Goal: Task Accomplishment & Management: Manage account settings

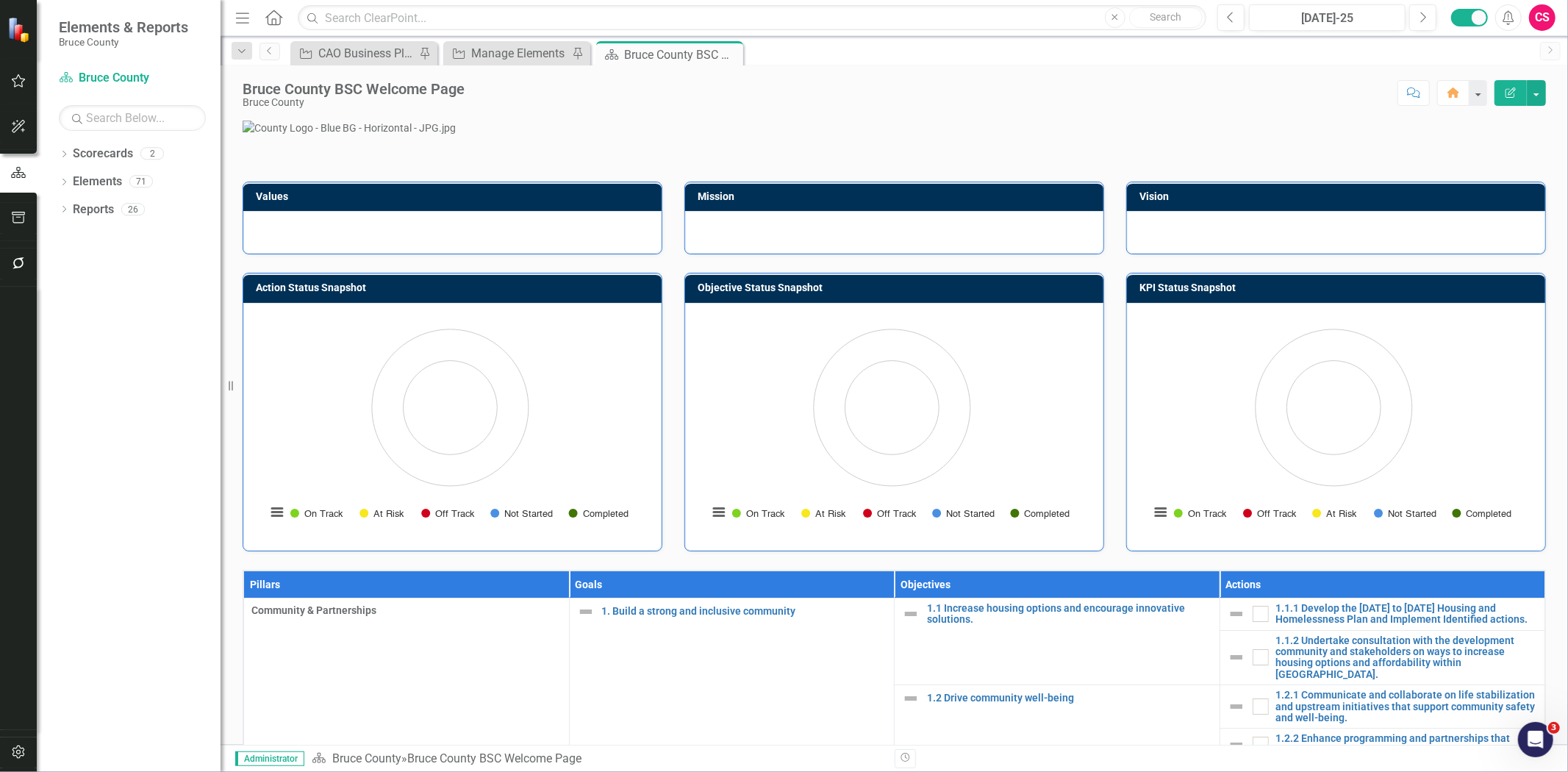
click at [15, 256] on button "button" at bounding box center [18, 263] width 33 height 31
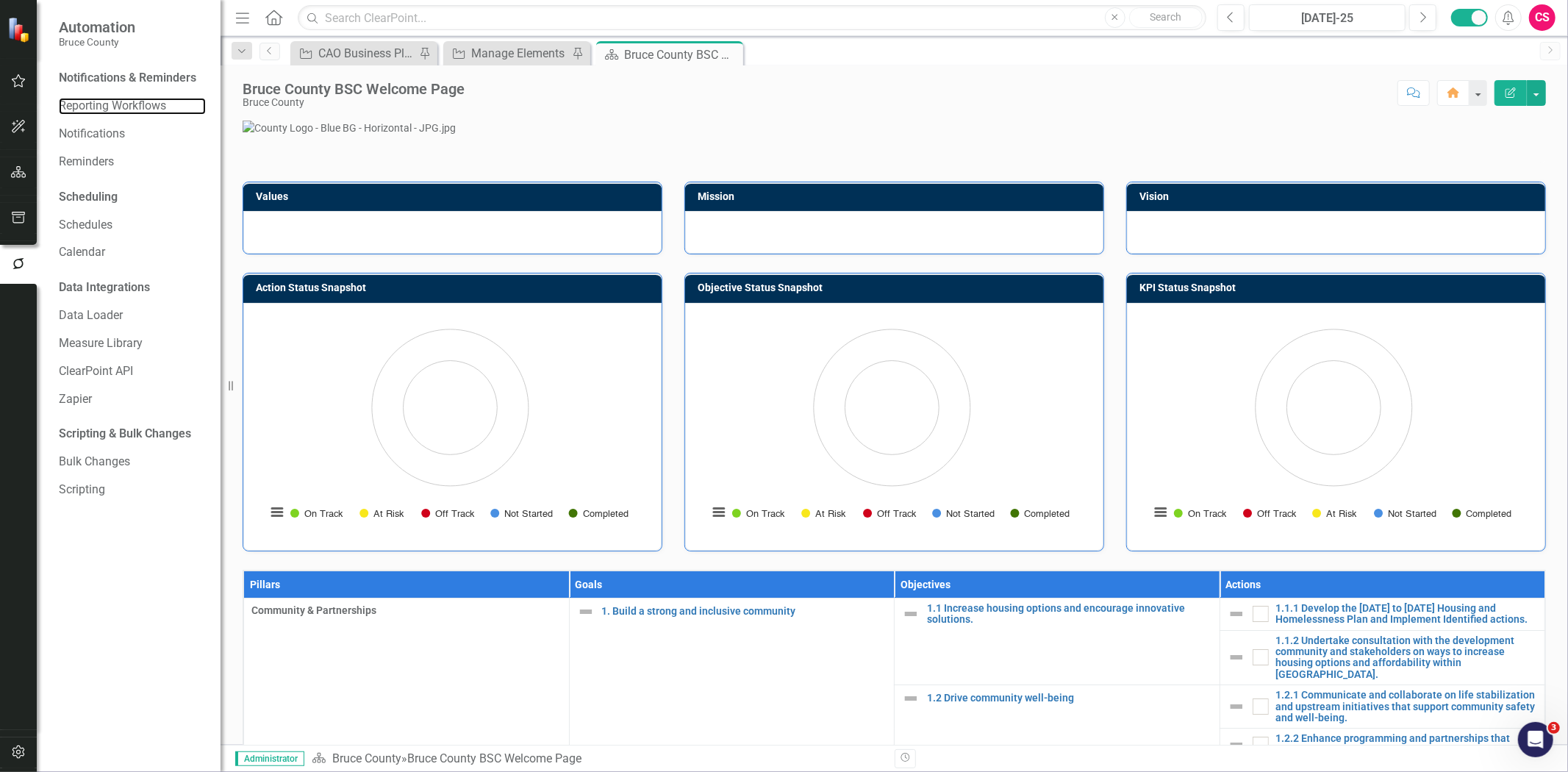
drag, startPoint x: 106, startPoint y: 105, endPoint x: 95, endPoint y: 86, distance: 22.0
click at [106, 105] on link "Reporting Workflows" at bounding box center [132, 106] width 147 height 17
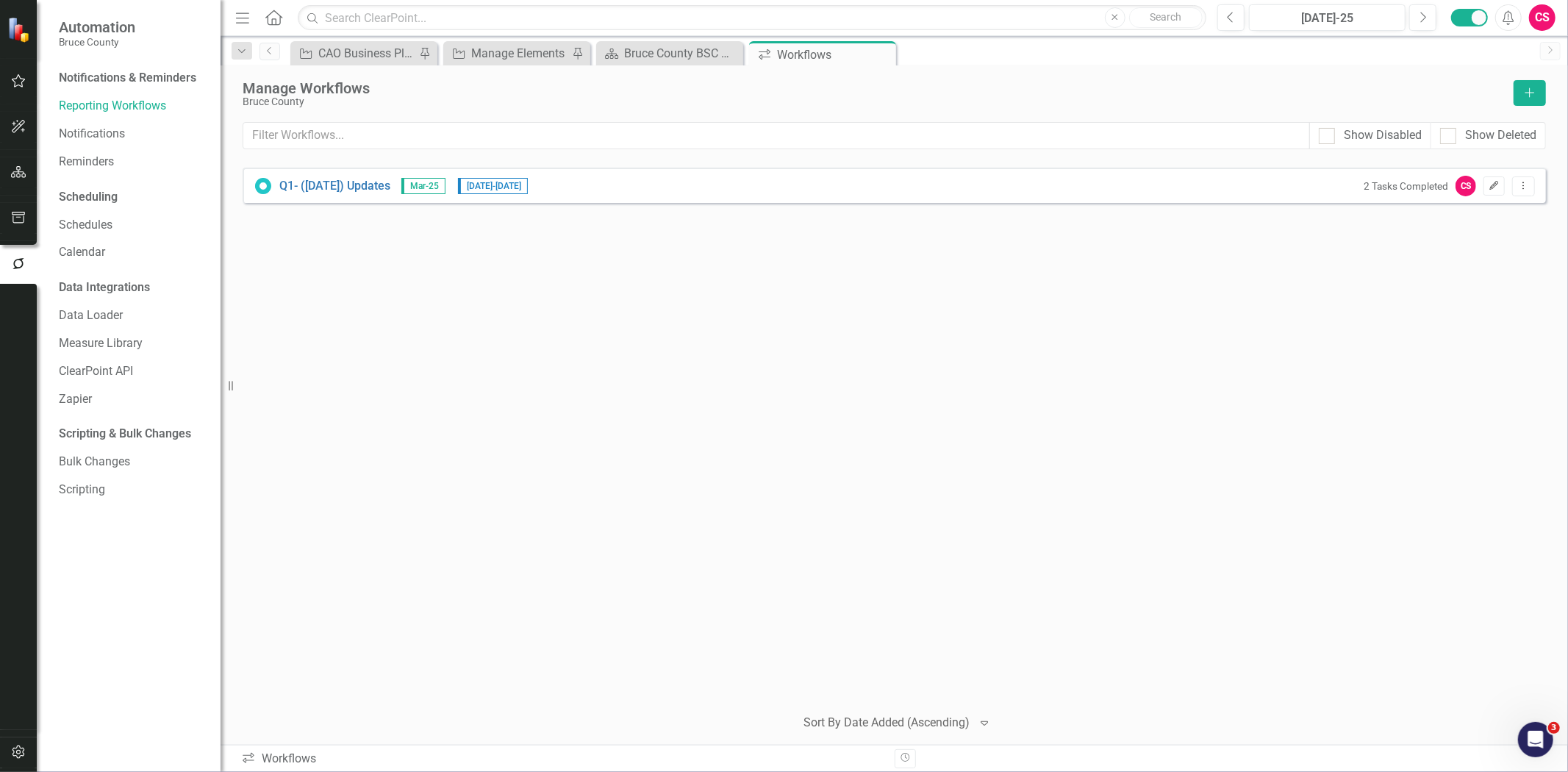
click at [1485, 188] on button "Edit" at bounding box center [1494, 186] width 21 height 19
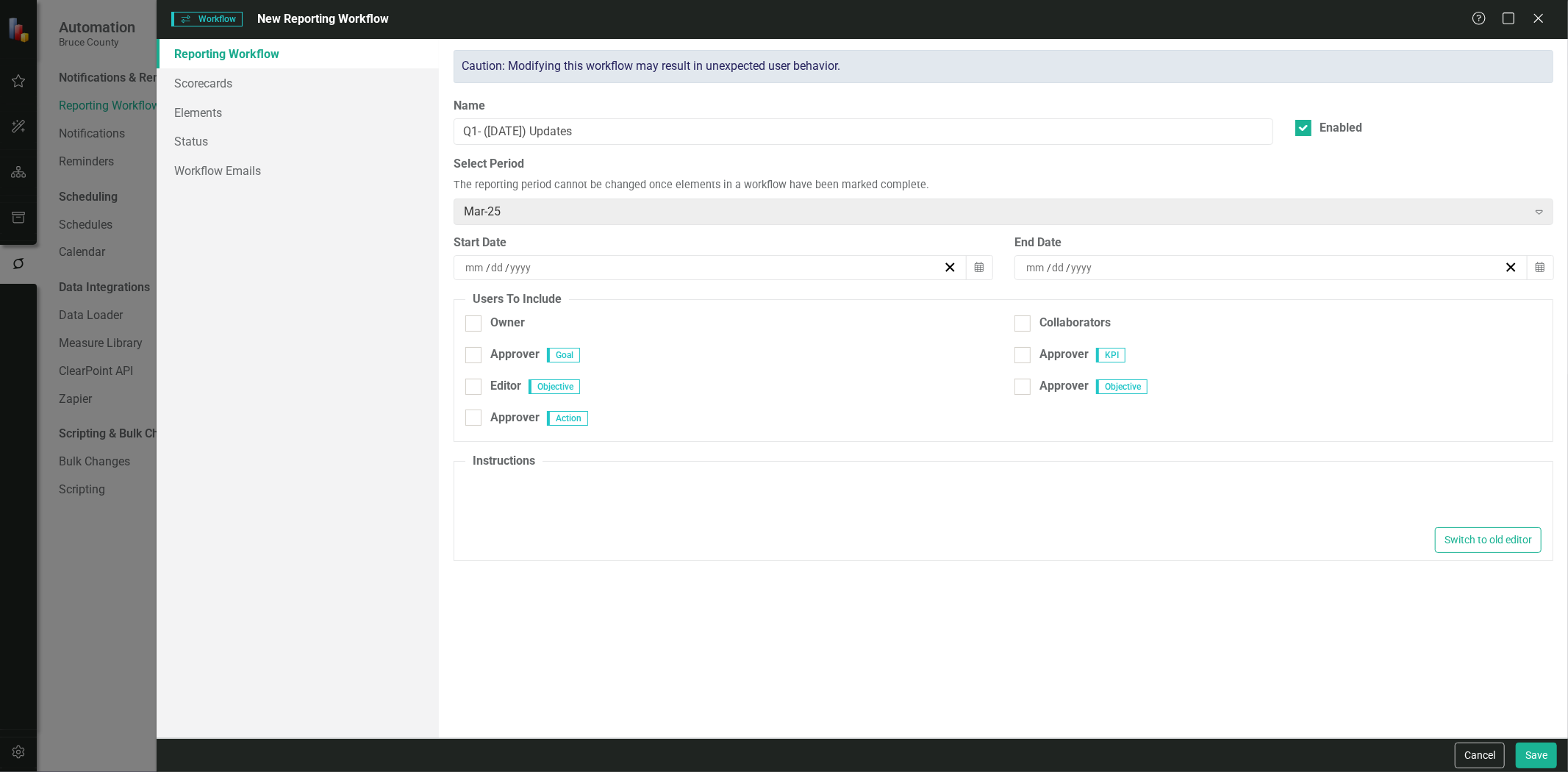
type input "6"
type input "17"
type input "2025"
type input "6"
type input "30"
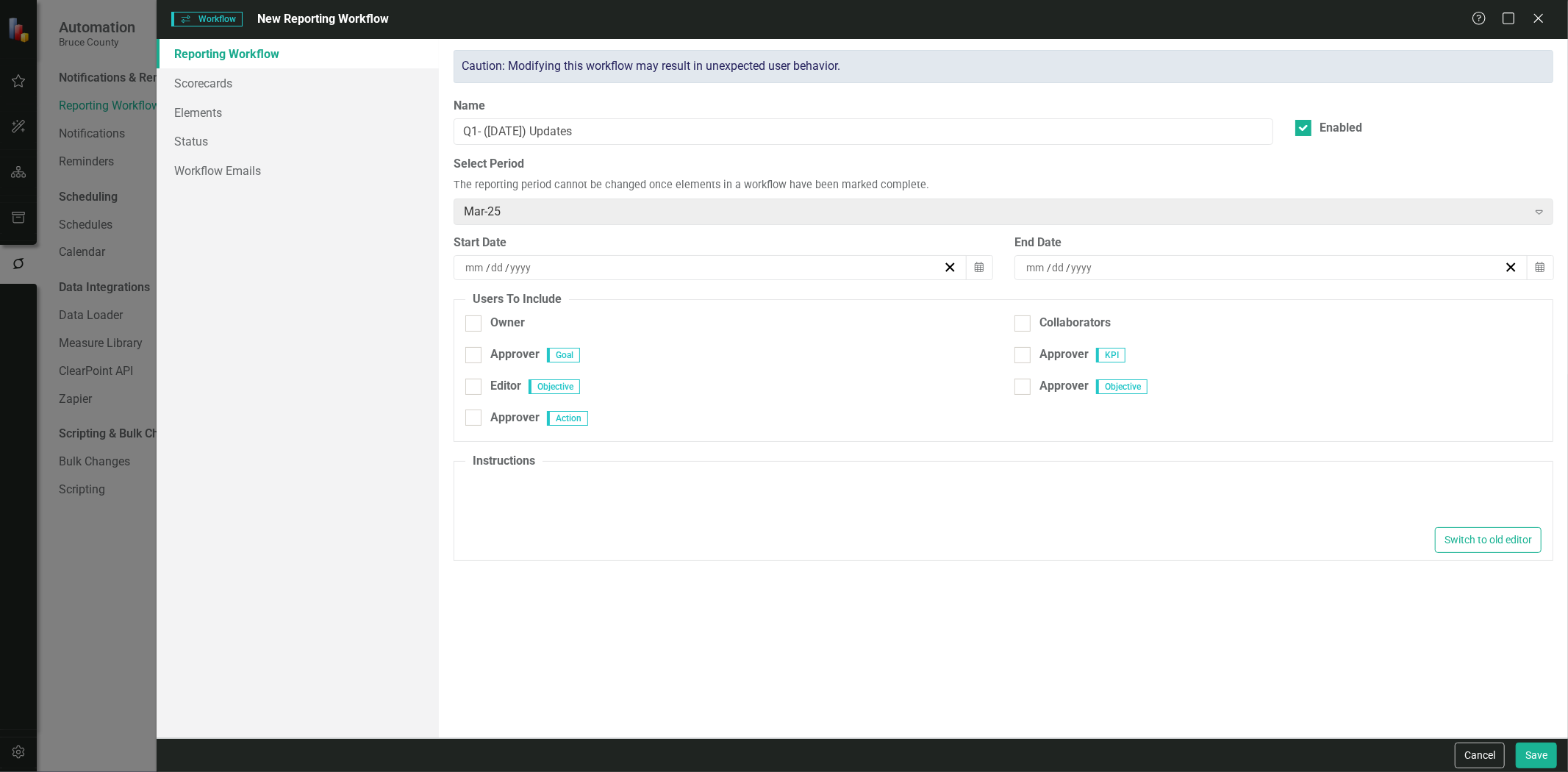
type input "2025"
type textarea "<p>Please make updates to your assigned elements for this reporting period. Rev…"
checkbox input "true"
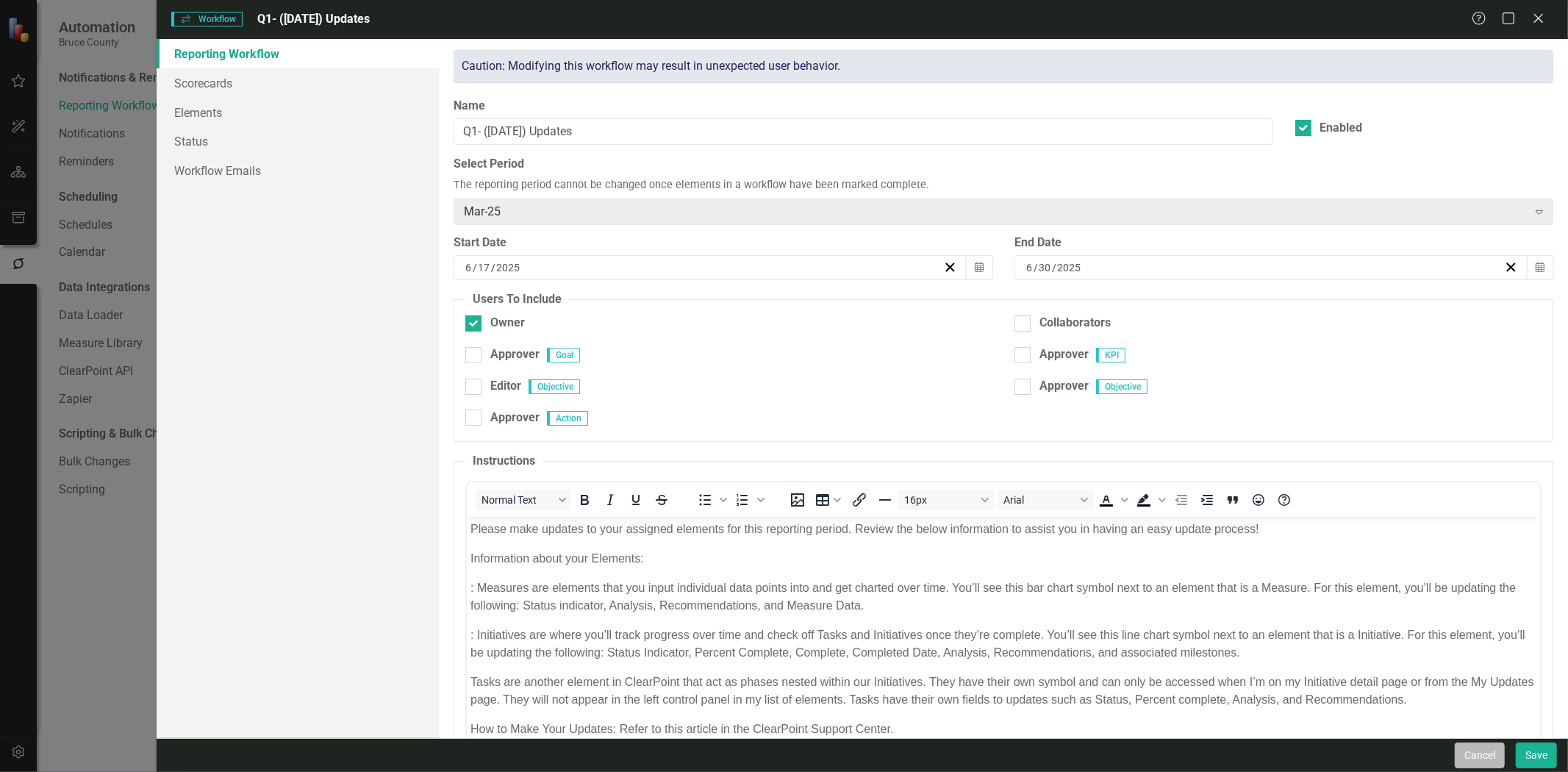
click at [1467, 757] on button "Cancel" at bounding box center [1480, 755] width 50 height 26
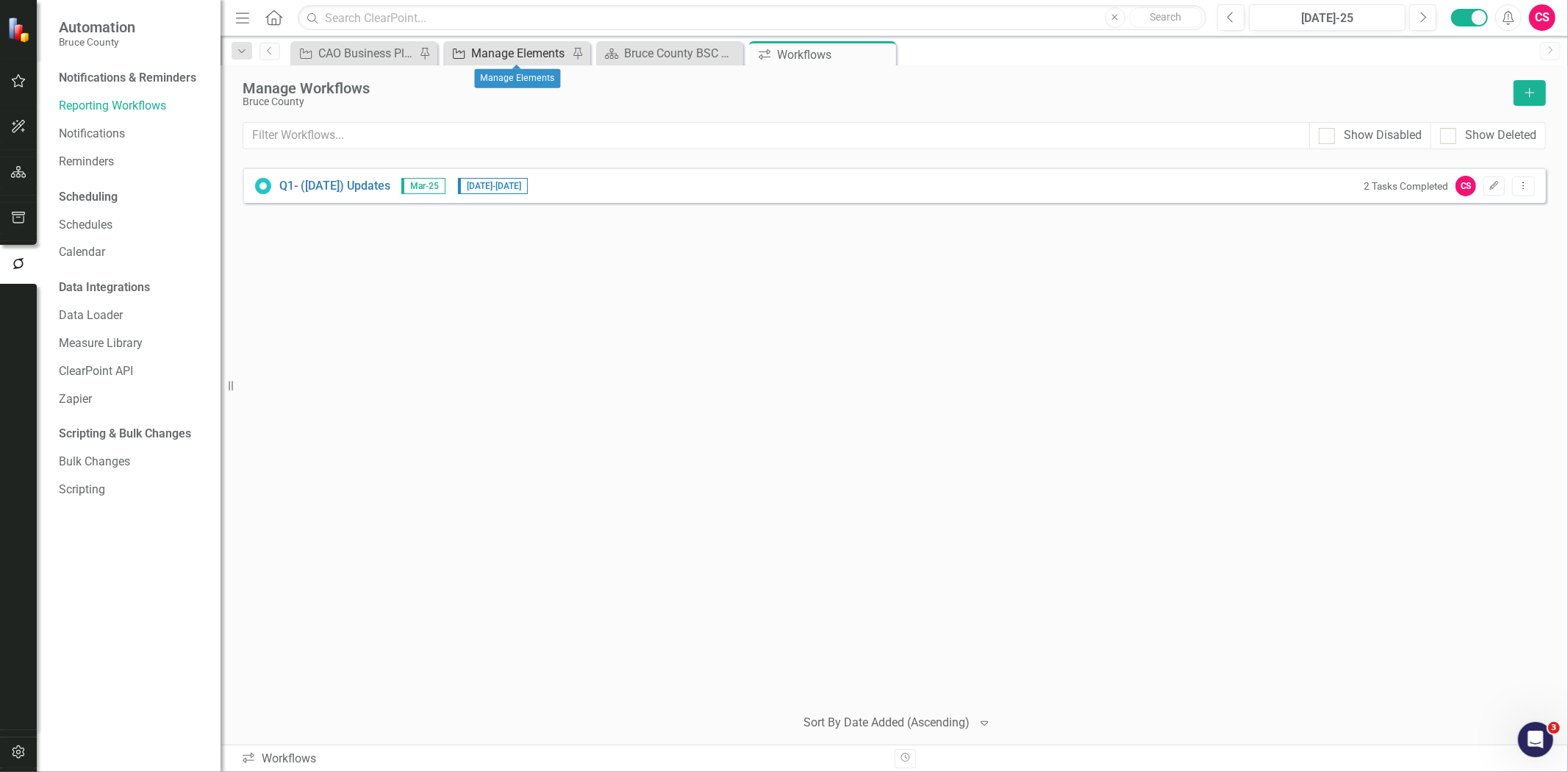
click at [481, 57] on div "Manage Elements" at bounding box center [520, 53] width 97 height 19
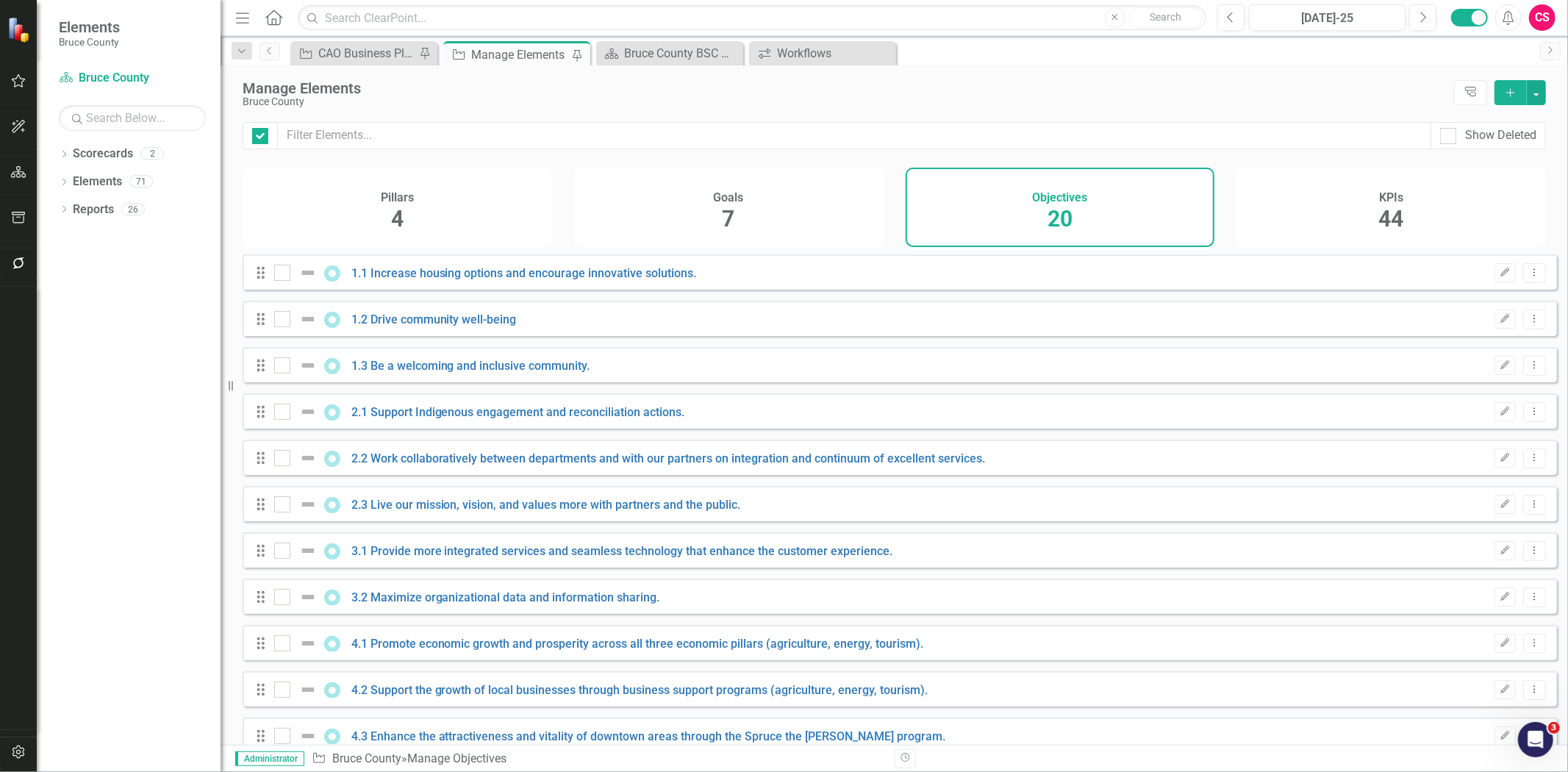
checkbox input "false"
click at [487, 289] on div "Drag 1.1 Increase housing options and encourage innovative solutions. Q2-25 Edi…" at bounding box center [900, 272] width 1315 height 35
click at [487, 274] on div "1.1 Increase housing options and encourage innovative solutions." at bounding box center [487, 273] width 427 height 18
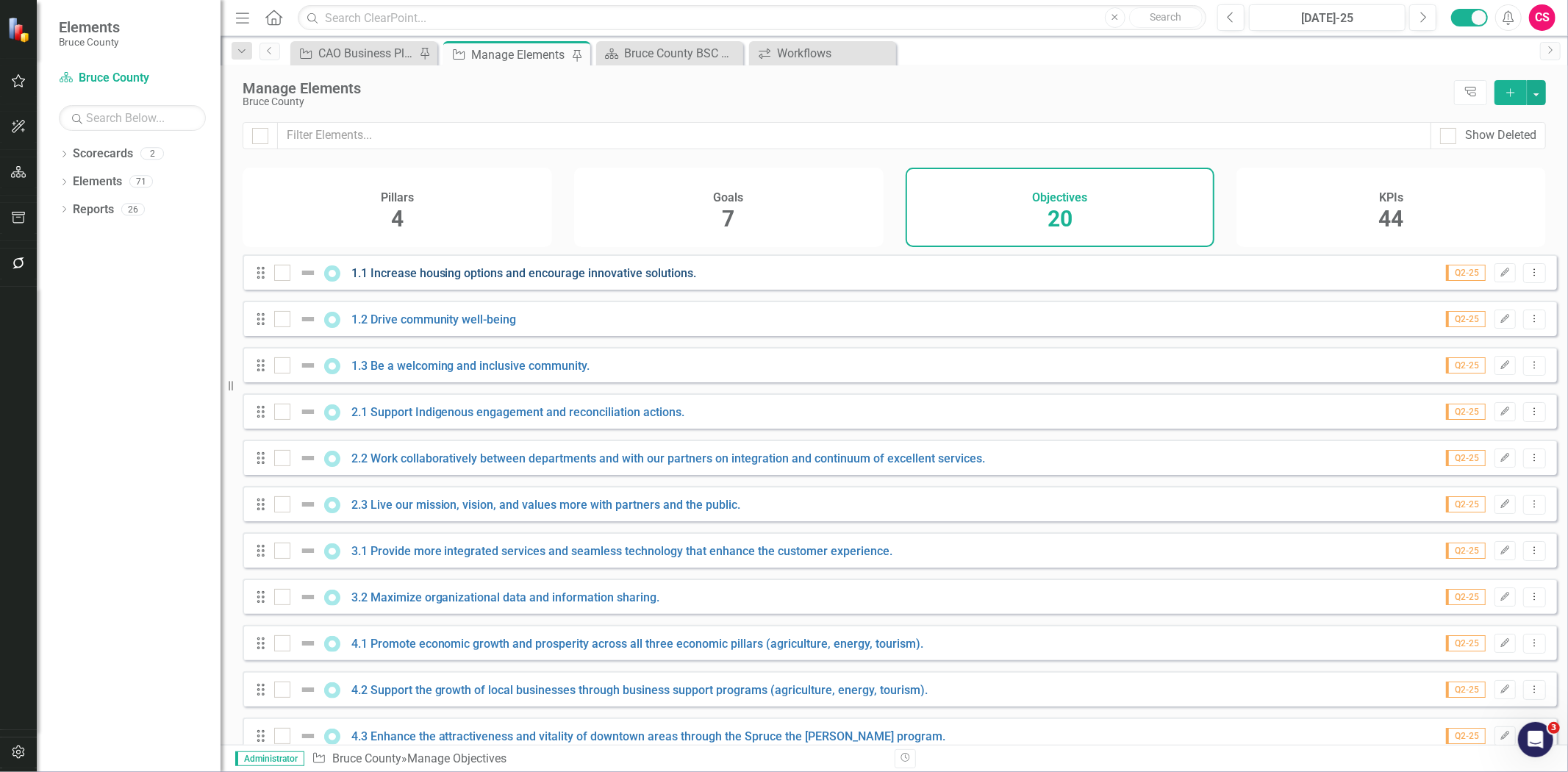
click at [496, 280] on link "1.1 Increase housing options and encourage innovative solutions." at bounding box center [524, 273] width 346 height 14
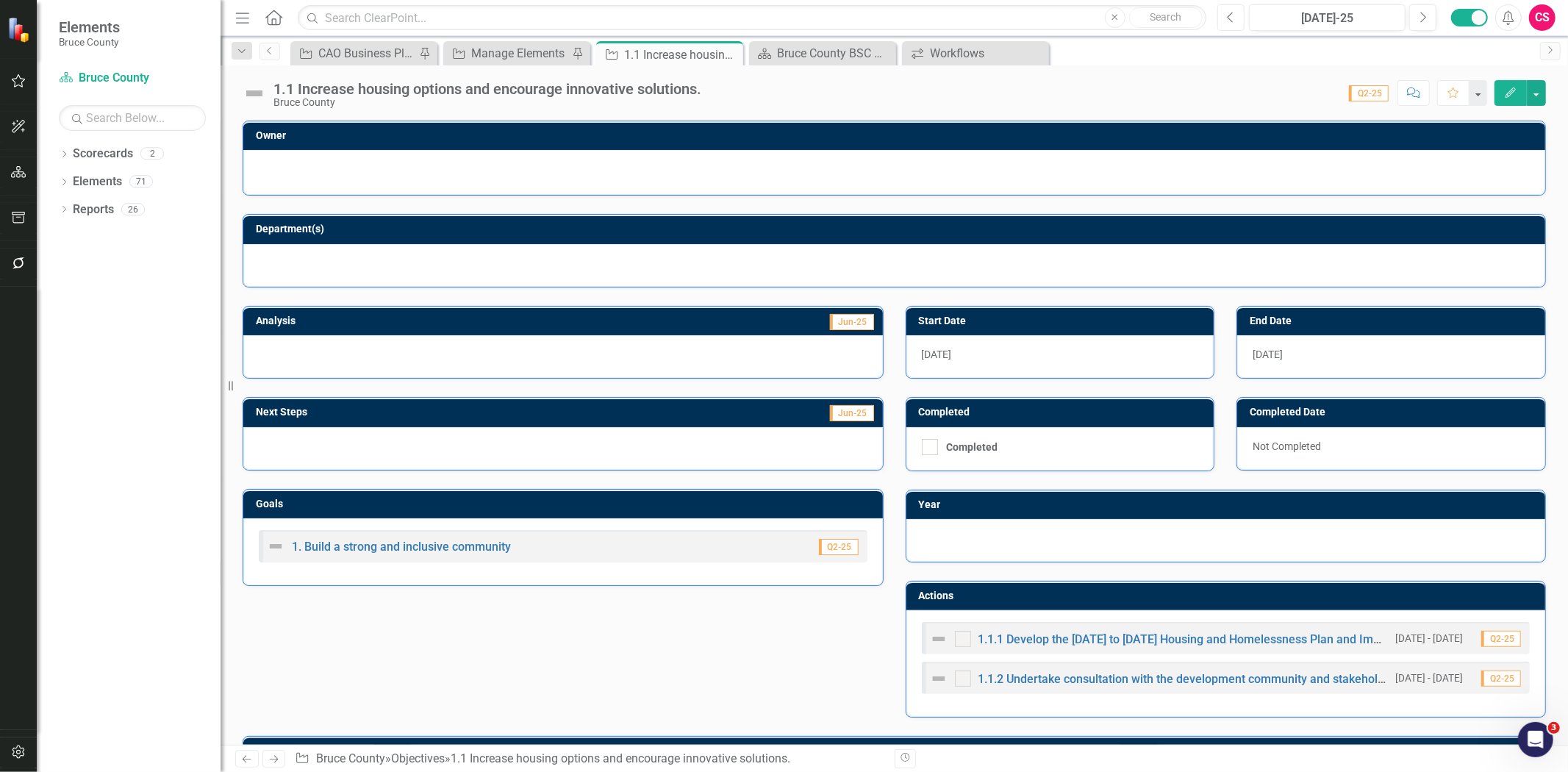
click at [1231, 17] on icon "Previous" at bounding box center [1231, 18] width 8 height 13
click at [1425, 16] on icon "Next" at bounding box center [1423, 18] width 8 height 13
click at [25, 751] on icon "button" at bounding box center [19, 751] width 16 height 12
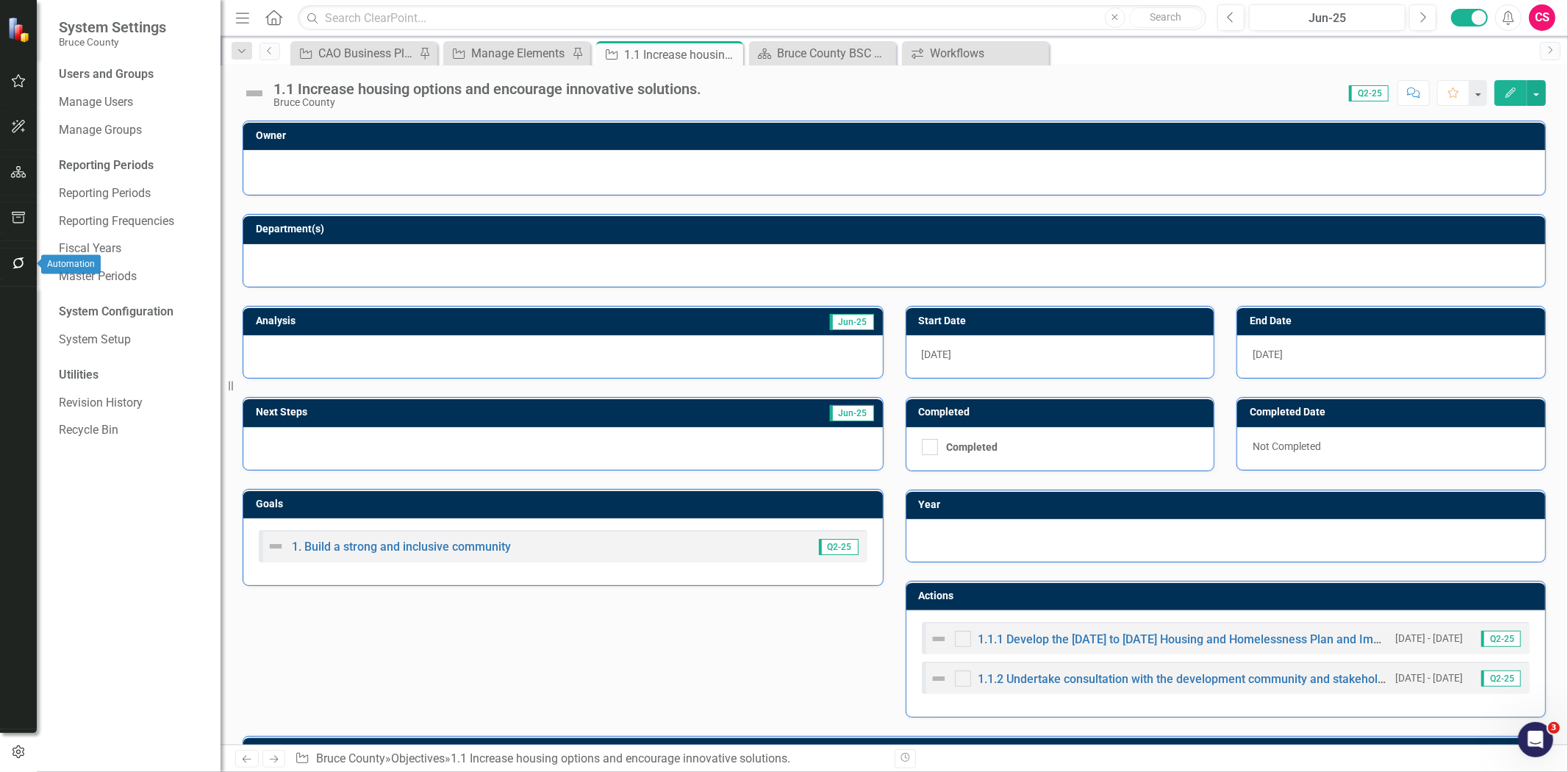
click at [18, 267] on icon "button" at bounding box center [18, 263] width 12 height 12
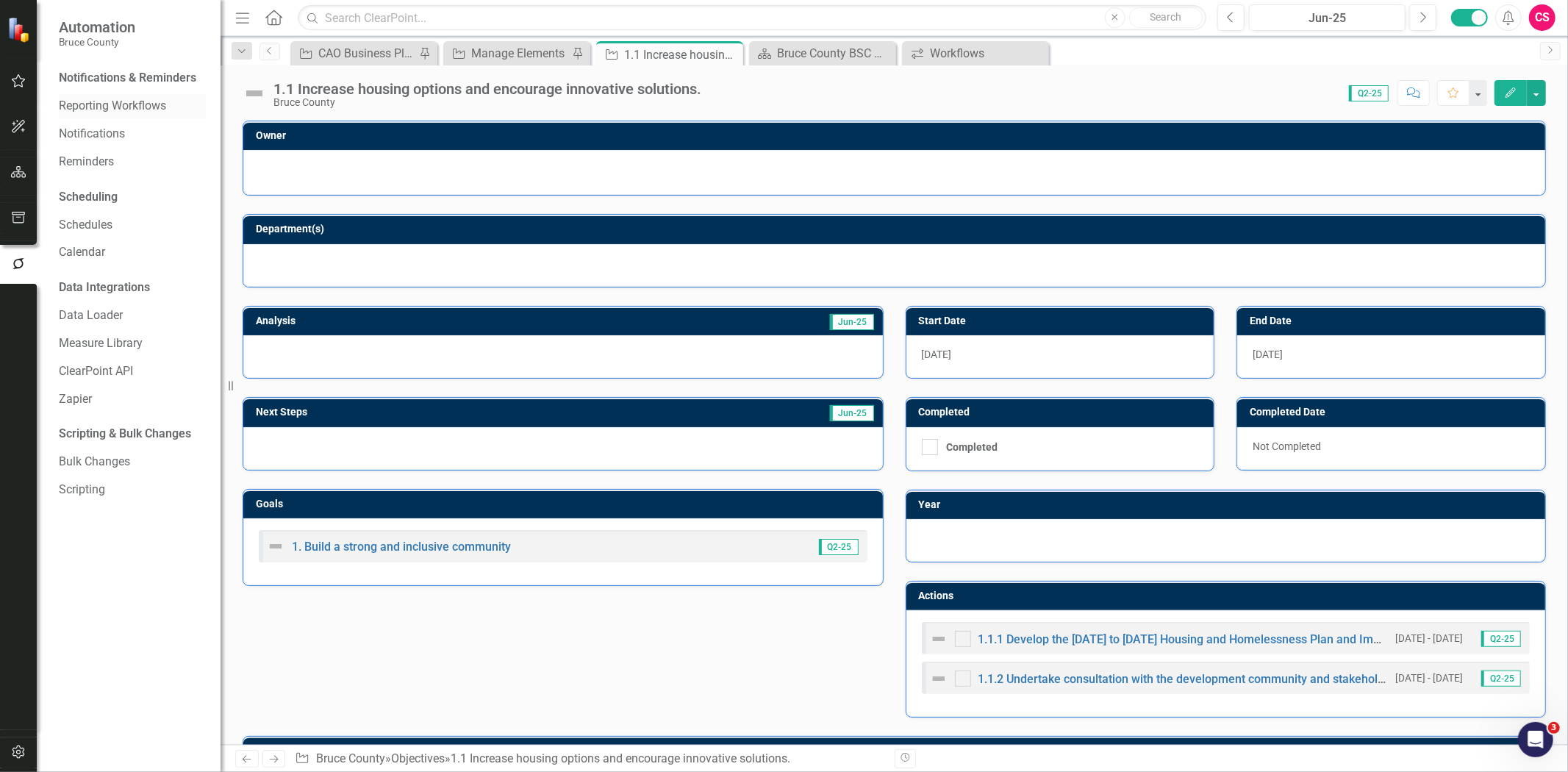
click at [106, 116] on div "Reporting Workflows" at bounding box center [132, 106] width 147 height 24
click at [110, 105] on link "Reporting Workflows" at bounding box center [132, 106] width 147 height 17
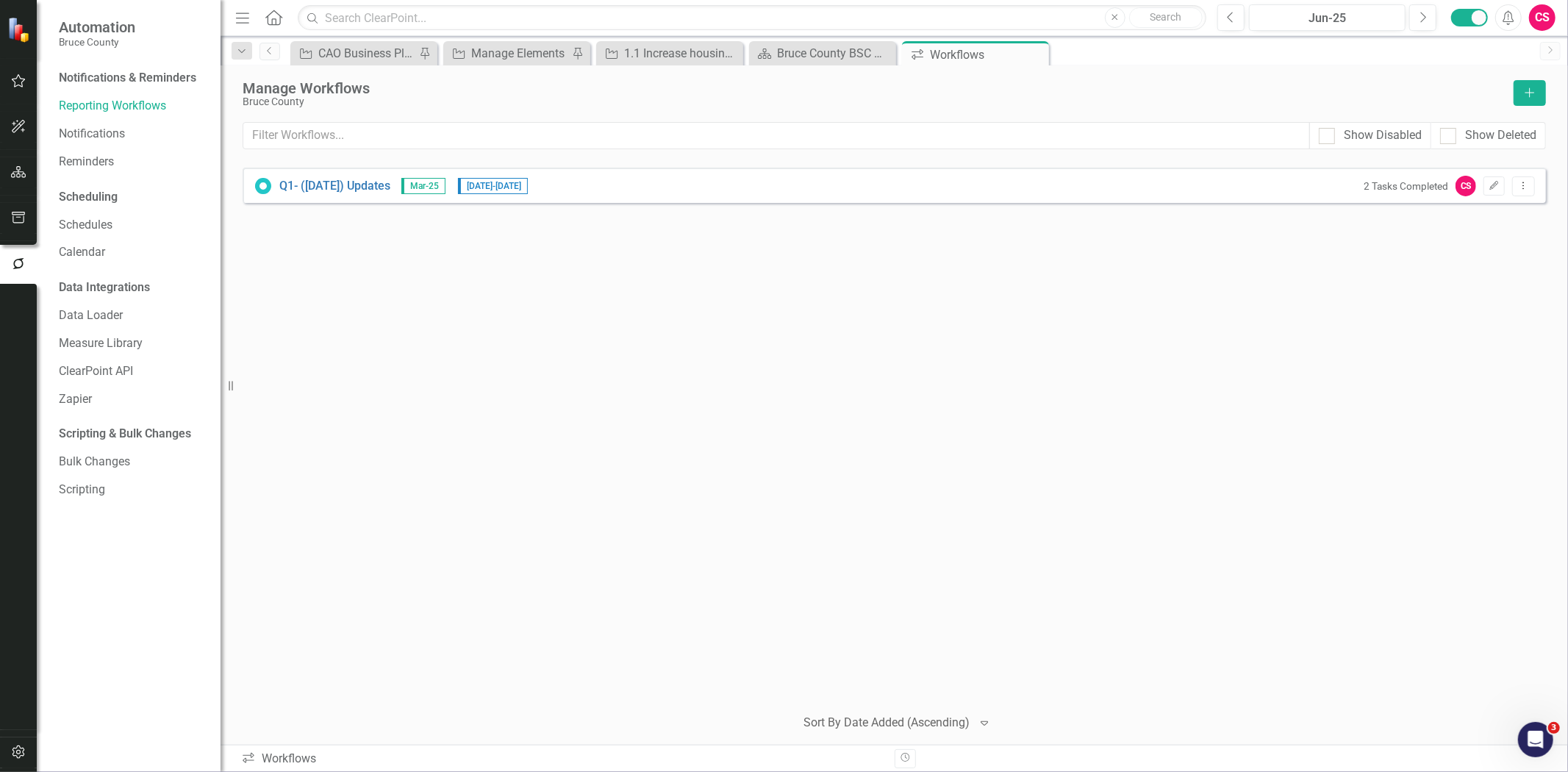
click at [1474, 185] on div "CS" at bounding box center [1466, 186] width 21 height 21
click at [1487, 185] on button "Edit" at bounding box center [1494, 186] width 21 height 19
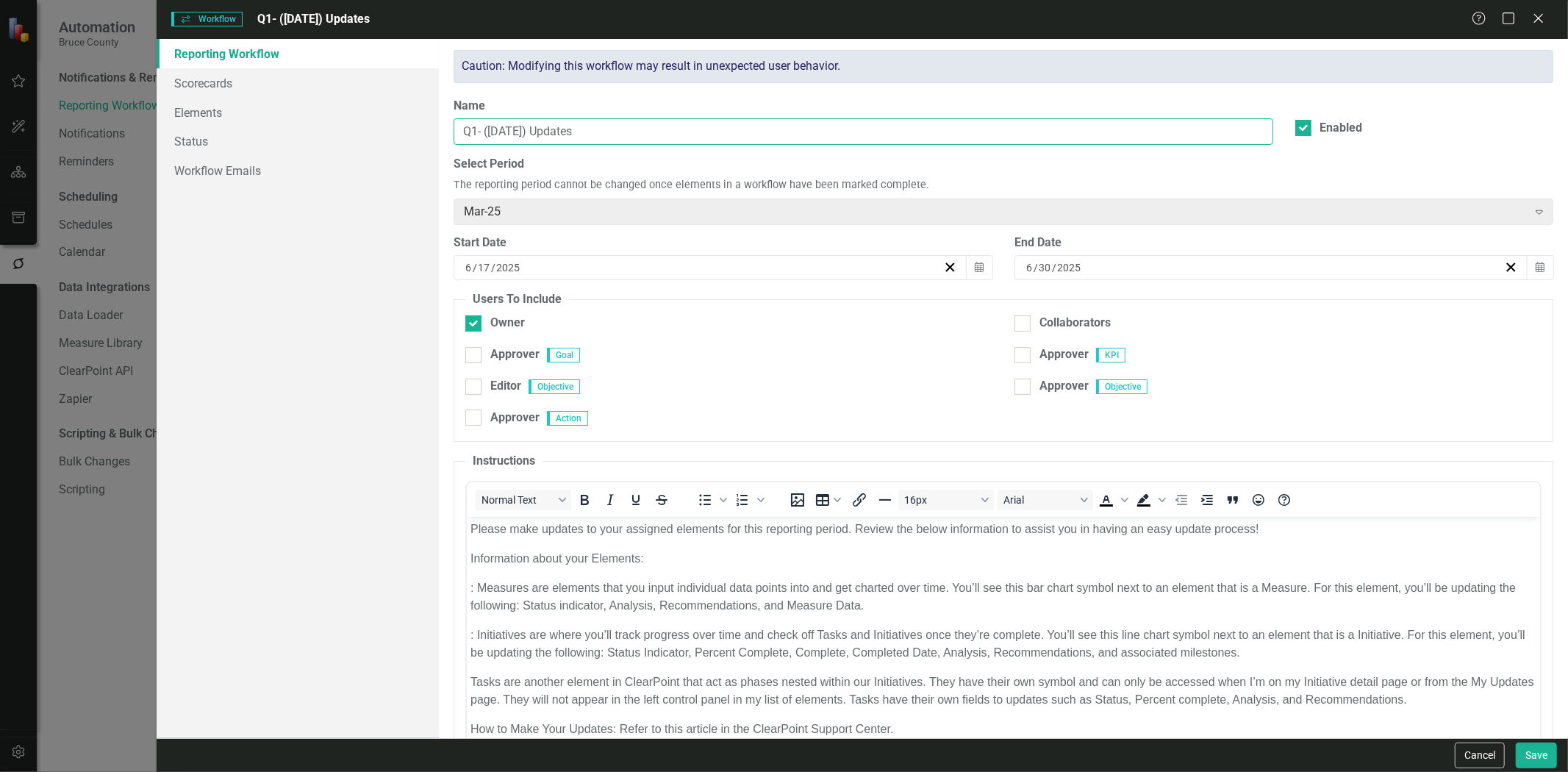
click at [472, 134] on input "Q1- ([DATE]) Updates" at bounding box center [863, 132] width 819 height 27
drag, startPoint x: 487, startPoint y: 134, endPoint x: 522, endPoint y: 136, distance: 35.1
click at [522, 136] on input "Q2- ([DATE]) Updates" at bounding box center [863, 132] width 819 height 27
type input "Q2- ([DATE]) Updates"
click at [1398, 216] on div "Mar-25" at bounding box center [996, 211] width 1063 height 17
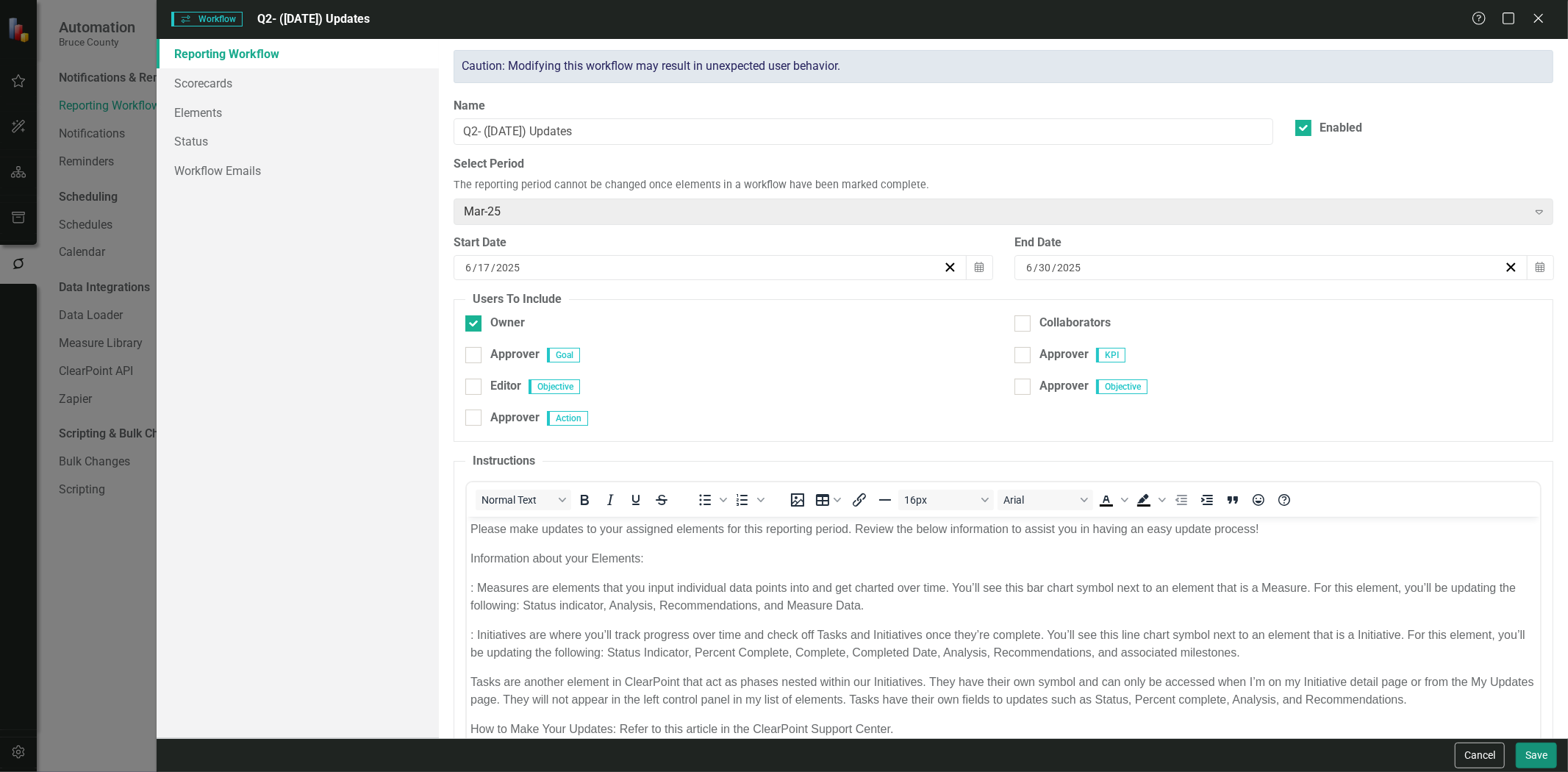
click at [1531, 760] on button "Save" at bounding box center [1536, 755] width 41 height 26
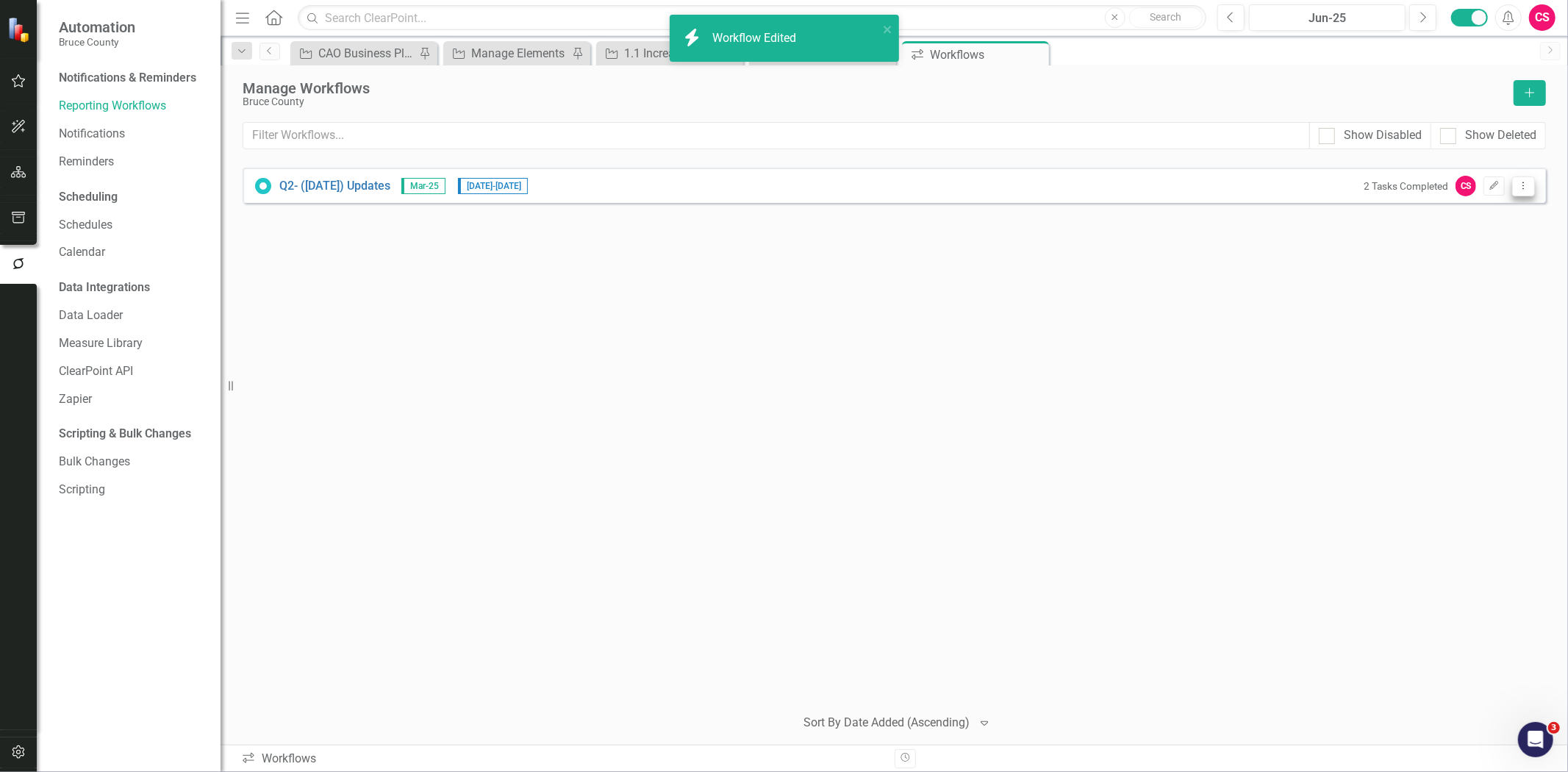
click at [1527, 182] on icon "Dropdown Menu" at bounding box center [1523, 186] width 12 height 9
click at [1504, 264] on link "Copy Duplicate Workflow" at bounding box center [1467, 264] width 136 height 27
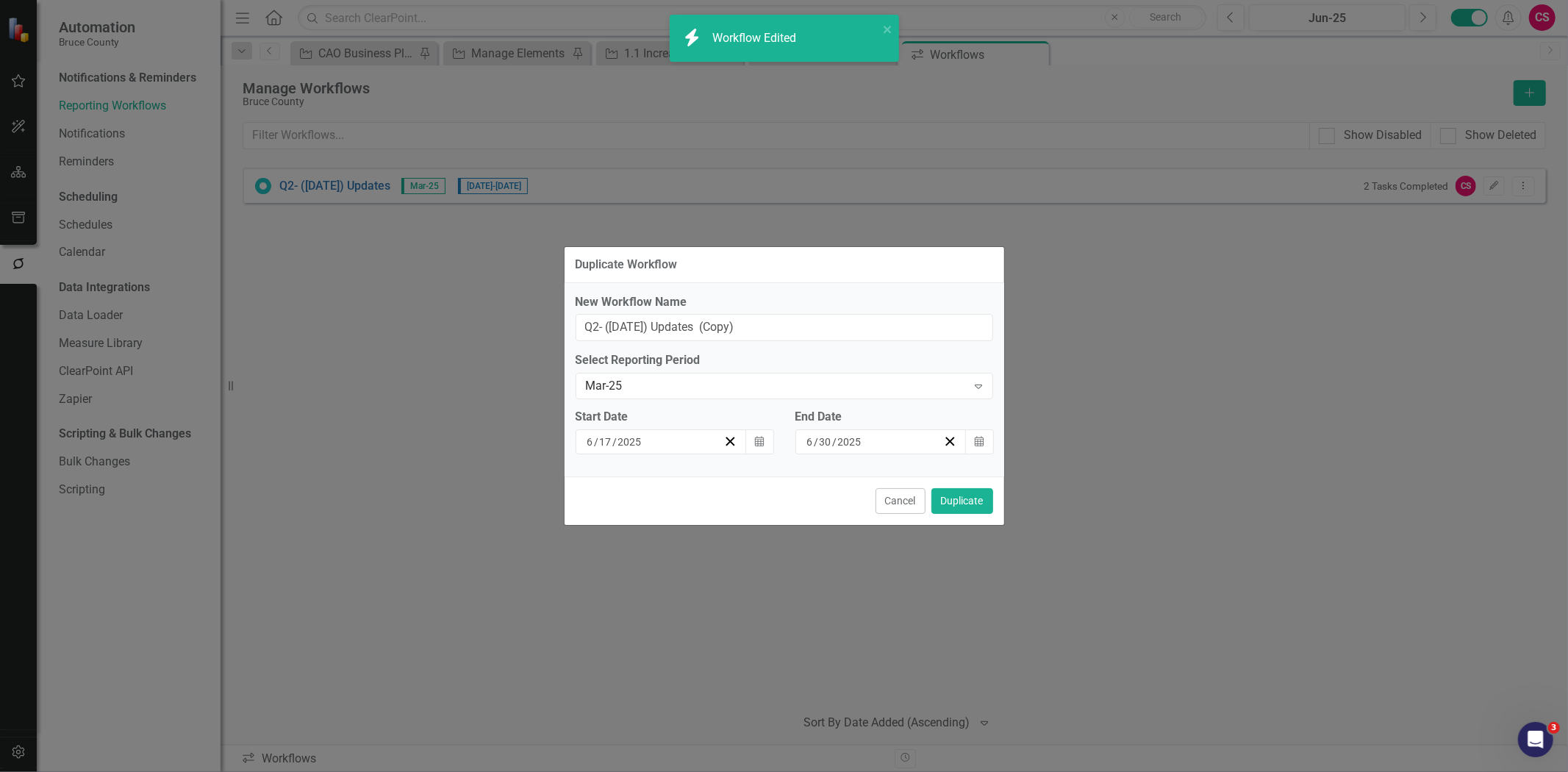
click at [716, 364] on label "Select Reporting Period" at bounding box center [784, 360] width 417 height 17
click at [703, 386] on div "Mar-25" at bounding box center [776, 386] width 382 height 17
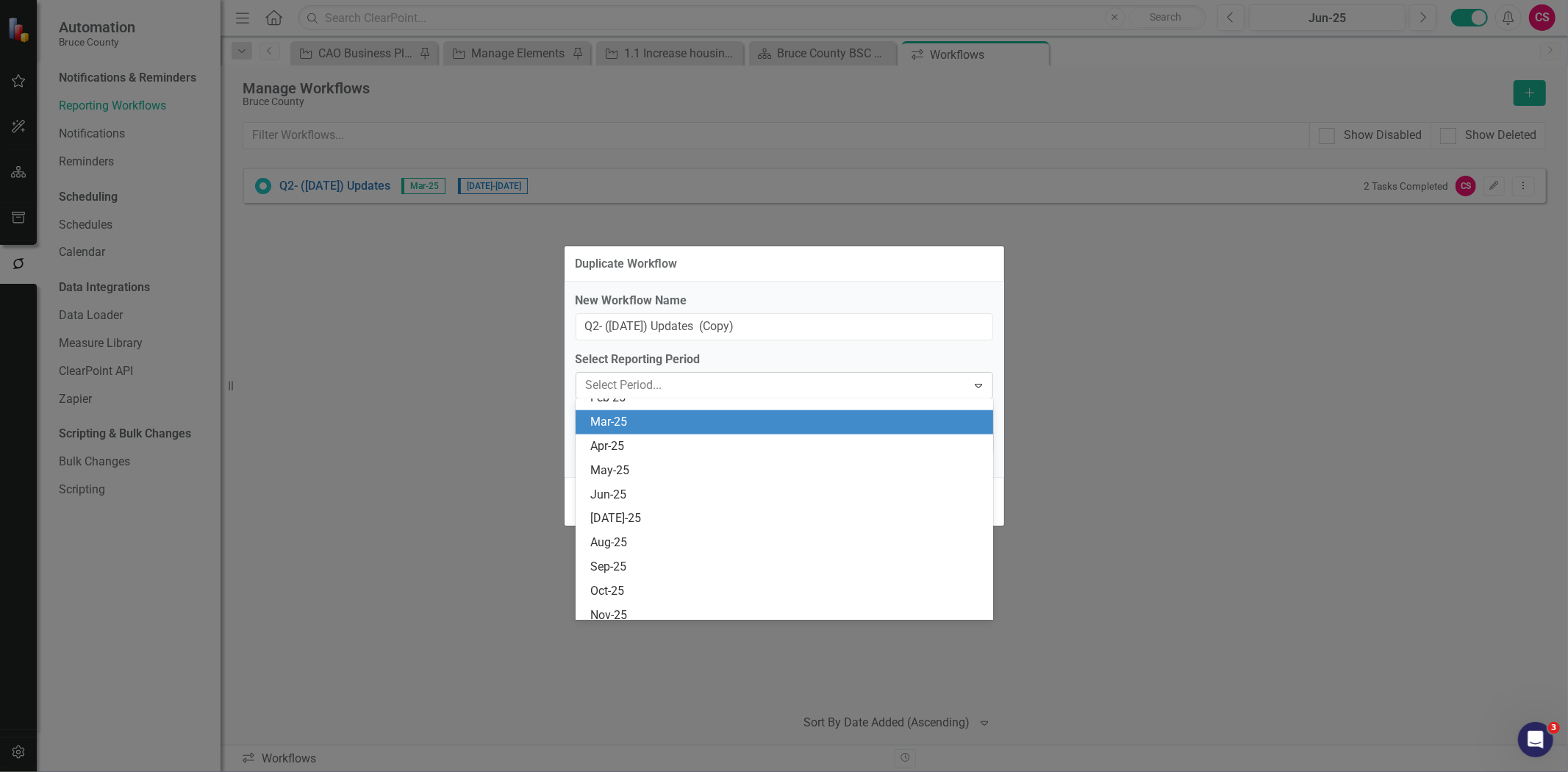
scroll to position [1328, 0]
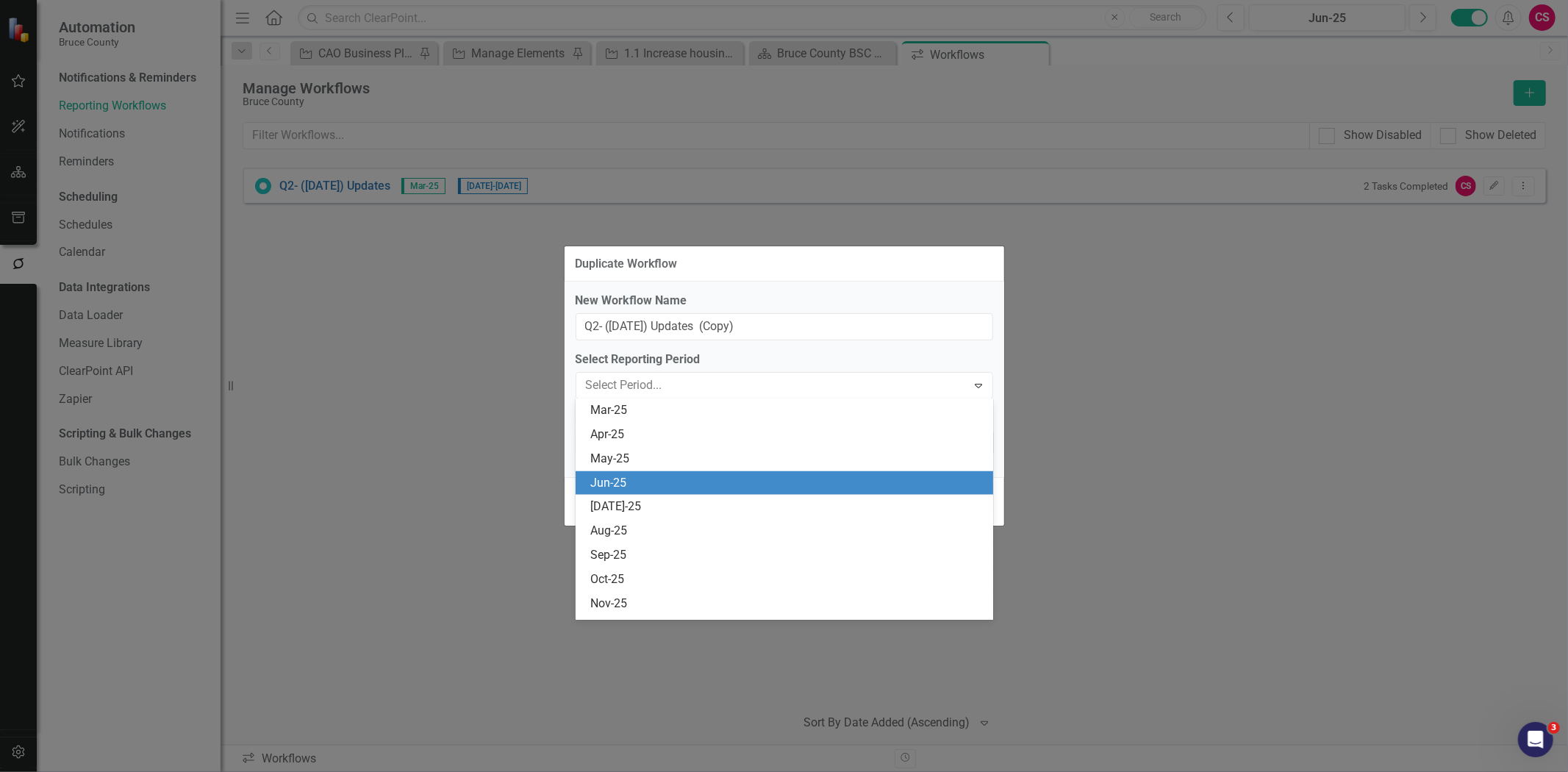
click at [671, 486] on div "Jun-25" at bounding box center [787, 484] width 394 height 17
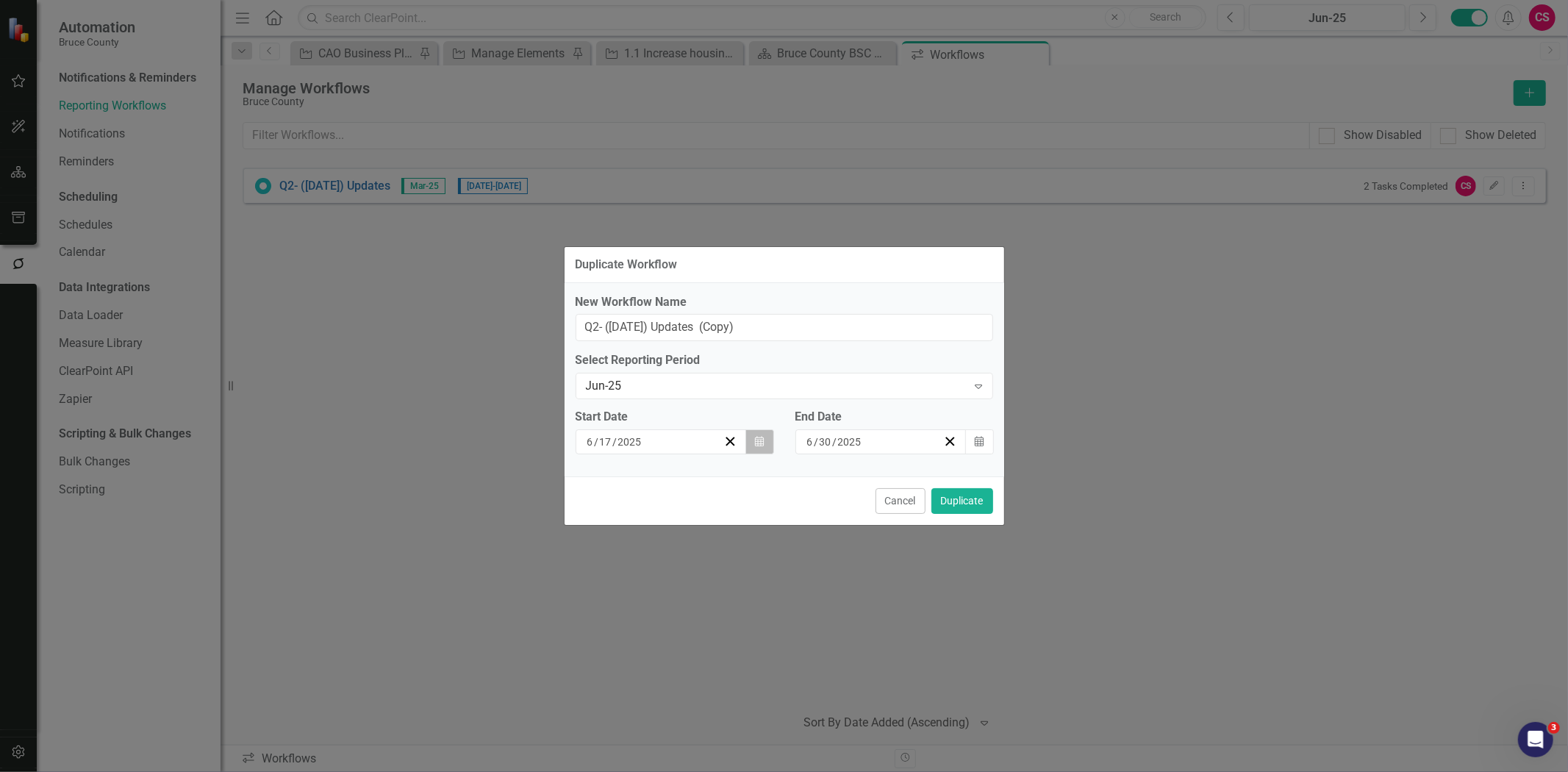
click at [761, 442] on icon "button" at bounding box center [759, 441] width 8 height 10
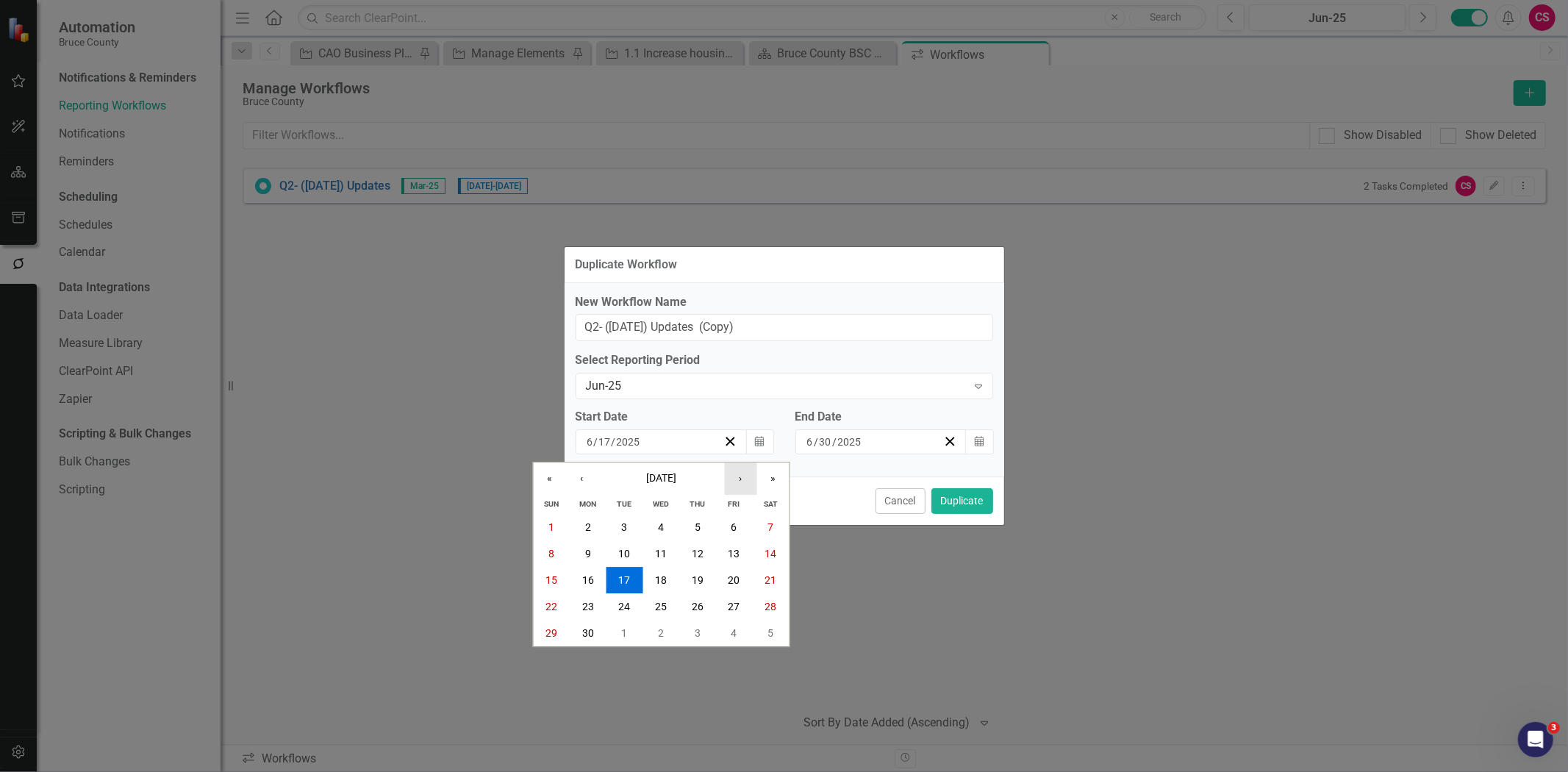
click at [737, 475] on button "›" at bounding box center [740, 478] width 33 height 33
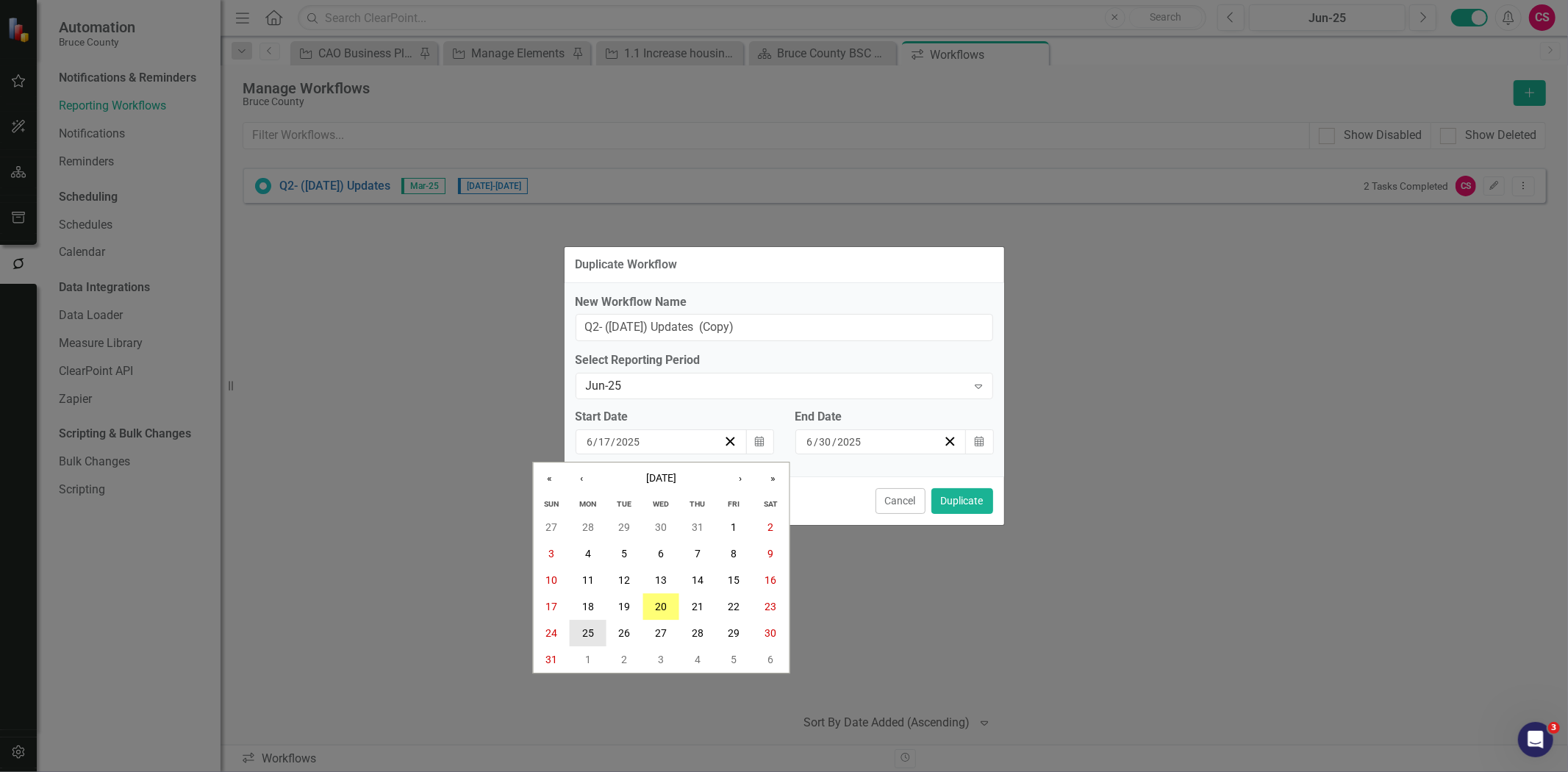
click at [583, 638] on abbr "25" at bounding box center [588, 633] width 12 height 12
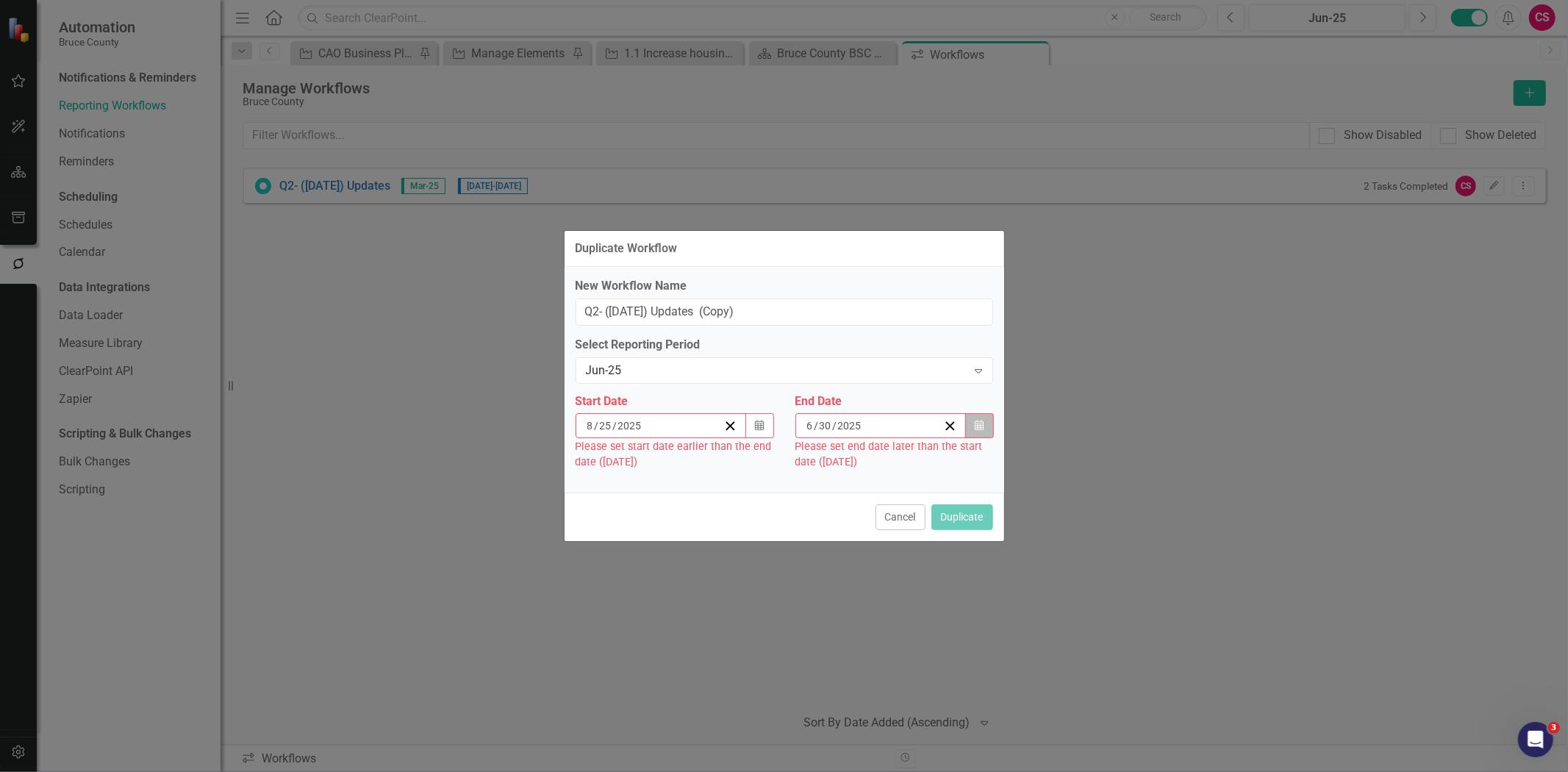
click at [979, 423] on icon "Calendar" at bounding box center [979, 425] width 8 height 10
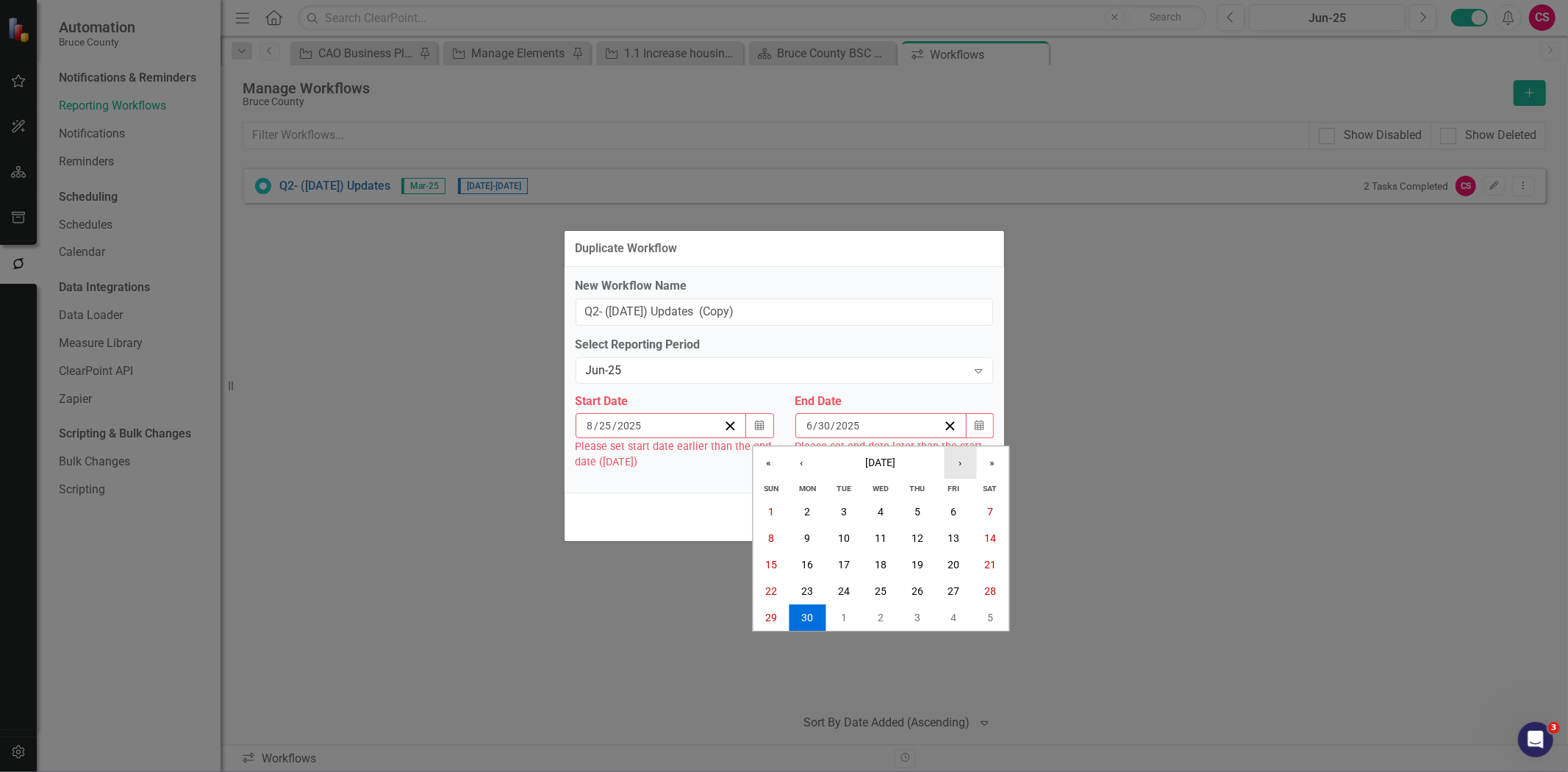
click at [954, 458] on button "›" at bounding box center [960, 463] width 33 height 33
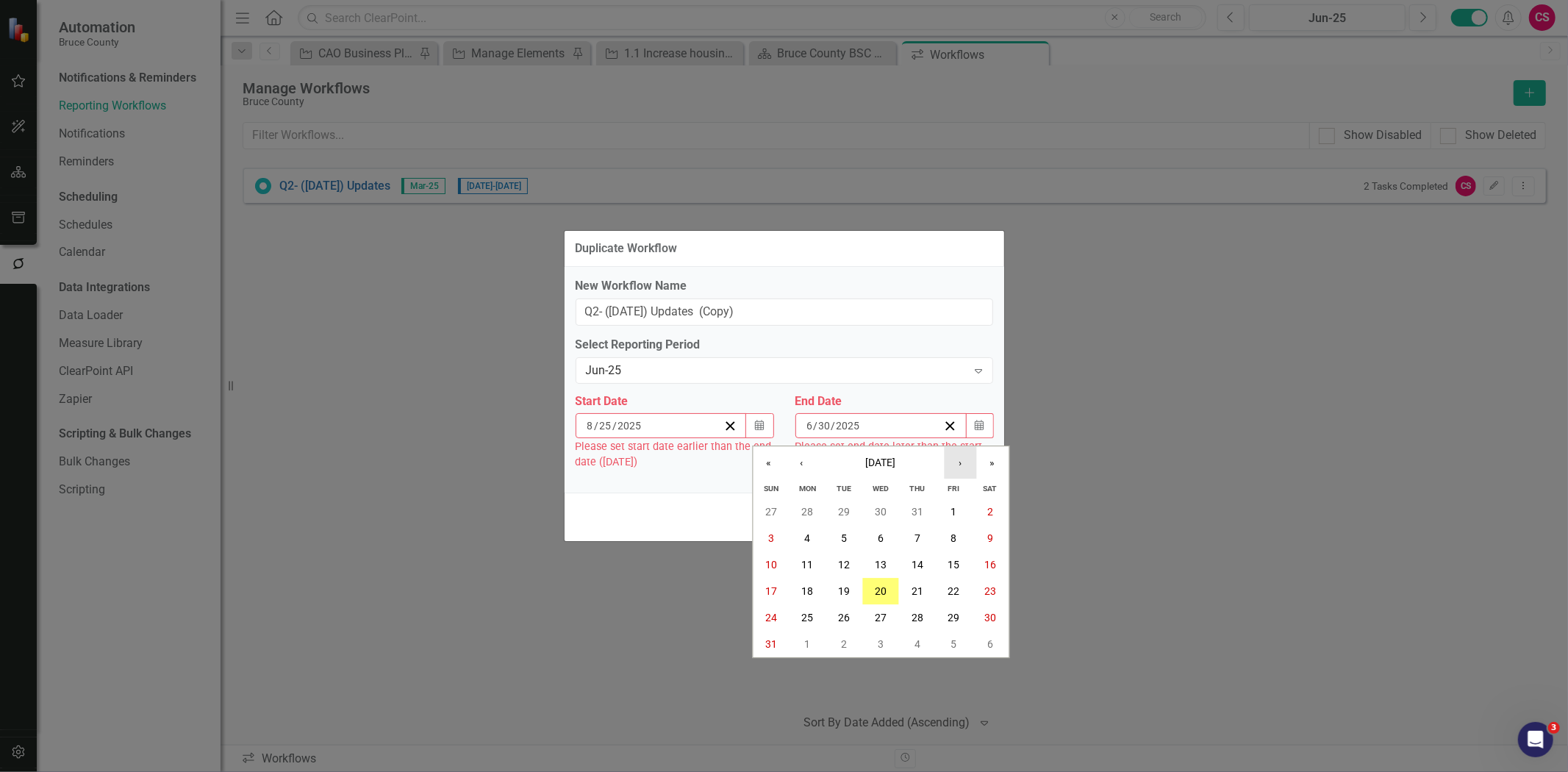
click at [954, 458] on button "›" at bounding box center [960, 463] width 33 height 33
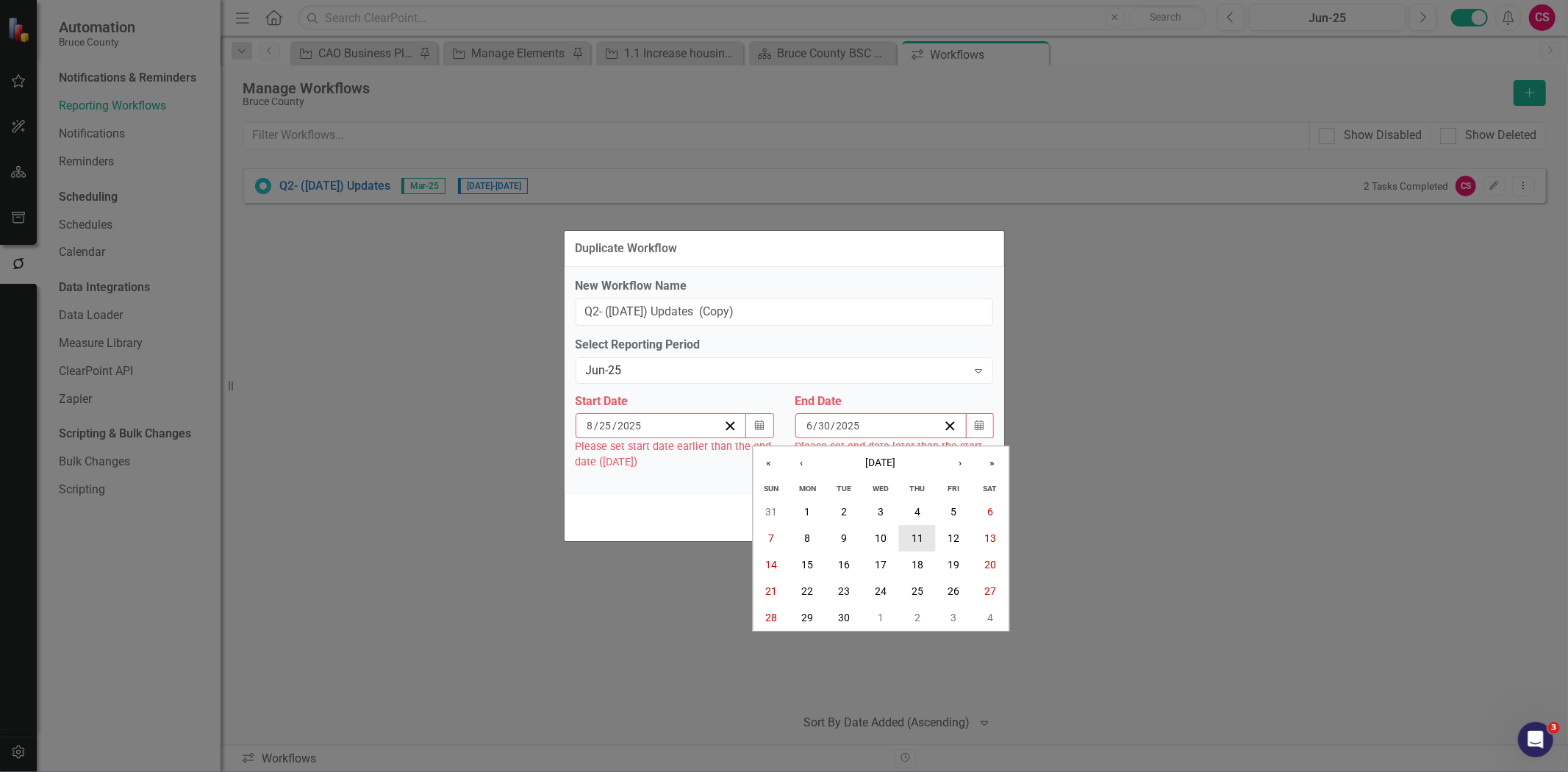
click at [920, 537] on abbr "11" at bounding box center [917, 538] width 12 height 12
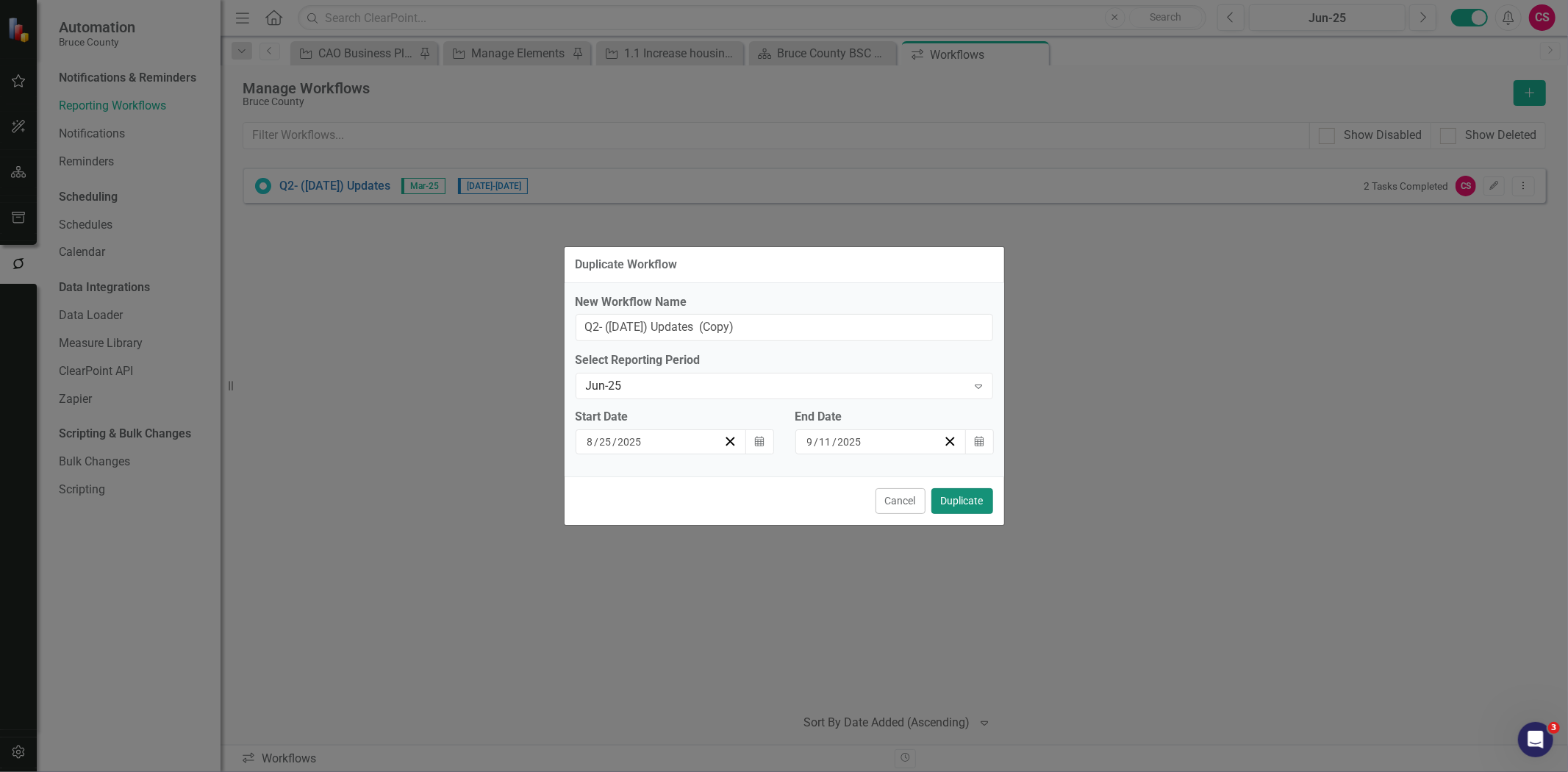
click at [973, 495] on button "Duplicate" at bounding box center [963, 501] width 62 height 26
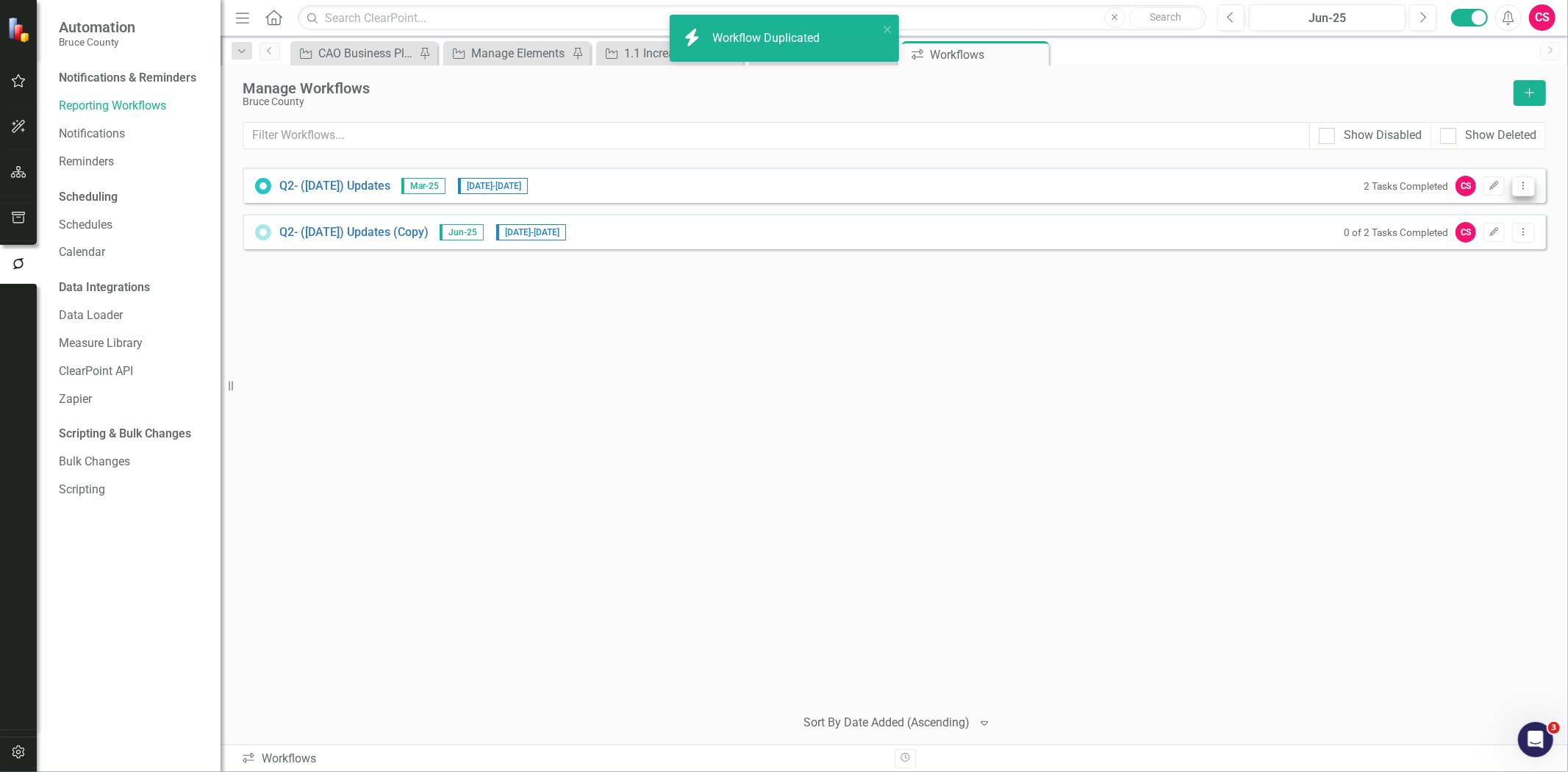
click at [1523, 192] on button "Dropdown Menu" at bounding box center [1523, 186] width 22 height 20
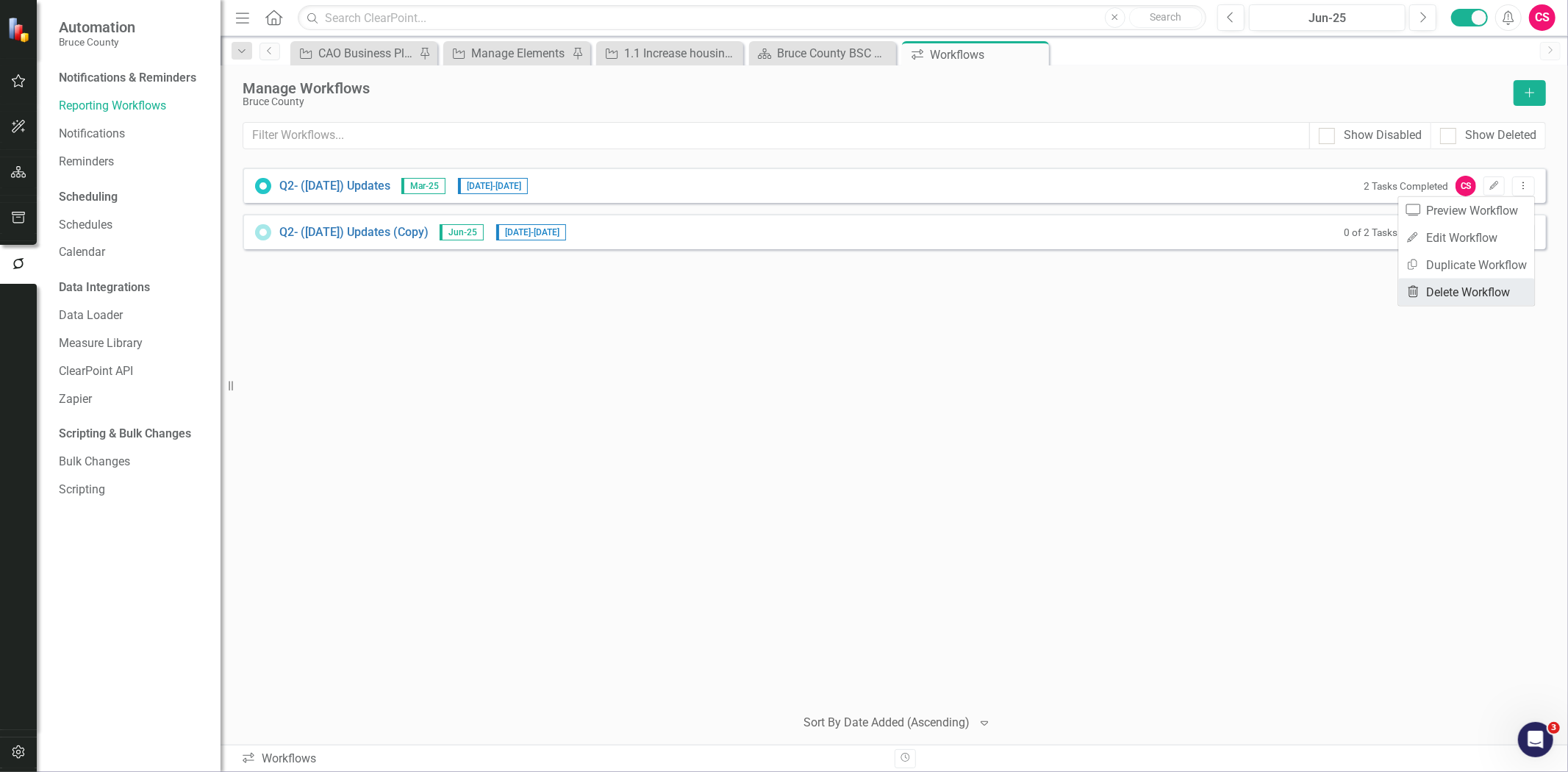
click at [1472, 296] on link "Trash Delete Workflow" at bounding box center [1467, 291] width 136 height 27
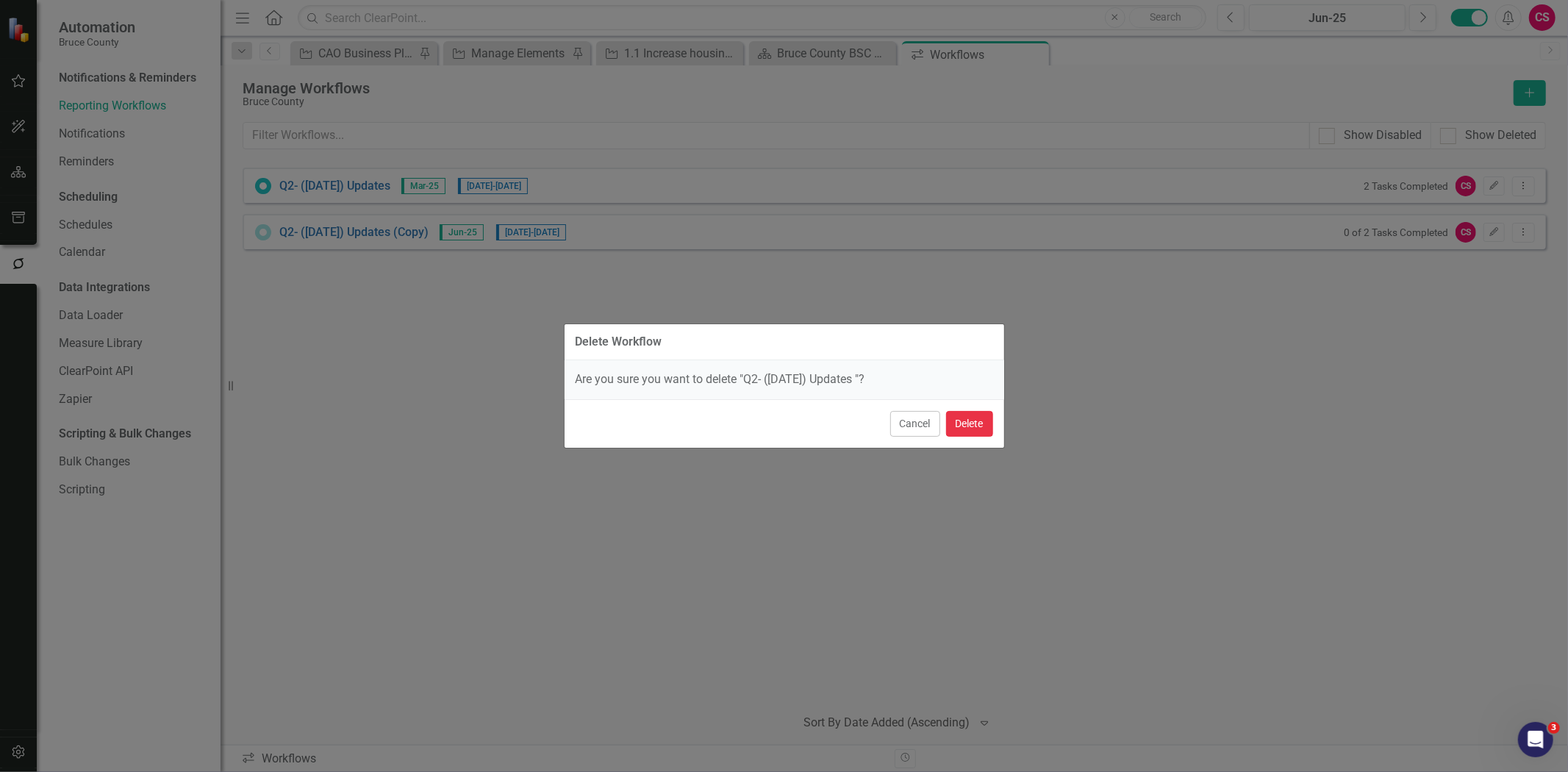
click at [966, 424] on button "Delete" at bounding box center [969, 424] width 47 height 26
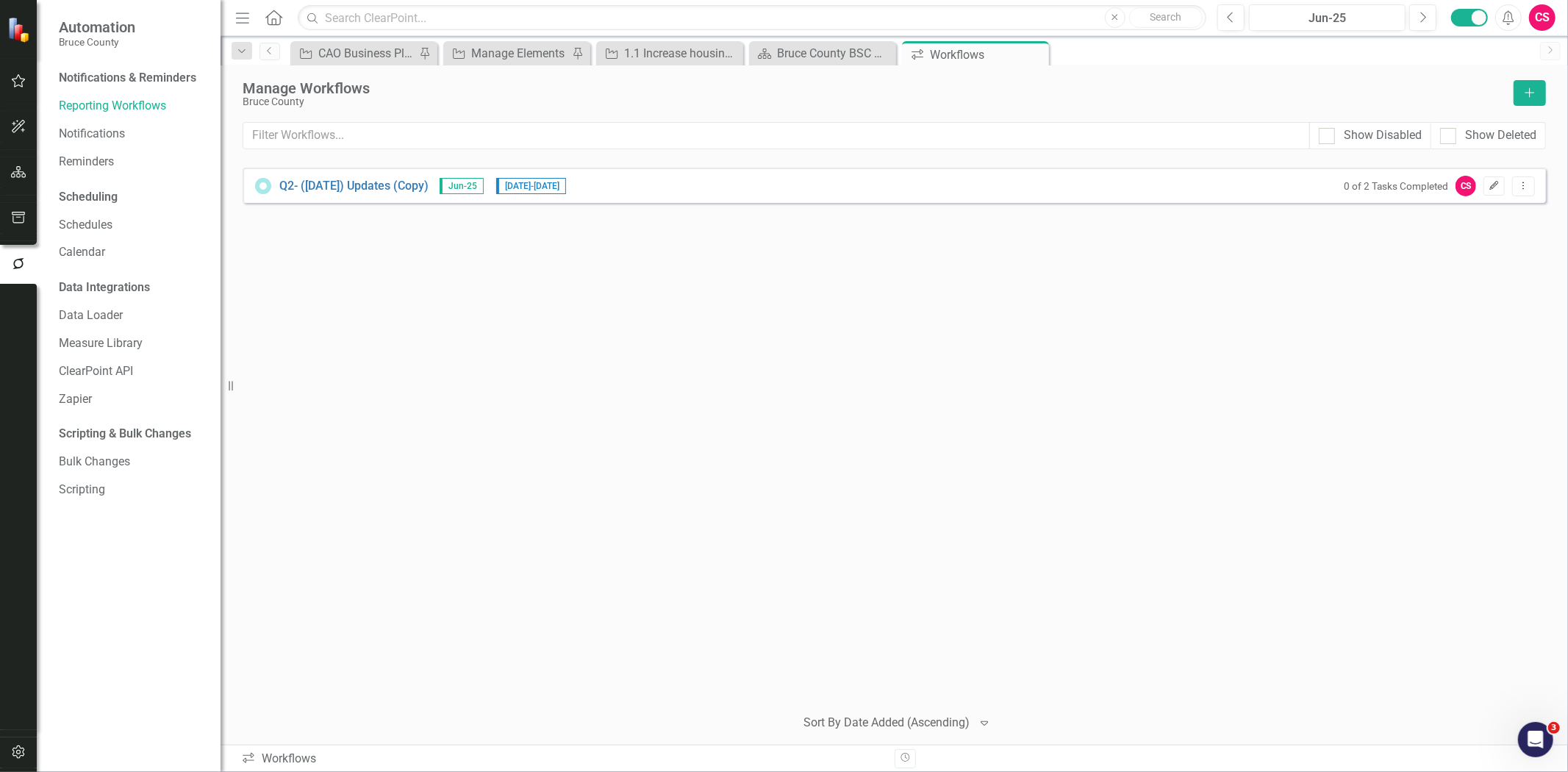
click at [1500, 188] on icon "Edit" at bounding box center [1494, 185] width 11 height 8
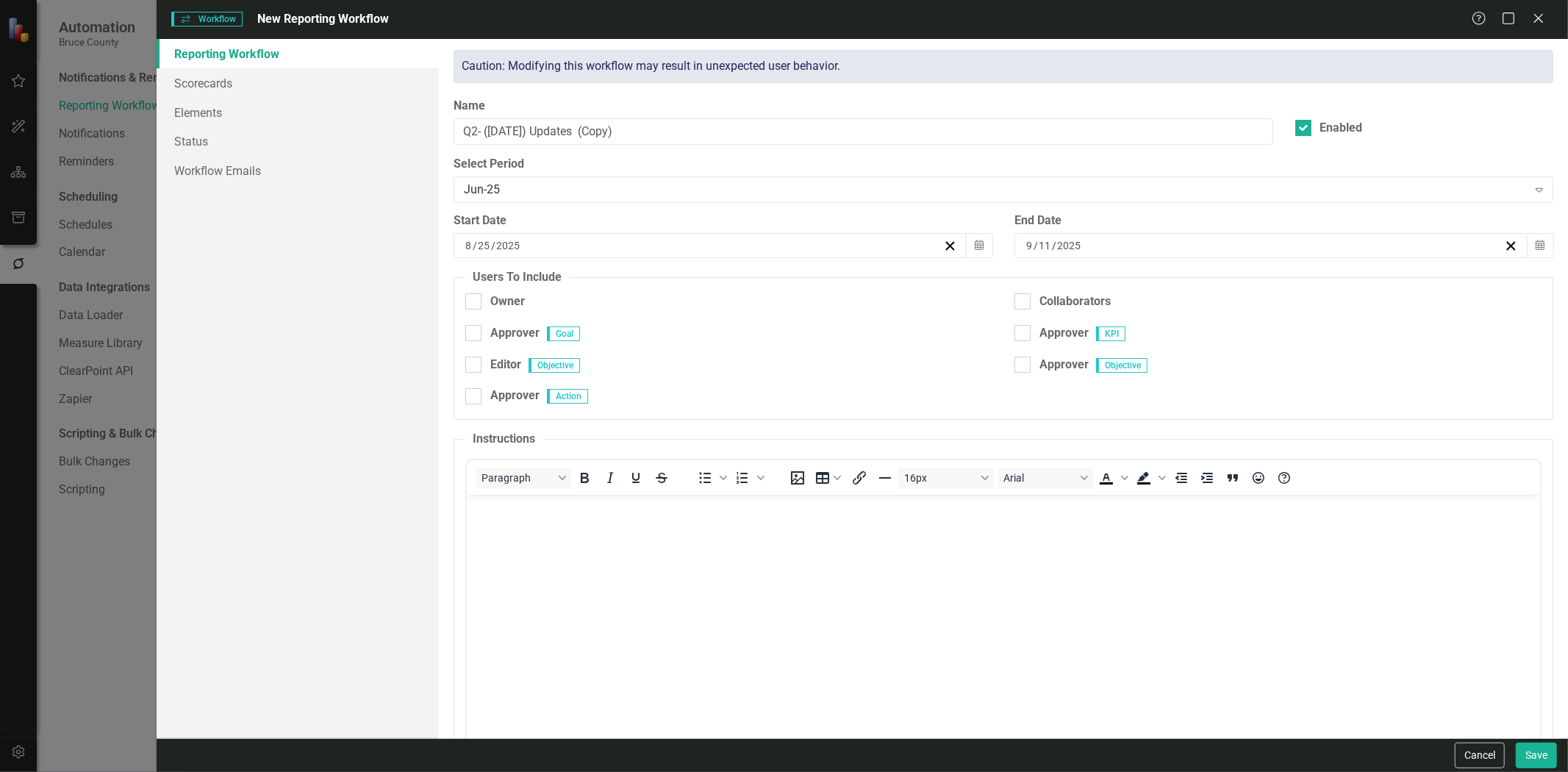
checkbox input "true"
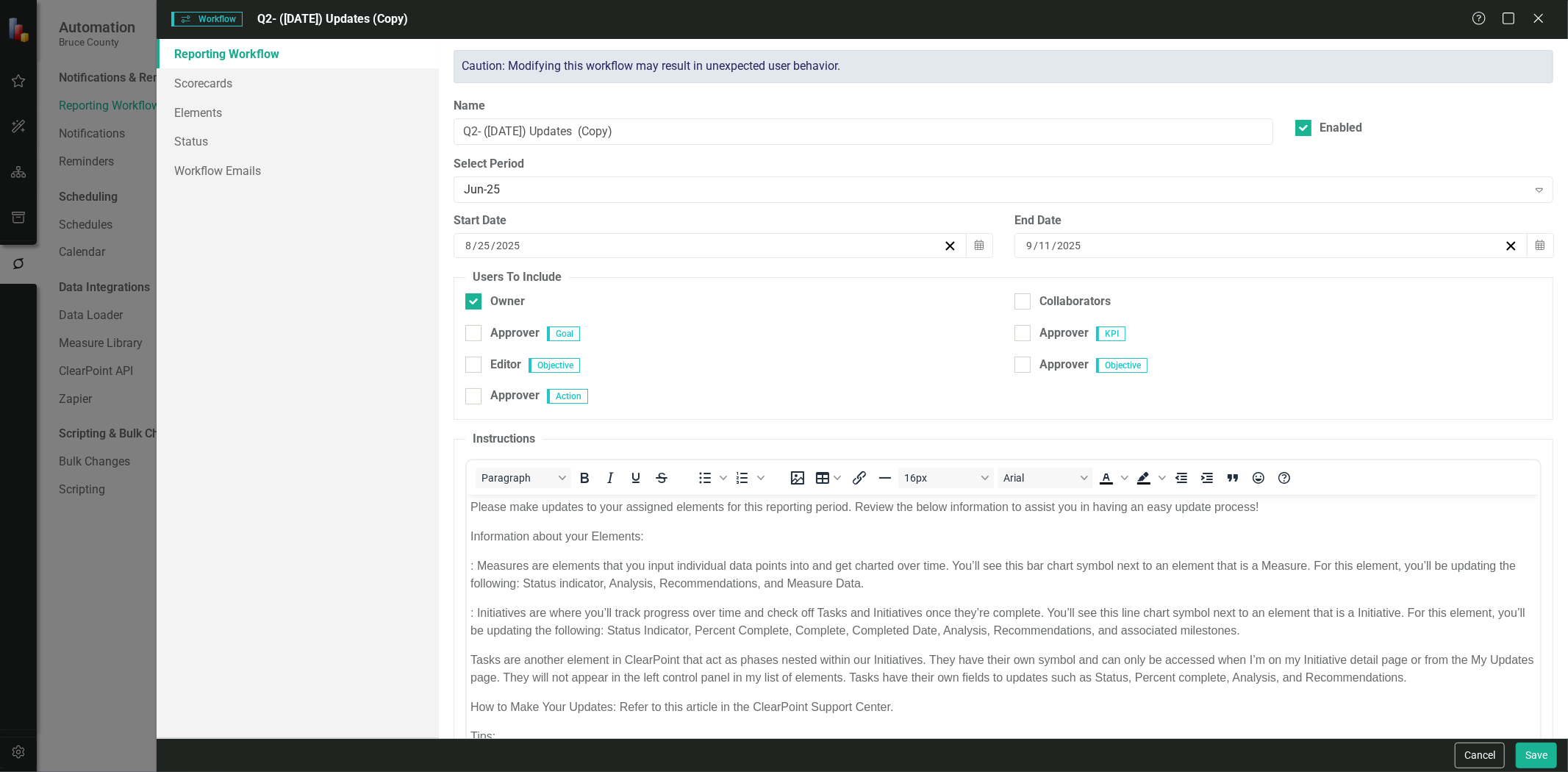
scroll to position [0, 0]
click at [1458, 762] on button "Cancel" at bounding box center [1480, 755] width 50 height 26
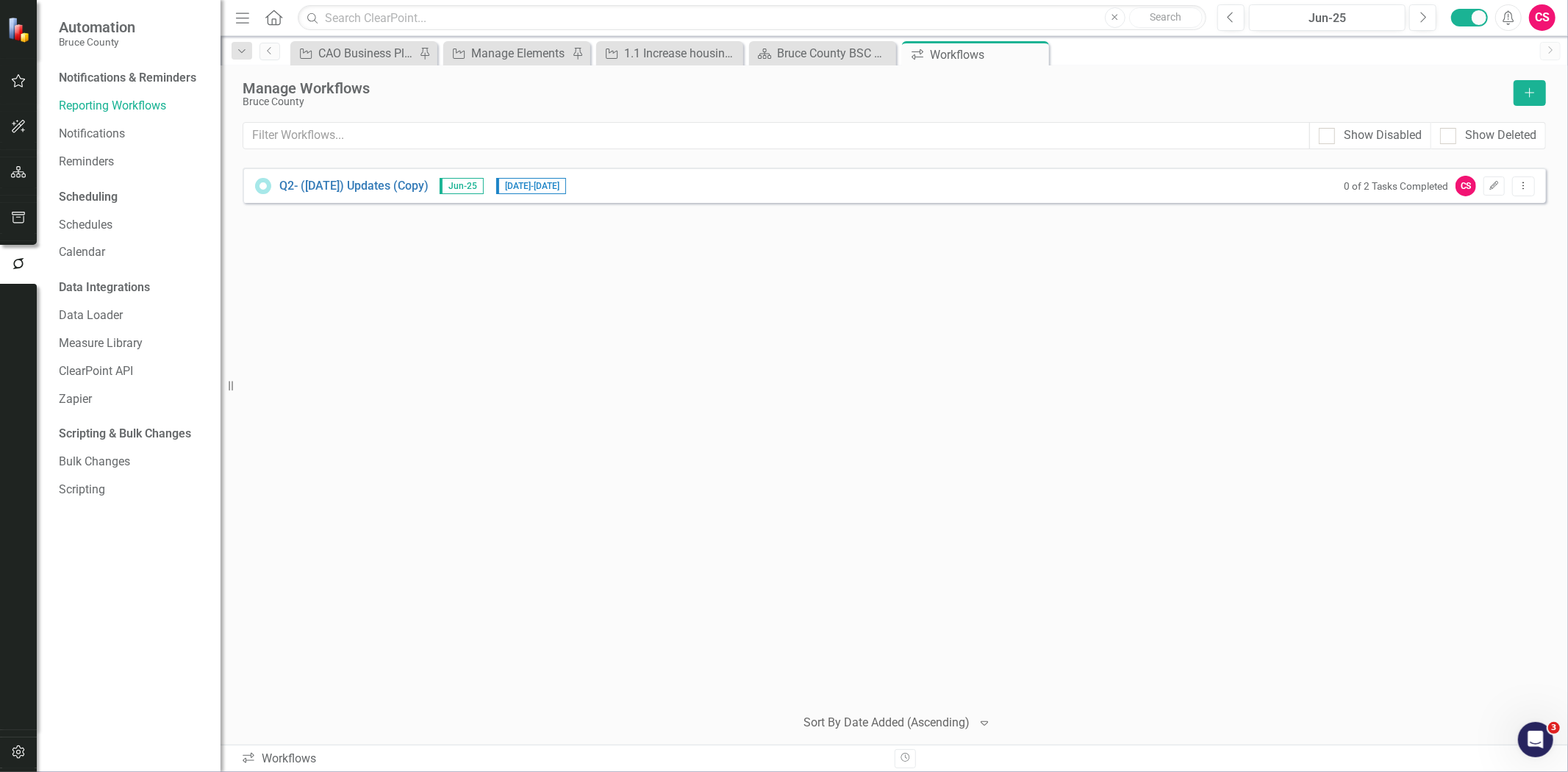
click at [33, 737] on button "button" at bounding box center [18, 752] width 33 height 31
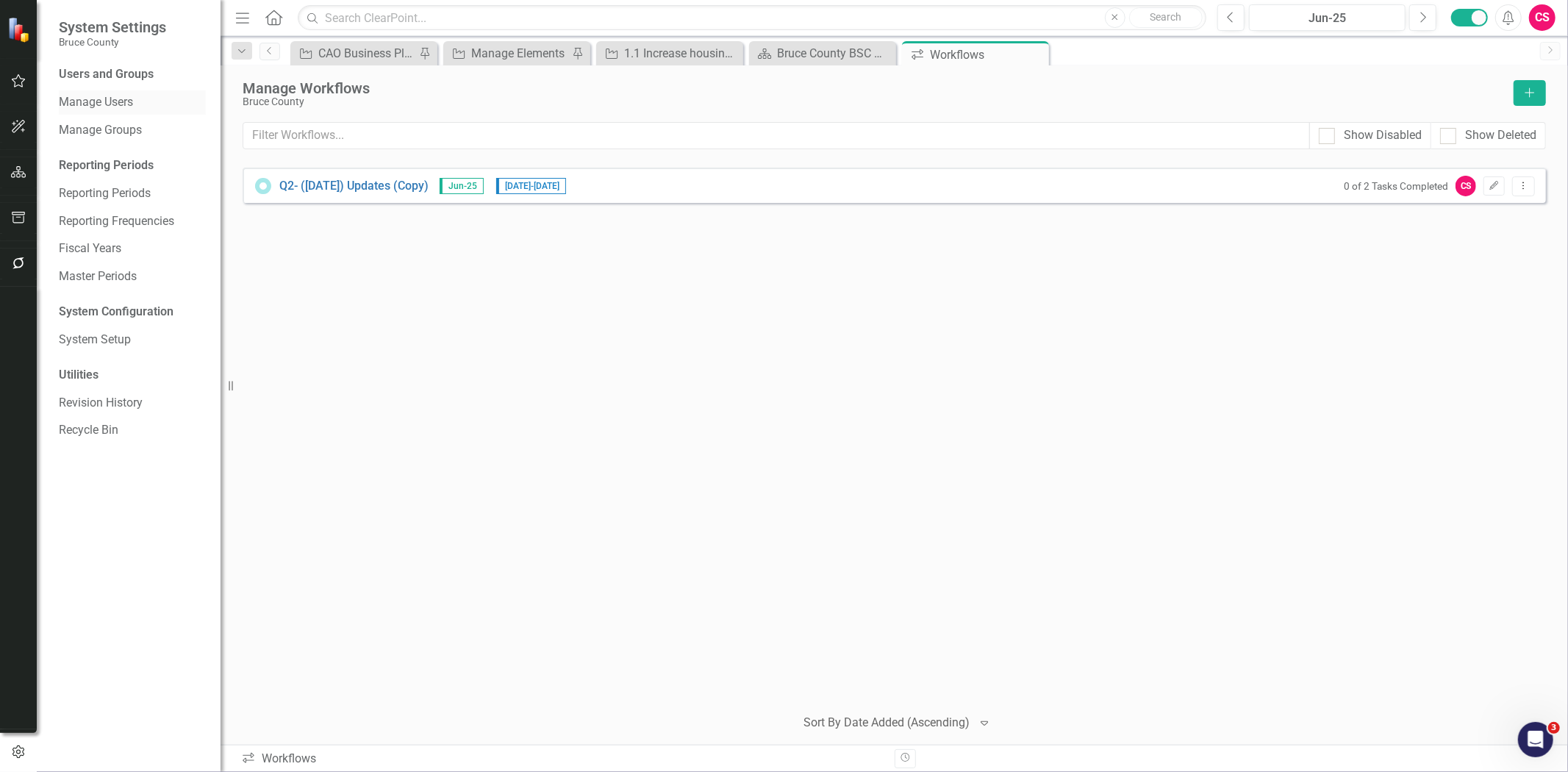
click at [118, 97] on link "Manage Users" at bounding box center [132, 103] width 147 height 17
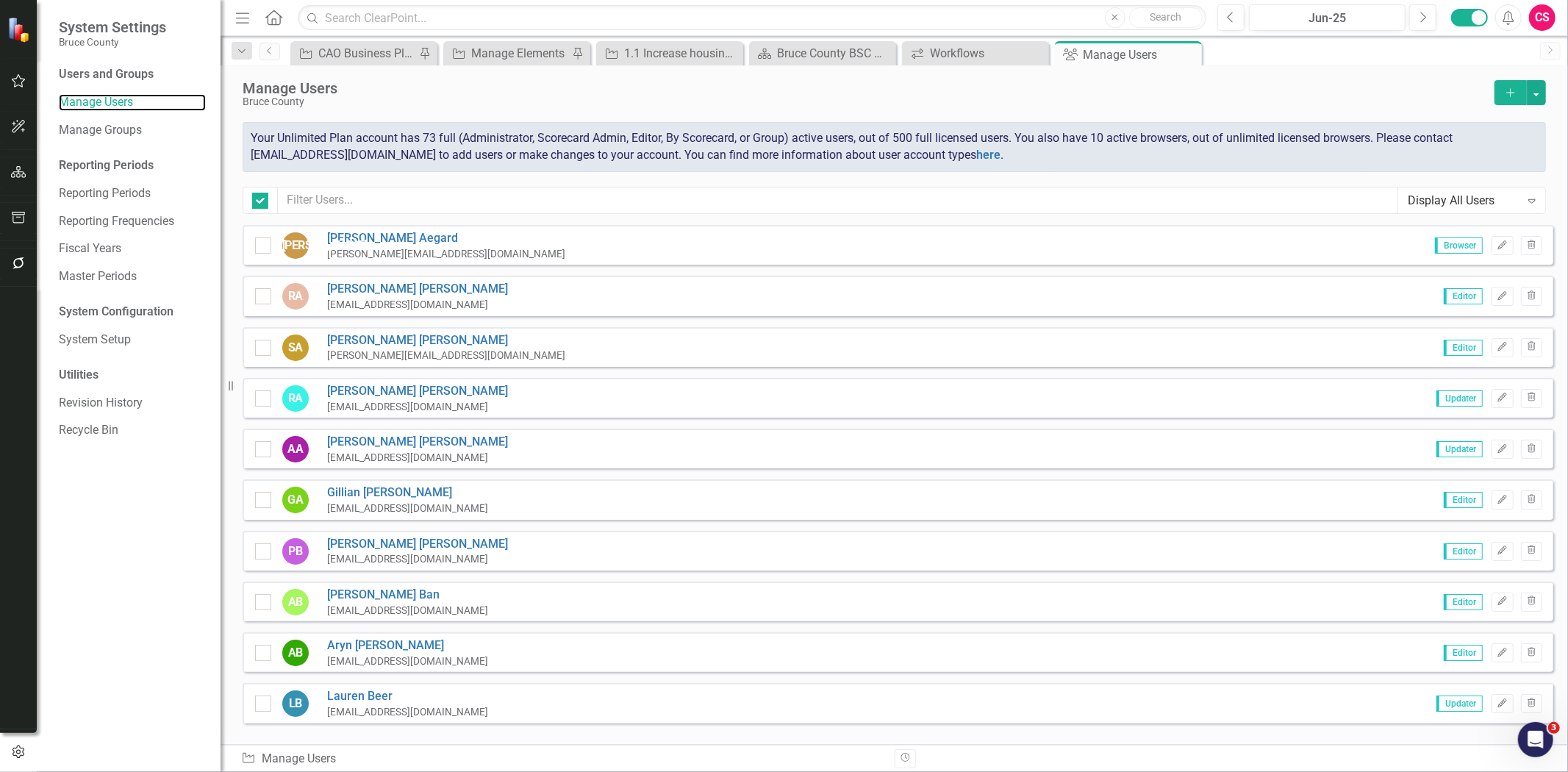
checkbox input "false"
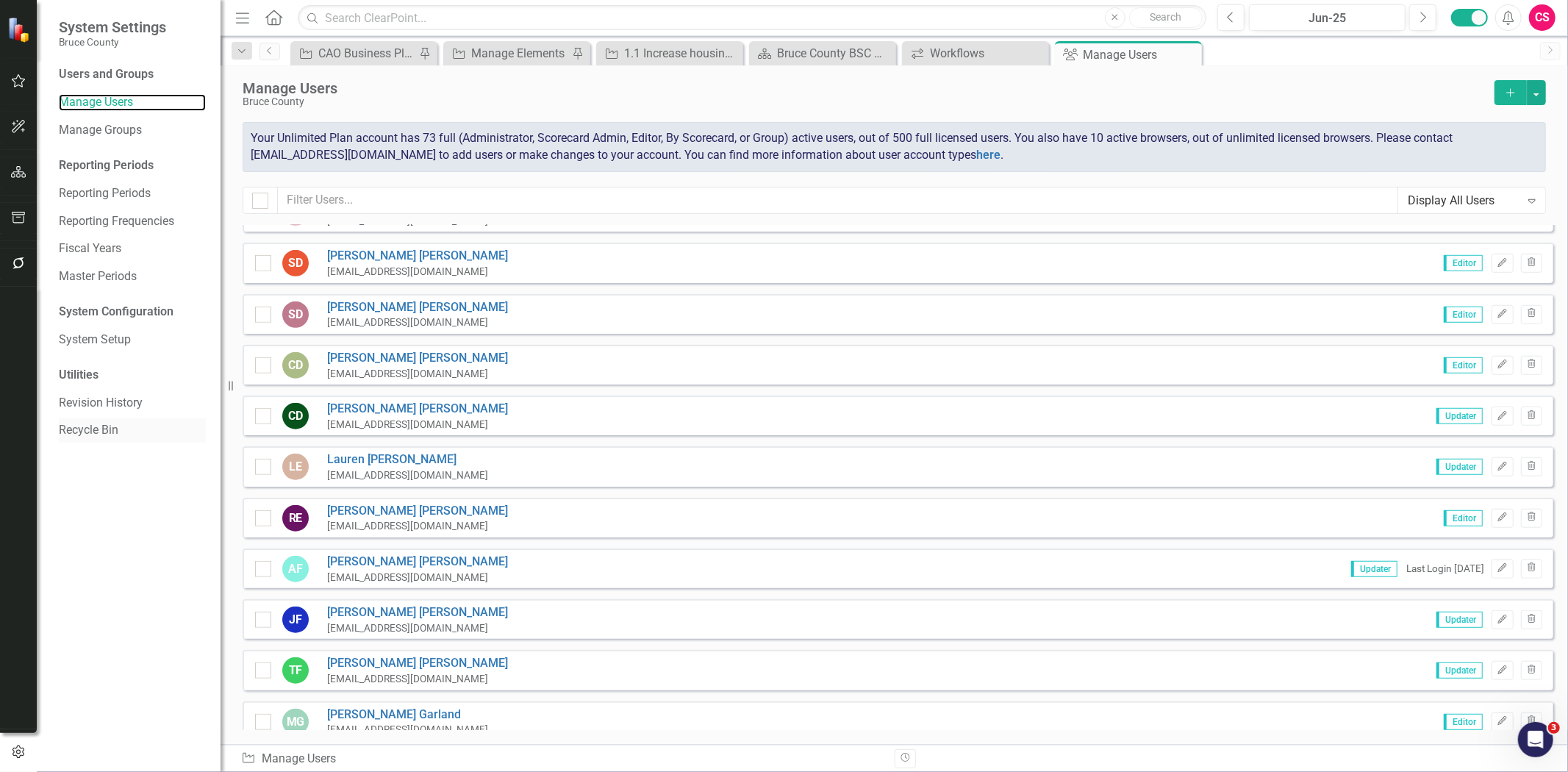
scroll to position [942, 0]
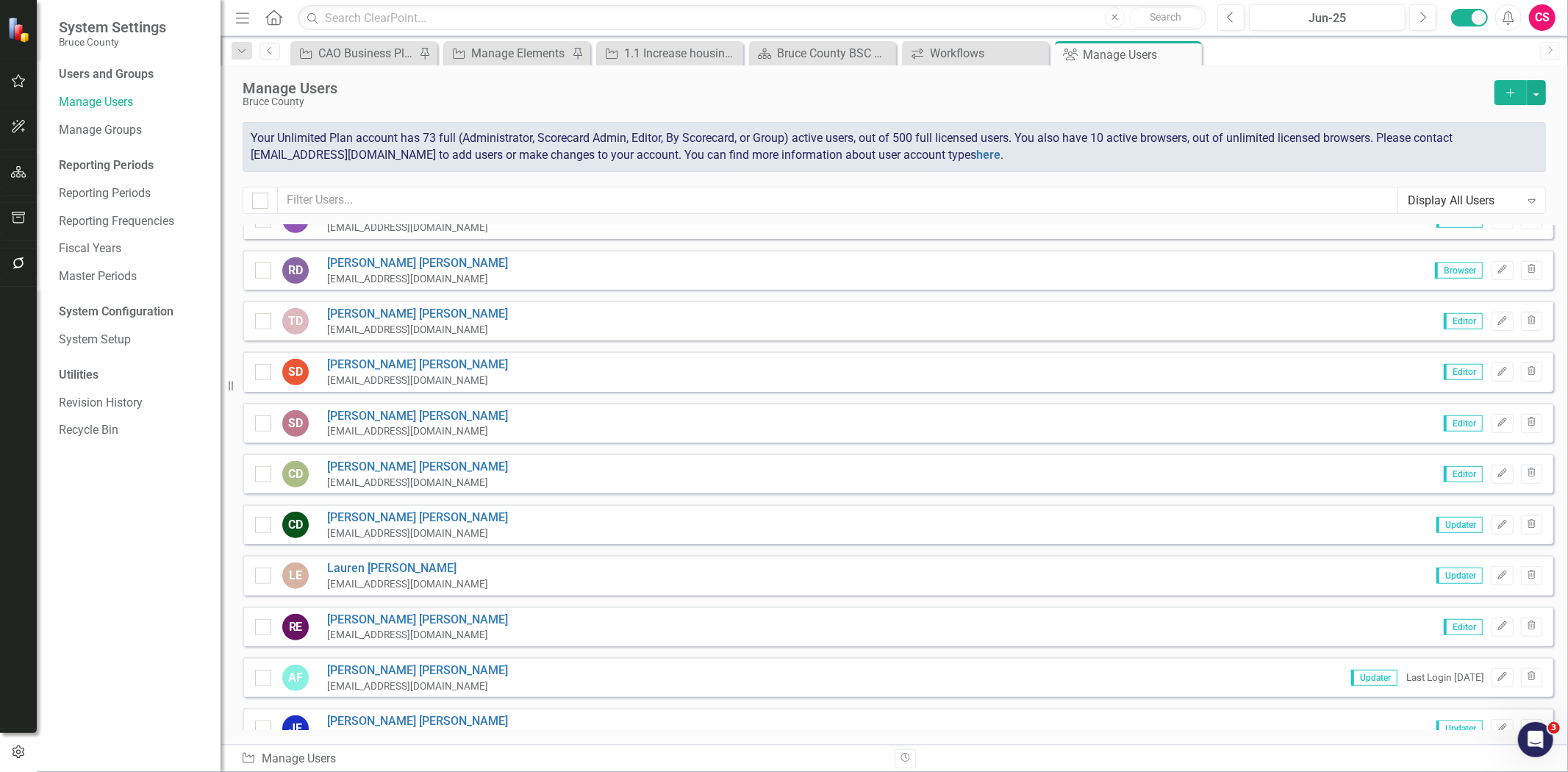
click at [26, 258] on button "button" at bounding box center [18, 263] width 33 height 31
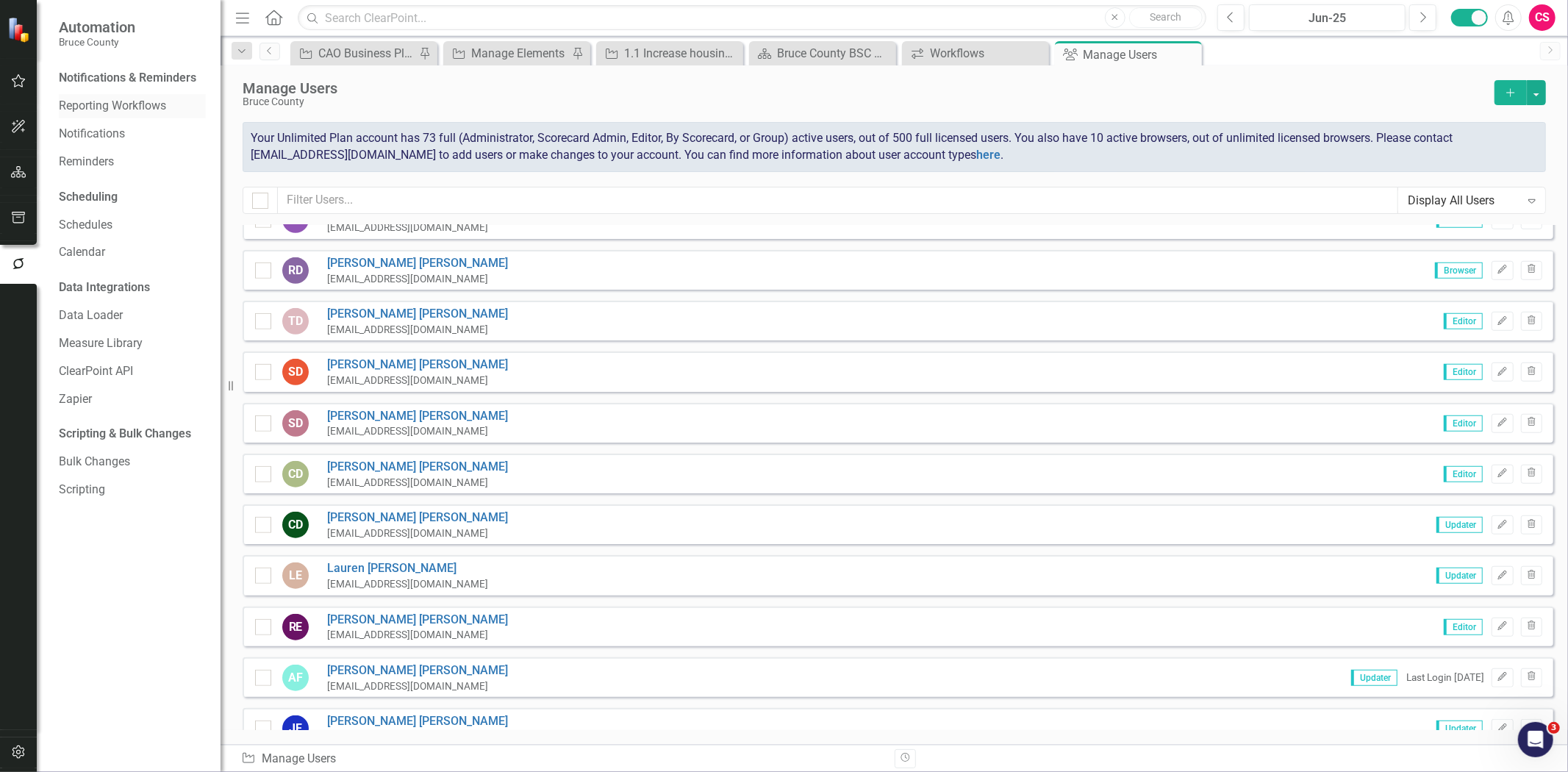
click at [122, 105] on link "Reporting Workflows" at bounding box center [132, 106] width 147 height 17
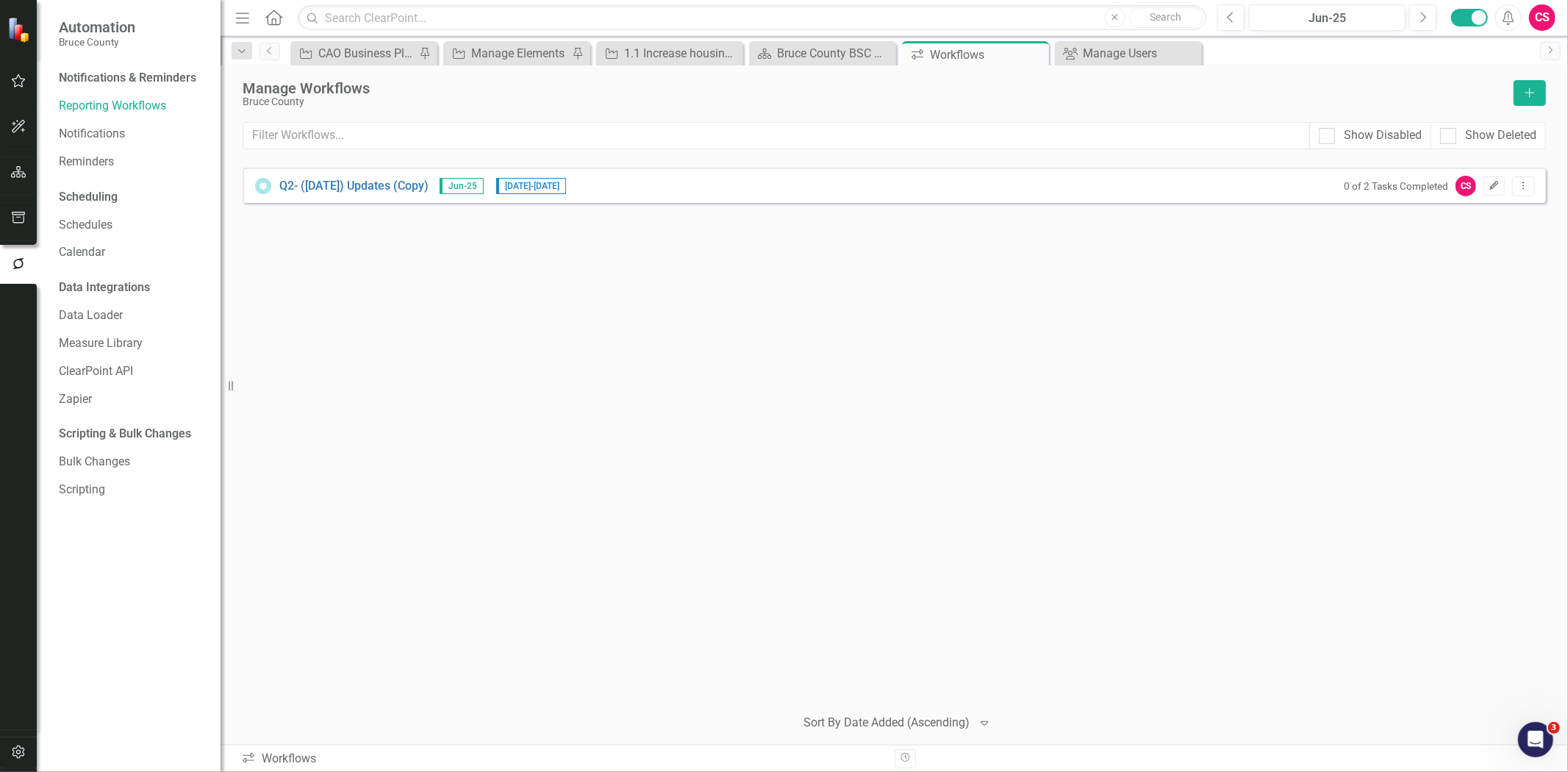
click at [1498, 188] on icon "Edit" at bounding box center [1494, 185] width 11 height 8
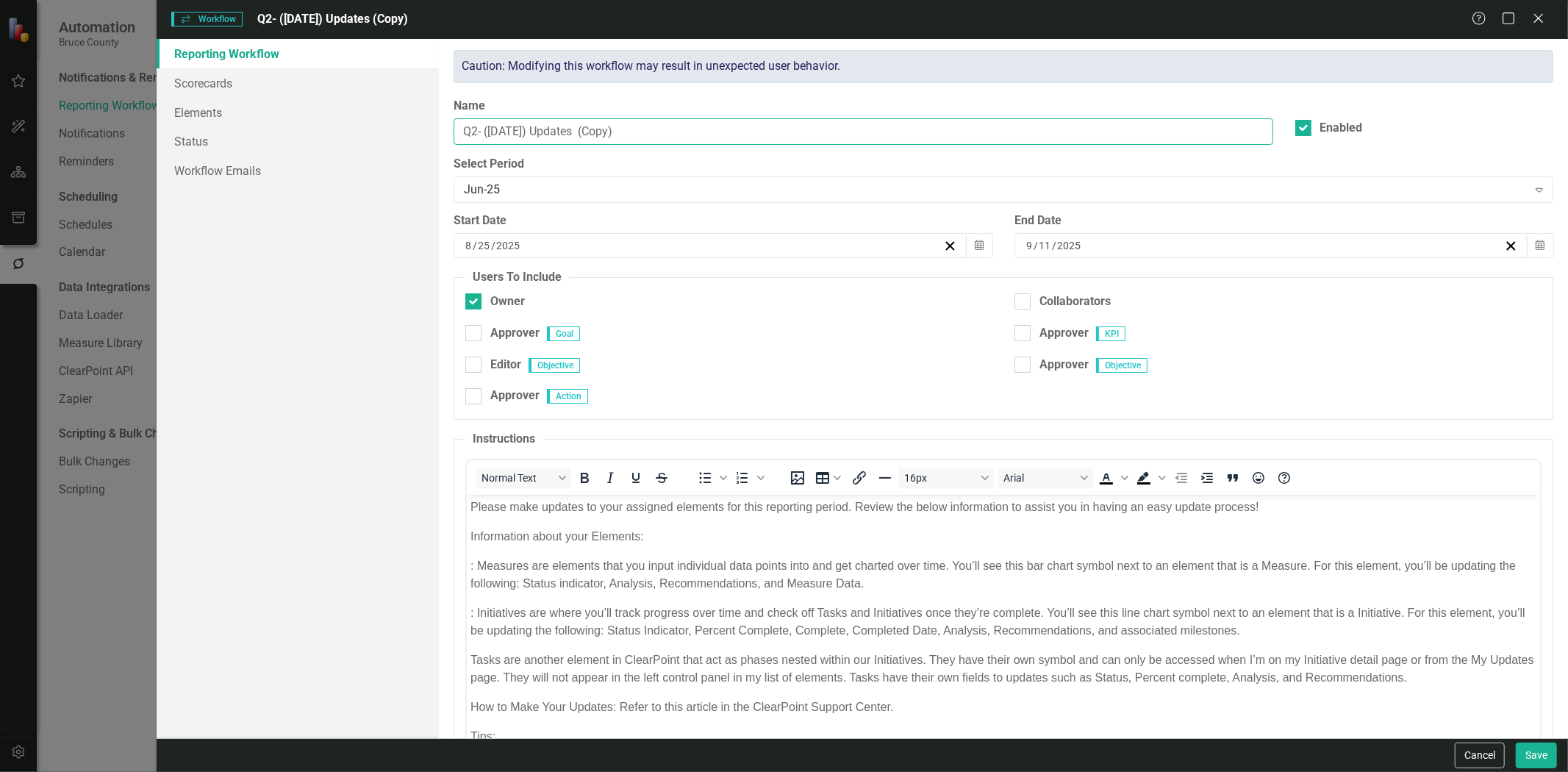
drag, startPoint x: 643, startPoint y: 140, endPoint x: 575, endPoint y: 146, distance: 68.3
click at [575, 146] on div "Name Q2- ([DATE]) Updates (Copy)" at bounding box center [863, 127] width 841 height 59
type input "Q2- ([DATE]) Updates"
click at [1481, 747] on button "Cancel" at bounding box center [1480, 755] width 50 height 26
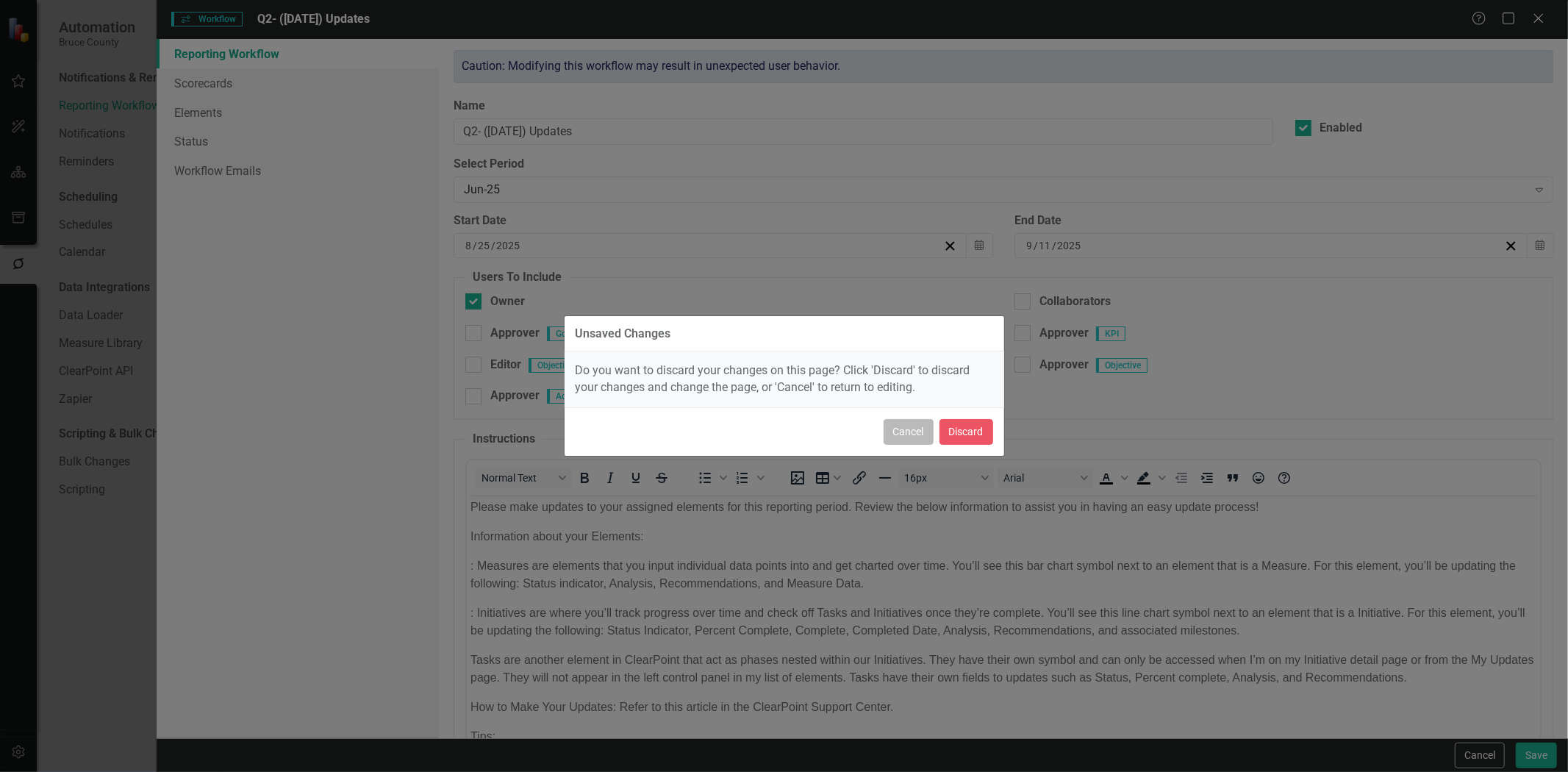
click at [914, 431] on button "Cancel" at bounding box center [909, 432] width 50 height 26
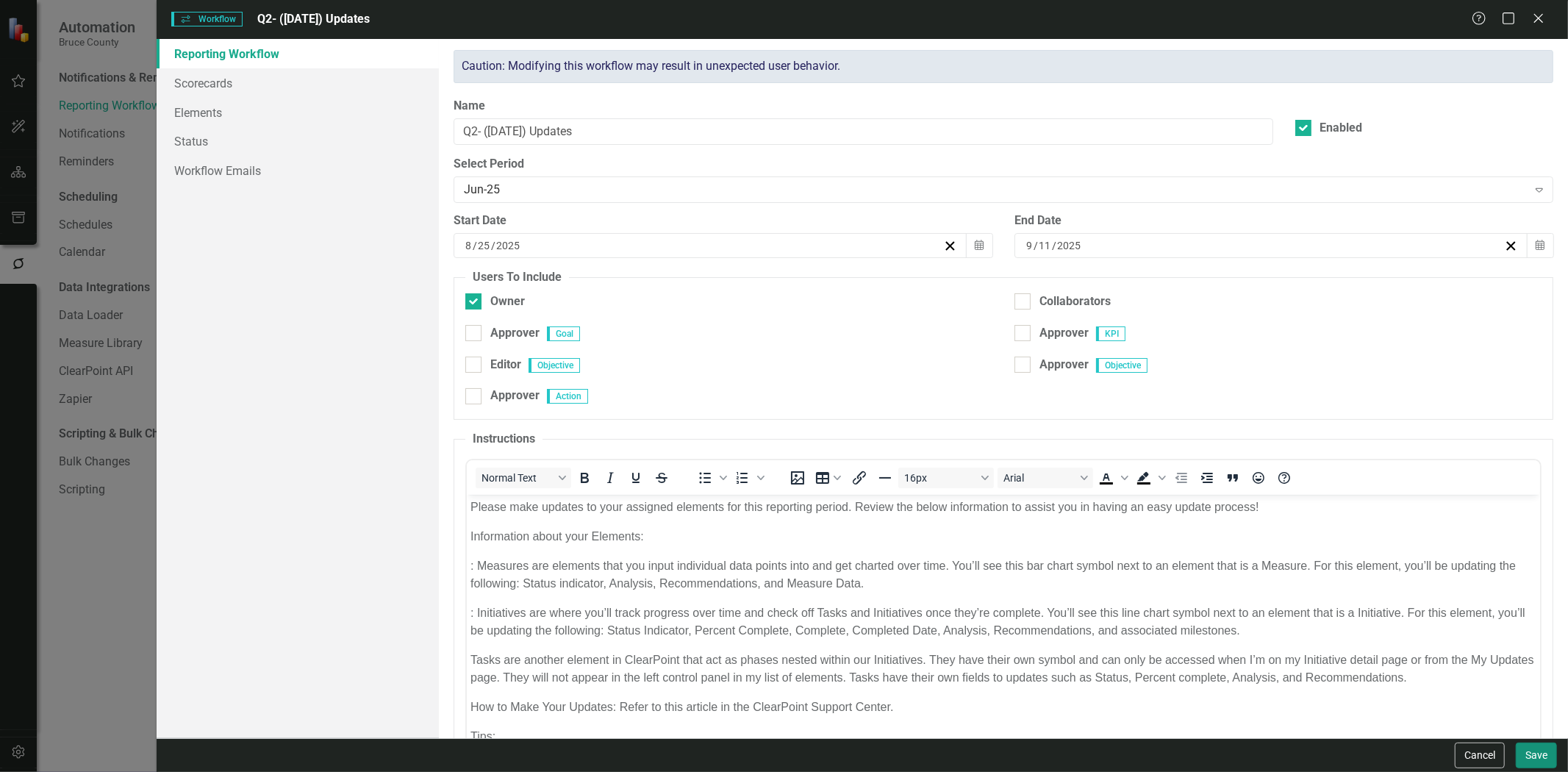
click at [1534, 758] on button "Save" at bounding box center [1536, 755] width 41 height 26
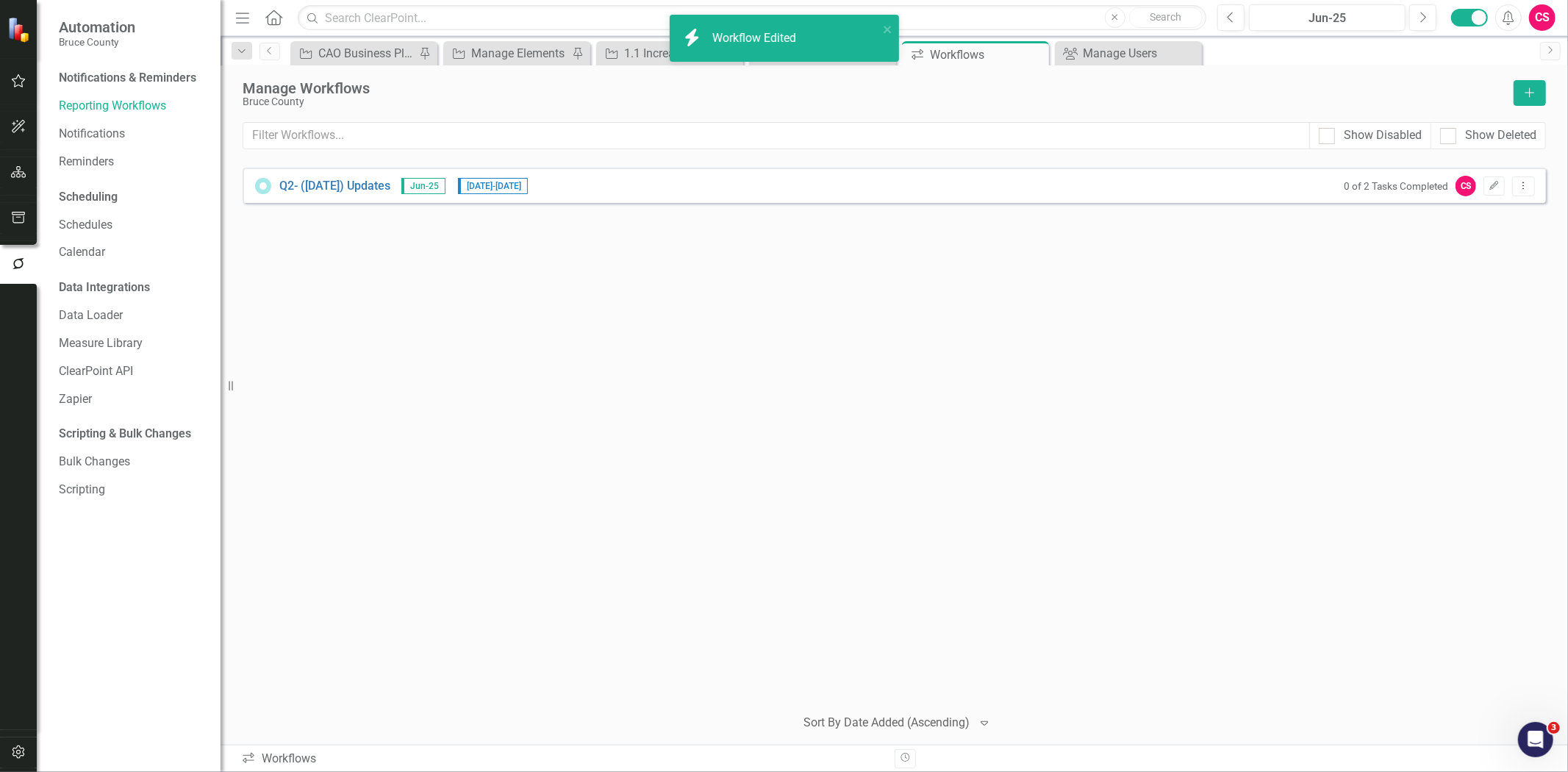
click at [26, 169] on button "button" at bounding box center [18, 172] width 33 height 31
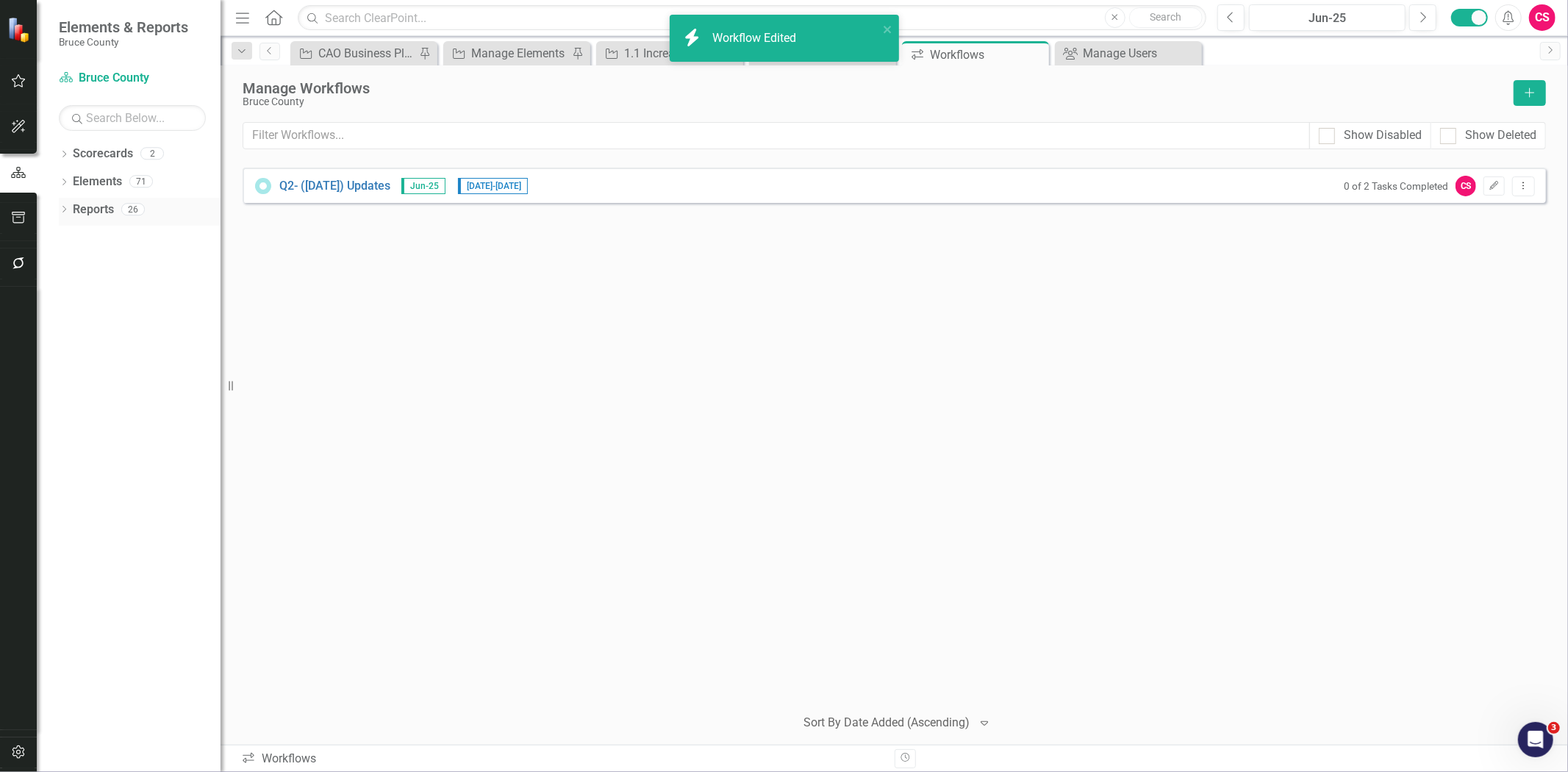
click at [101, 209] on link "Reports" at bounding box center [93, 210] width 41 height 17
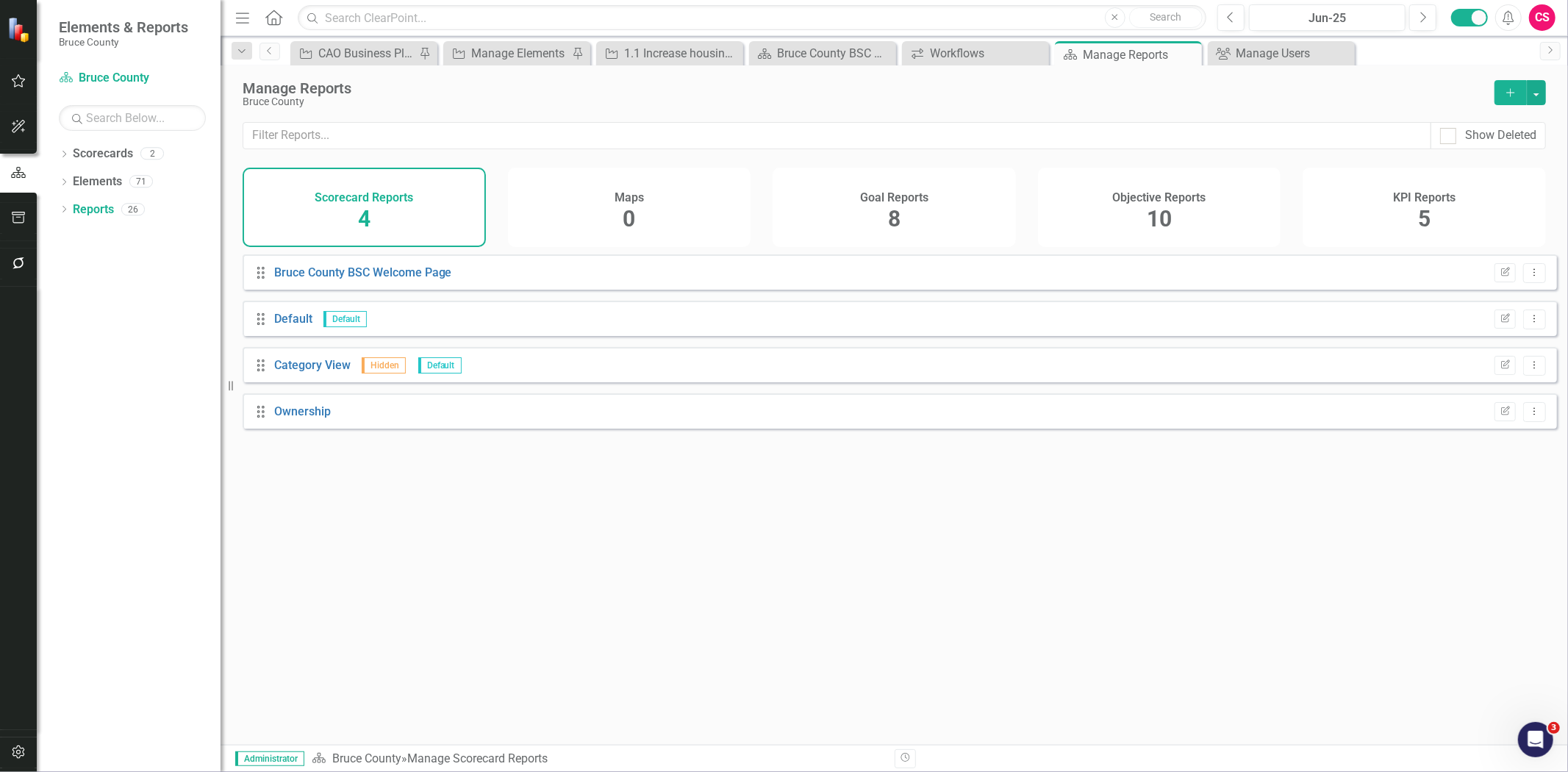
click at [858, 213] on div "Goal Reports 8" at bounding box center [894, 207] width 244 height 79
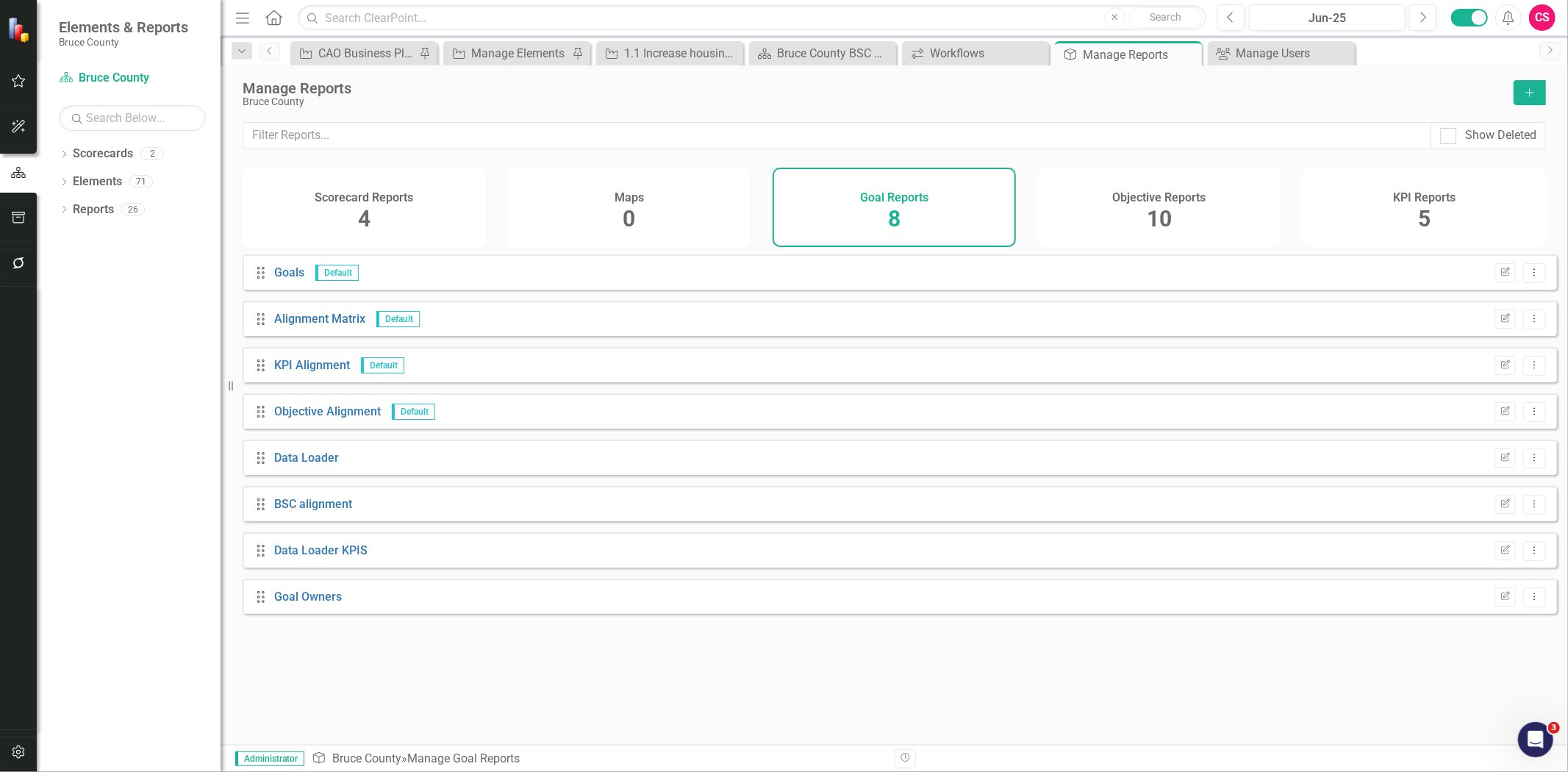
drag, startPoint x: 1160, startPoint y: 211, endPoint x: 1025, endPoint y: 229, distance: 136.2
click at [1151, 209] on span "10" at bounding box center [1159, 218] width 25 height 26
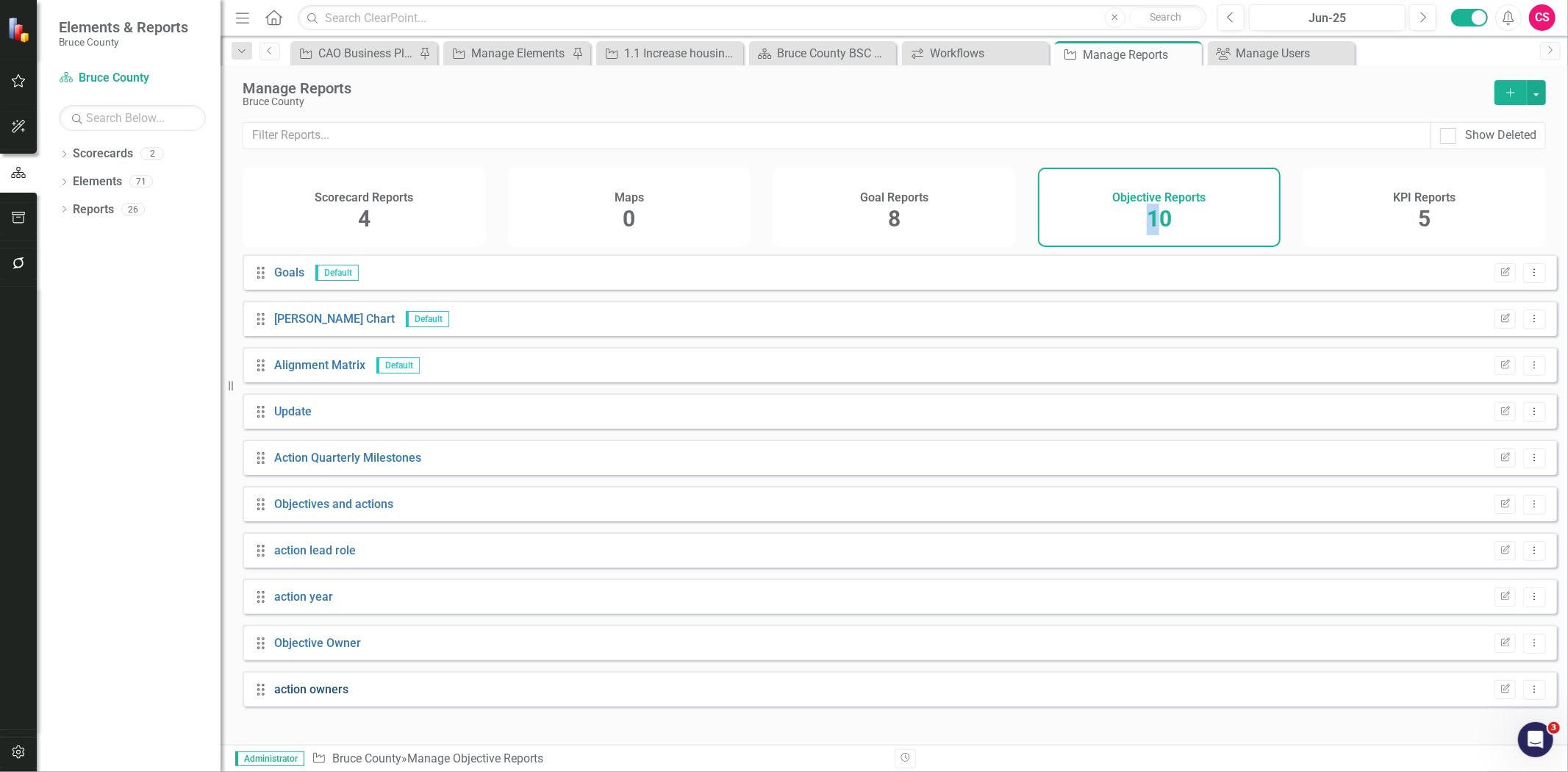
click at [318, 696] on link "action owners" at bounding box center [312, 689] width 75 height 14
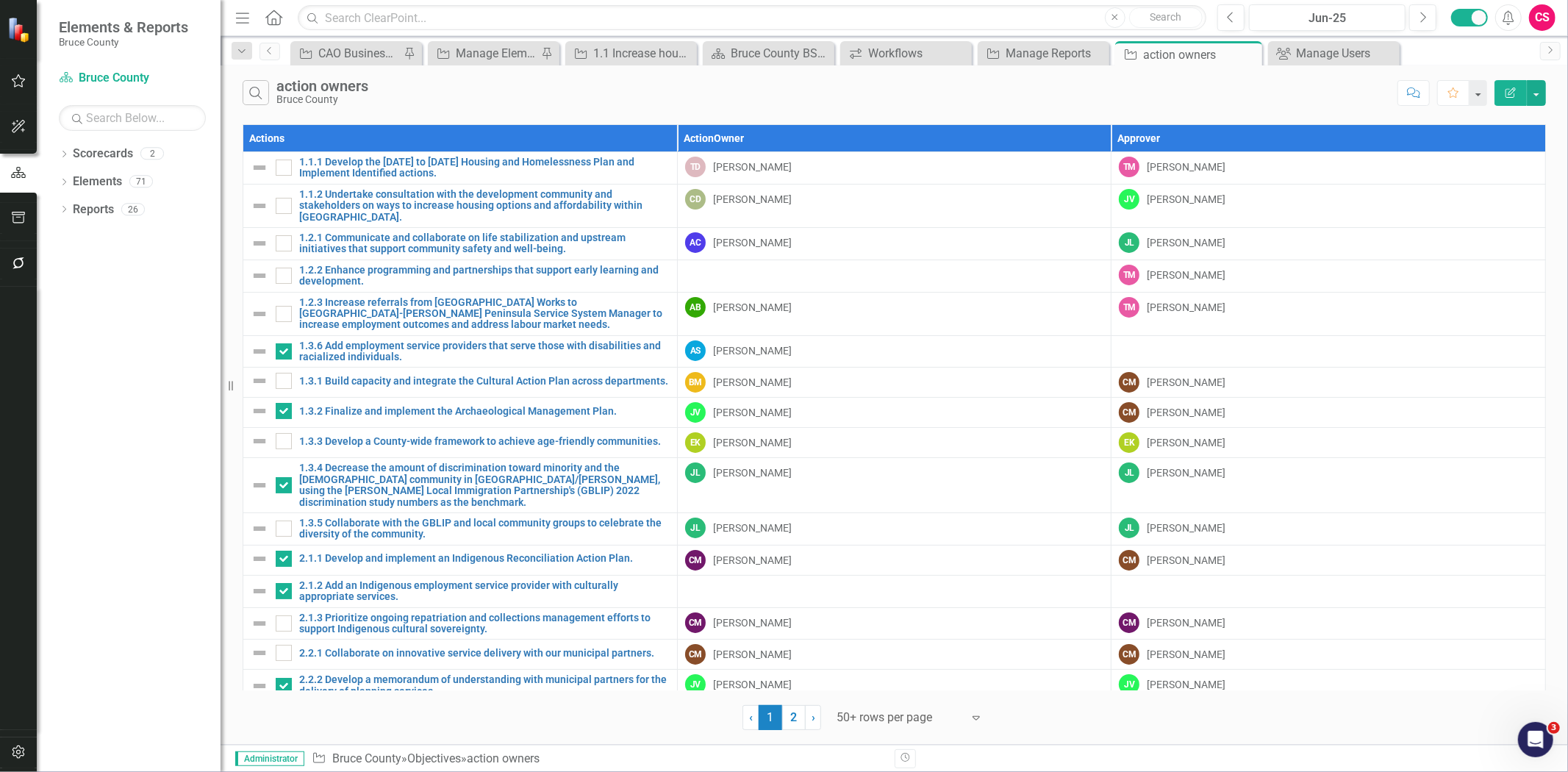
click at [1504, 93] on icon "Edit Report" at bounding box center [1511, 92] width 13 height 10
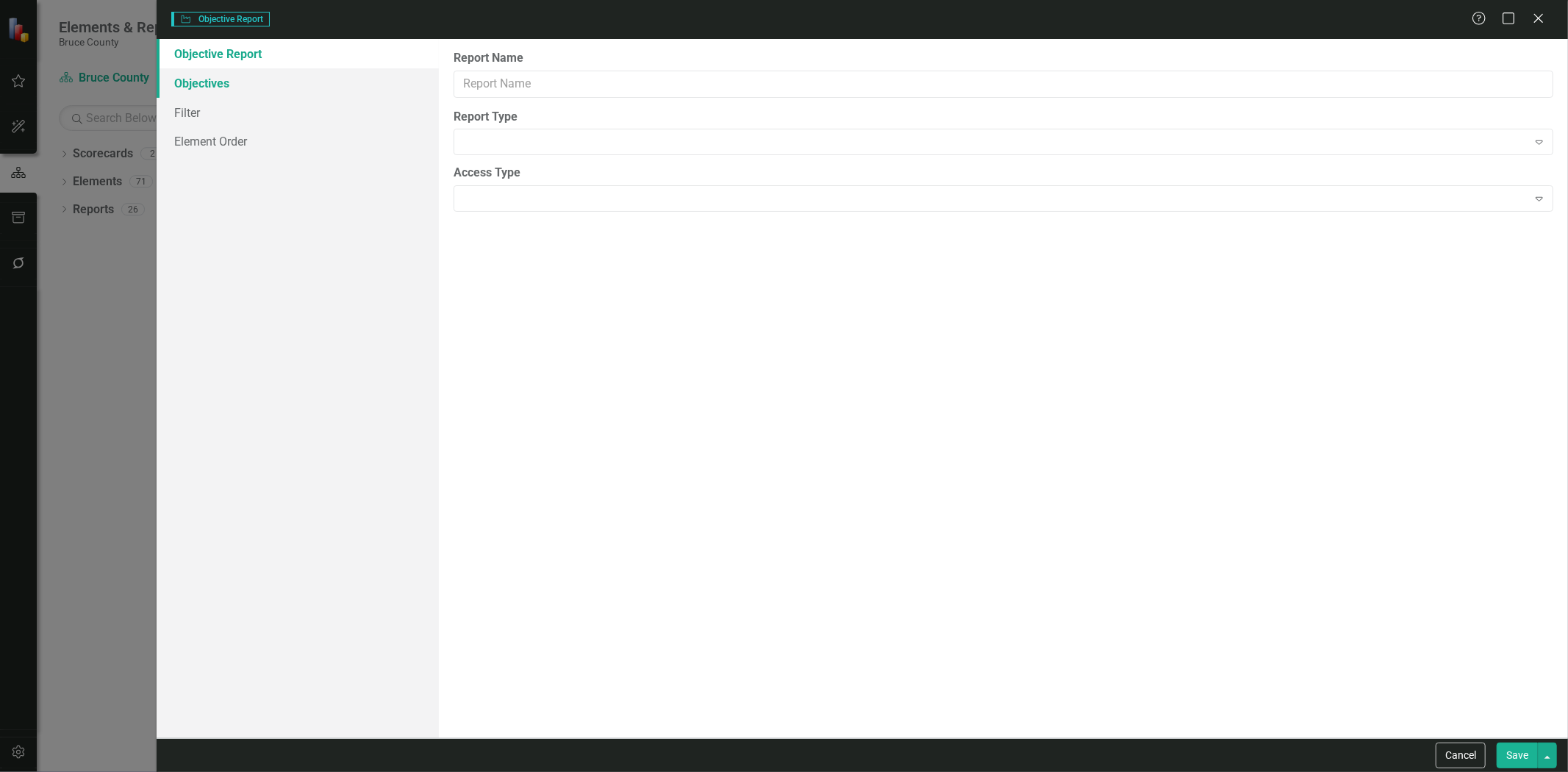
type input "action owners"
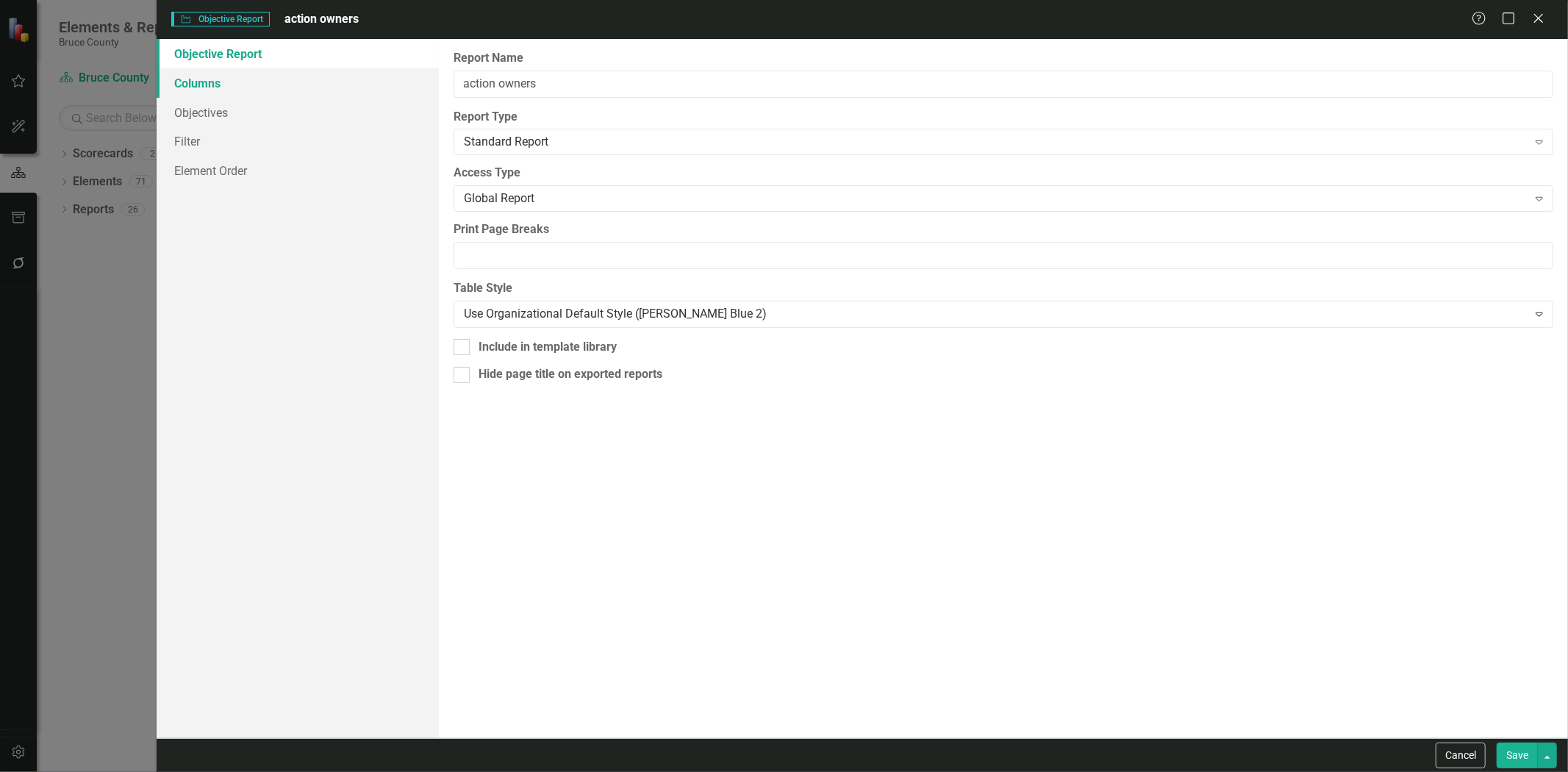
click at [274, 86] on link "Columns" at bounding box center [298, 82] width 282 height 29
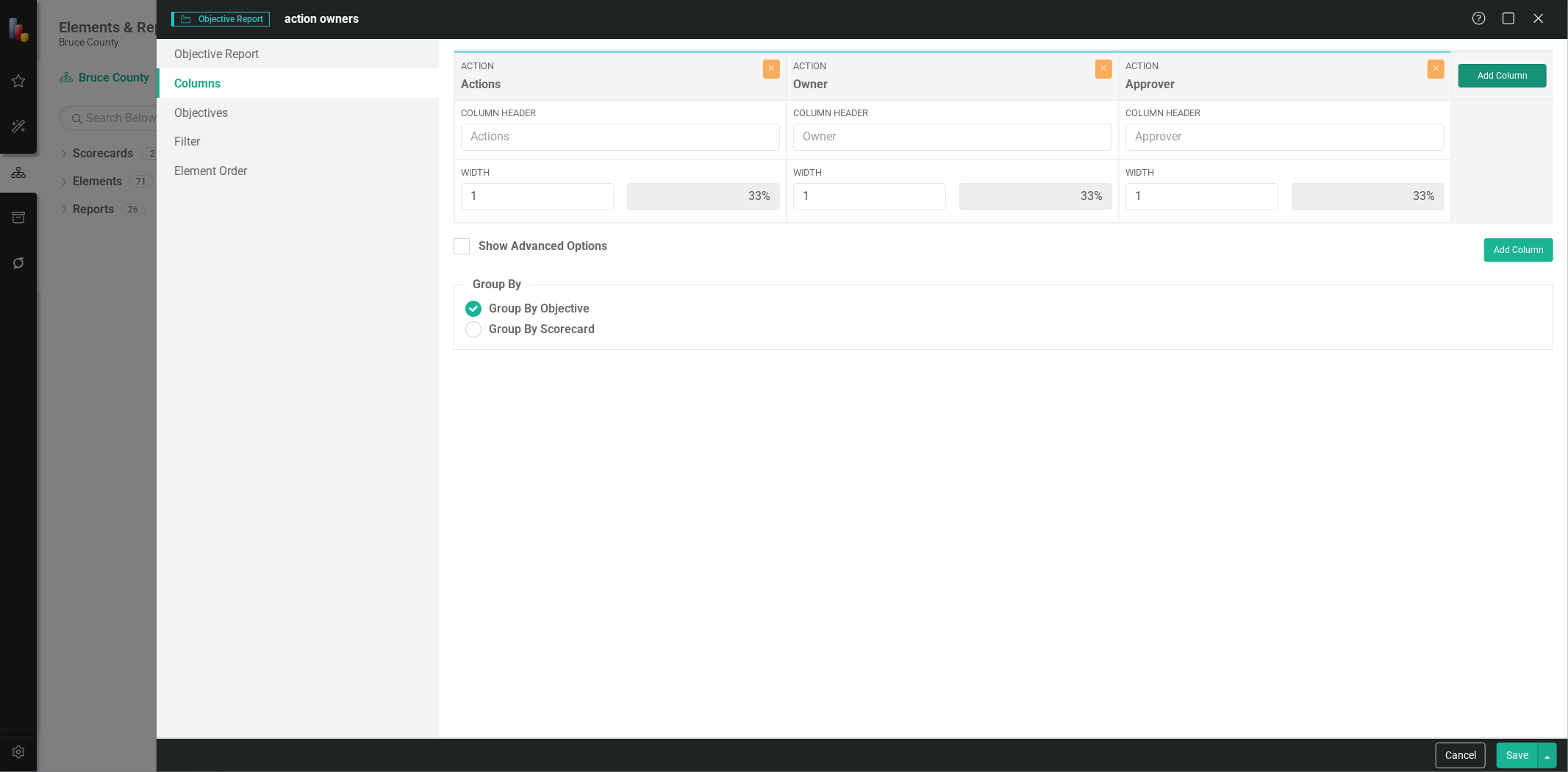
drag, startPoint x: 1518, startPoint y: 71, endPoint x: 1505, endPoint y: 67, distance: 13.6
click at [1505, 67] on button "Add Column" at bounding box center [1503, 75] width 88 height 23
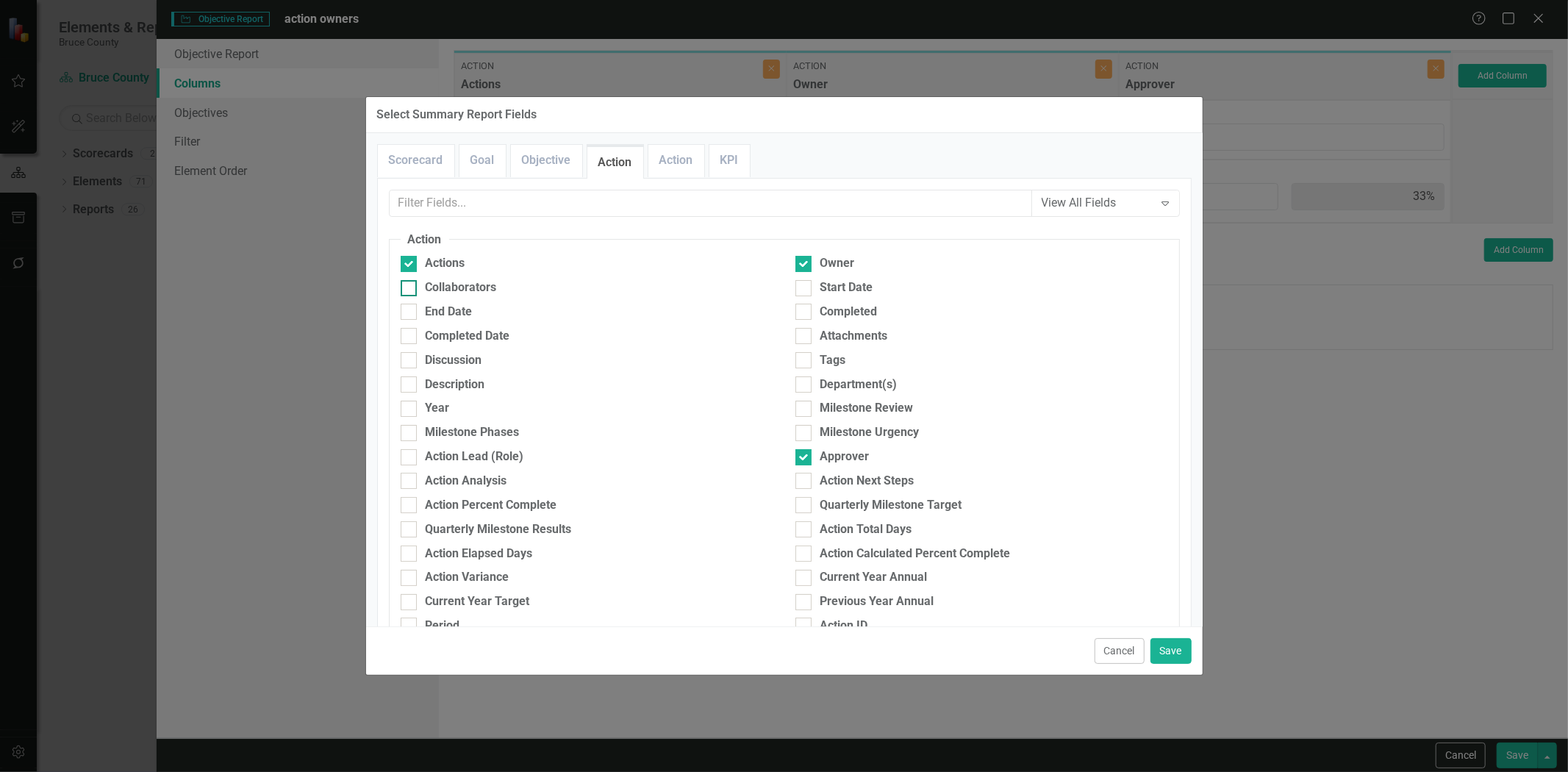
click at [499, 289] on div "Collaborators" at bounding box center [586, 288] width 373 height 17
click at [410, 289] on input "Collaborators" at bounding box center [405, 285] width 9 height 9
checkbox input "true"
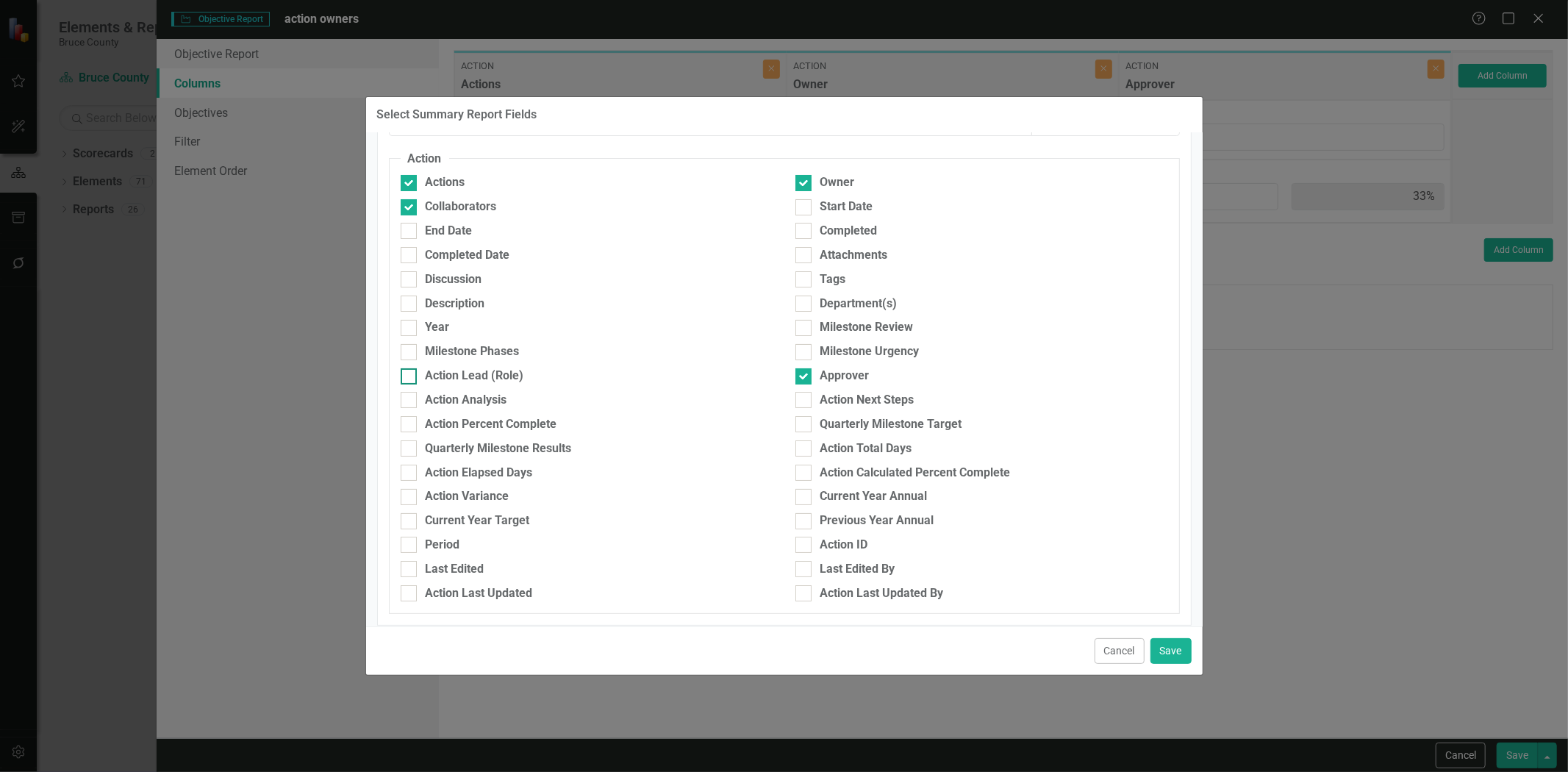
scroll to position [81, 0]
click at [511, 372] on div "Action Lead (Role)" at bounding box center [474, 375] width 98 height 17
click at [410, 372] on input "Action Lead (Role)" at bounding box center [405, 372] width 9 height 9
click at [511, 372] on div "Action Lead (Role)" at bounding box center [474, 375] width 98 height 17
click at [410, 372] on input "Action Lead (Role)" at bounding box center [405, 372] width 9 height 9
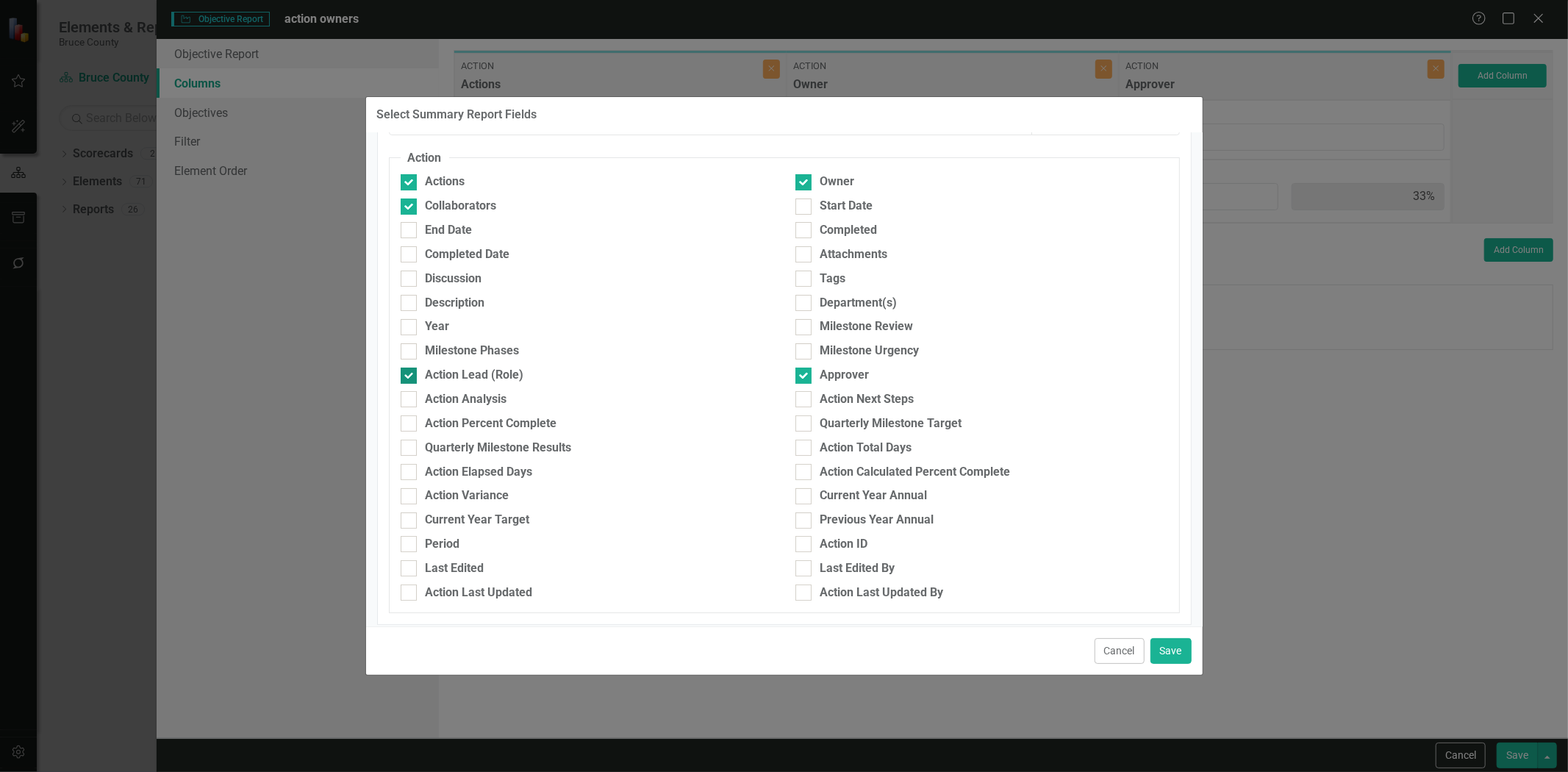
checkbox input "false"
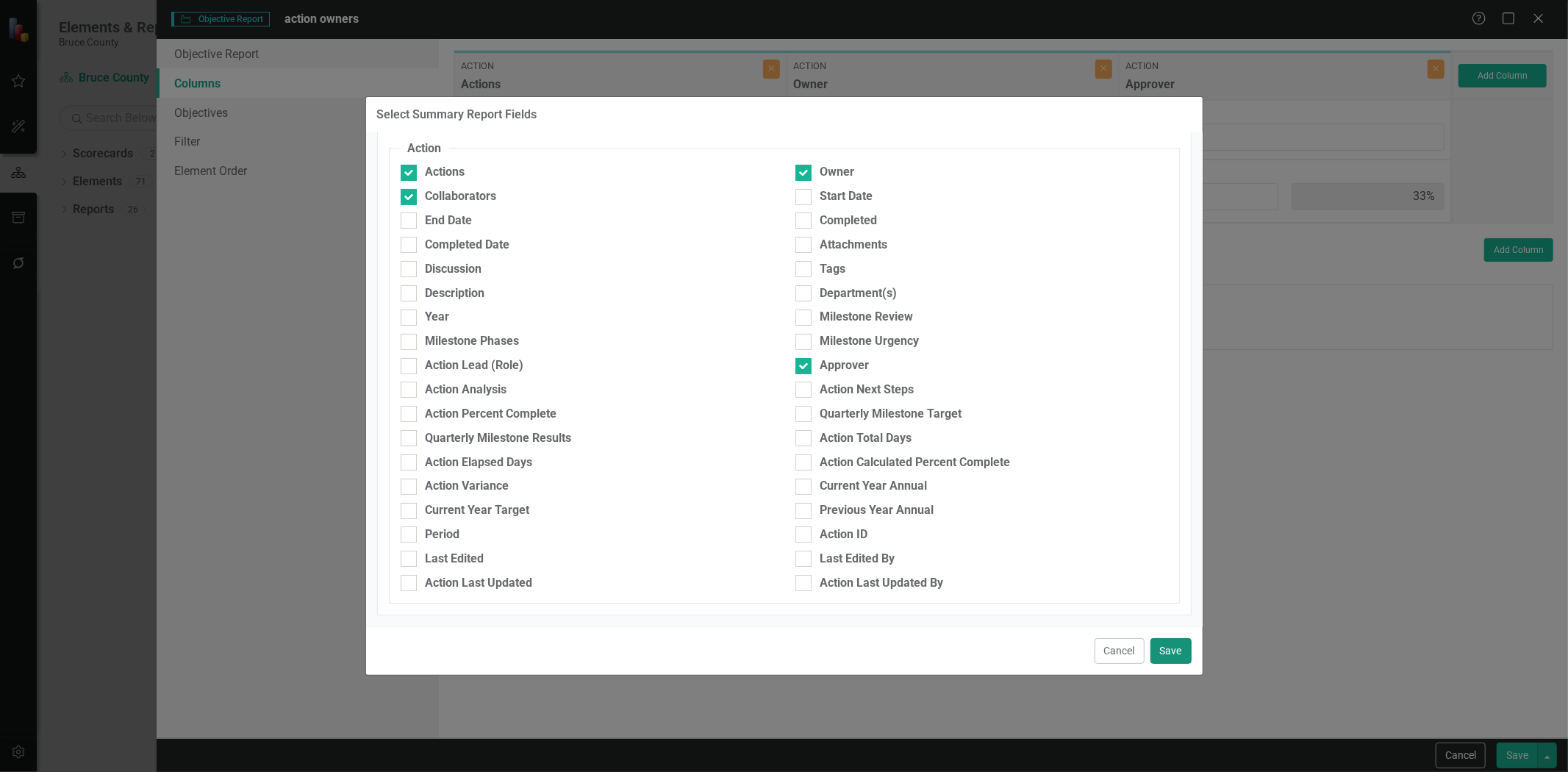
click at [1171, 644] on button "Save" at bounding box center [1171, 651] width 41 height 26
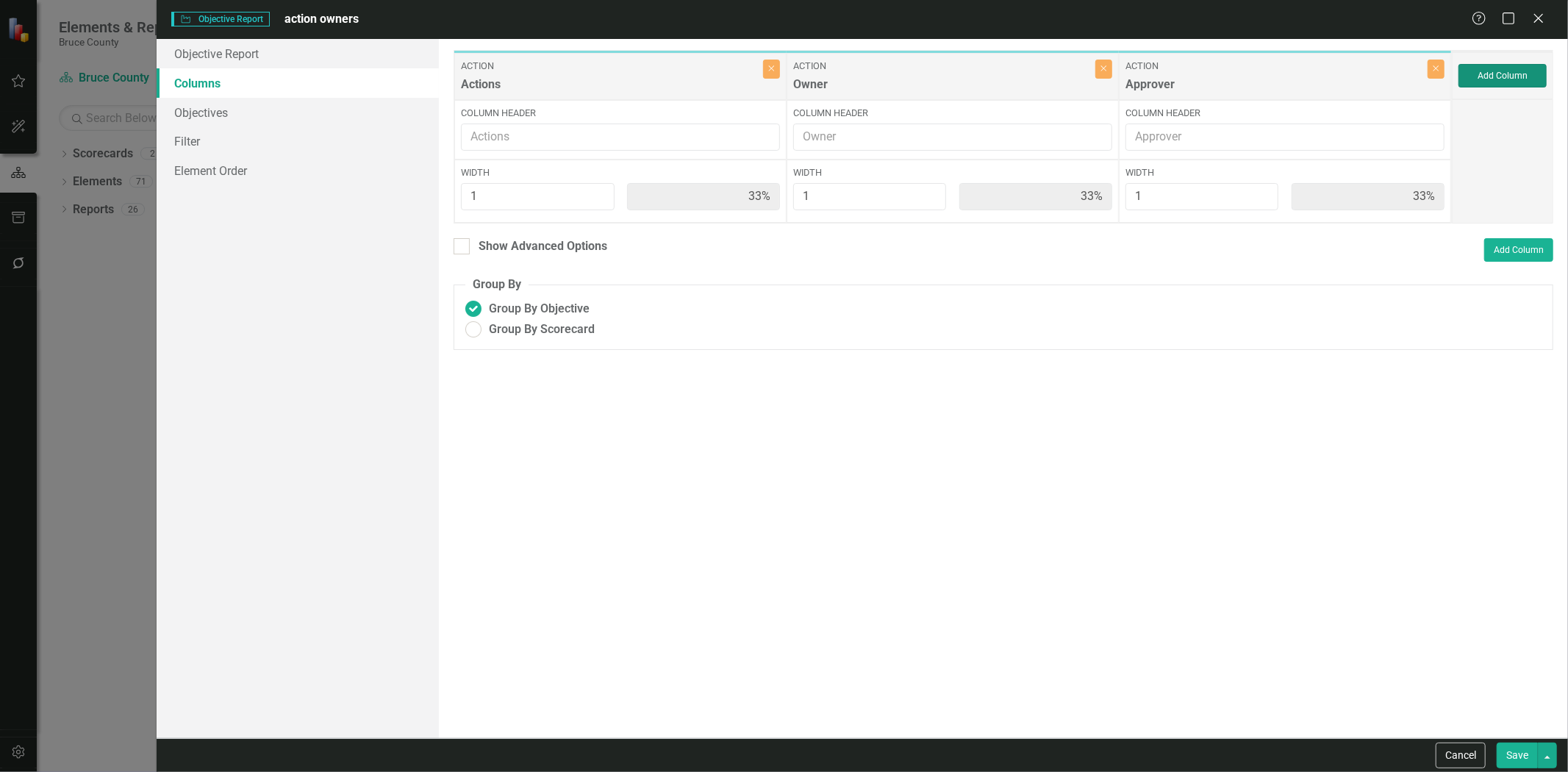
type input "25%"
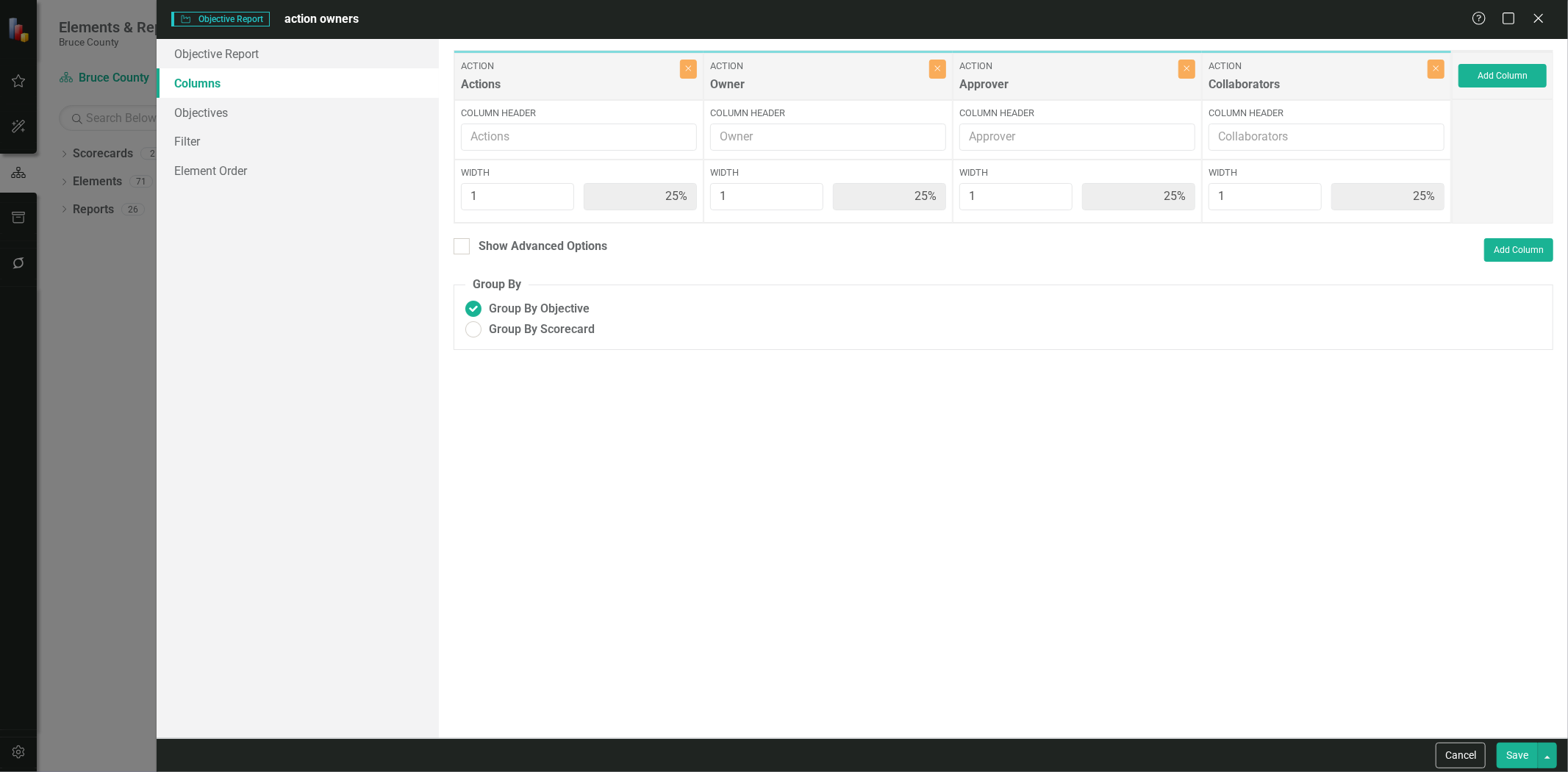
click at [1519, 751] on button "Save" at bounding box center [1518, 755] width 41 height 26
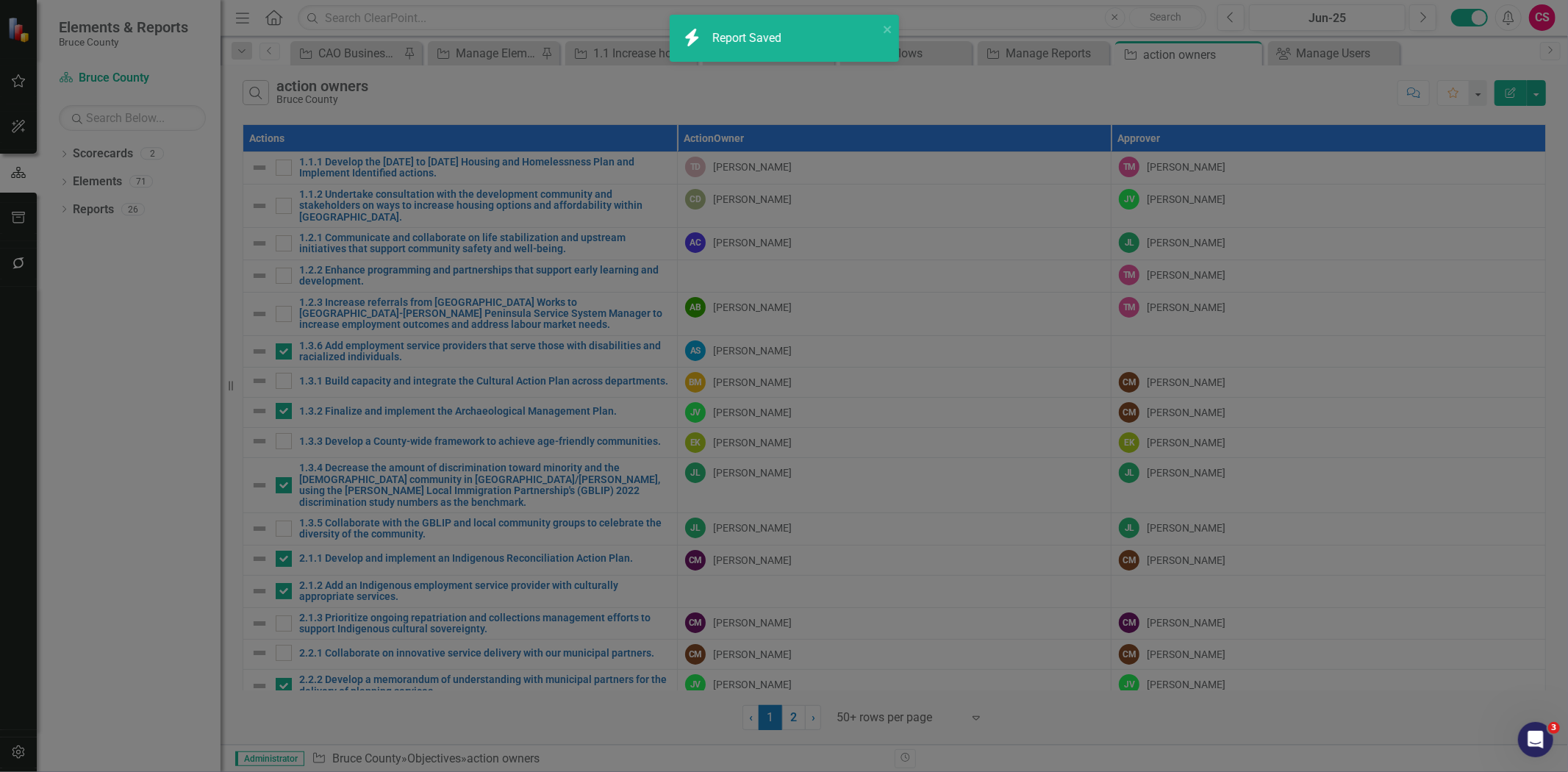
radio input "false"
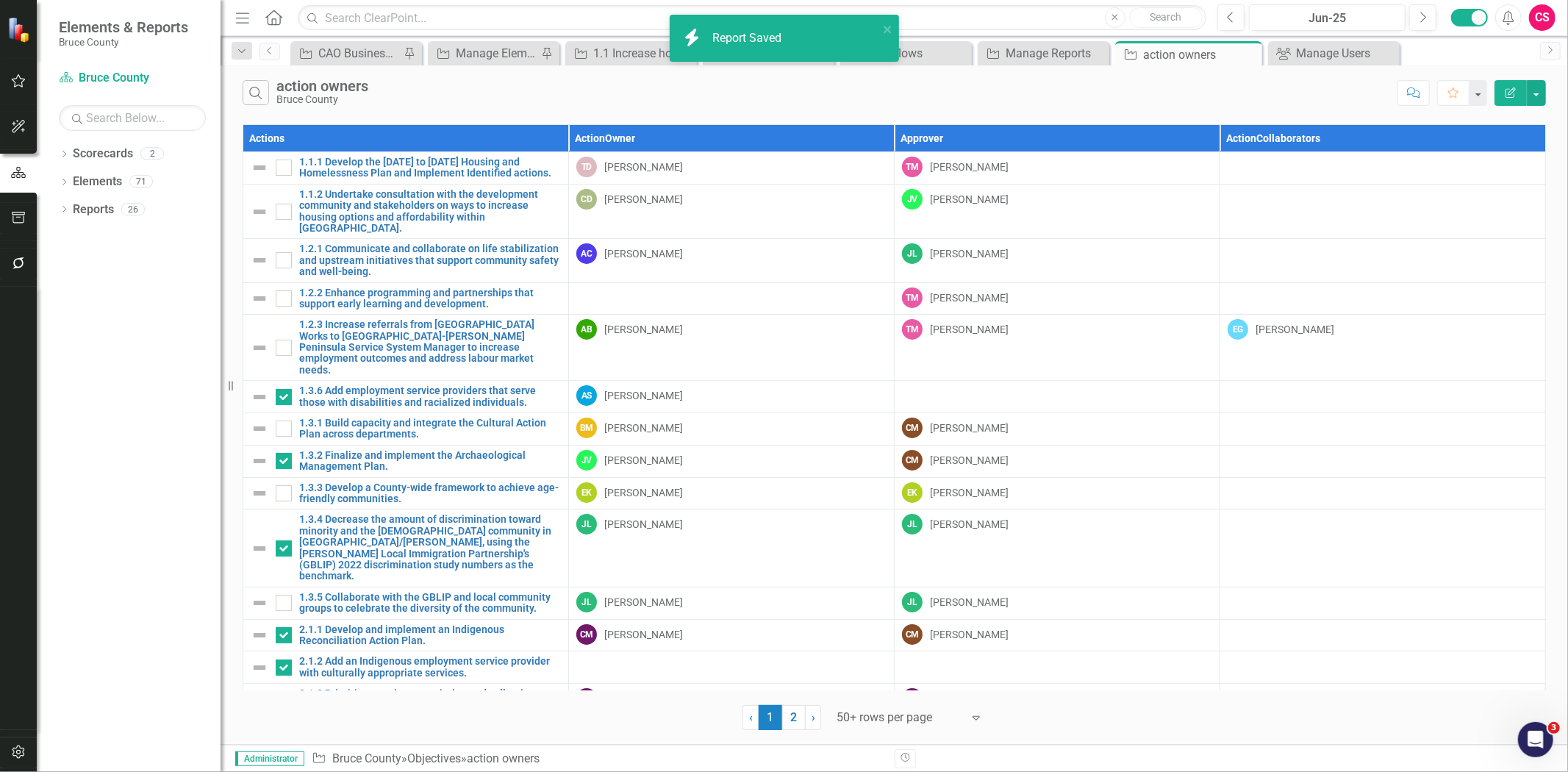
click at [1502, 92] on button "Edit Report" at bounding box center [1511, 93] width 33 height 26
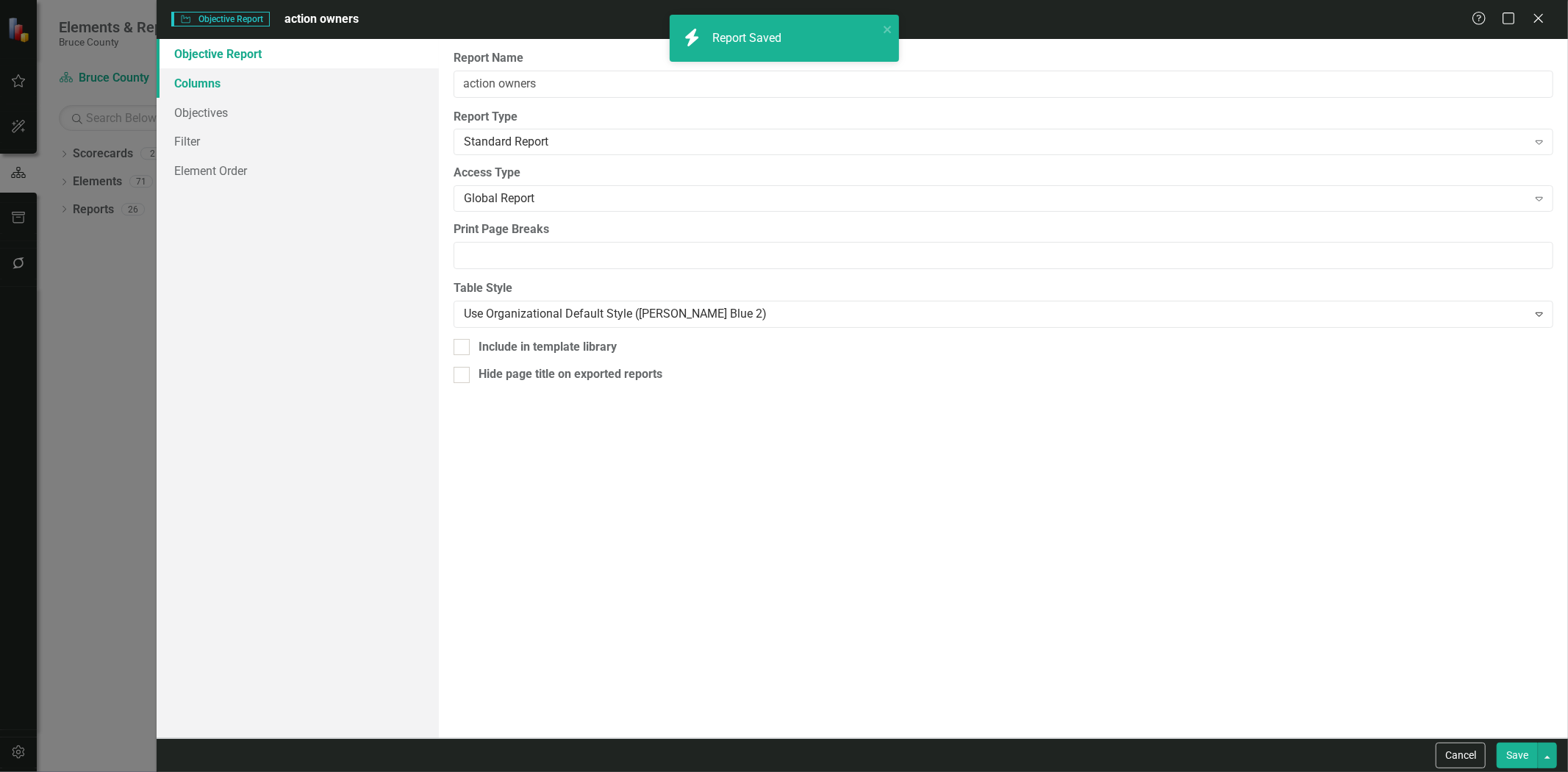
click at [292, 91] on link "Columns" at bounding box center [298, 82] width 282 height 29
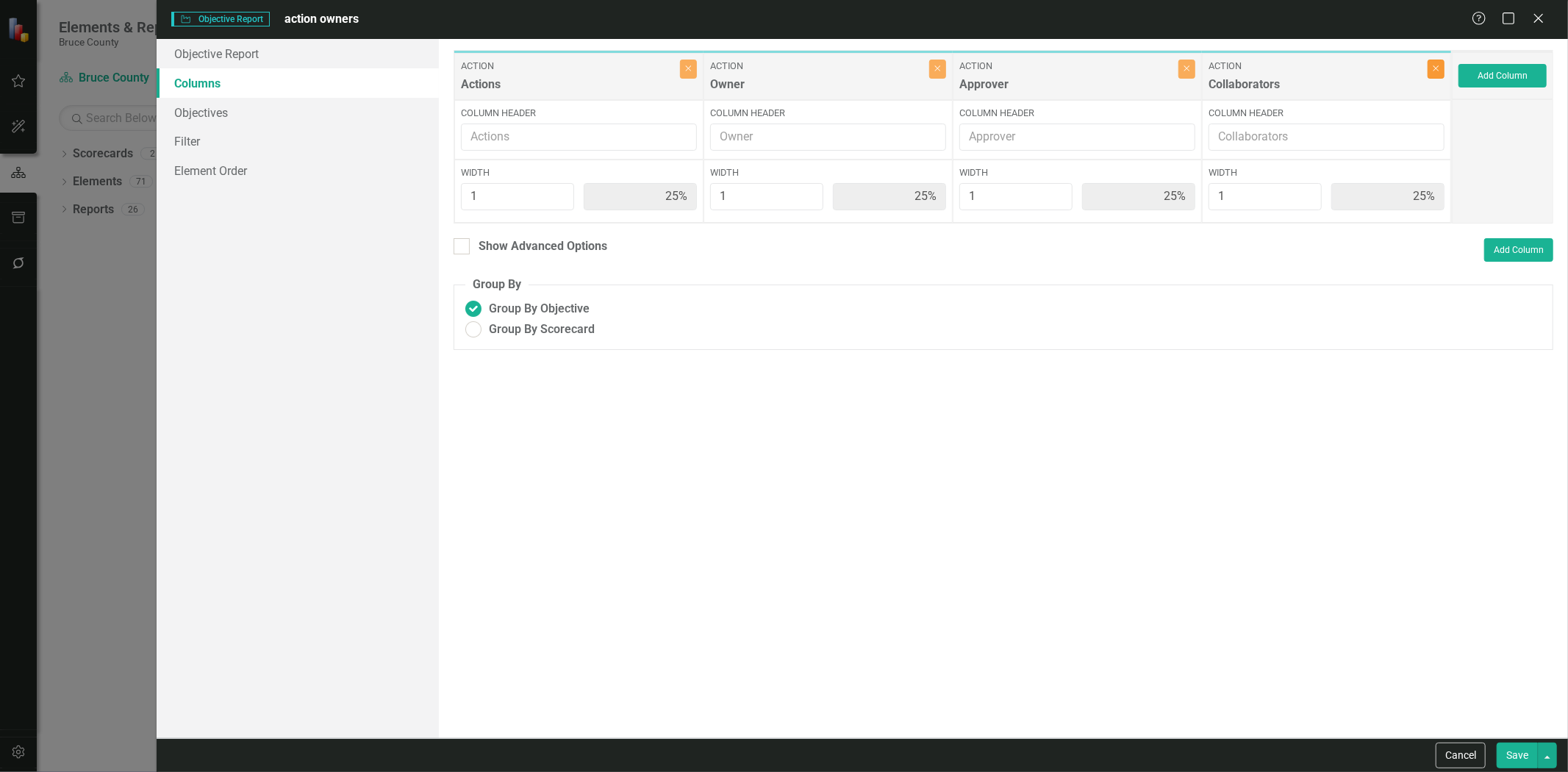
drag, startPoint x: 1439, startPoint y: 62, endPoint x: 1436, endPoint y: 104, distance: 42.1
click at [1438, 62] on button "Close" at bounding box center [1436, 69] width 17 height 19
type input "33%"
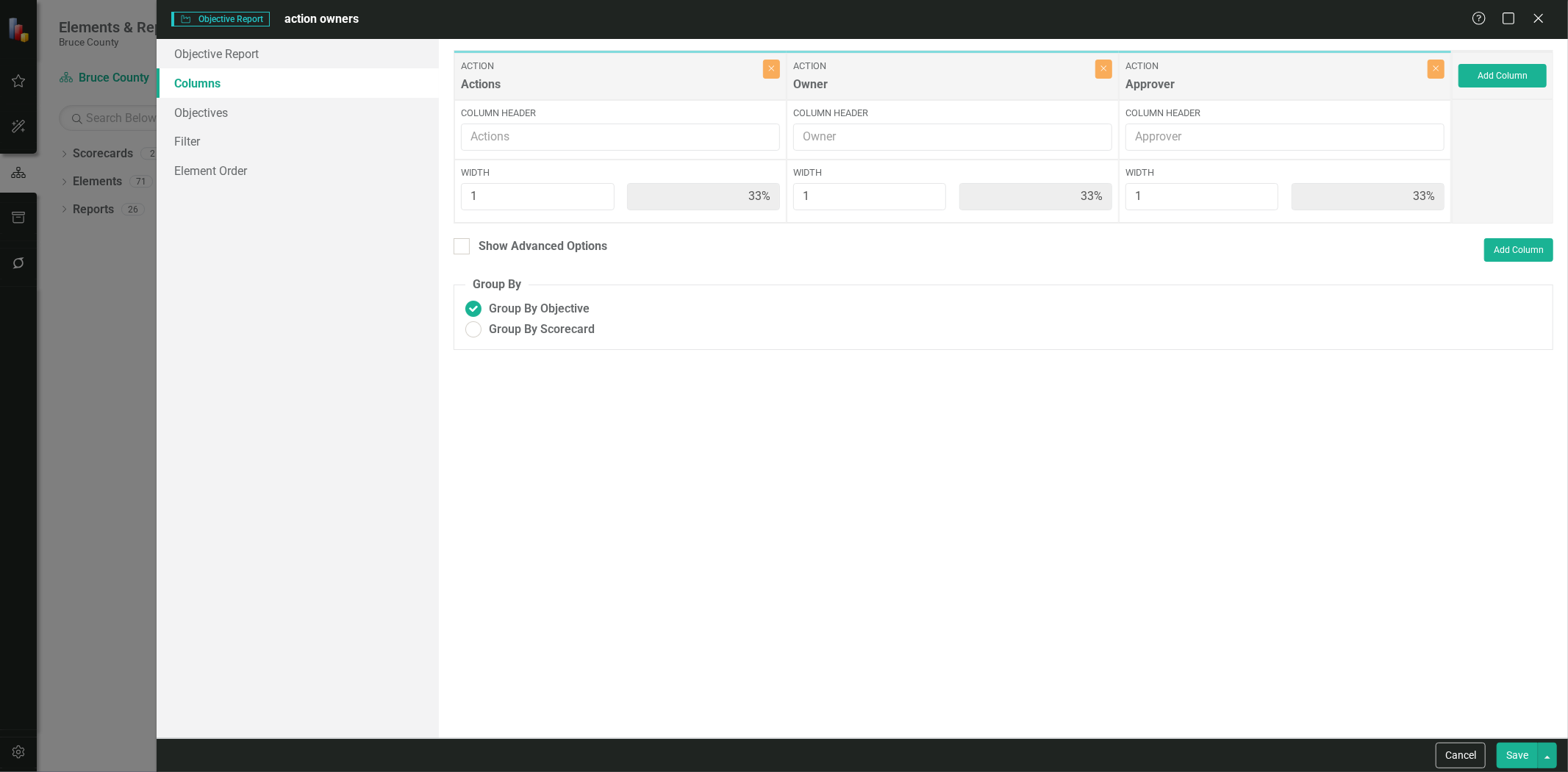
drag, startPoint x: 1517, startPoint y: 748, endPoint x: 1512, endPoint y: 741, distance: 8.6
click at [1515, 746] on button "Save" at bounding box center [1518, 755] width 41 height 26
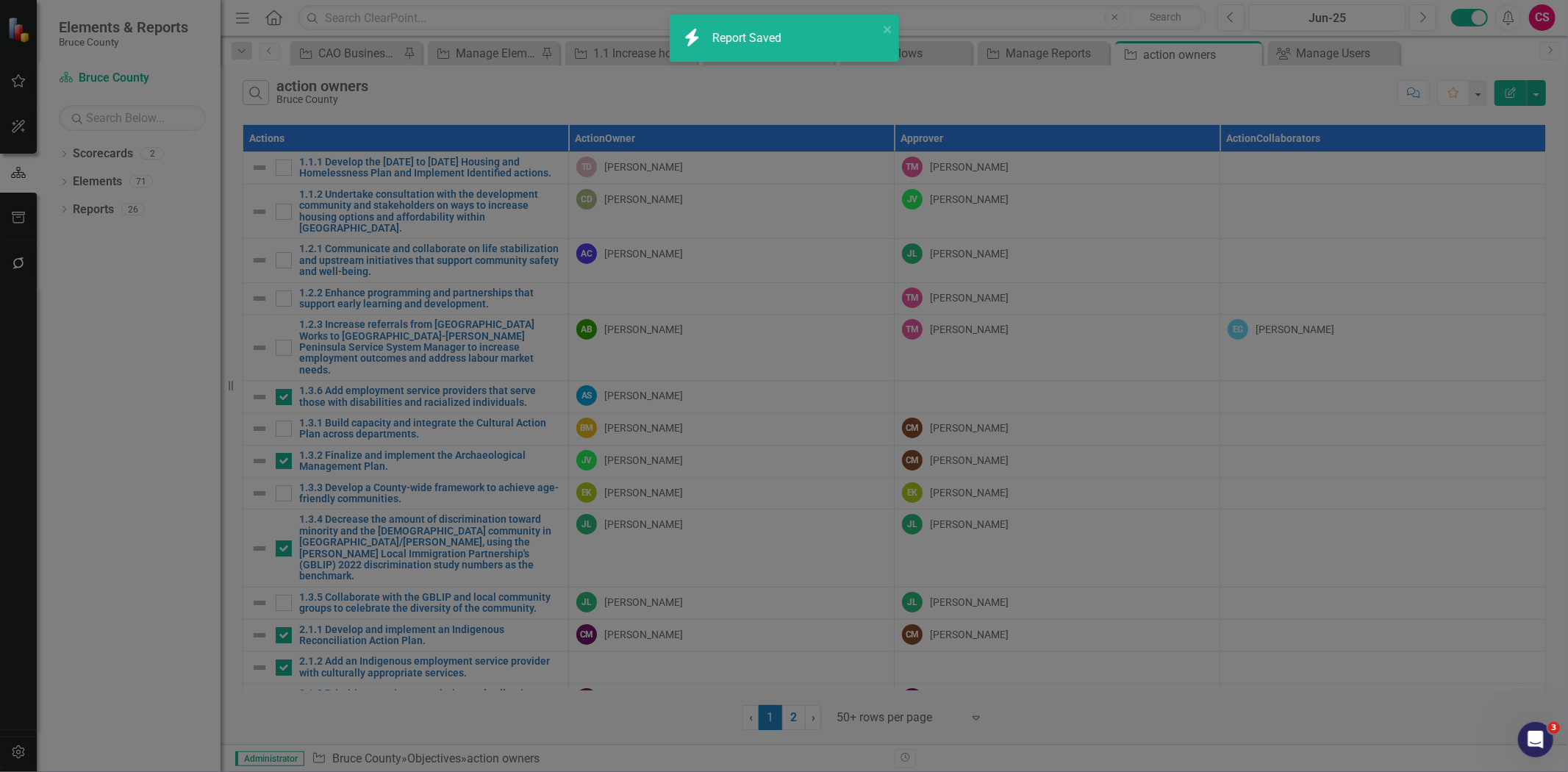
radio input "false"
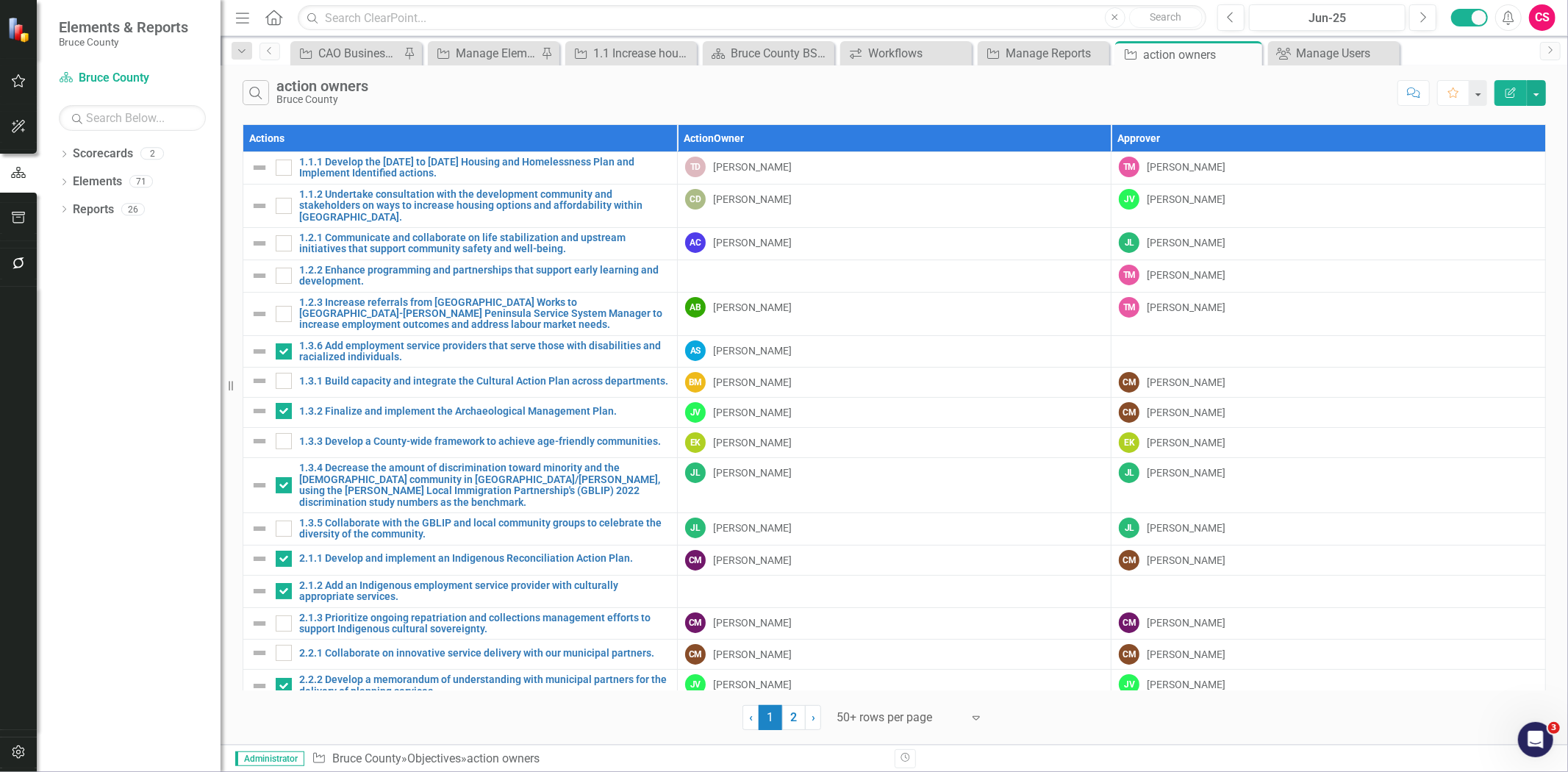
click at [22, 262] on button "button" at bounding box center [18, 263] width 33 height 31
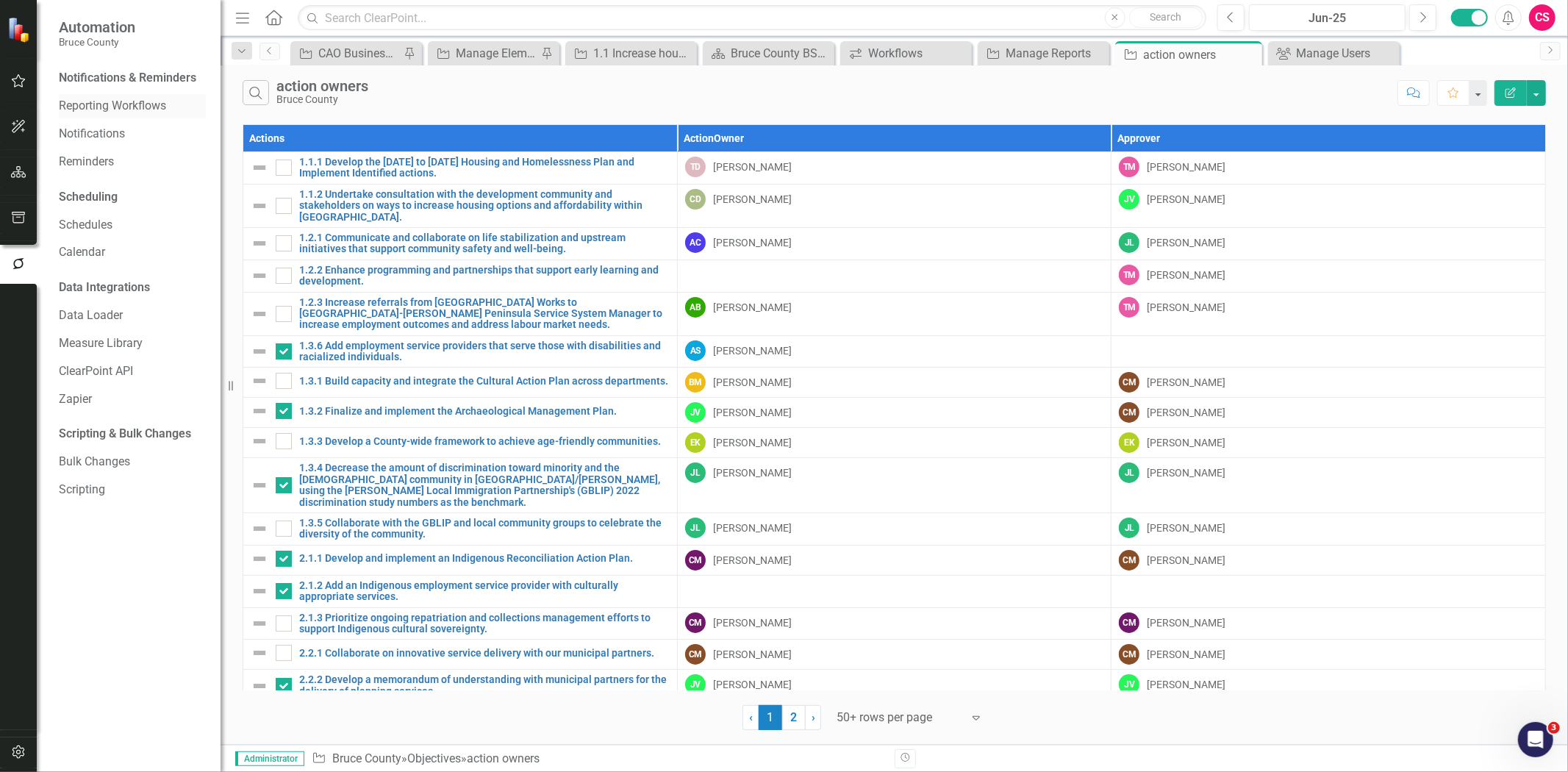
click at [104, 98] on link "Reporting Workflows" at bounding box center [132, 106] width 147 height 17
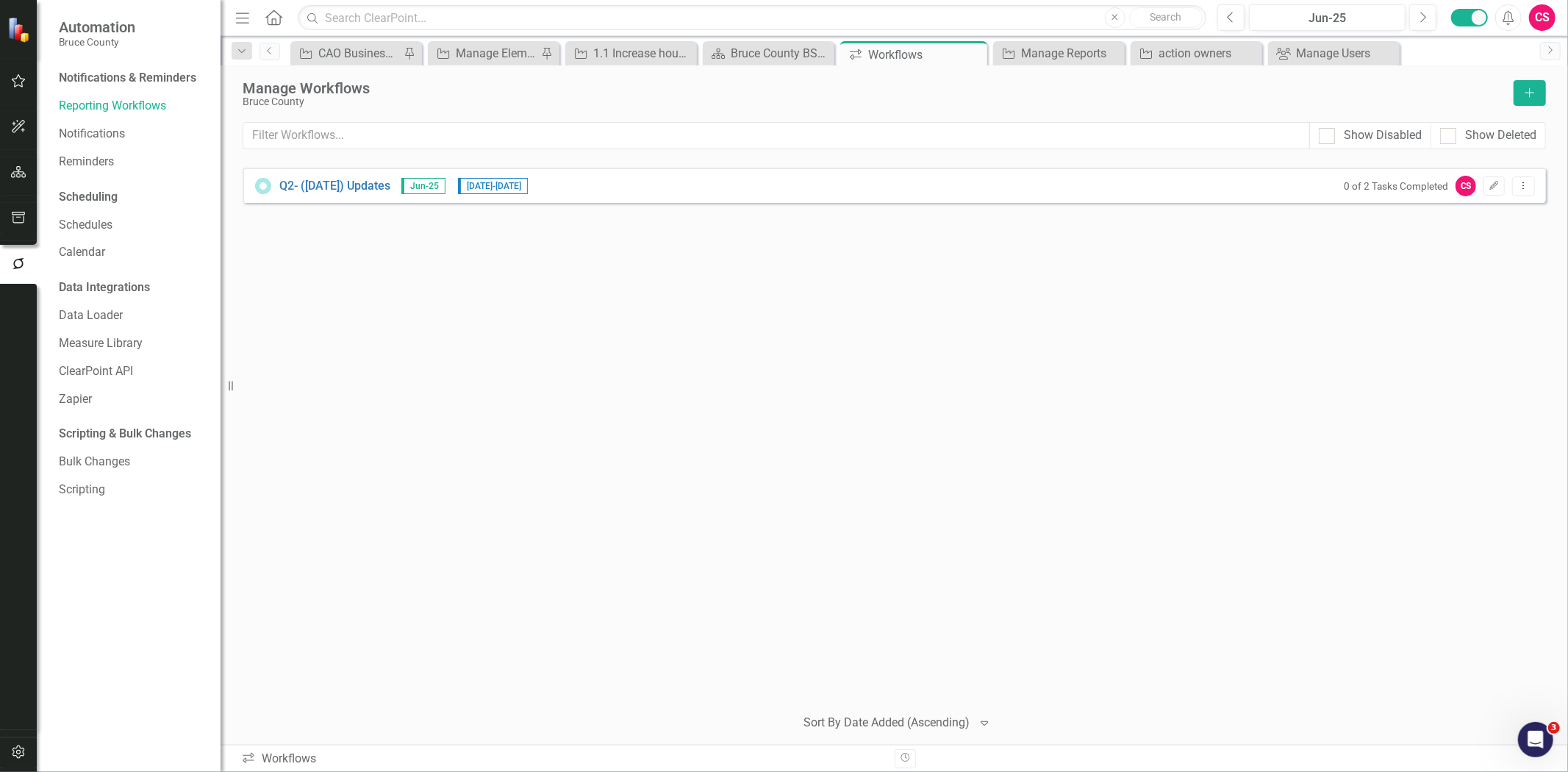
click at [1480, 181] on div "0 of 2 Tasks Completed CS Edit Dropdown Menu" at bounding box center [1435, 186] width 199 height 21
click at [1489, 187] on button "Edit" at bounding box center [1494, 186] width 21 height 19
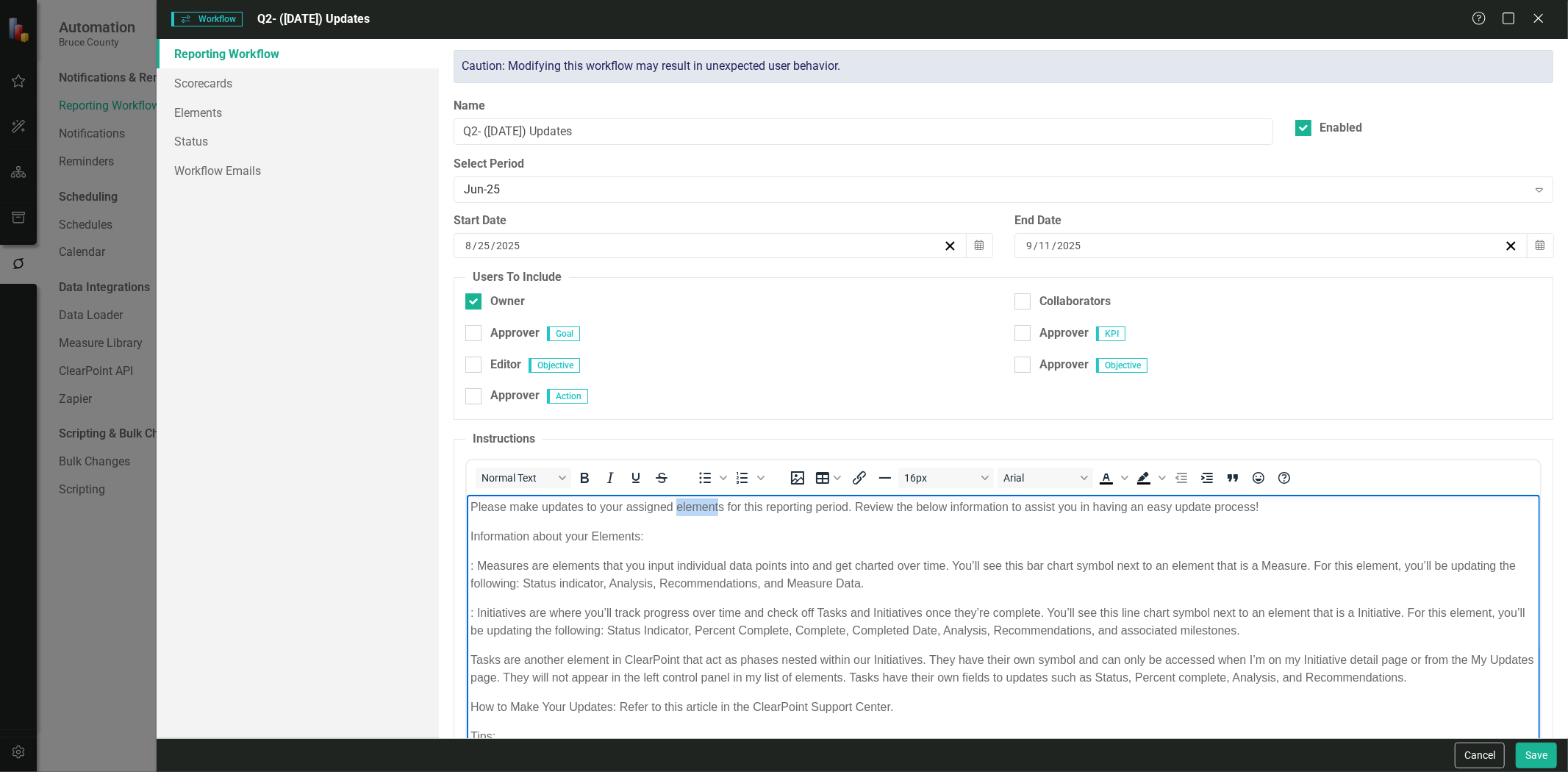
drag, startPoint x: 678, startPoint y: 510, endPoint x: 720, endPoint y: 511, distance: 42.0
click at [720, 511] on p "Please make updates to your assigned elements for this reporting period. Review…" at bounding box center [1004, 507] width 1067 height 18
click at [729, 510] on p "Please make updates to your assigned elements for this reporting period. Review…" at bounding box center [1004, 507] width 1067 height 18
click at [719, 510] on p "Please make updates to your assigned elements for this reporting period. Review…" at bounding box center [1004, 507] width 1067 height 18
drag, startPoint x: 727, startPoint y: 510, endPoint x: 675, endPoint y: 509, distance: 52.0
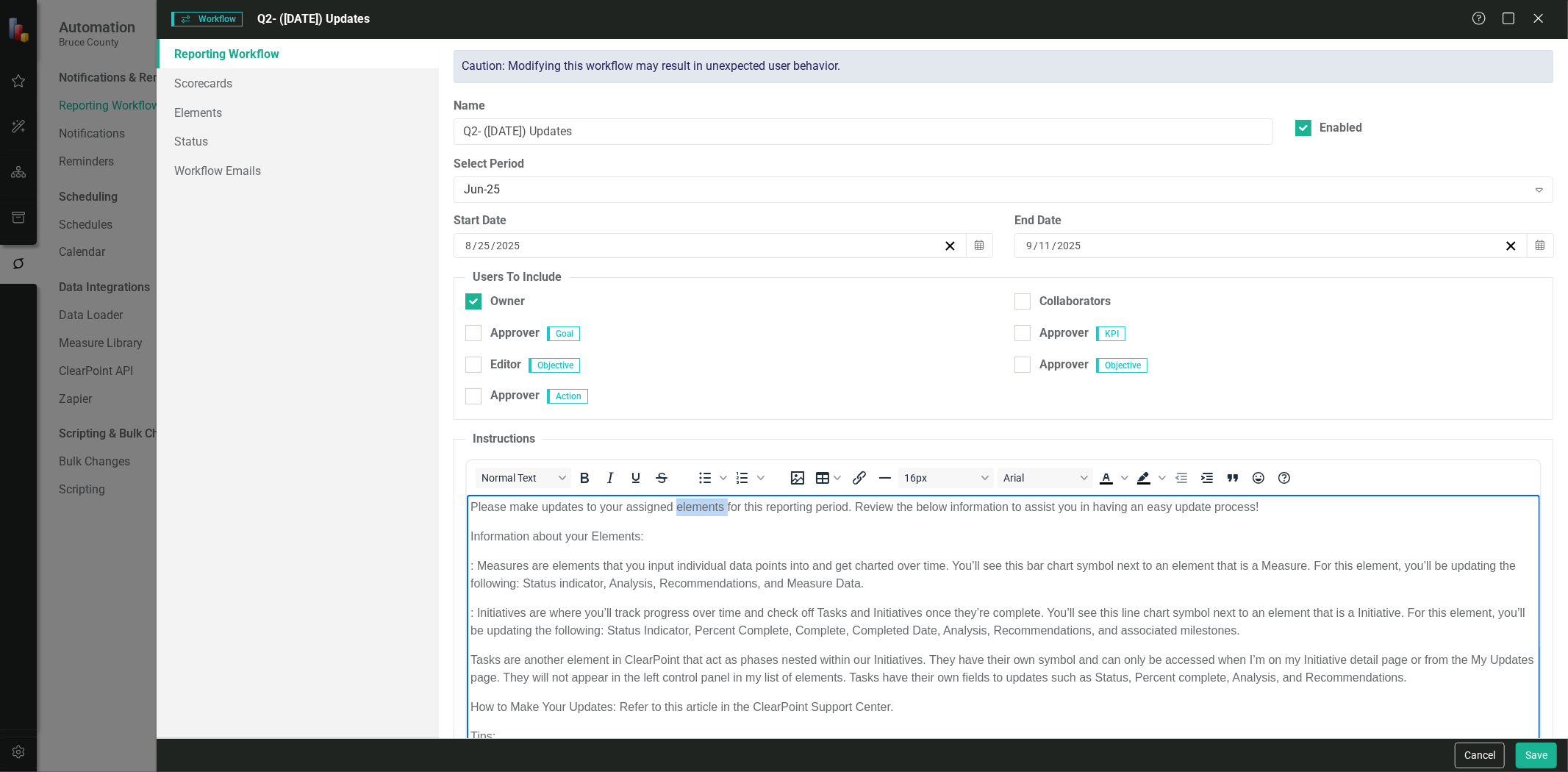
click at [675, 509] on p "Please make updates to your assigned elements for this reporting period. Review…" at bounding box center [1004, 507] width 1067 height 18
click at [505, 562] on p ": Measures are elements that you input individual data points into and get char…" at bounding box center [1004, 575] width 1067 height 35
click at [500, 609] on p ": Initiatives are where you’ll track progress over time and check off Tasks and…" at bounding box center [1004, 622] width 1067 height 35
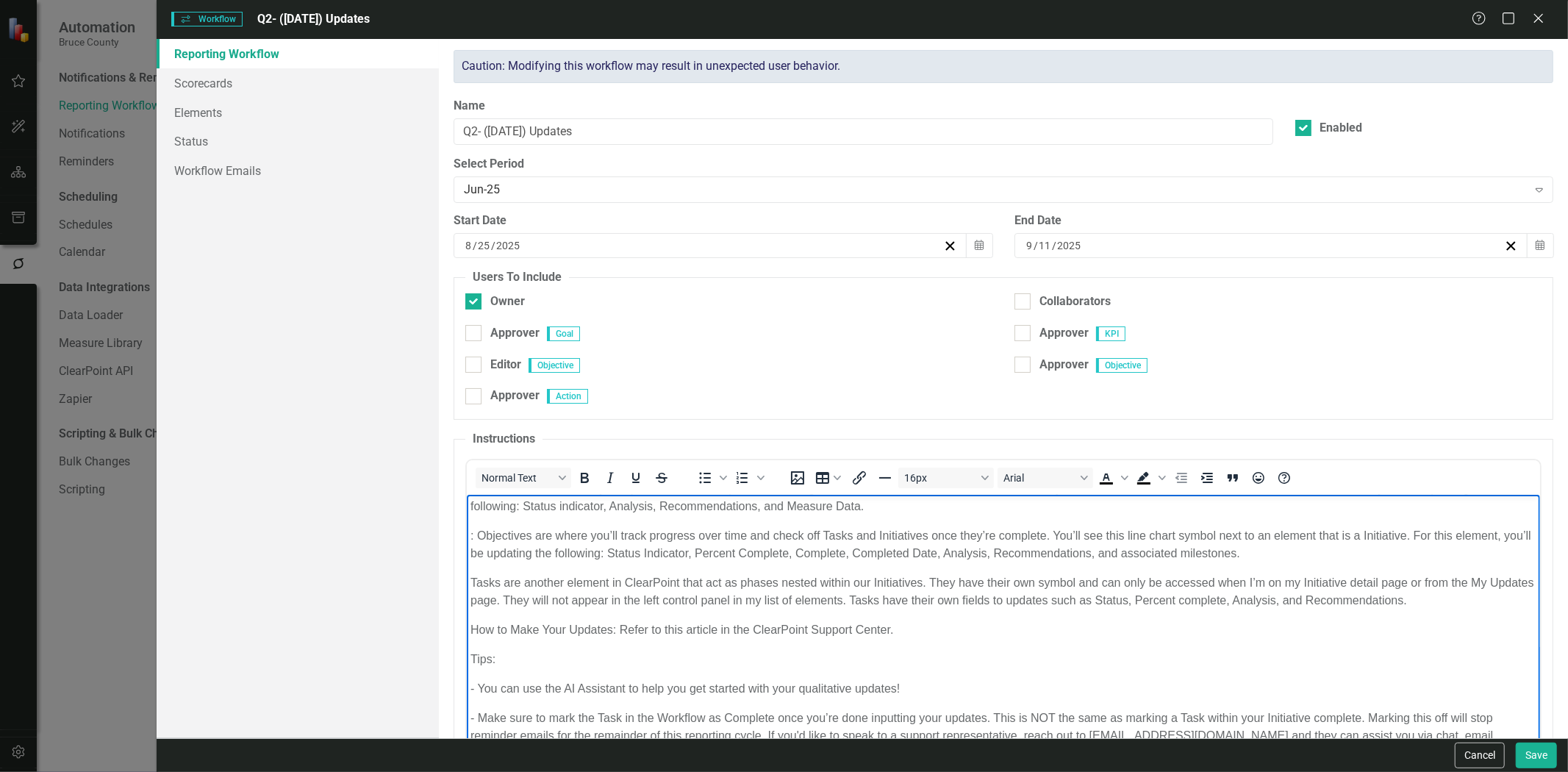
scroll to position [81, 0]
click at [480, 572] on p "Tasks are another element in ClearPoint that act as phases nested within our In…" at bounding box center [1004, 587] width 1067 height 35
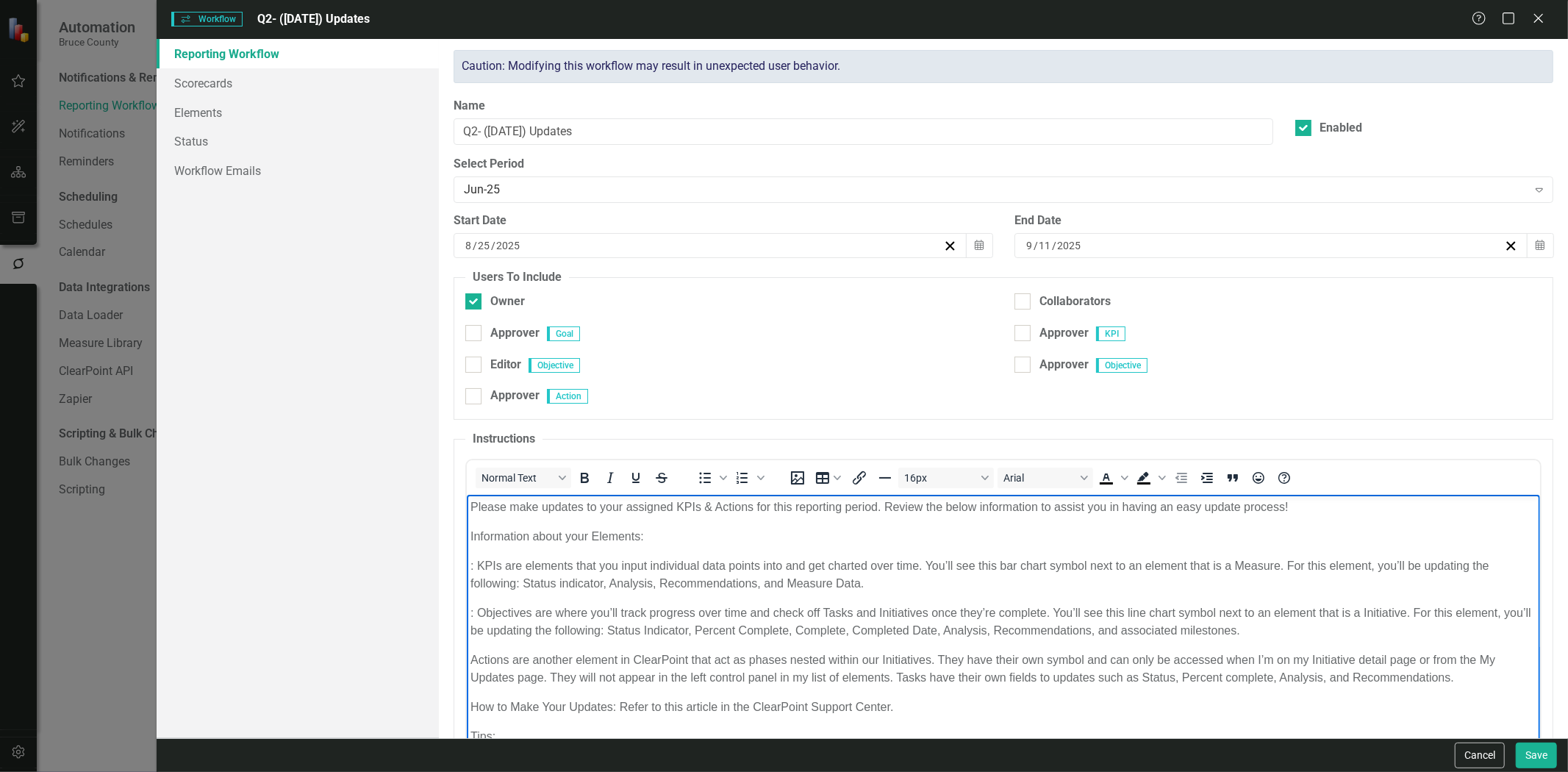
click at [479, 565] on p ": KPIs are elements that you input individual data points into and get charted …" at bounding box center [1004, 575] width 1067 height 35
click at [478, 607] on p ": Objectives are where you’ll track progress over time and check off Tasks and …" at bounding box center [1004, 622] width 1067 height 35
click at [1250, 570] on p "KPIs are elements that you input individual data points into and get charted ov…" at bounding box center [1004, 575] width 1067 height 35
click at [817, 580] on p "KPIs are elements that you input individual data points into and get charted ov…" at bounding box center [1004, 575] width 1067 height 35
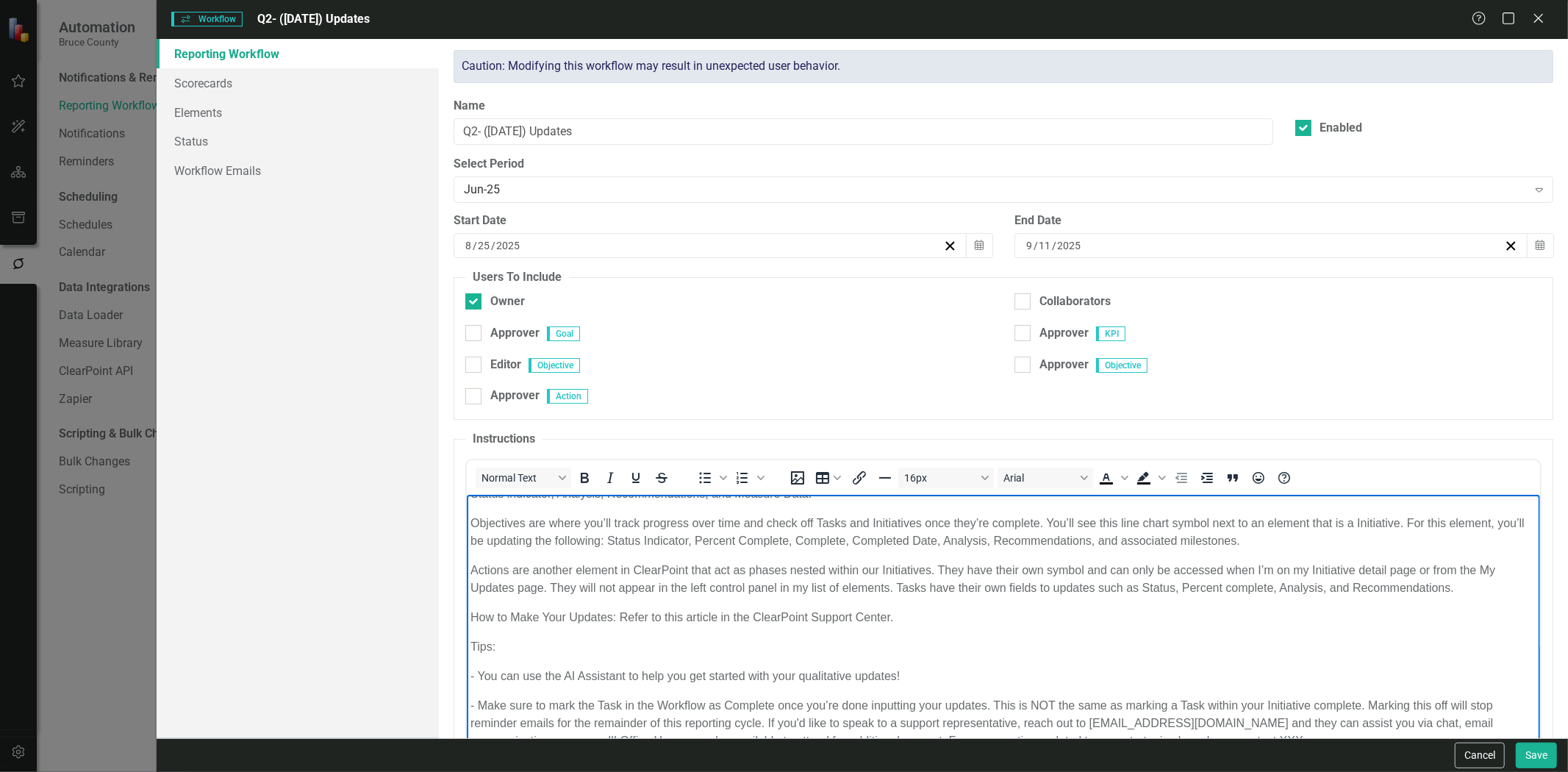
scroll to position [49, 0]
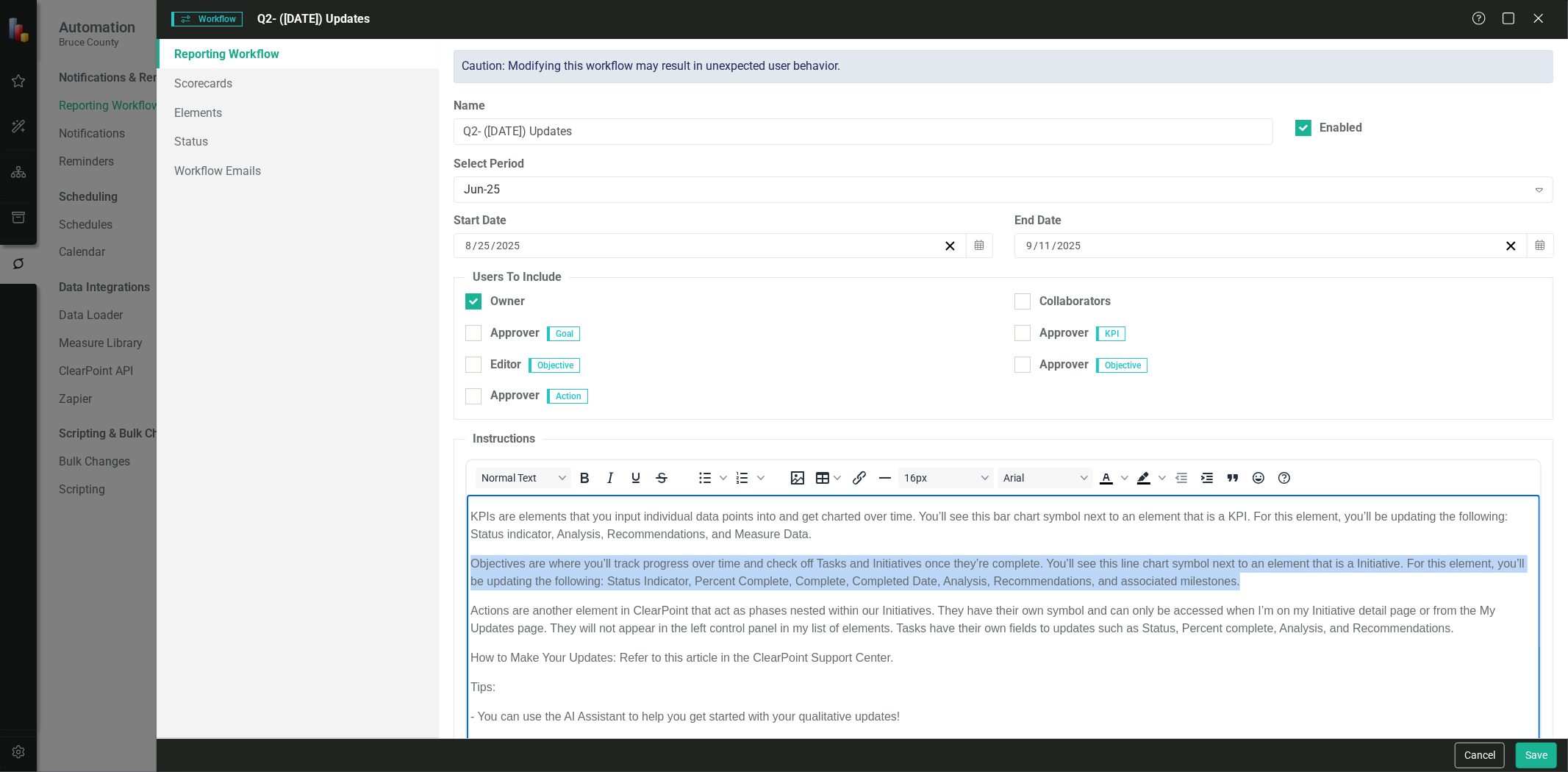
drag, startPoint x: 1294, startPoint y: 579, endPoint x: 457, endPoint y: 554, distance: 837.4
click at [467, 554] on html "Please make updates to your assigned KPIs & Actions for this reporting period. …" at bounding box center [1003, 639] width 1073 height 389
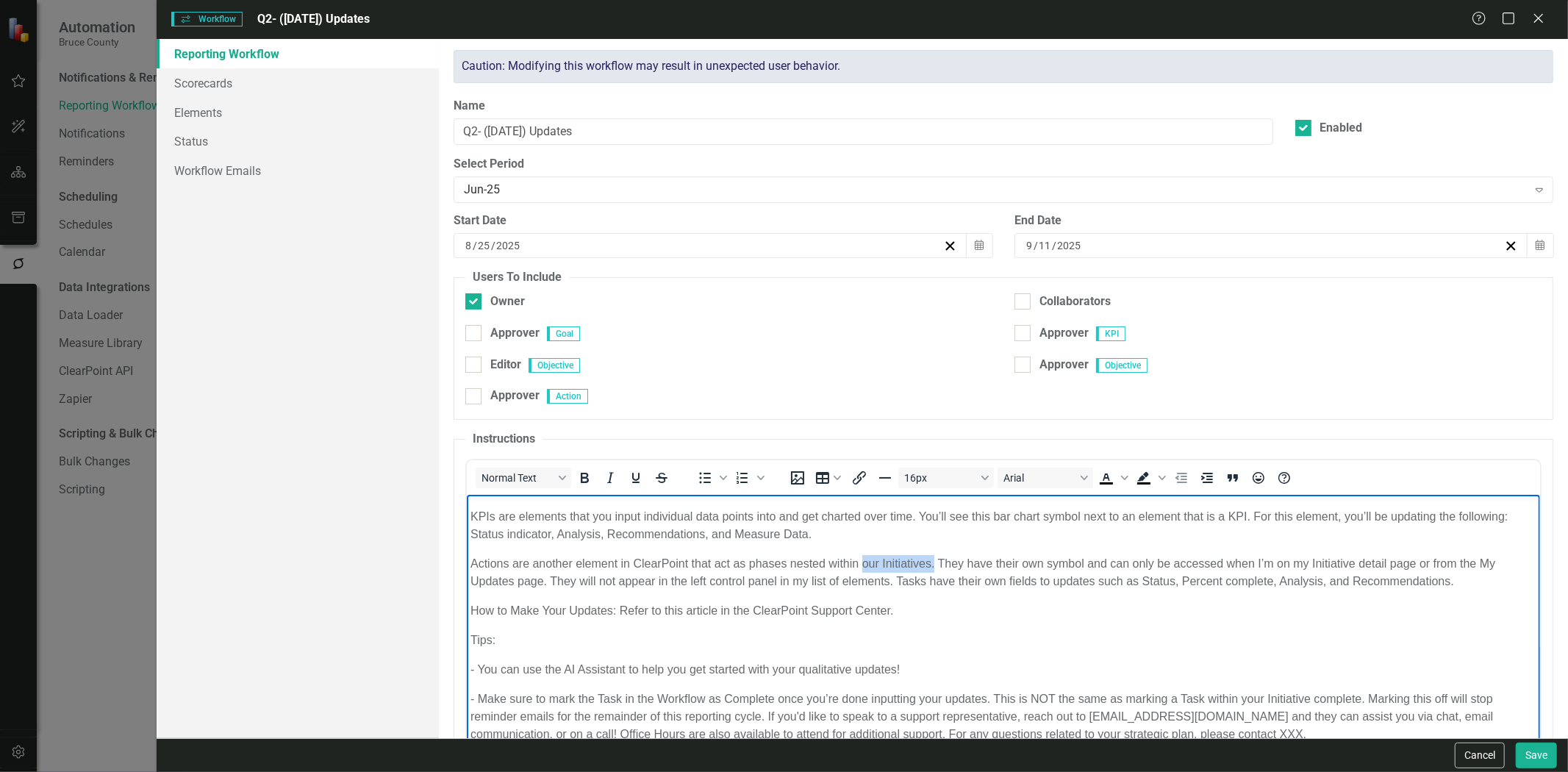
drag, startPoint x: 863, startPoint y: 564, endPoint x: 935, endPoint y: 562, distance: 72.0
click at [935, 562] on p "Actions are another element in ClearPoint that act as phases nested within our …" at bounding box center [1004, 572] width 1067 height 35
click at [931, 562] on p "Actions are another element in ClearPoint that act as phases nested within our …" at bounding box center [1004, 572] width 1067 height 35
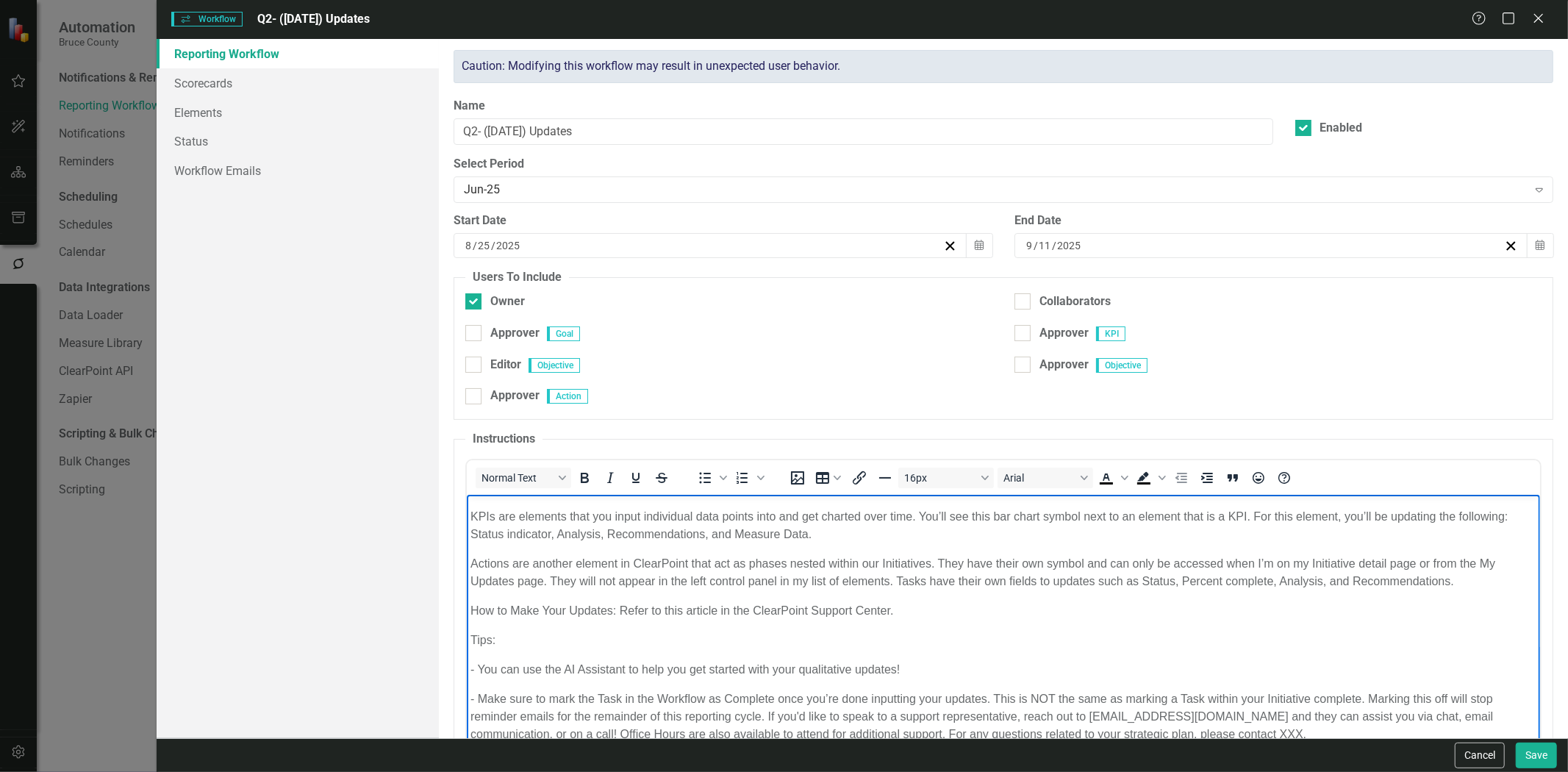
click at [927, 562] on p "Actions are another element in ClearPoint that act as phases nested within our …" at bounding box center [1004, 572] width 1067 height 35
drag, startPoint x: 929, startPoint y: 561, endPoint x: 862, endPoint y: 562, distance: 67.0
click at [862, 562] on p "Actions are another element in ClearPoint that act as phases nested within our …" at bounding box center [1004, 572] width 1067 height 35
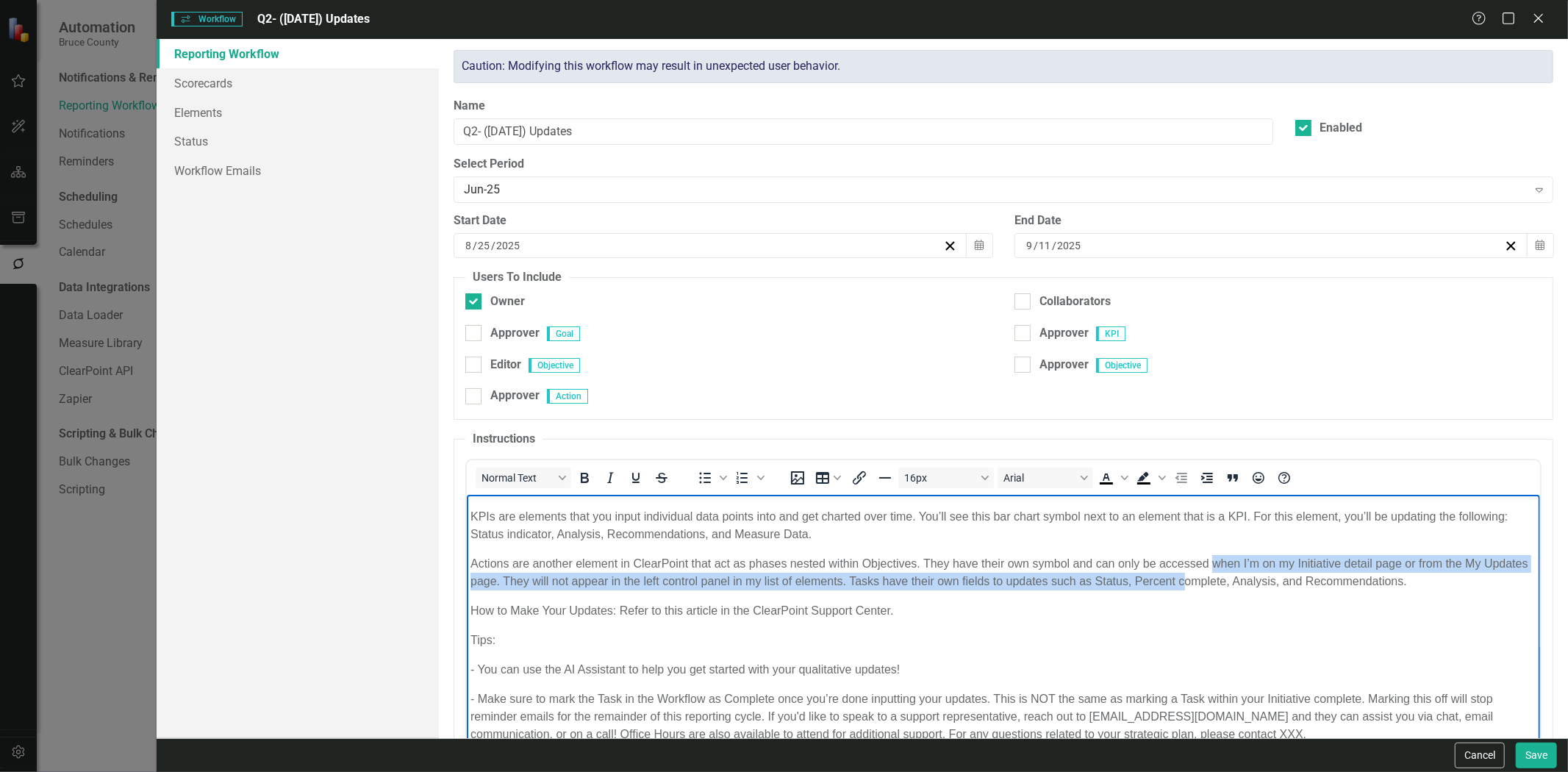
drag, startPoint x: 1211, startPoint y: 565, endPoint x: 1233, endPoint y: 572, distance: 23.1
click at [1233, 572] on p "Actions are another element in ClearPoint that act as phases nested within Obje…" at bounding box center [1004, 572] width 1067 height 35
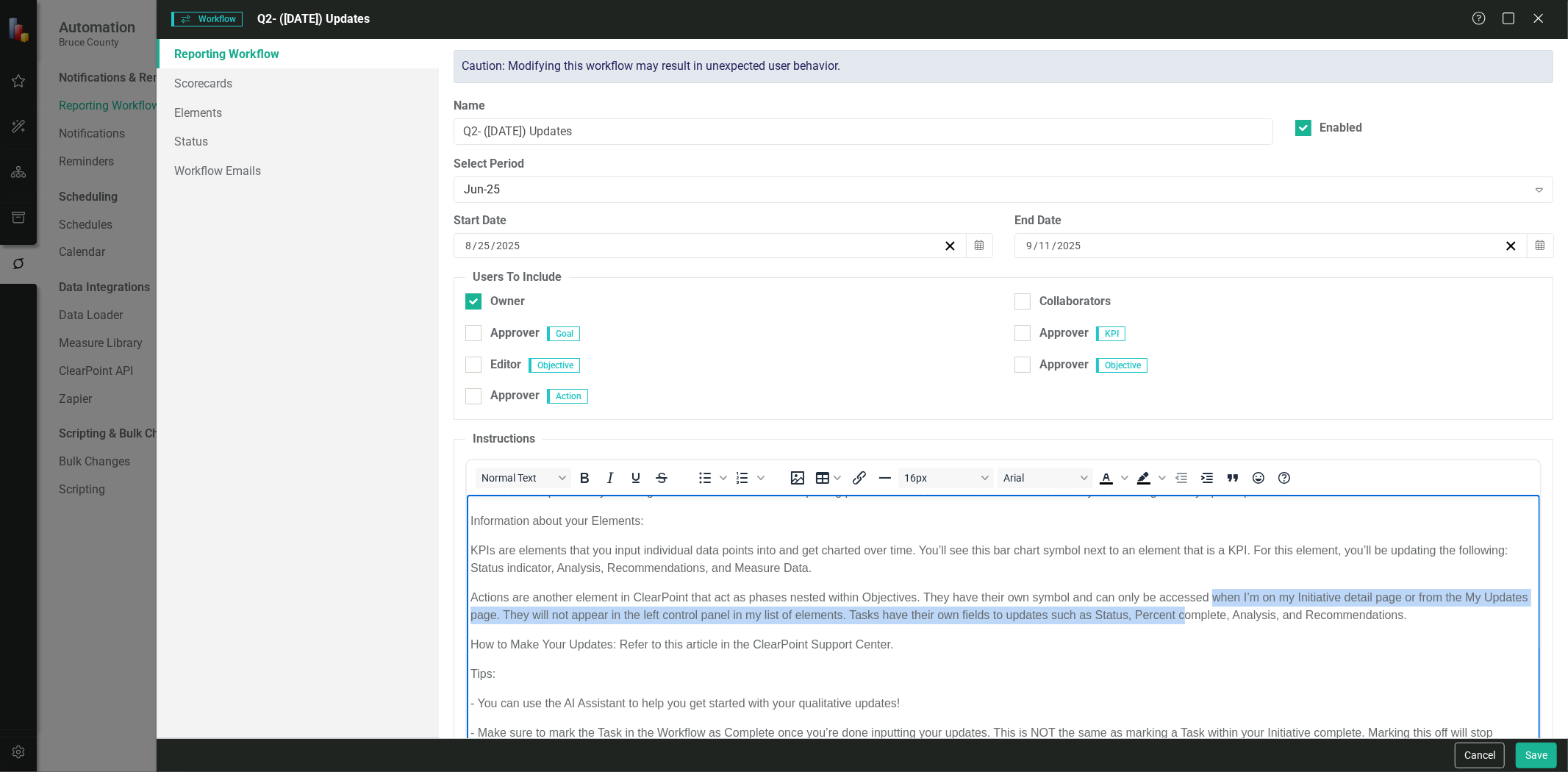
scroll to position [0, 0]
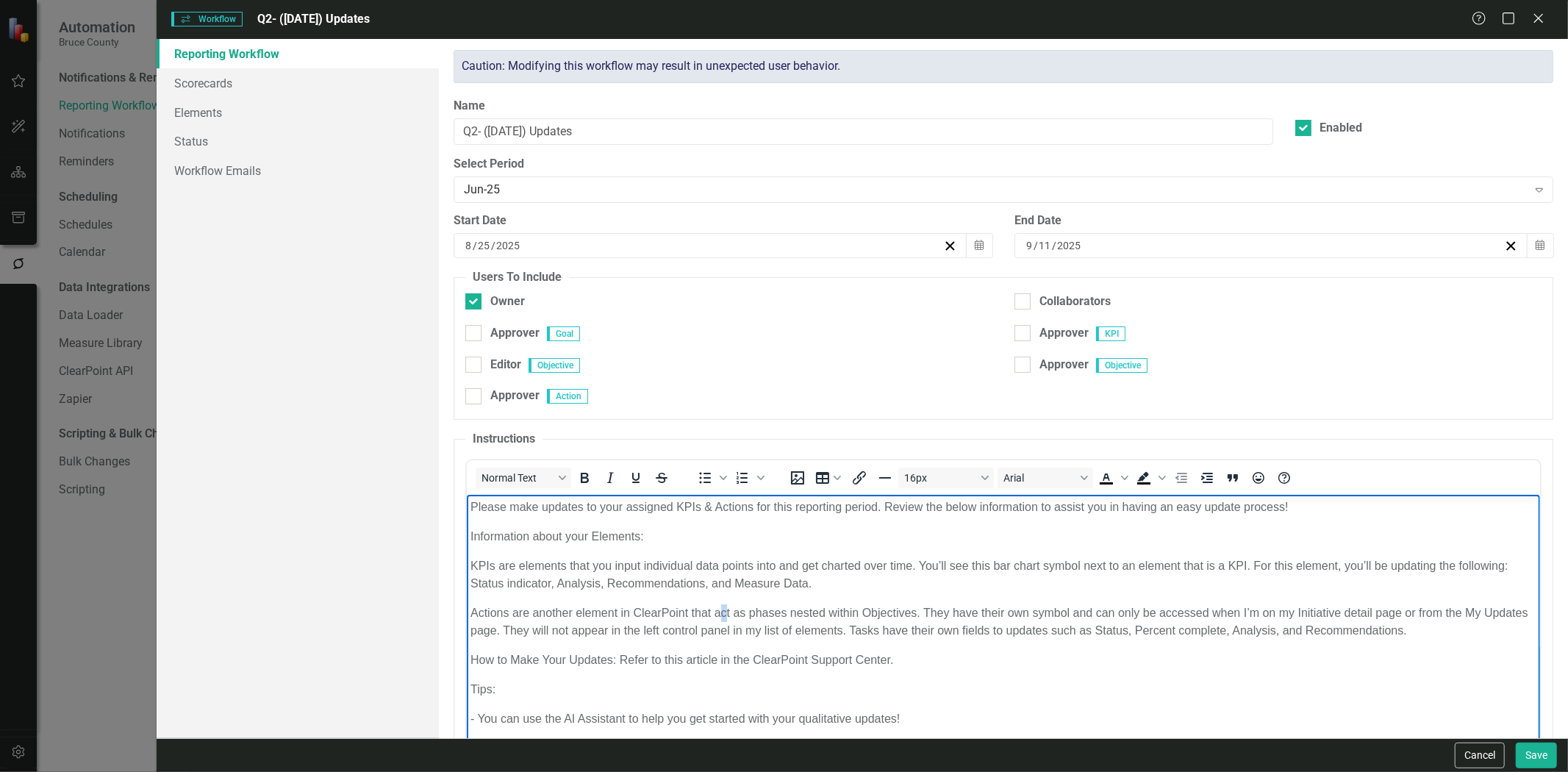
click at [721, 614] on p "Actions are another element in ClearPoint that act as phases nested within Obje…" at bounding box center [1004, 622] width 1067 height 35
click at [714, 613] on p "Actions are another element in ClearPoint that act as phases nested within Obje…" at bounding box center [1004, 622] width 1067 height 35
drag, startPoint x: 497, startPoint y: 566, endPoint x: 914, endPoint y: 565, distance: 417.0
click at [914, 565] on p "KPIs are elements that you input individual data points into and get charted ov…" at bounding box center [1004, 575] width 1067 height 35
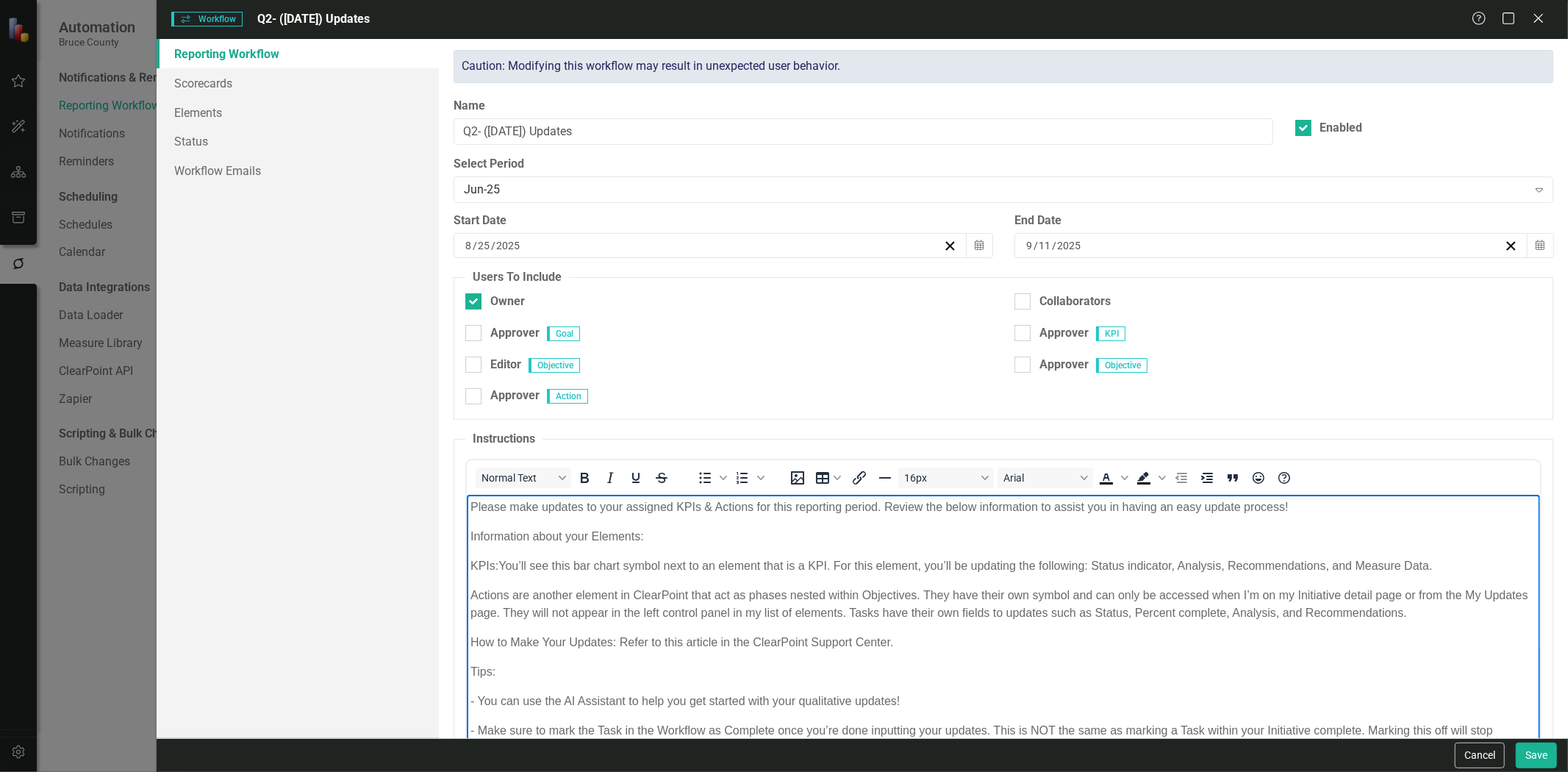
click at [516, 596] on p "Actions are another element in ClearPoint that act as phases nested within Obje…" at bounding box center [1004, 604] width 1067 height 35
drag, startPoint x: 925, startPoint y: 592, endPoint x: 509, endPoint y: 598, distance: 416.0
click at [509, 598] on p "Actions are another element in ClearPoint that act as phases nested within Obje…" at bounding box center [1004, 604] width 1067 height 35
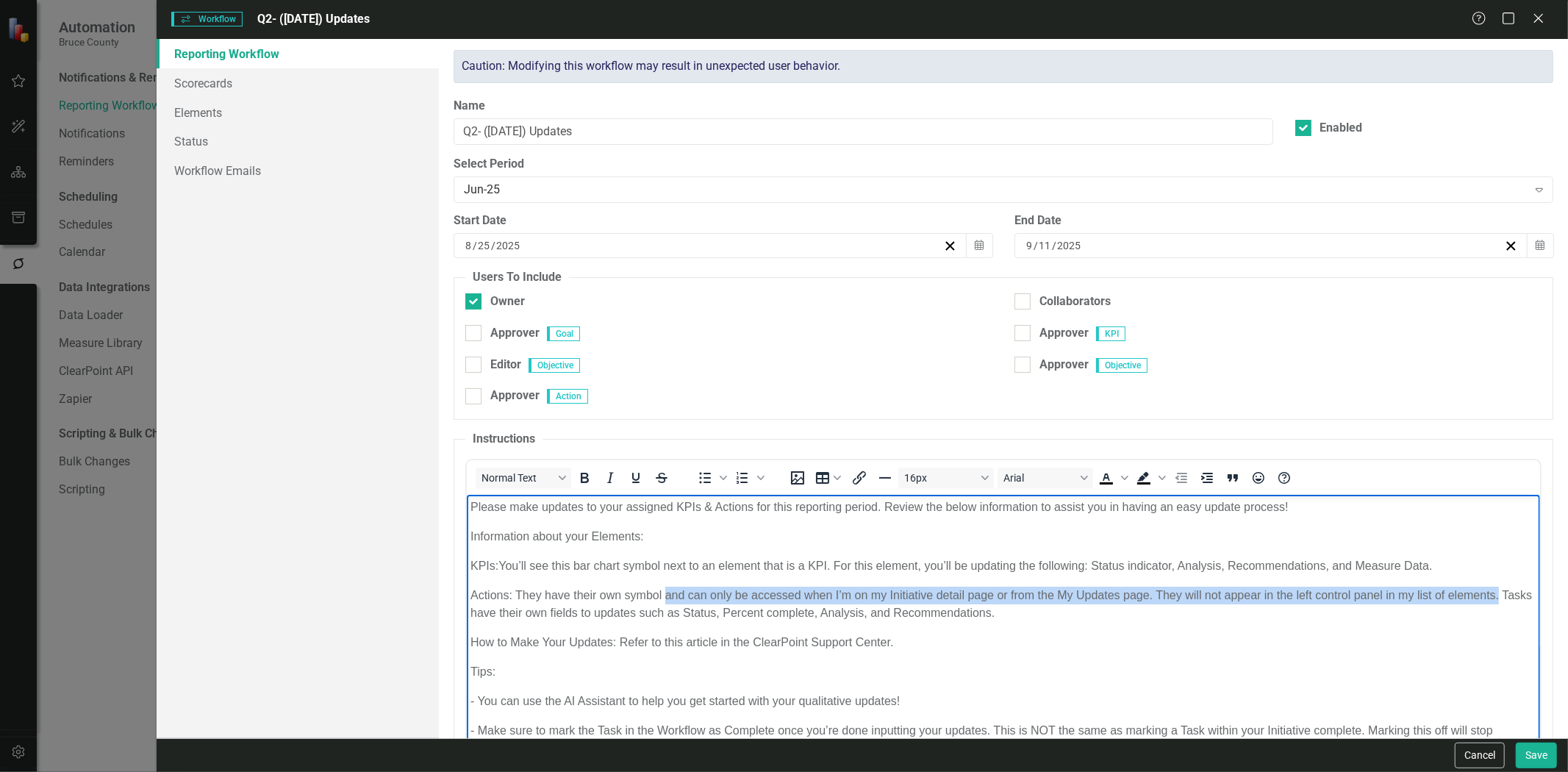
drag, startPoint x: 664, startPoint y: 595, endPoint x: 1506, endPoint y: 581, distance: 842.1
click at [1506, 581] on body "Please make updates to your assigned KPIs & Actions for this reporting period. …" at bounding box center [1003, 657] width 1073 height 325
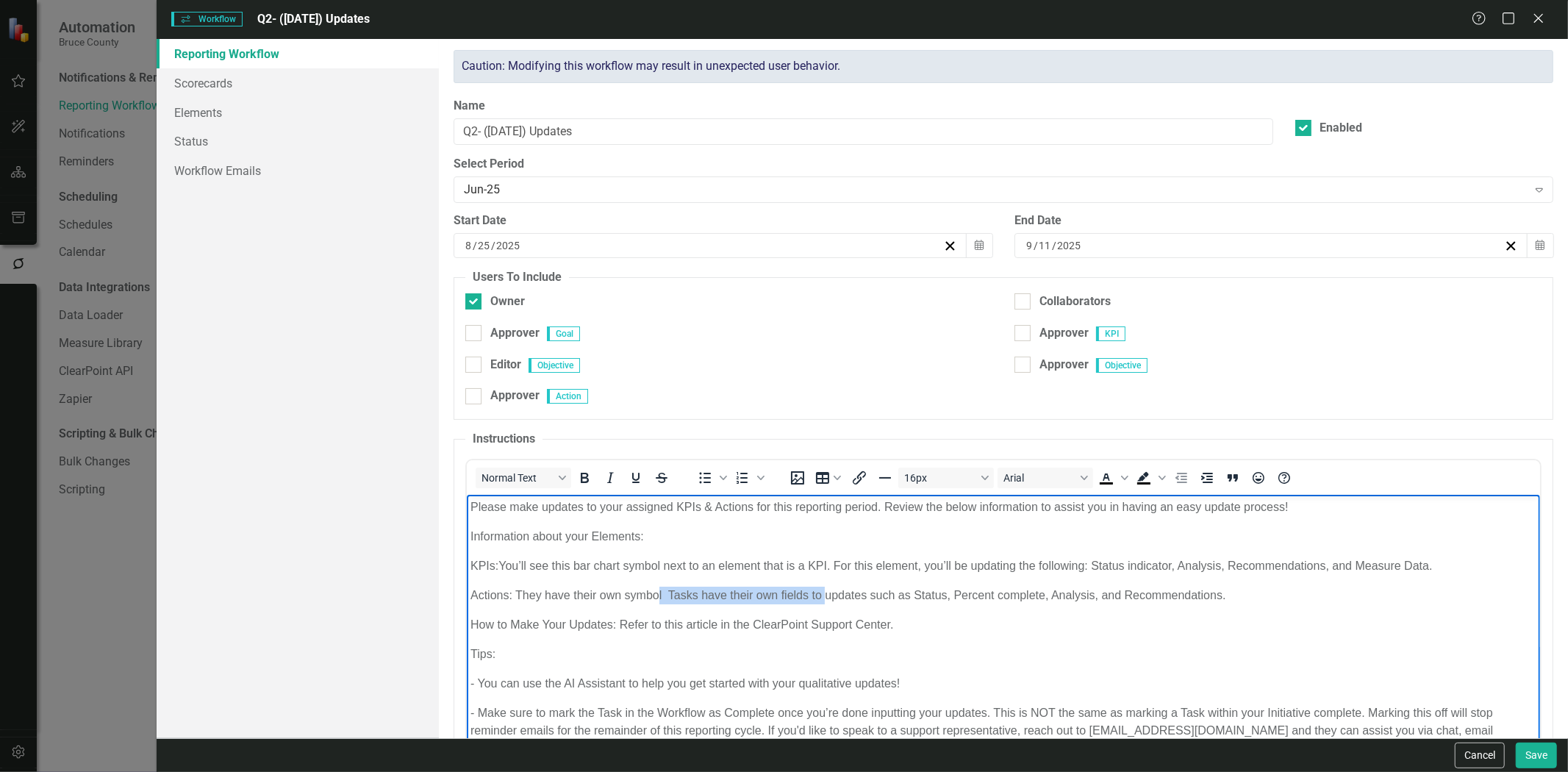
drag, startPoint x: 660, startPoint y: 592, endPoint x: 826, endPoint y: 597, distance: 166.1
click at [826, 597] on p "Actions: They have their own symbol Tasks have their own fields to updates such…" at bounding box center [1004, 595] width 1067 height 18
drag, startPoint x: 913, startPoint y: 597, endPoint x: 835, endPoint y: 598, distance: 78.0
click at [835, 598] on p "Actions: They have their own symboFOr actions you will be updating updates such…" at bounding box center [1004, 595] width 1067 height 18
click at [658, 594] on p "Actions: They have their own symboFOr actions you will be updating Status, Perc…" at bounding box center [1004, 595] width 1067 height 18
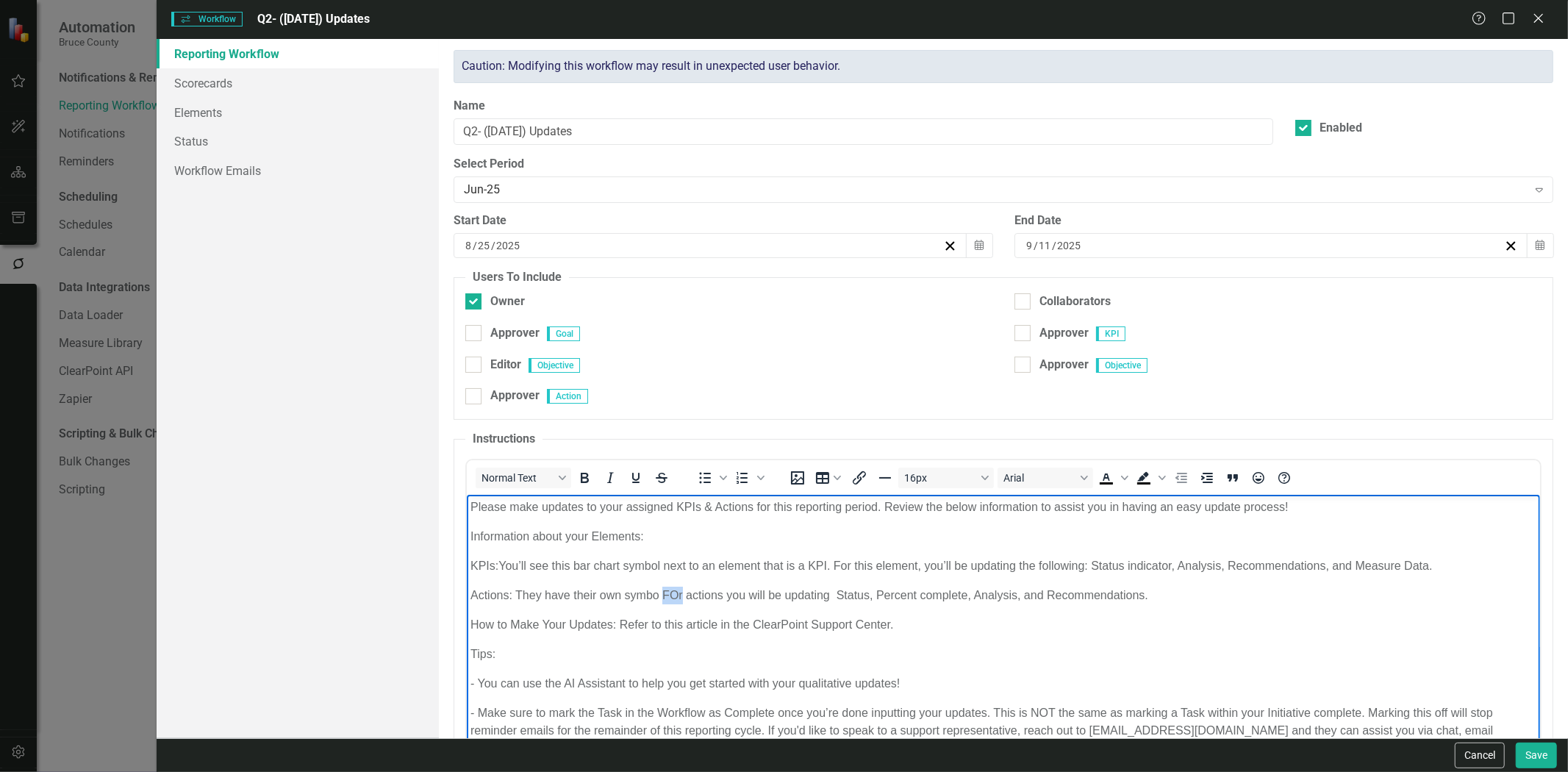
drag, startPoint x: 683, startPoint y: 598, endPoint x: 662, endPoint y: 598, distance: 21.0
click at [662, 598] on p "Actions: They have their own symbo FOr actions you will be updating Status, Per…" at bounding box center [1004, 595] width 1067 height 18
drag, startPoint x: 669, startPoint y: 593, endPoint x: 516, endPoint y: 593, distance: 153.0
click at [516, 593] on p "Actions: They have their own symbo actions you will be updating Status, Percent…" at bounding box center [1004, 595] width 1067 height 18
click at [685, 595] on p "Actions: For actions you will be updating Status, Percent complete, Analysis, a…" at bounding box center [1004, 595] width 1067 height 18
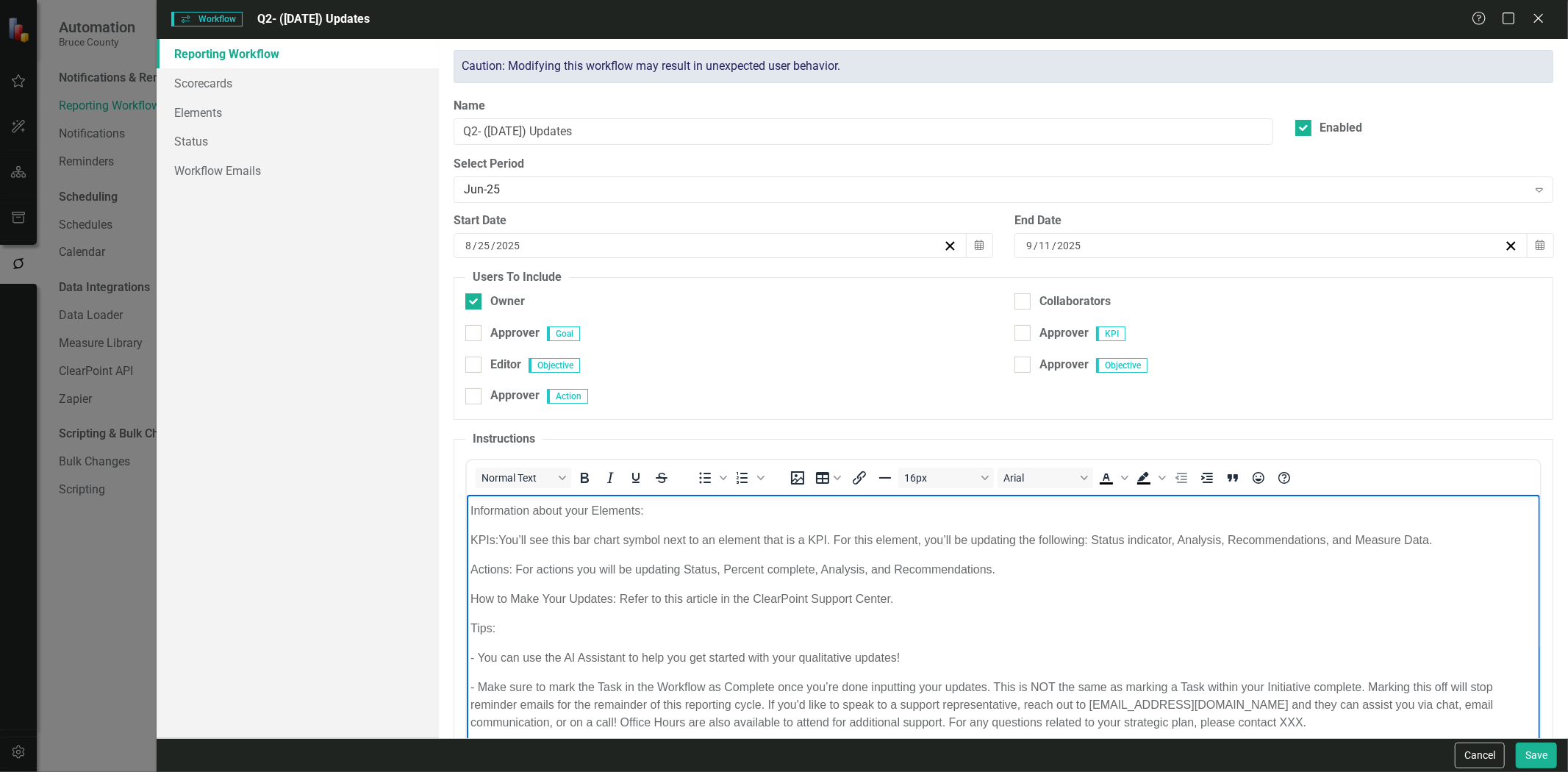
scroll to position [49, 0]
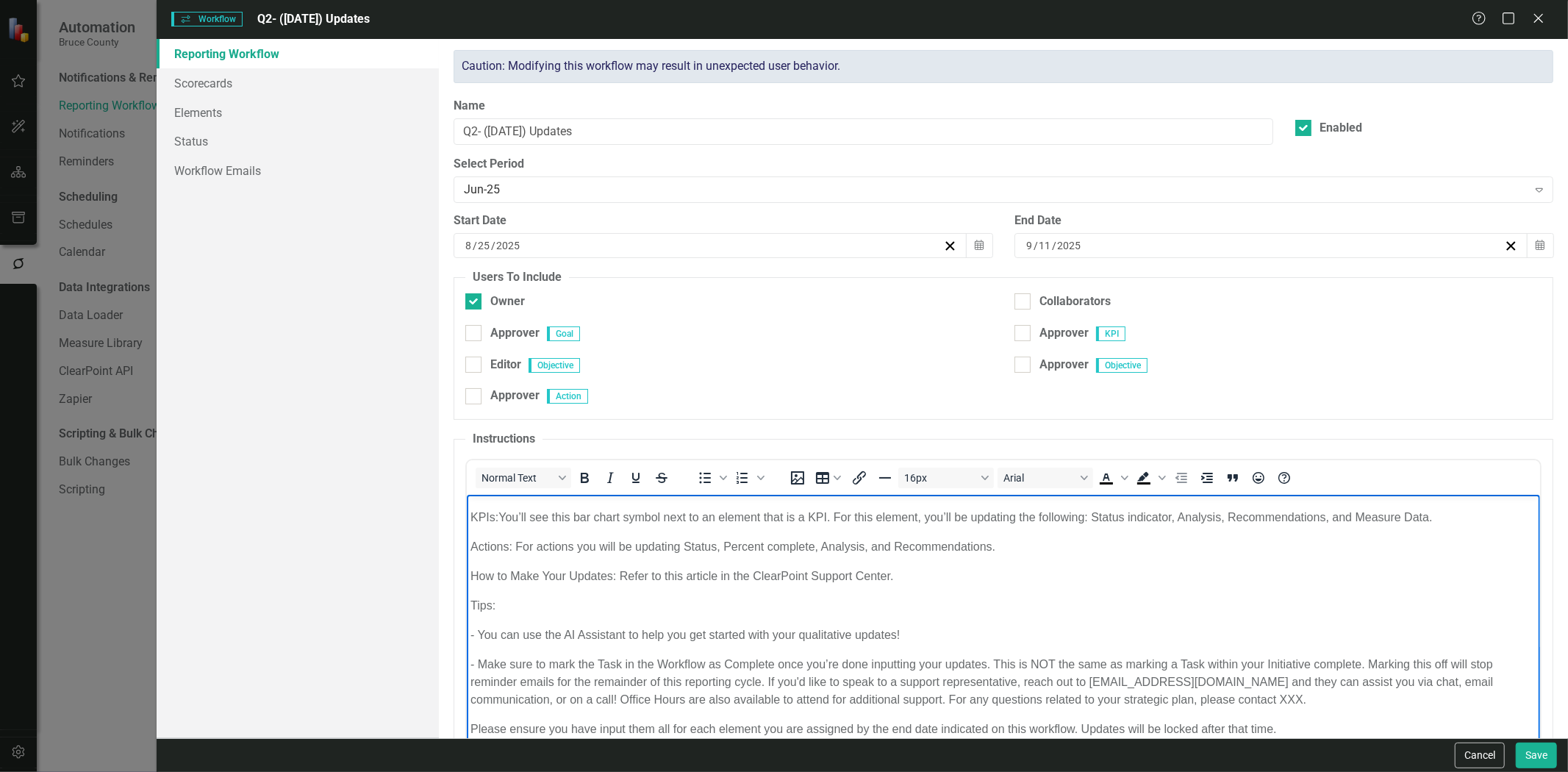
click at [782, 578] on p "How to Make Your Updates: Refer to this article in the ClearPoint Support Cente…" at bounding box center [1004, 576] width 1067 height 18
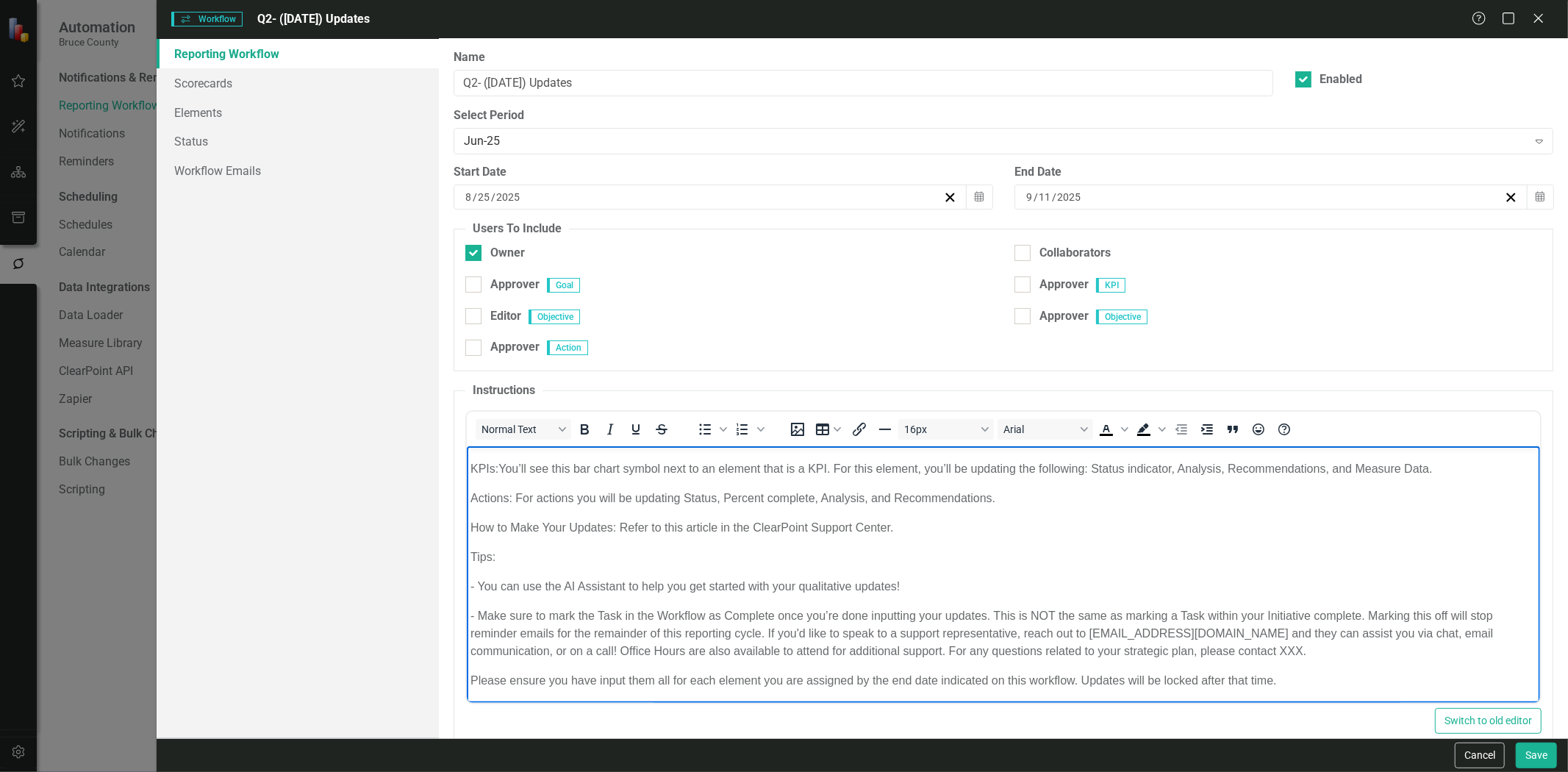
scroll to position [75, 0]
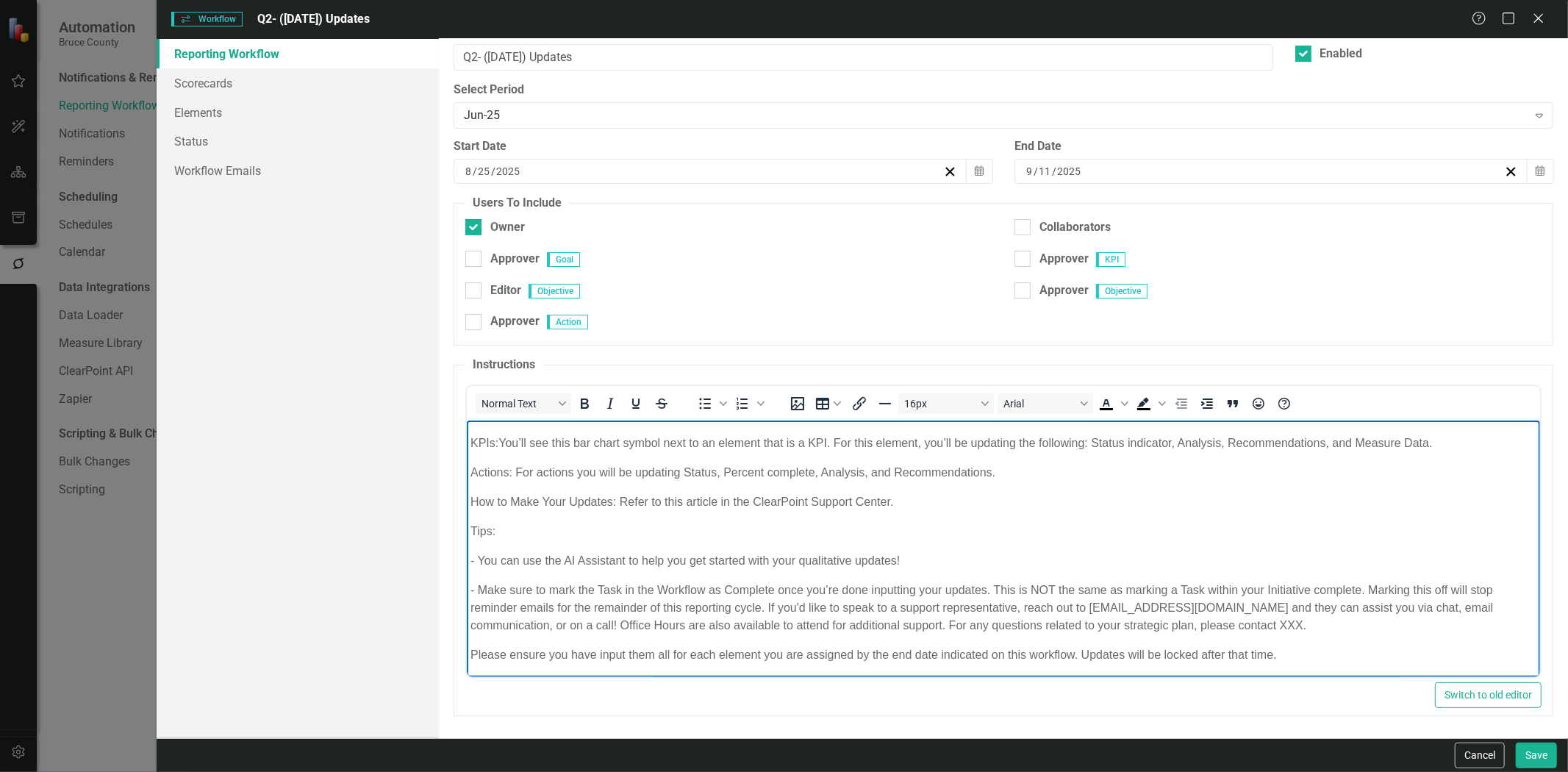
click at [529, 594] on p "- Make sure to mark the Task in the Workflow as Complete once you’re done input…" at bounding box center [1004, 608] width 1067 height 53
drag, startPoint x: 500, startPoint y: 589, endPoint x: 1341, endPoint y: 562, distance: 841.4
click at [1341, 562] on body "Please make updates to your assigned KPIs & Actions for this reporting period. …" at bounding box center [1003, 525] width 1073 height 307
drag, startPoint x: 1367, startPoint y: 592, endPoint x: 993, endPoint y: 580, distance: 374.2
click at [993, 582] on p "- Make sure to mark the Task in the Workflow as Complete once you’re done input…" at bounding box center [1004, 608] width 1067 height 53
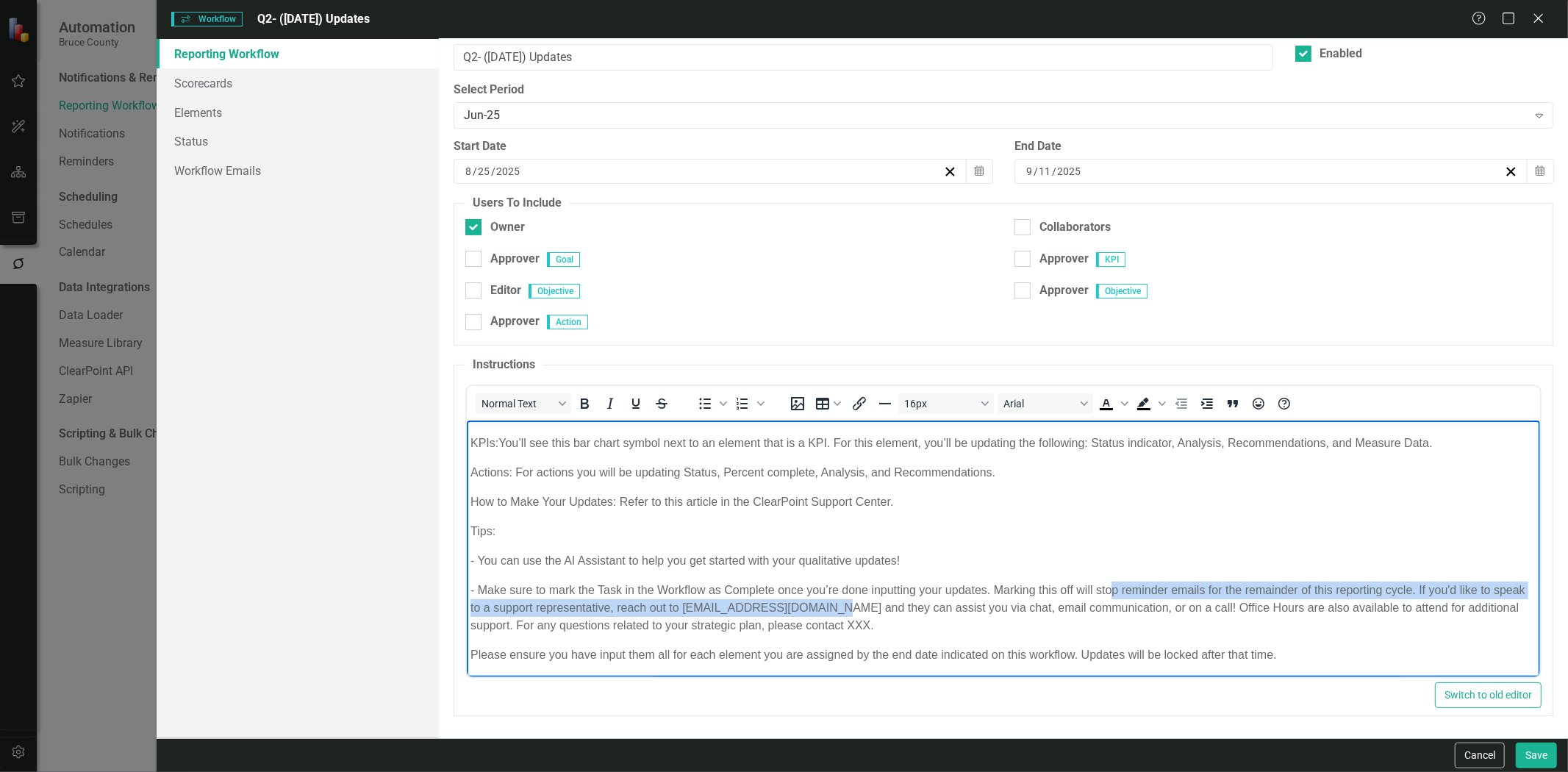
drag, startPoint x: 1115, startPoint y: 592, endPoint x: 845, endPoint y: 603, distance: 270.2
click at [845, 603] on p "- Make sure to mark the Task in the Workflow as Complete once you’re done input…" at bounding box center [1004, 608] width 1067 height 53
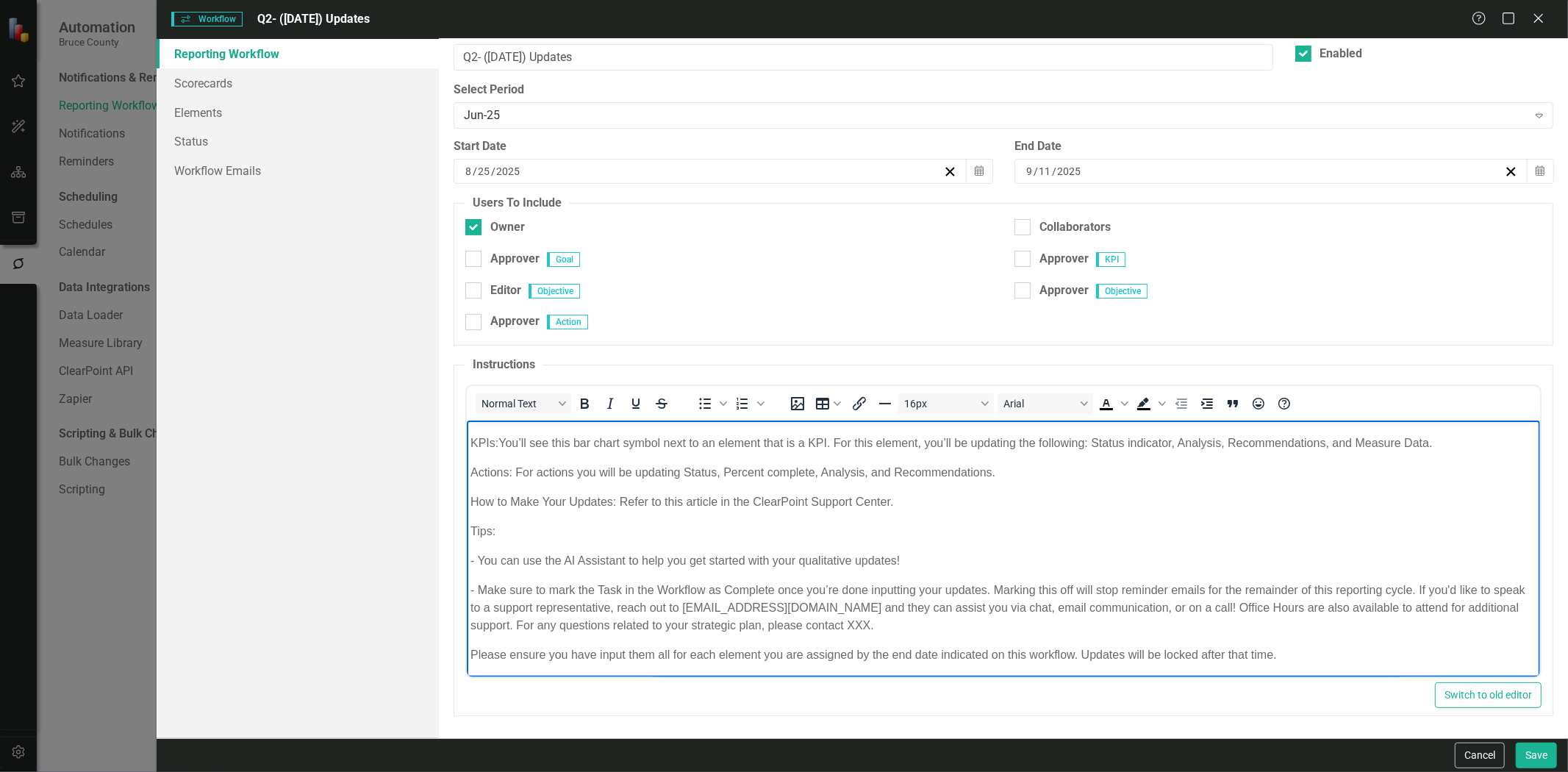
click at [924, 628] on p "- Make sure to mark the Task in the Workflow as Complete once you’re done input…" at bounding box center [1004, 608] width 1067 height 53
drag, startPoint x: 935, startPoint y: 624, endPoint x: 568, endPoint y: 620, distance: 367.0
click at [568, 620] on p "- Make sure to mark the Task in the Workflow as Complete once you’re done input…" at bounding box center [1004, 608] width 1067 height 53
click at [701, 638] on body "Please make updates to your assigned KPIs & Actions for this reporting period. …" at bounding box center [1003, 525] width 1073 height 307
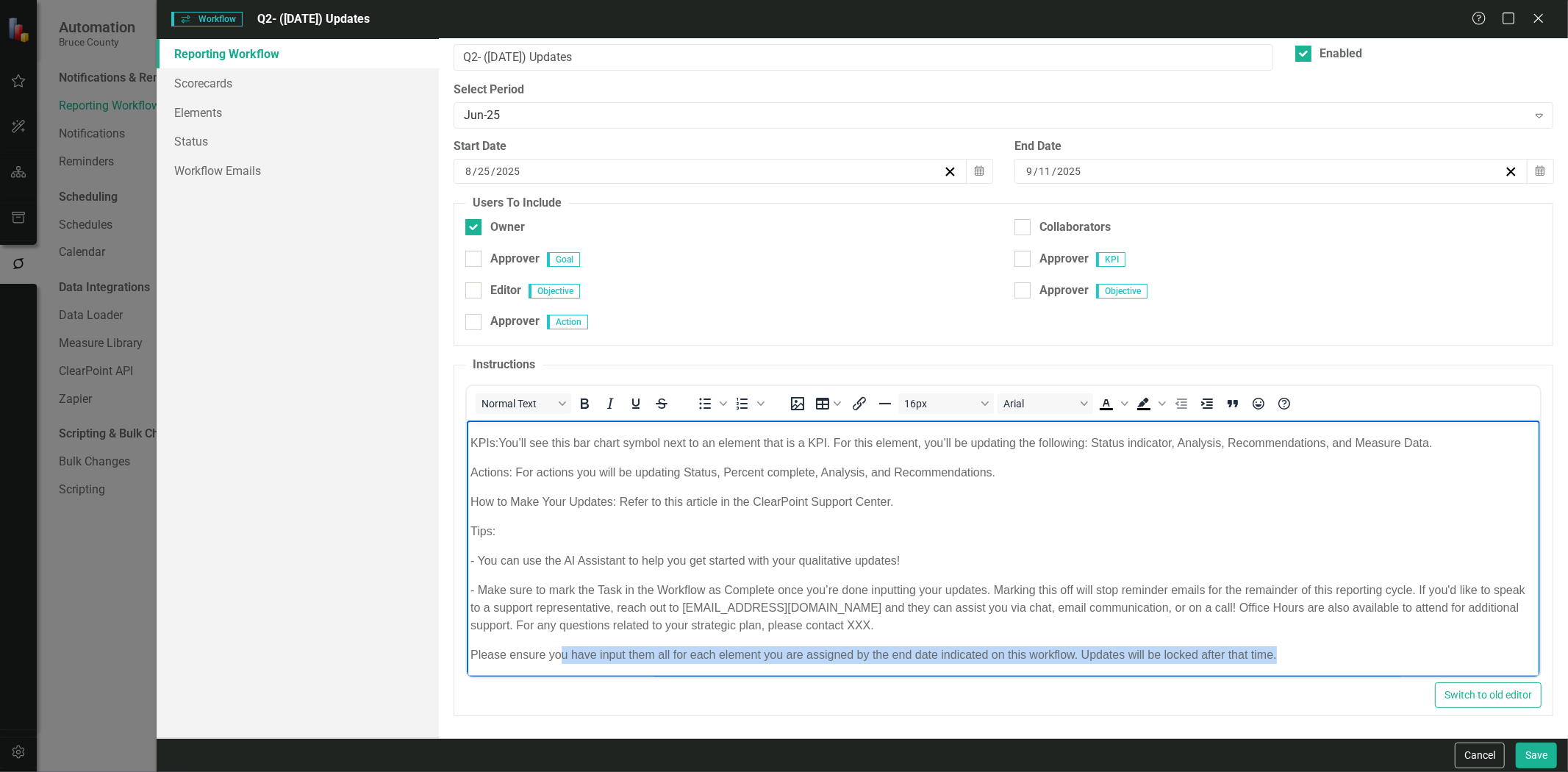
drag, startPoint x: 565, startPoint y: 651, endPoint x: 1285, endPoint y: 660, distance: 720.1
click at [1285, 660] on p "Please ensure you have input them all for each element you are assigned by the …" at bounding box center [1004, 654] width 1067 height 18
click at [1322, 652] on p "Please ensure you have input them all for each element you are assigned by the …" at bounding box center [1004, 654] width 1067 height 18
click at [1339, 634] on body "Please make updates to your assigned KPIs & Actions for this reporting period. …" at bounding box center [1003, 525] width 1073 height 307
click at [1315, 642] on body "Please make updates to your assigned KPIs & Actions for this reporting period. …" at bounding box center [1003, 525] width 1073 height 307
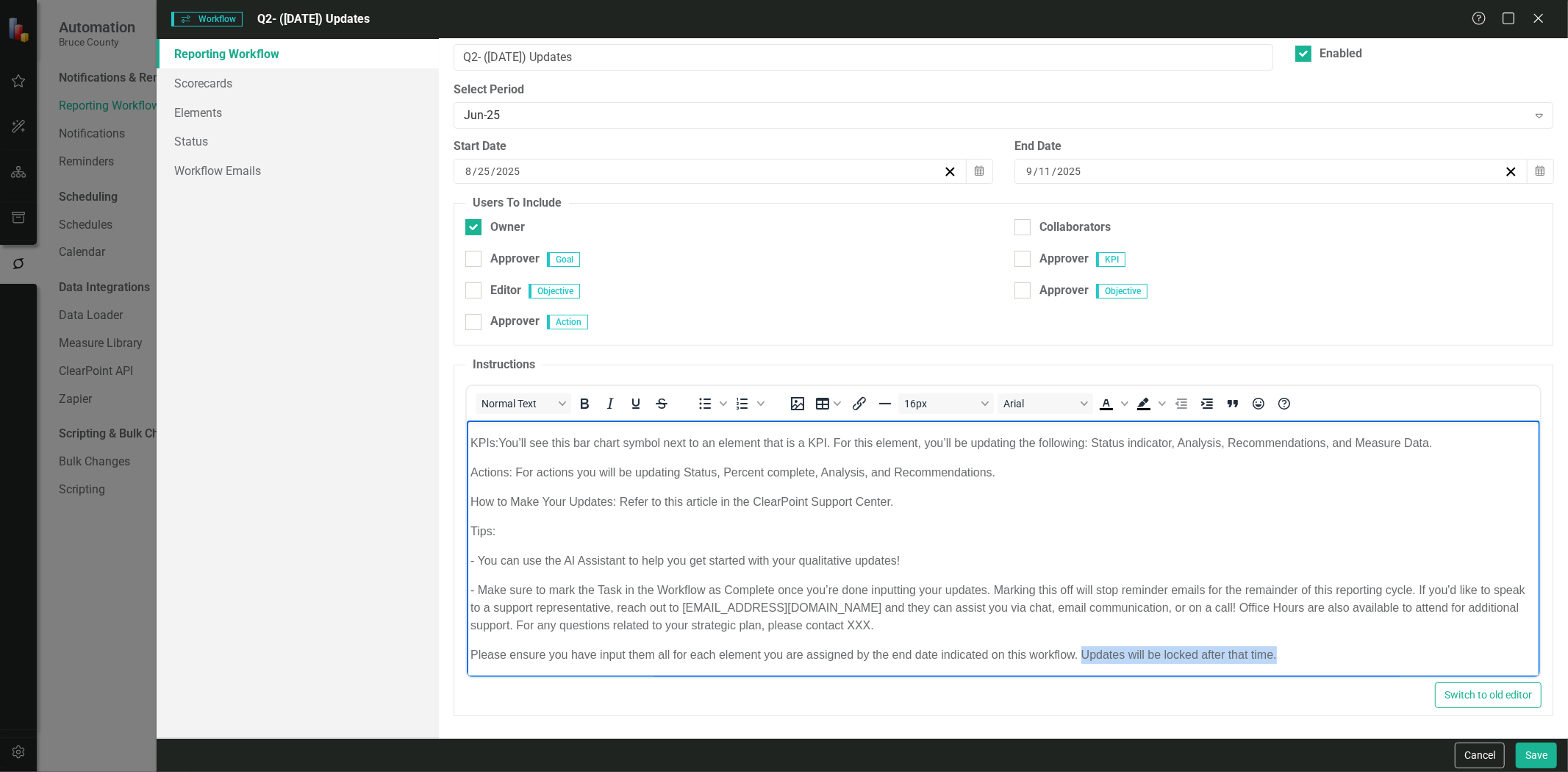
drag, startPoint x: 1303, startPoint y: 648, endPoint x: 1081, endPoint y: 667, distance: 222.8
click at [1081, 667] on body "Please make updates to your assigned KPIs & Actions for this reporting period. …" at bounding box center [1003, 525] width 1073 height 307
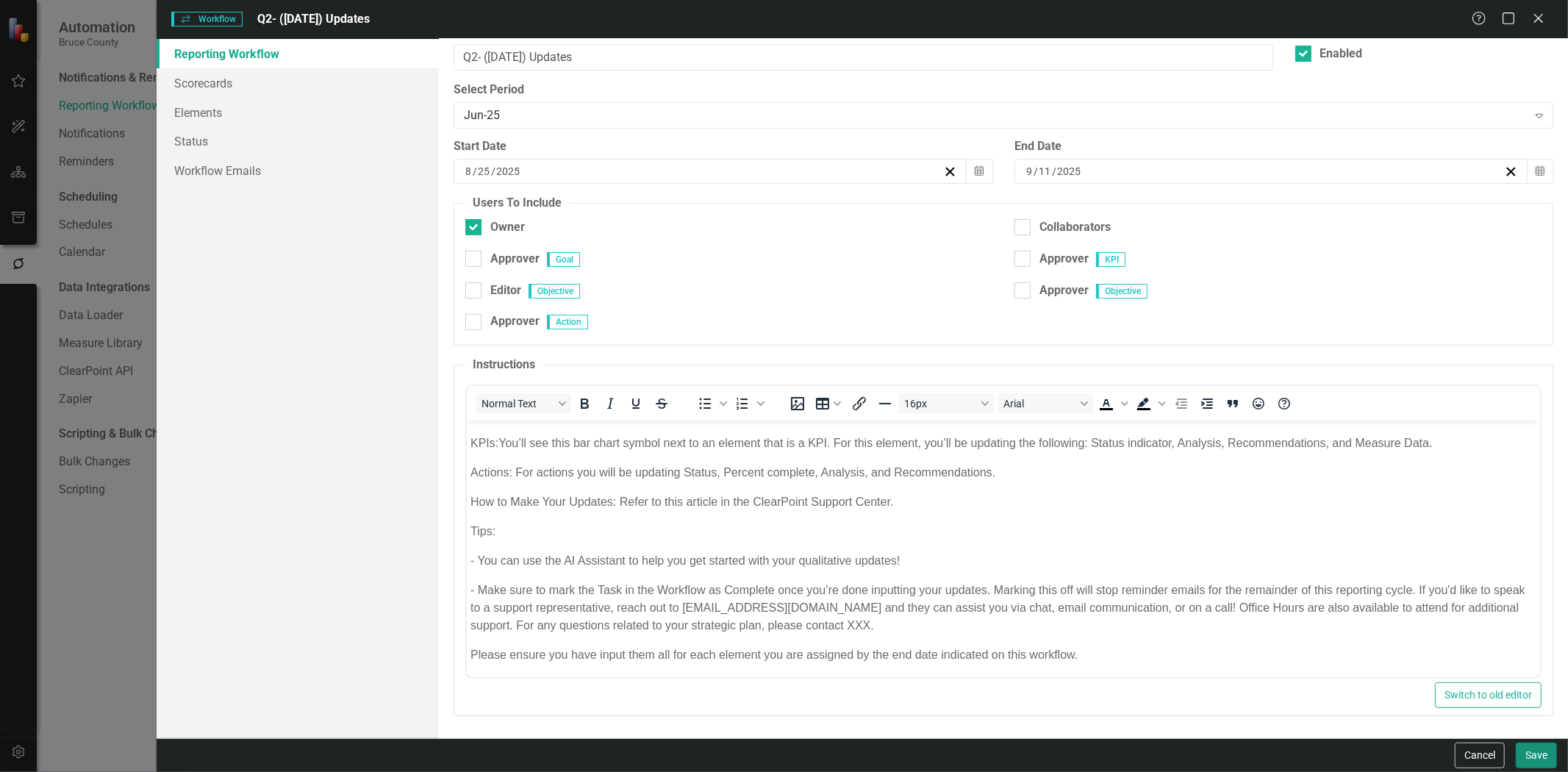
click at [1540, 757] on button "Save" at bounding box center [1536, 755] width 41 height 26
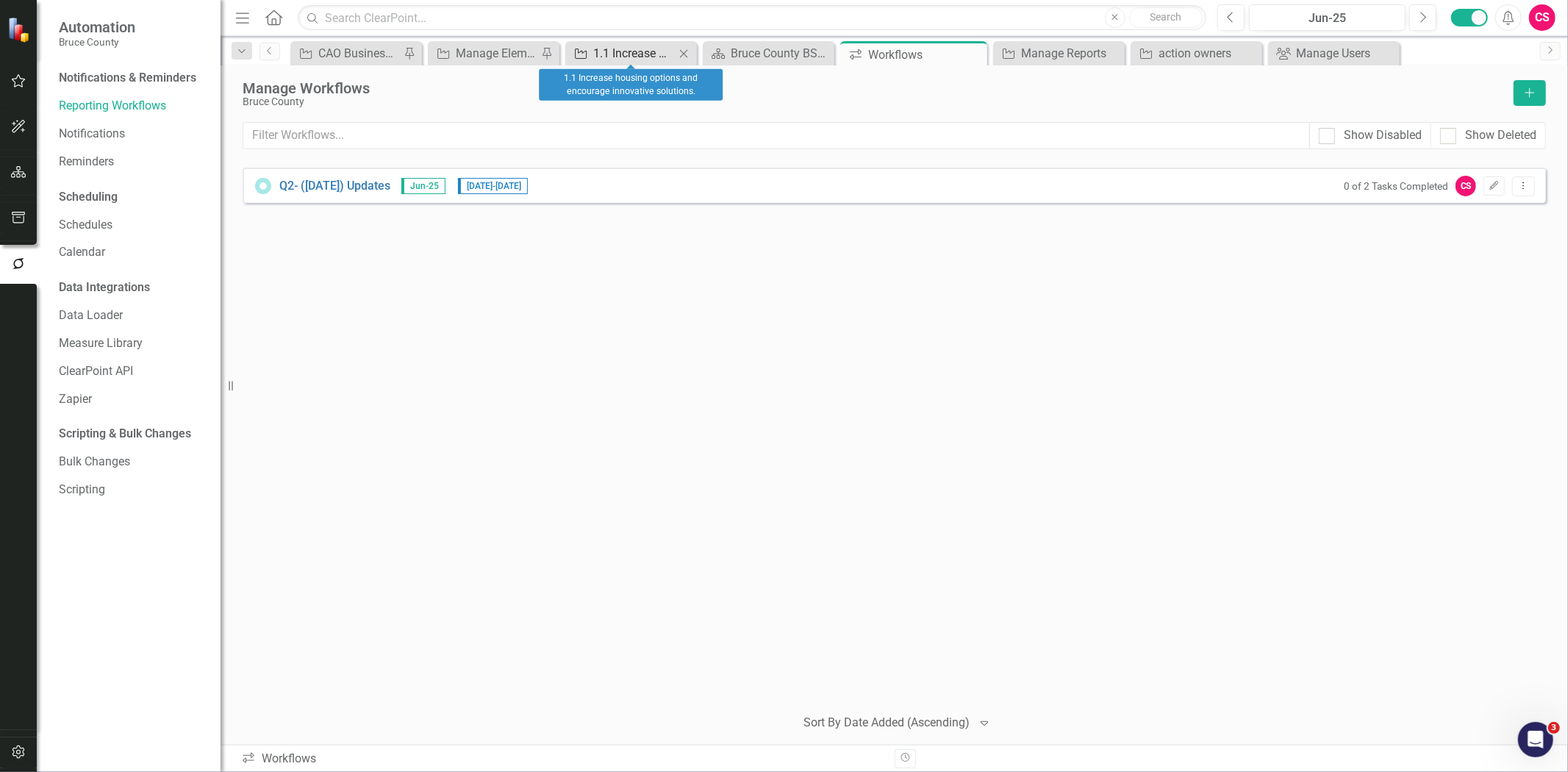
click at [603, 61] on div "1.1 Increase housing options and encourage innovative solutions." at bounding box center [633, 53] width 81 height 19
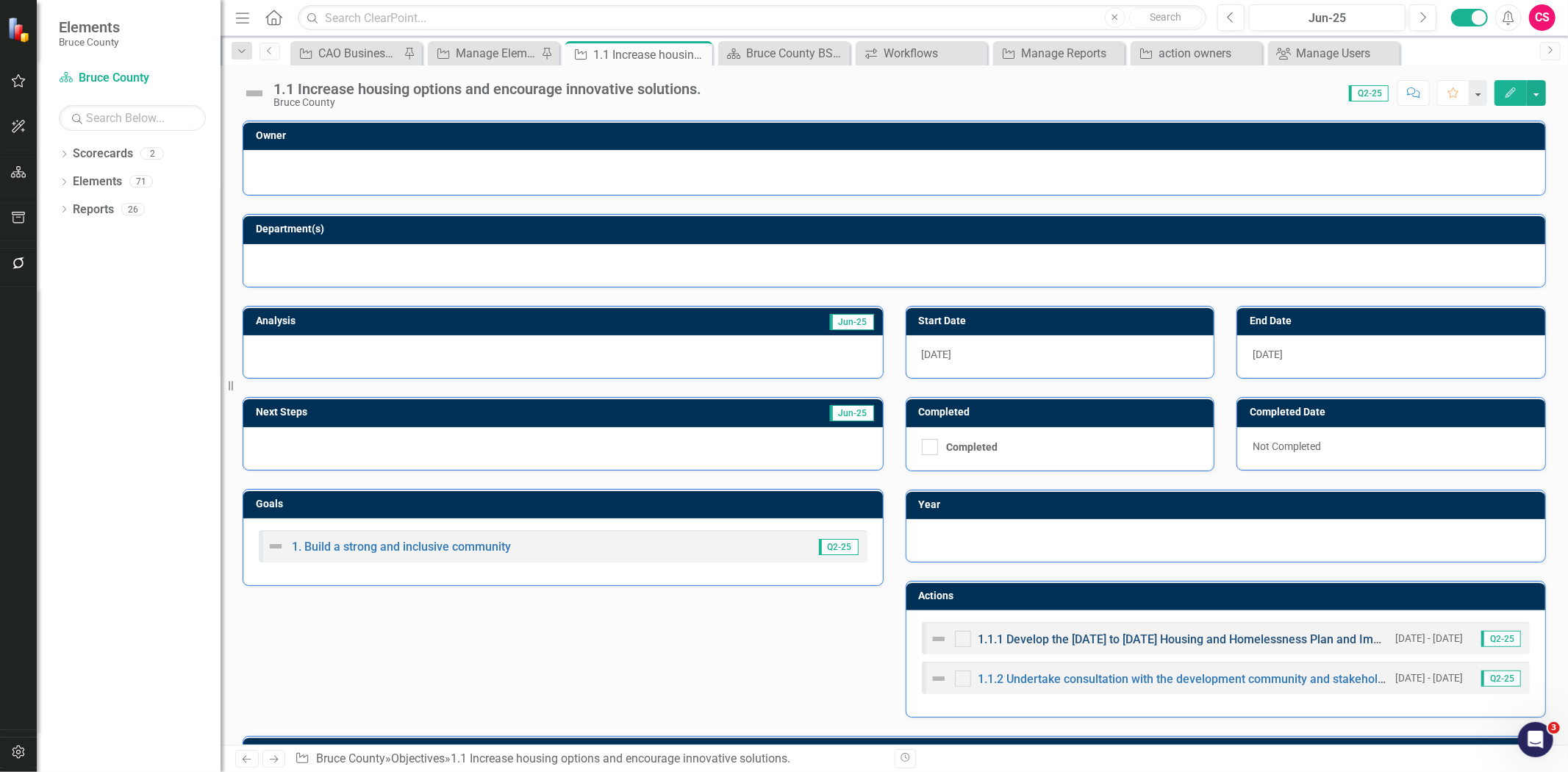
click at [1032, 641] on link "1.1.1 Develop the [DATE] to [DATE] Housing and Homelessness Plan and Implement …" at bounding box center [1247, 639] width 536 height 14
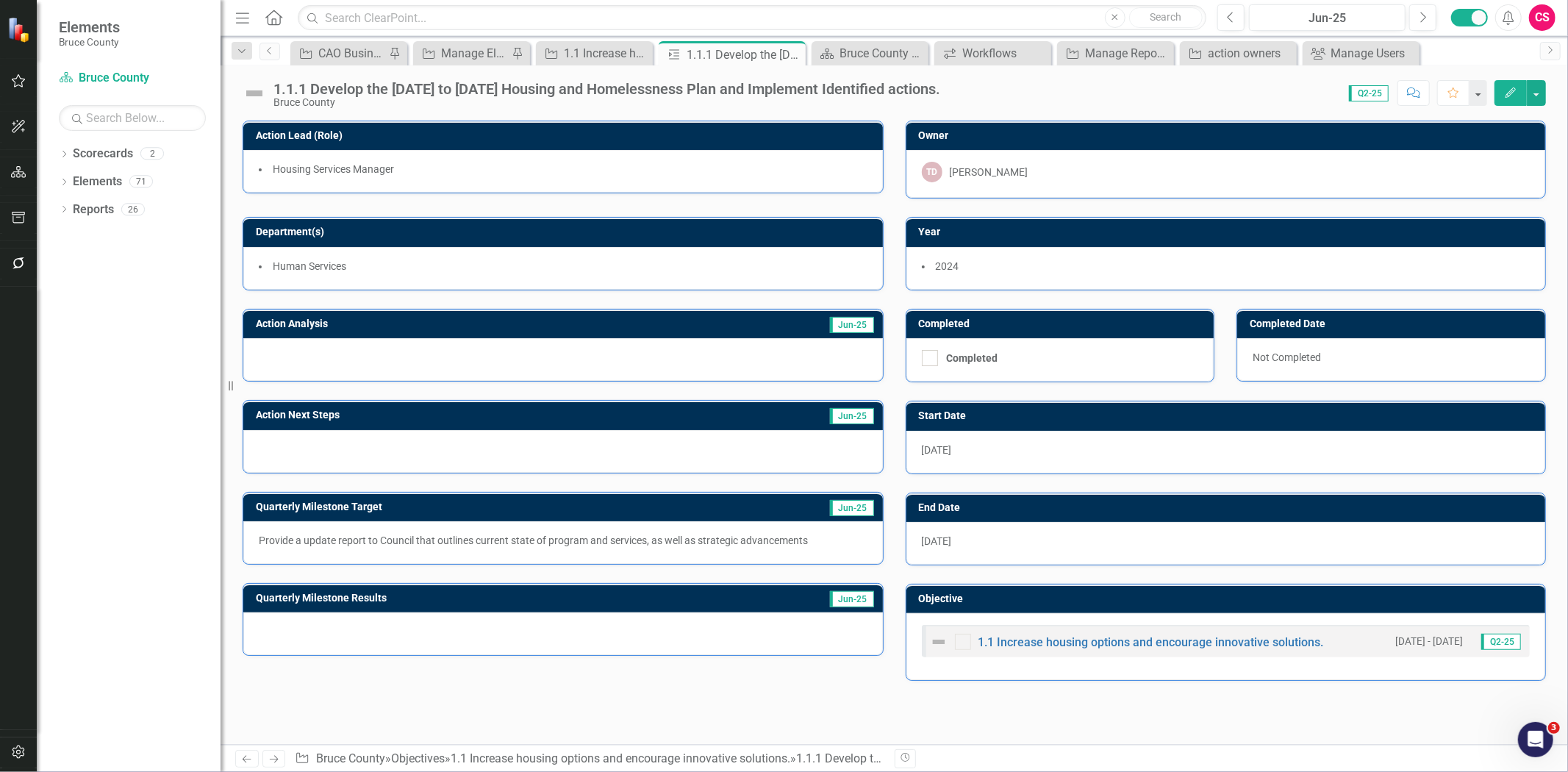
click at [390, 347] on div at bounding box center [563, 359] width 640 height 43
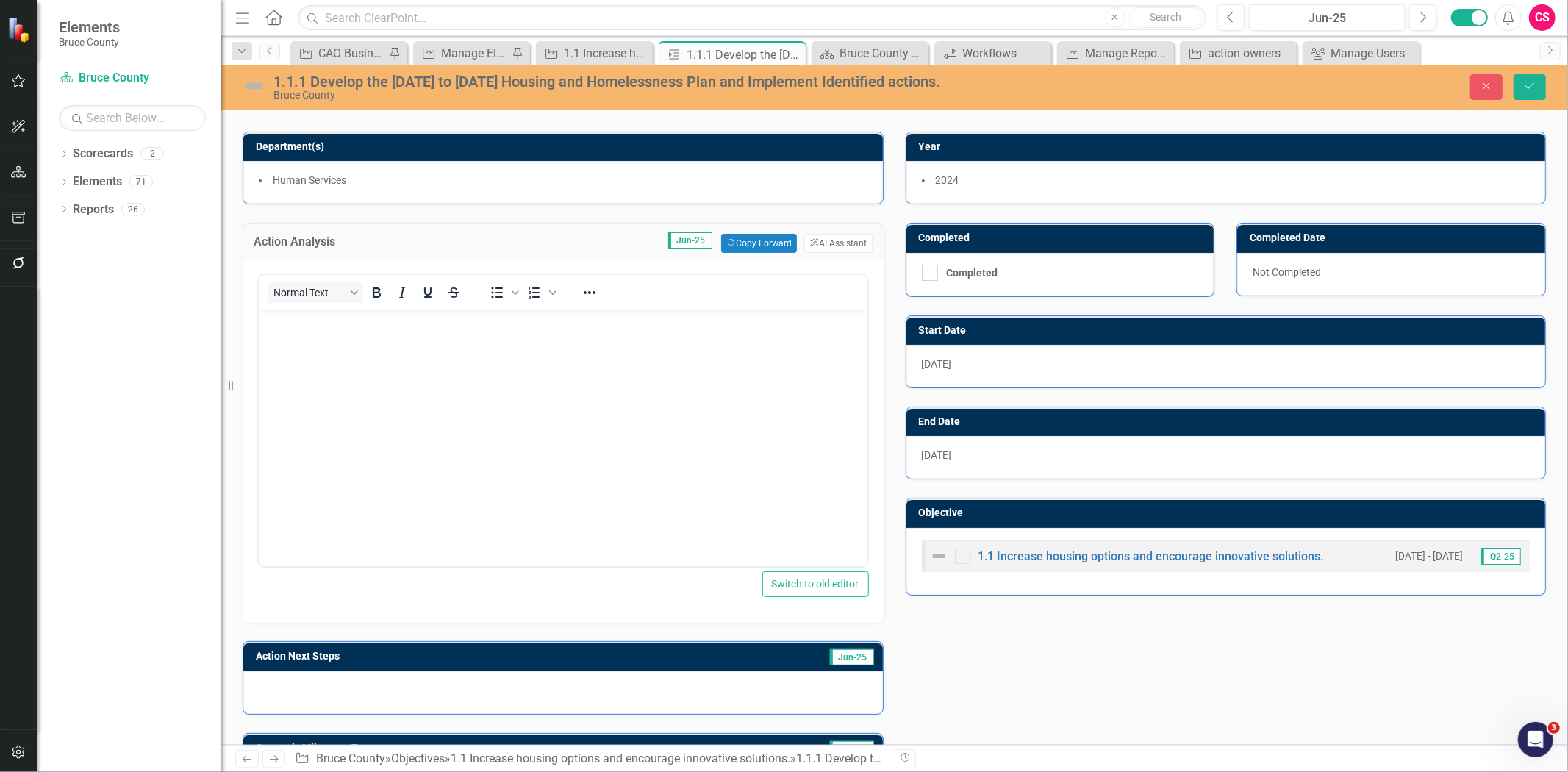
scroll to position [163, 0]
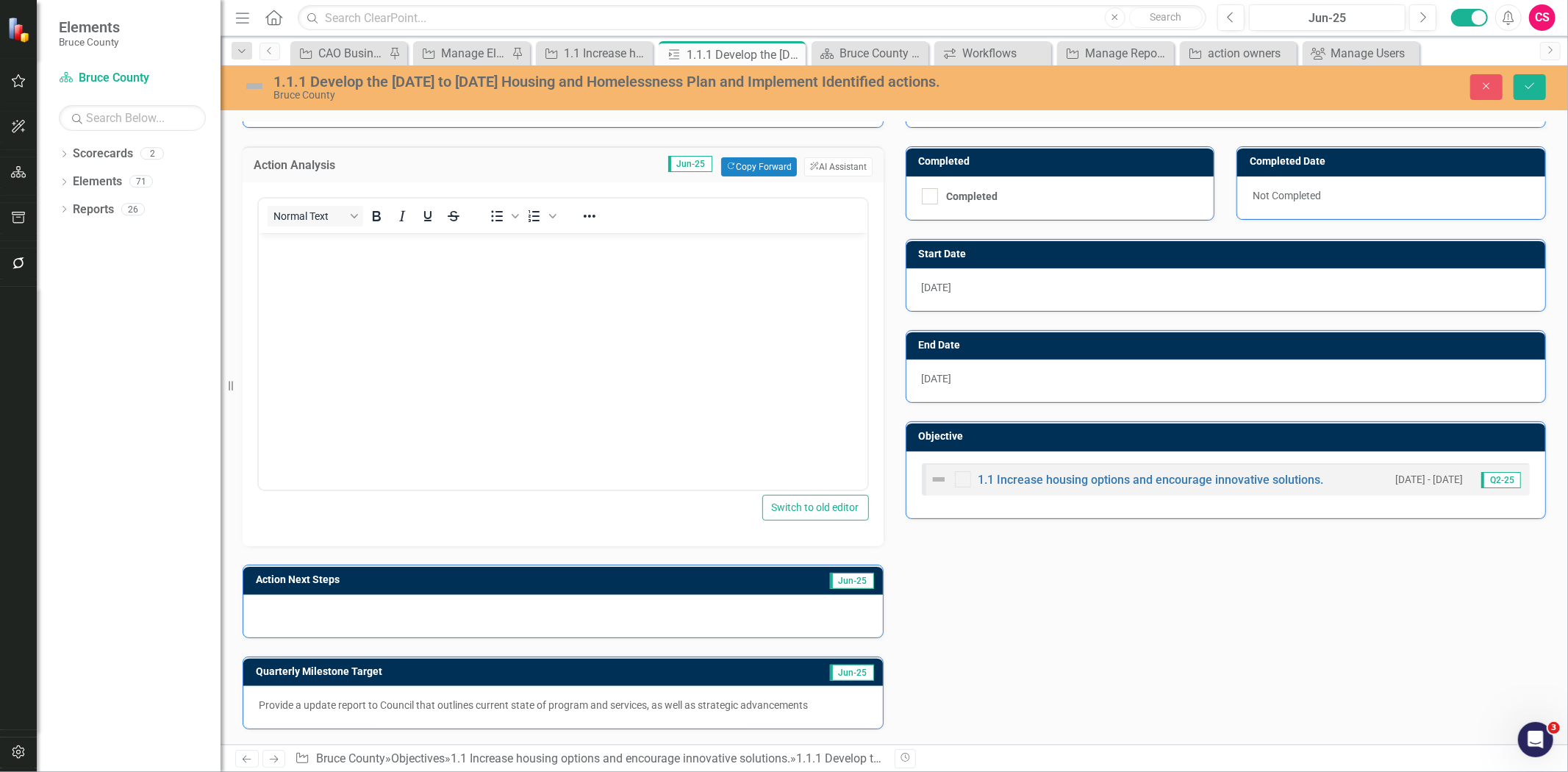
click at [380, 618] on div at bounding box center [563, 616] width 640 height 43
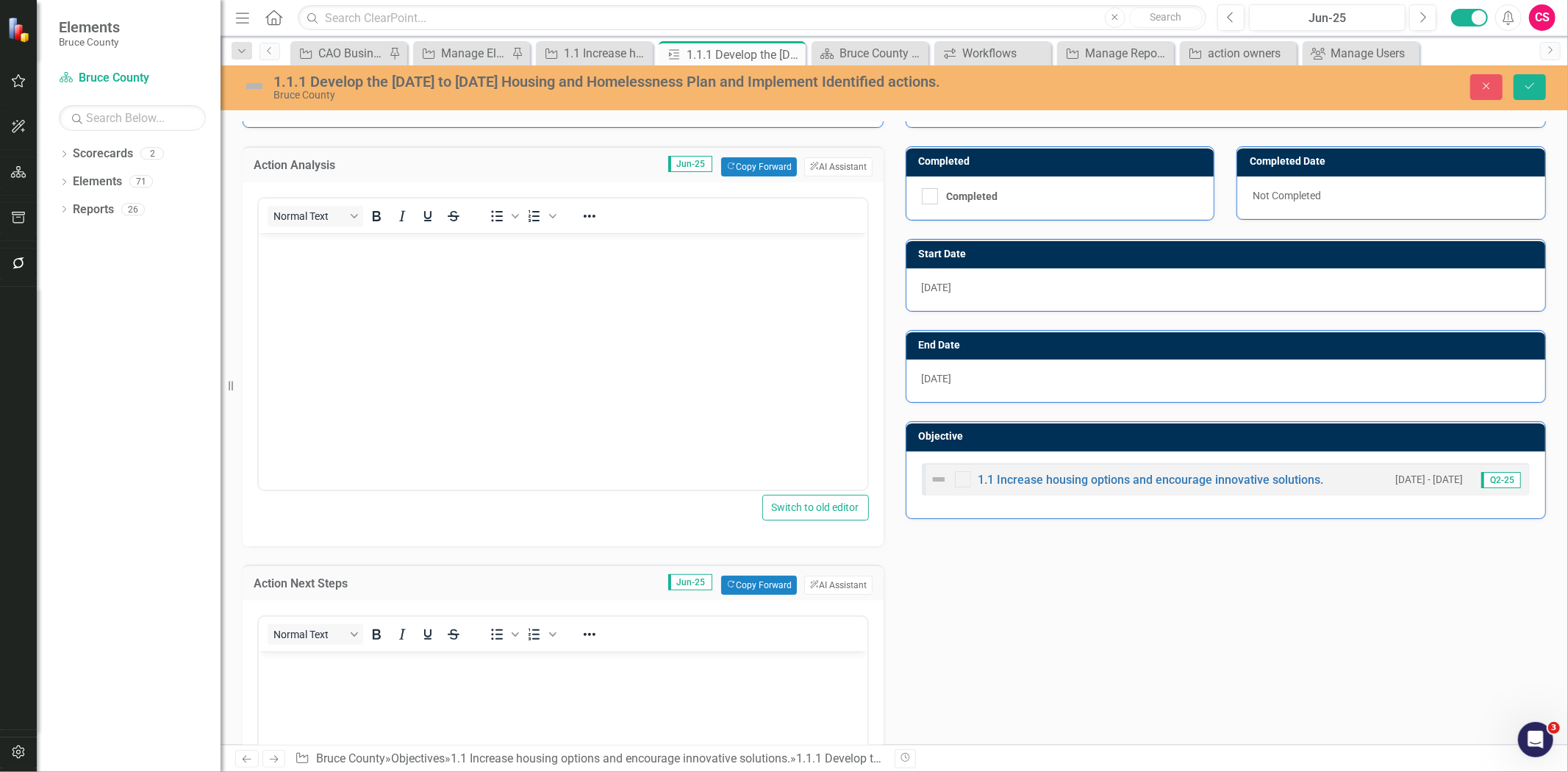
scroll to position [0, 0]
click at [1481, 93] on button "Close" at bounding box center [1487, 88] width 33 height 26
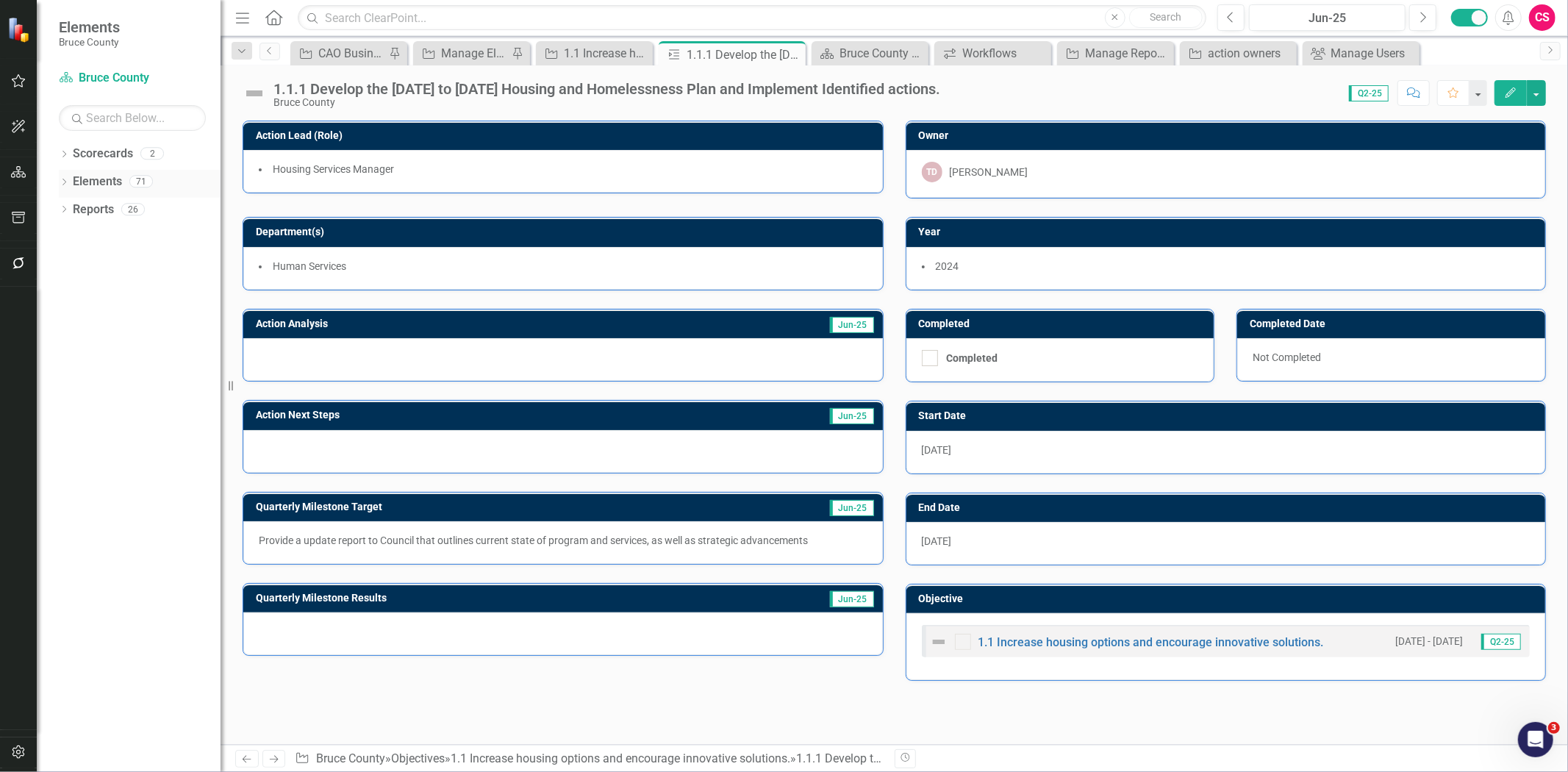
click at [99, 185] on link "Elements" at bounding box center [97, 182] width 49 height 17
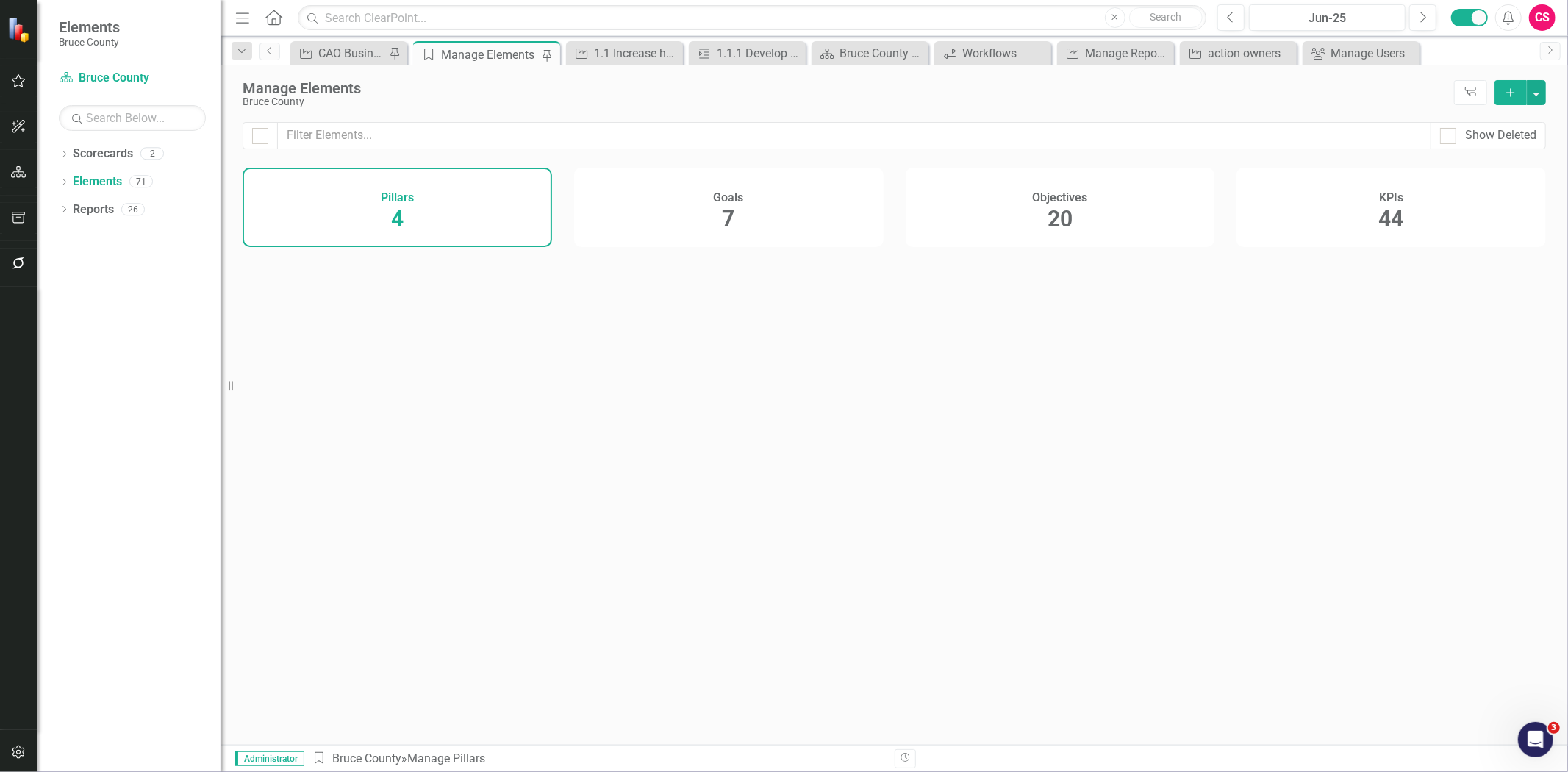
click at [1298, 221] on div "KPIs 44" at bounding box center [1391, 207] width 309 height 79
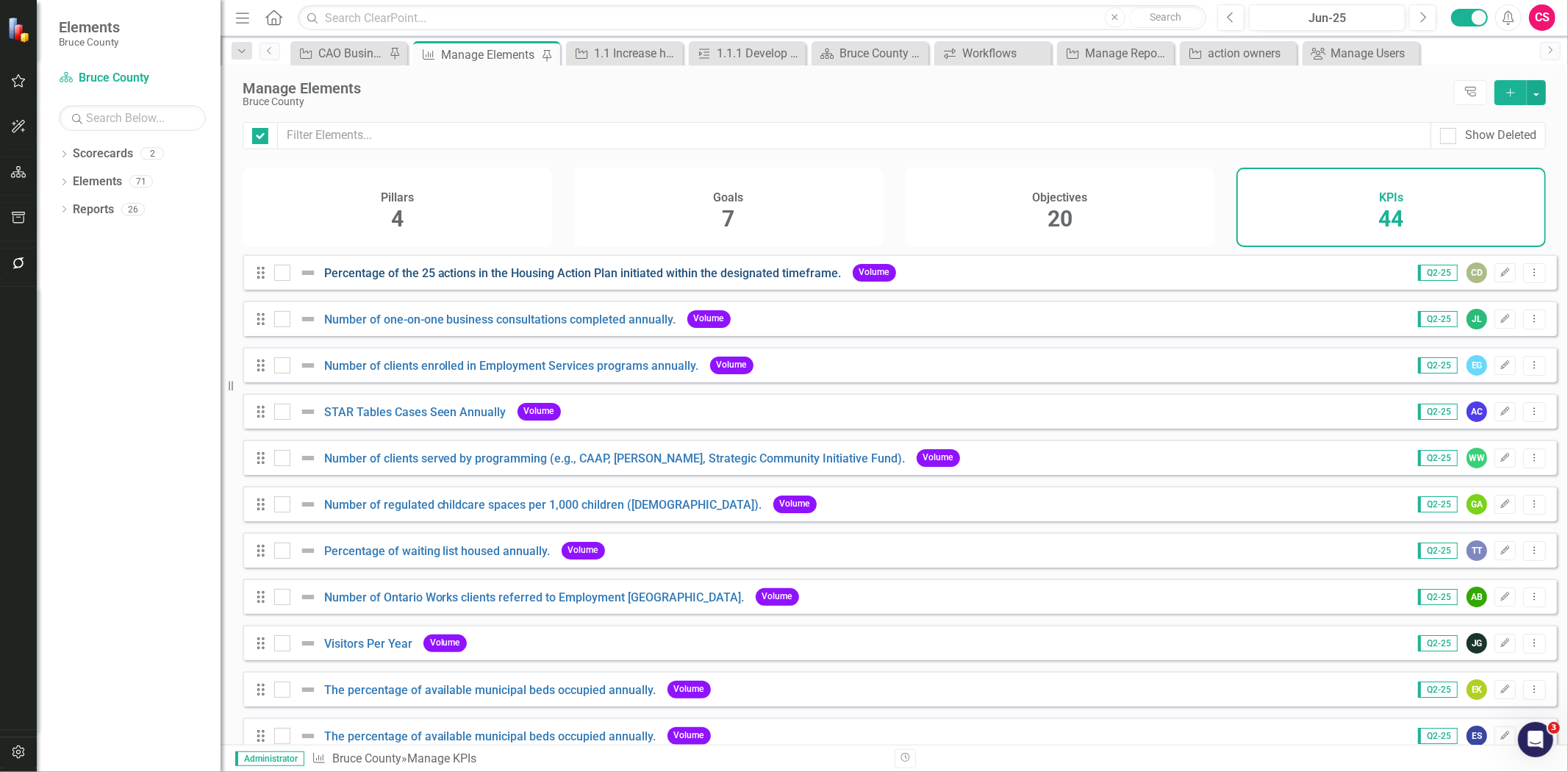
click at [382, 280] on link "Percentage of the 25 actions in the Housing Action Plan initiated within the de…" at bounding box center [583, 273] width 517 height 14
checkbox input "false"
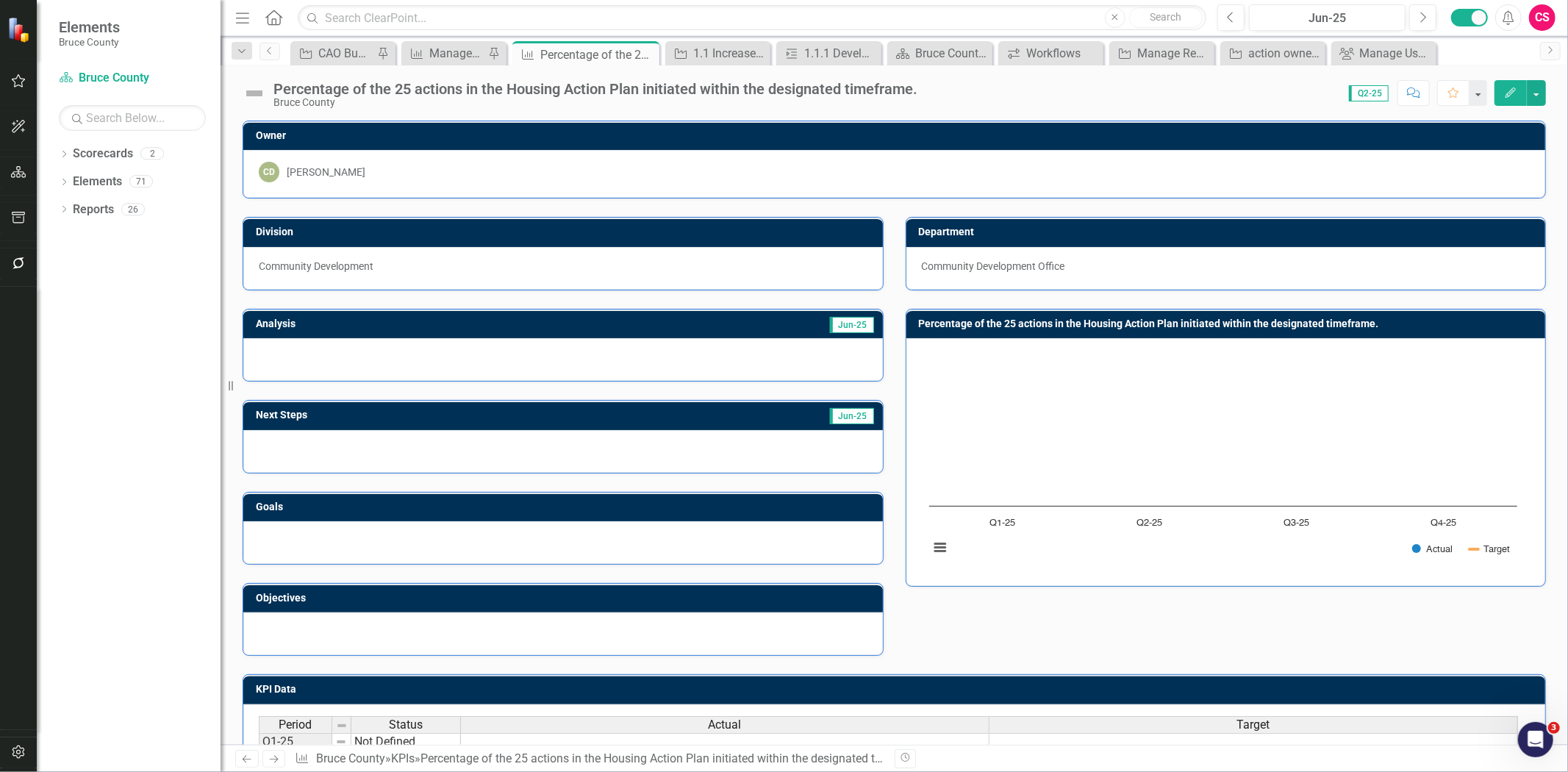
click at [13, 261] on icon "button" at bounding box center [18, 263] width 12 height 12
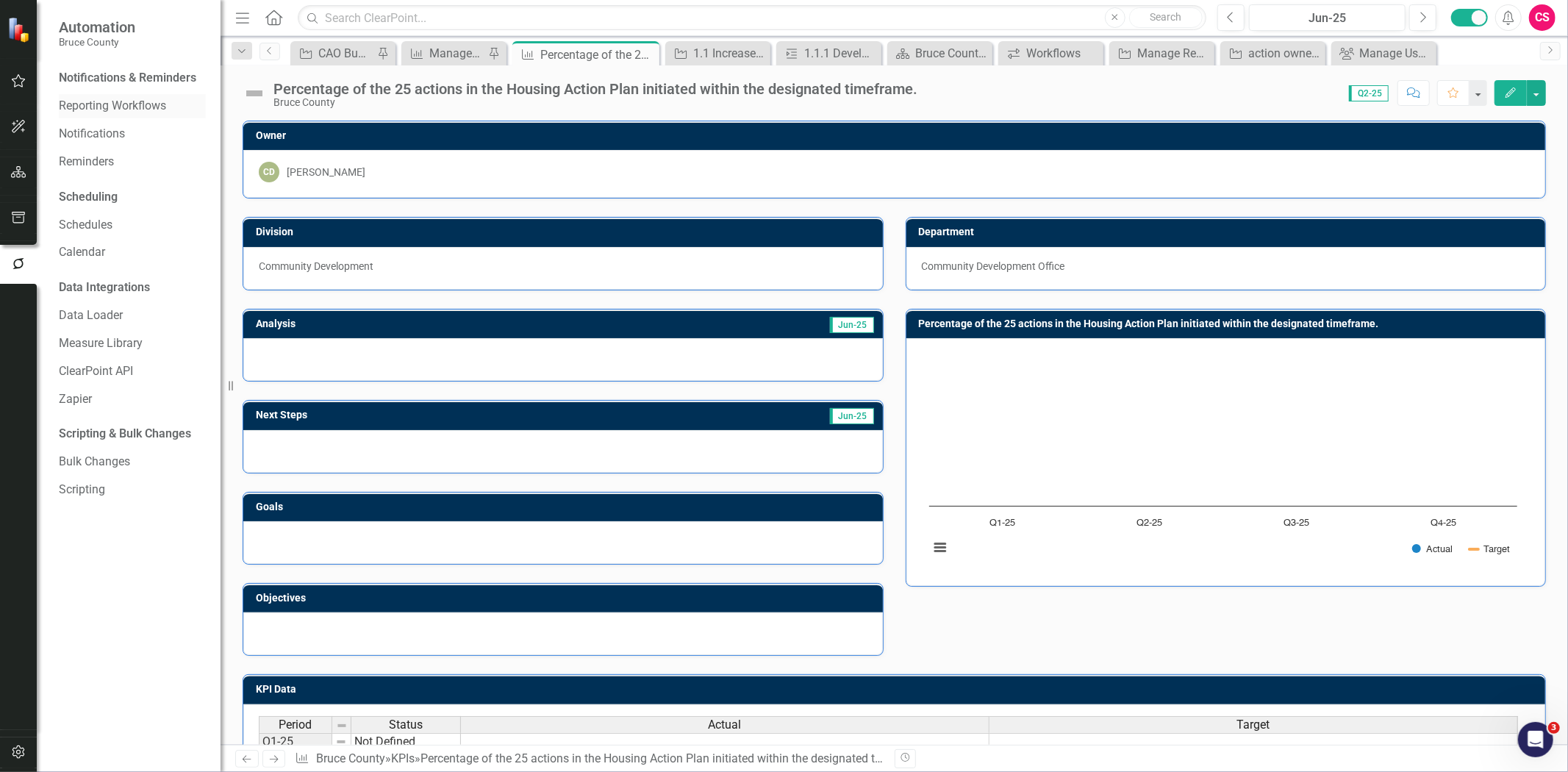
click at [103, 99] on link "Reporting Workflows" at bounding box center [132, 106] width 147 height 17
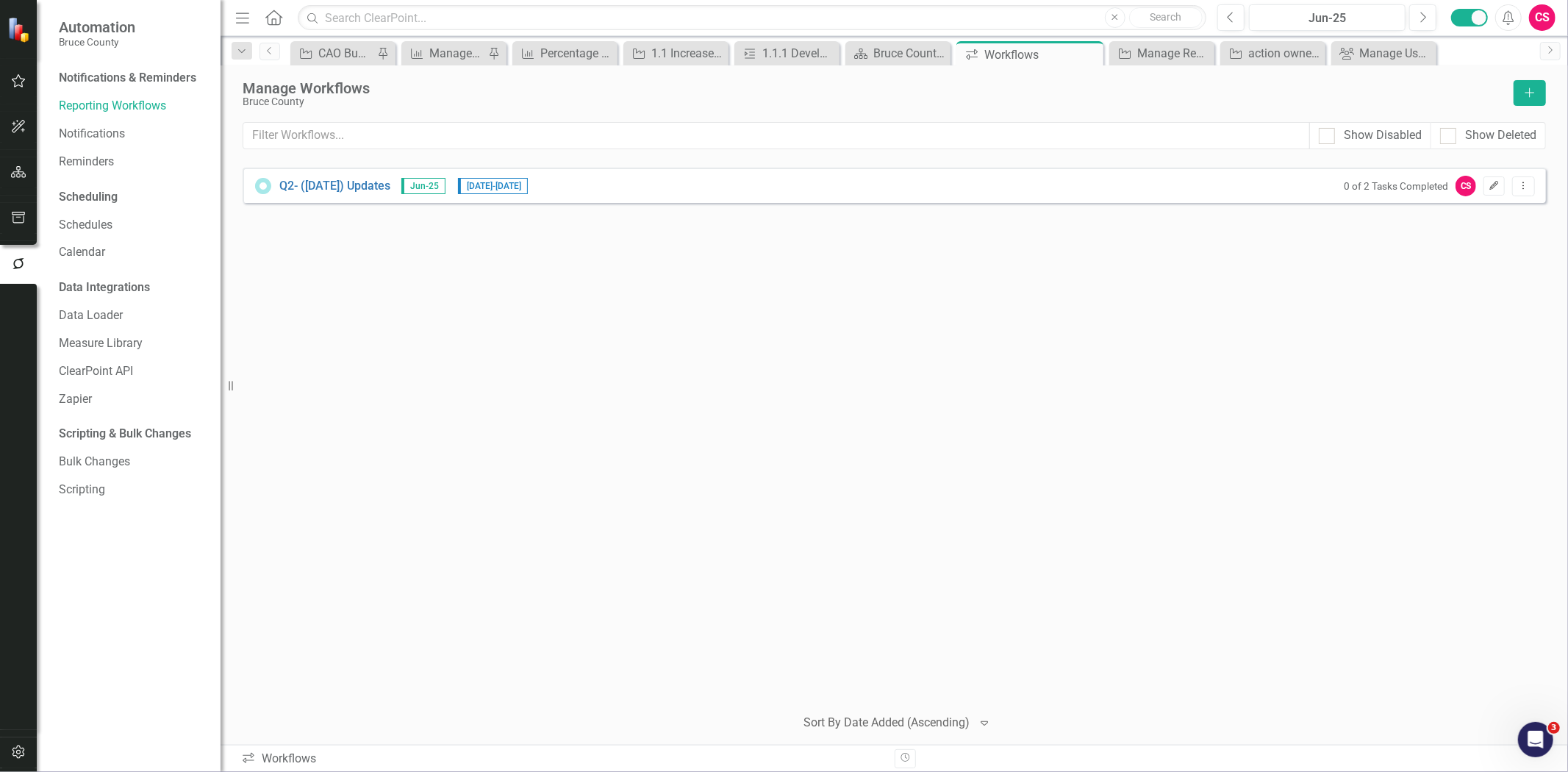
click at [1496, 186] on icon "Edit" at bounding box center [1494, 185] width 11 height 8
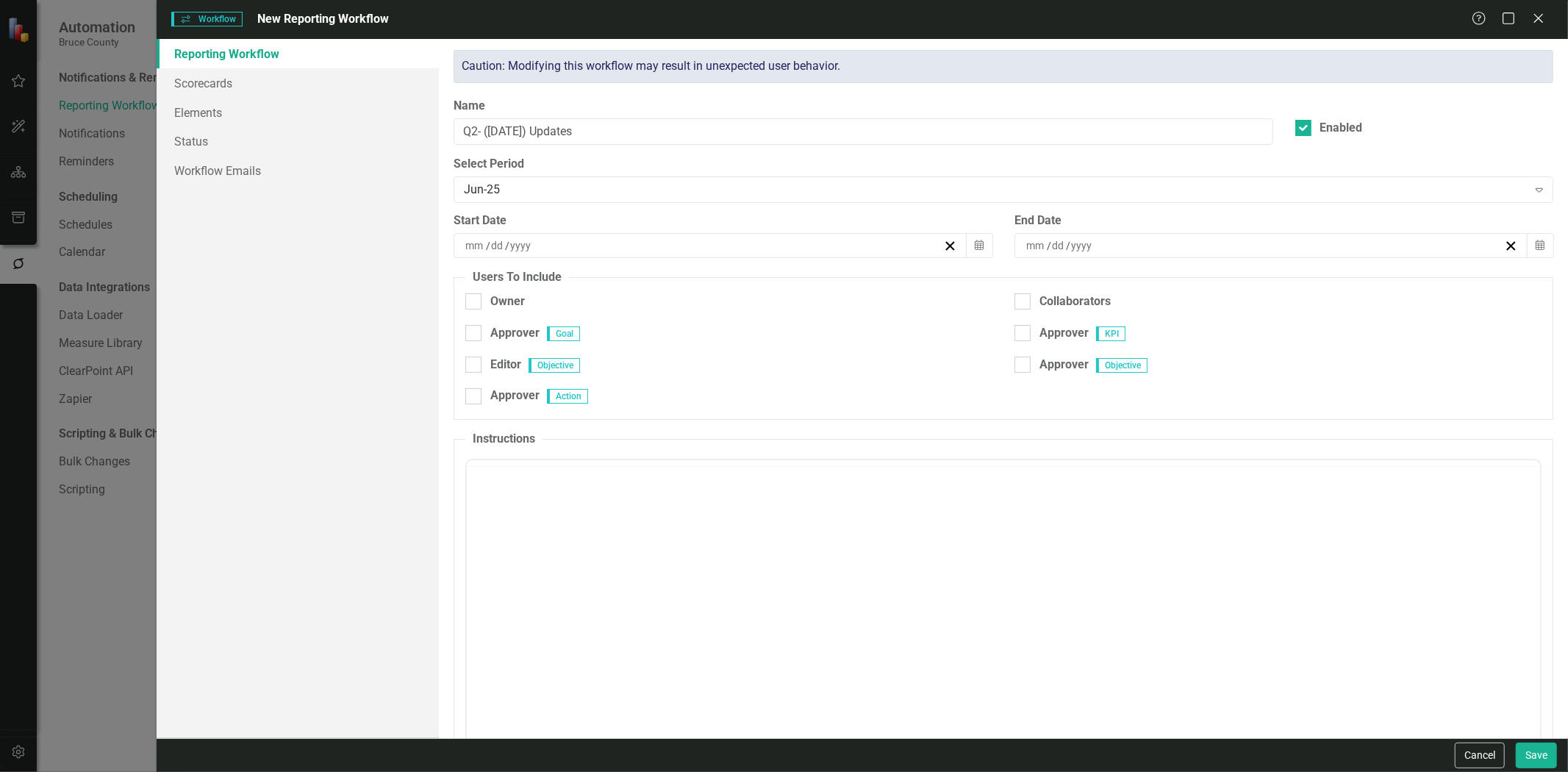
checkbox input "true"
type input "8"
type input "25"
type input "2025"
type input "9"
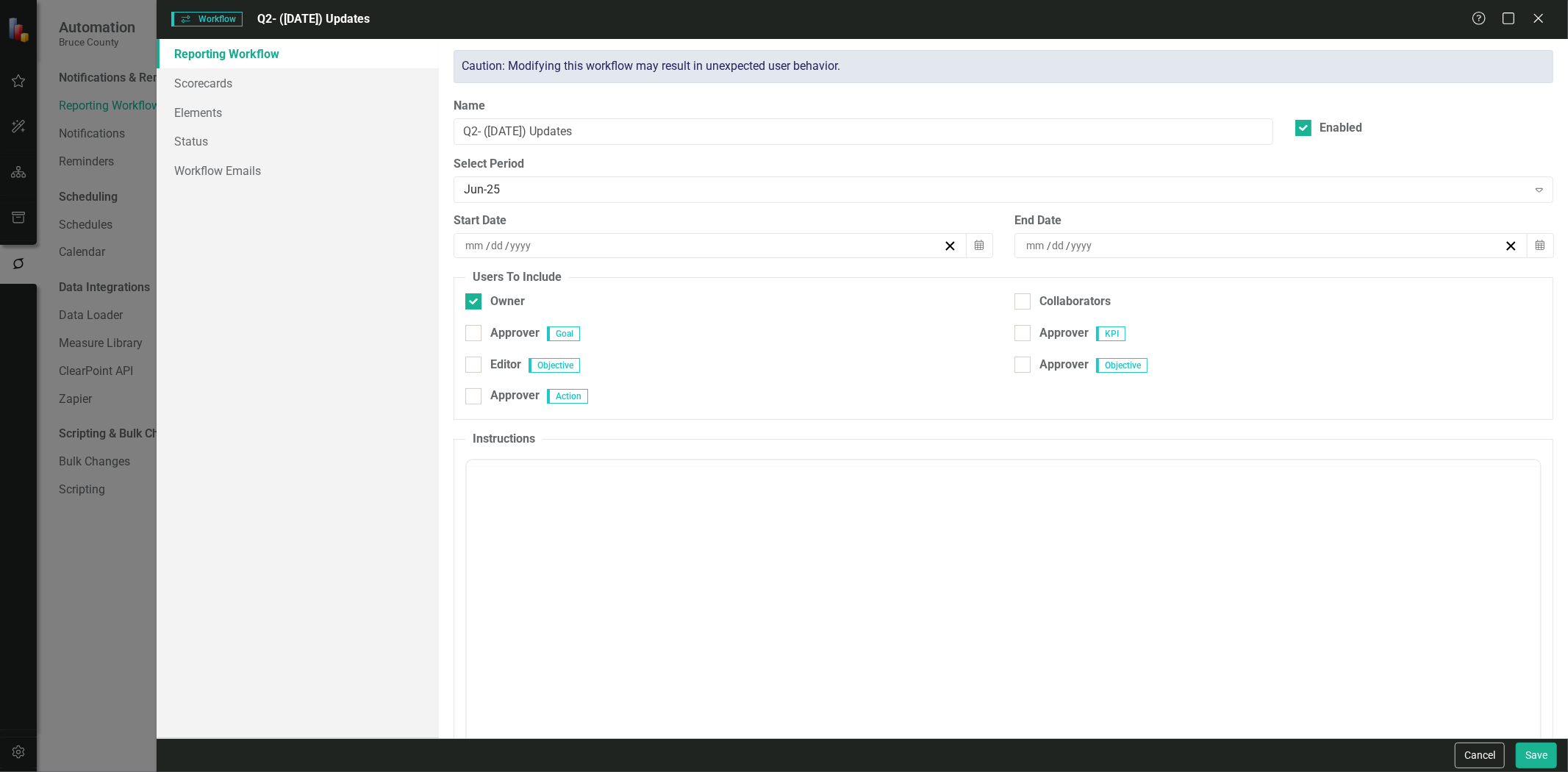
type input "11"
type input "2025"
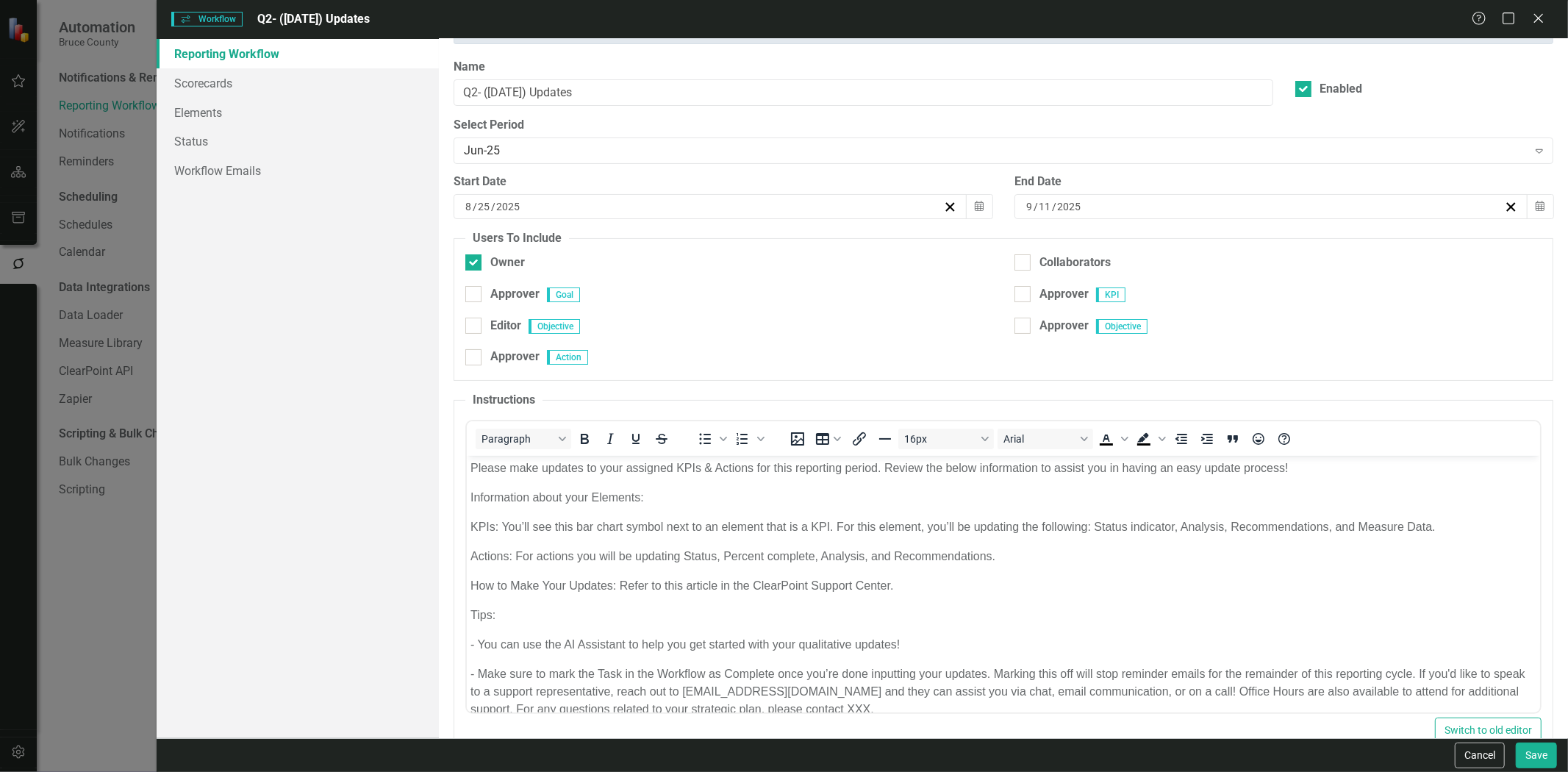
scroll to position [75, 0]
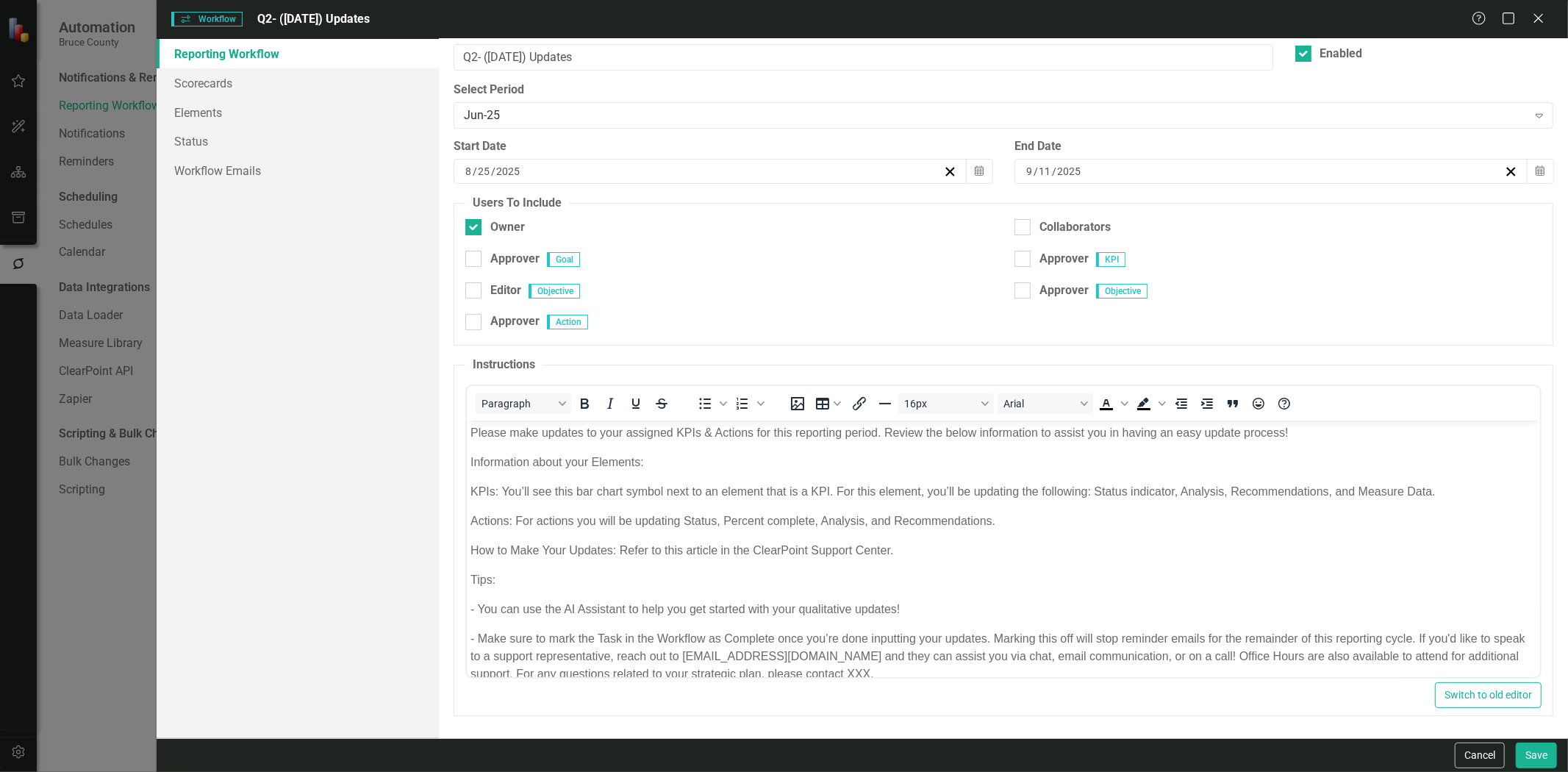
click at [825, 518] on p "Actions: For actions you will be updating Status, Percent complete, Analysis, a…" at bounding box center [1004, 521] width 1067 height 18
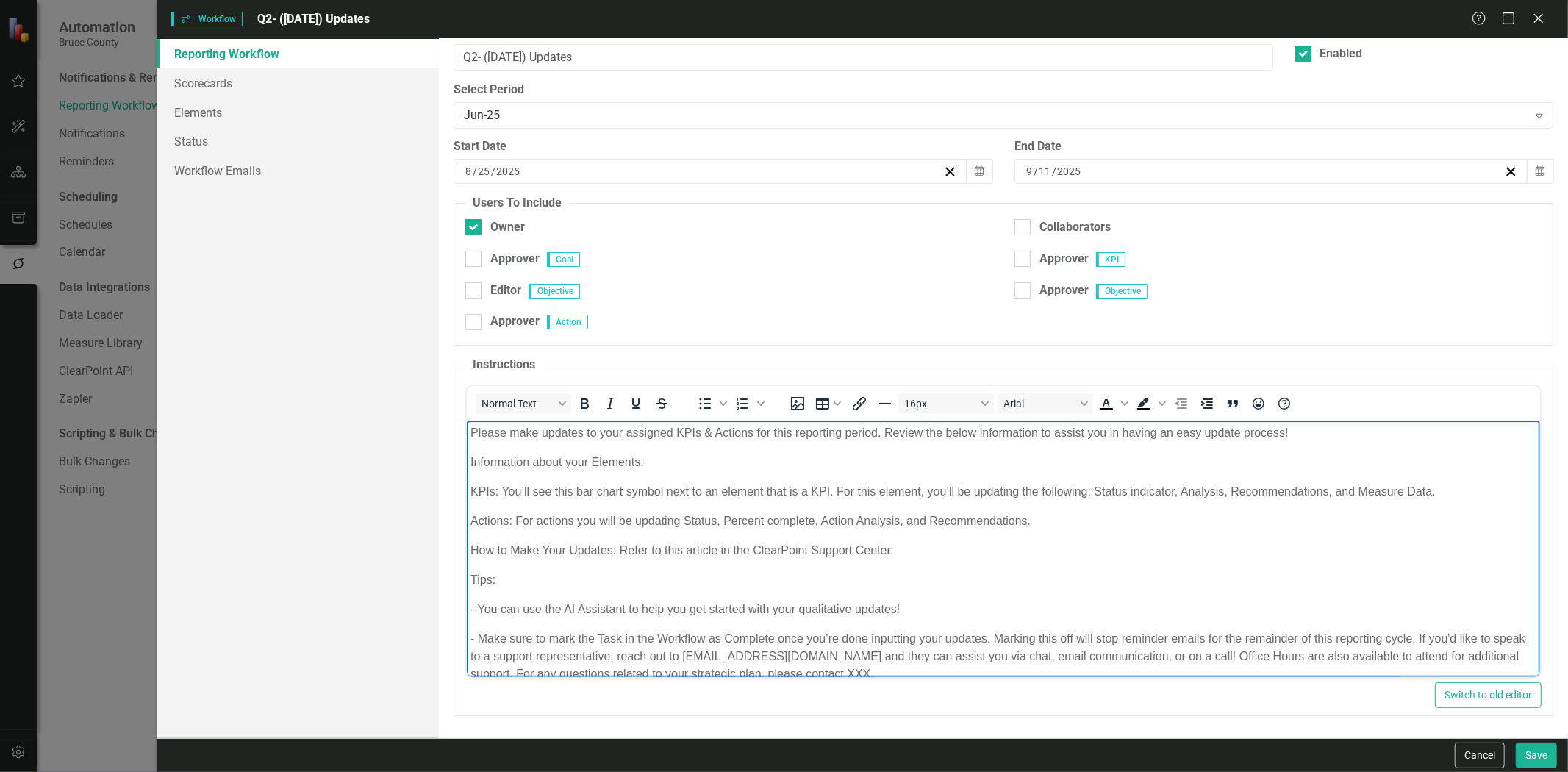
click at [945, 523] on p "Actions: For actions you will be updating Status, Percent complete, Action Anal…" at bounding box center [1004, 521] width 1067 height 18
drag, startPoint x: 817, startPoint y: 521, endPoint x: 726, endPoint y: 515, distance: 91.2
click at [726, 515] on p "Actions: For actions you will be updating Status, Percent complete, Action Anal…" at bounding box center [1004, 521] width 1067 height 18
click at [819, 521] on p "Actions: For actions you will be updating Status, Action Analysis, and Action N…" at bounding box center [1004, 521] width 1067 height 18
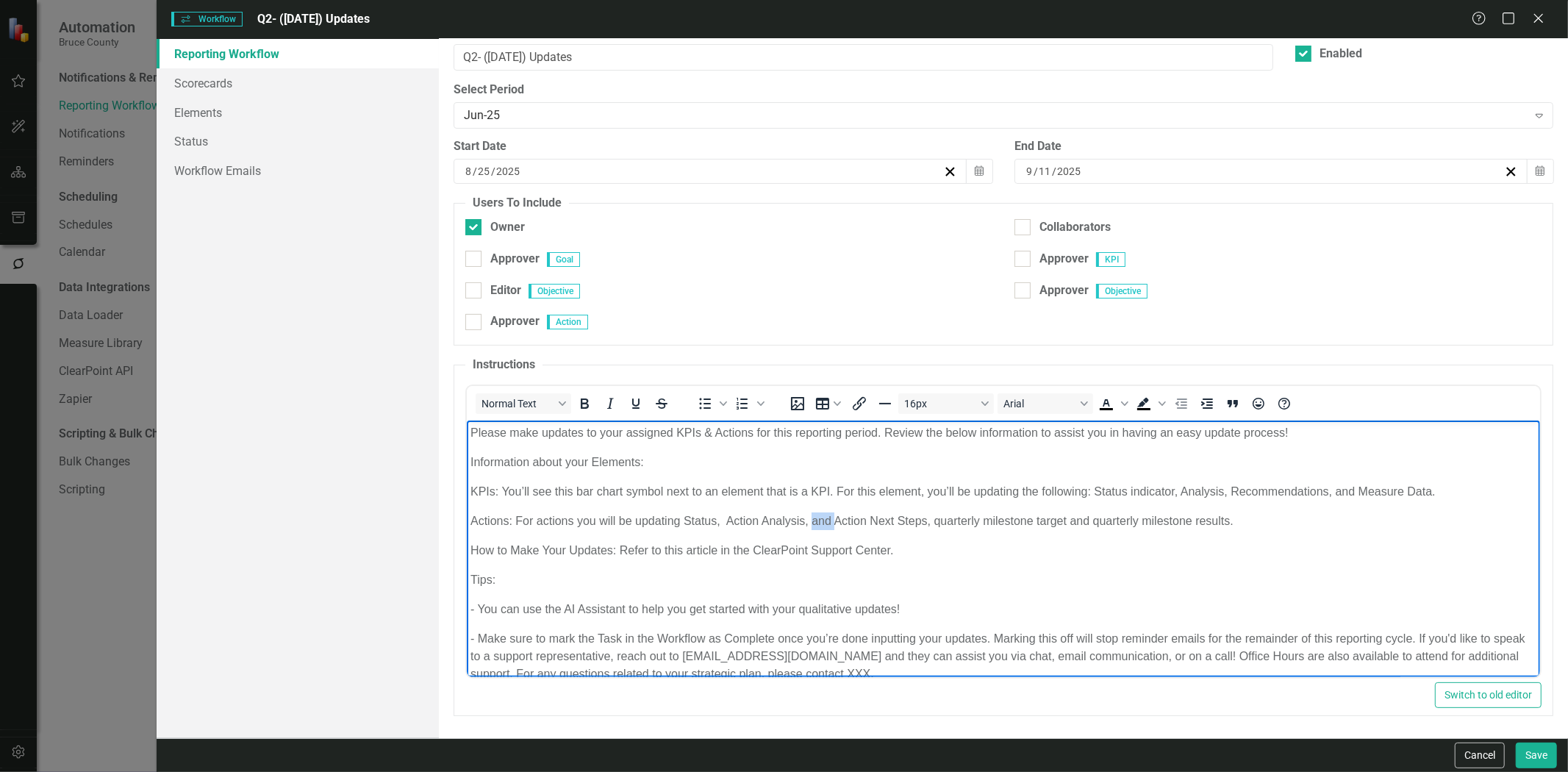
click at [819, 521] on p "Actions: For actions you will be updating Status, Action Analysis, and Action N…" at bounding box center [1004, 521] width 1067 height 18
drag, startPoint x: 942, startPoint y: 520, endPoint x: 1308, endPoint y: 512, distance: 366.1
click at [1308, 512] on p "Actions: For actions you will be updating Status, Action Analysis, Action Next …" at bounding box center [1004, 521] width 1067 height 18
click at [658, 488] on p "KPIs: You’ll see this bar chart symbol next to an element that is a KPI. For th…" at bounding box center [1004, 491] width 1067 height 18
click at [715, 520] on p "Actions: For actions you will be updating Status, Action Analysis, Action Next …" at bounding box center [1004, 521] width 1067 height 18
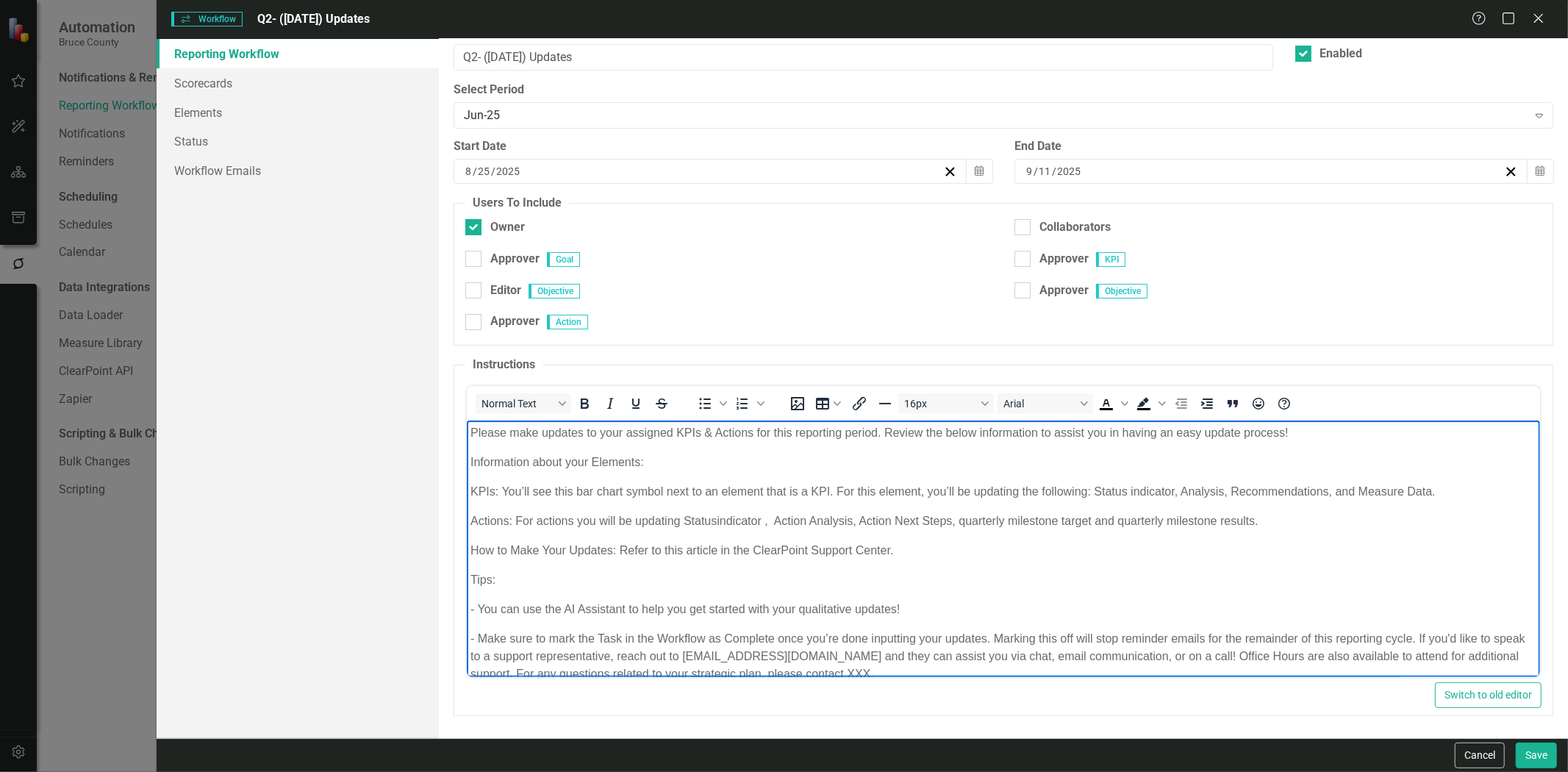
click at [713, 520] on p "Actions: For actions you will be updating Statusindicator , Action Analysis, Ac…" at bounding box center [1004, 521] width 1067 height 18
click at [717, 525] on p "Actions: For actions you will be updating Statusindicator , Action Analysis, Ac…" at bounding box center [1004, 521] width 1067 height 18
click at [780, 520] on p "Actions: For actions you will be updating Status indicator , Action Analysis, A…" at bounding box center [1004, 521] width 1067 height 18
click at [1242, 492] on p "KPIs: You’ll see this bar chart symbol next to an element that is a KPI. For th…" at bounding box center [1004, 491] width 1067 height 18
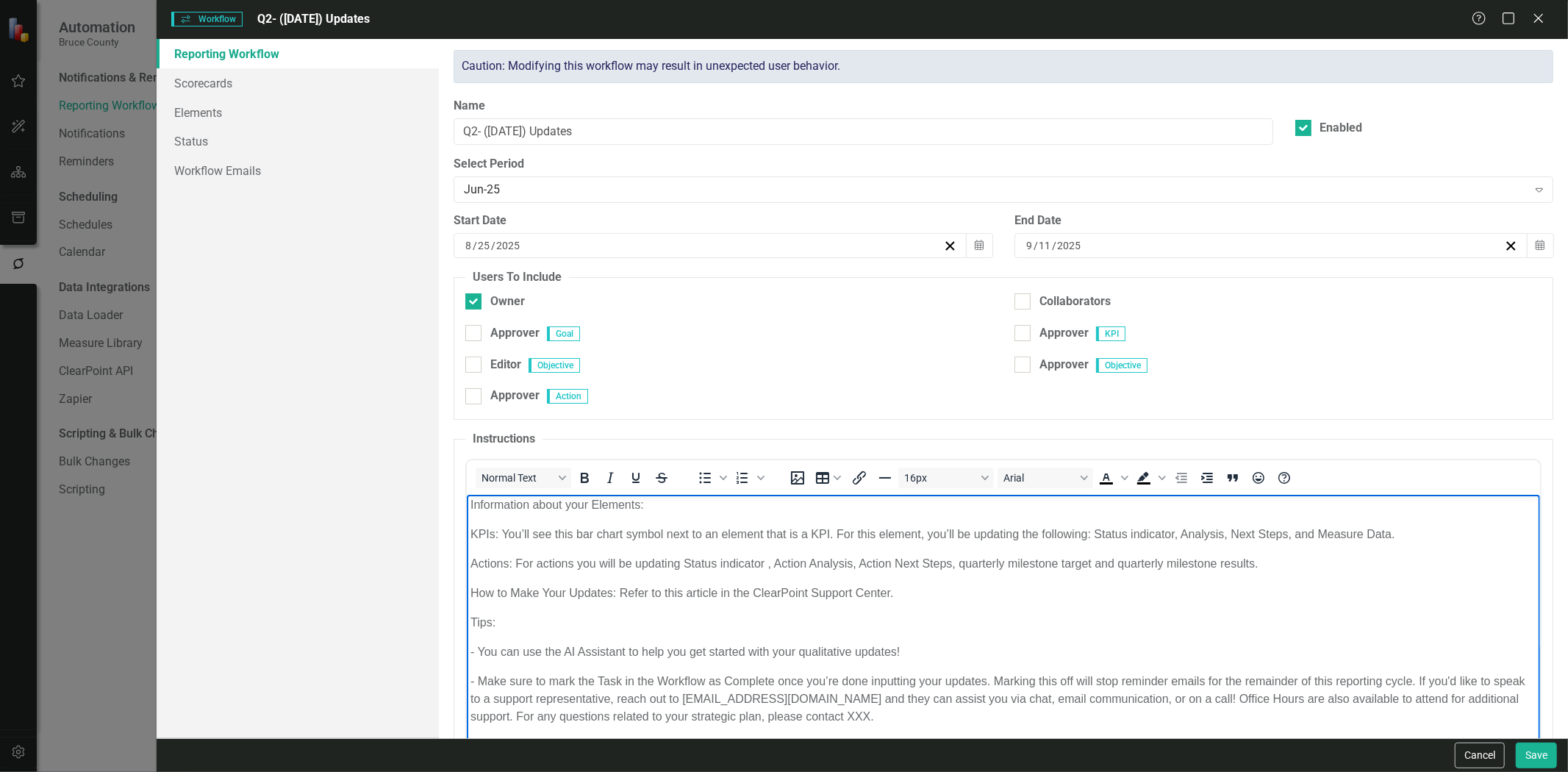
scroll to position [49, 0]
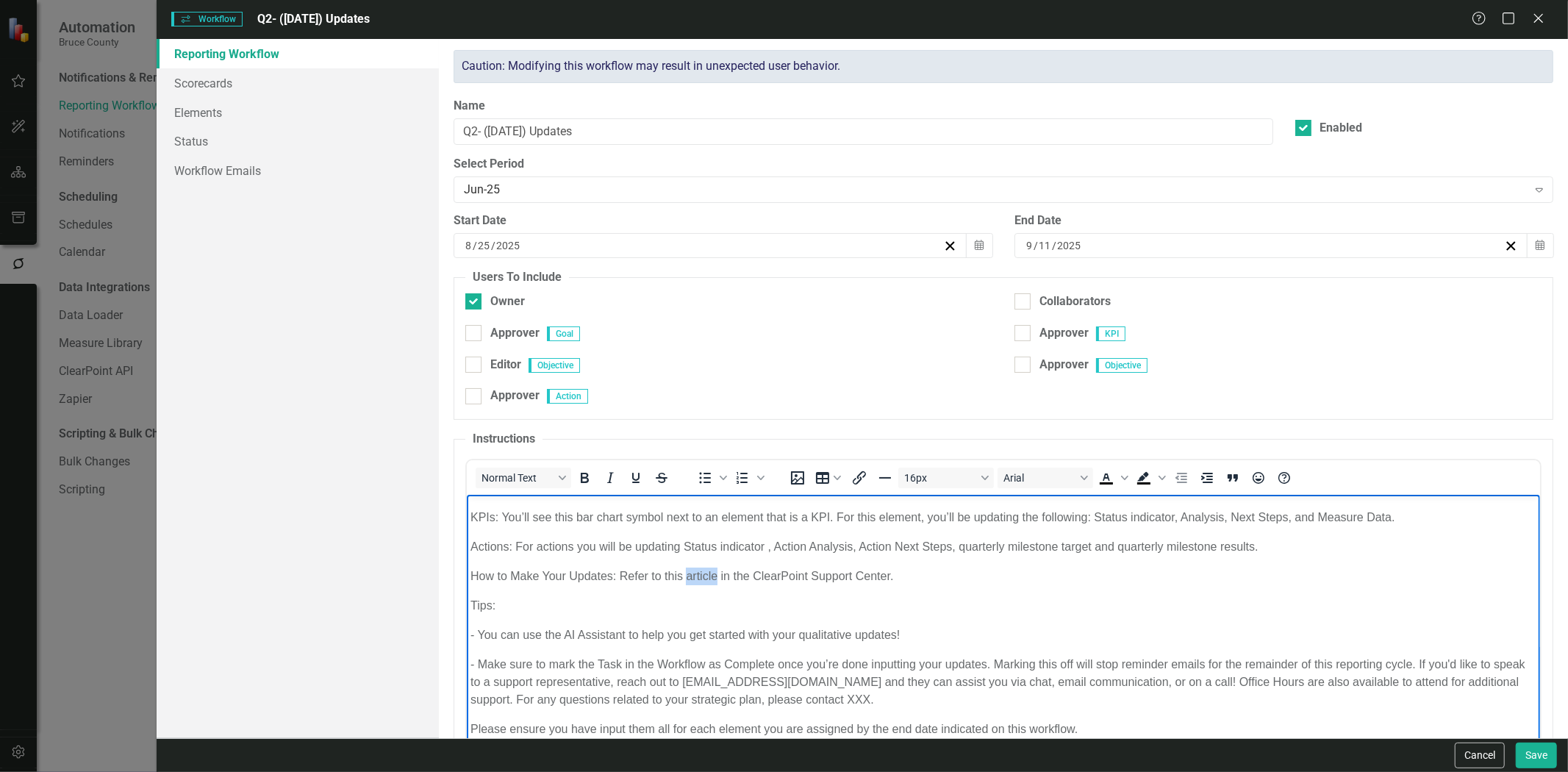
drag, startPoint x: 686, startPoint y: 575, endPoint x: 716, endPoint y: 573, distance: 30.1
click at [716, 573] on p "How to Make Your Updates: Refer to this article in the ClearPoint Support Cente…" at bounding box center [1004, 576] width 1067 height 18
click at [701, 575] on p "How to Make Your Updates: Refer to this article in the ClearPoint Support Cente…" at bounding box center [1004, 576] width 1067 height 18
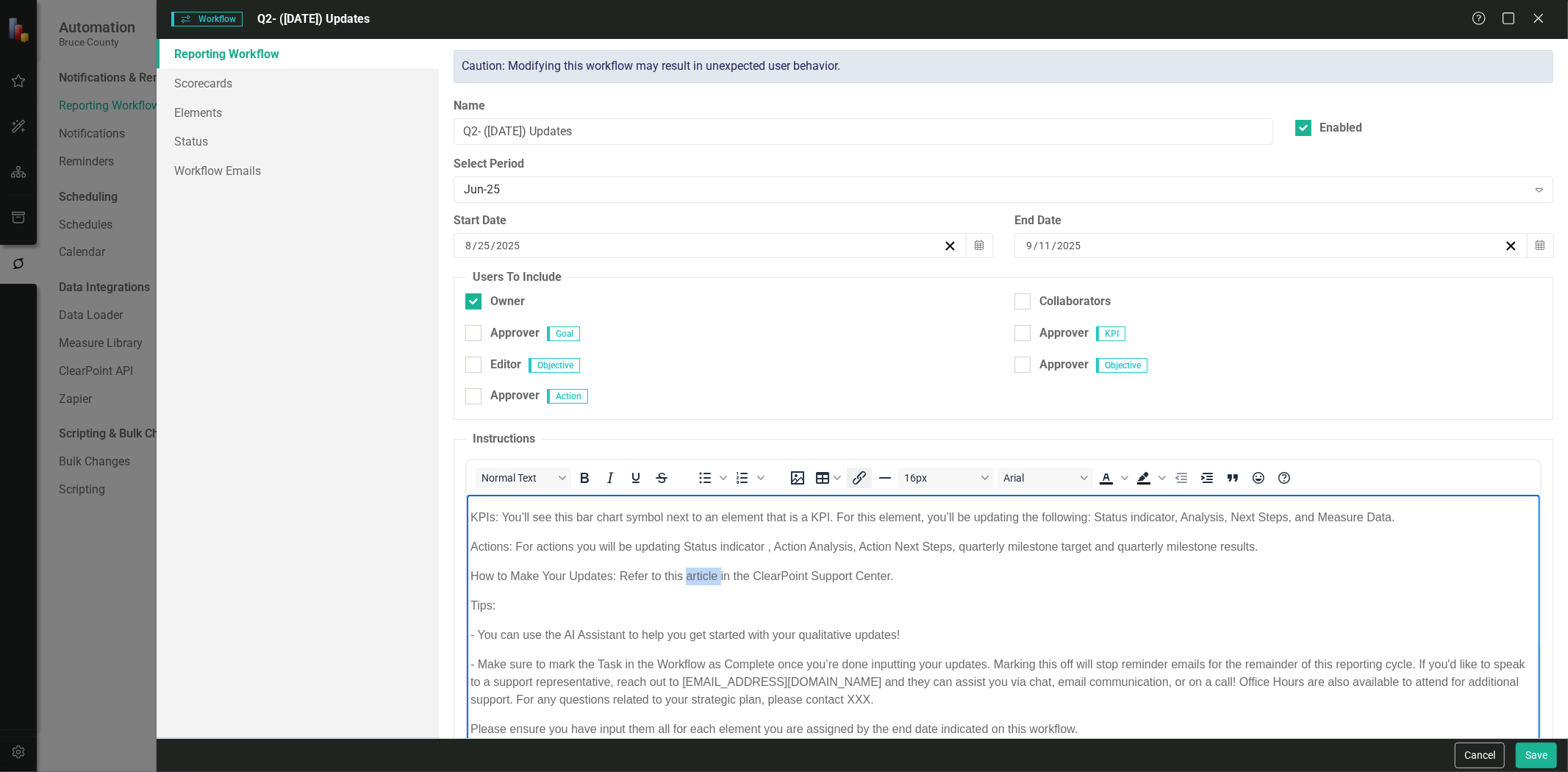
click at [859, 480] on icon "Insert/edit link" at bounding box center [859, 478] width 13 height 13
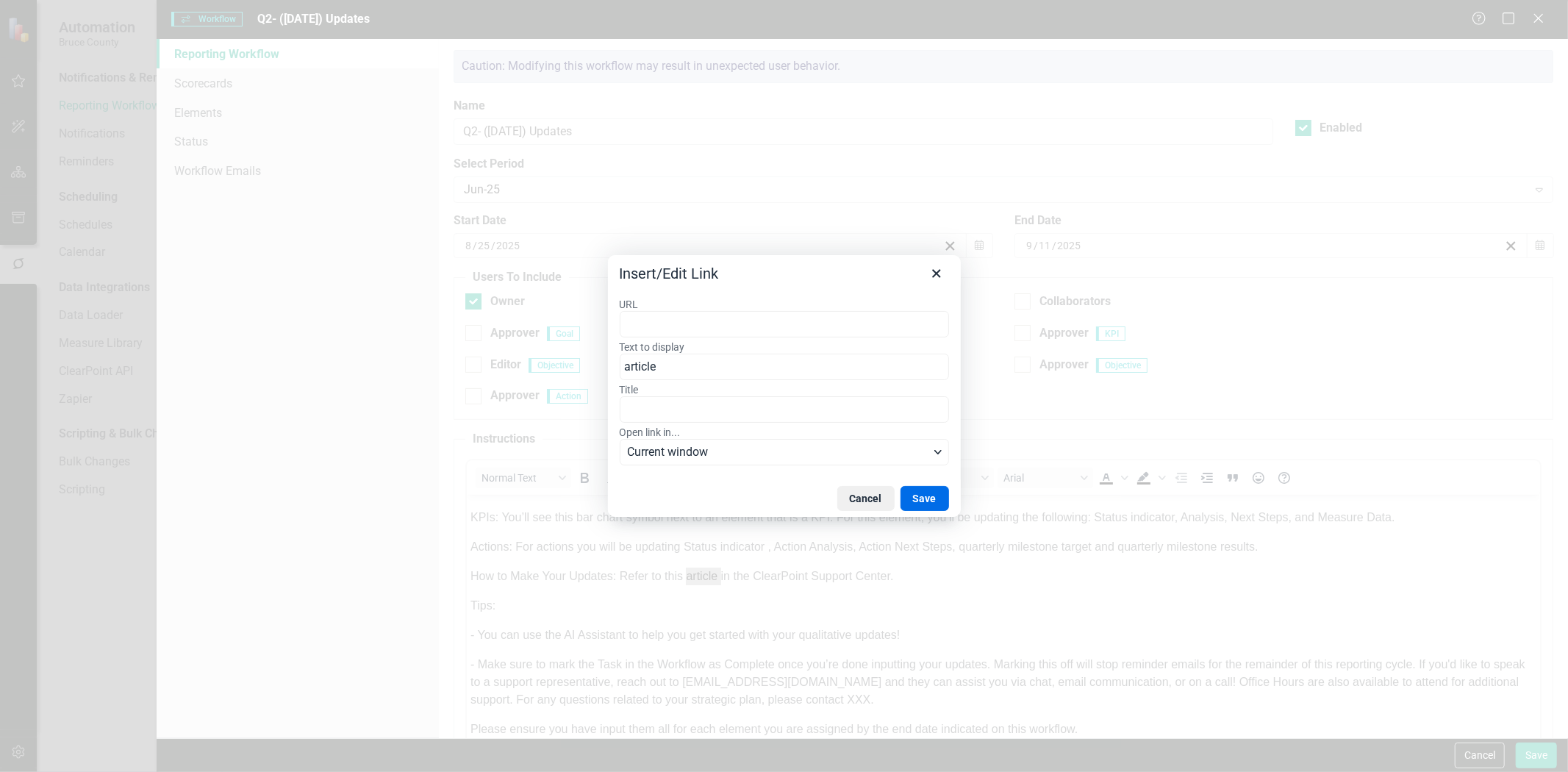
type input "https://support.clearpointstrategy.com/en/articles/8380855-getting-around-my-up…"
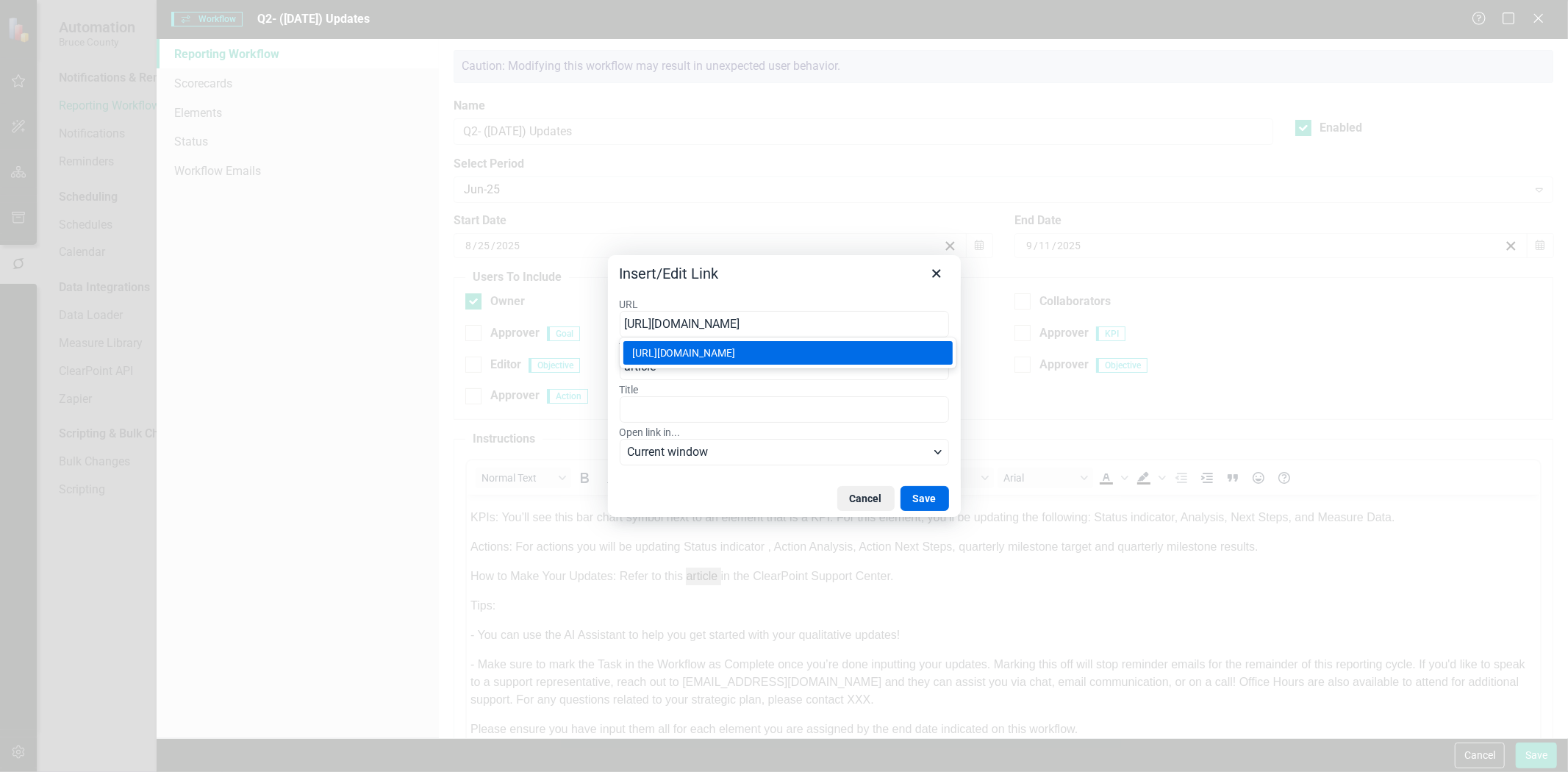
click at [833, 354] on div "https://support.clearpointstrategy.com/en/articles/8380855-getting-around-my-up…" at bounding box center [789, 352] width 315 height 18
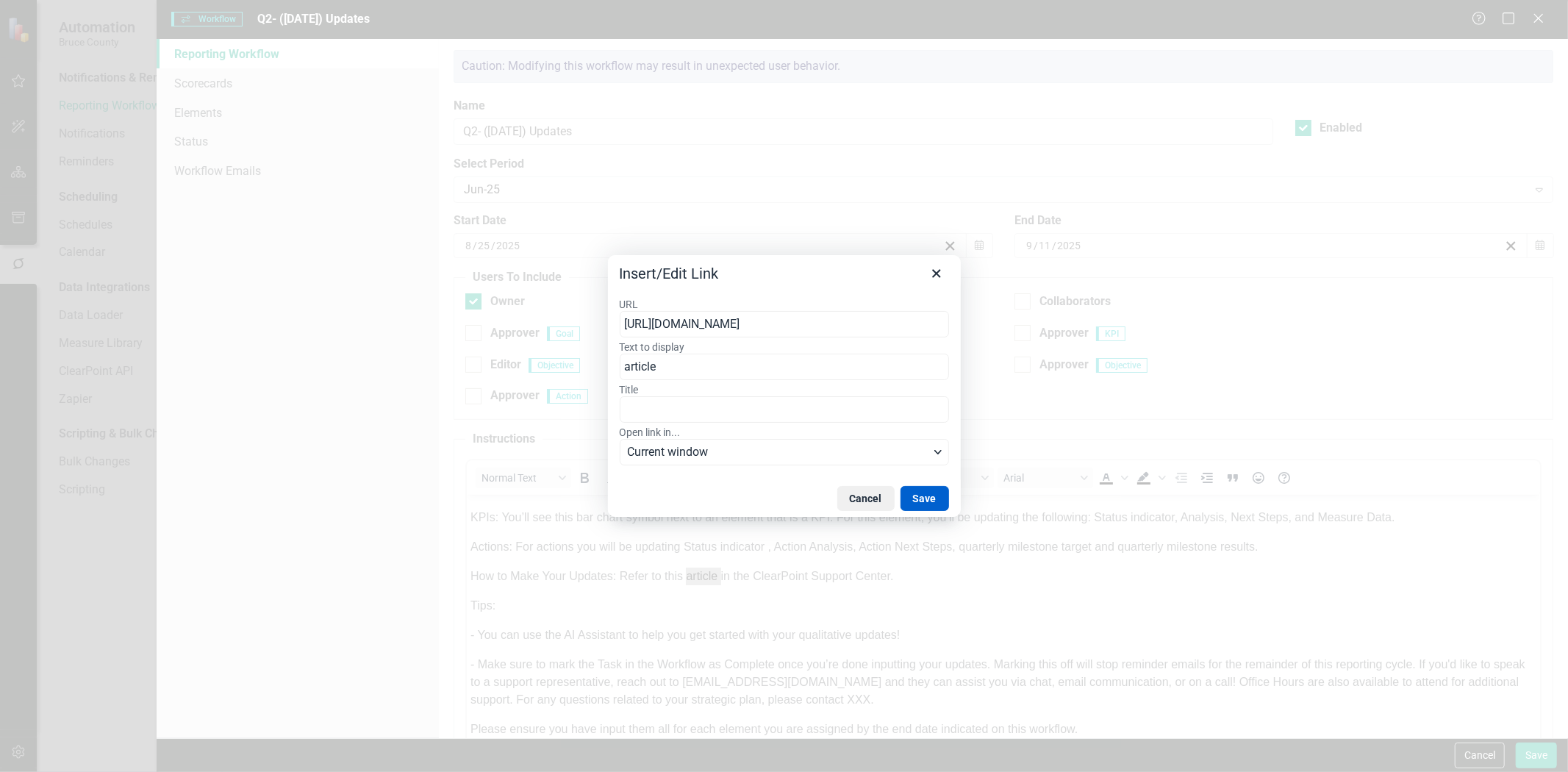
click at [928, 496] on button "Save" at bounding box center [925, 498] width 49 height 25
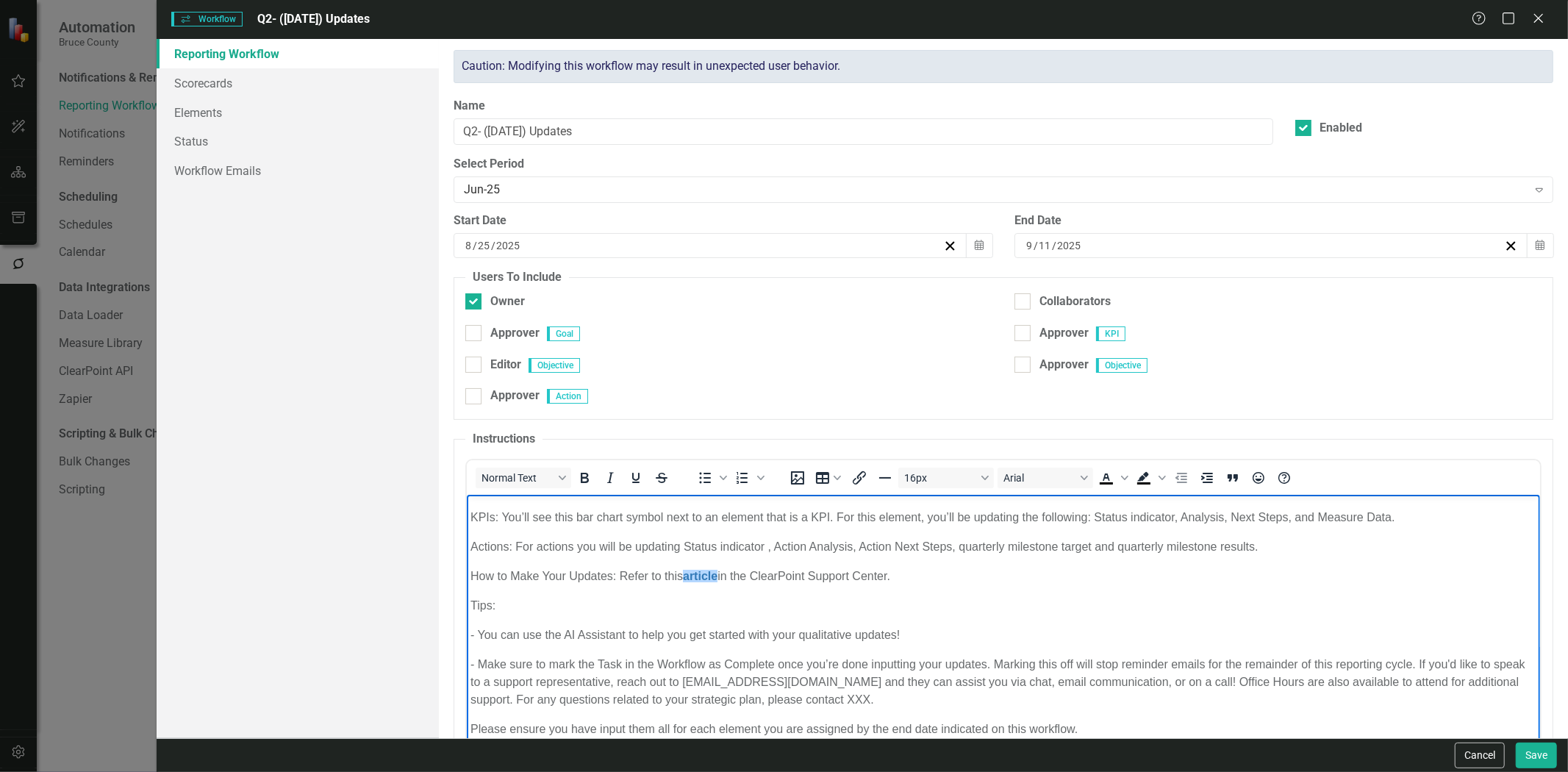
click at [961, 558] on body "Please make updates to your assigned KPIs & Actions for this reporting period. …" at bounding box center [1003, 599] width 1073 height 307
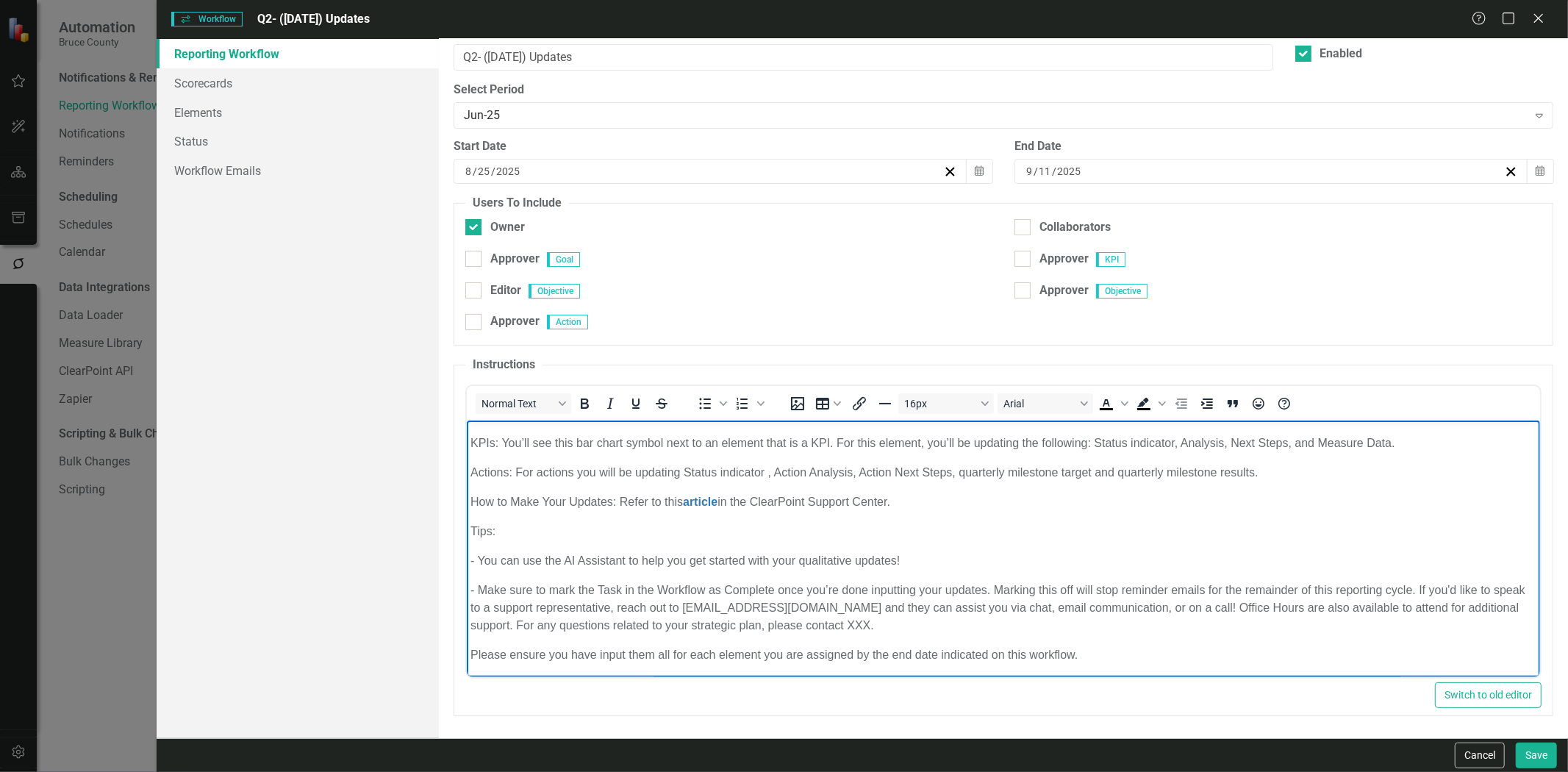
drag, startPoint x: 944, startPoint y: 620, endPoint x: 568, endPoint y: 624, distance: 376.0
click at [568, 624] on p "- Make sure to mark the Task in the Workflow as Complete once you’re done input…" at bounding box center [1004, 608] width 1067 height 53
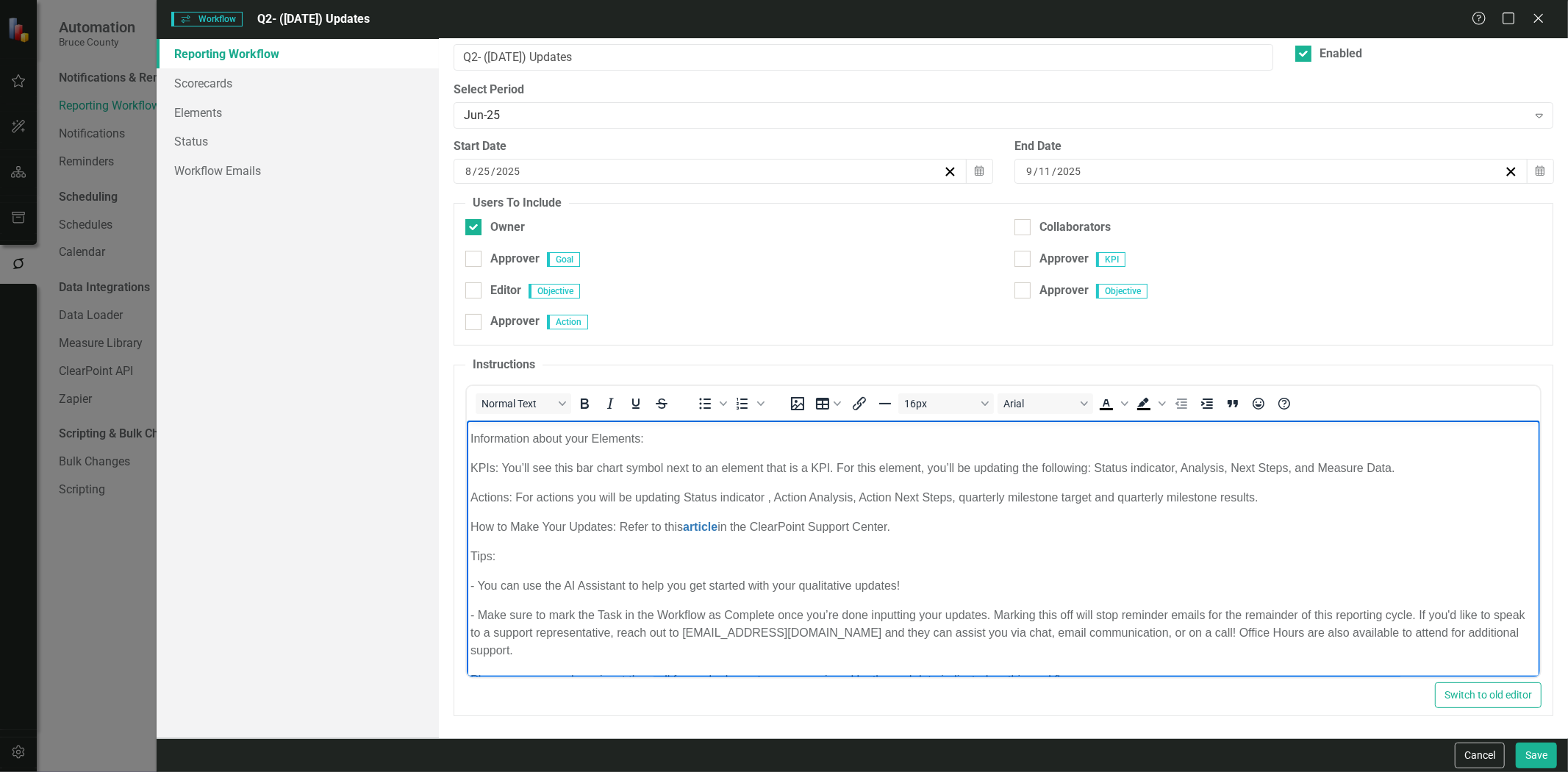
scroll to position [0, 0]
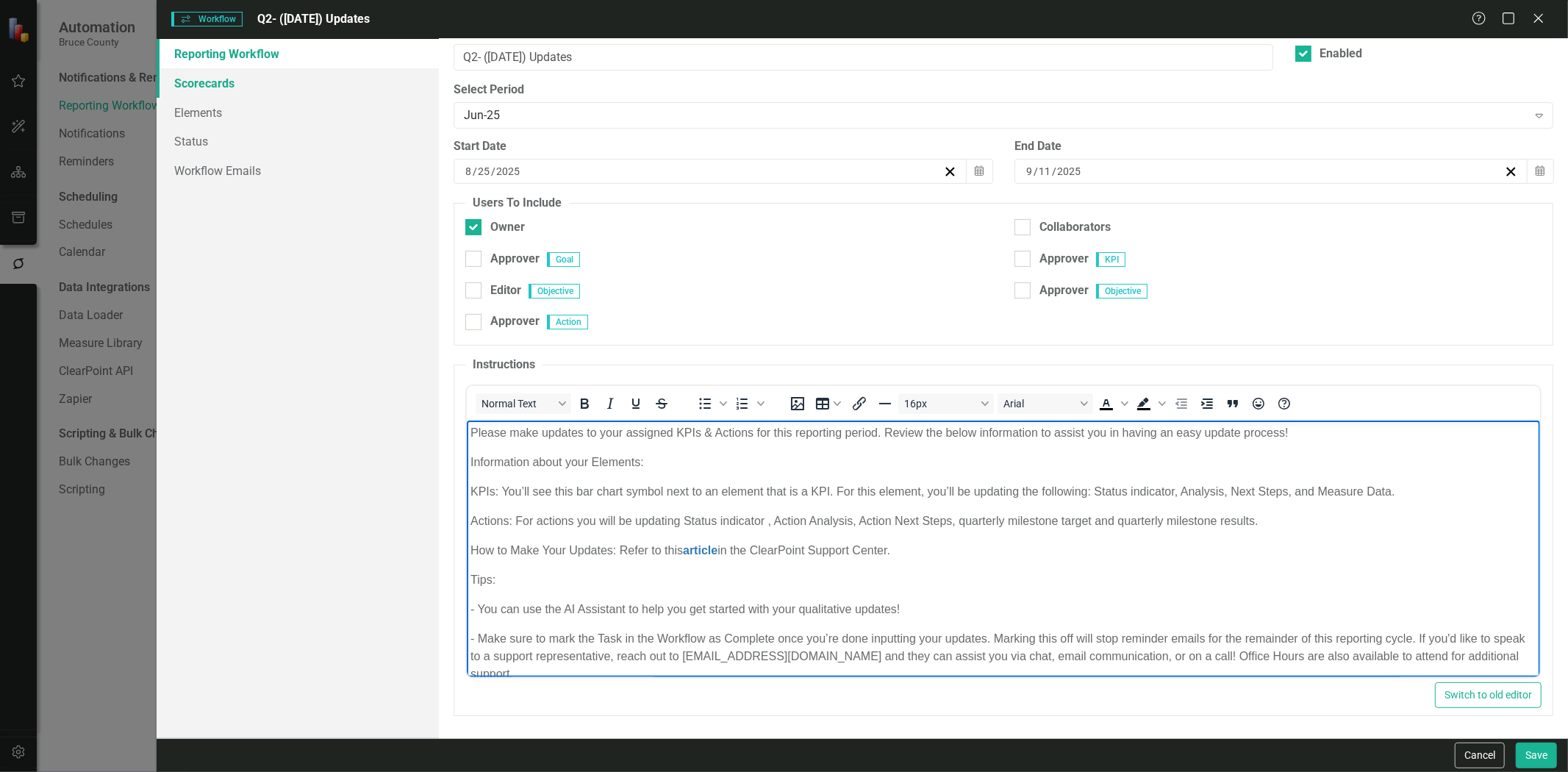
click at [247, 78] on link "Scorecards" at bounding box center [298, 82] width 282 height 29
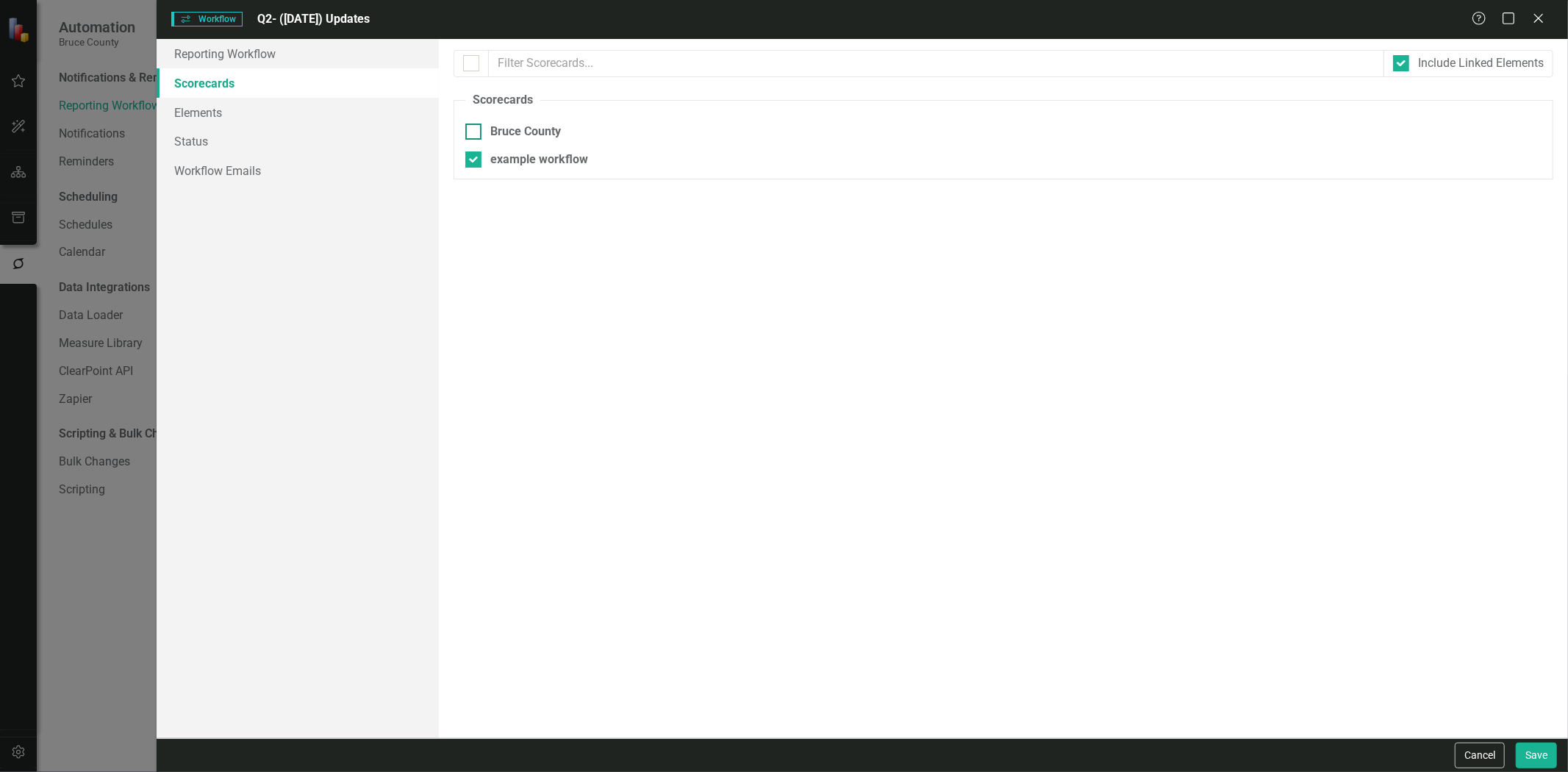
click at [475, 126] on div at bounding box center [473, 131] width 16 height 16
click at [475, 126] on input "Bruce County" at bounding box center [470, 128] width 9 height 9
checkbox input "true"
click at [482, 161] on div "example workflow" at bounding box center [1003, 160] width 1077 height 17
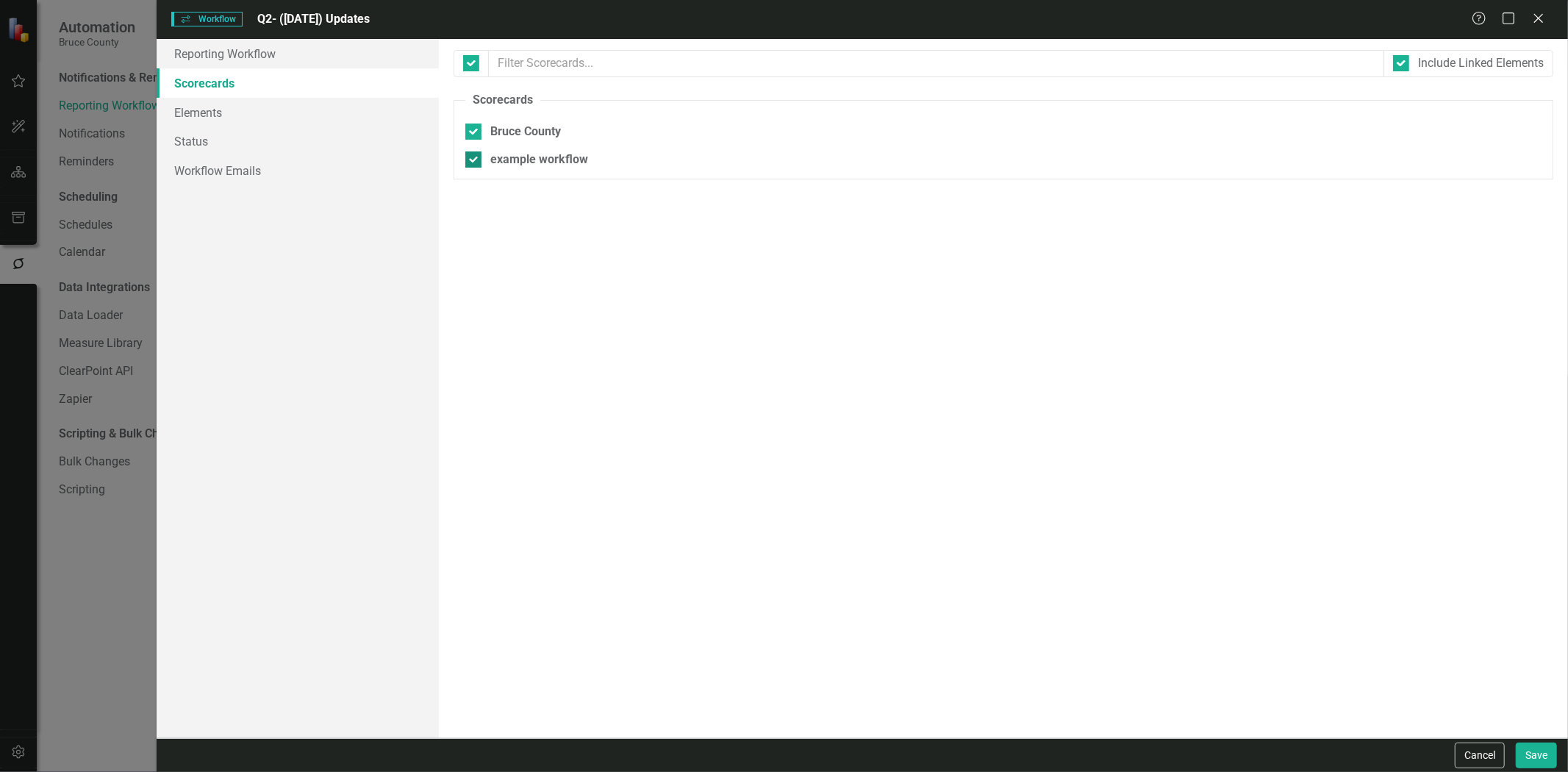
click at [475, 161] on input "example workflow" at bounding box center [470, 156] width 9 height 9
checkbox input "false"
click at [268, 111] on link "Elements" at bounding box center [298, 112] width 282 height 29
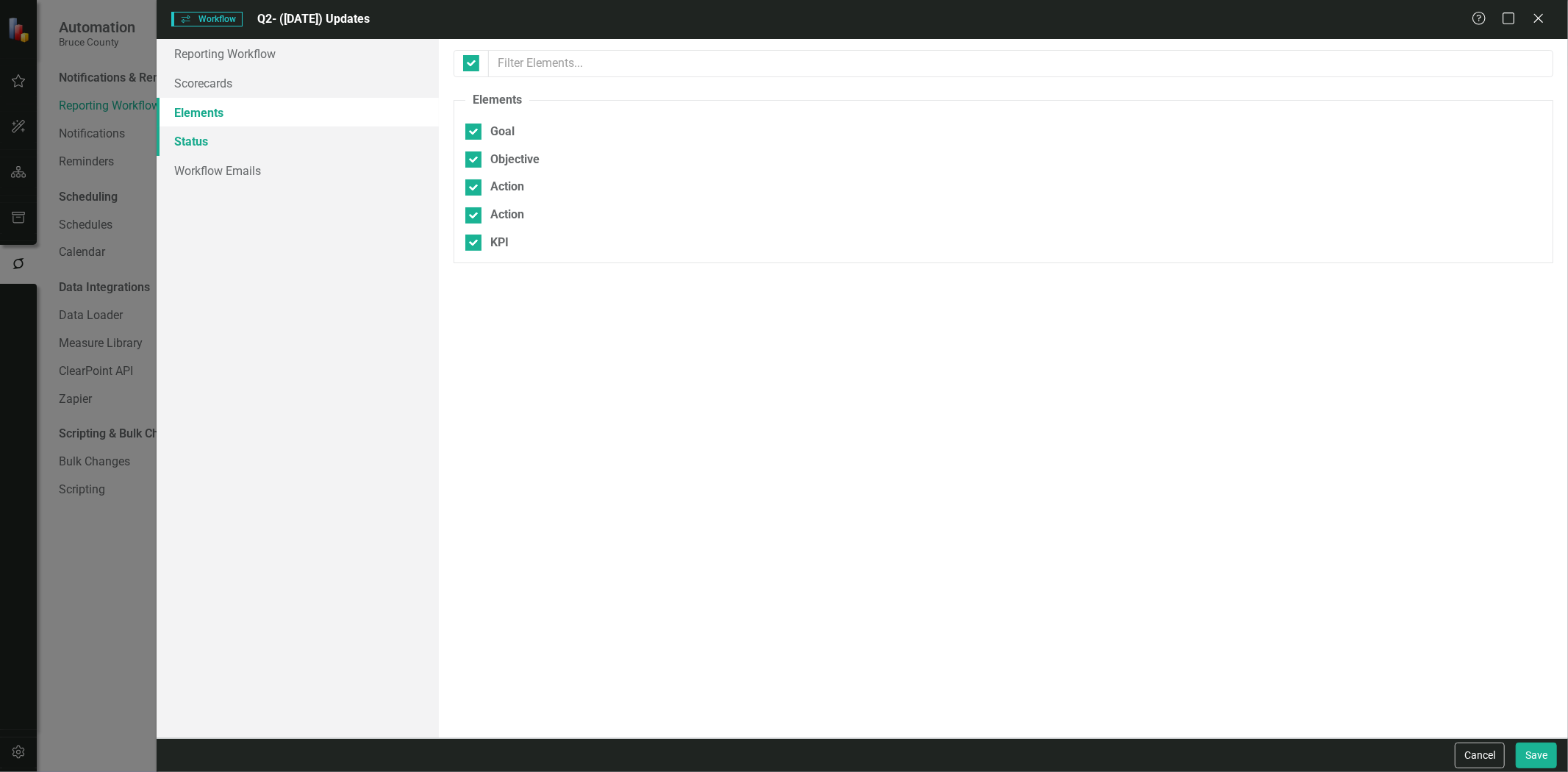
click at [275, 144] on link "Status" at bounding box center [298, 140] width 282 height 29
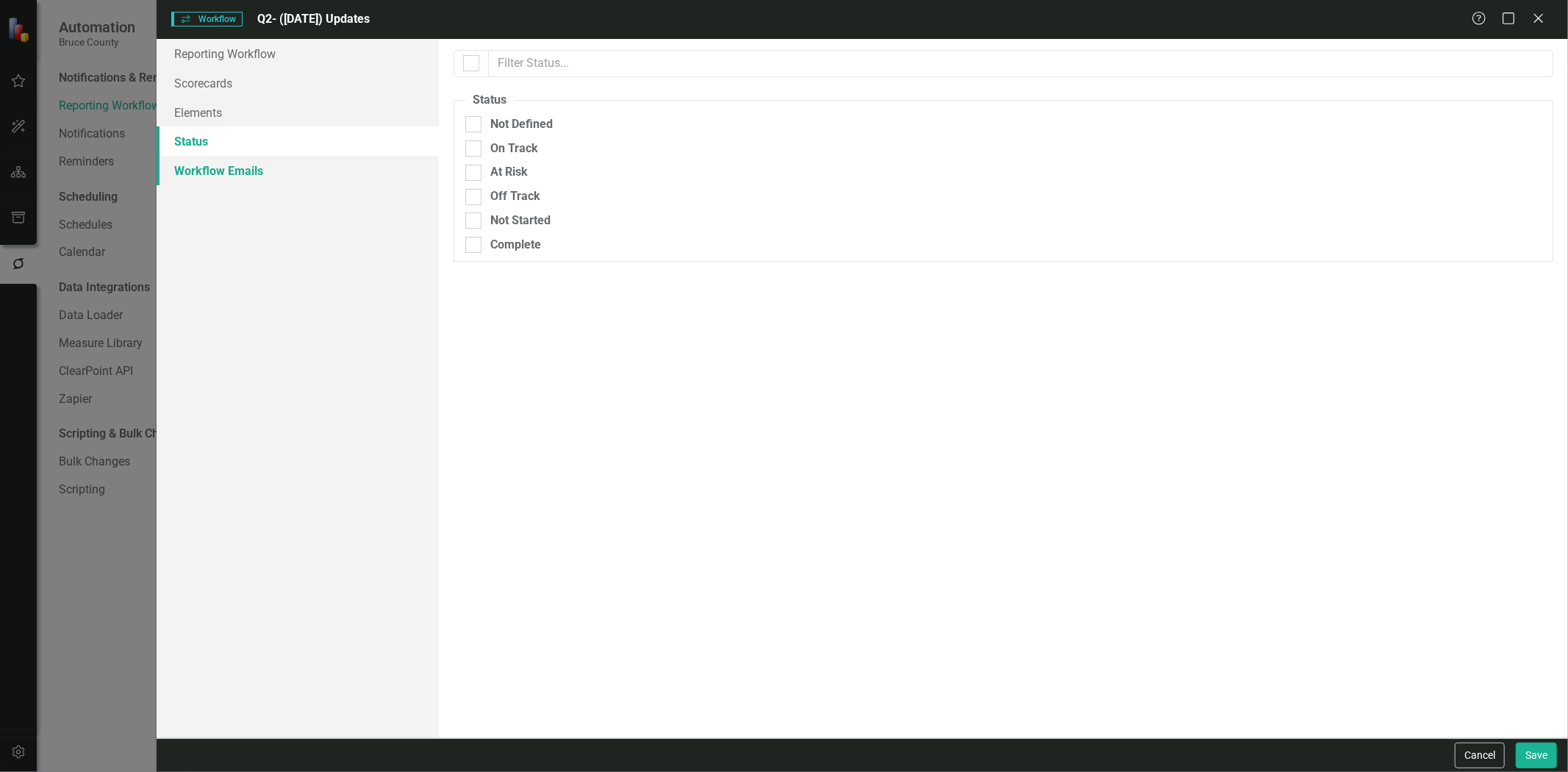
click at [294, 179] on link "Workflow Emails" at bounding box center [298, 170] width 282 height 29
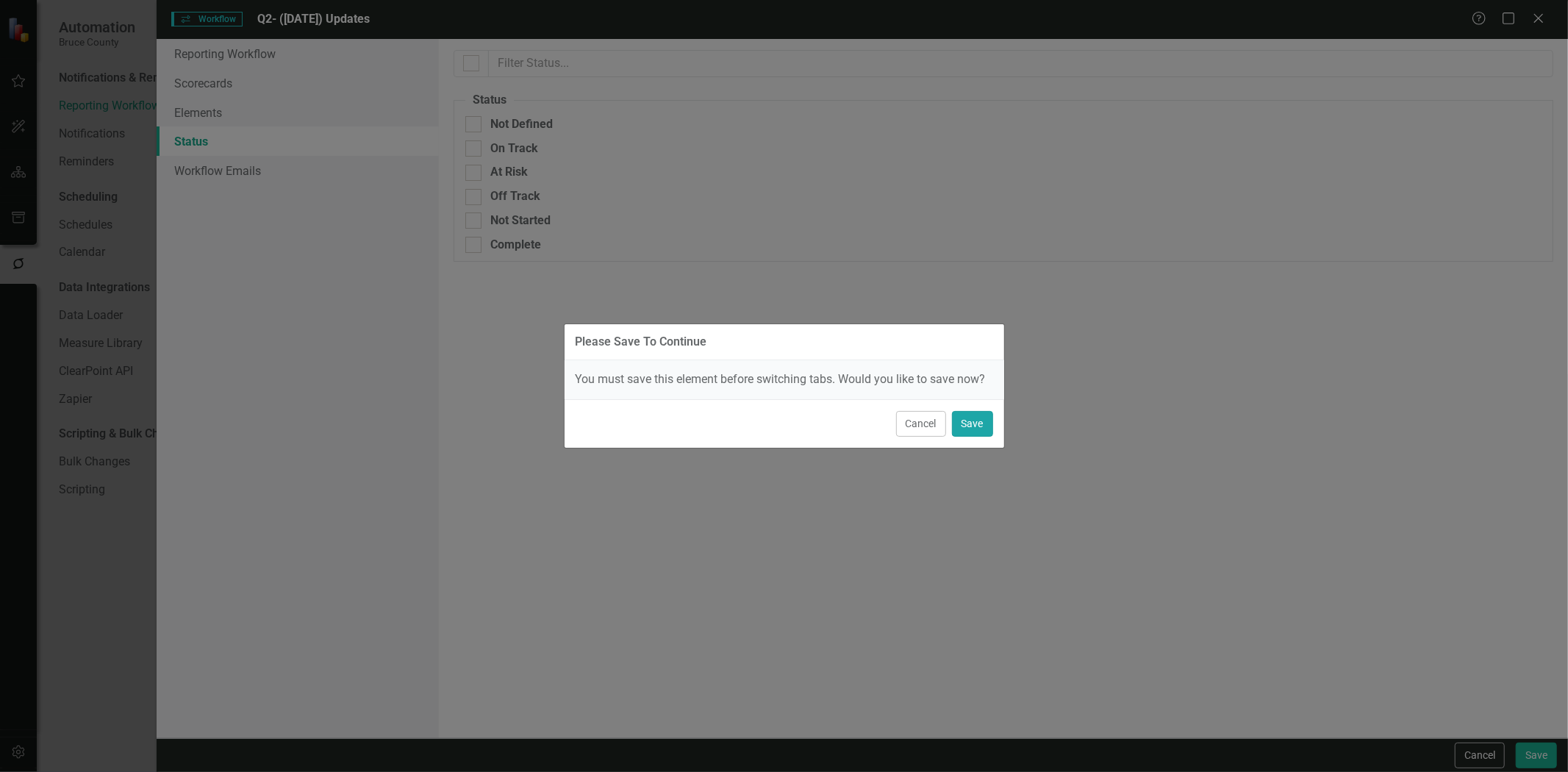
click at [989, 413] on button "Save" at bounding box center [973, 424] width 41 height 26
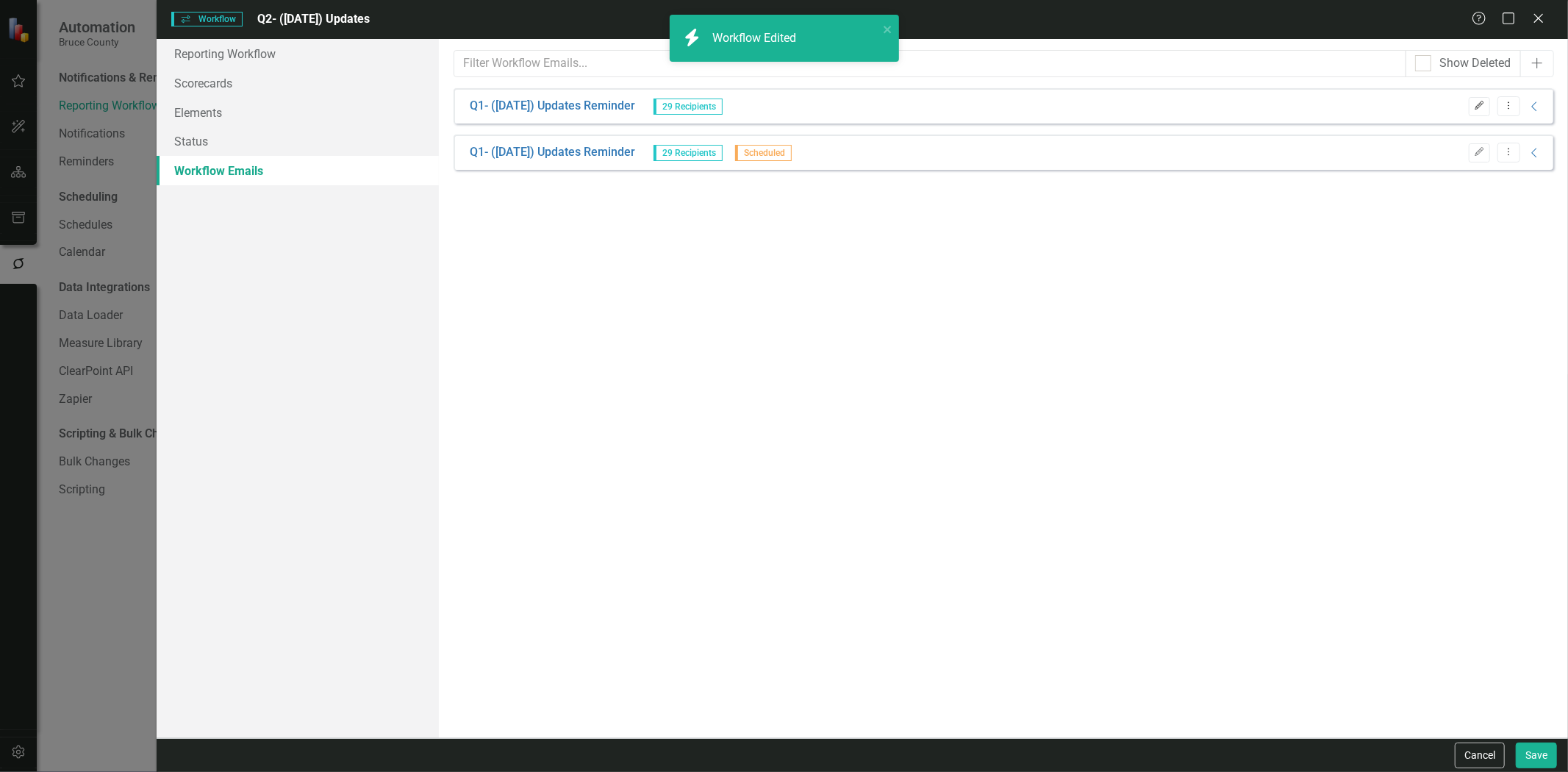
click at [1476, 108] on icon "Edit" at bounding box center [1480, 105] width 11 height 8
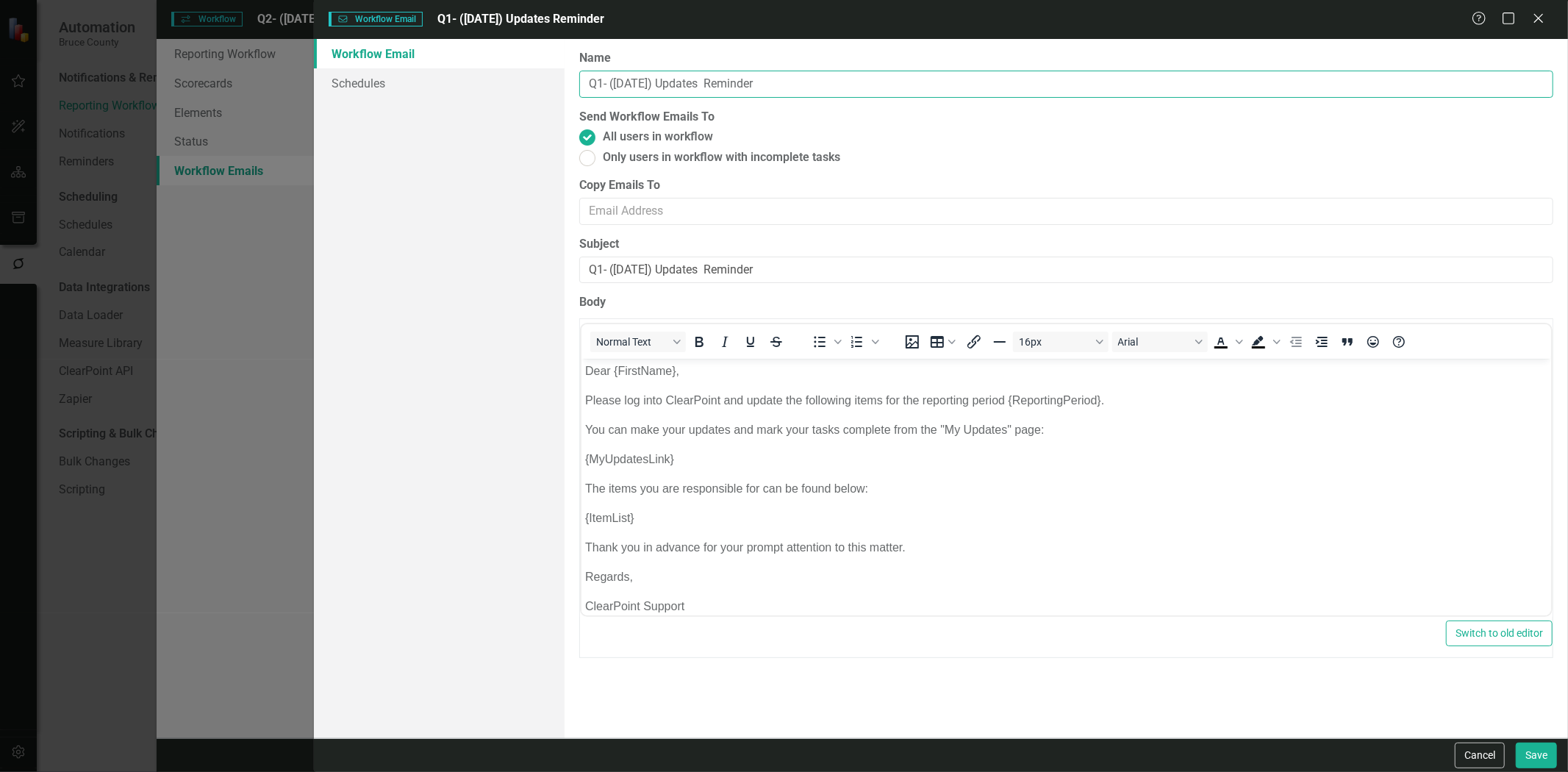
click at [600, 81] on input "Q1- (March 25) Updates Reminder" at bounding box center [1066, 84] width 974 height 27
drag, startPoint x: 616, startPoint y: 85, endPoint x: 640, endPoint y: 86, distance: 24.0
click at [644, 86] on input "Q2- (March 25) Updates Reminder" at bounding box center [1066, 84] width 974 height 27
type input "Q2- (June 25) Updates Reminder"
click at [600, 272] on input "Q1- (March 25) Updates Reminder" at bounding box center [1066, 270] width 974 height 27
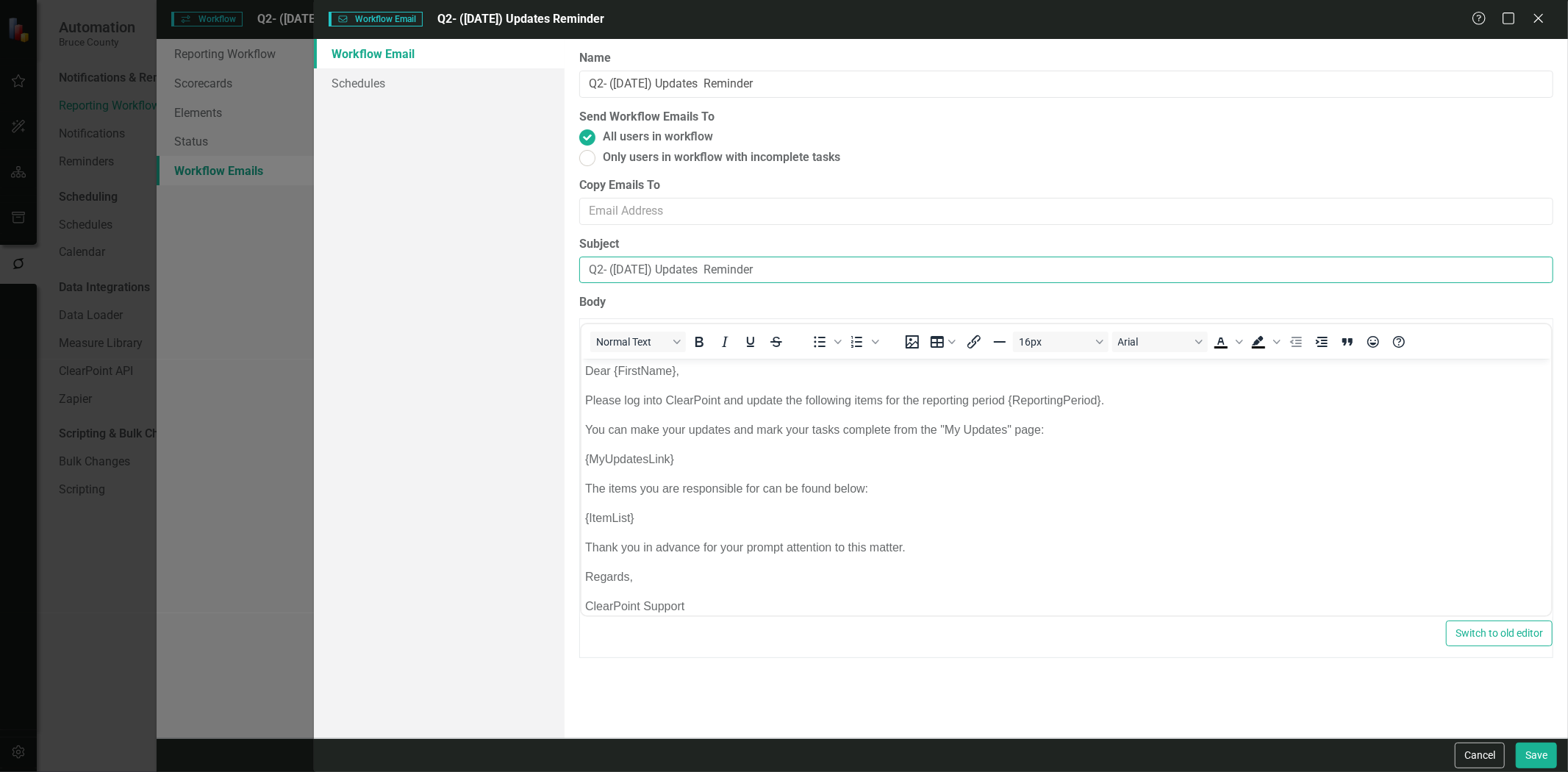
click at [632, 268] on input "Q2- (March 25) Updates Reminder" at bounding box center [1066, 270] width 974 height 27
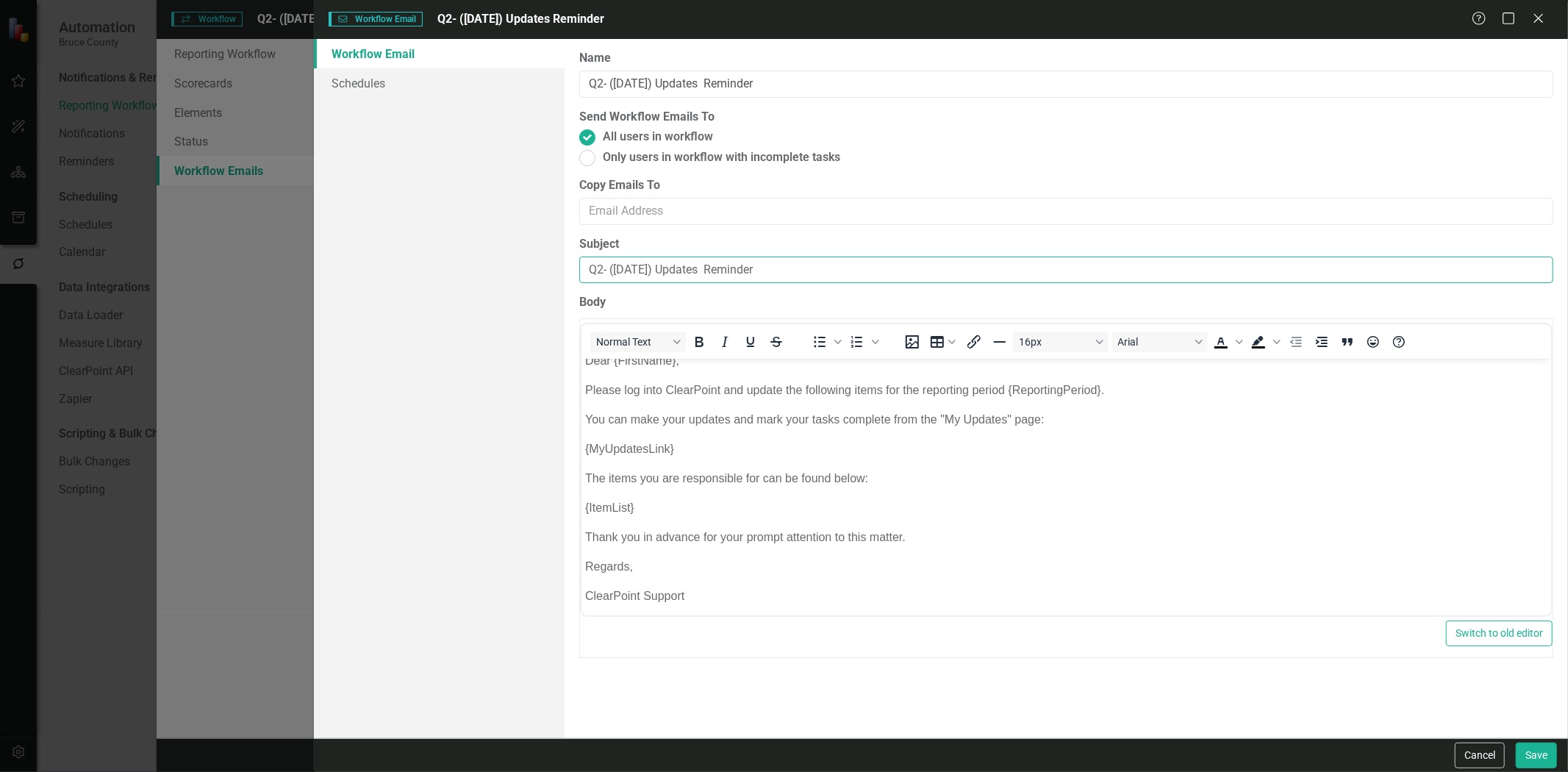
scroll to position [13, 0]
type input "Q2- (June 25) Updates Reminder"
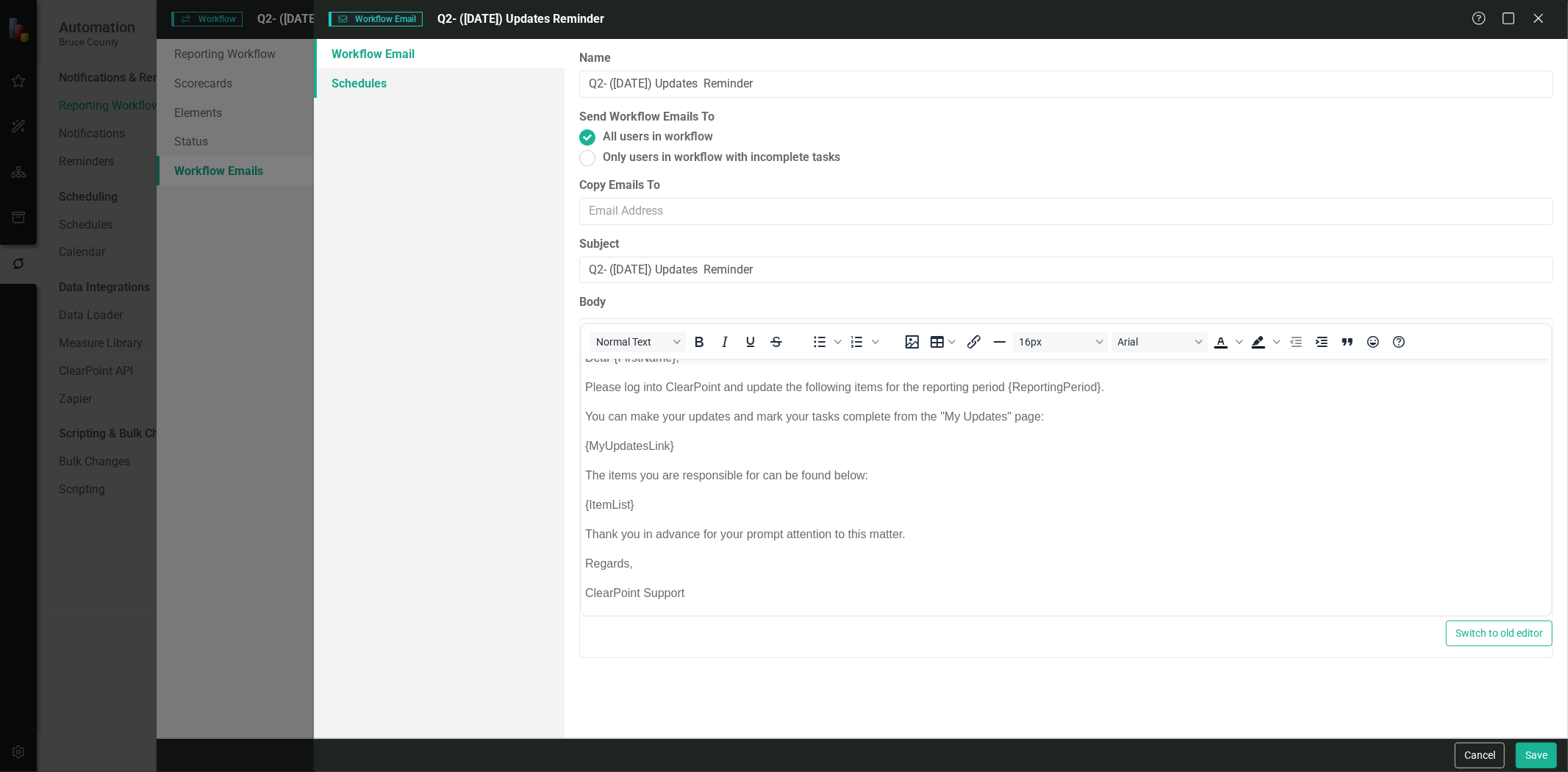
click at [420, 77] on link "Schedules" at bounding box center [439, 82] width 250 height 29
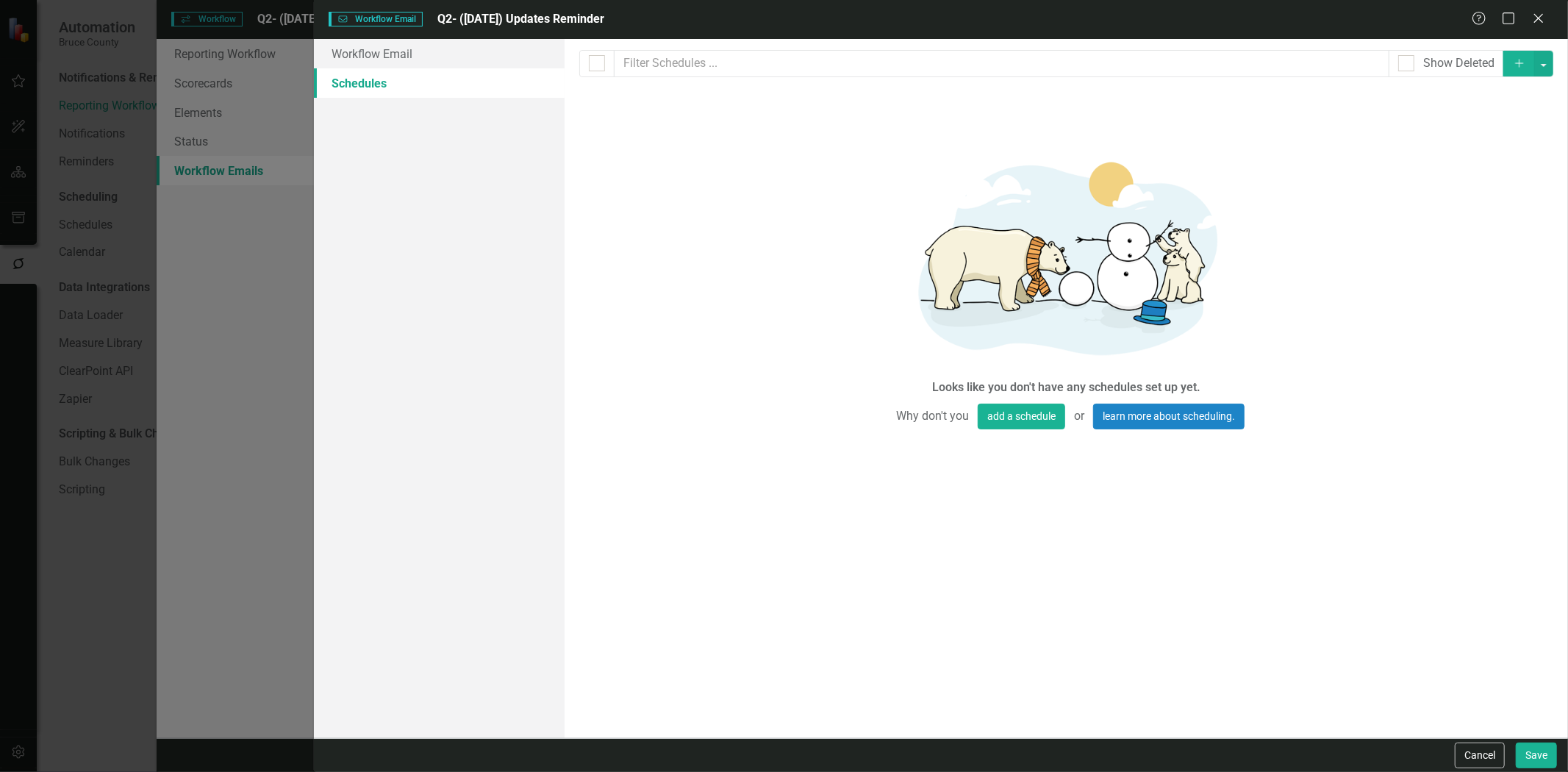
scroll to position [0, 0]
click at [1010, 413] on button "add a schedule" at bounding box center [1022, 416] width 88 height 26
select select "pm"
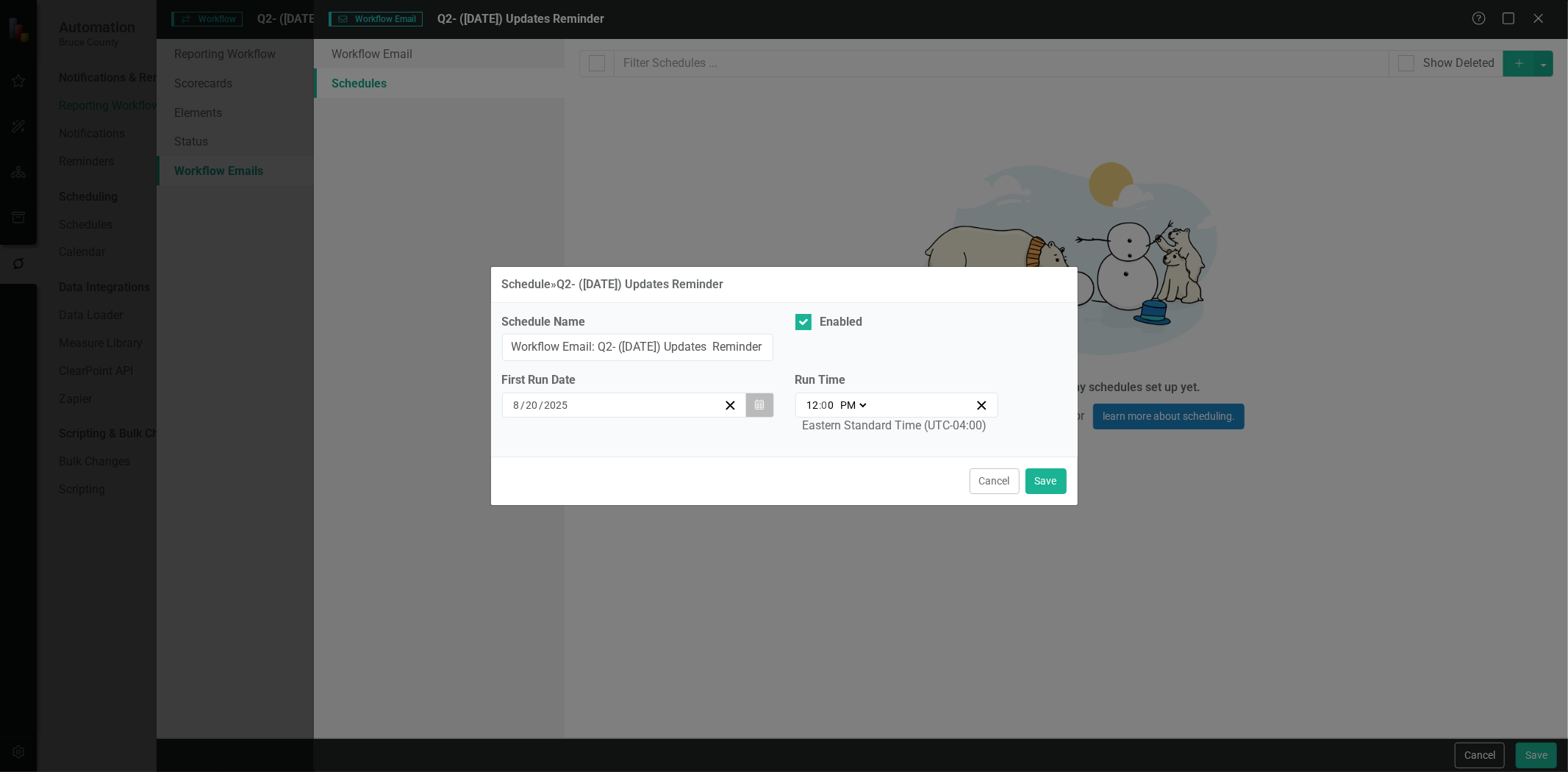
click at [762, 394] on button "Calendar" at bounding box center [759, 404] width 28 height 25
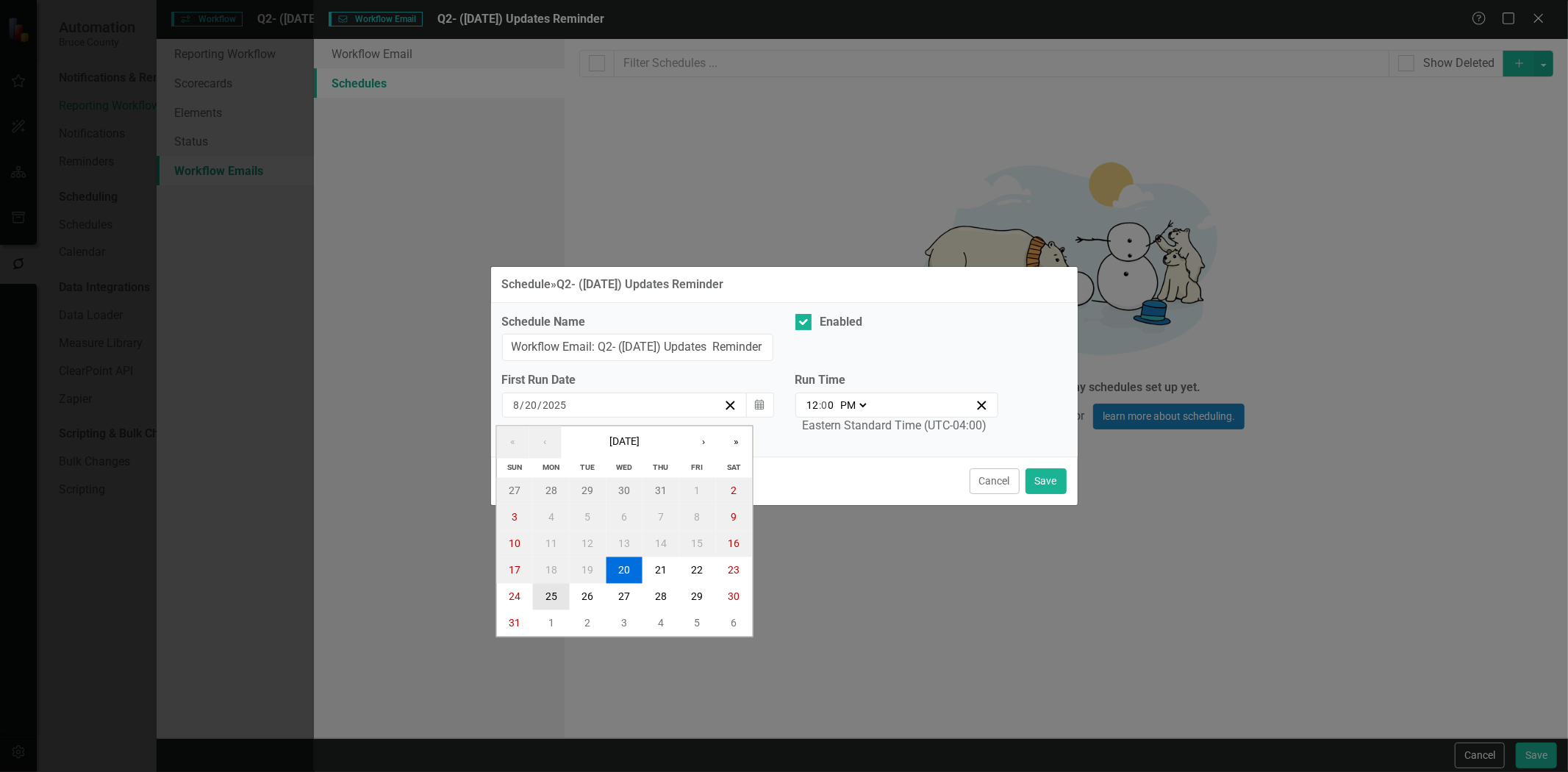
click at [559, 593] on button "25" at bounding box center [551, 597] width 36 height 26
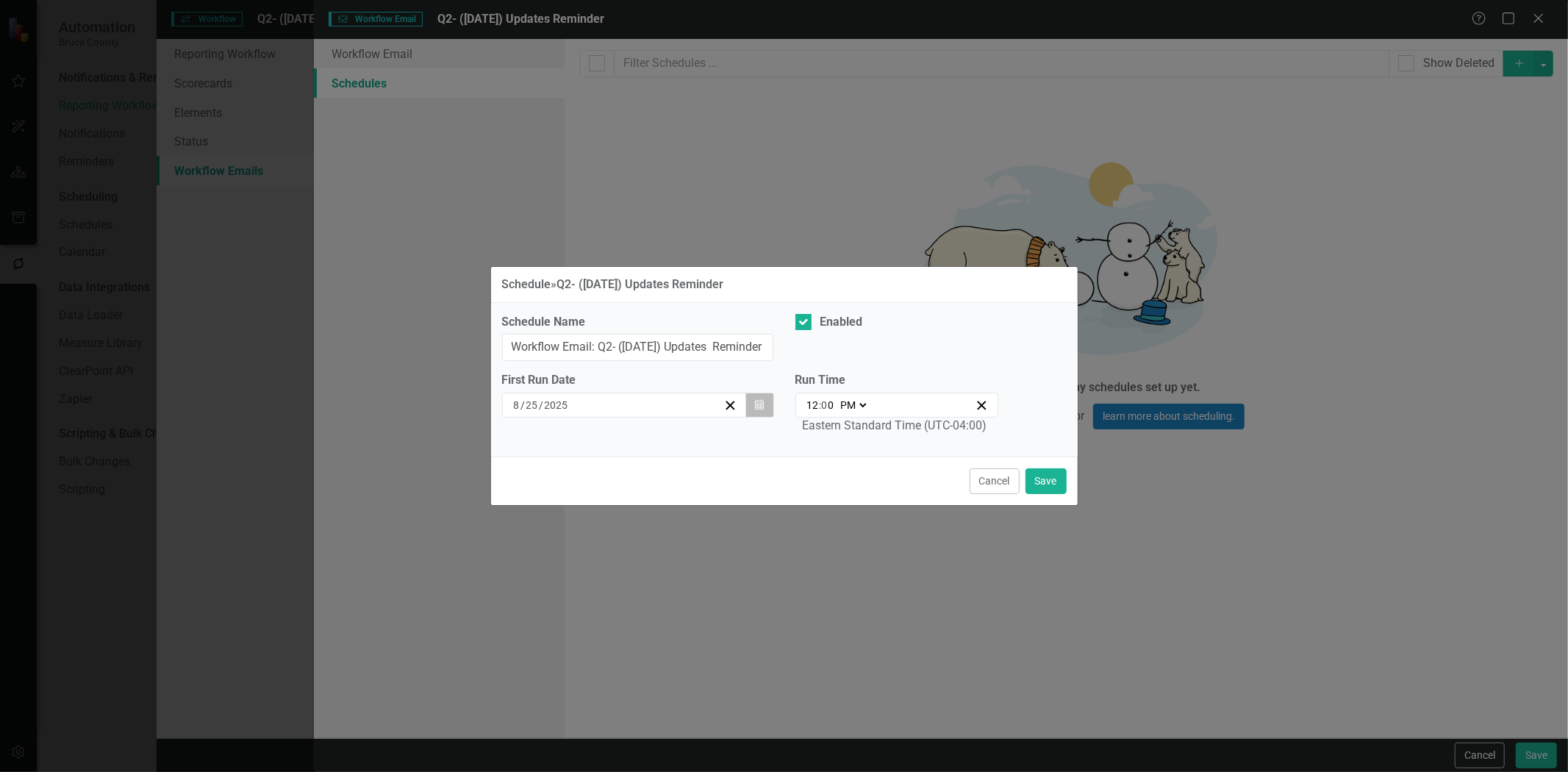
click at [759, 406] on icon "Calendar" at bounding box center [759, 404] width 8 height 10
click at [1044, 471] on button "Save" at bounding box center [1046, 482] width 41 height 26
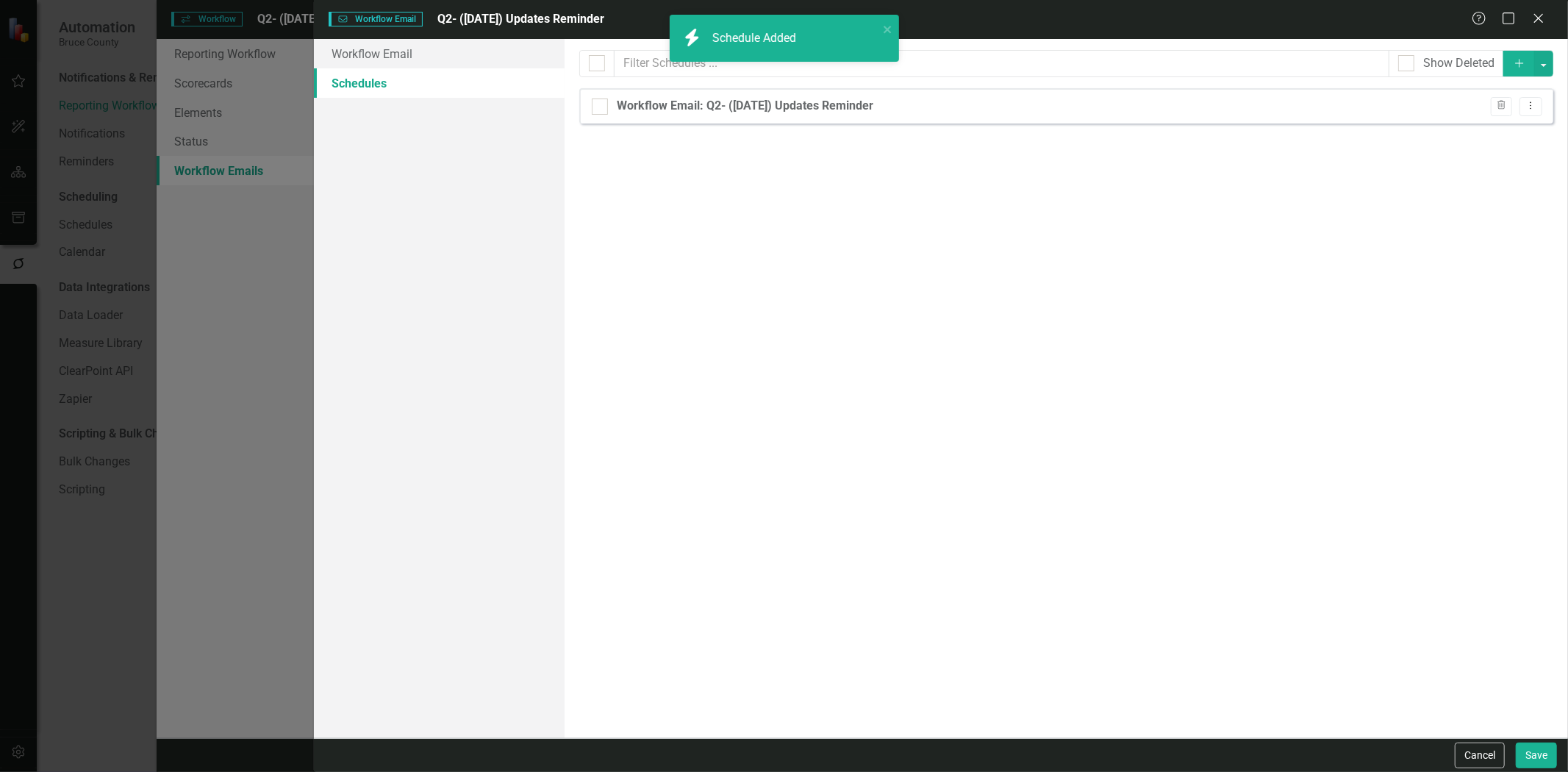
checkbox input "false"
click at [1520, 759] on button "Save" at bounding box center [1536, 755] width 41 height 26
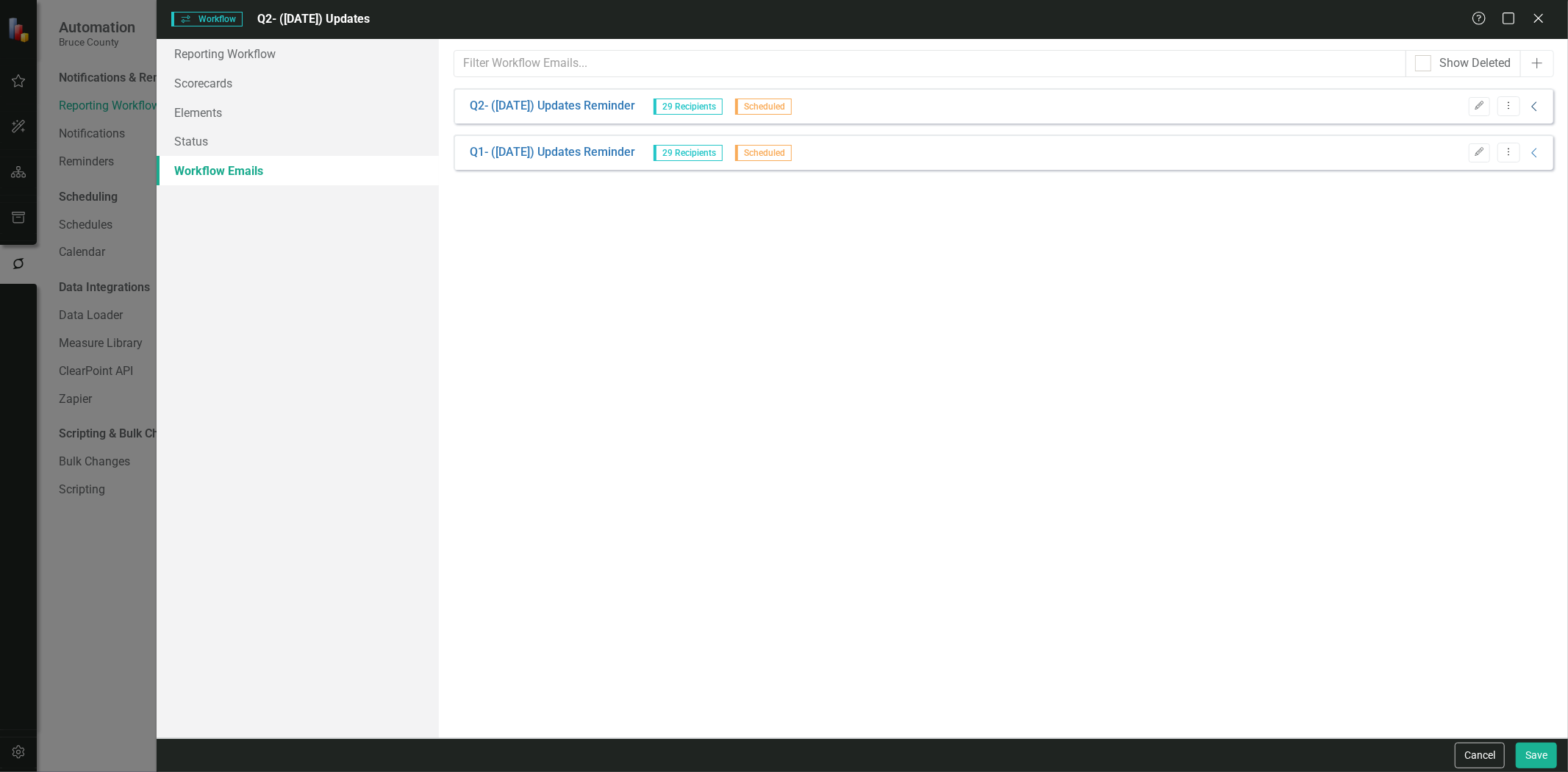
click at [1536, 103] on icon "Collapse" at bounding box center [1535, 106] width 15 height 12
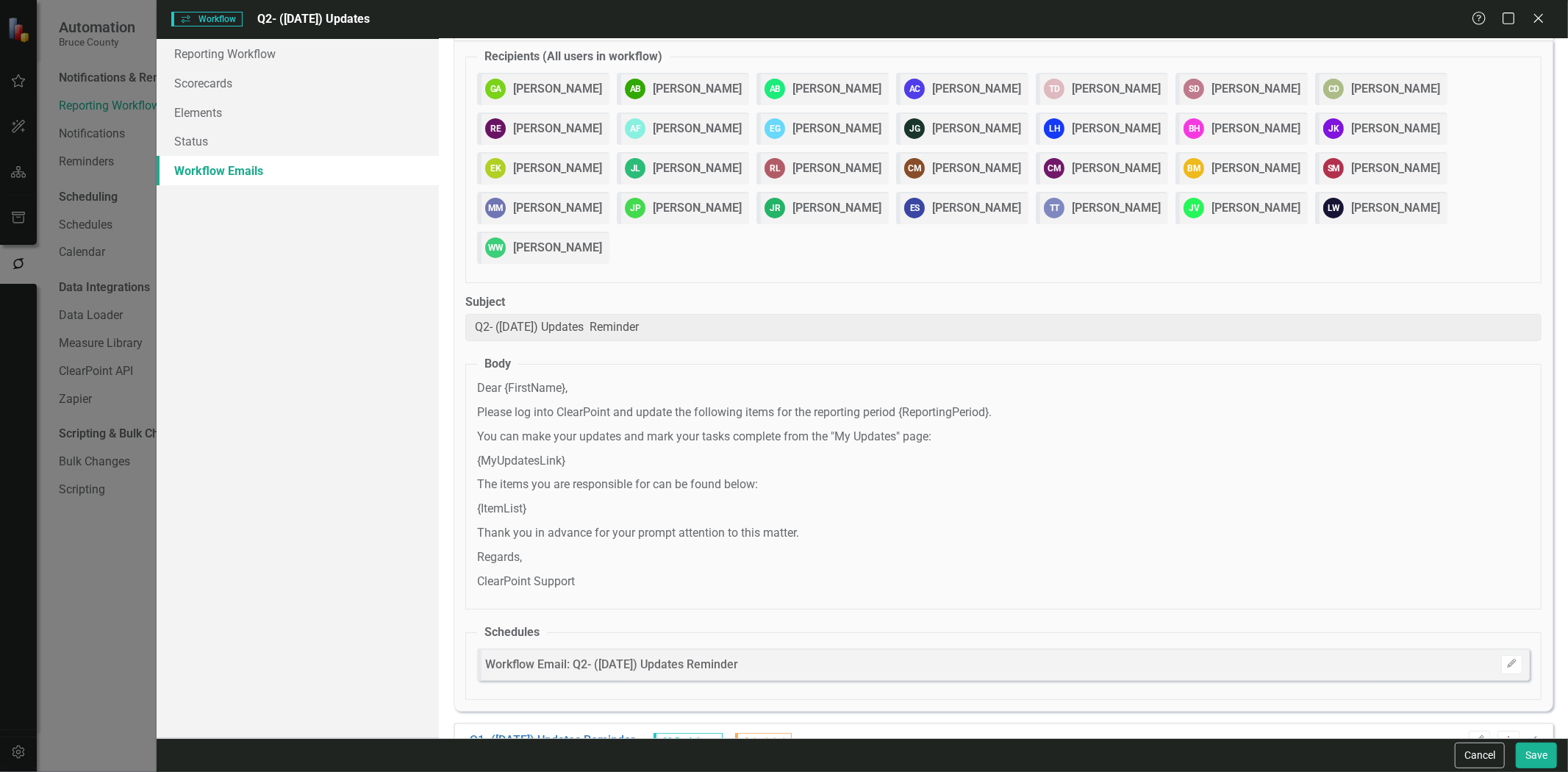
scroll to position [85, 0]
click at [1528, 733] on icon "Collapse" at bounding box center [1535, 738] width 15 height 12
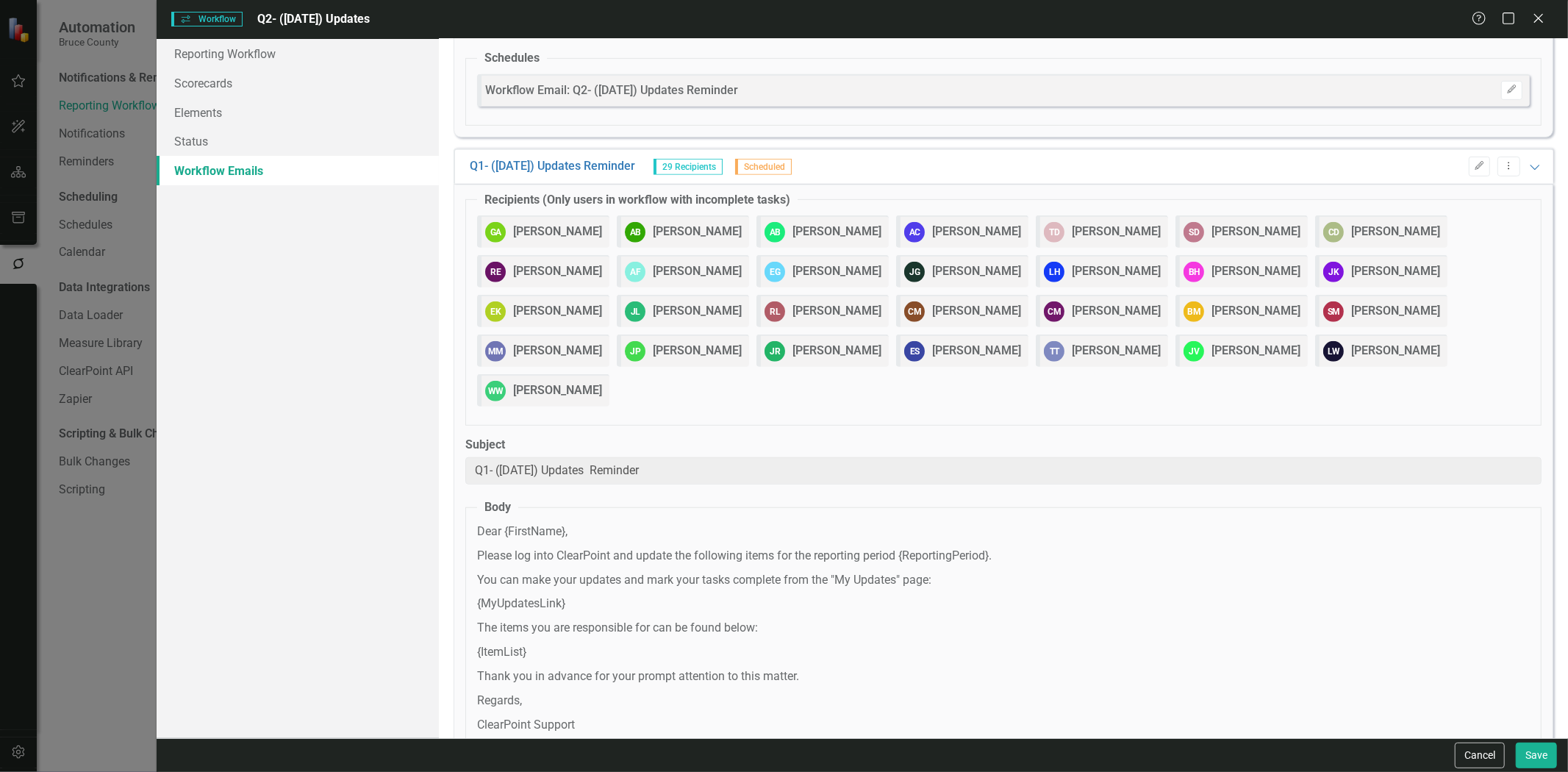
scroll to position [717, 0]
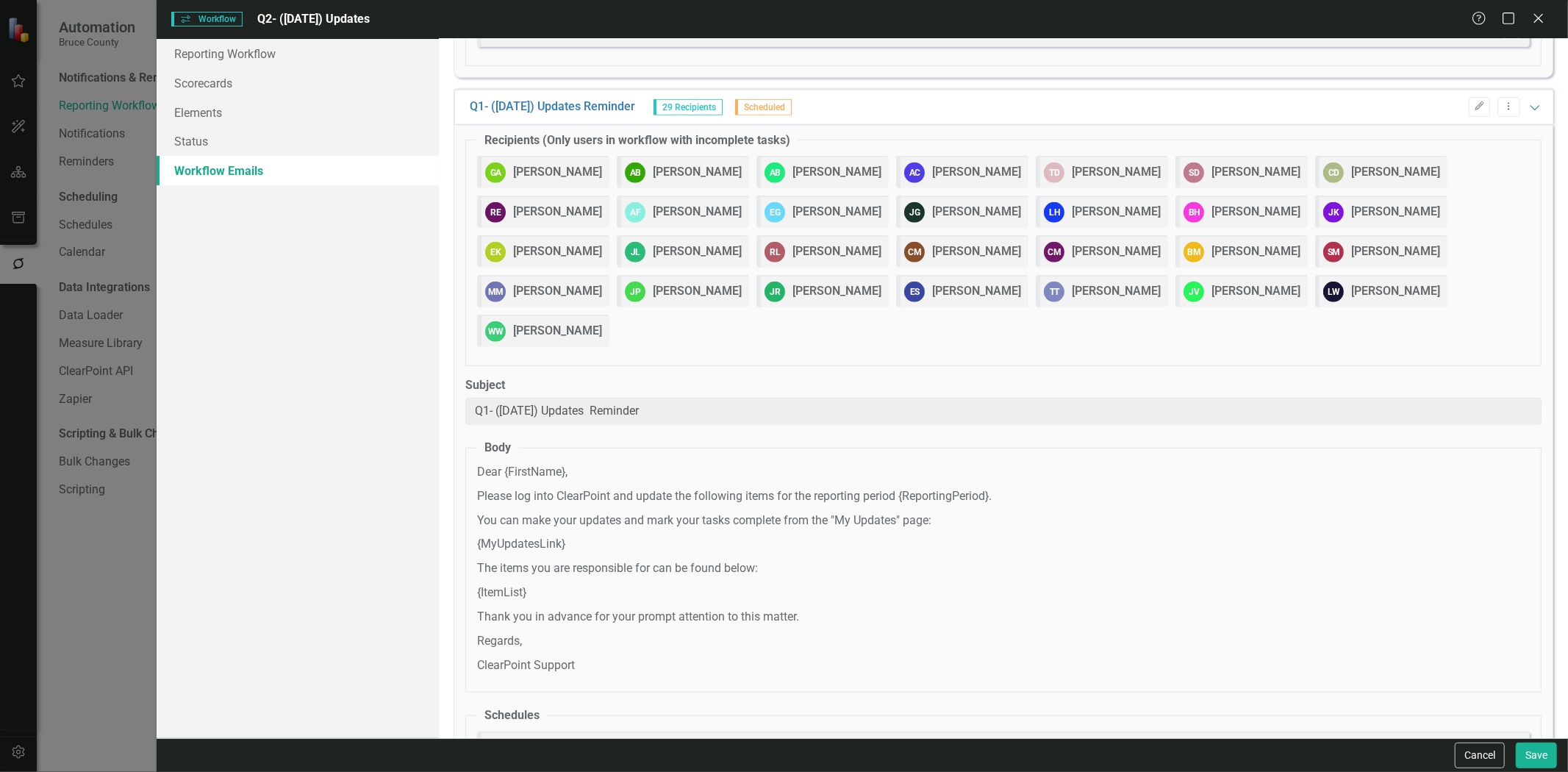
click at [1502, 738] on button "Edit" at bounding box center [1512, 748] width 21 height 19
select select "pm"
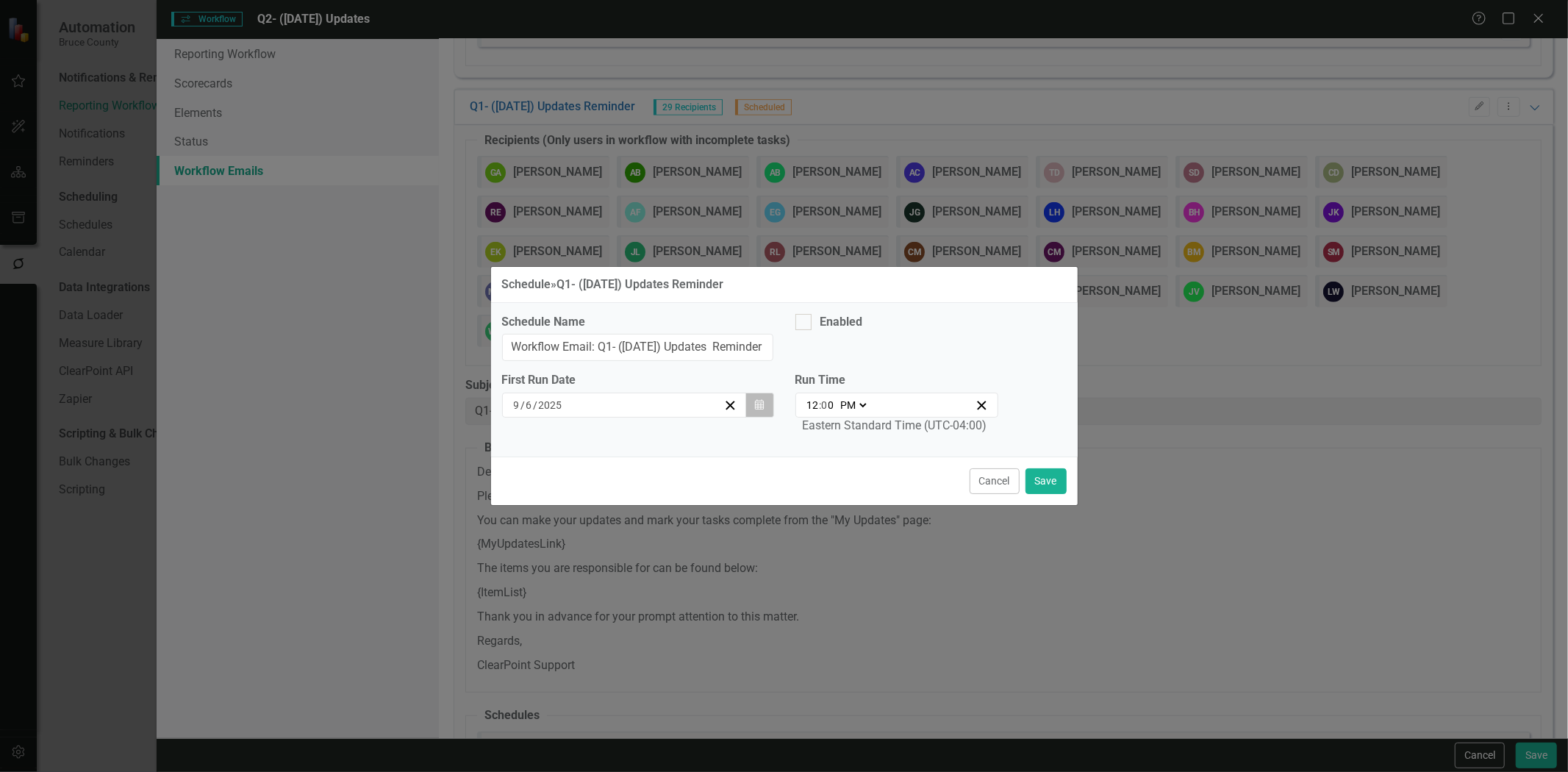
click at [751, 406] on button "Calendar" at bounding box center [759, 404] width 28 height 25
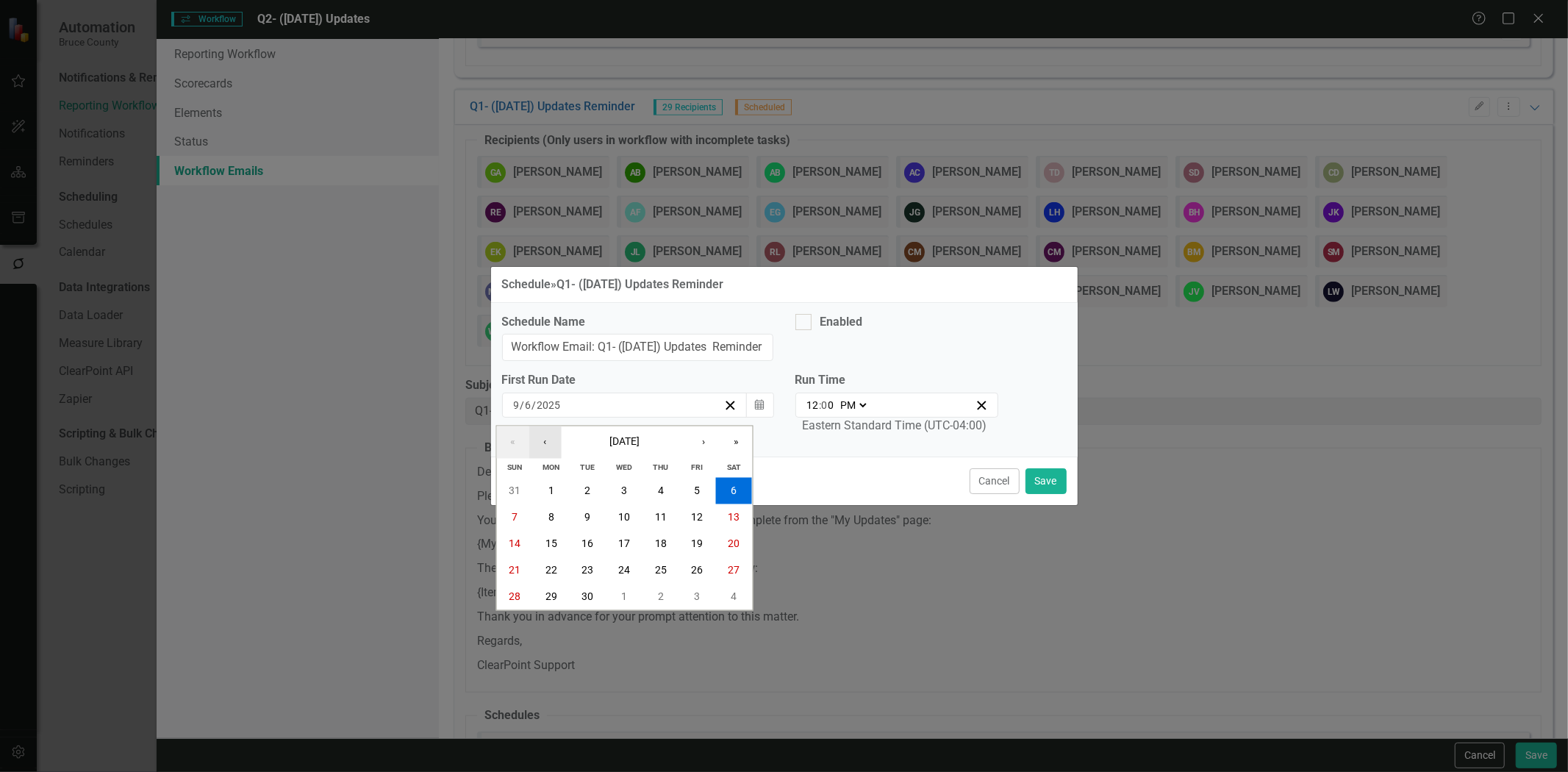
click at [543, 446] on button "‹" at bounding box center [544, 442] width 33 height 33
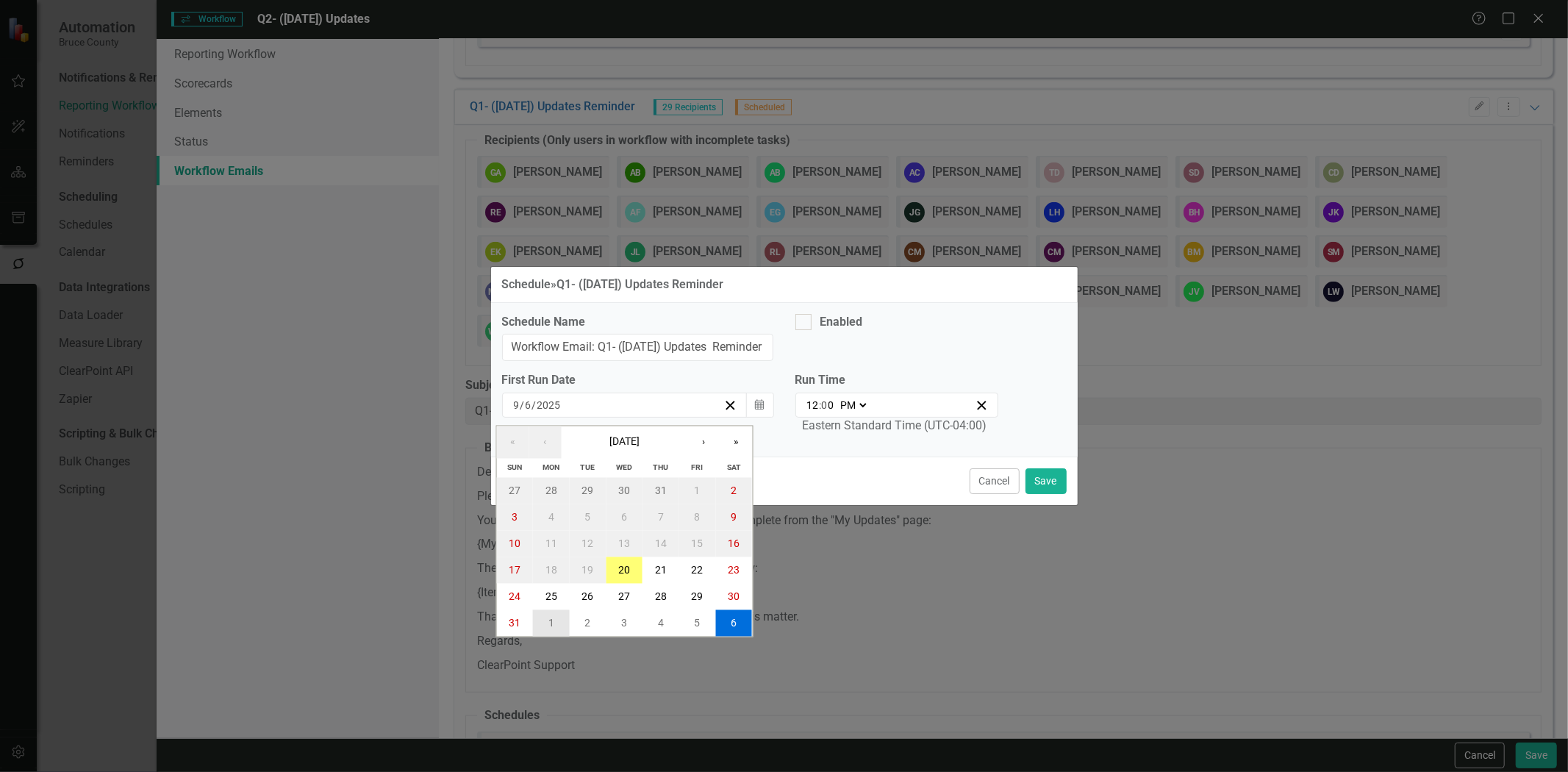
click at [559, 623] on button "1" at bounding box center [551, 623] width 36 height 26
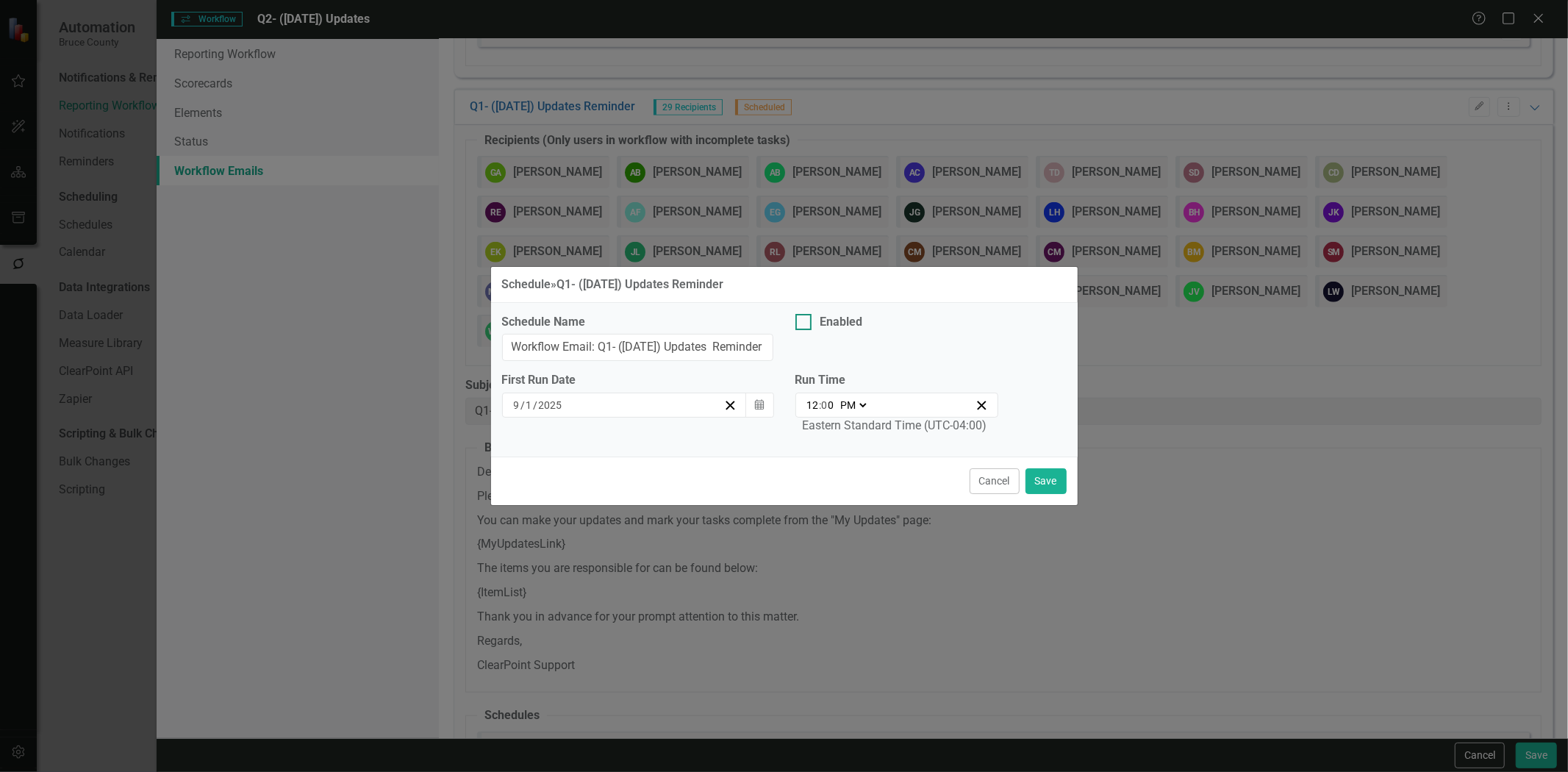
click at [831, 322] on div "Enabled" at bounding box center [842, 322] width 43 height 17
click at [805, 322] on input "Enabled" at bounding box center [800, 318] width 9 height 9
checkbox input "true"
click at [1052, 482] on button "Save" at bounding box center [1046, 482] width 41 height 26
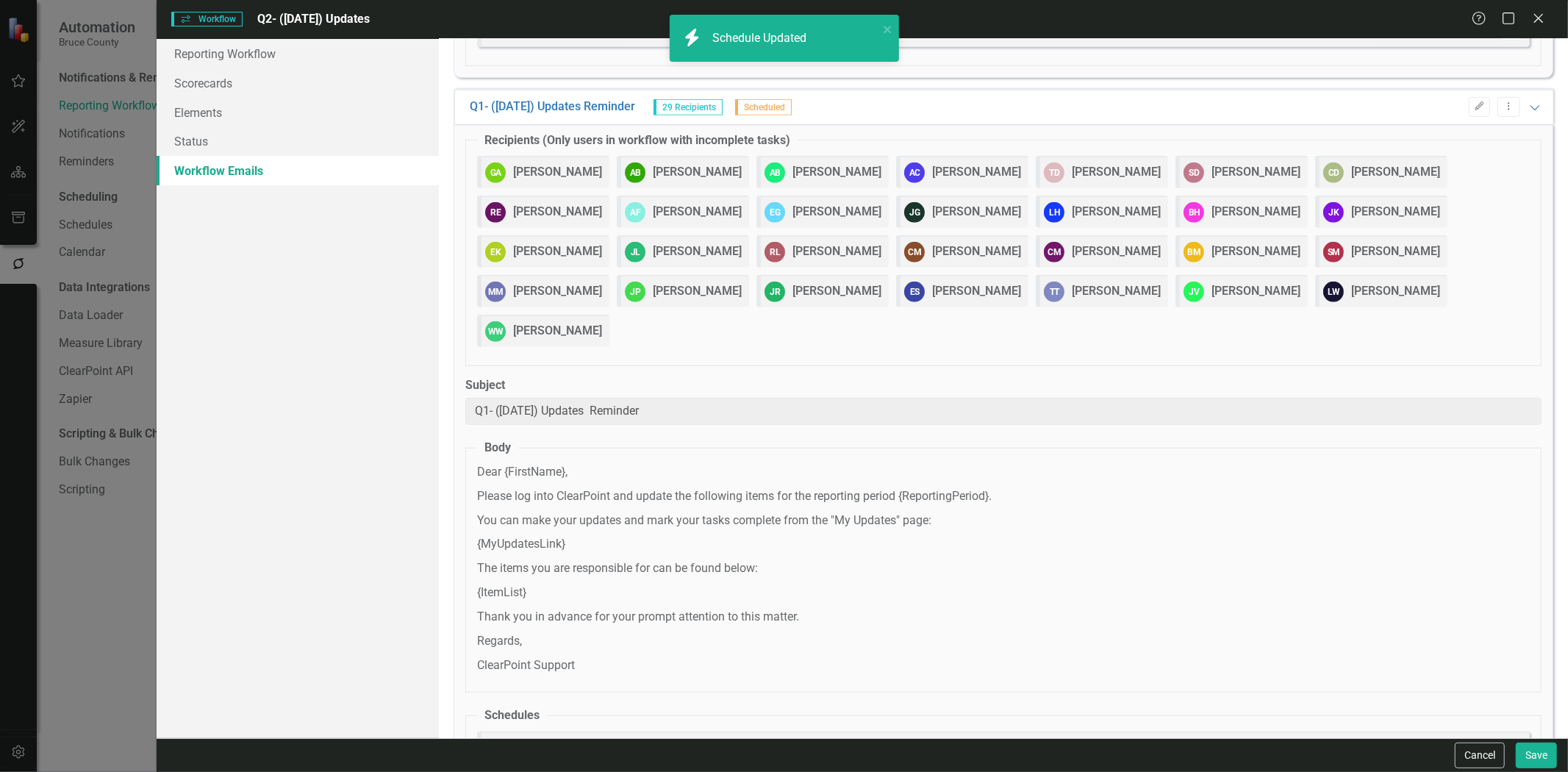
click at [1510, 738] on button "Edit" at bounding box center [1512, 748] width 21 height 19
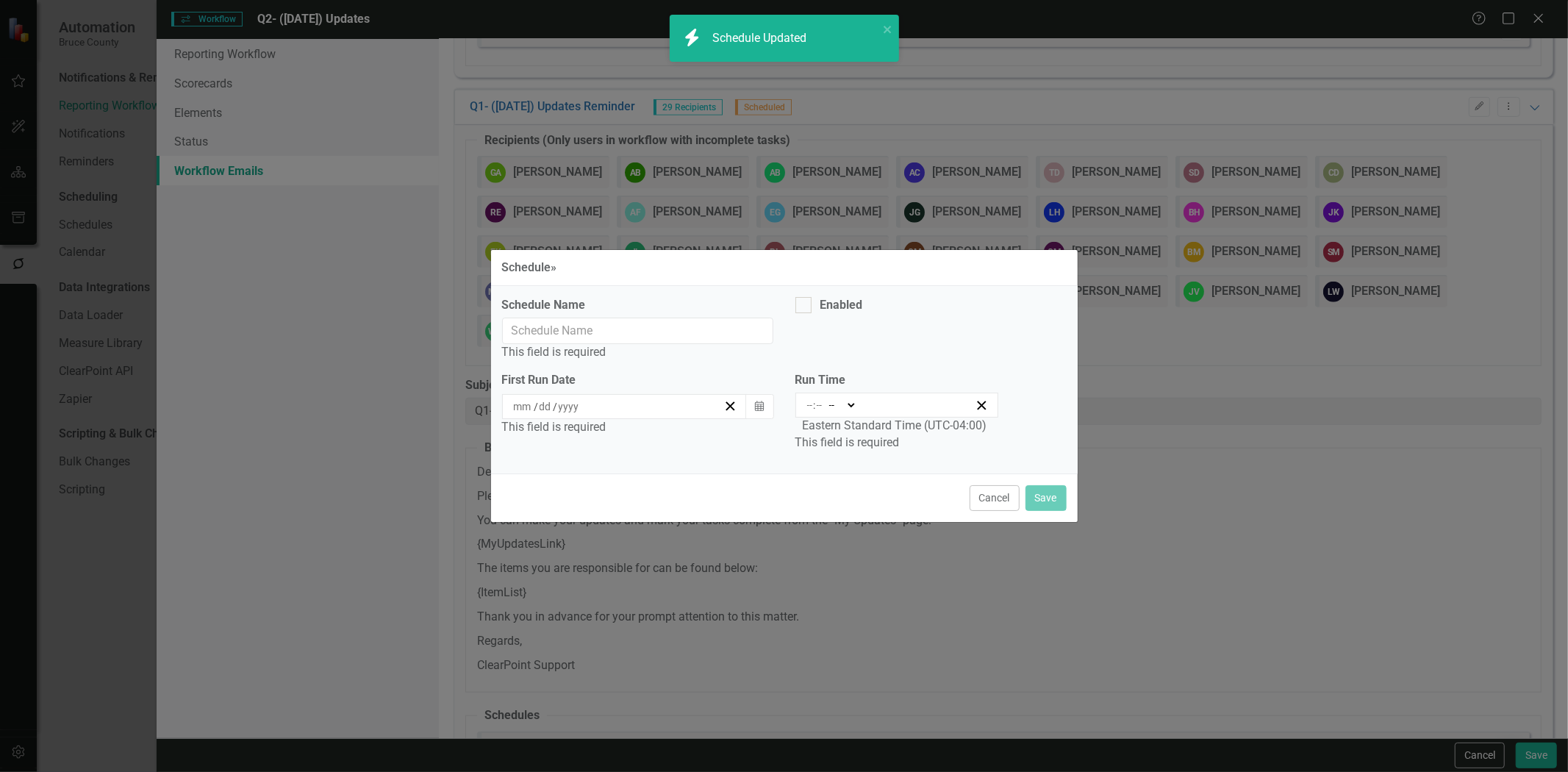
type input "Workflow Email: Q1- (March 25) Updates Reminder"
checkbox input "true"
type input "9"
type input "1"
type input "2025"
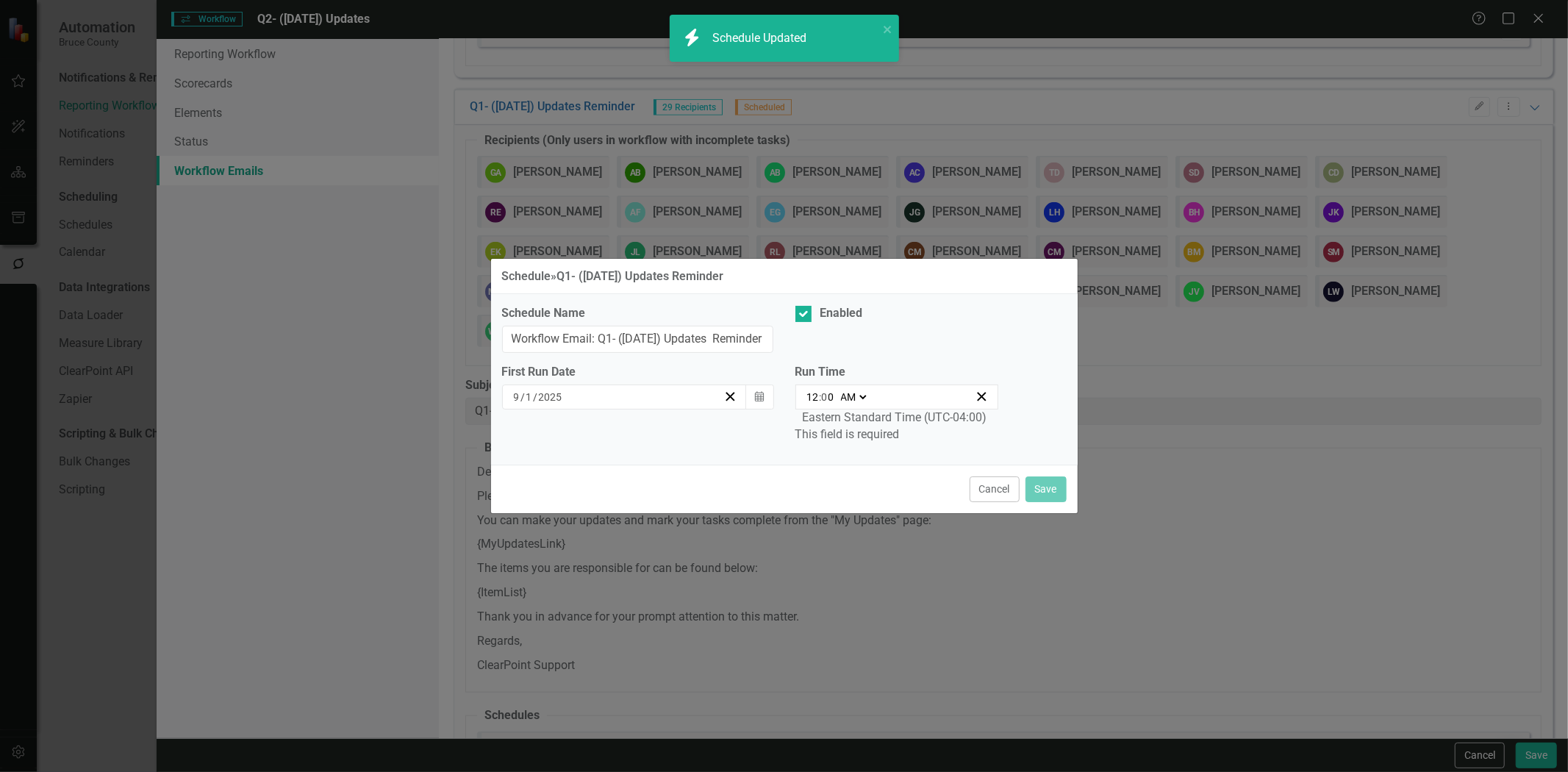
type input "12:00"
type input "12"
type input "0"
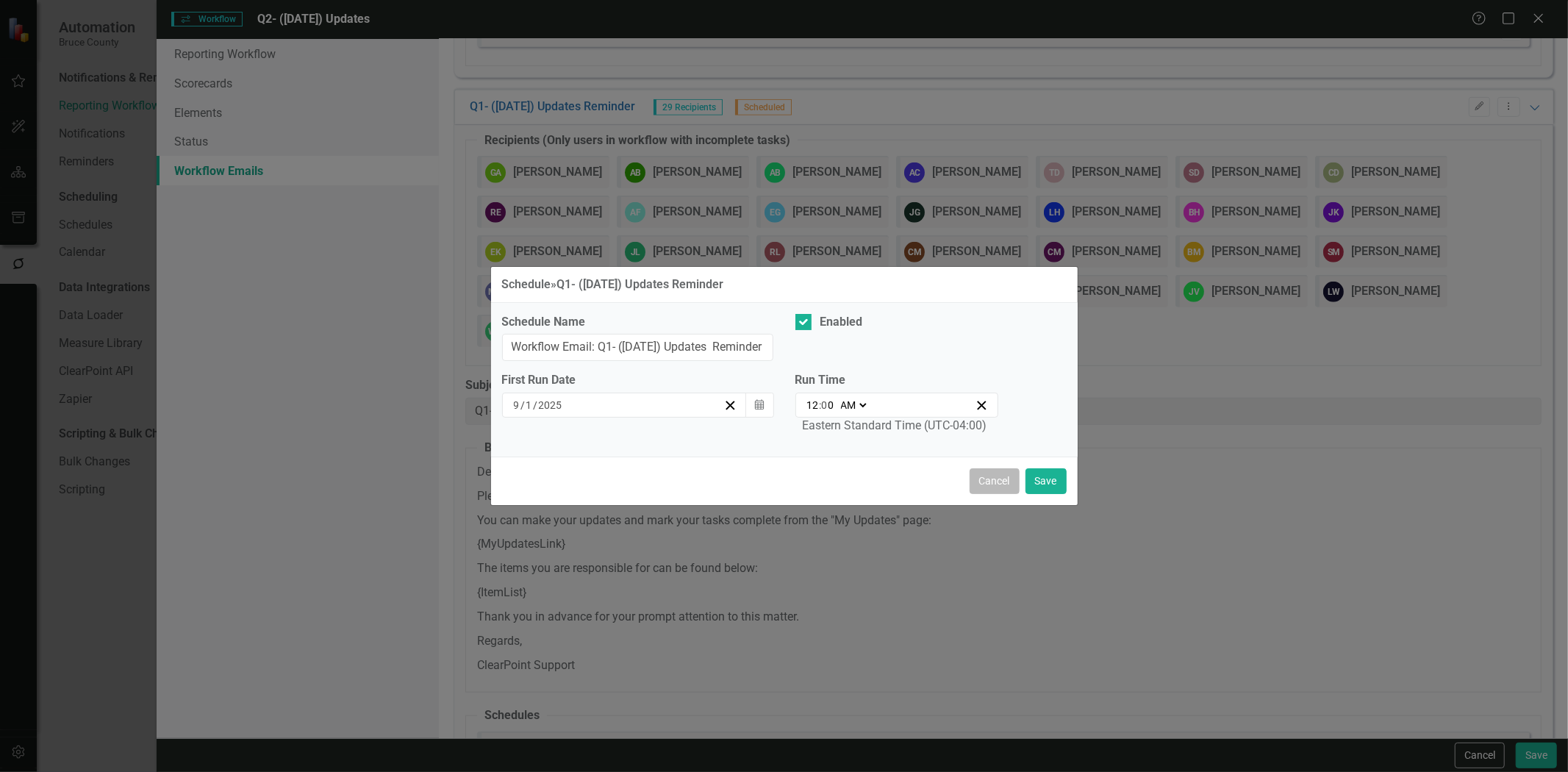
click at [987, 483] on button "Cancel" at bounding box center [995, 482] width 50 height 26
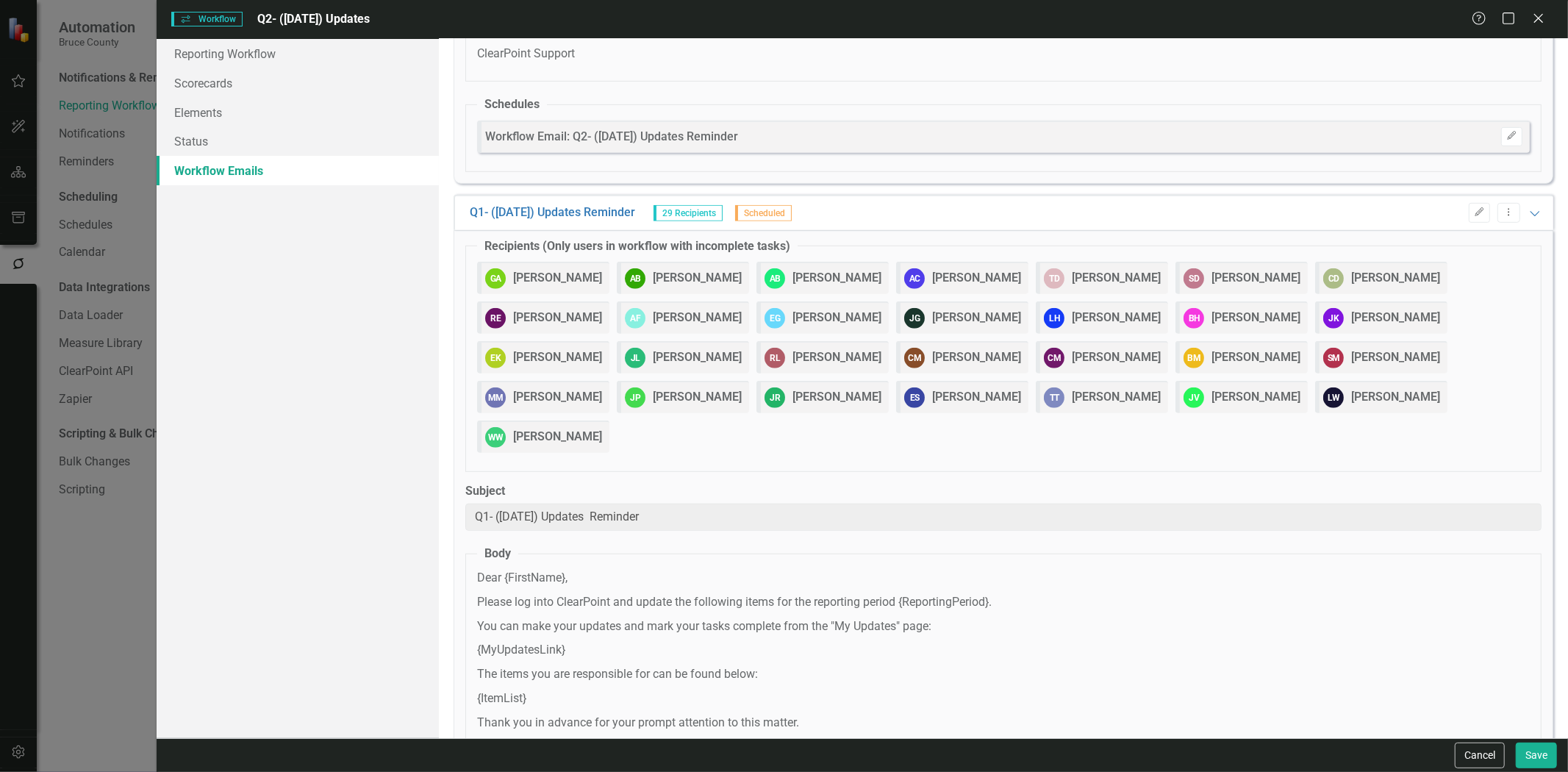
scroll to position [471, 0]
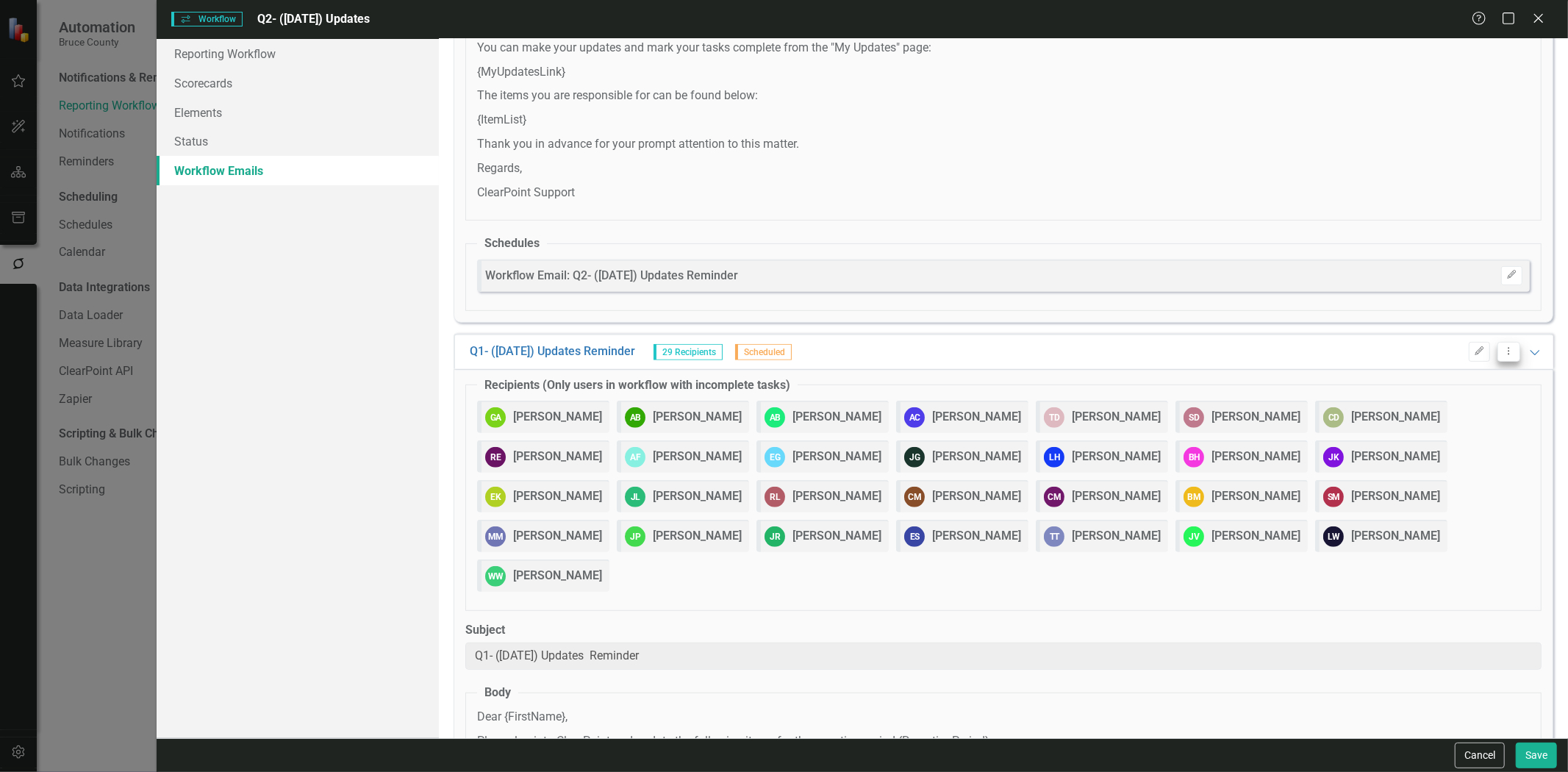
click at [1504, 342] on button "Dropdown Menu" at bounding box center [1509, 351] width 22 height 20
click at [1475, 347] on icon "Edit" at bounding box center [1480, 351] width 11 height 8
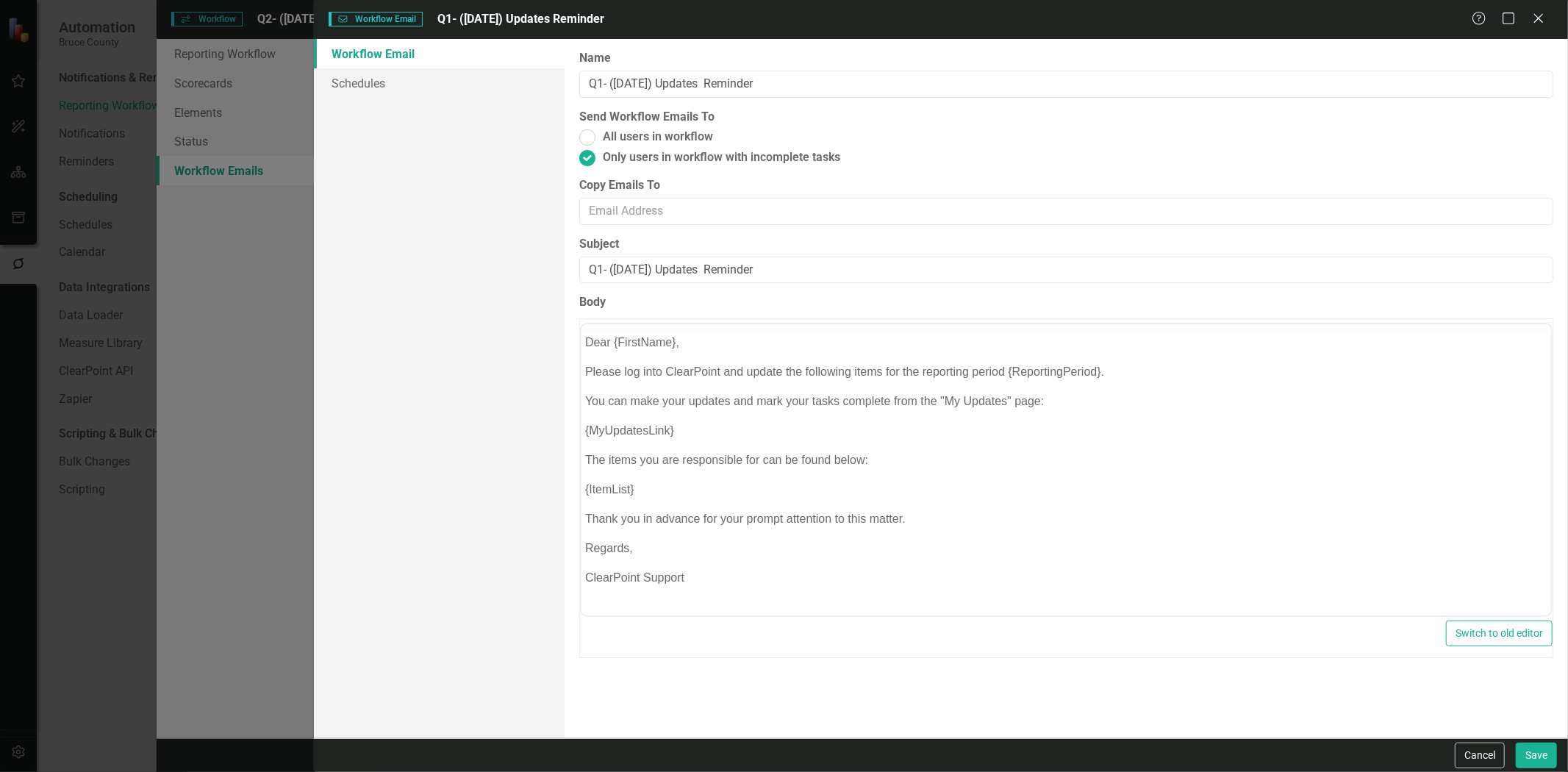
scroll to position [0, 0]
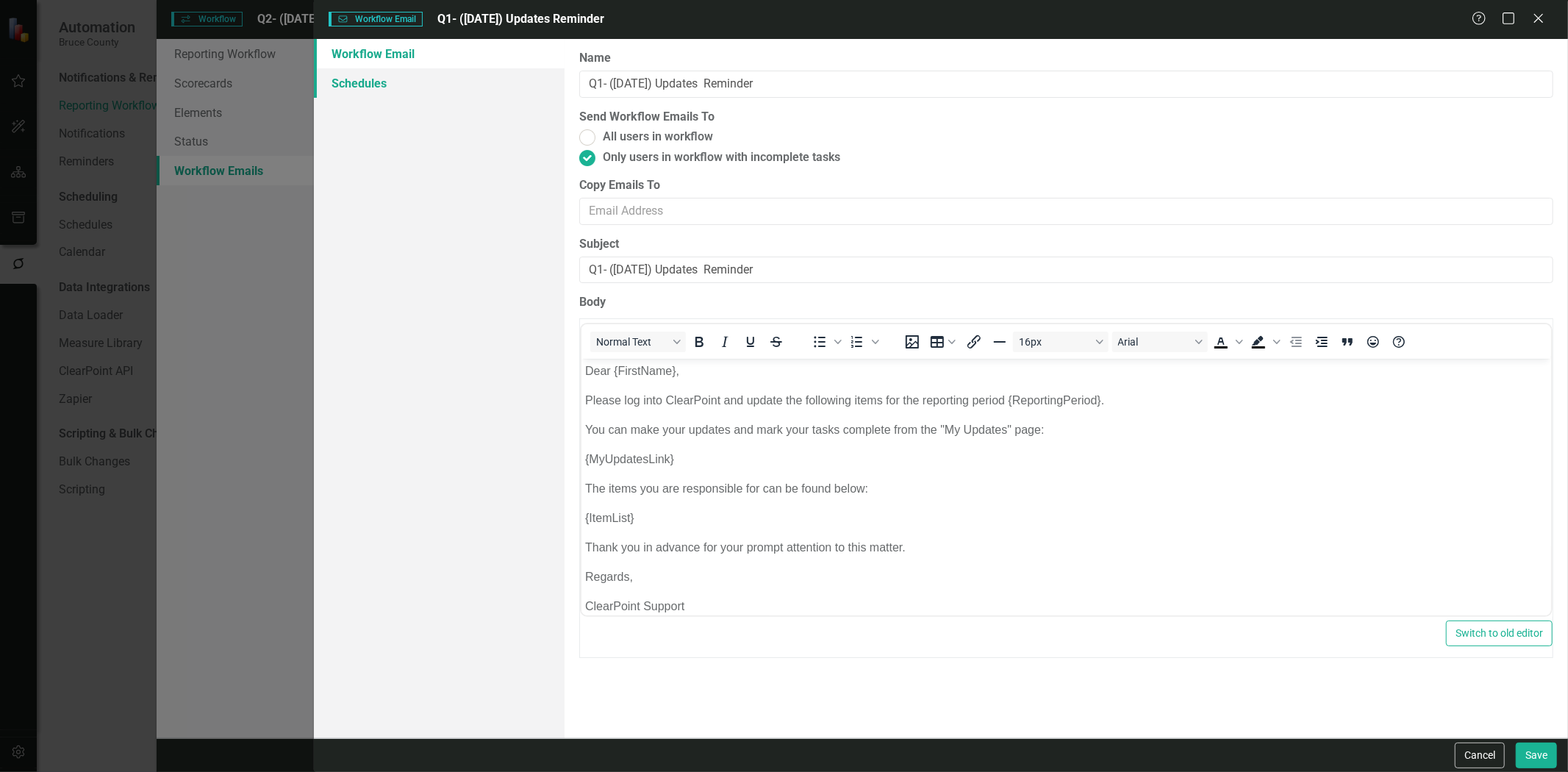
click at [512, 87] on link "Schedules" at bounding box center [439, 82] width 250 height 29
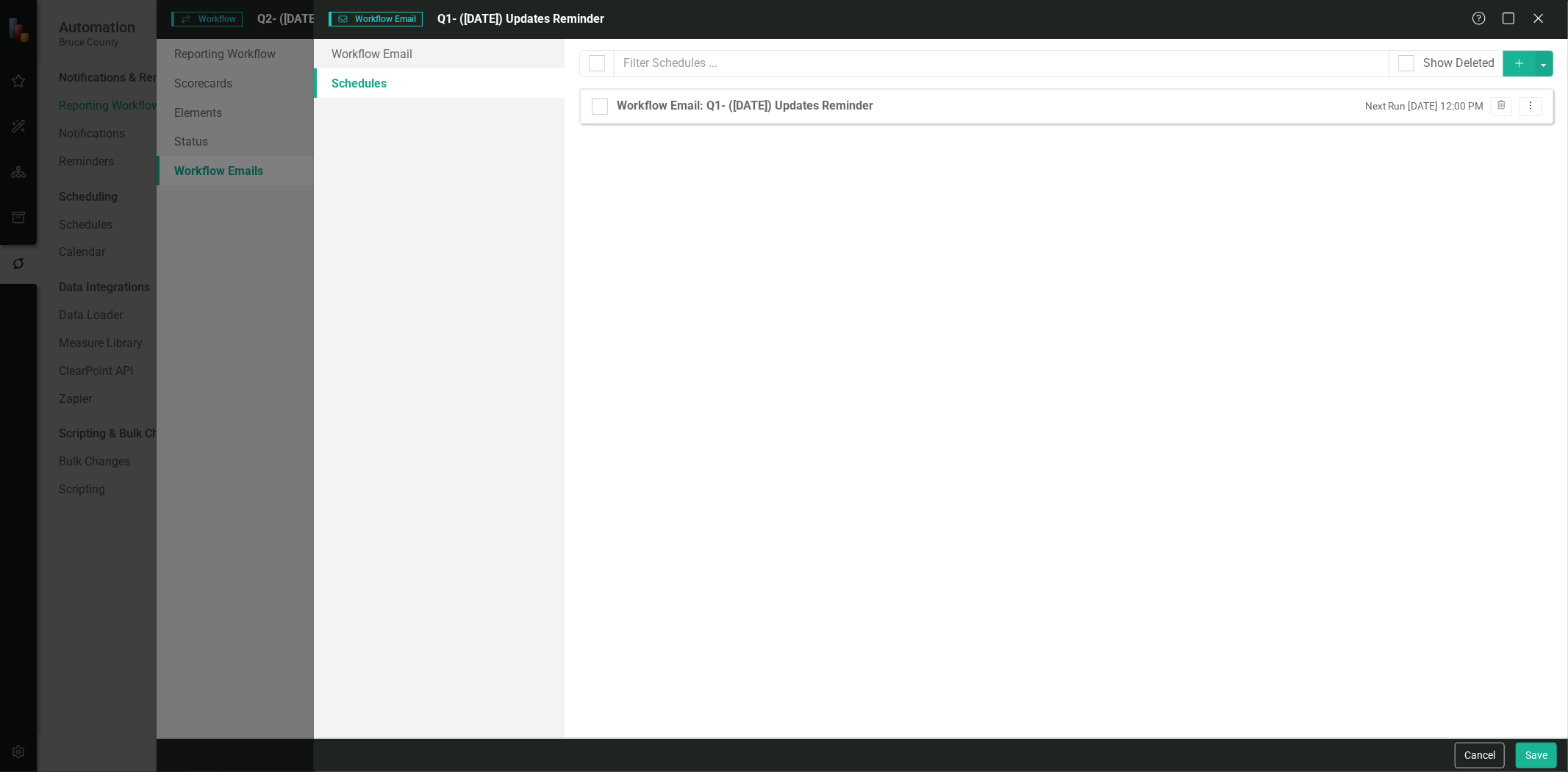
click at [1511, 71] on button "Add" at bounding box center [1519, 63] width 33 height 26
select select "pm"
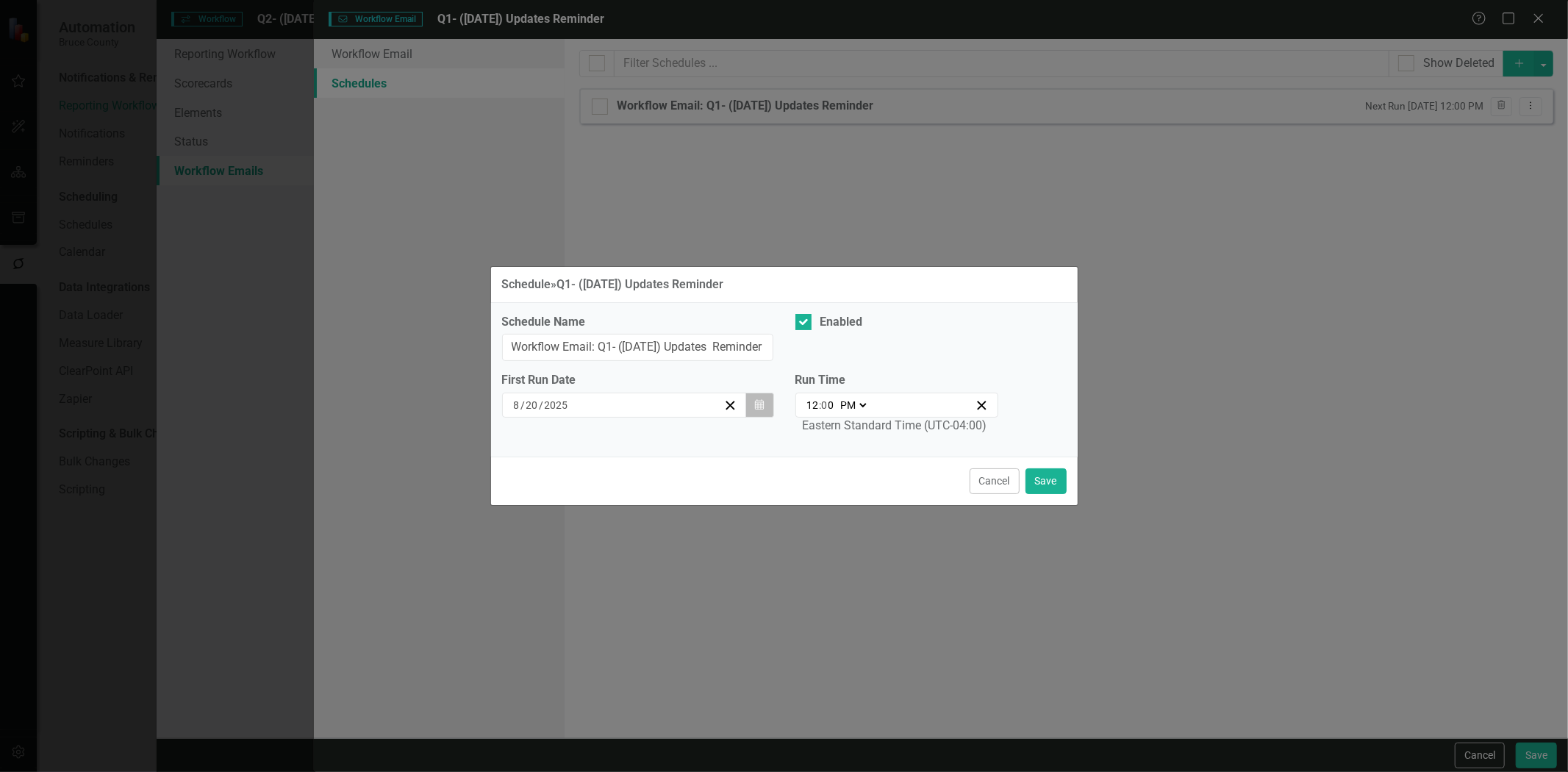
click at [766, 400] on button "Calendar" at bounding box center [759, 404] width 28 height 25
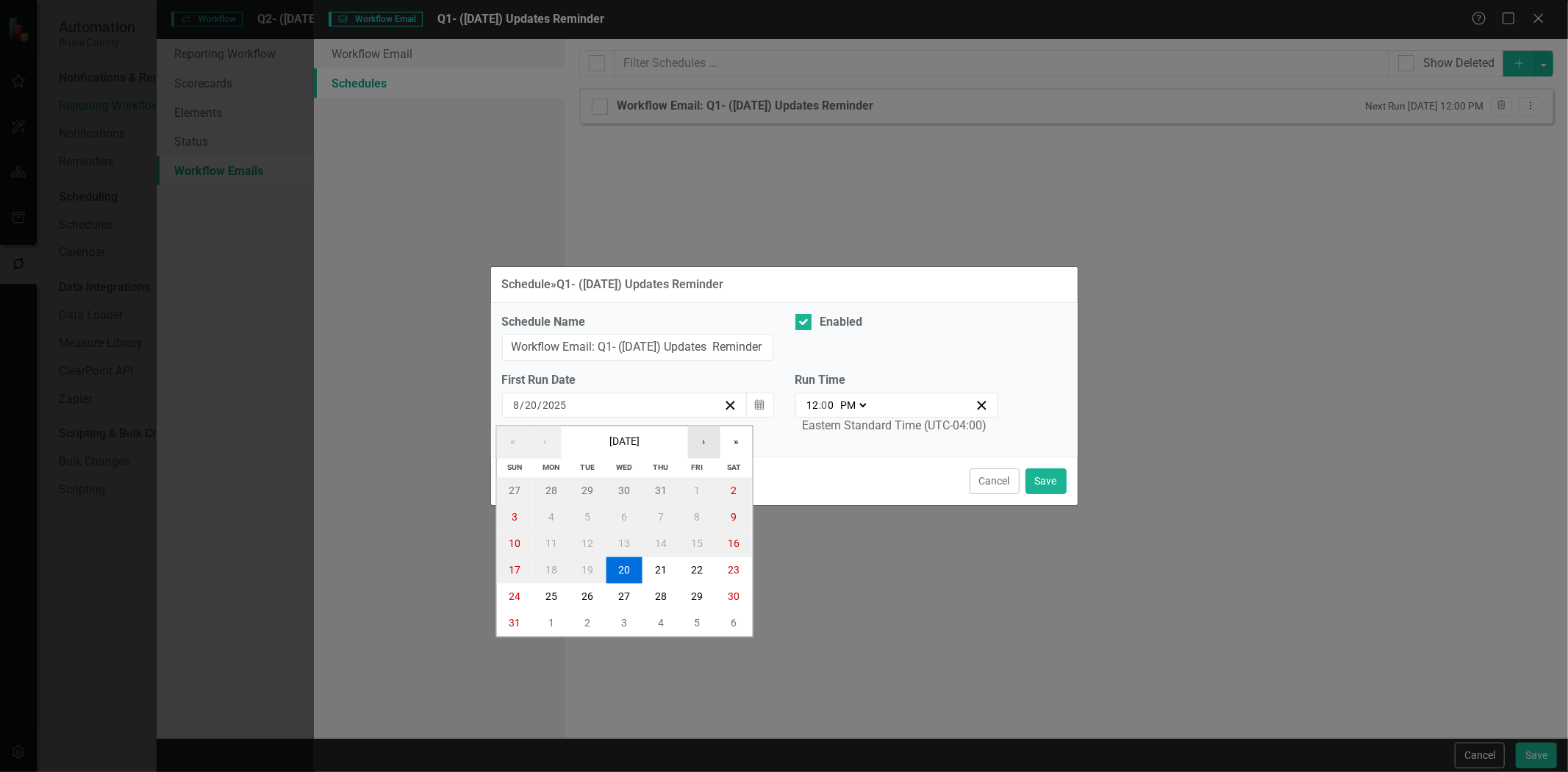
click at [713, 430] on button "›" at bounding box center [703, 442] width 33 height 33
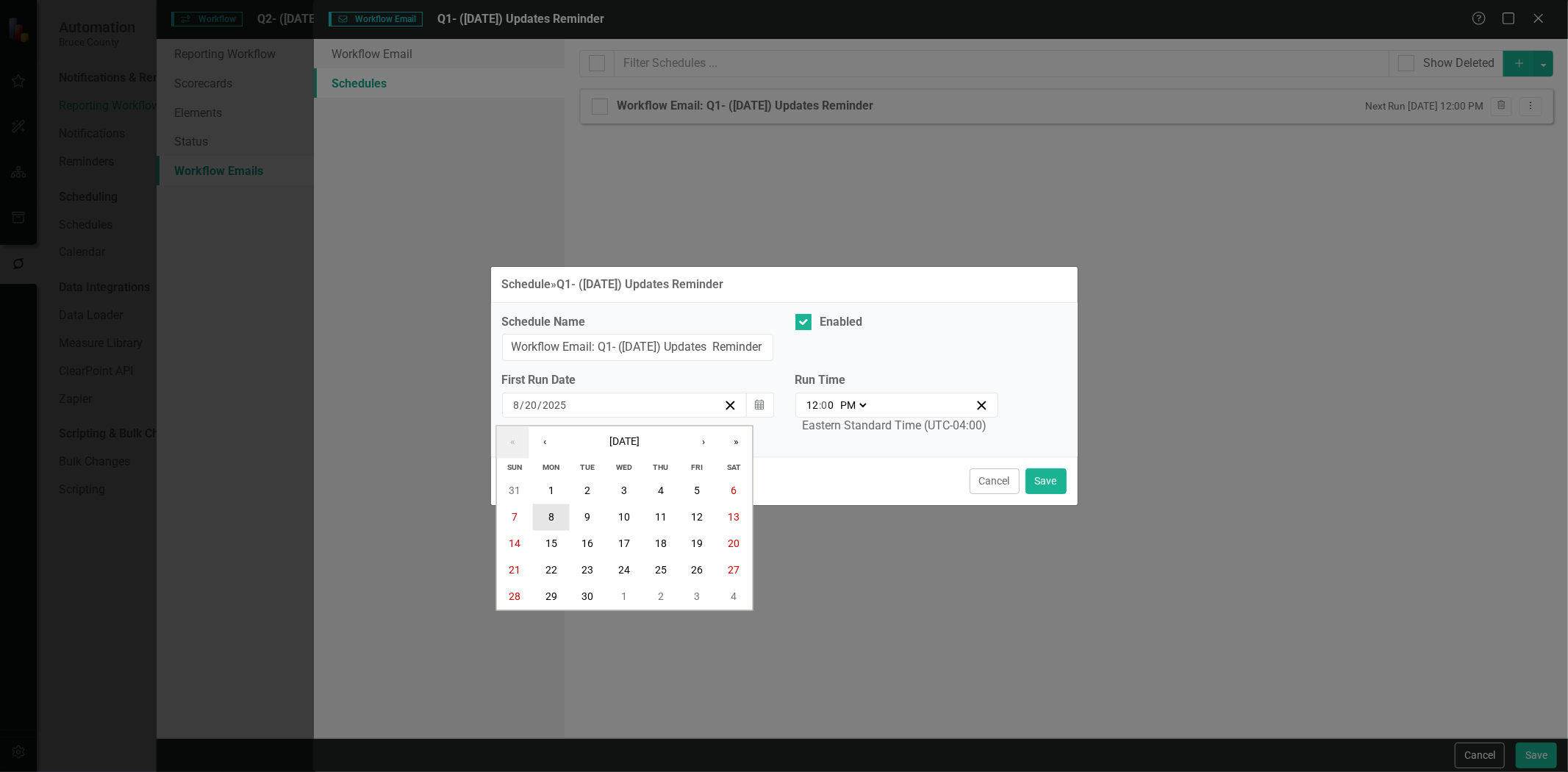
click at [557, 512] on button "8" at bounding box center [551, 517] width 36 height 26
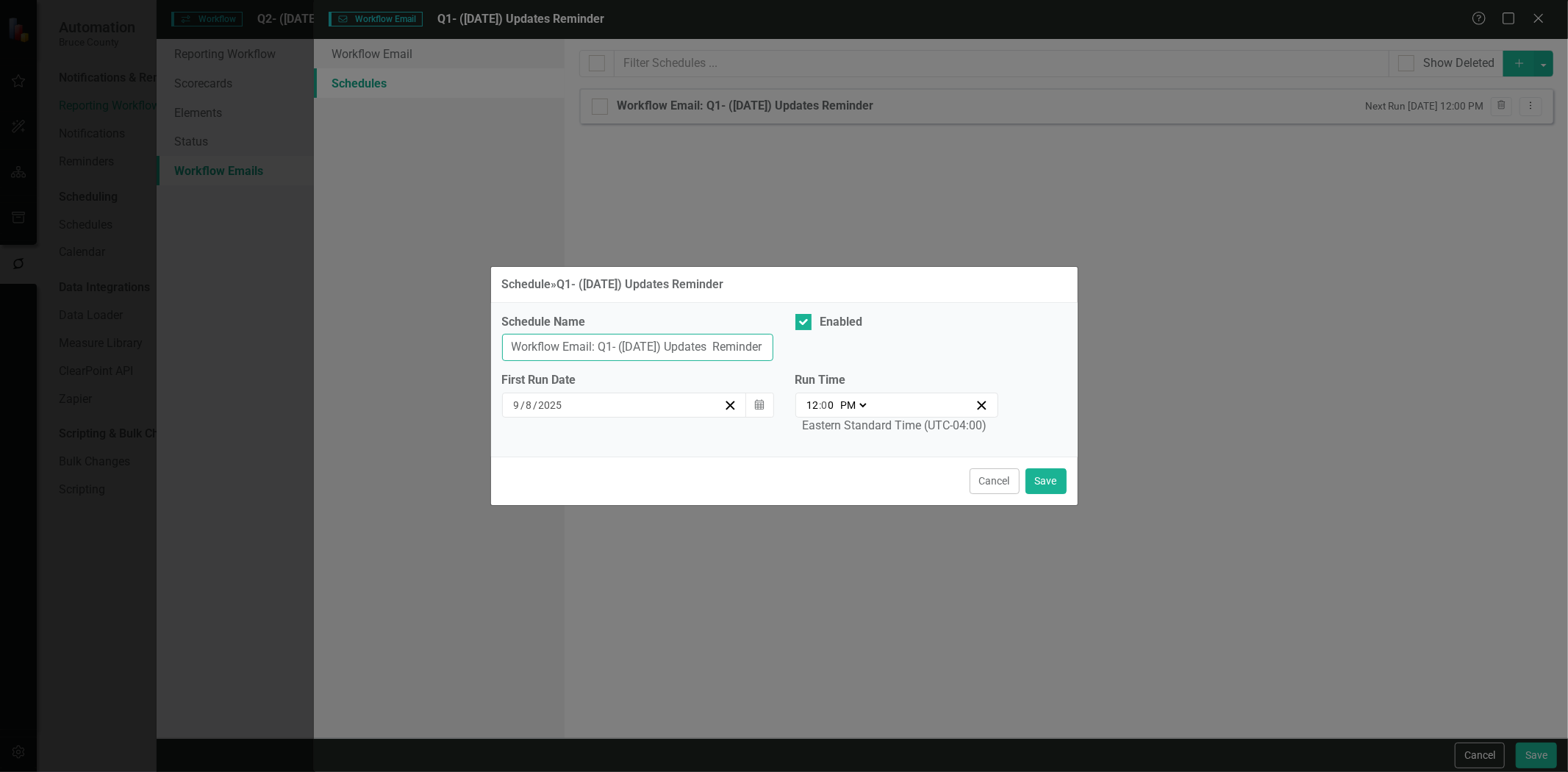
click at [607, 347] on input "Workflow Email: Q1- (March 25) Updates Reminder" at bounding box center [638, 346] width 272 height 27
click at [637, 347] on input "Workflow Email: Q2- (March 25) Updates Reminder" at bounding box center [638, 346] width 272 height 27
type input "Workflow Email: Q2- (June 25) Updates Reminder"
click at [1049, 478] on button "Save" at bounding box center [1046, 482] width 41 height 26
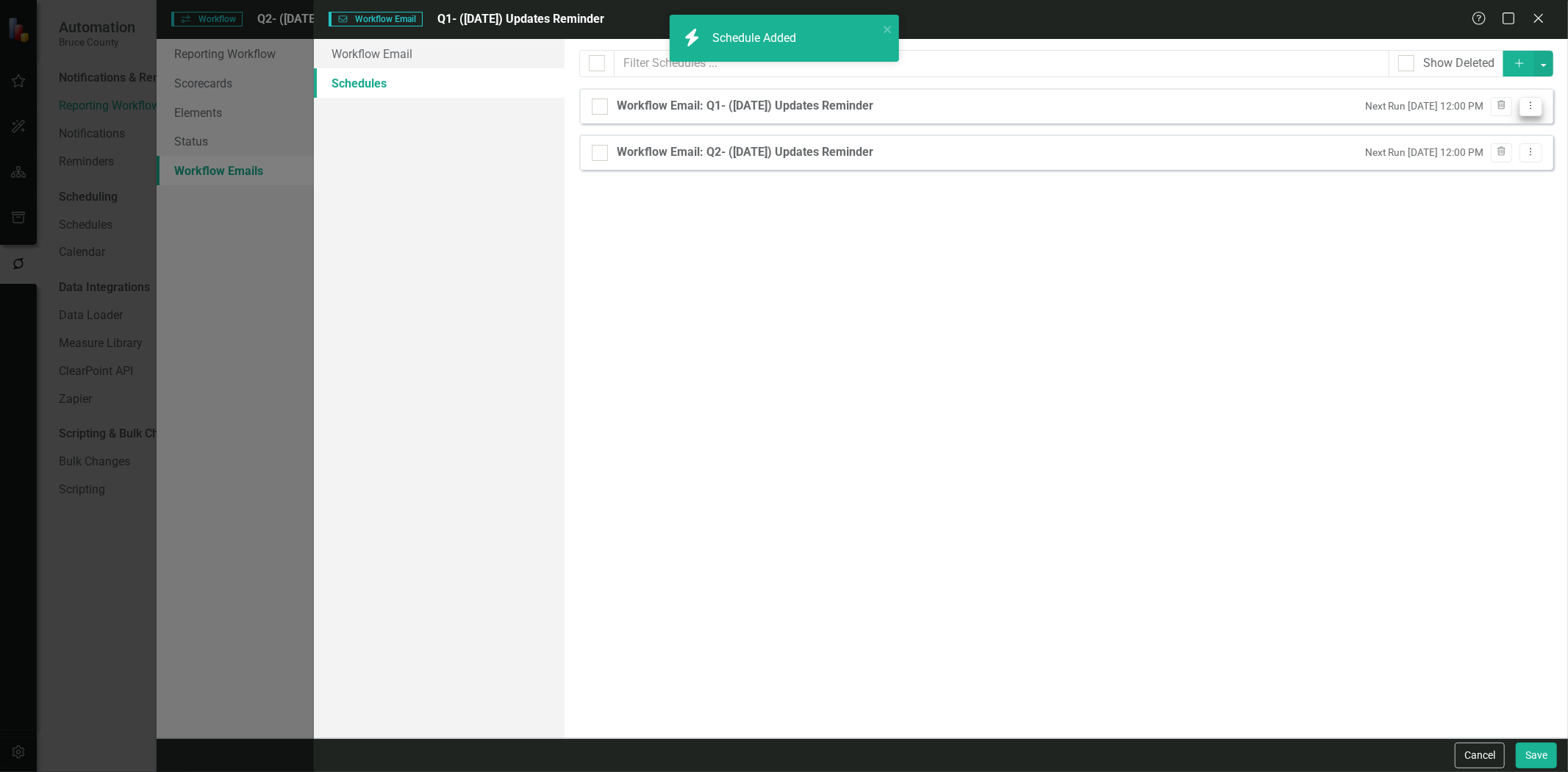
click at [1532, 105] on icon at bounding box center [1532, 105] width 2 height 7
click at [1442, 135] on link "Edit Edit Schedule" at bounding box center [1475, 130] width 135 height 27
select select "pm"
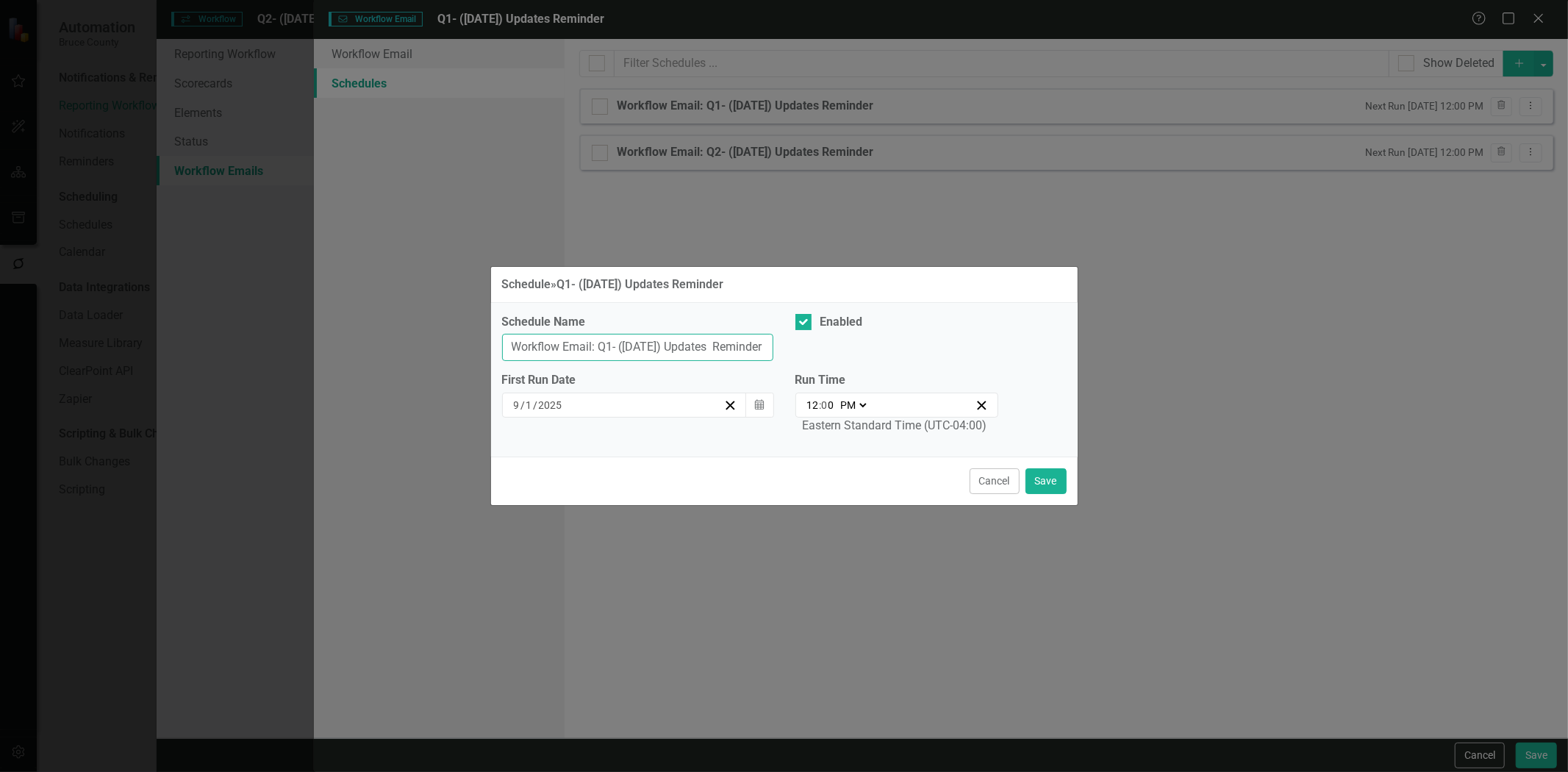
click at [611, 343] on input "Workflow Email: Q1- (March 25) Updates Reminder" at bounding box center [638, 346] width 272 height 27
click at [642, 347] on input "Workflow Email: Q2- (March 25) Updates Reminder" at bounding box center [638, 346] width 272 height 27
type input "Workflow Email: Q2- (June 25) Updates Reminder"
click at [1055, 473] on button "Save" at bounding box center [1046, 482] width 41 height 26
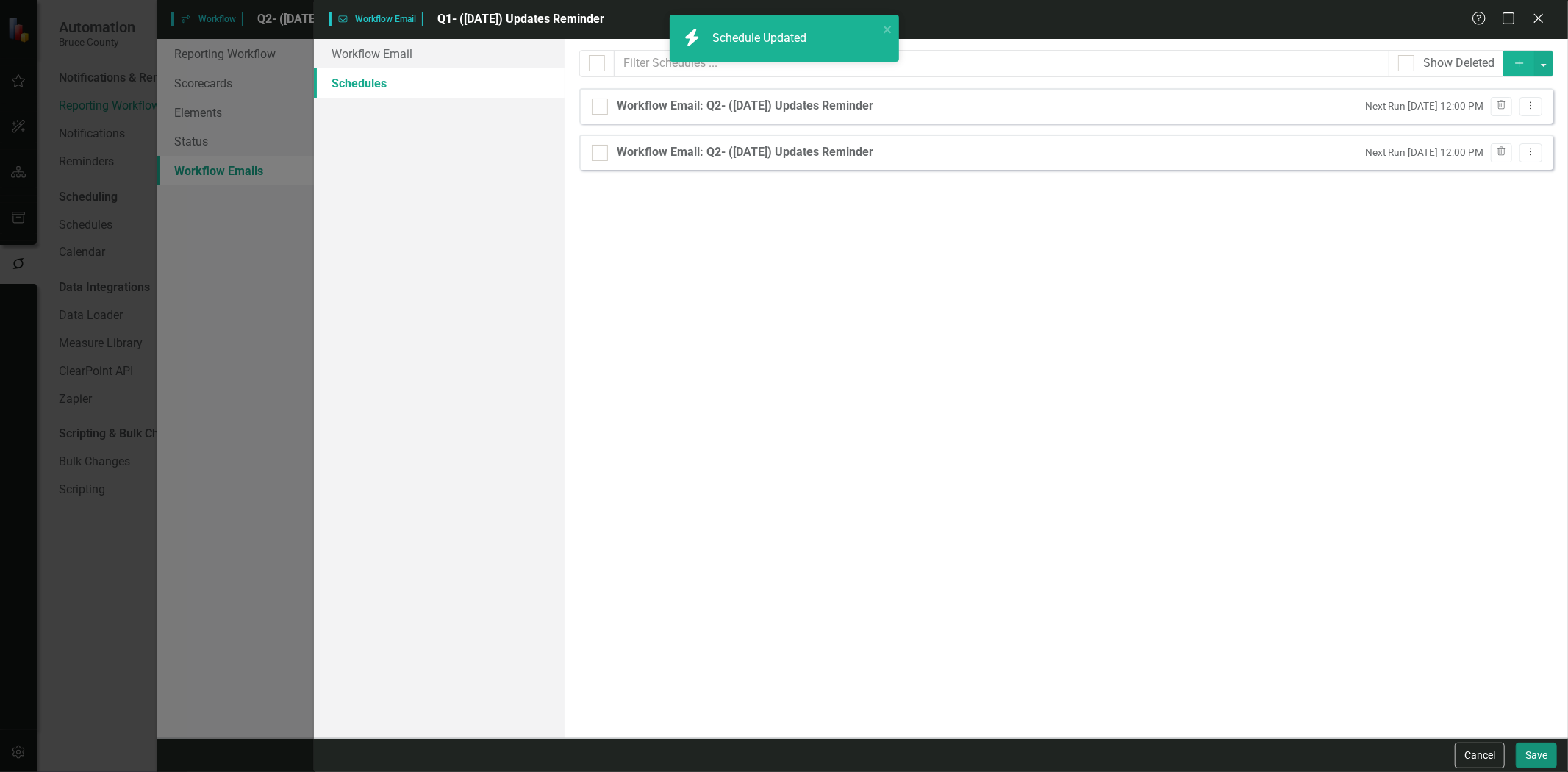
click at [1538, 754] on button "Save" at bounding box center [1536, 755] width 41 height 26
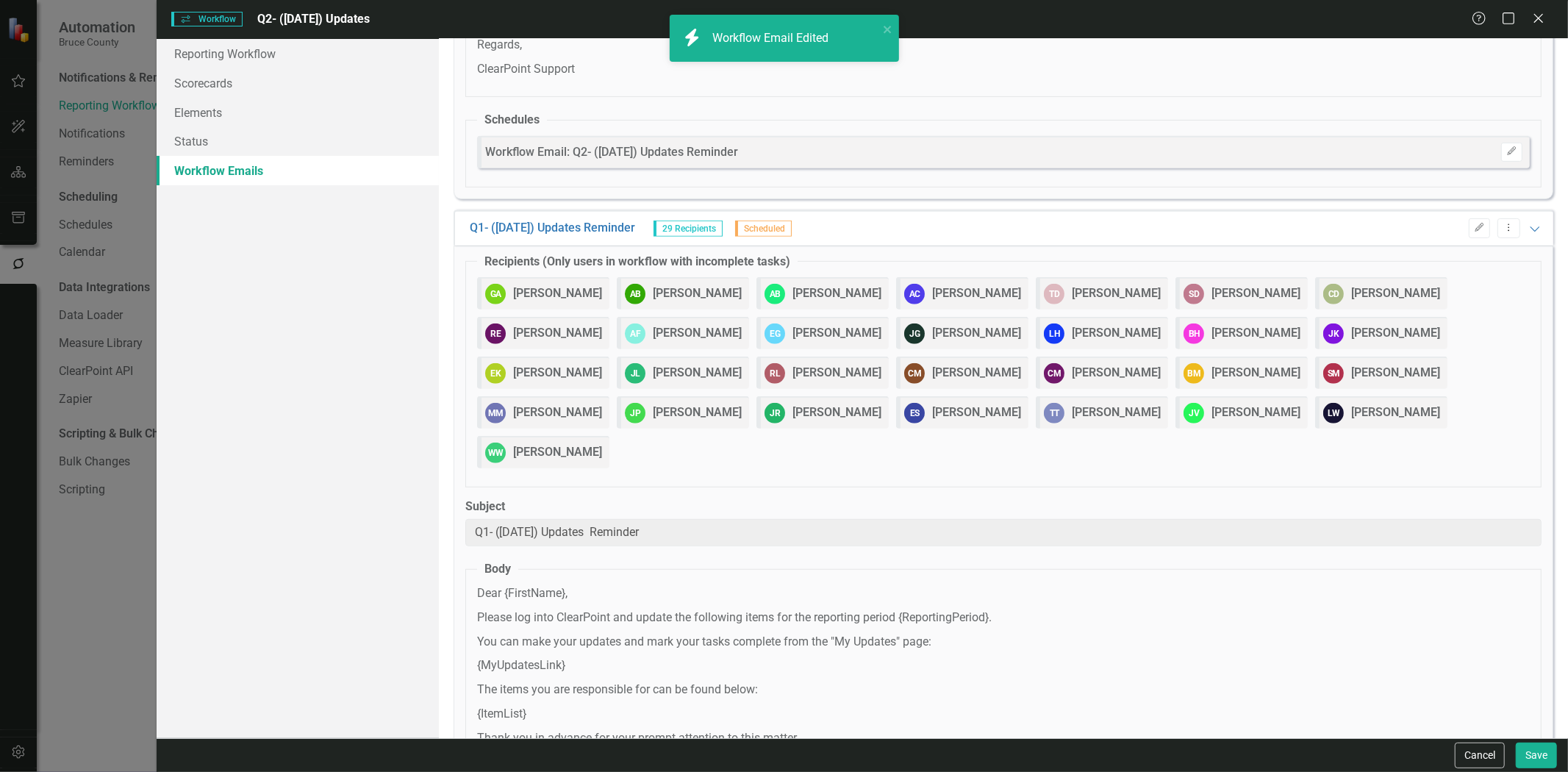
scroll to position [757, 0]
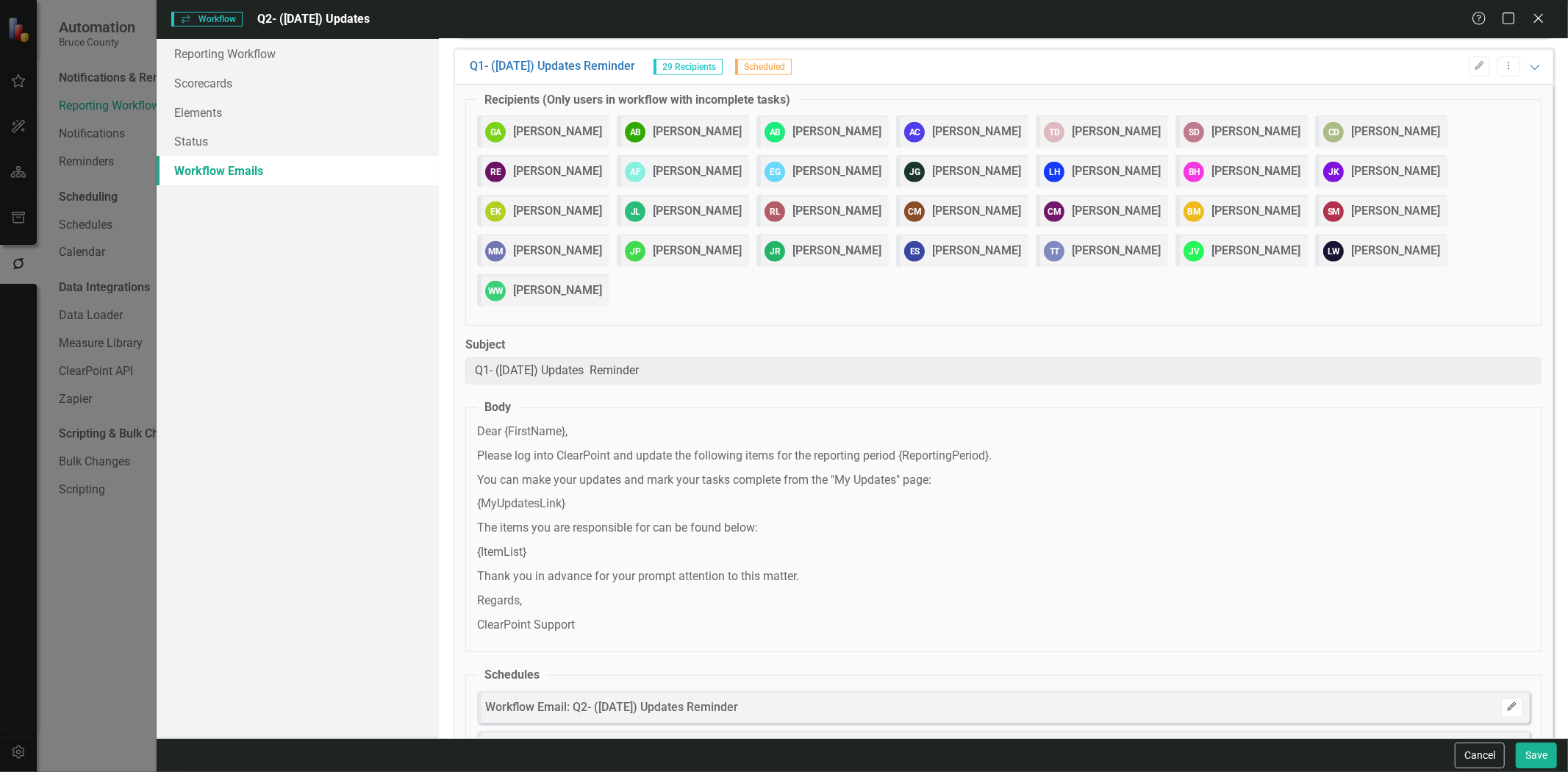
click at [1502, 698] on button "Edit" at bounding box center [1512, 708] width 21 height 19
select select "pm"
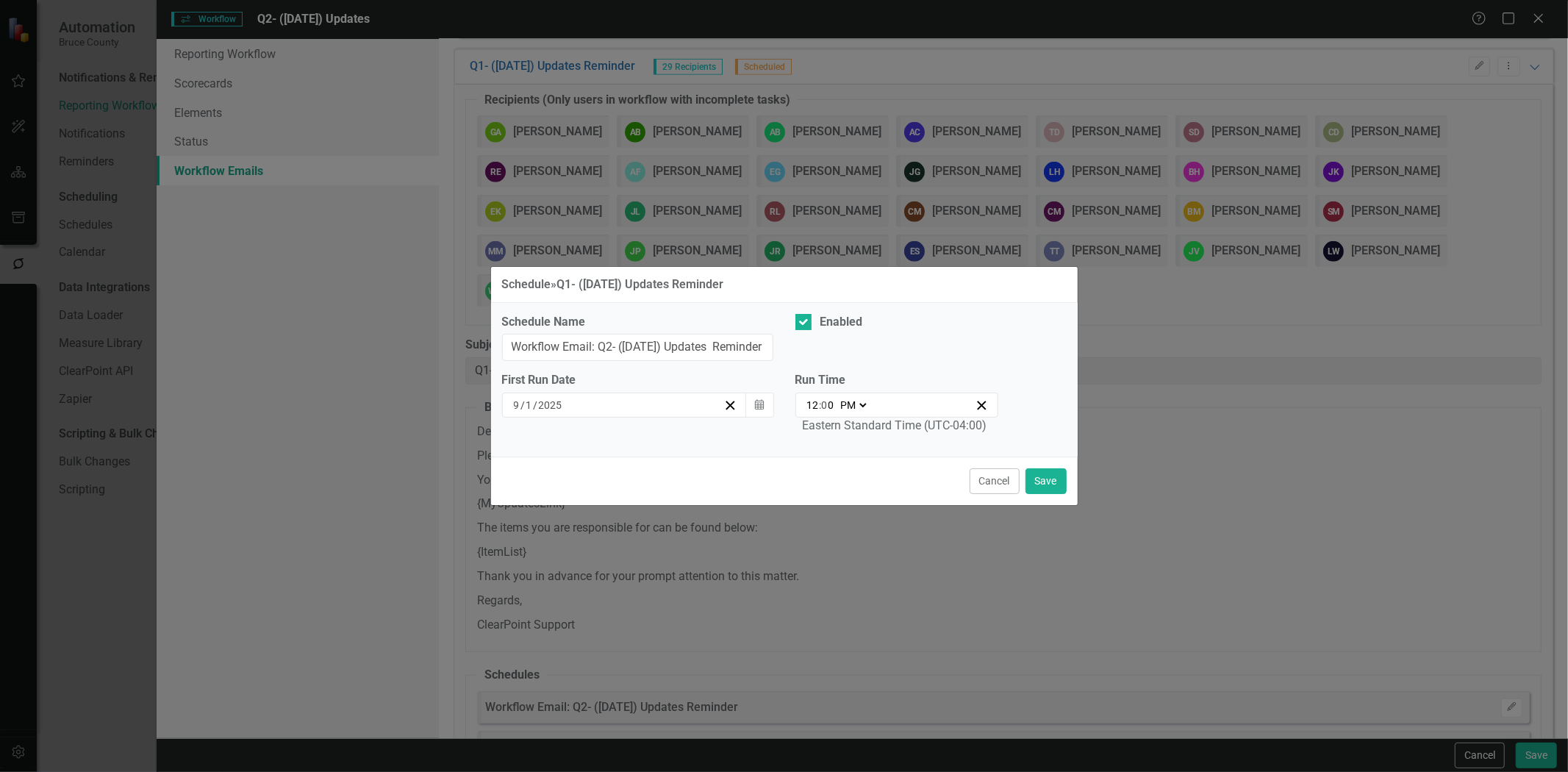
click at [996, 485] on button "Cancel" at bounding box center [995, 482] width 50 height 26
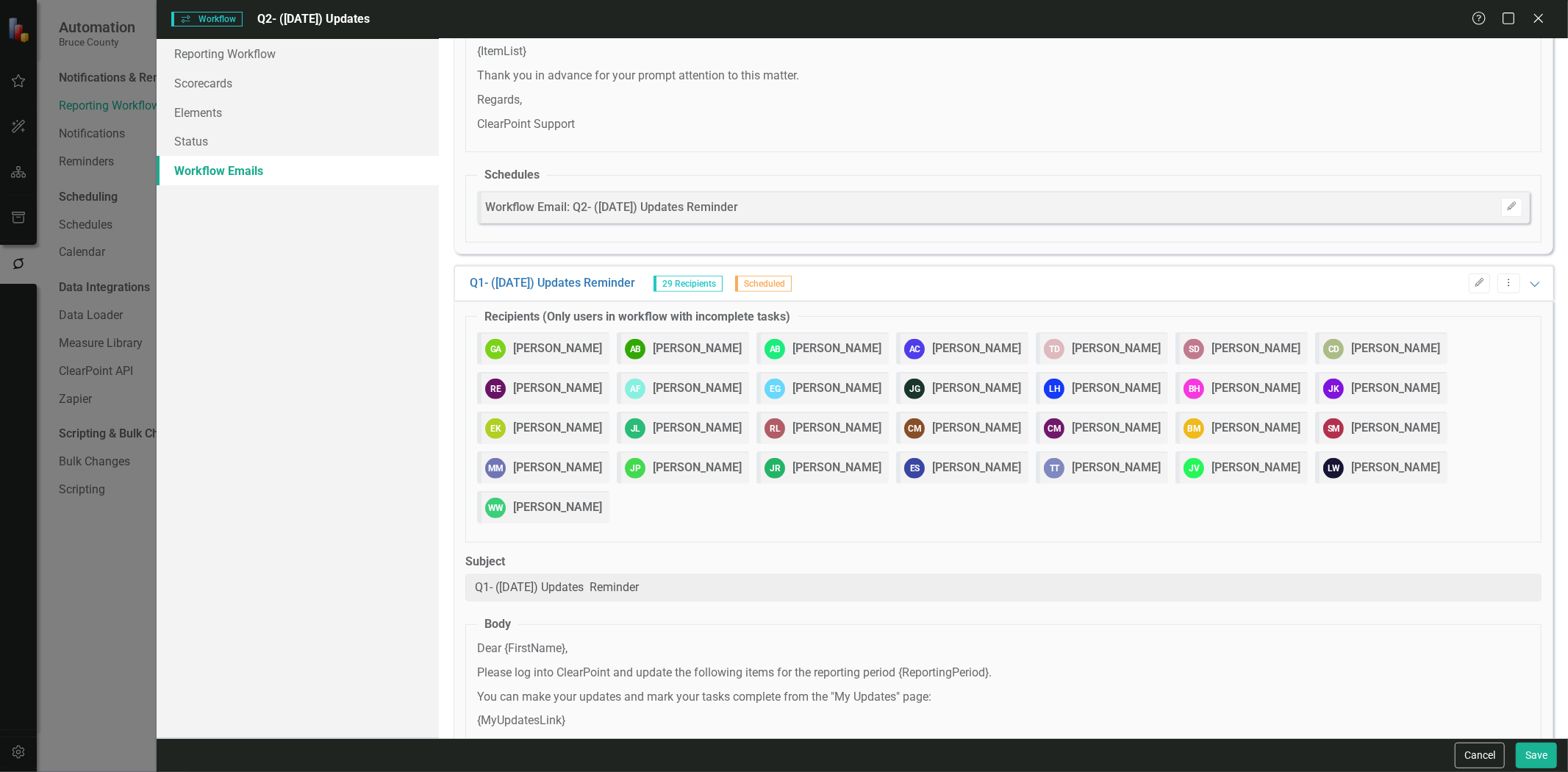
scroll to position [430, 0]
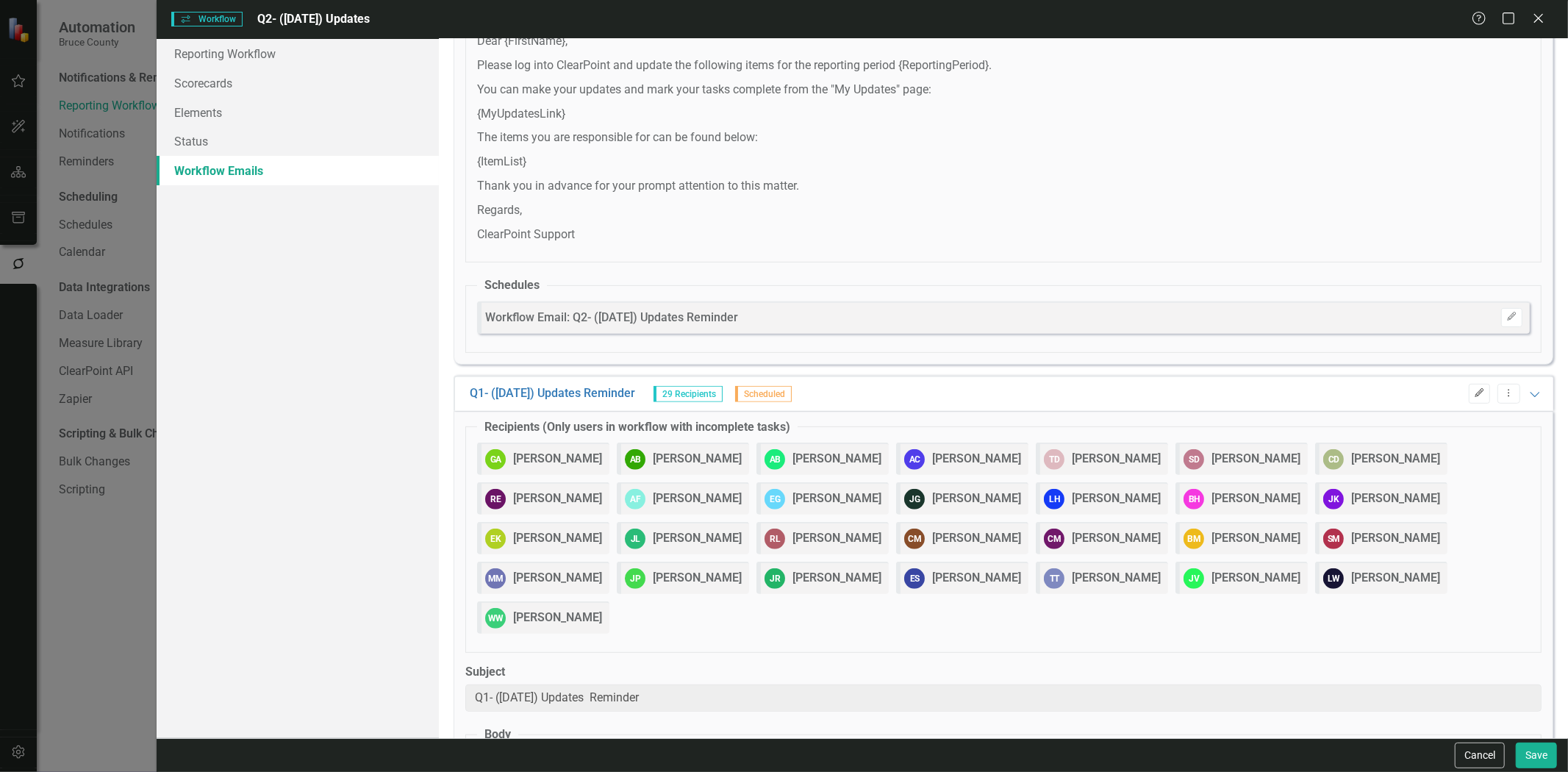
click at [1469, 384] on button "Edit" at bounding box center [1479, 393] width 21 height 19
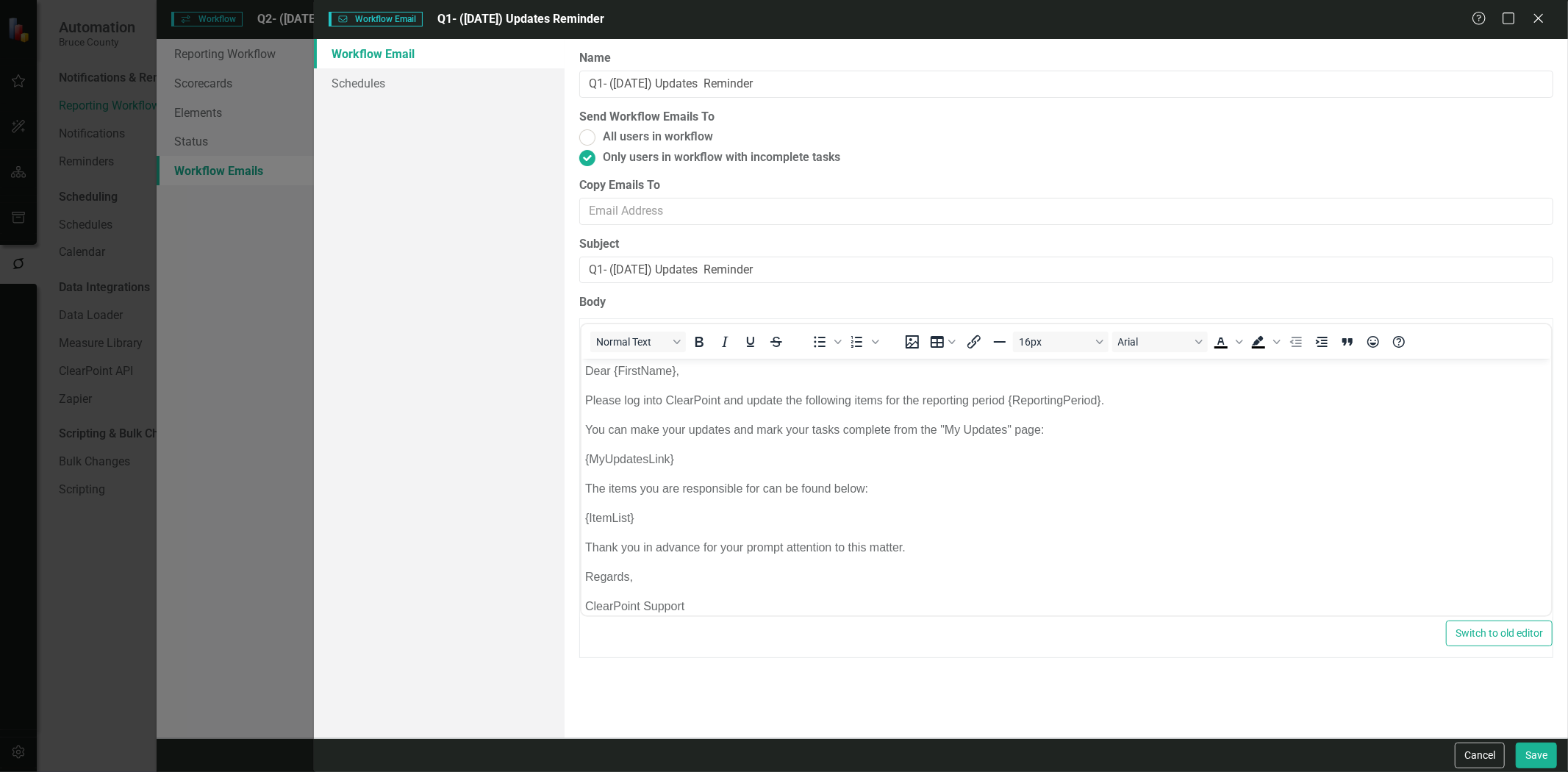
scroll to position [0, 0]
click at [597, 85] on input "Q1- (March 25) Updates Reminder" at bounding box center [1066, 84] width 974 height 27
click at [638, 85] on input "Q2- (March 25) Updates Reminder" at bounding box center [1066, 84] width 974 height 27
click at [638, 84] on input "Q2- (March 25) Updates Reminder" at bounding box center [1066, 84] width 974 height 27
type input "Q2- (June25) Updates Reminder"
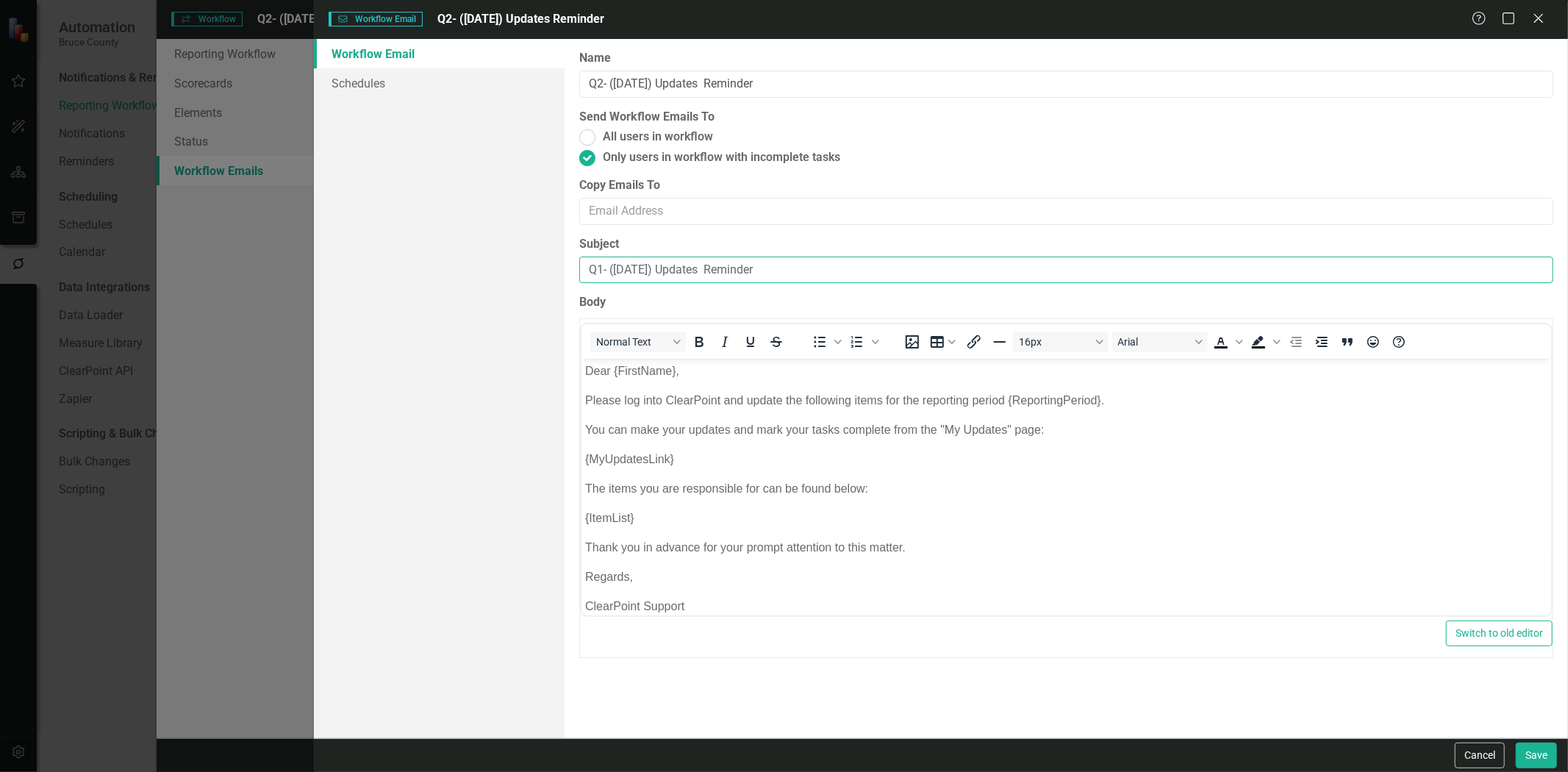
click at [598, 275] on input "Q1- (March 25) Updates Reminder" at bounding box center [1066, 270] width 974 height 27
click at [638, 267] on input "Q2- (March 25) Updates Reminder" at bounding box center [1066, 270] width 974 height 27
type input "Q2- (June 25) Updates Reminder"
click at [1534, 755] on button "Save" at bounding box center [1536, 755] width 41 height 26
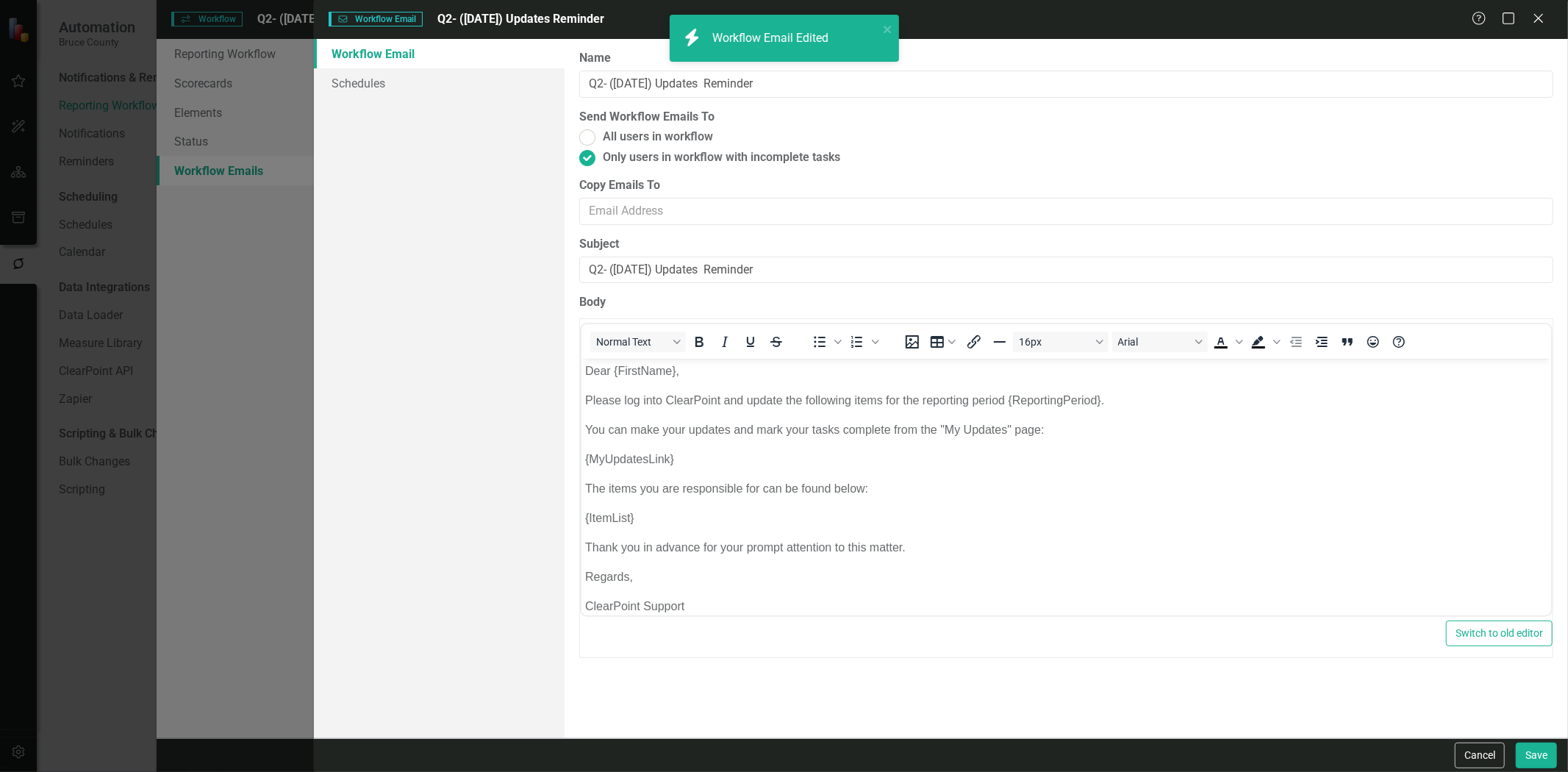
type input "Q2- (June 25) Updates Reminder"
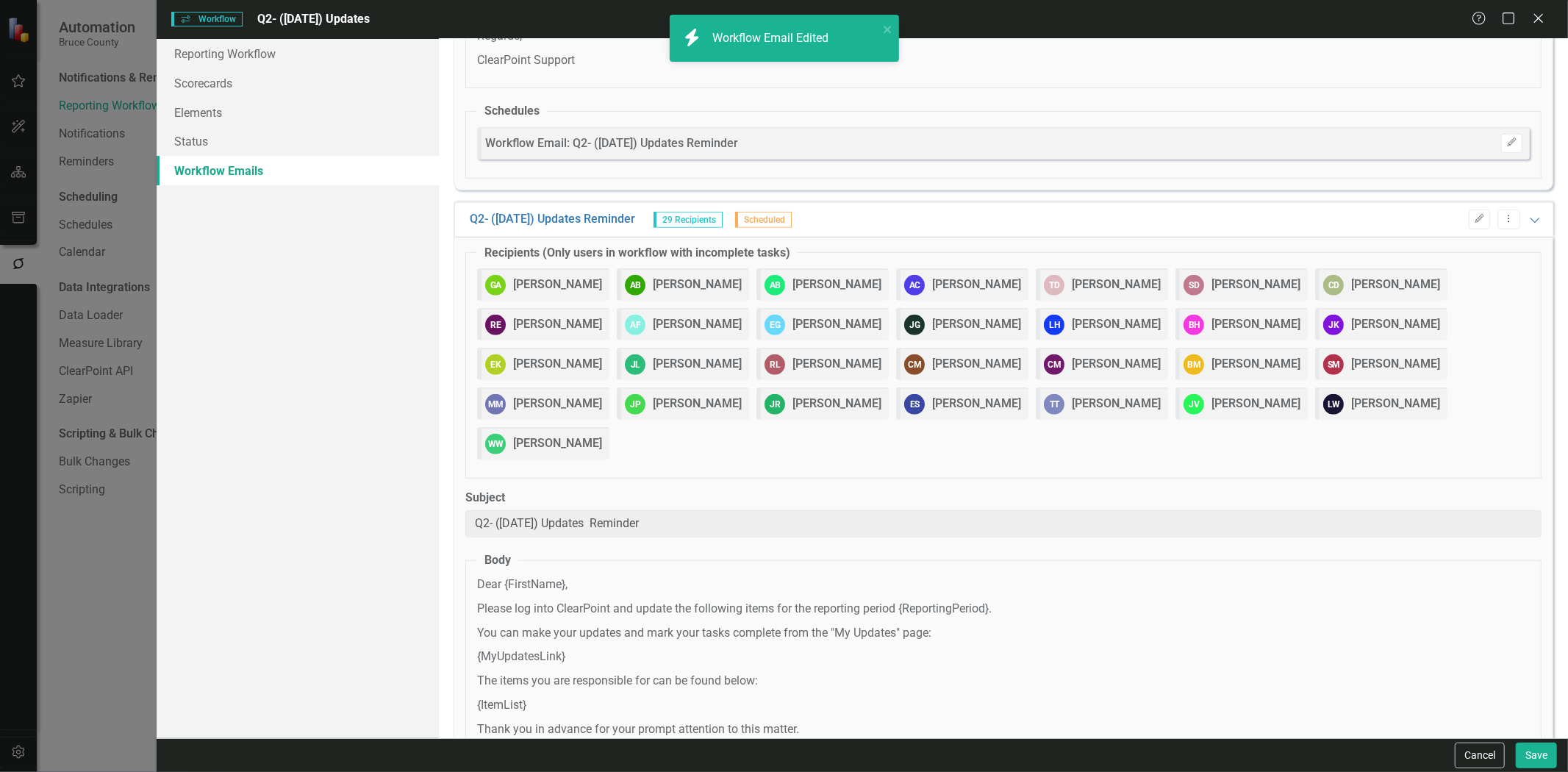
scroll to position [757, 0]
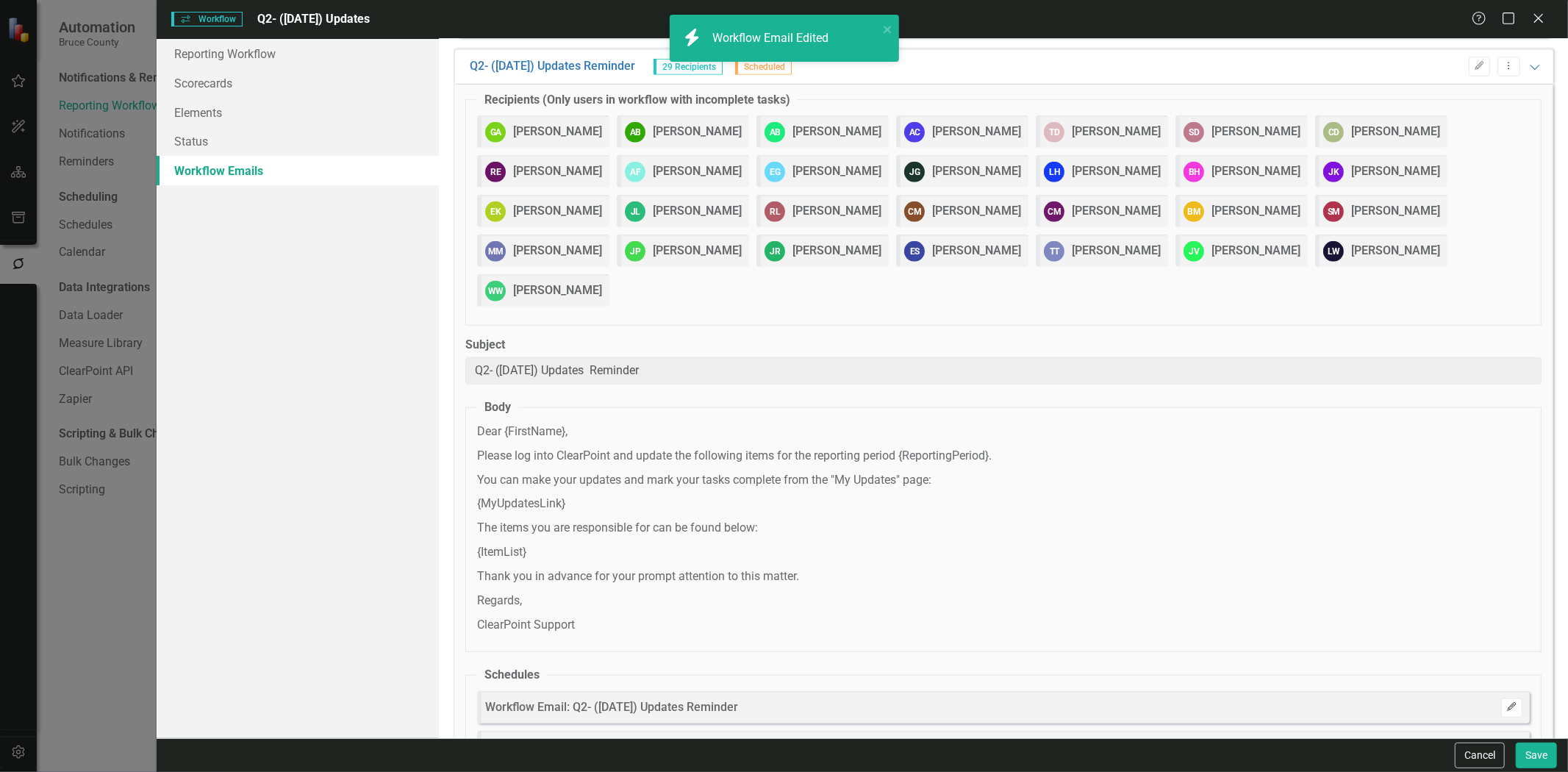
click at [1502, 698] on button "Edit" at bounding box center [1512, 708] width 21 height 19
select select "pm"
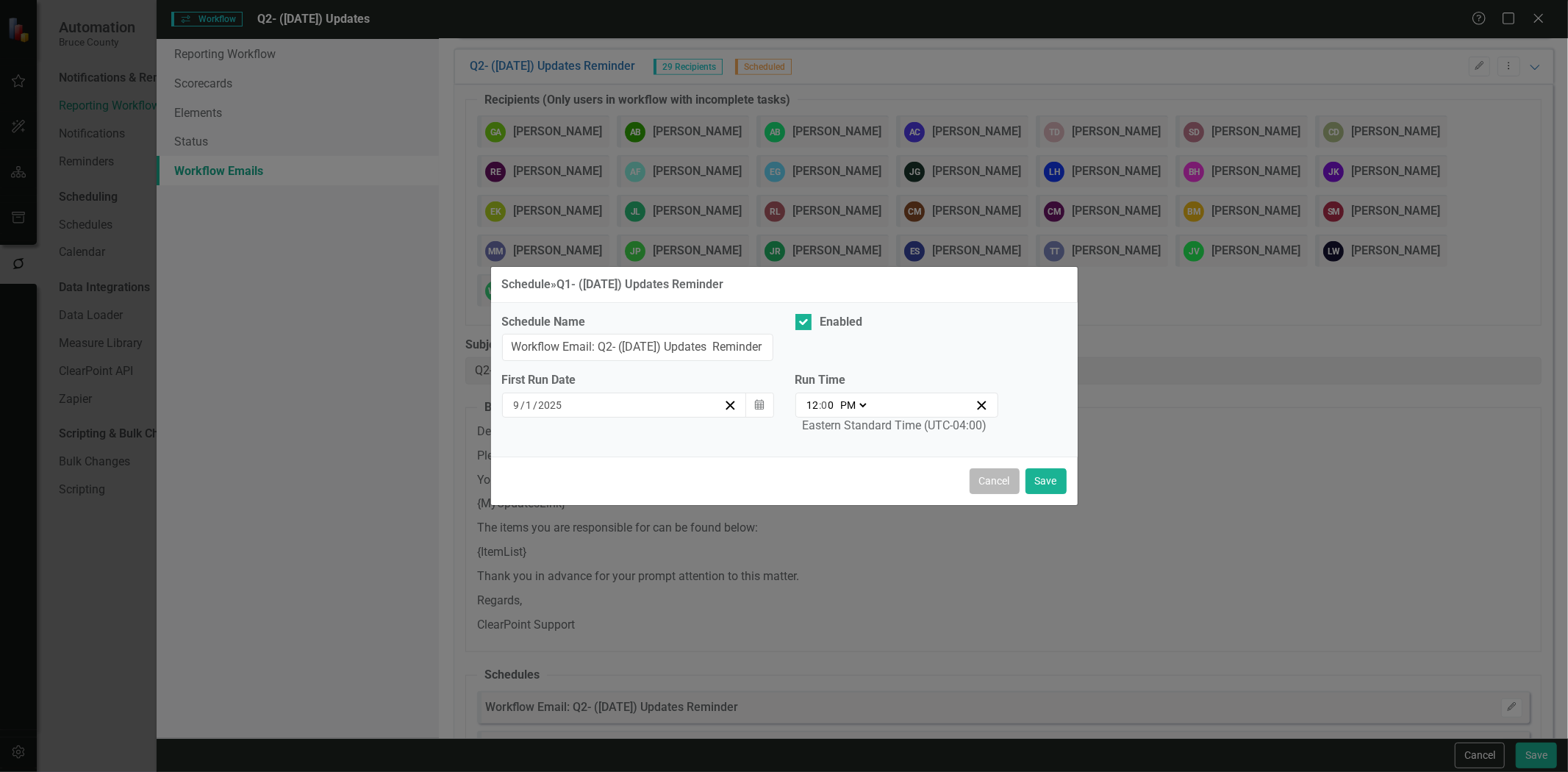
click at [995, 470] on button "Cancel" at bounding box center [995, 482] width 50 height 26
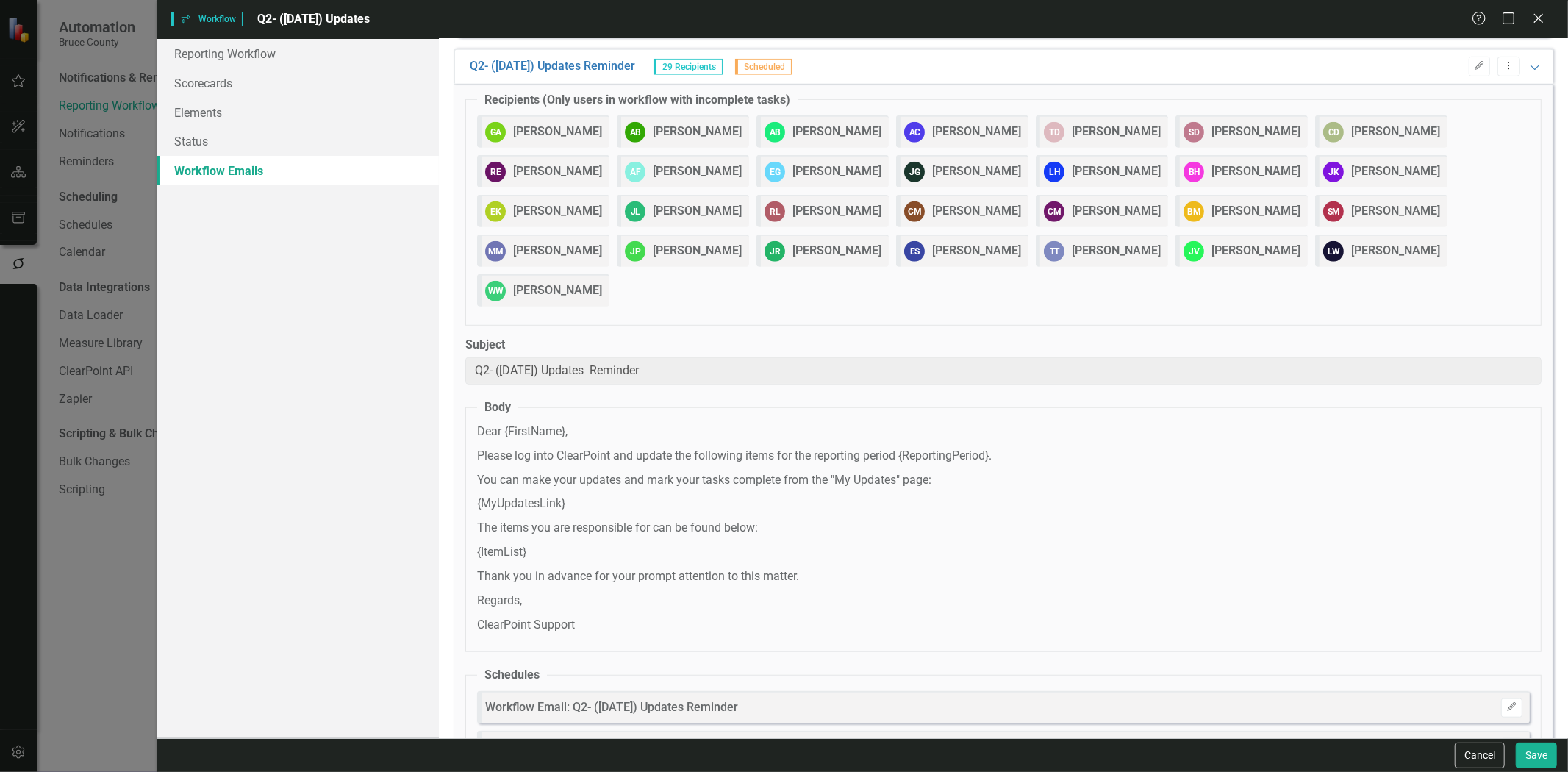
click at [1502, 737] on button "Edit" at bounding box center [1512, 747] width 21 height 19
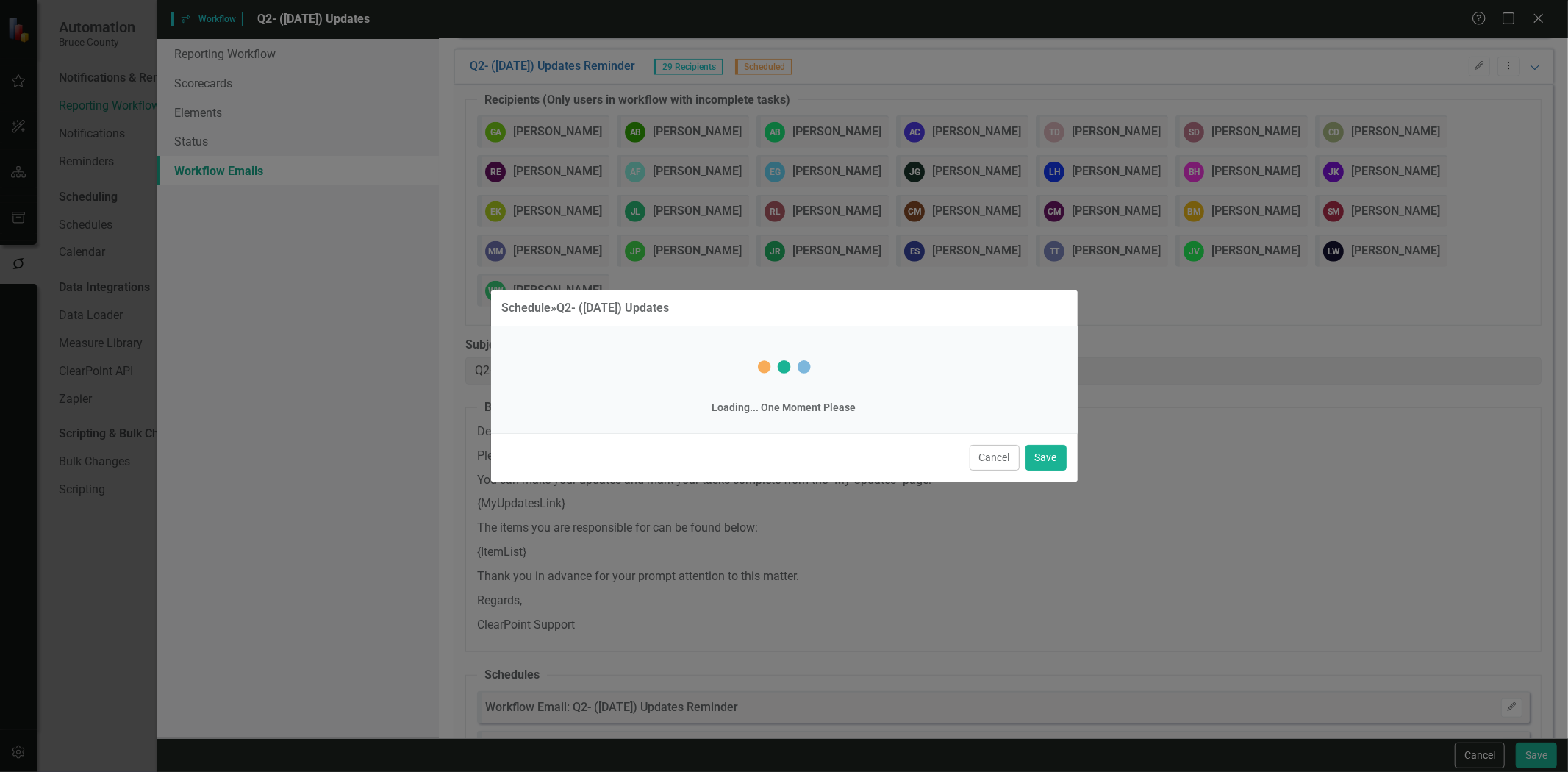
select select "pm"
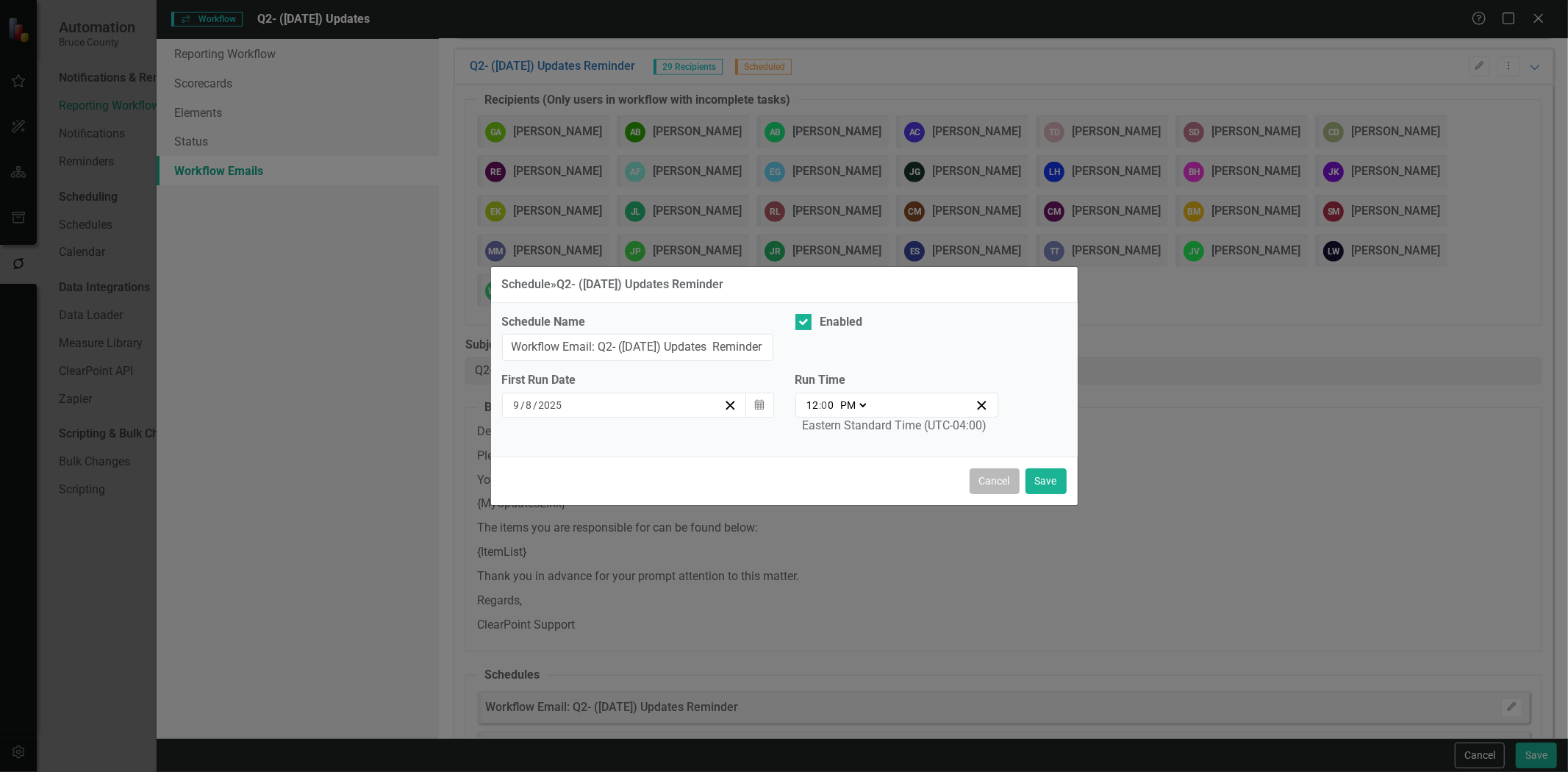
click at [990, 479] on button "Cancel" at bounding box center [995, 482] width 50 height 26
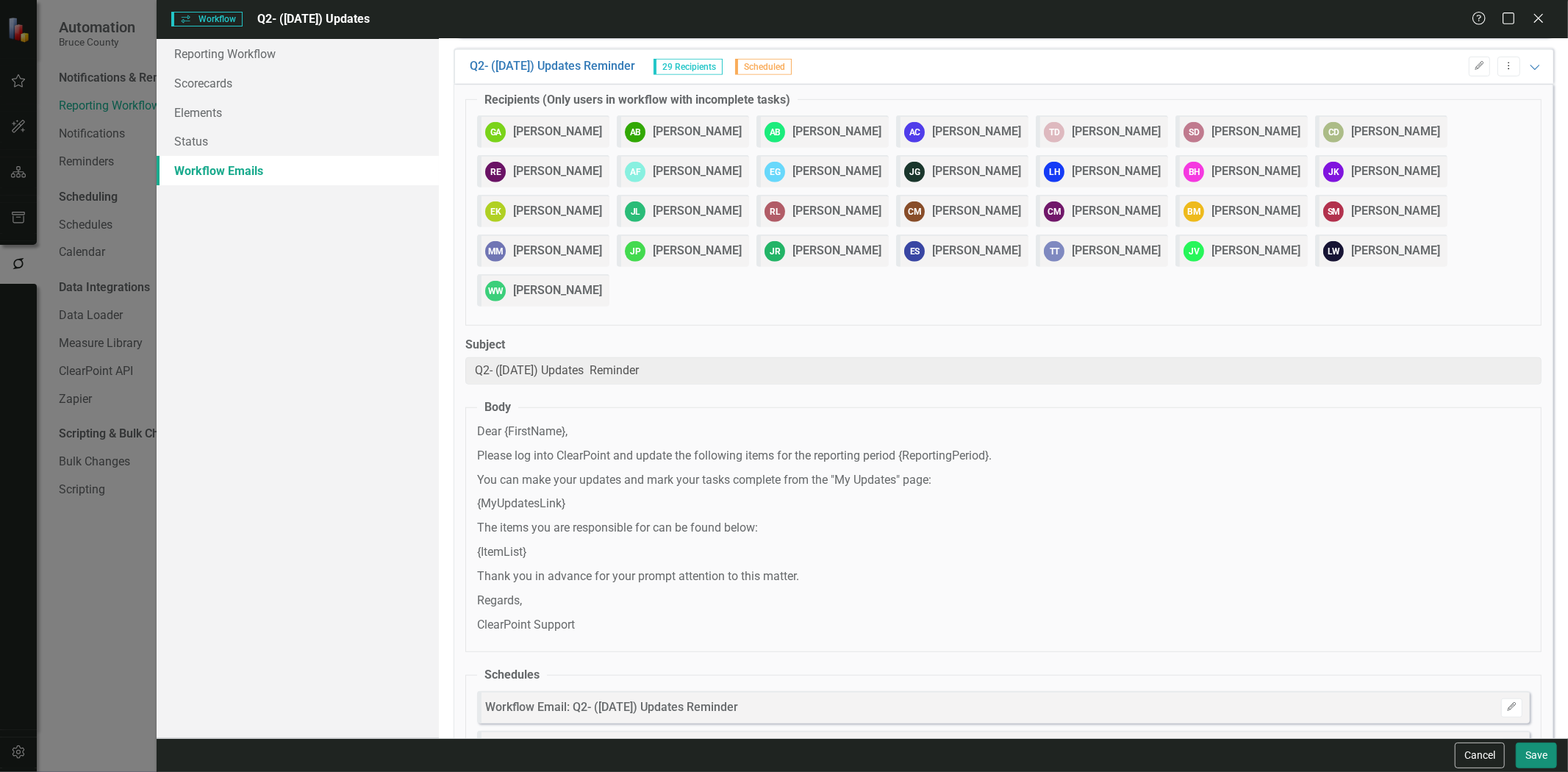
click at [1533, 752] on button "Save" at bounding box center [1536, 755] width 41 height 26
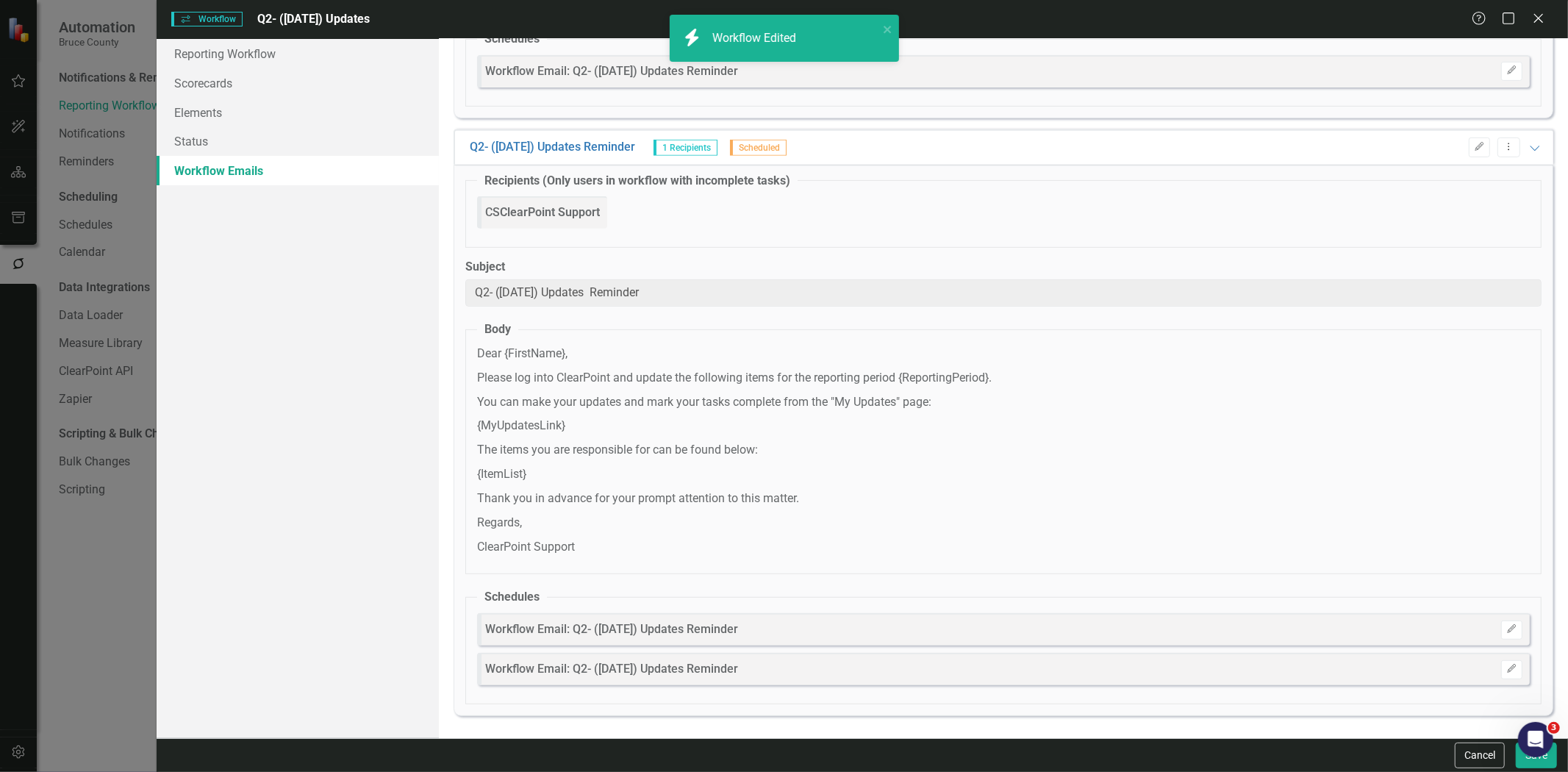
scroll to position [0, 0]
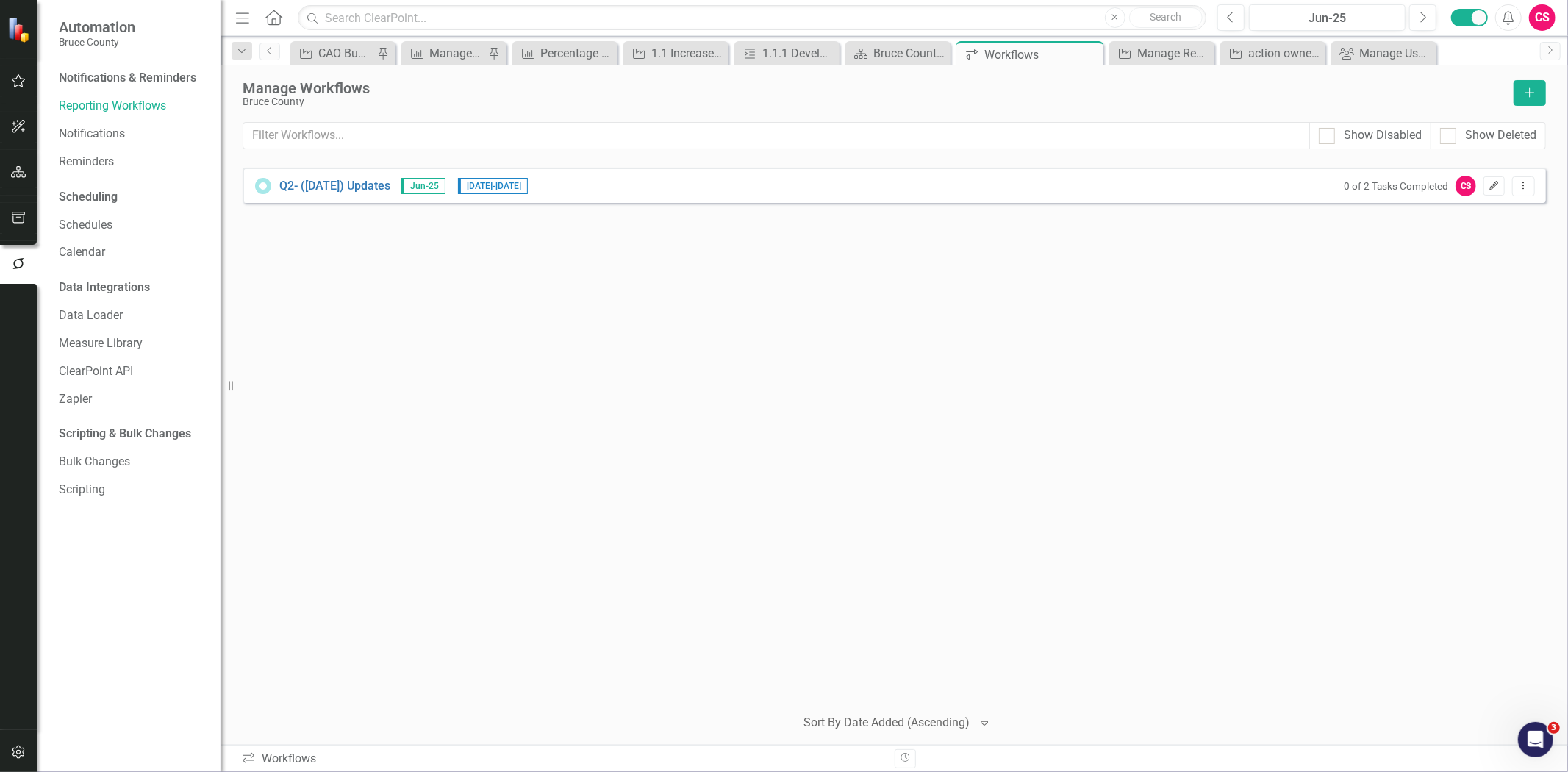
click at [1497, 185] on icon "Edit" at bounding box center [1494, 185] width 11 height 8
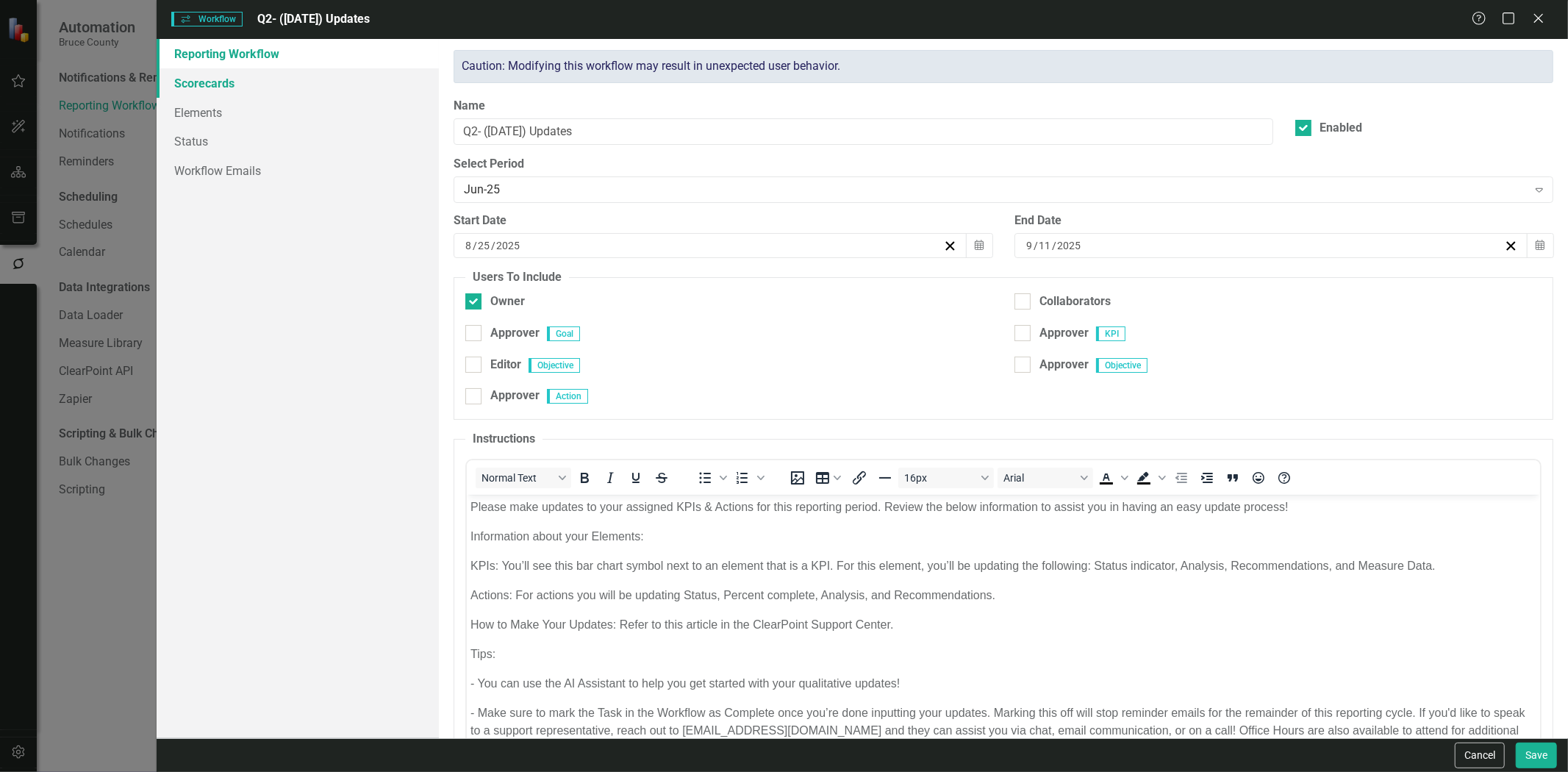
click at [273, 82] on link "Scorecards" at bounding box center [298, 82] width 282 height 29
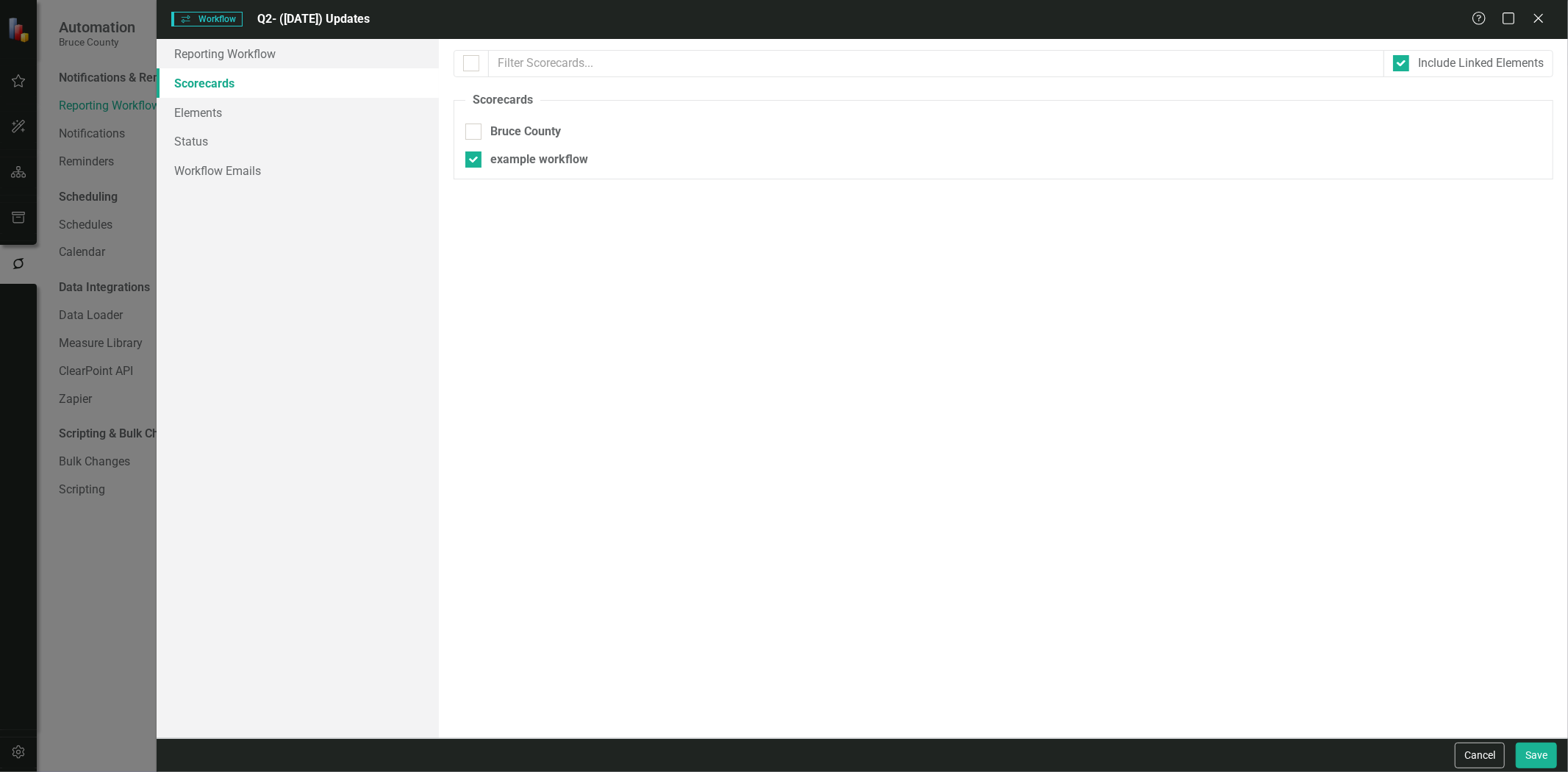
drag, startPoint x: 516, startPoint y: 147, endPoint x: 531, endPoint y: 120, distance: 30.9
click at [520, 140] on fieldset "Scorecards Please select the scorecards that you want to include in this workfl…" at bounding box center [1004, 135] width 1100 height 88
click at [531, 129] on div "Bruce County" at bounding box center [526, 132] width 71 height 17
click at [475, 129] on input "Bruce County" at bounding box center [470, 128] width 9 height 9
checkbox input "true"
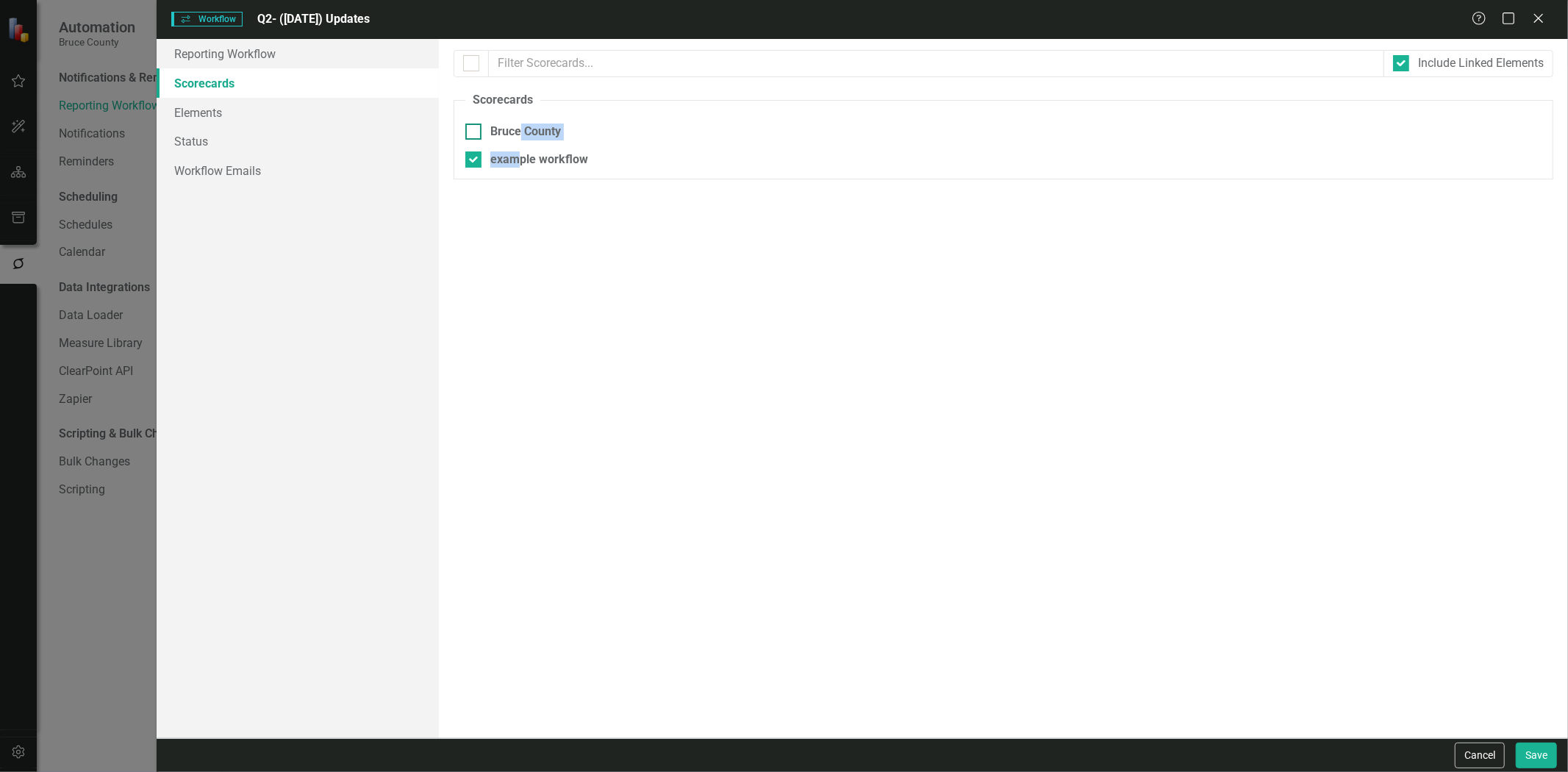
checkbox input "true"
click at [512, 156] on div "example workflow" at bounding box center [539, 160] width 98 height 17
click at [475, 156] on input "example workflow" at bounding box center [470, 156] width 9 height 9
checkbox input "false"
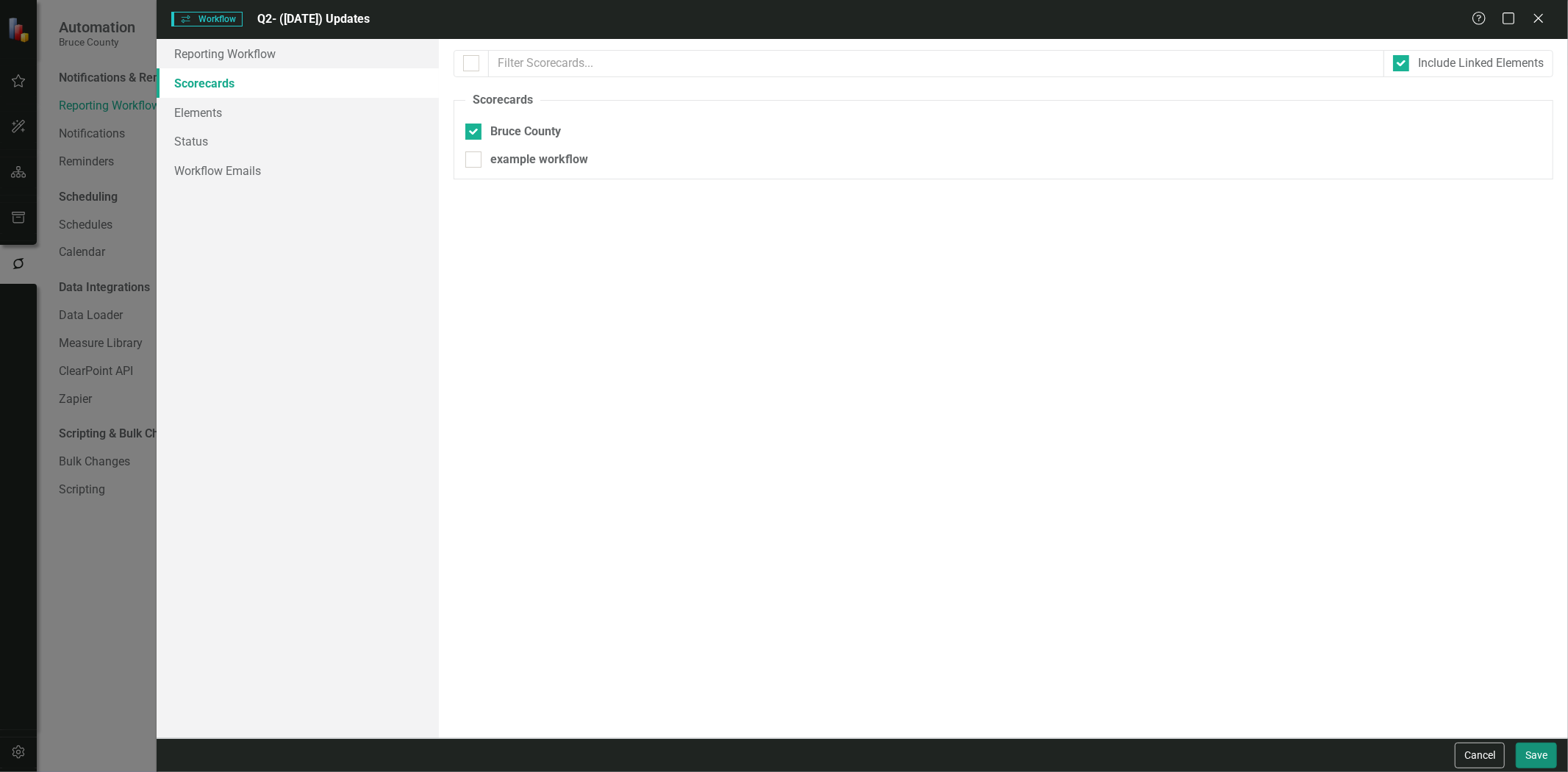
click at [1533, 762] on button "Save" at bounding box center [1536, 755] width 41 height 26
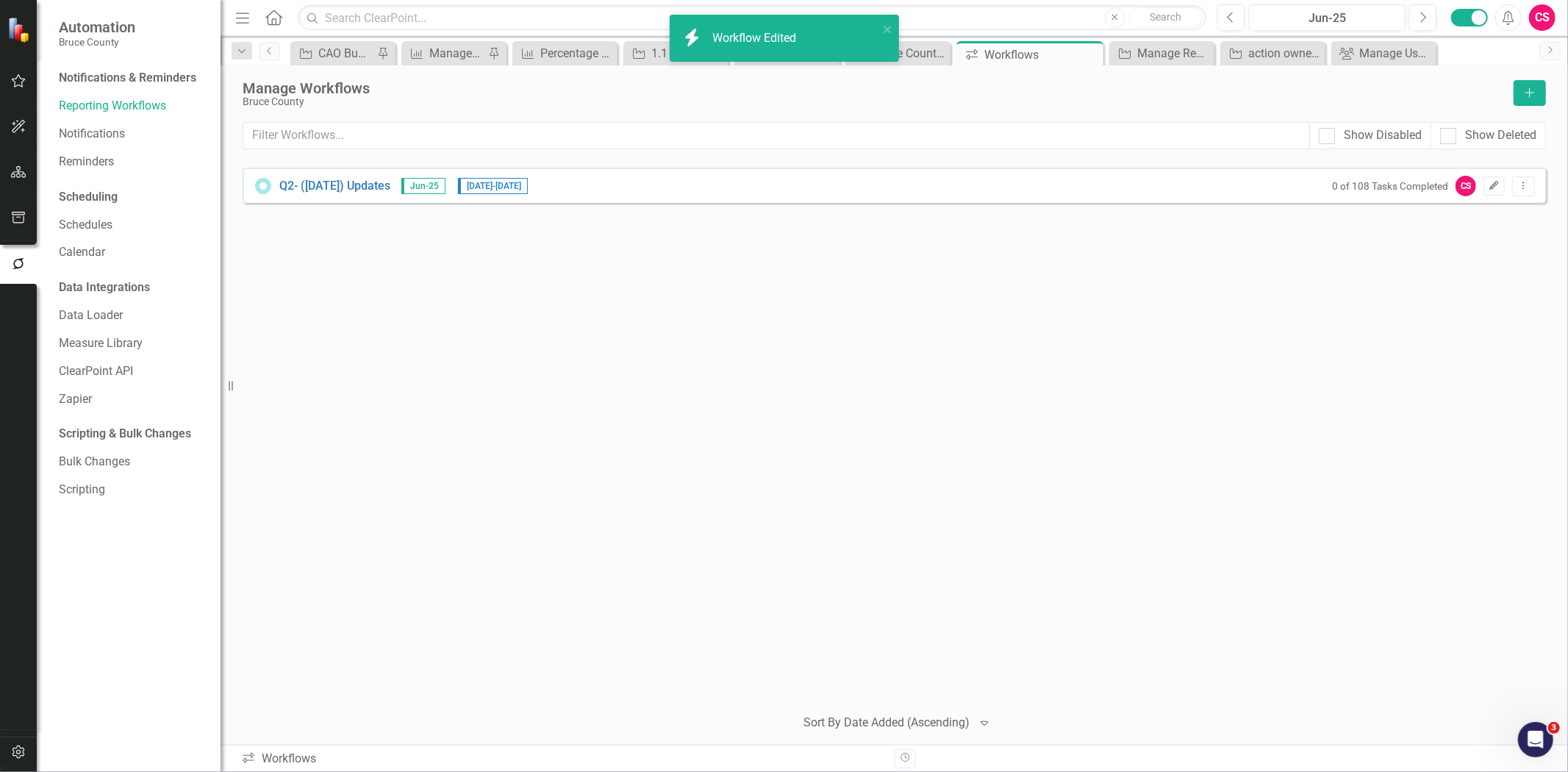
click at [1495, 184] on icon "button" at bounding box center [1494, 185] width 8 height 8
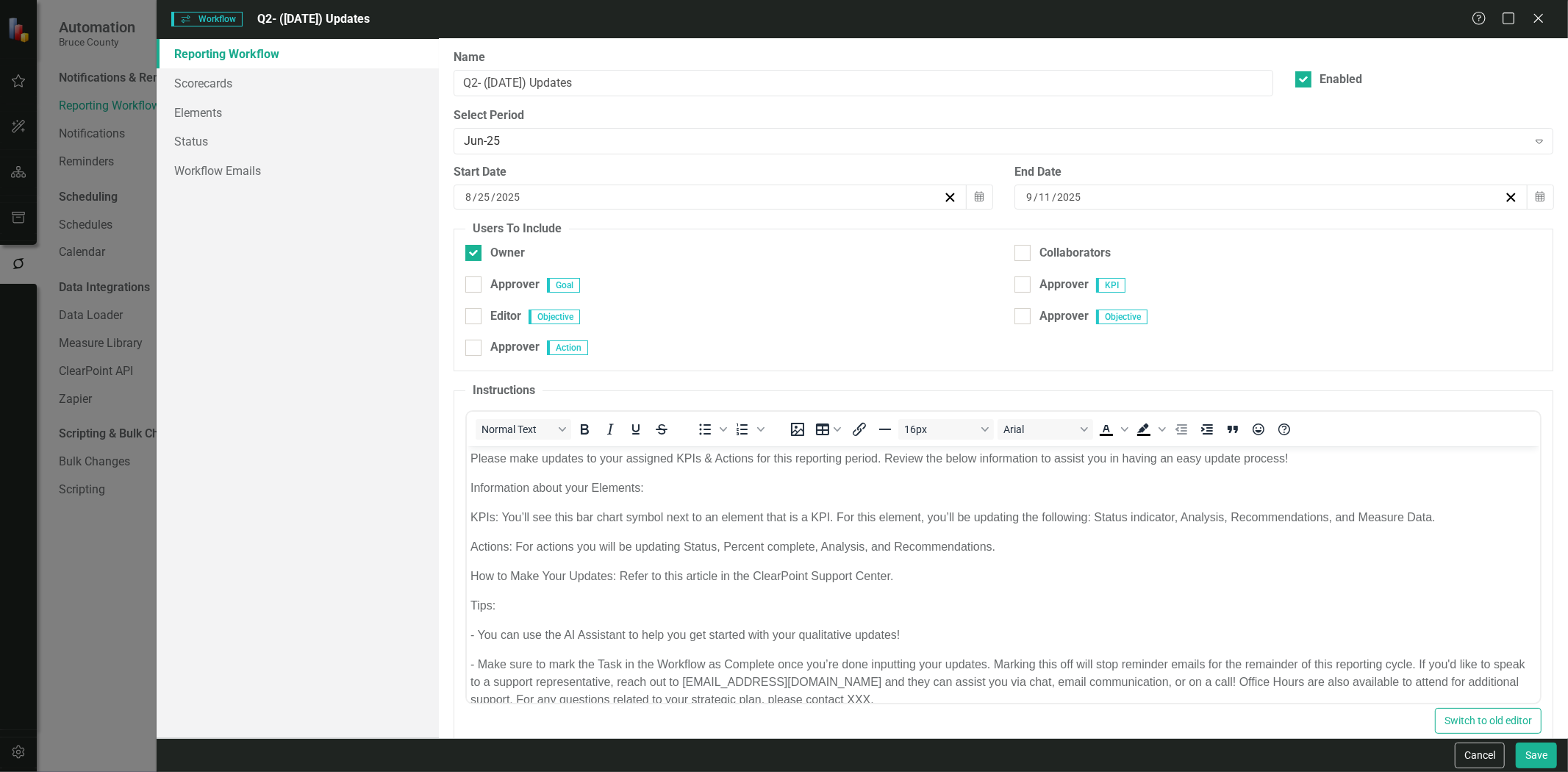
scroll to position [75, 0]
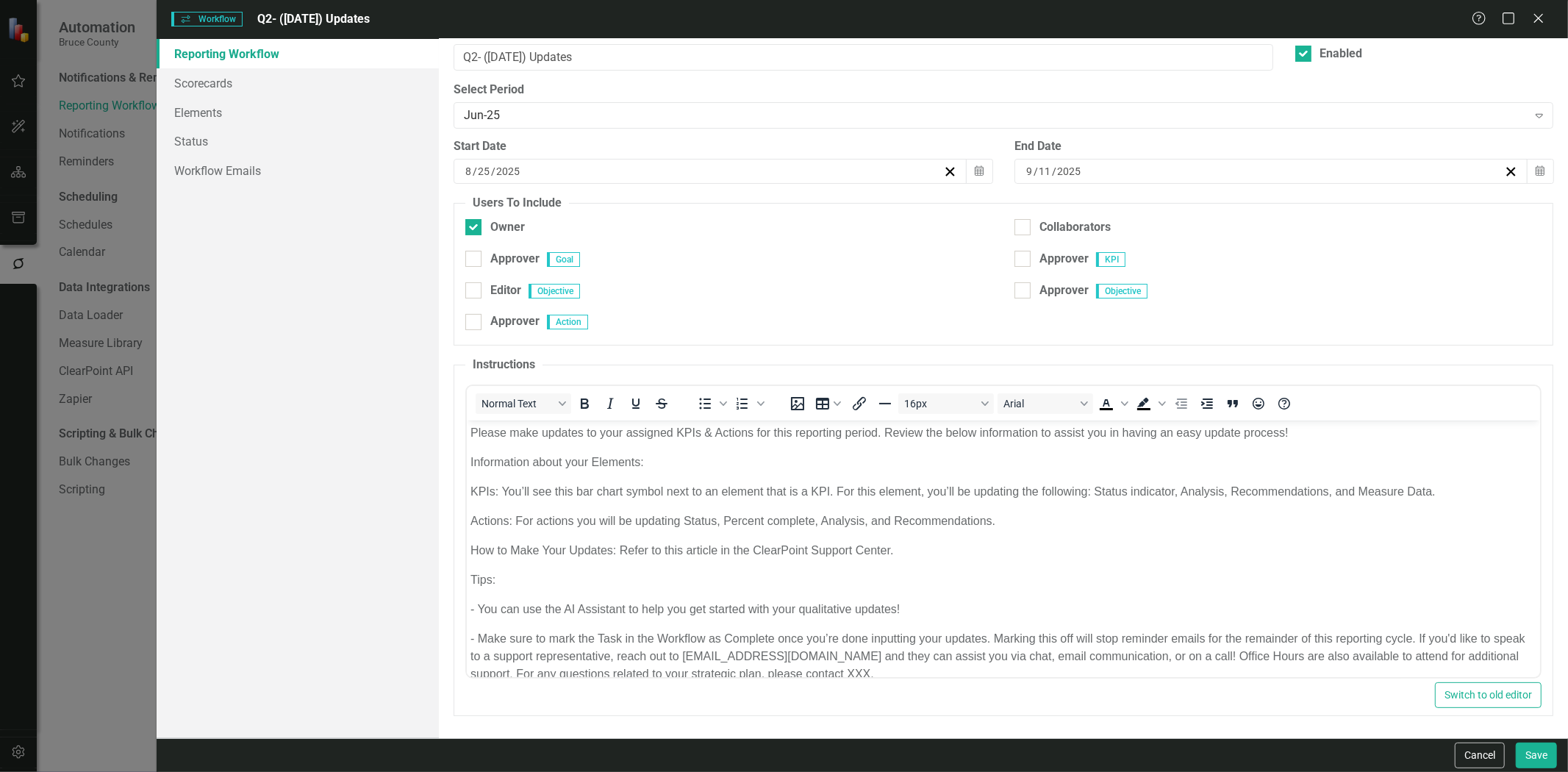
click at [706, 554] on p "How to Make Your Updates: Refer to this article in the ClearPoint Support Cente…" at bounding box center [1004, 550] width 1067 height 18
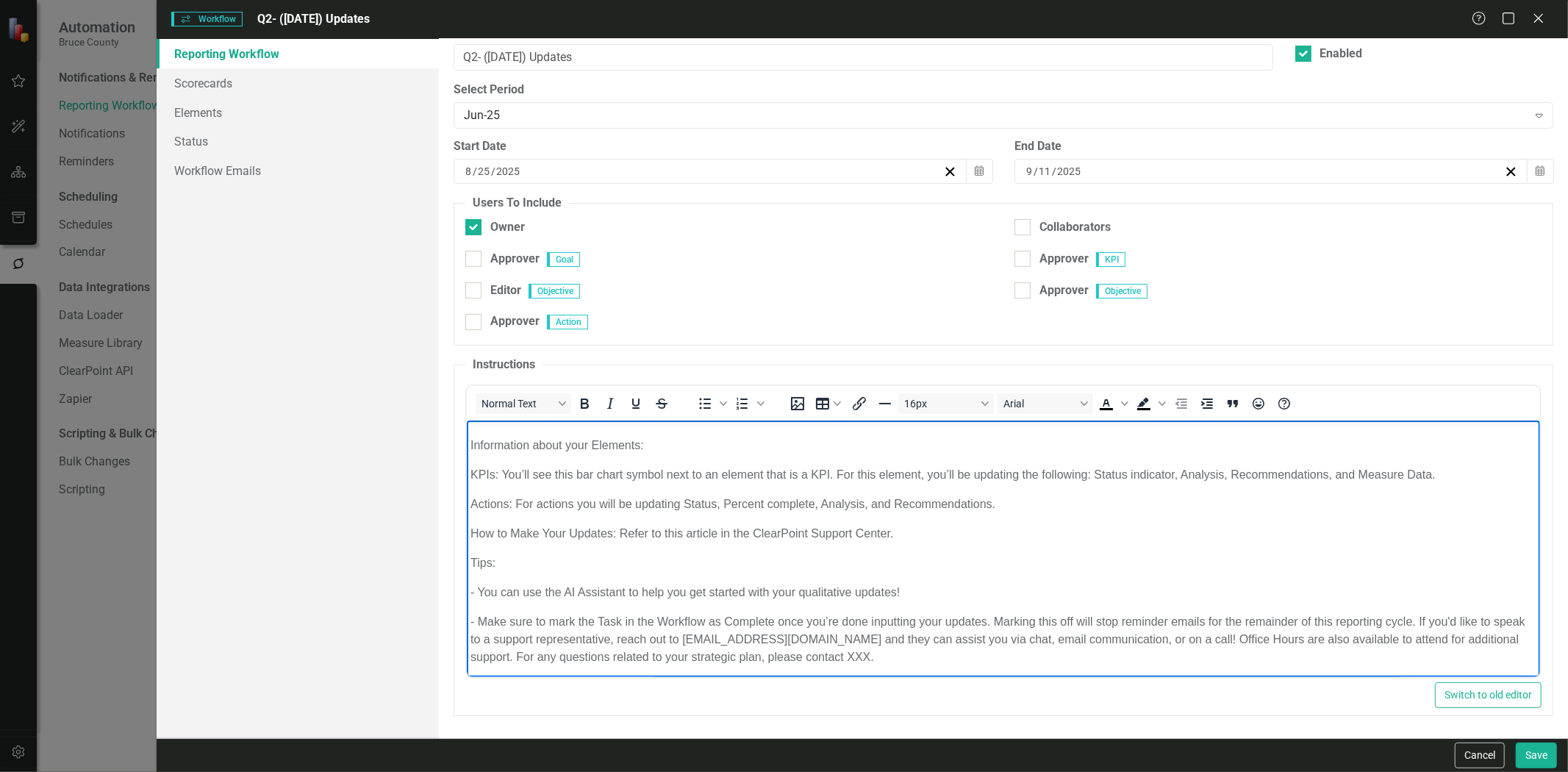
scroll to position [0, 0]
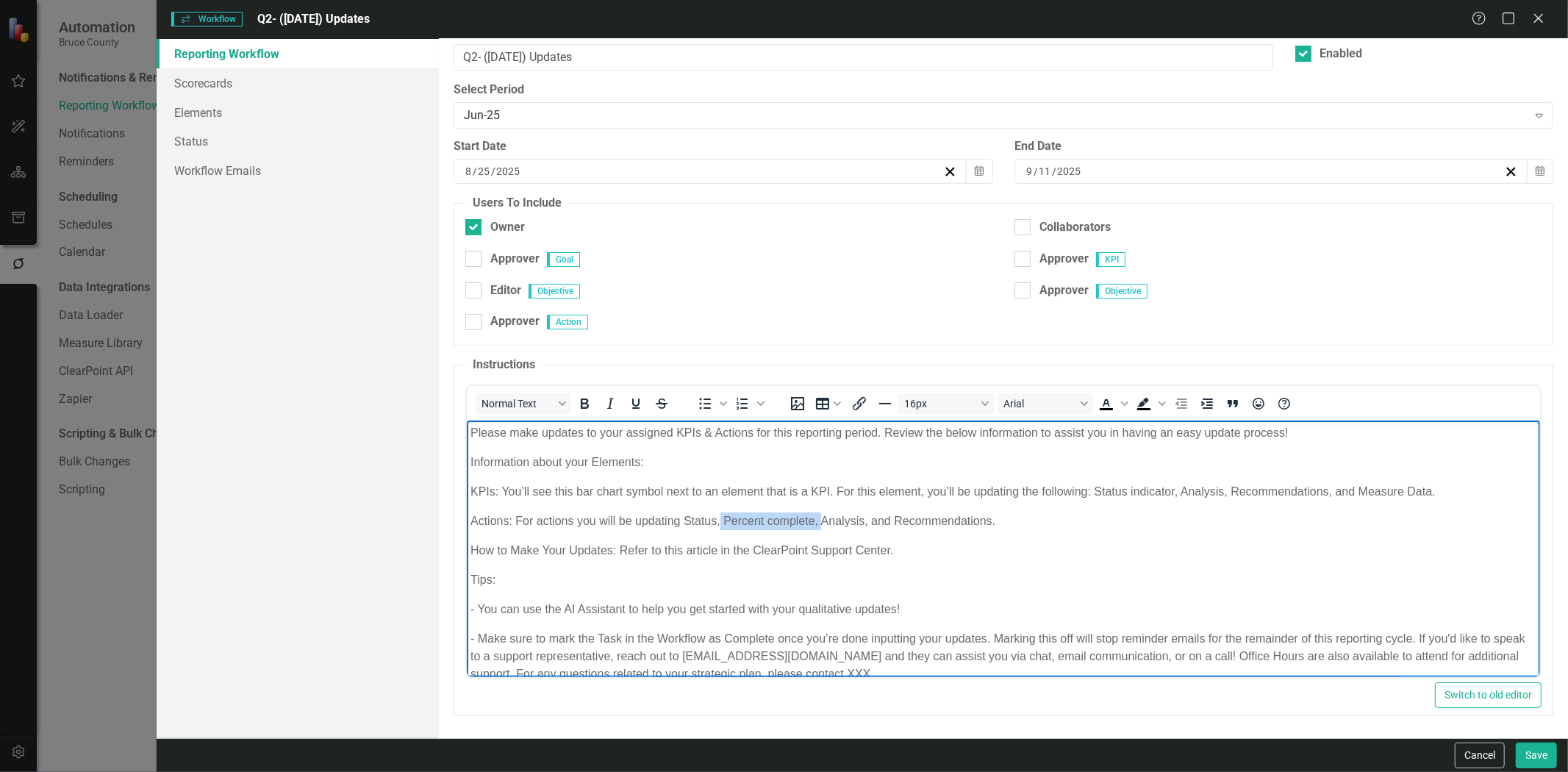
drag, startPoint x: 725, startPoint y: 521, endPoint x: 823, endPoint y: 526, distance: 98.1
click at [823, 526] on p "Actions: For actions you will be updating Status, Percent complete, Analysis, a…" at bounding box center [1004, 521] width 1067 height 18
click at [813, 524] on p "Actions: For actions you will be updating Status, Action Analysis, and Recommen…" at bounding box center [1004, 521] width 1067 height 18
click at [808, 526] on p "Actions: For actions you will be updating Status, Action Analysis, and Recommen…" at bounding box center [1004, 521] width 1067 height 18
click at [949, 526] on p "Actions: For actions you will be updating Status, Action Analysis, Action Next …" at bounding box center [1004, 521] width 1067 height 18
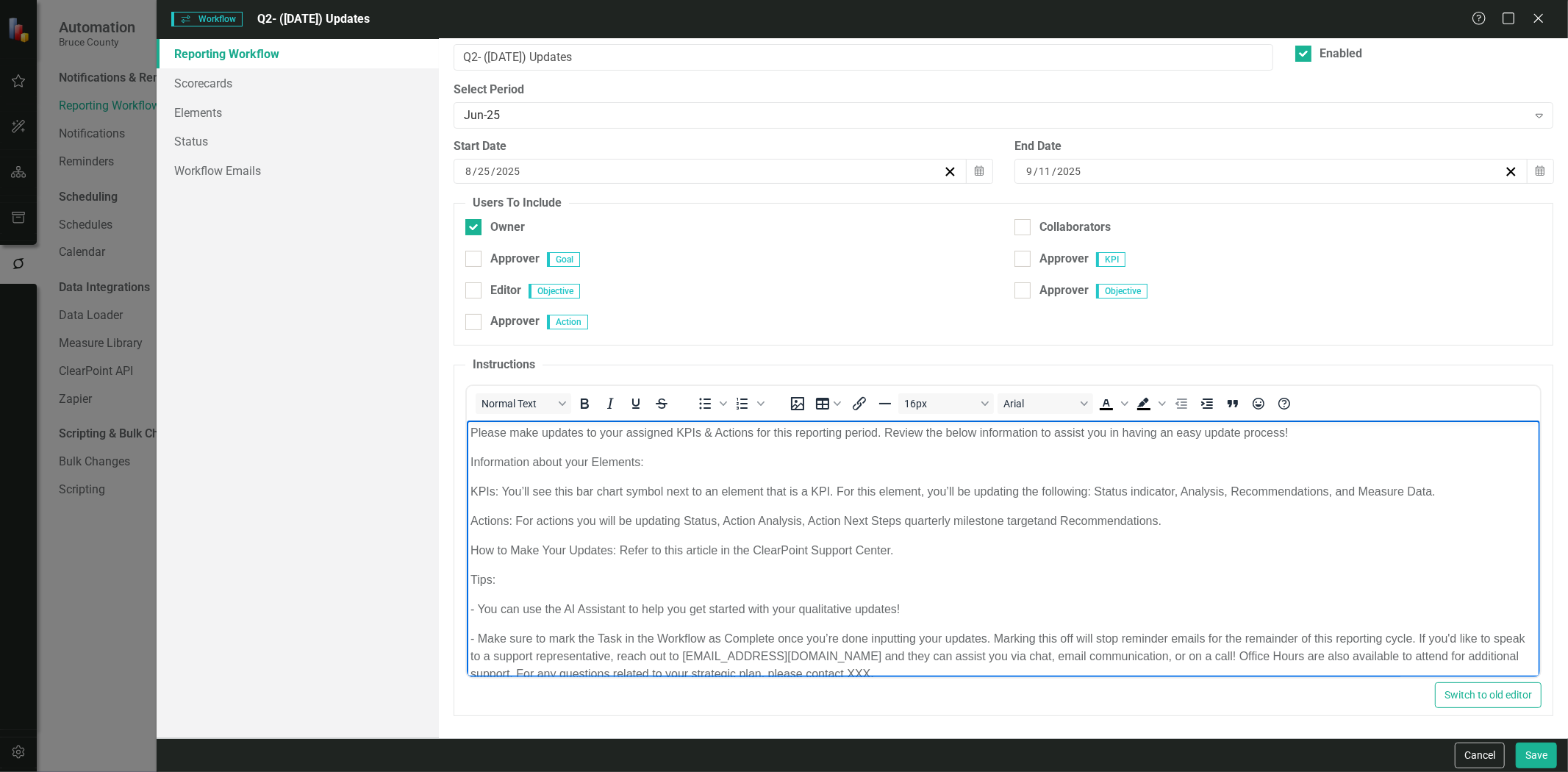
click at [1106, 525] on p "Actions: For actions you will be updating Status, Action Analysis, Action Next …" at bounding box center [1004, 521] width 1067 height 18
click at [1102, 523] on p "Actions: For actions you will be updating Status, Action Analysis, Action Next …" at bounding box center [1004, 521] width 1067 height 18
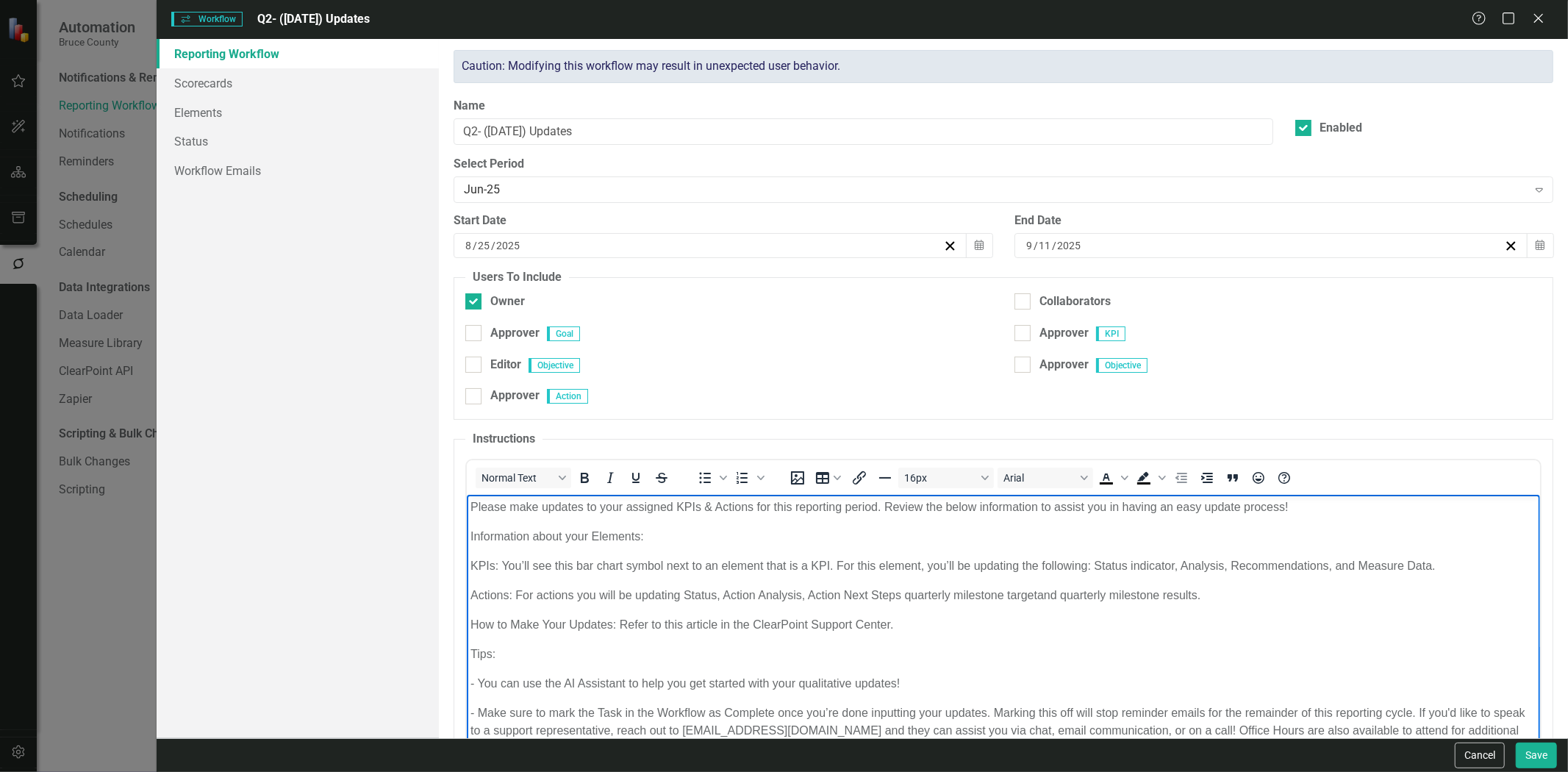
click at [703, 624] on p "How to Make Your Updates: Refer to this article in the ClearPoint Support Cente…" at bounding box center [1004, 625] width 1067 height 18
click at [859, 482] on icon "Insert/edit link" at bounding box center [859, 477] width 18 height 18
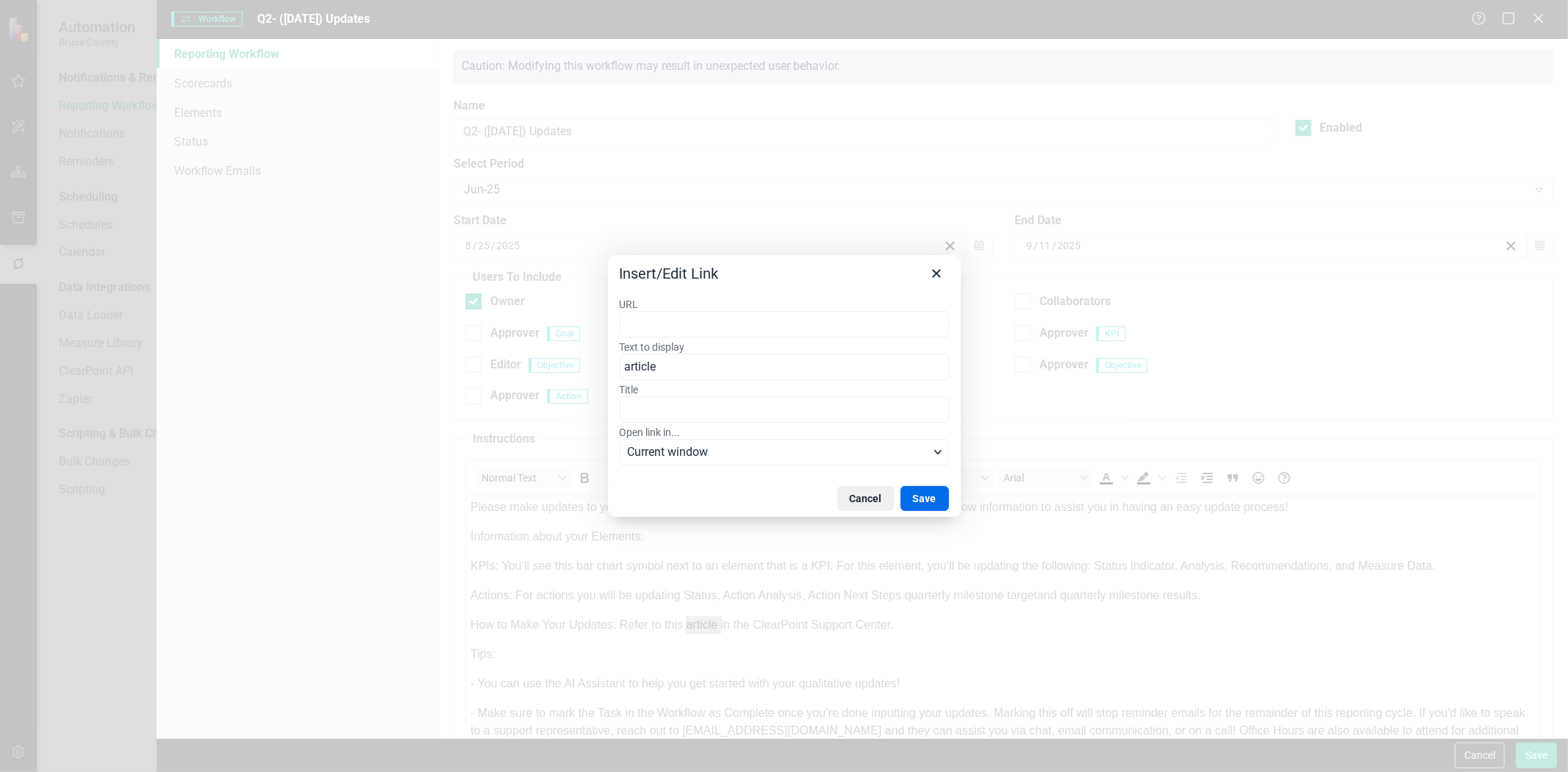
click at [644, 314] on input "URL" at bounding box center [784, 324] width 330 height 26
type input "https://support.clearpointstrategy.com/en/articles/8380855-getting-around-my-up…"
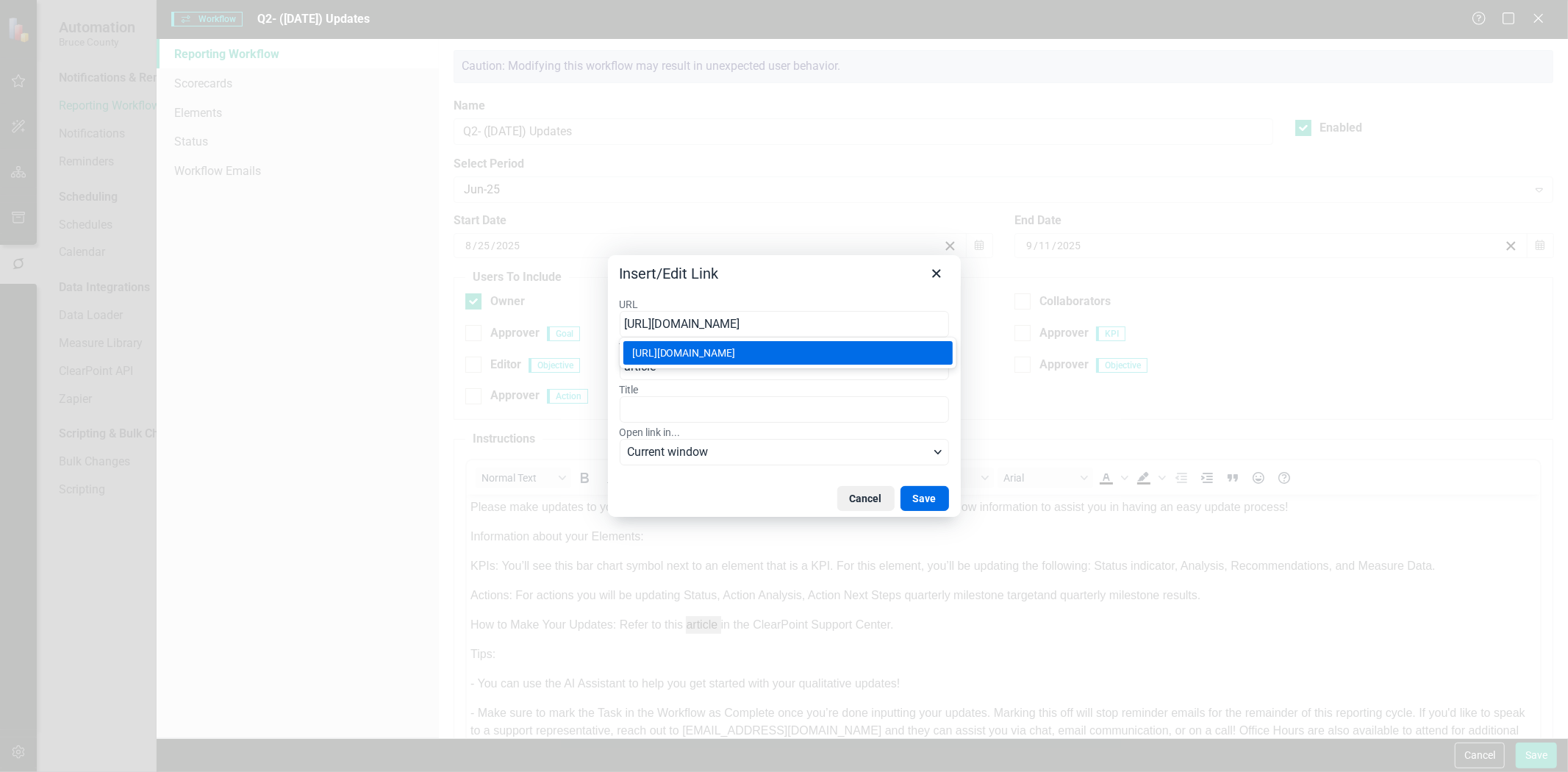
click at [857, 361] on div "https://support.clearpointstrategy.com/en/articles/8380855-getting-around-my-up…" at bounding box center [789, 352] width 315 height 18
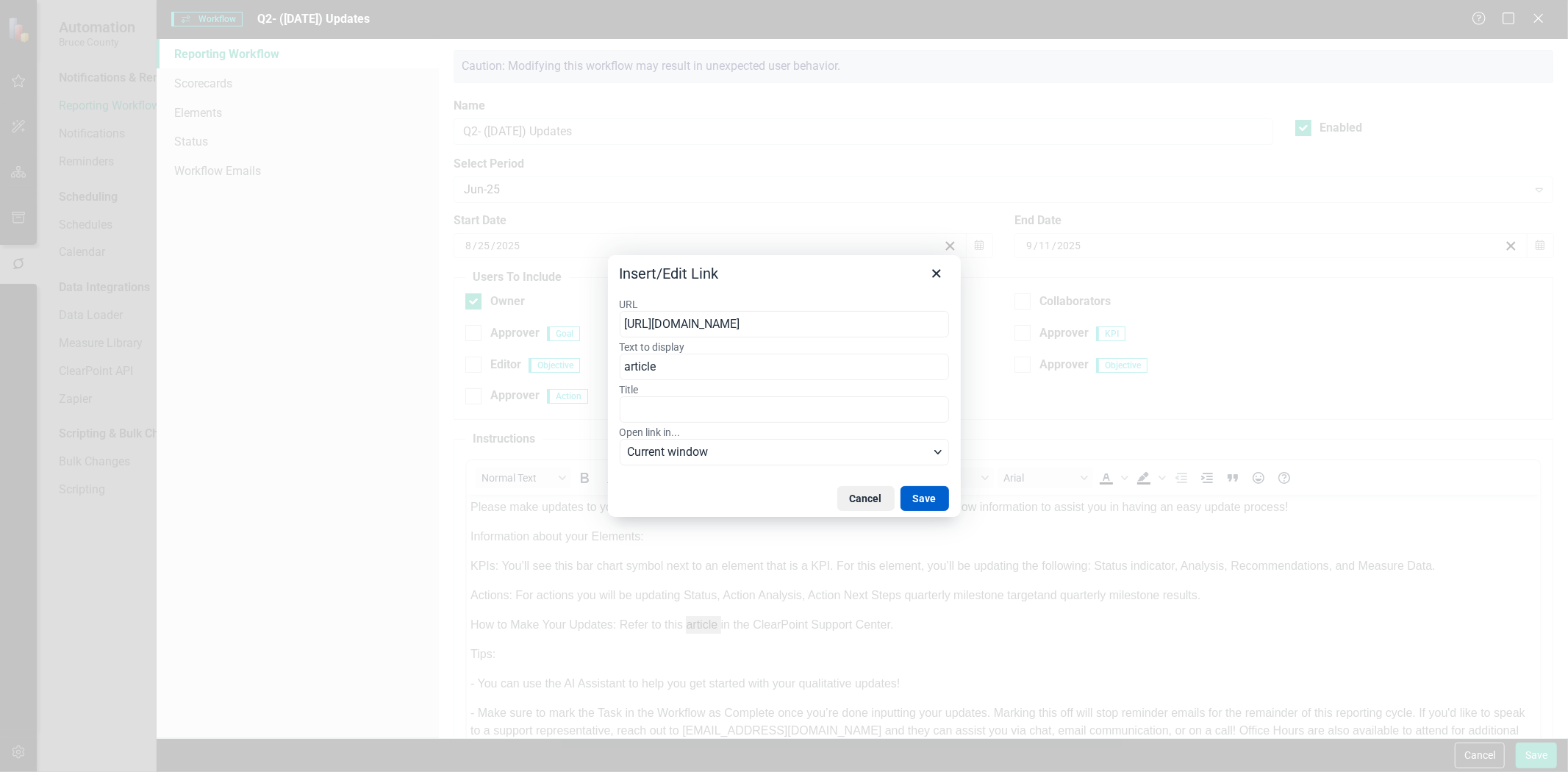
click at [935, 495] on button "Save" at bounding box center [925, 498] width 49 height 25
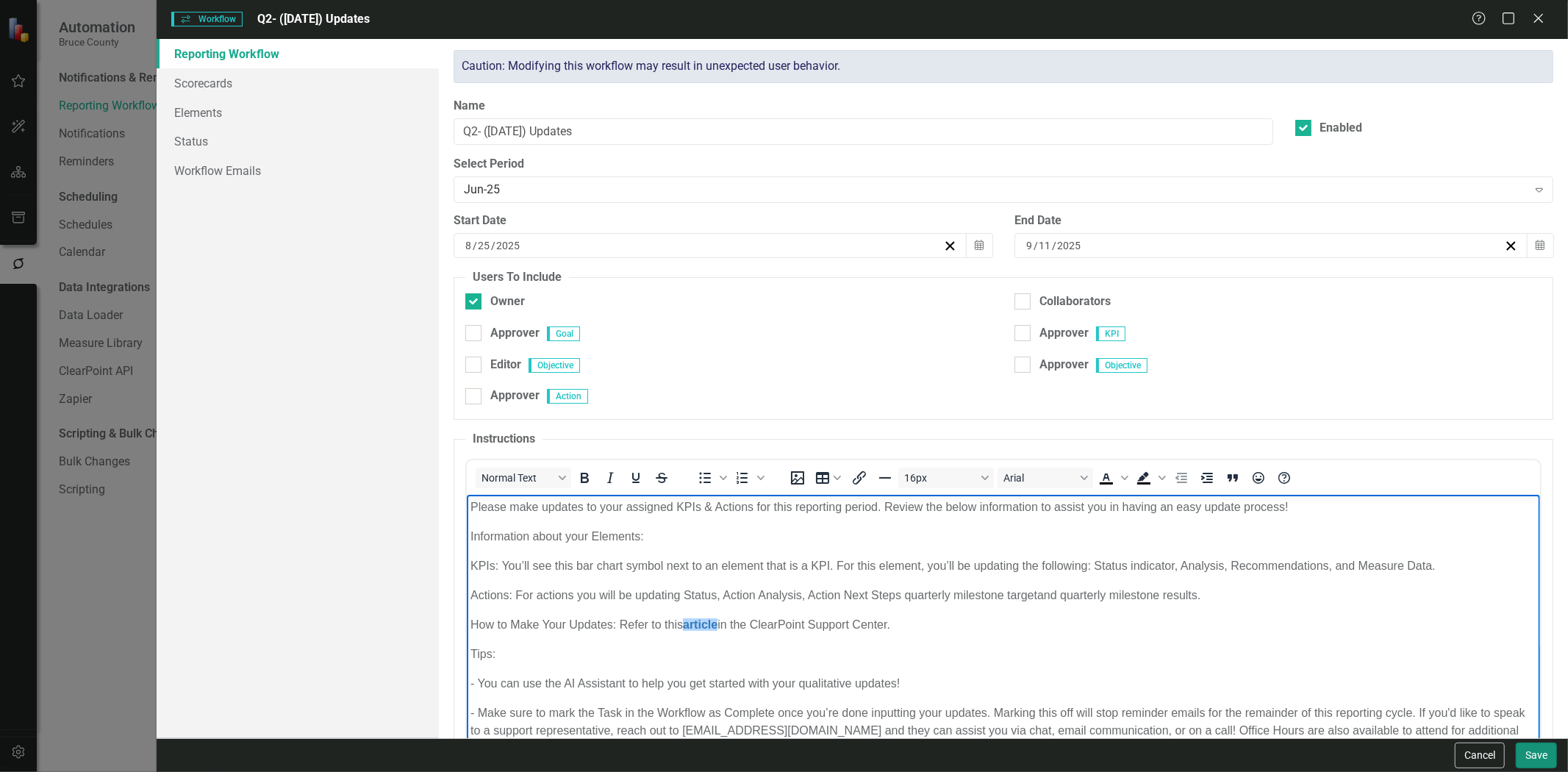
click at [1553, 752] on button "Save" at bounding box center [1536, 755] width 41 height 26
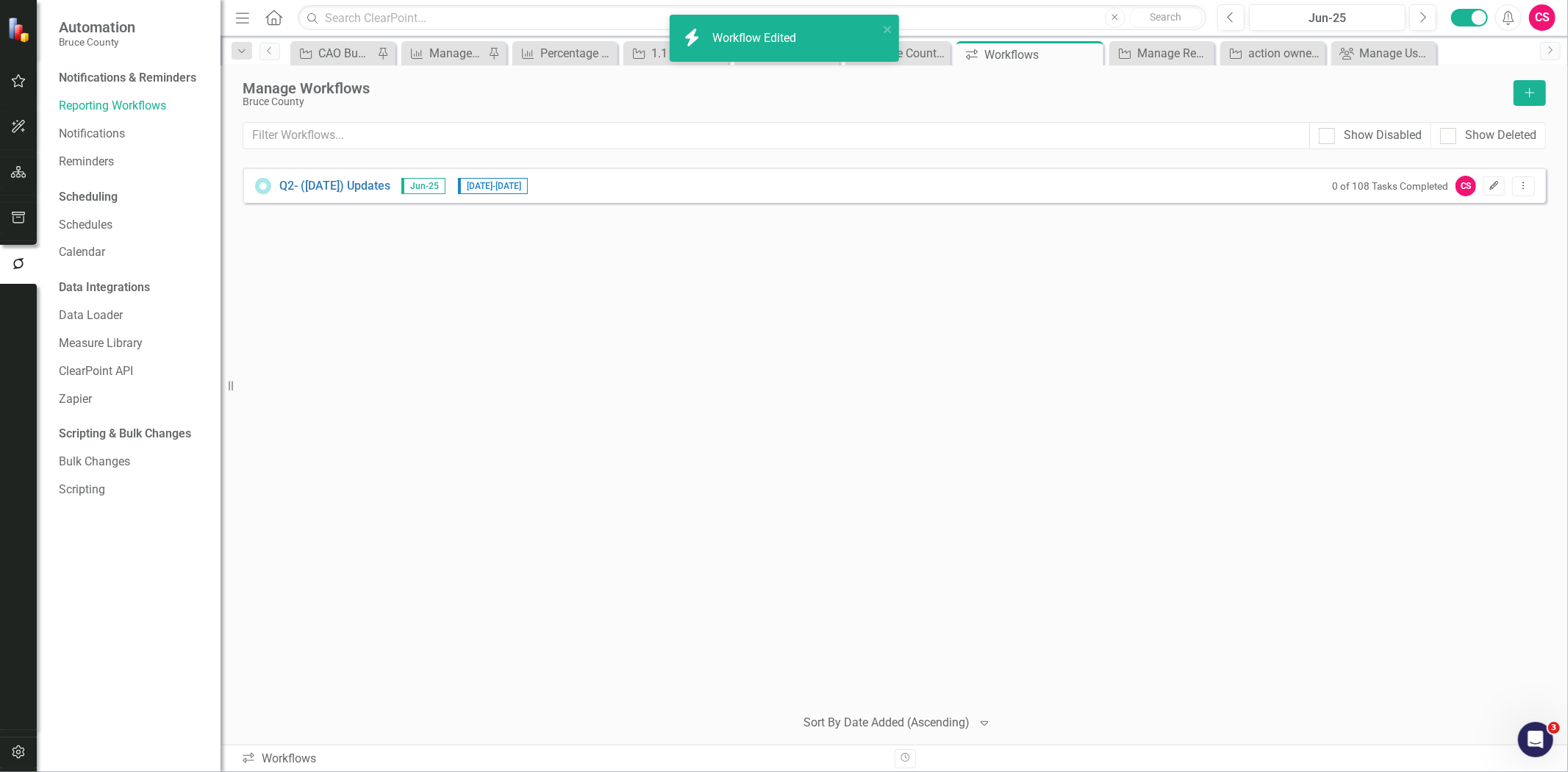
click at [1495, 181] on icon "Edit" at bounding box center [1494, 185] width 11 height 8
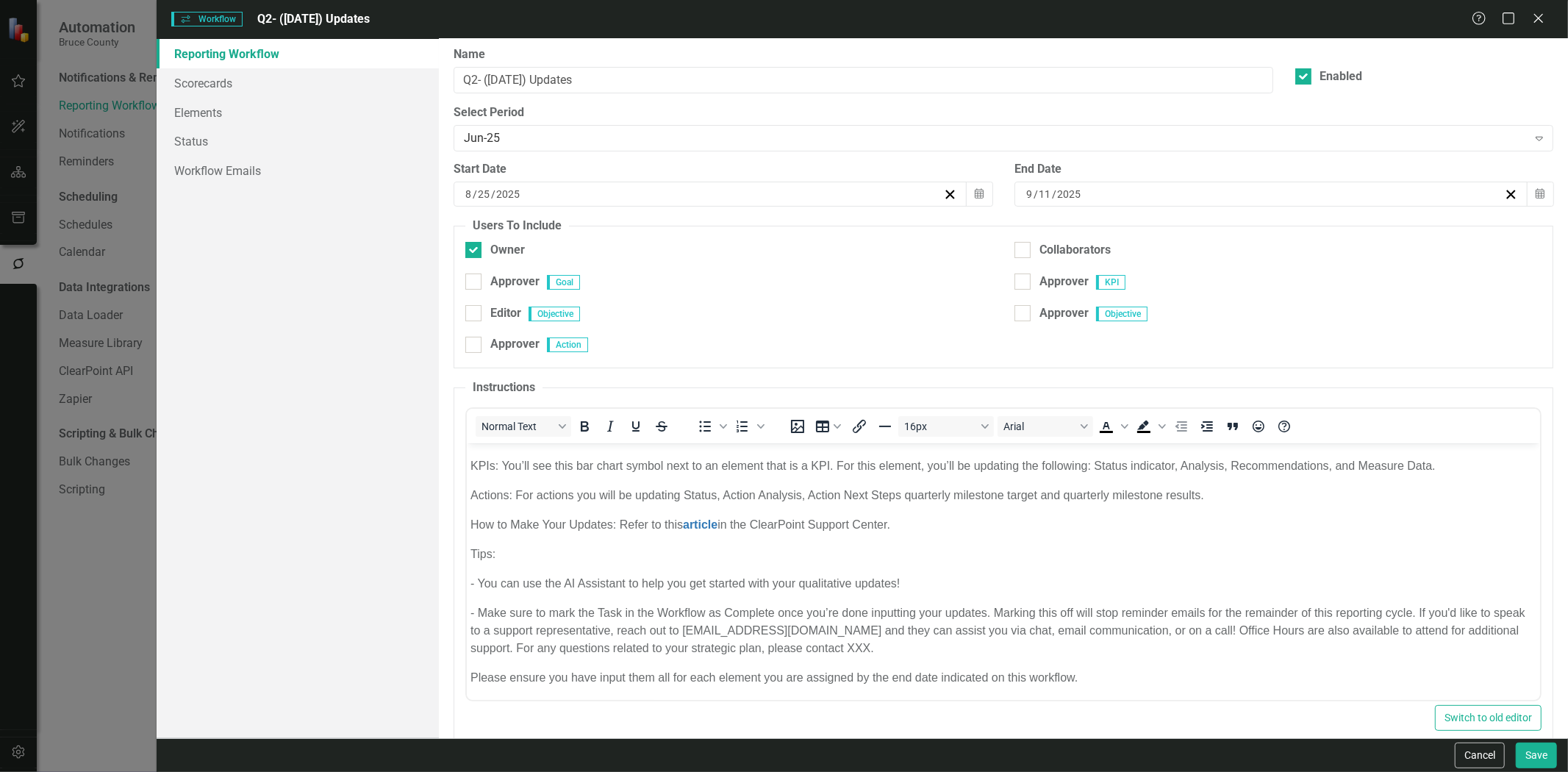
scroll to position [75, 0]
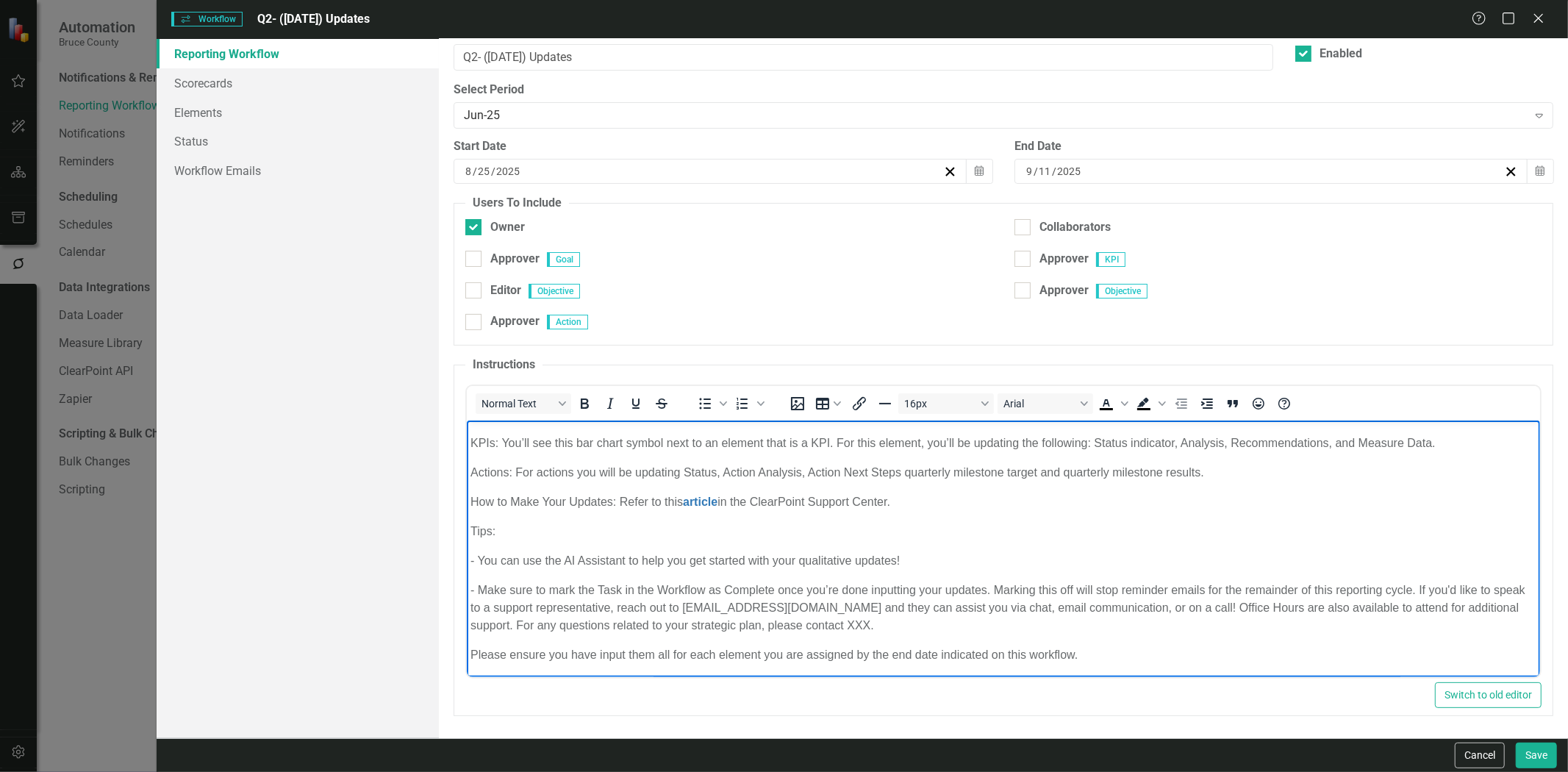
drag, startPoint x: 954, startPoint y: 625, endPoint x: 609, endPoint y: 627, distance: 345.0
click at [609, 627] on p "- Make sure to mark the Task in the Workflow as Complete once you’re done input…" at bounding box center [1004, 608] width 1067 height 53
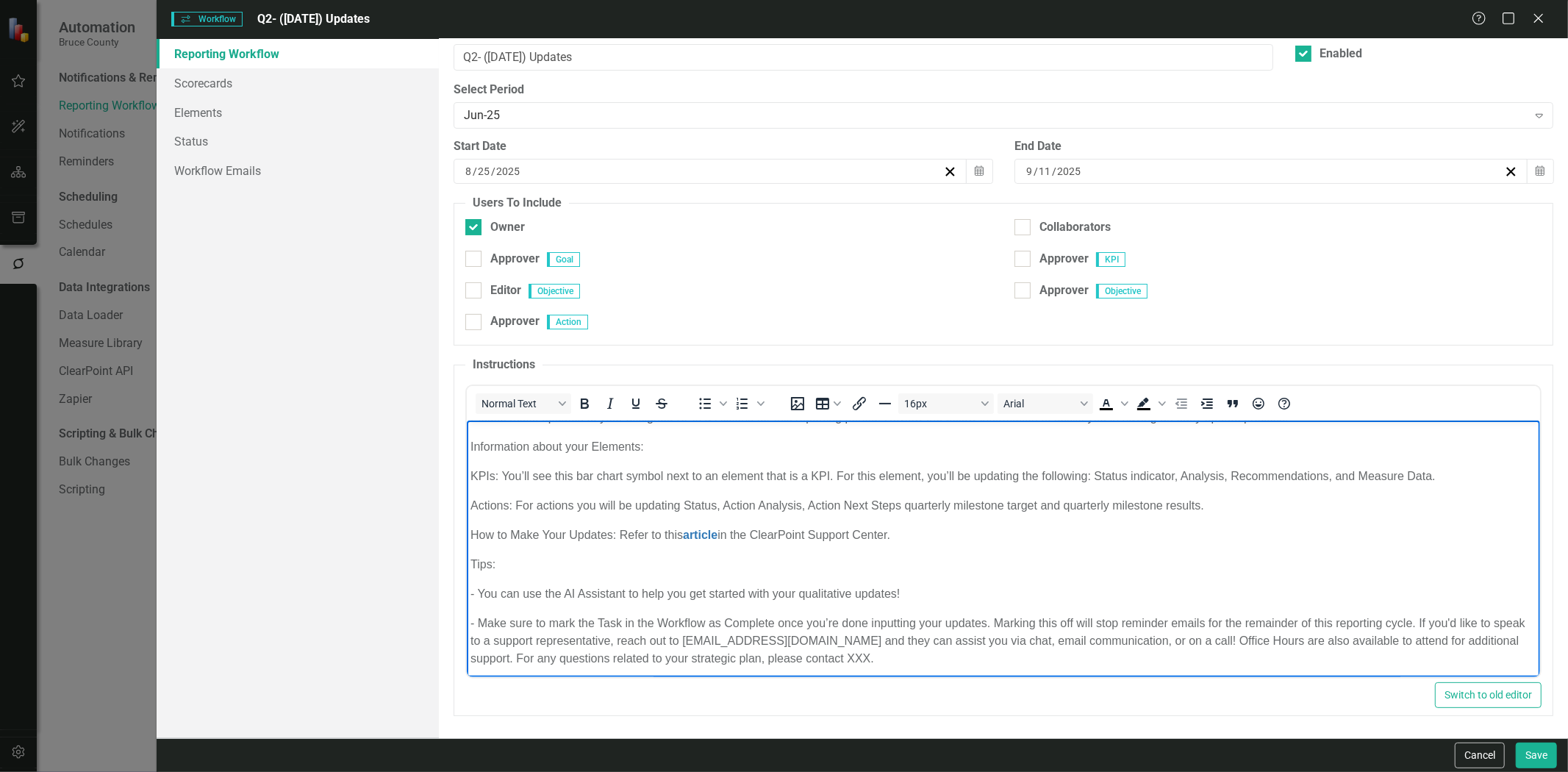
scroll to position [0, 0]
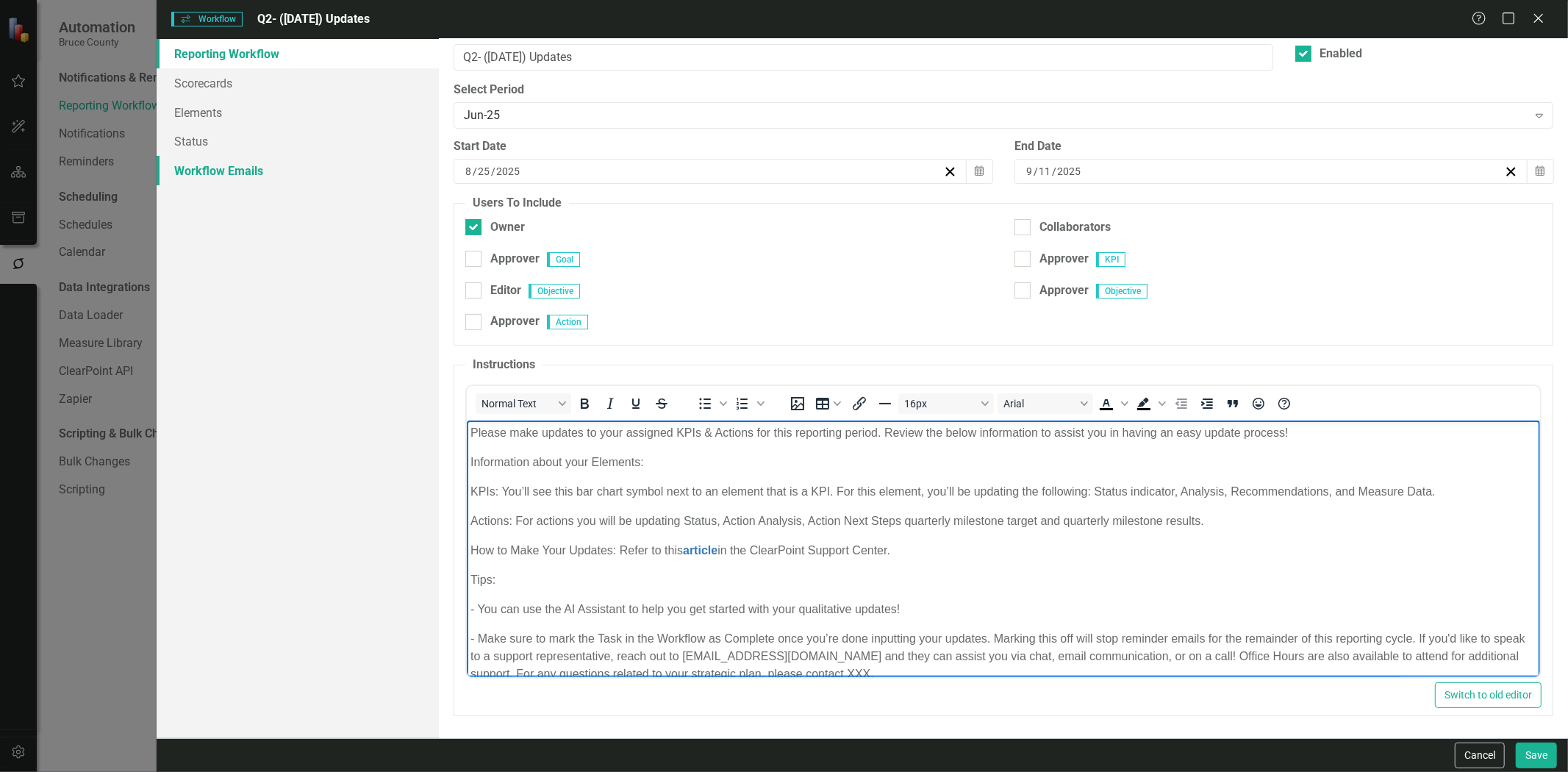
drag, startPoint x: 346, startPoint y: 167, endPoint x: 339, endPoint y: 163, distance: 8.1
click at [344, 167] on link "Workflow Emails" at bounding box center [298, 170] width 282 height 29
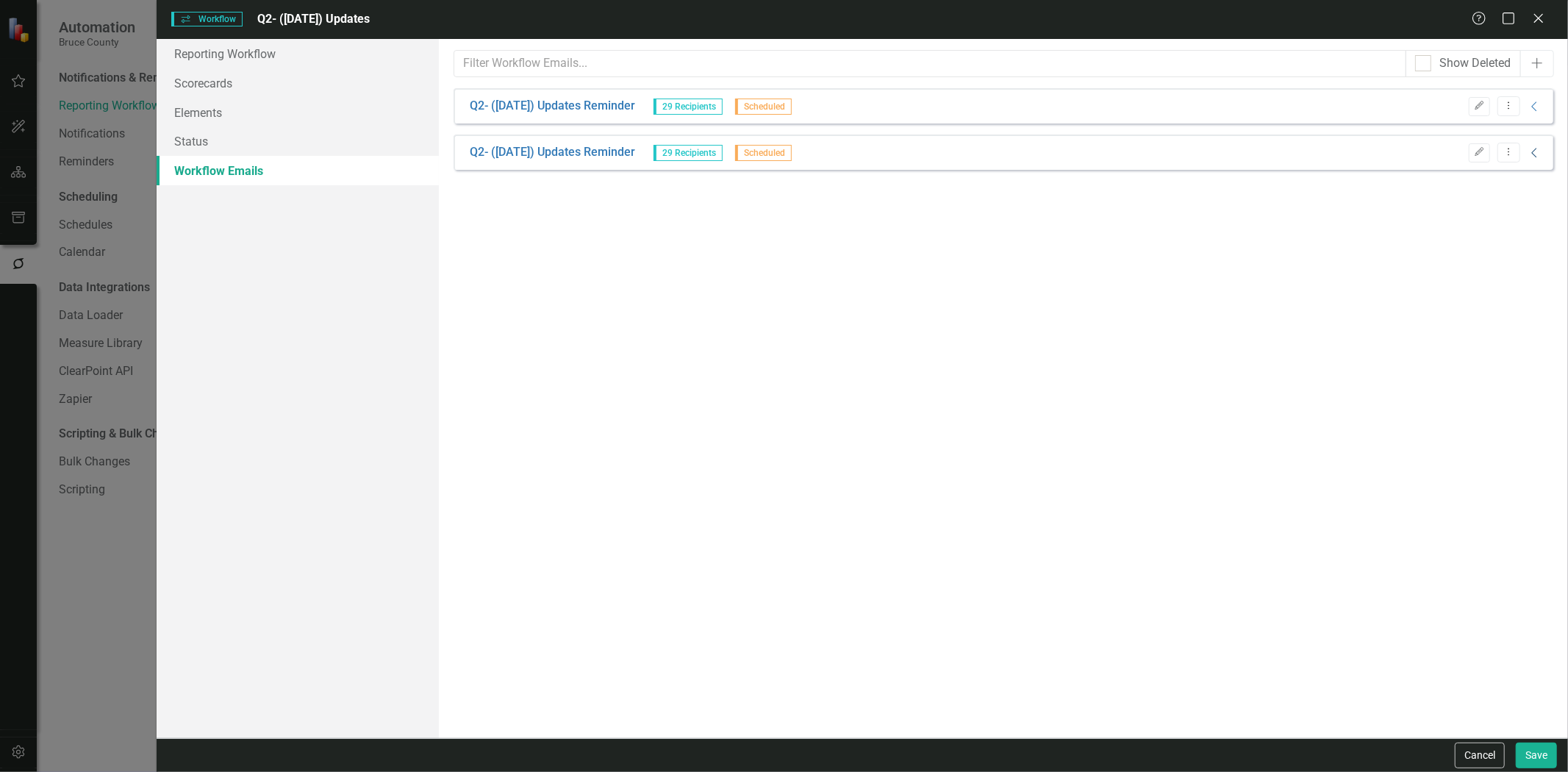
click at [1537, 147] on icon "Collapse" at bounding box center [1535, 152] width 15 height 12
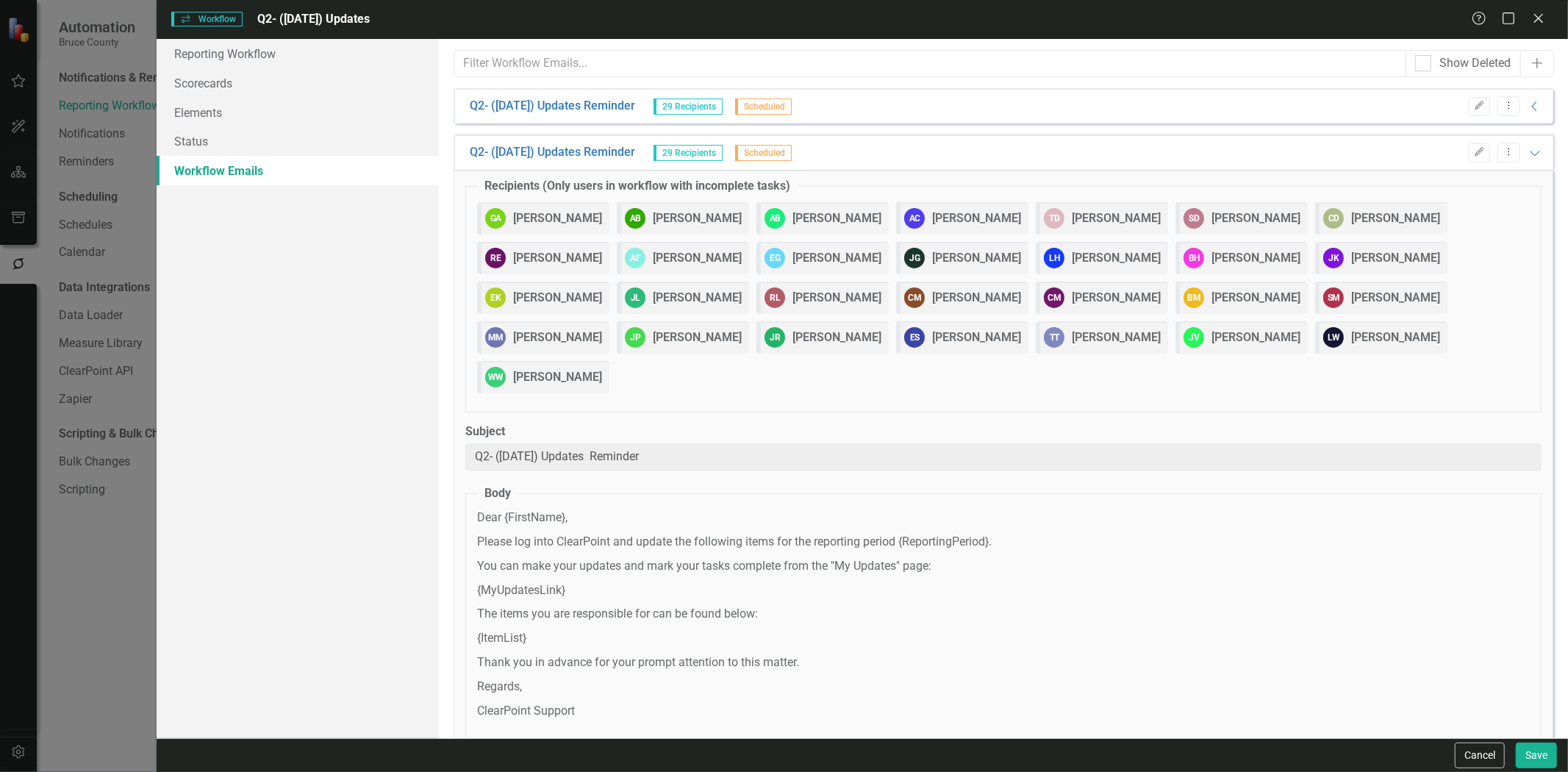
click at [1516, 103] on div "Edit Dropdown Menu Collapse" at bounding box center [1502, 105] width 81 height 20
click at [1528, 108] on icon "Collapse" at bounding box center [1535, 106] width 15 height 12
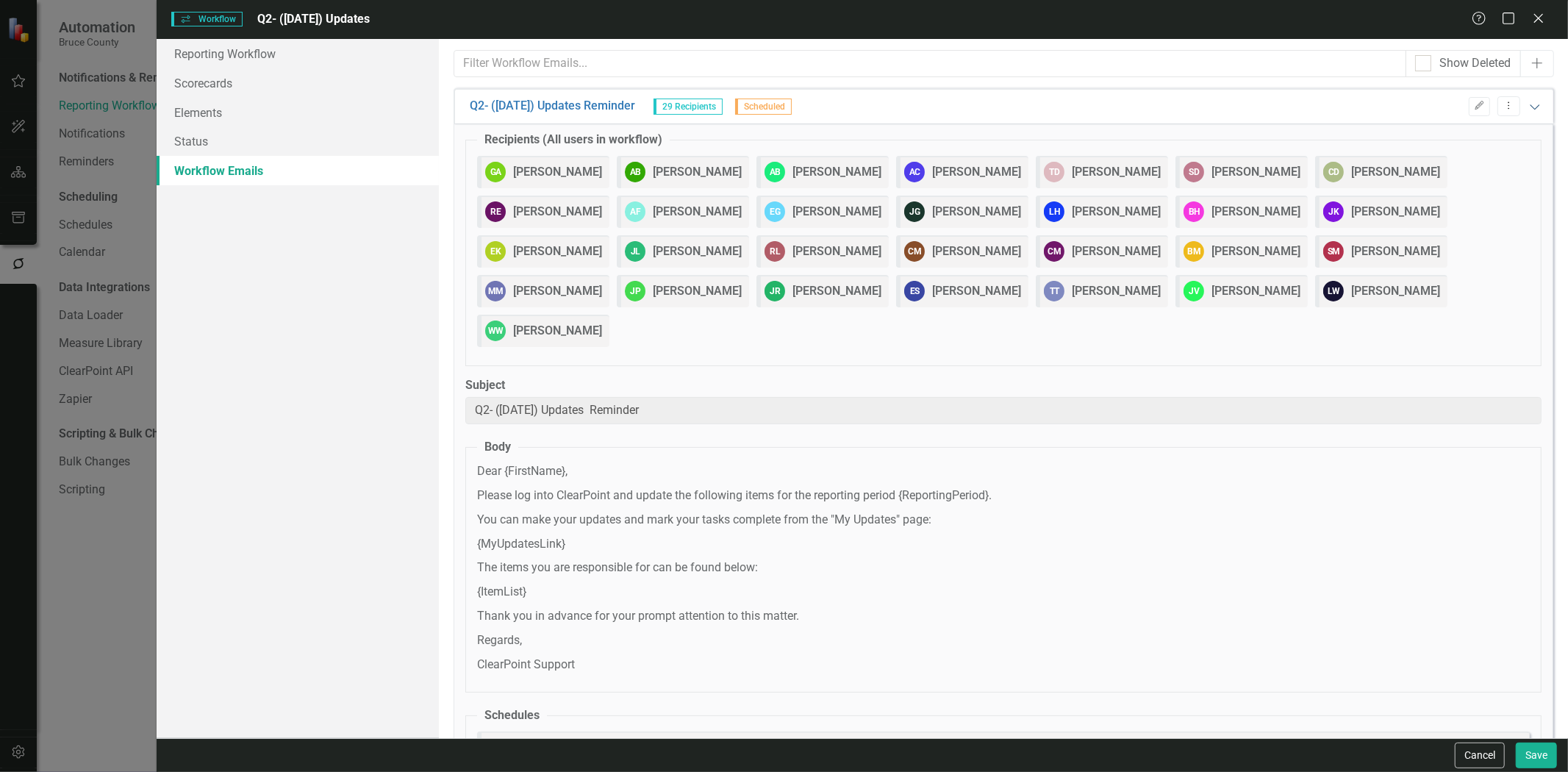
click at [1528, 108] on icon "Expanded" at bounding box center [1535, 106] width 15 height 12
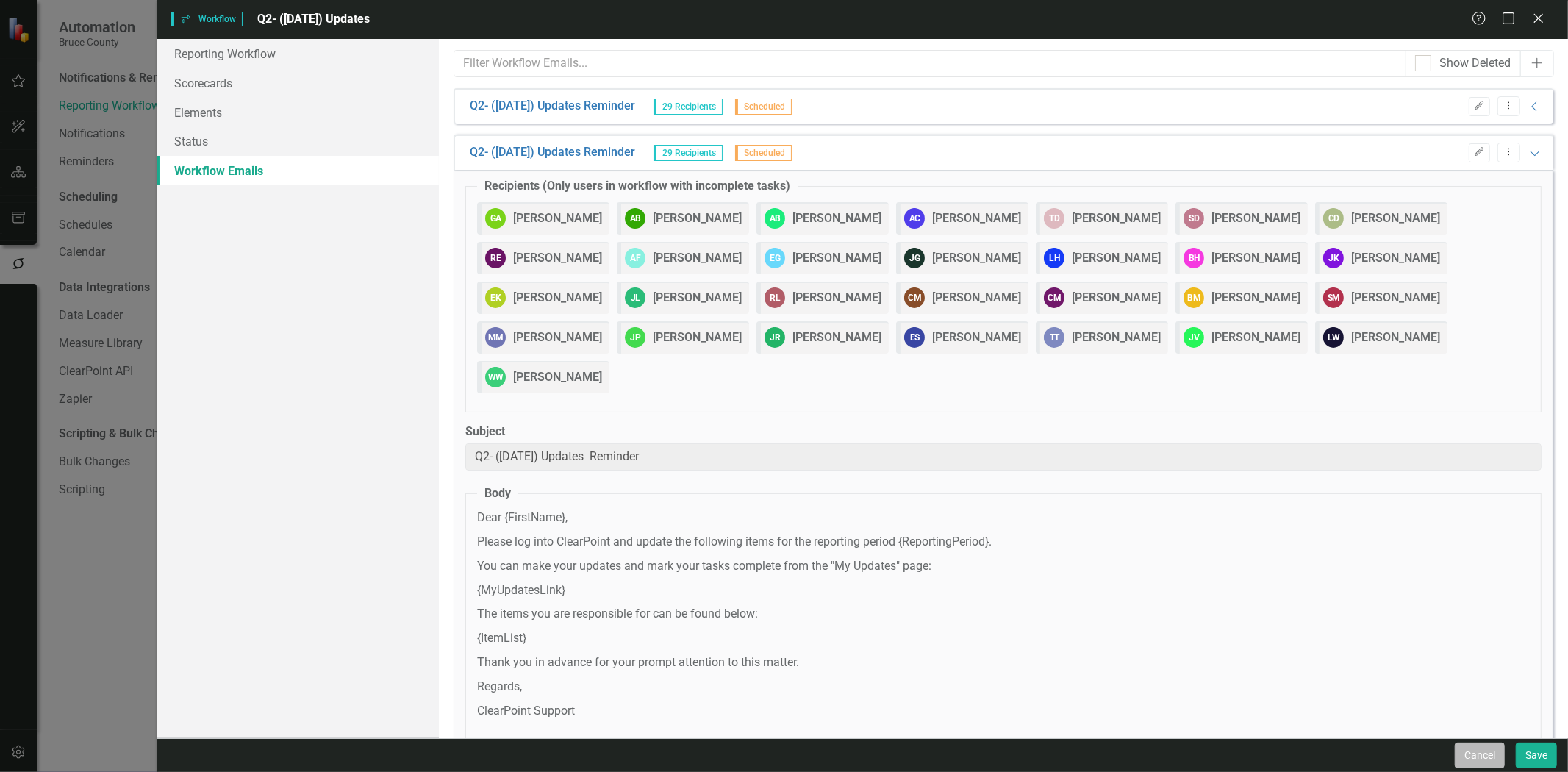
click at [1477, 759] on button "Cancel" at bounding box center [1480, 755] width 50 height 26
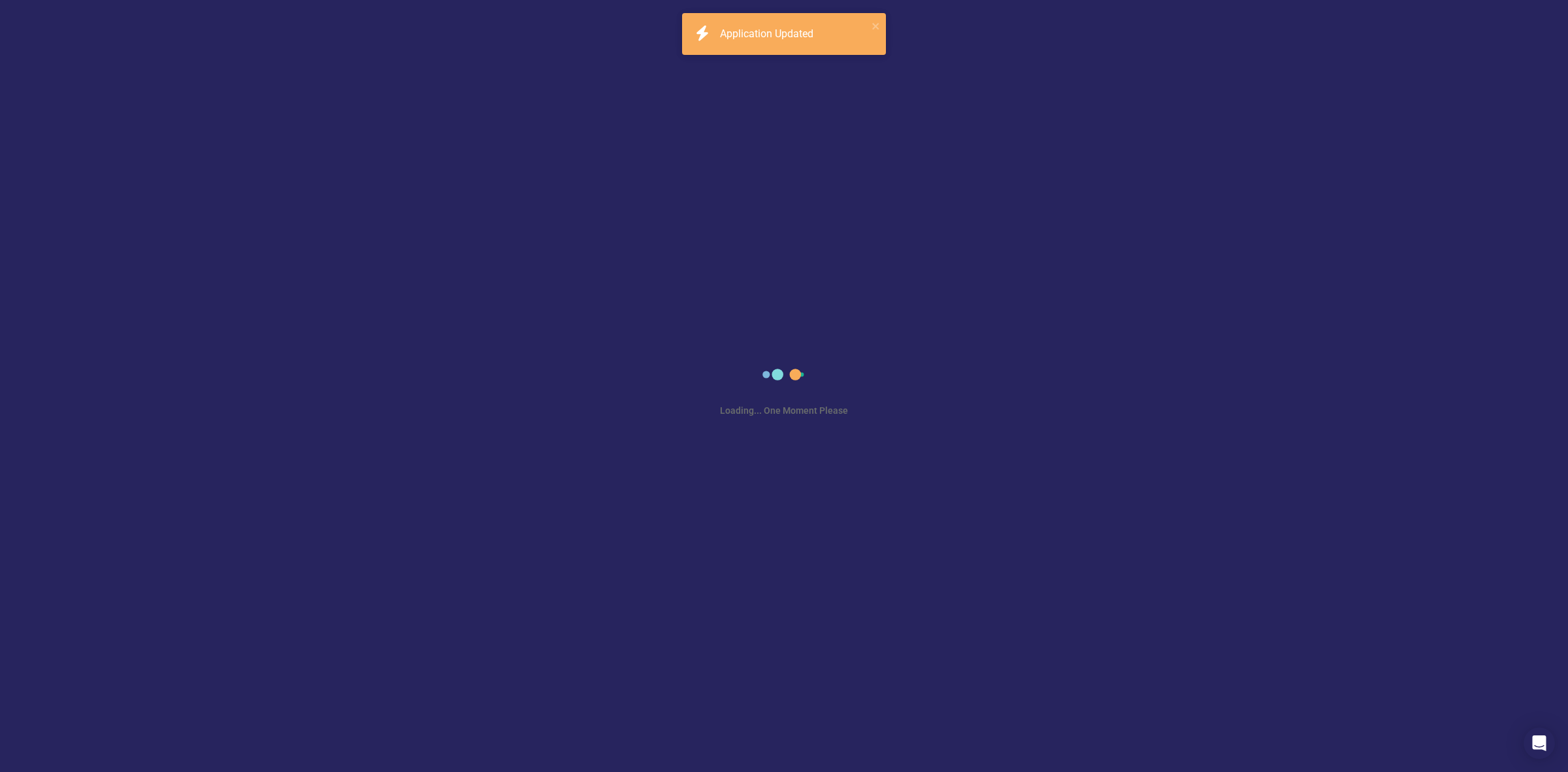
click at [709, 26] on icon "icon.bolt" at bounding box center [703, 33] width 20 height 16
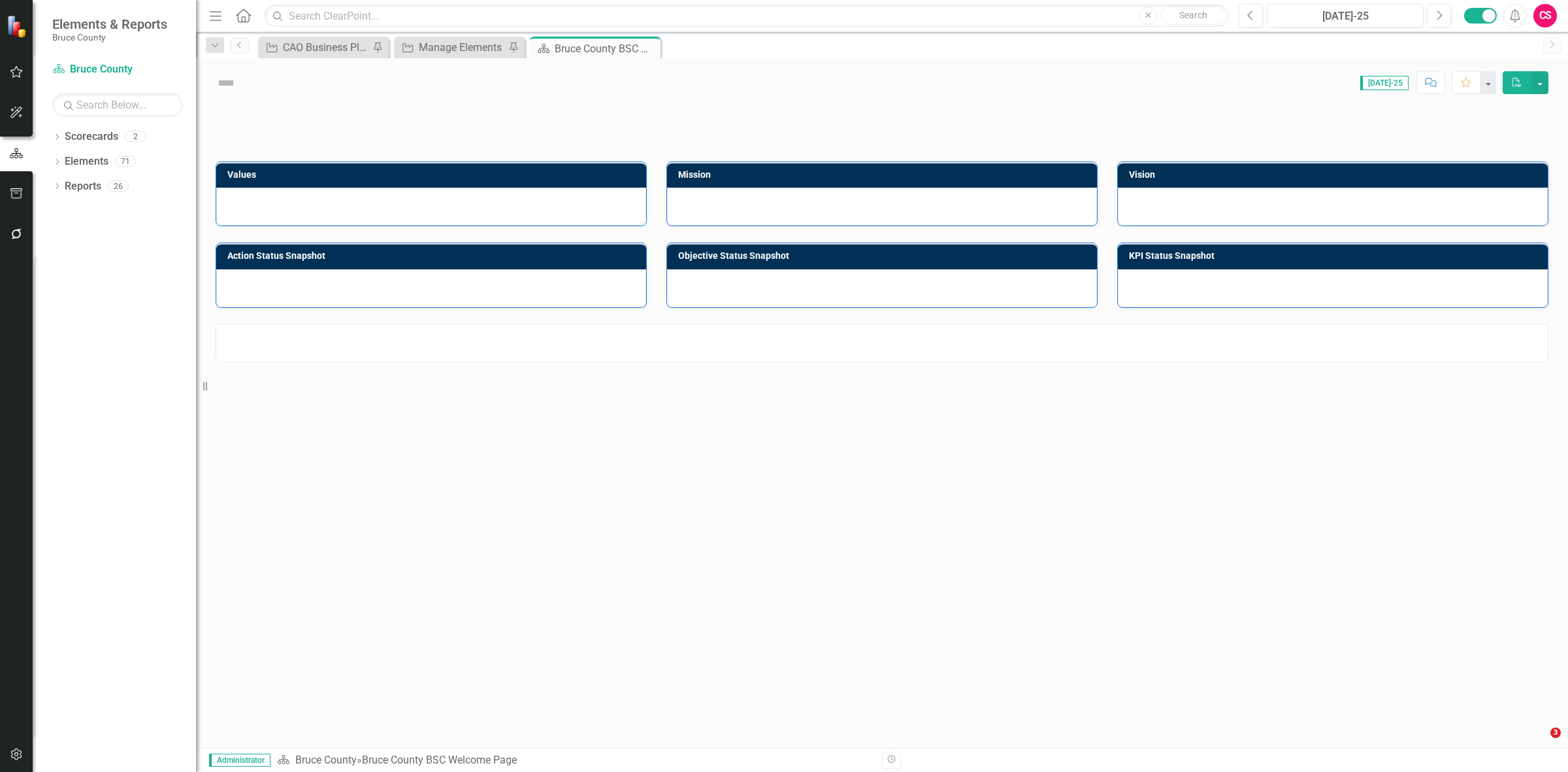
click at [22, 227] on button "button" at bounding box center [16, 234] width 29 height 27
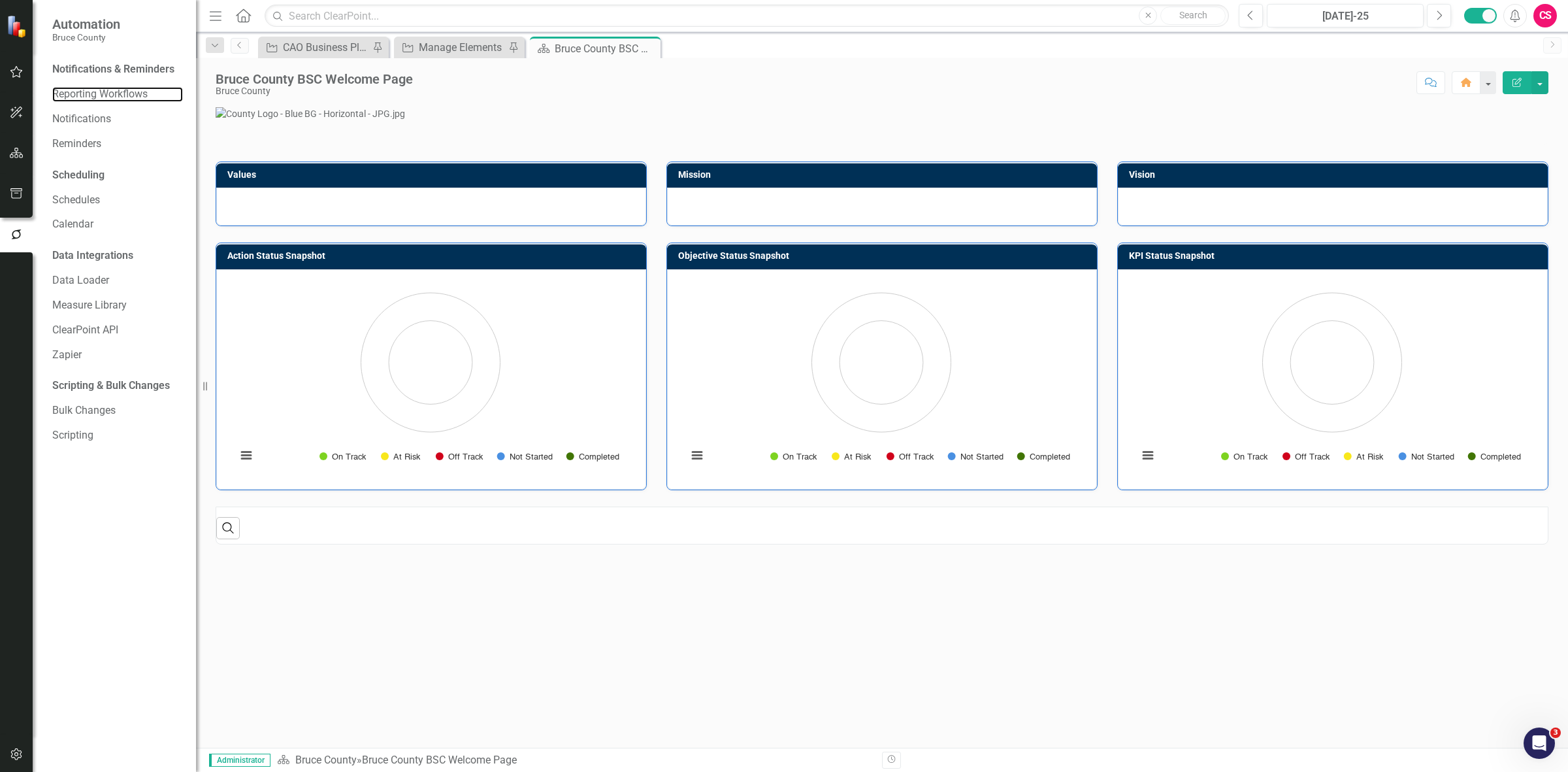
click at [103, 87] on link "Reporting Workflows" at bounding box center [117, 95] width 130 height 15
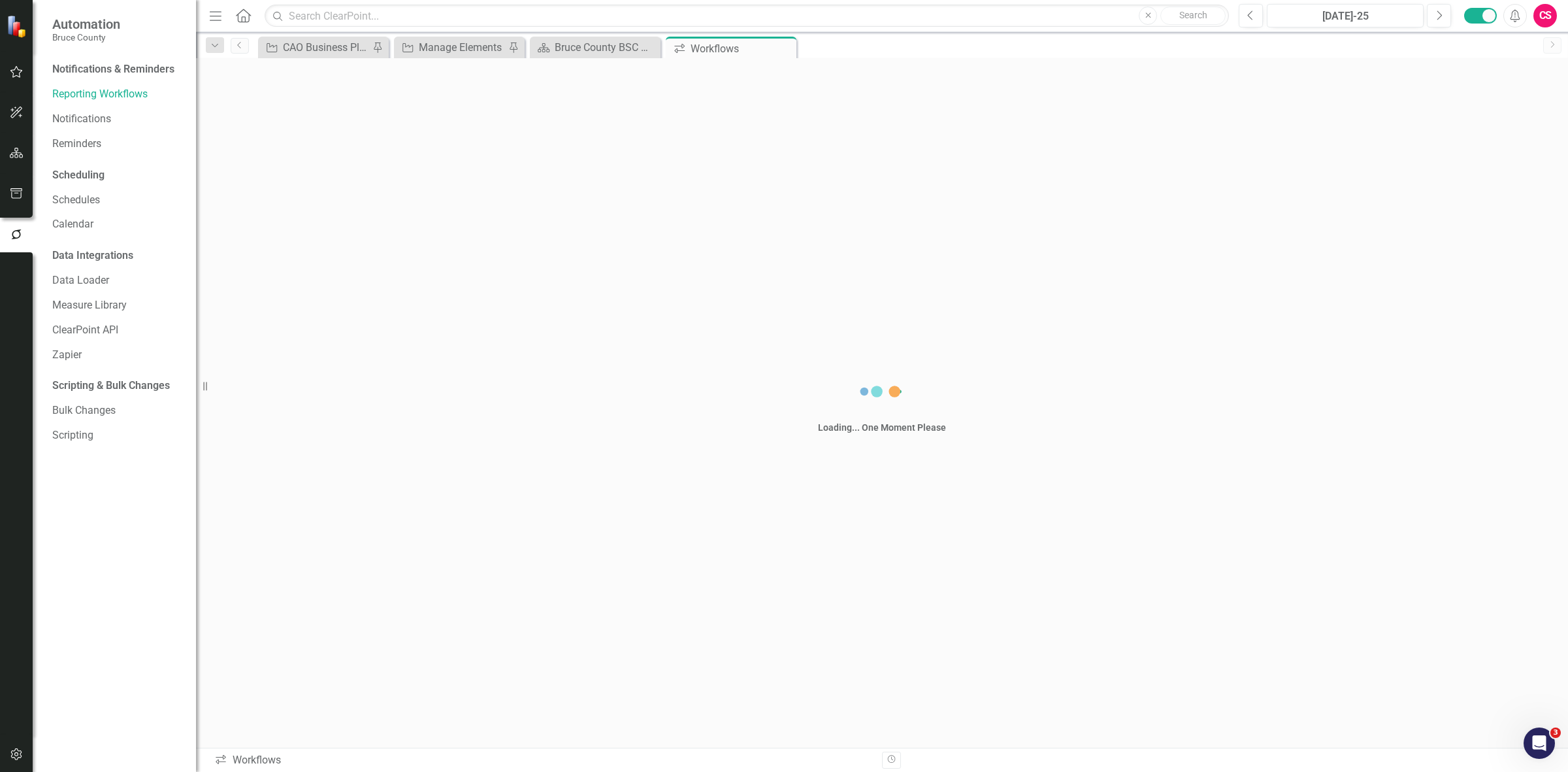
click at [109, 81] on div "Notifications & Reminders" at bounding box center [117, 71] width 130 height 25
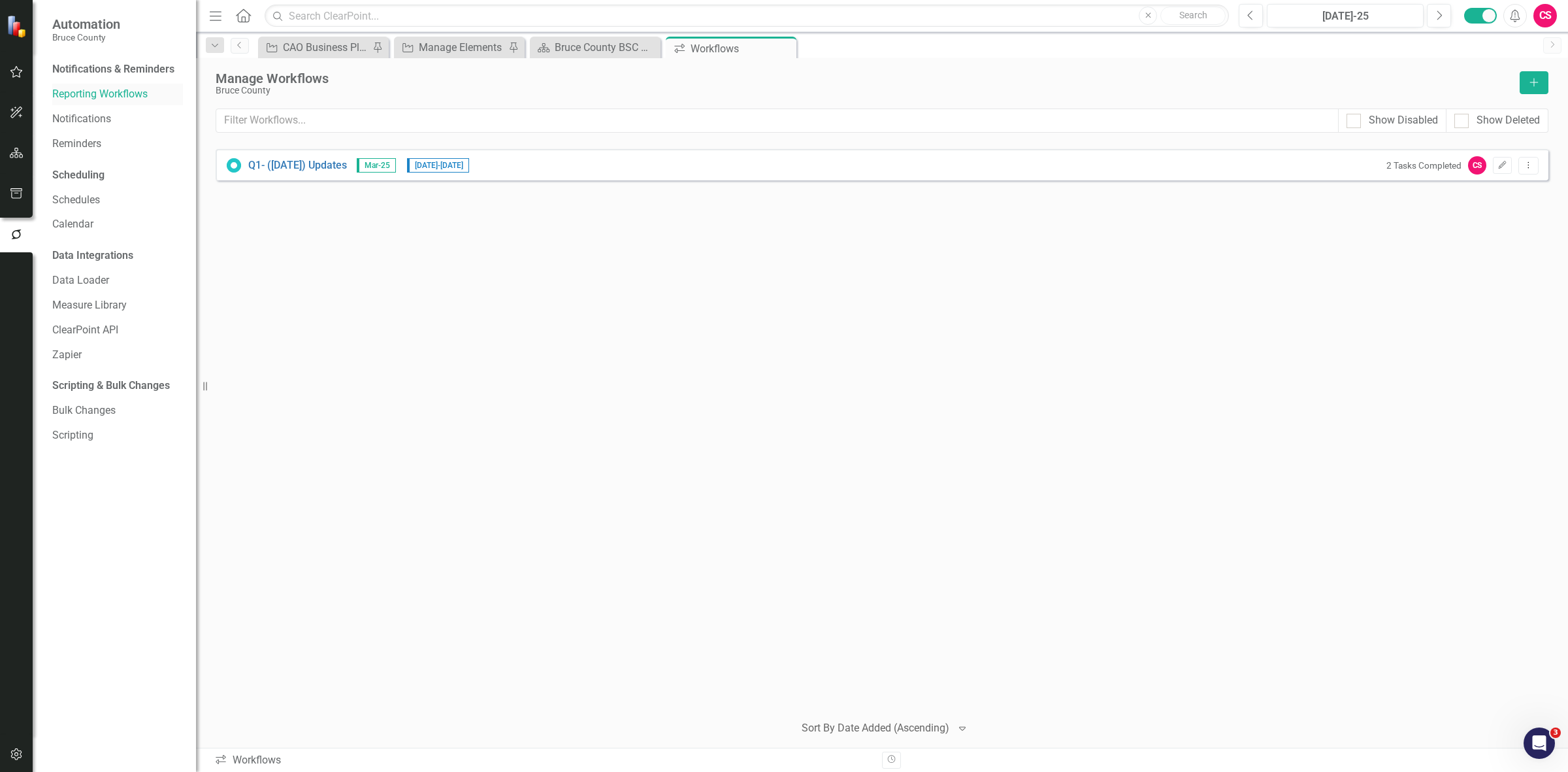
click at [119, 99] on link "Reporting Workflows" at bounding box center [117, 95] width 130 height 15
click at [1503, 164] on icon "button" at bounding box center [1502, 164] width 7 height 7
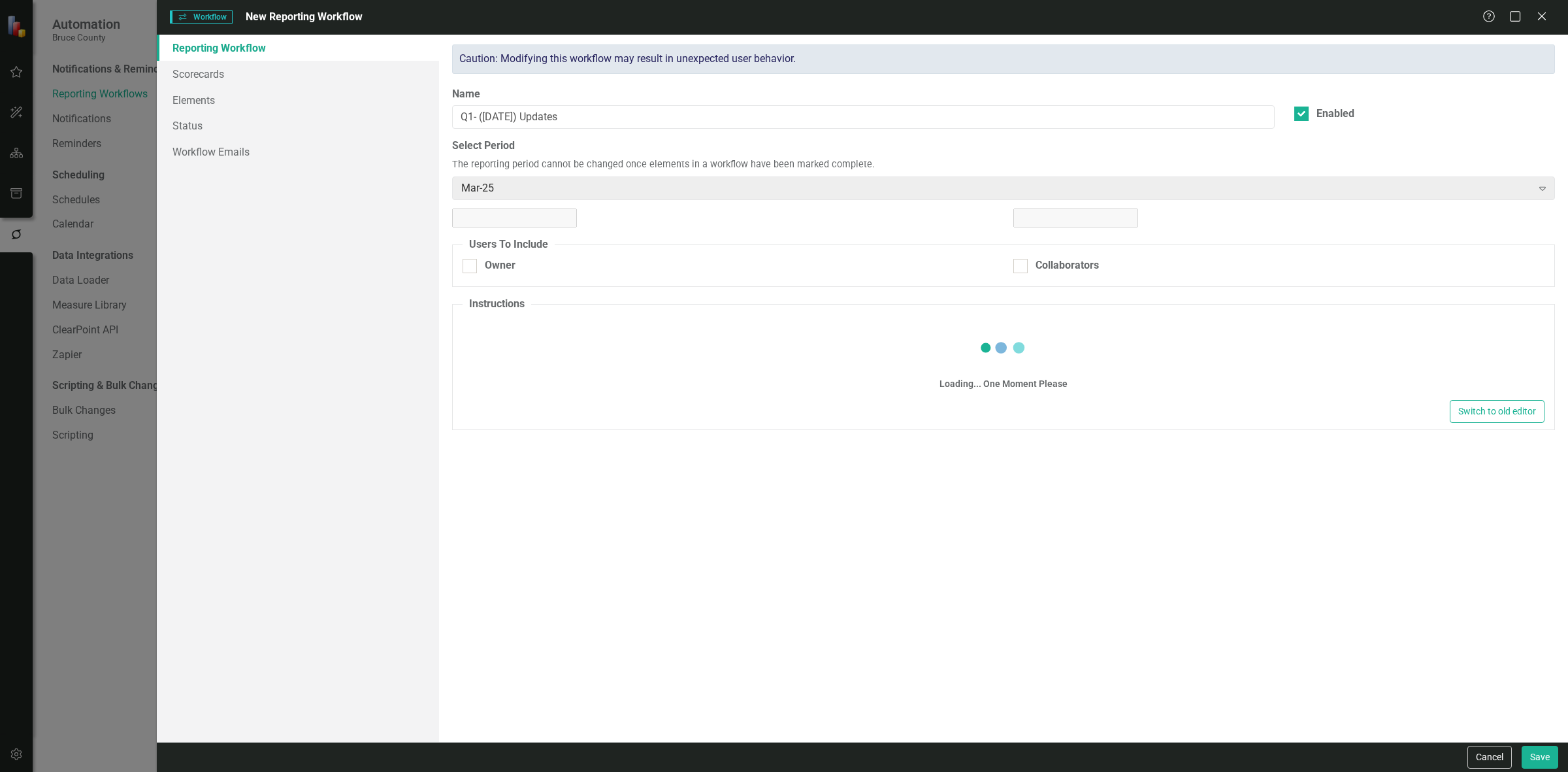
checkbox input "true"
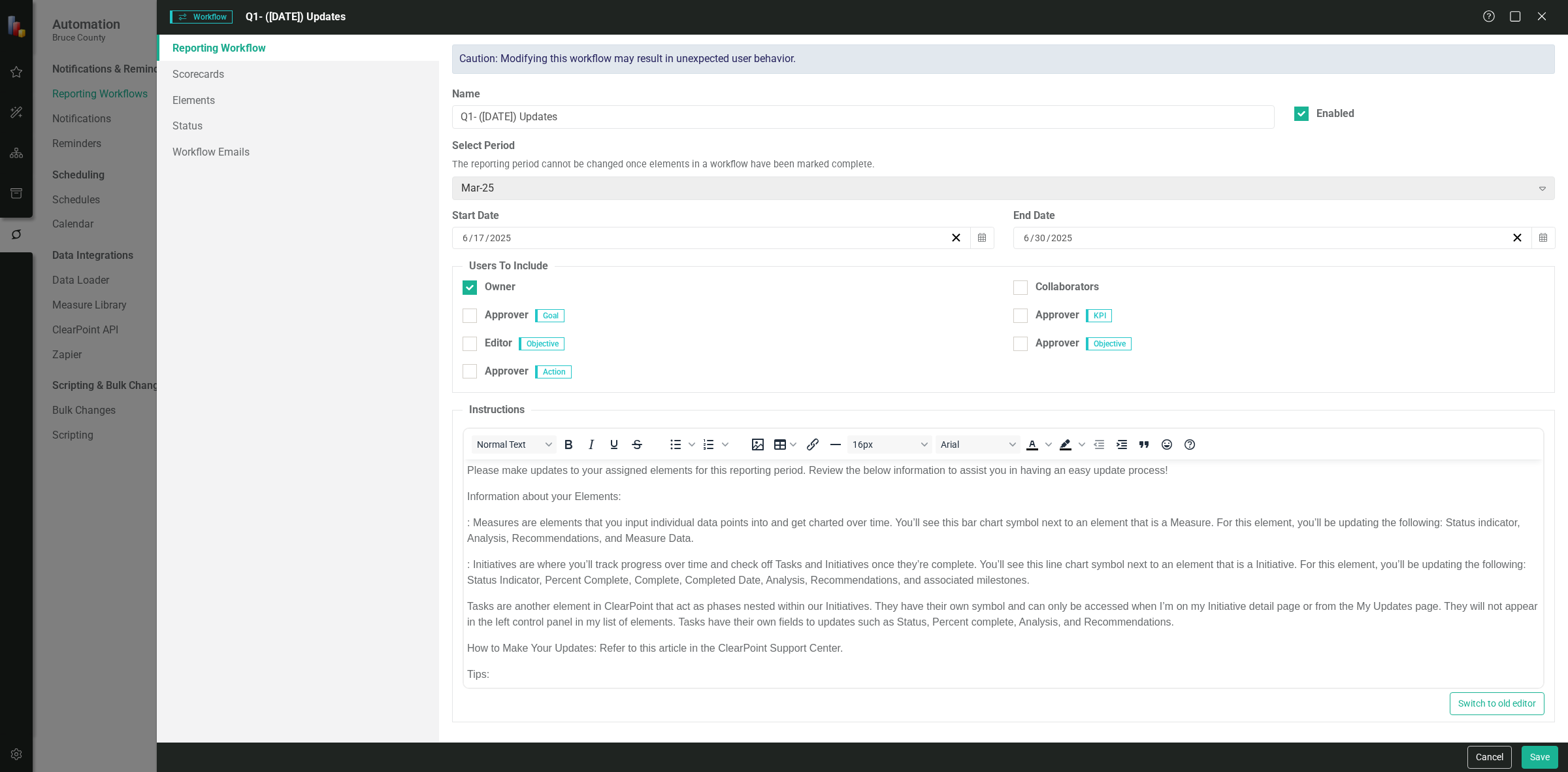
drag, startPoint x: 1484, startPoint y: 755, endPoint x: 1484, endPoint y: 746, distance: 9.0
click at [1486, 755] on button "Cancel" at bounding box center [1489, 757] width 45 height 23
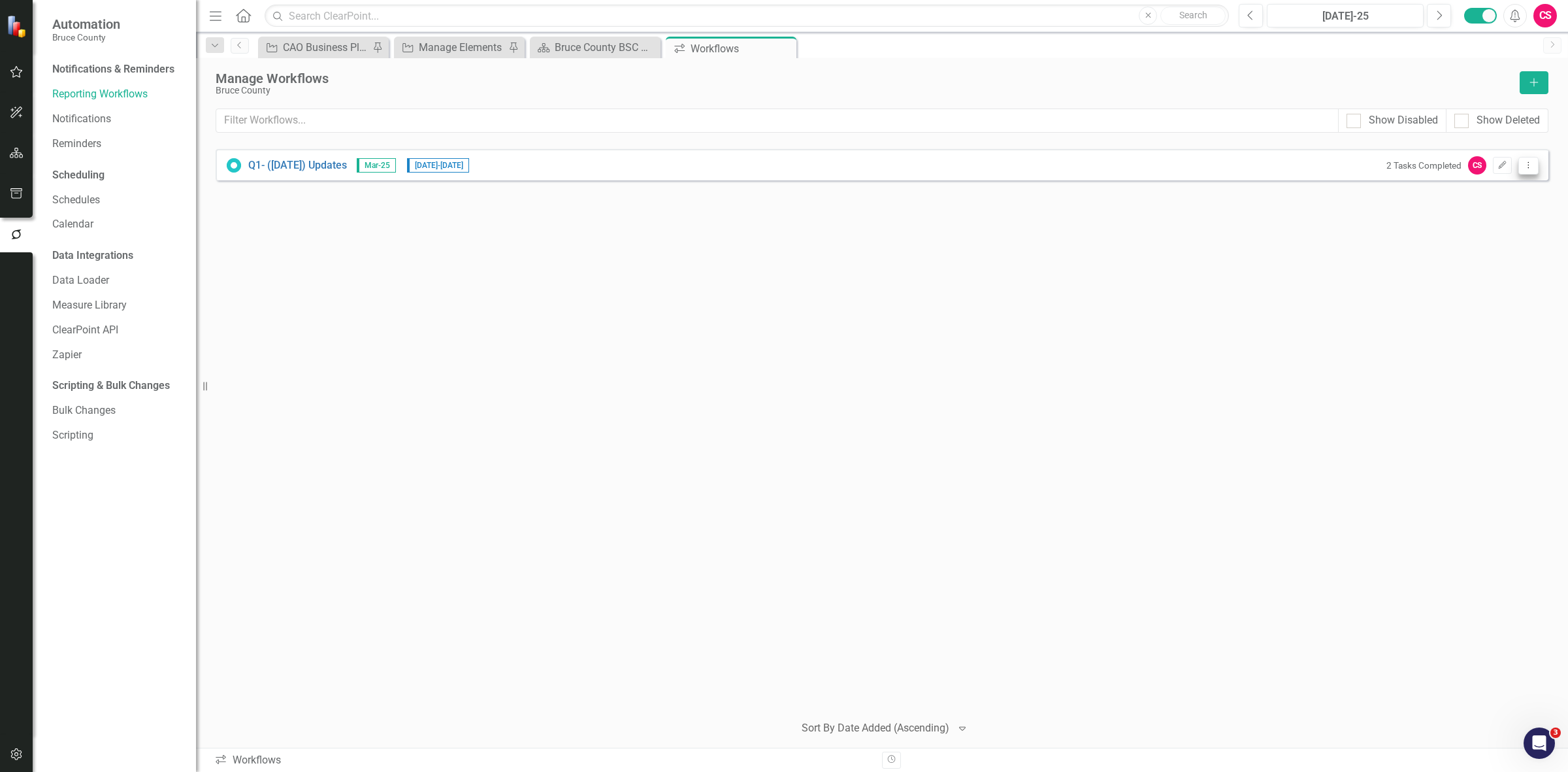
click at [1528, 170] on button "Dropdown Menu" at bounding box center [1528, 165] width 20 height 17
click at [1504, 239] on link "Copy Duplicate Workflow" at bounding box center [1478, 236] width 121 height 24
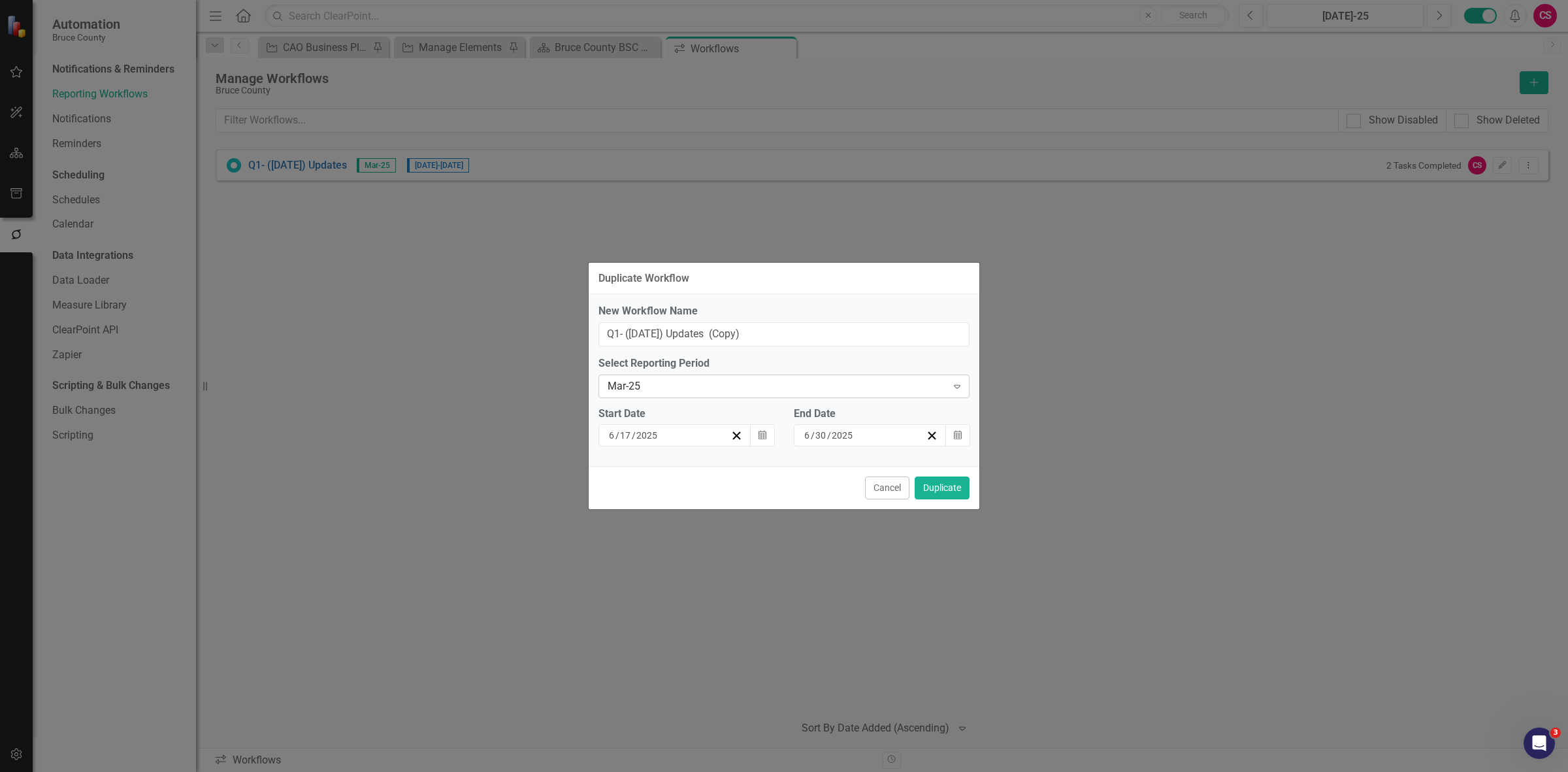
click at [708, 379] on div "Mar-25" at bounding box center [777, 386] width 339 height 15
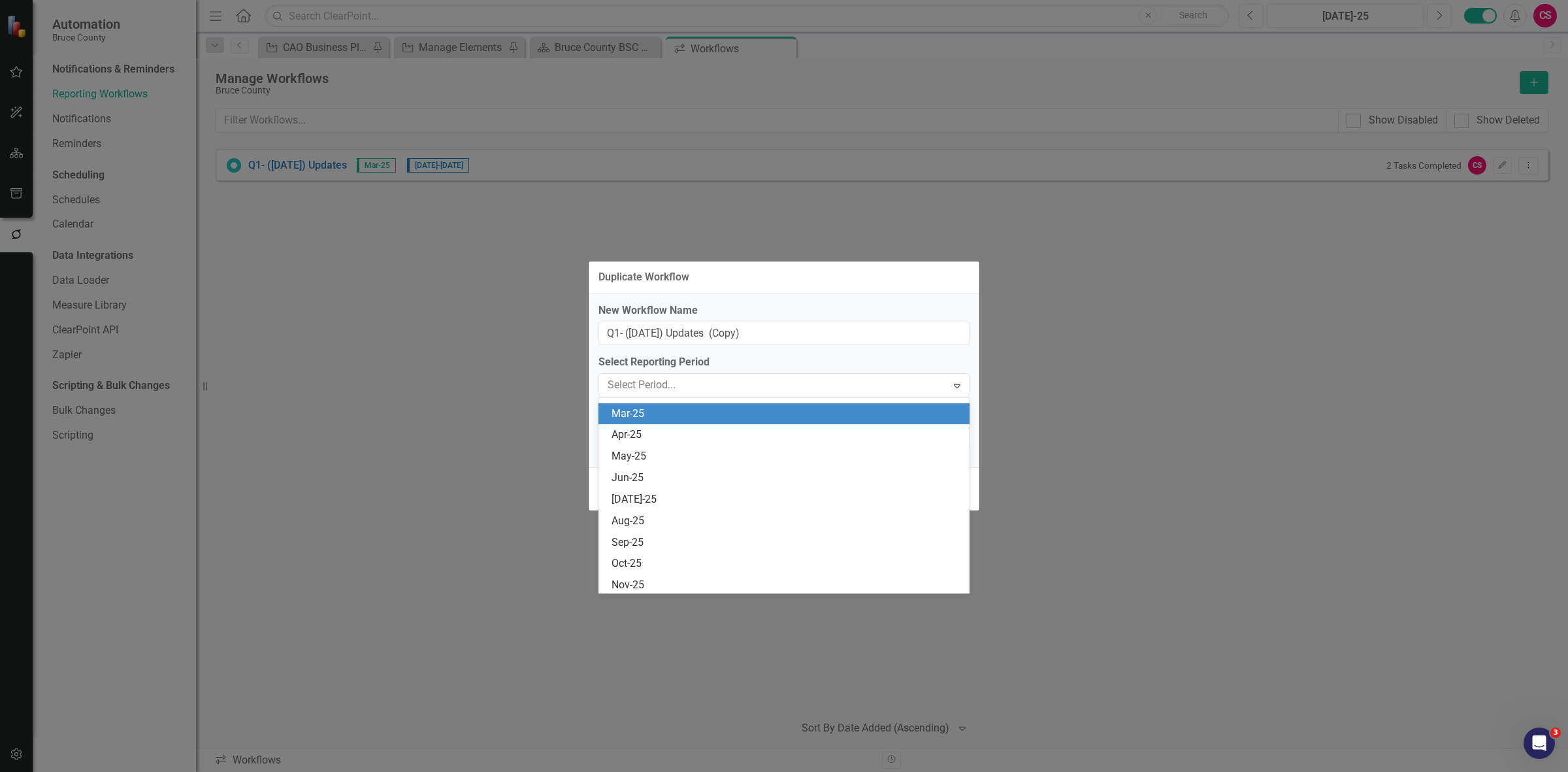
scroll to position [1180, 0]
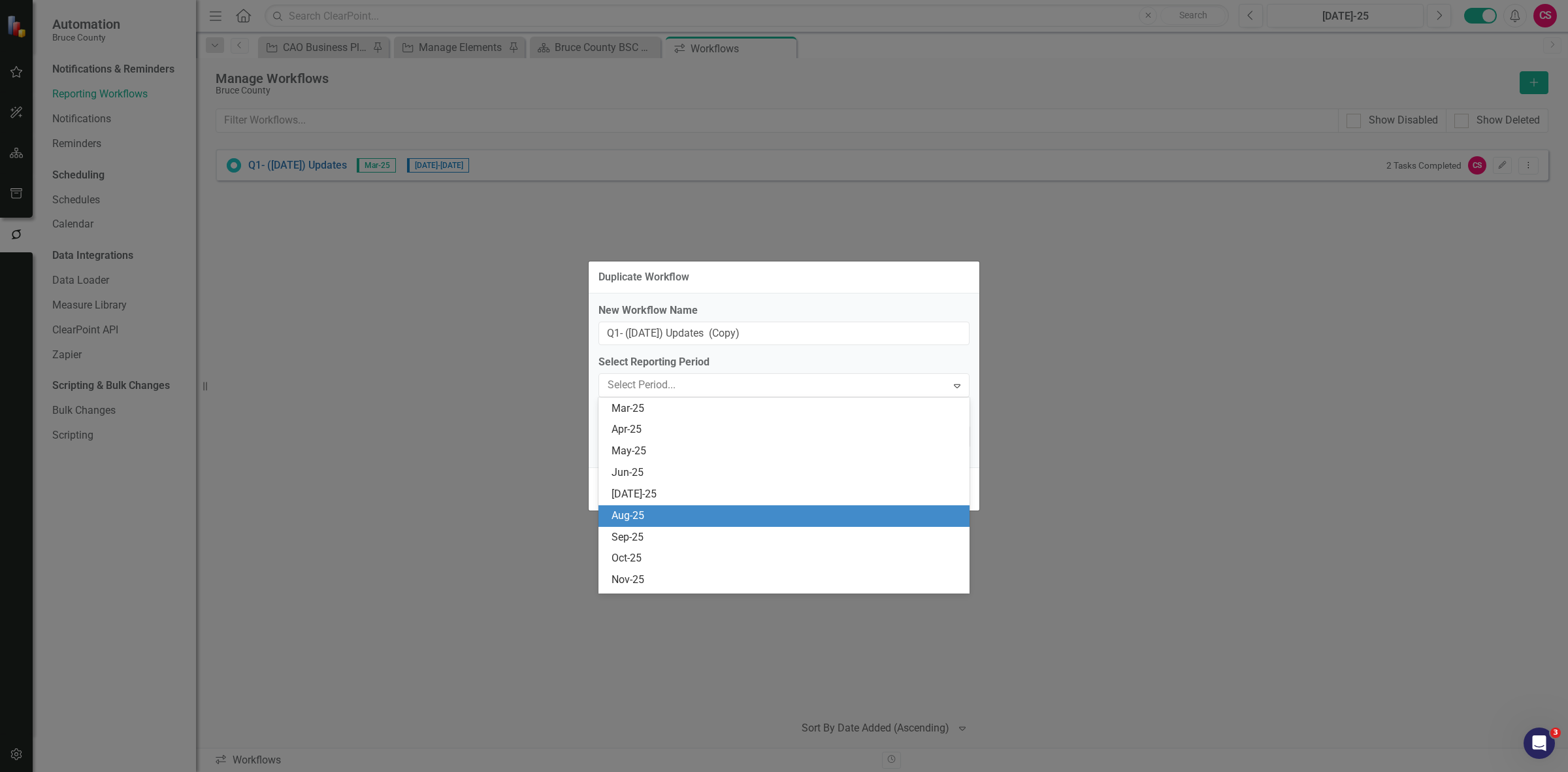
click at [667, 506] on div "Aug-25" at bounding box center [783, 516] width 371 height 22
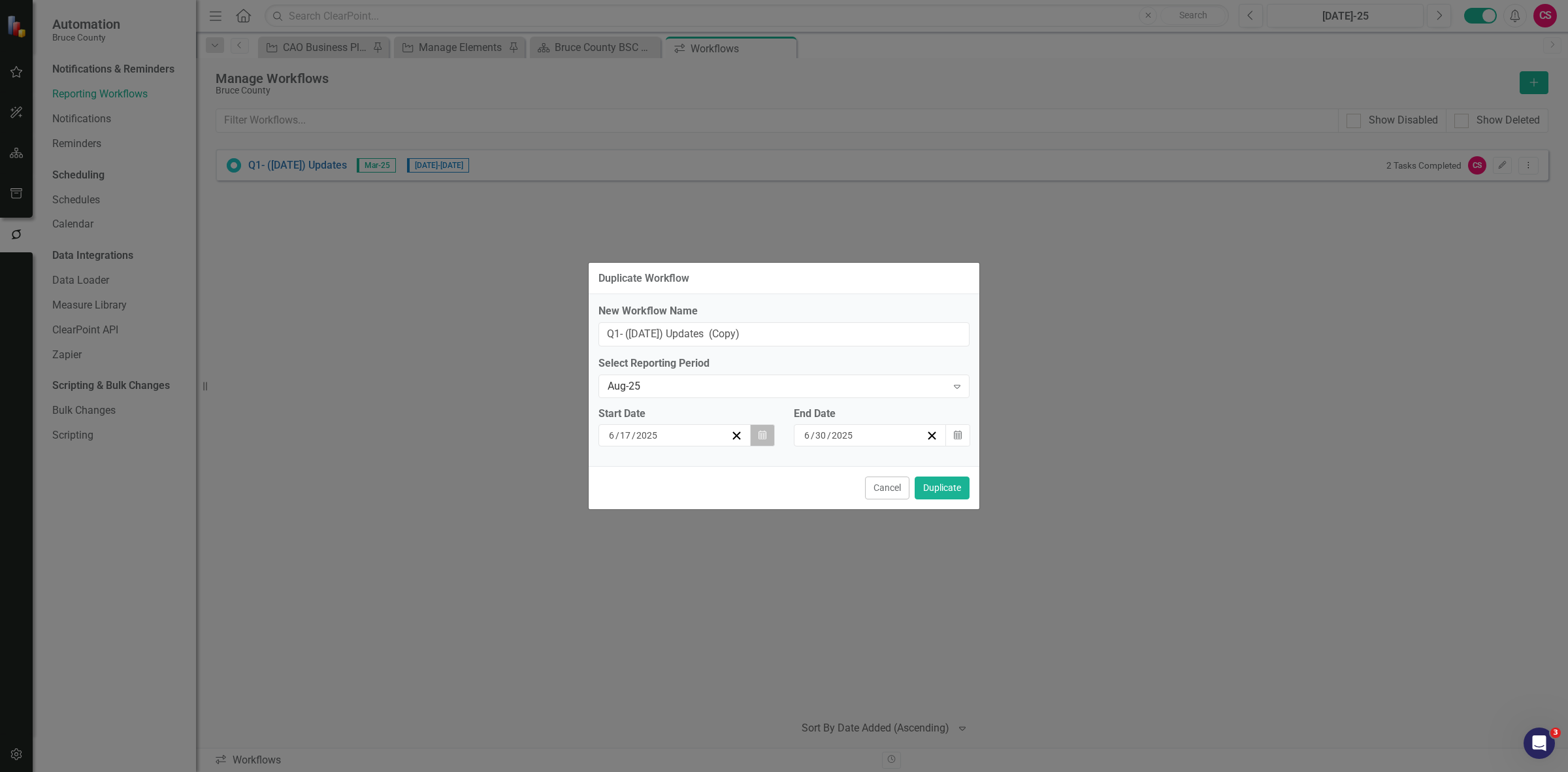
click at [767, 432] on button "Calendar" at bounding box center [762, 435] width 25 height 22
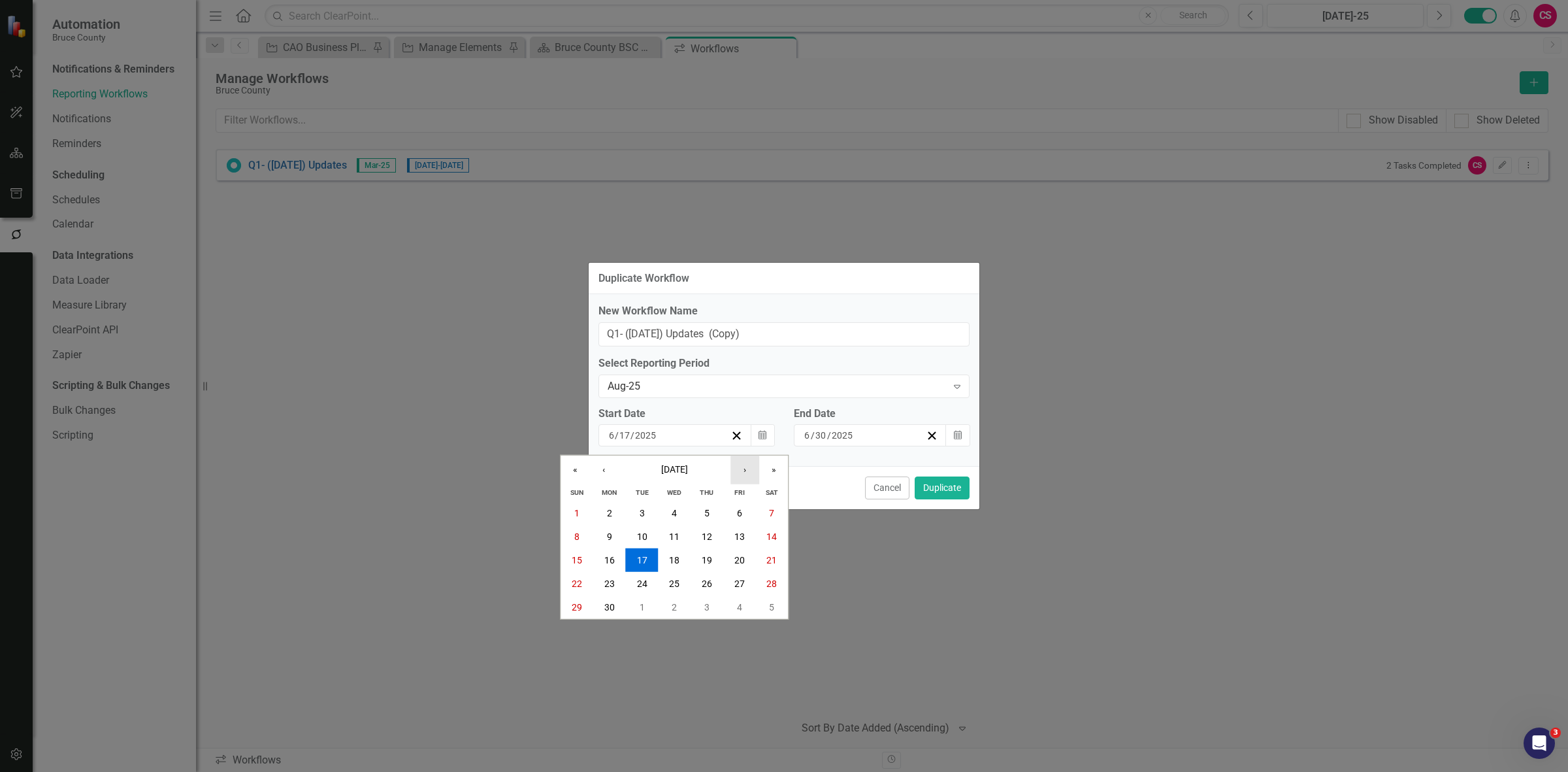
click at [750, 462] on button "›" at bounding box center [744, 469] width 29 height 29
click at [749, 459] on button "›" at bounding box center [744, 469] width 29 height 29
click at [677, 574] on button "20" at bounding box center [674, 584] width 32 height 23
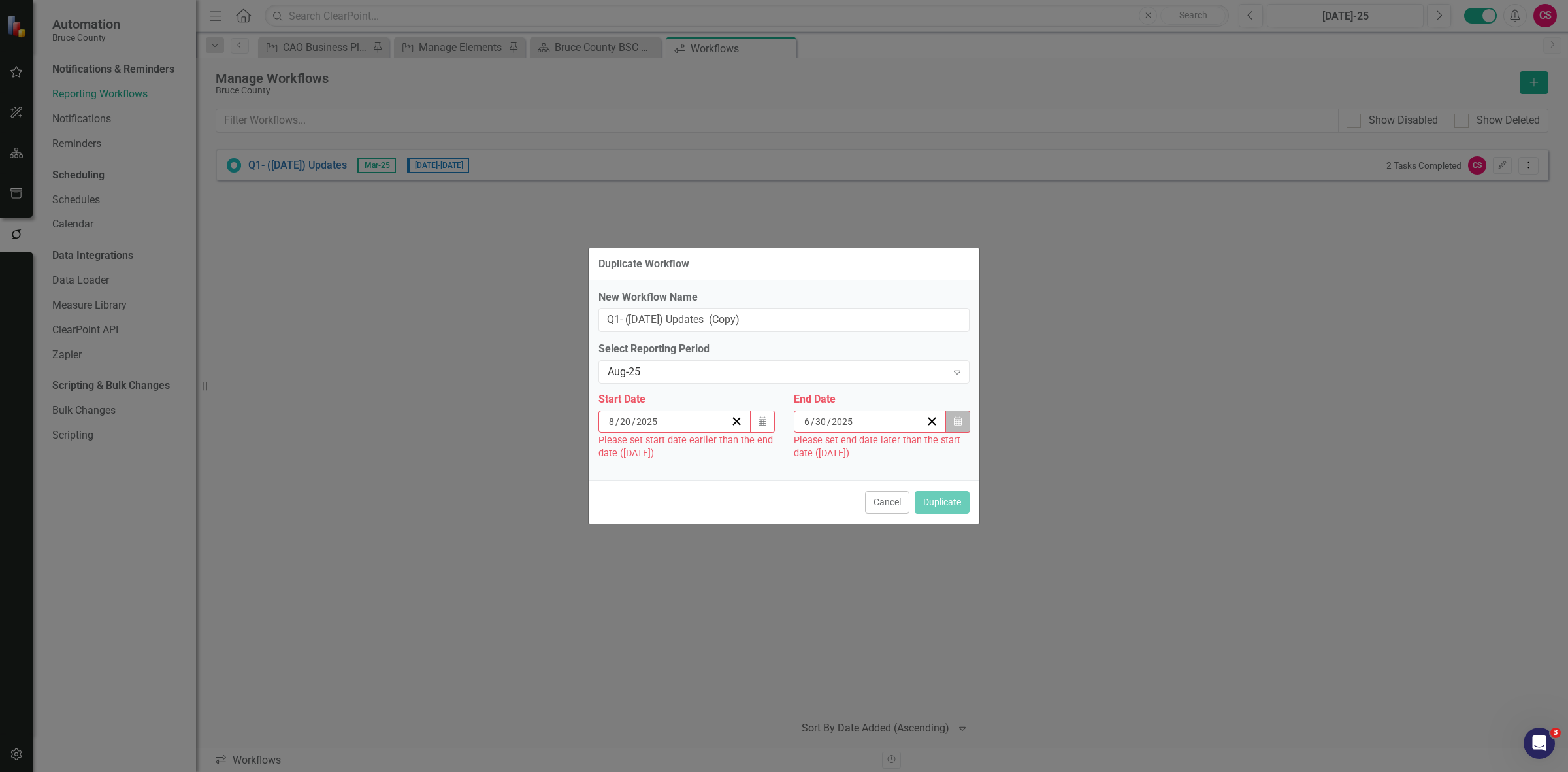
click at [966, 412] on button "Calendar" at bounding box center [957, 421] width 25 height 22
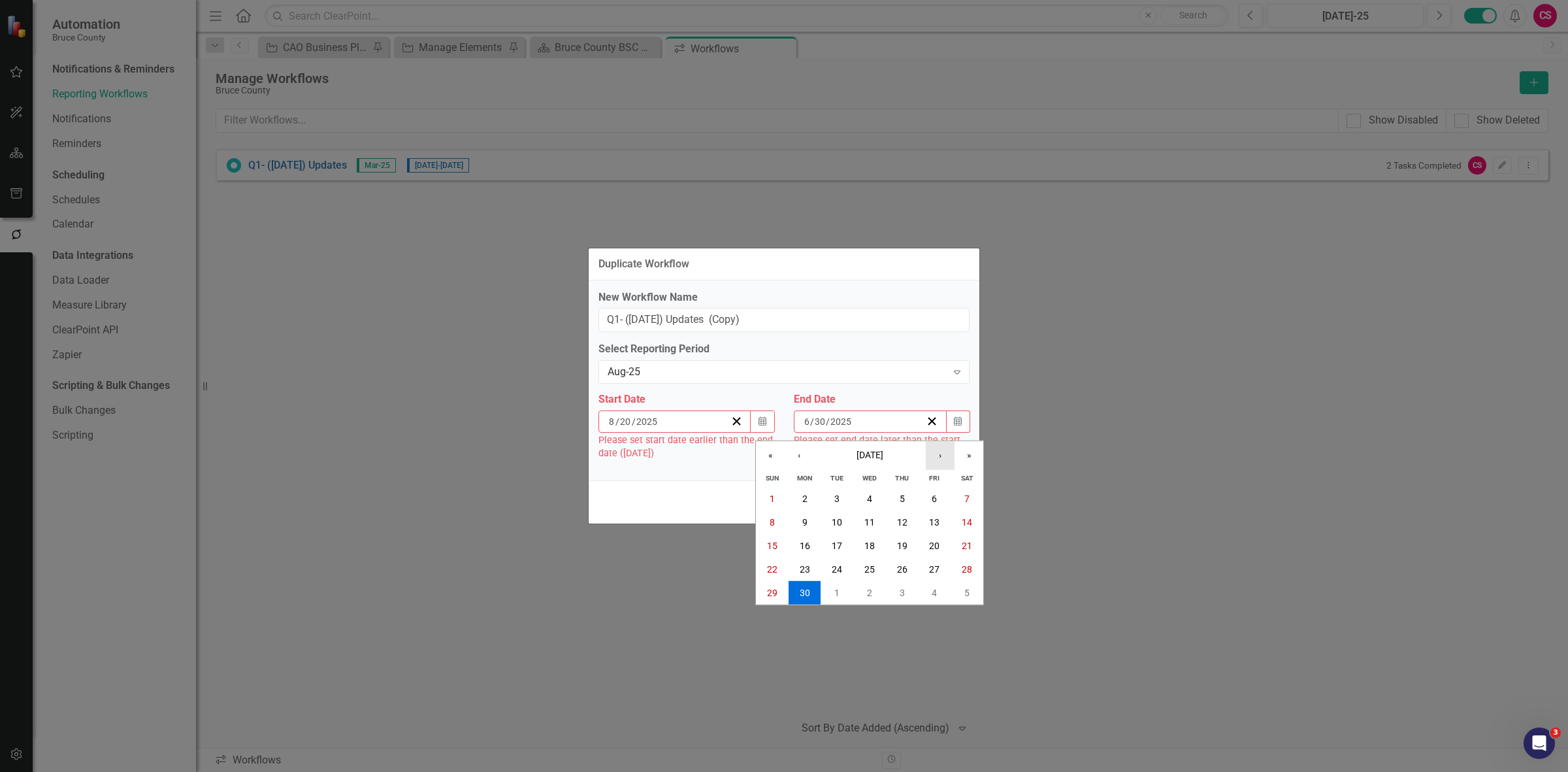
click at [938, 453] on button "›" at bounding box center [940, 455] width 29 height 29
click at [903, 564] on abbr "21" at bounding box center [902, 569] width 11 height 11
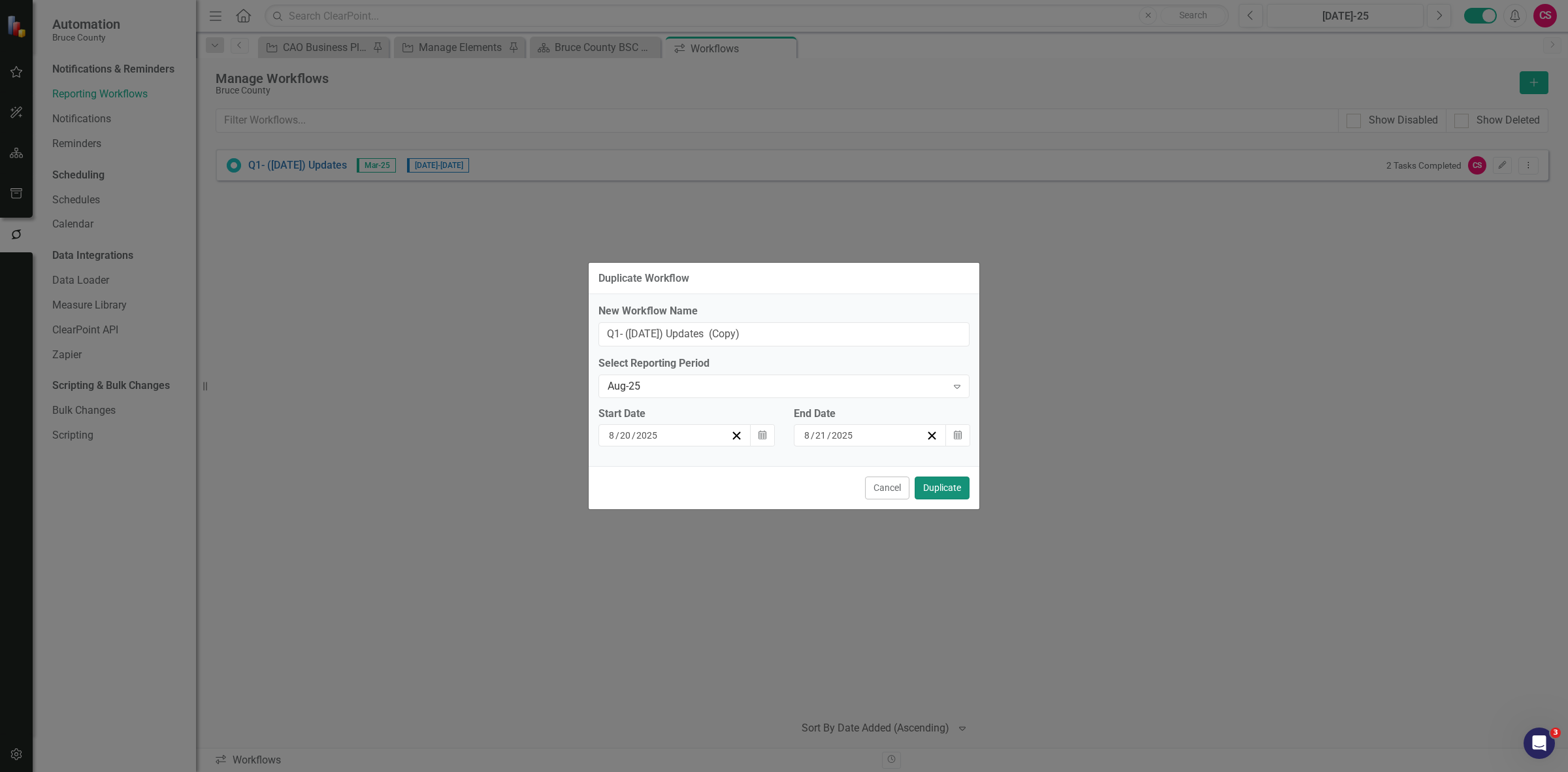
click at [954, 481] on button "Duplicate" at bounding box center [942, 488] width 55 height 23
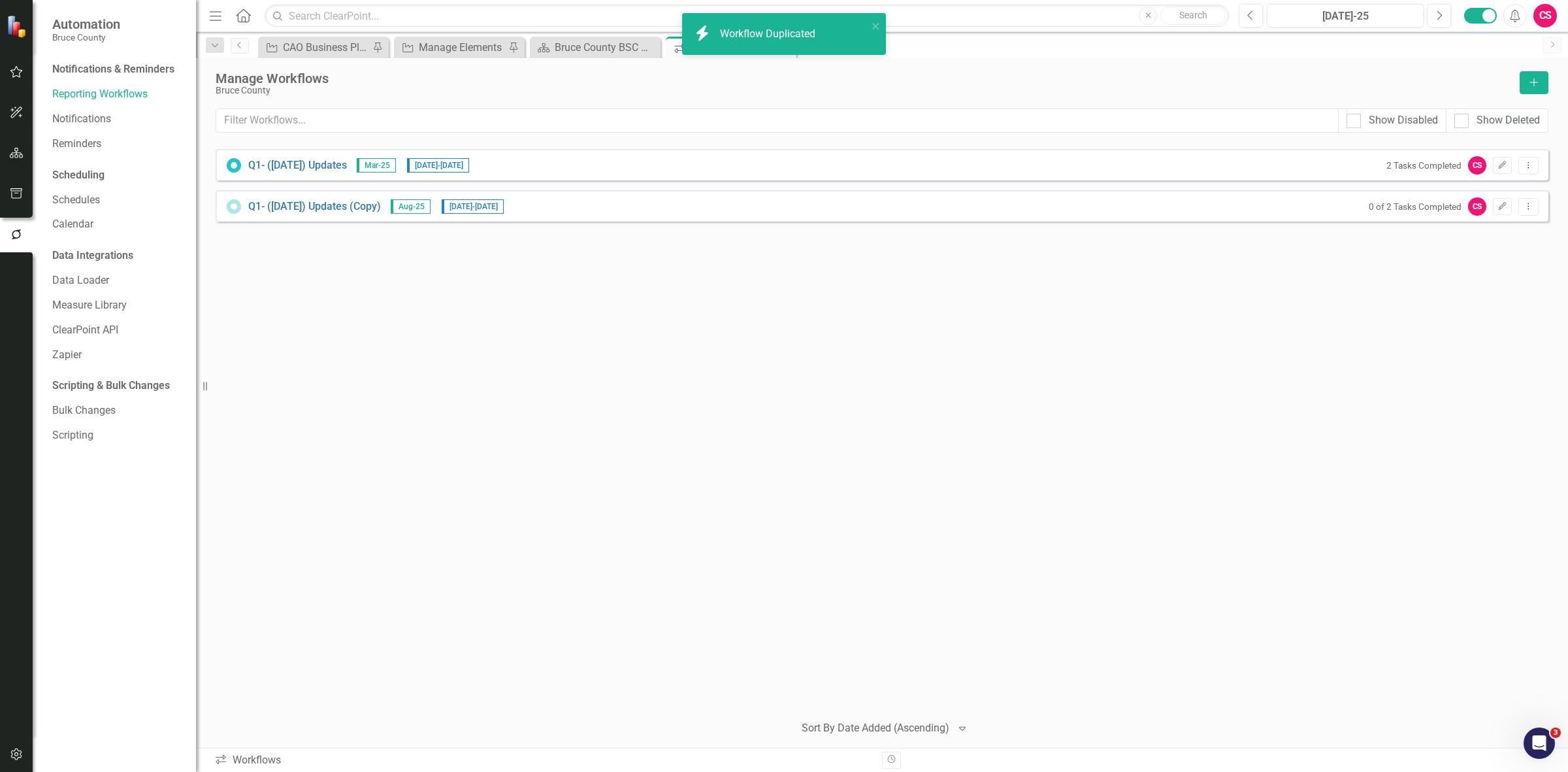
click at [28, 76] on button "button" at bounding box center [16, 72] width 29 height 27
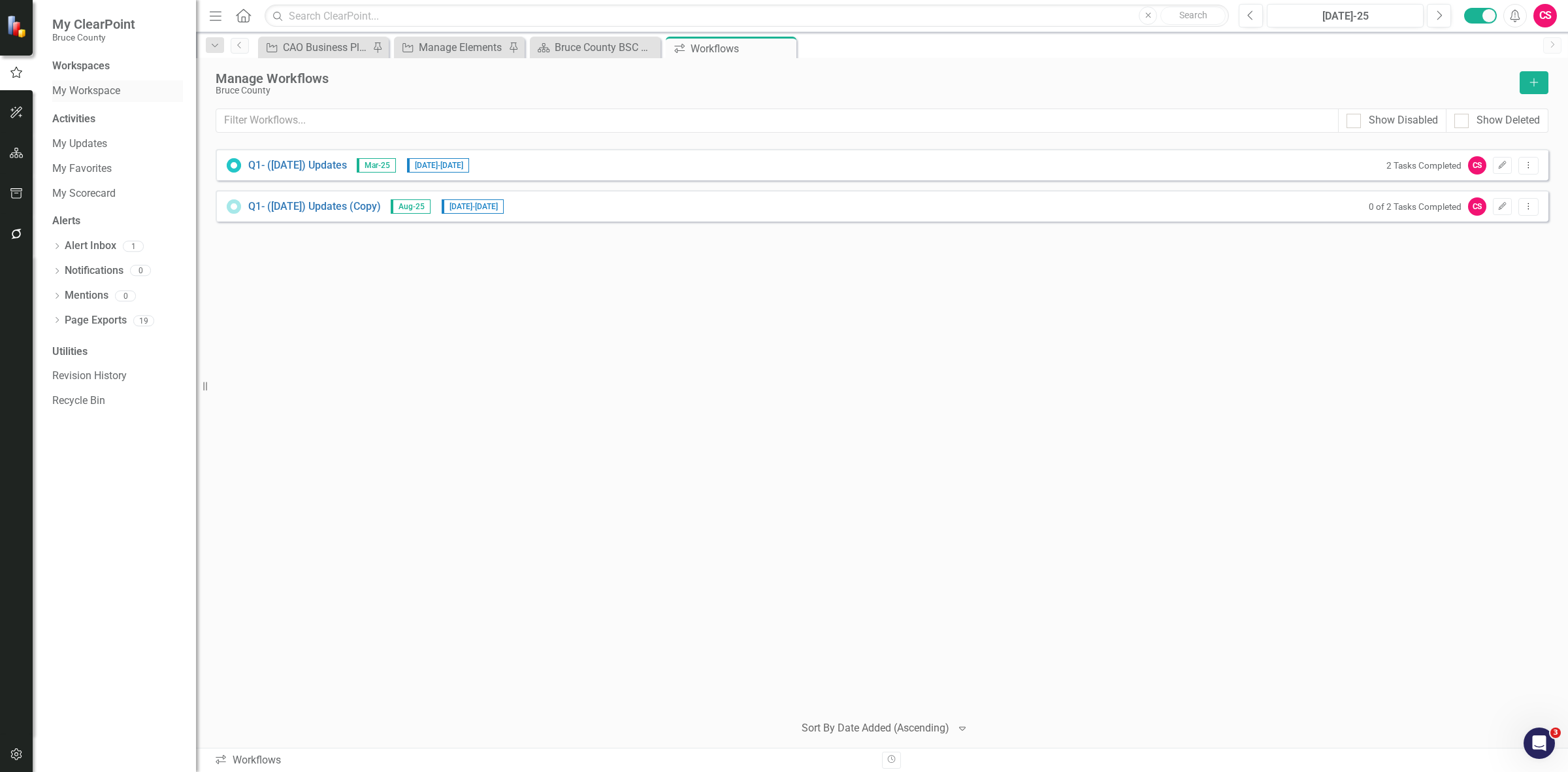
click at [90, 92] on link "My Workspace" at bounding box center [117, 91] width 130 height 15
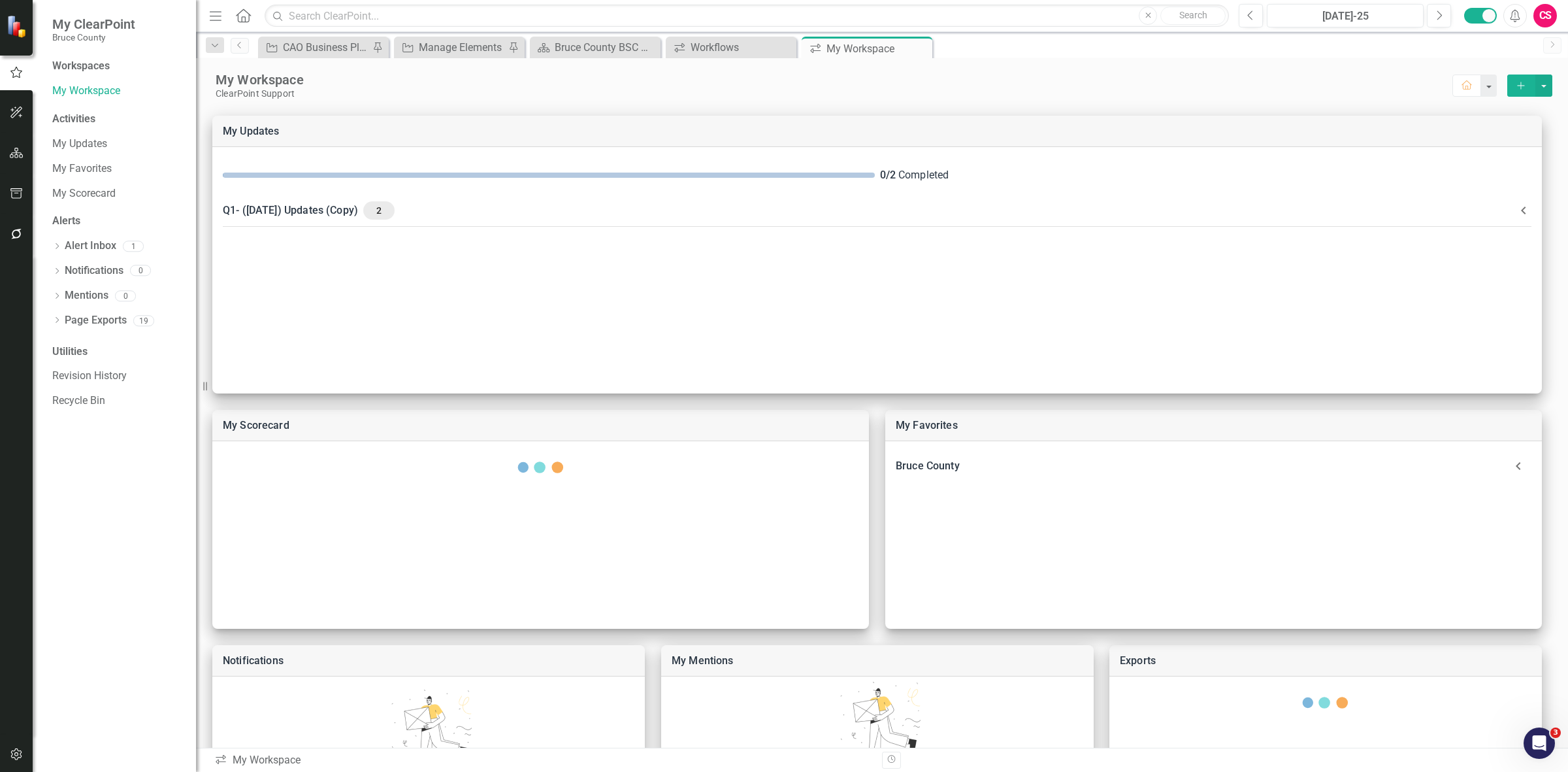
click at [96, 132] on div "Activities My Updates My Favorites My Scorecard" at bounding box center [117, 158] width 130 height 92
click at [94, 147] on link "My Updates" at bounding box center [117, 144] width 130 height 15
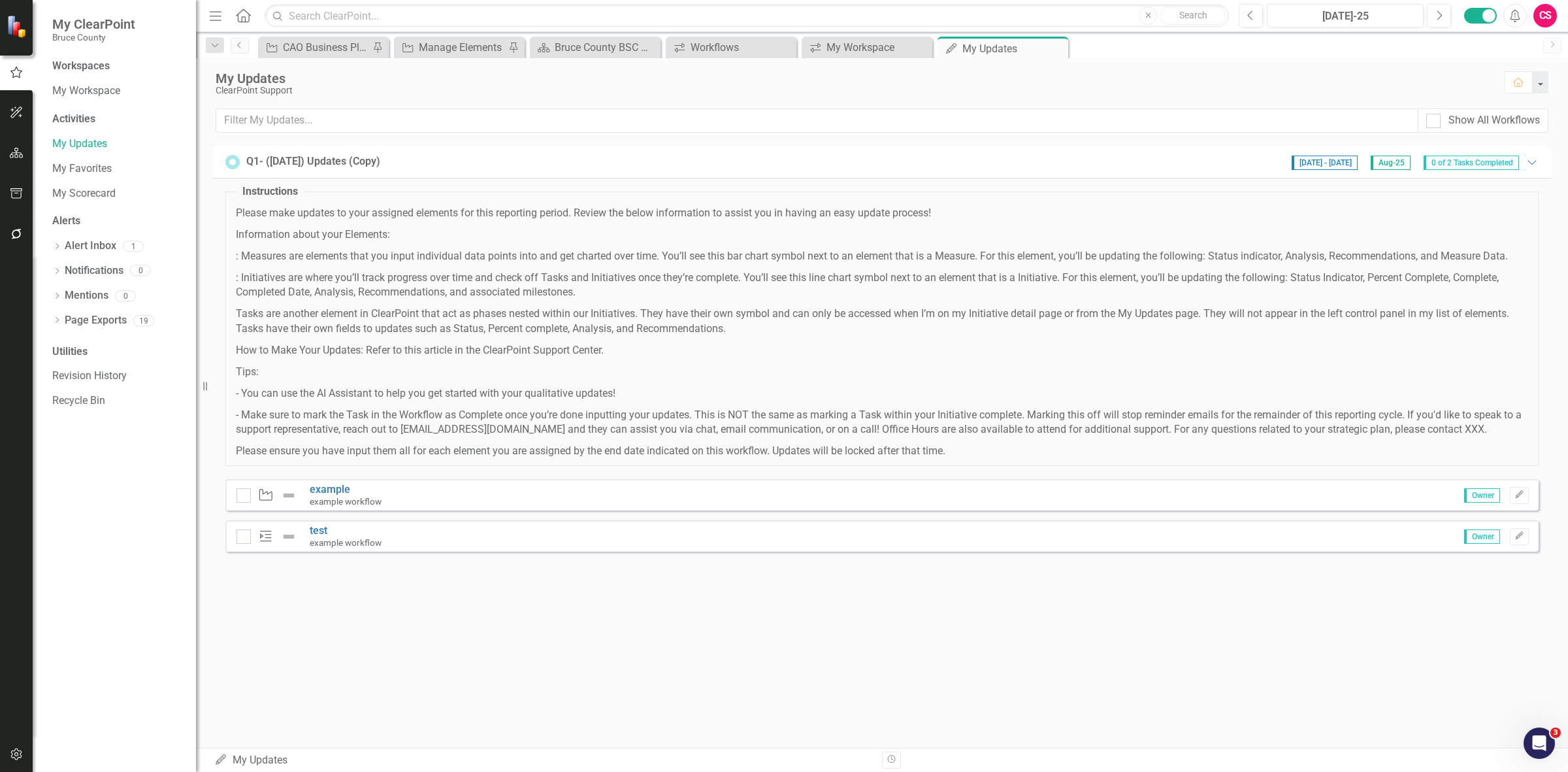
click at [1527, 508] on div "Objective example example workflow Owner Edit" at bounding box center [882, 495] width 1312 height 32
click at [1514, 501] on button "Edit" at bounding box center [1518, 496] width 19 height 17
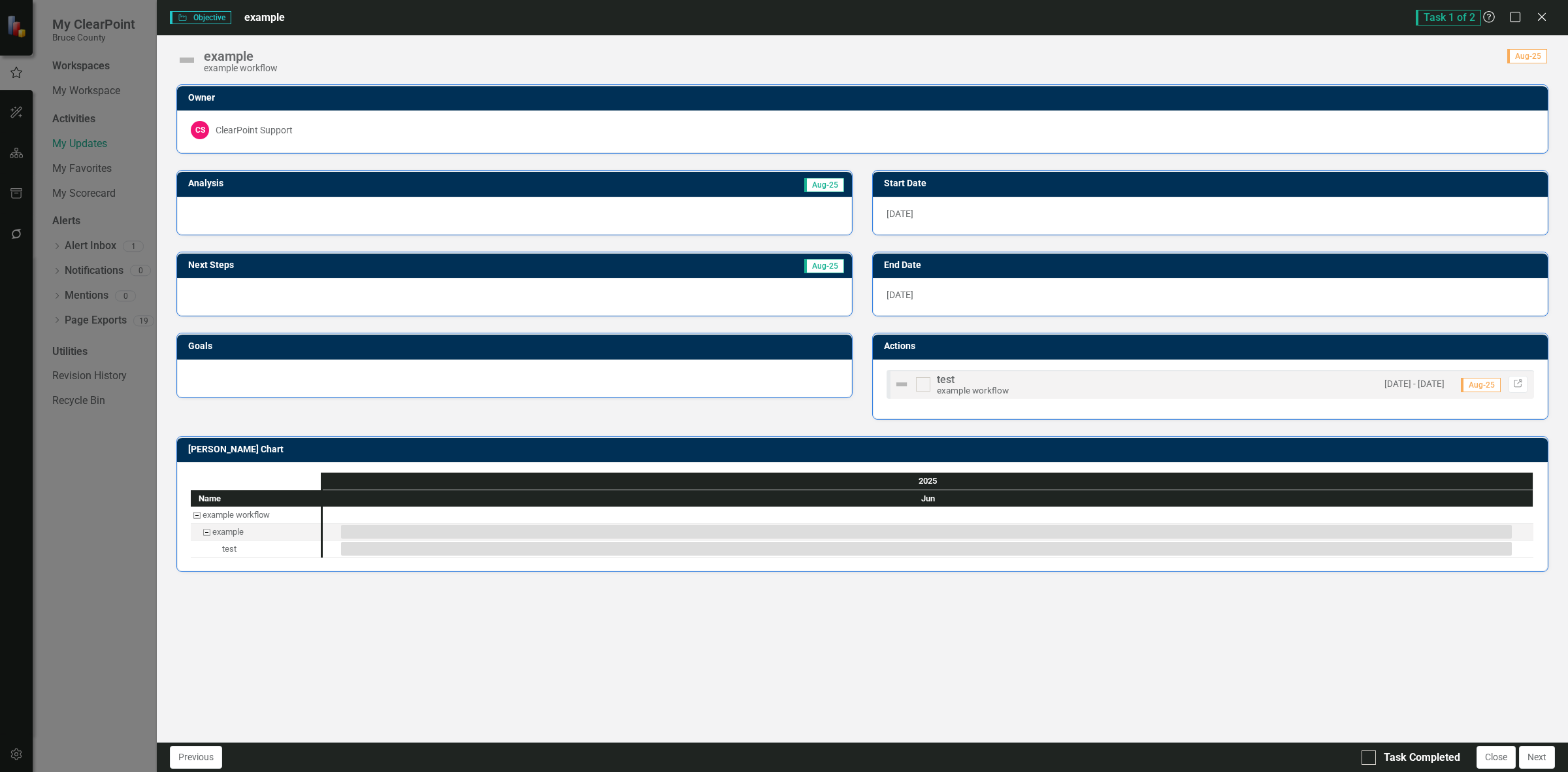
click at [1424, 63] on div "Score: N/A Aug-25 Completed" at bounding box center [915, 56] width 1264 height 15
drag, startPoint x: 1536, startPoint y: 60, endPoint x: 1517, endPoint y: 14, distance: 49.8
click at [1532, 60] on span "Aug-25" at bounding box center [1527, 56] width 40 height 14
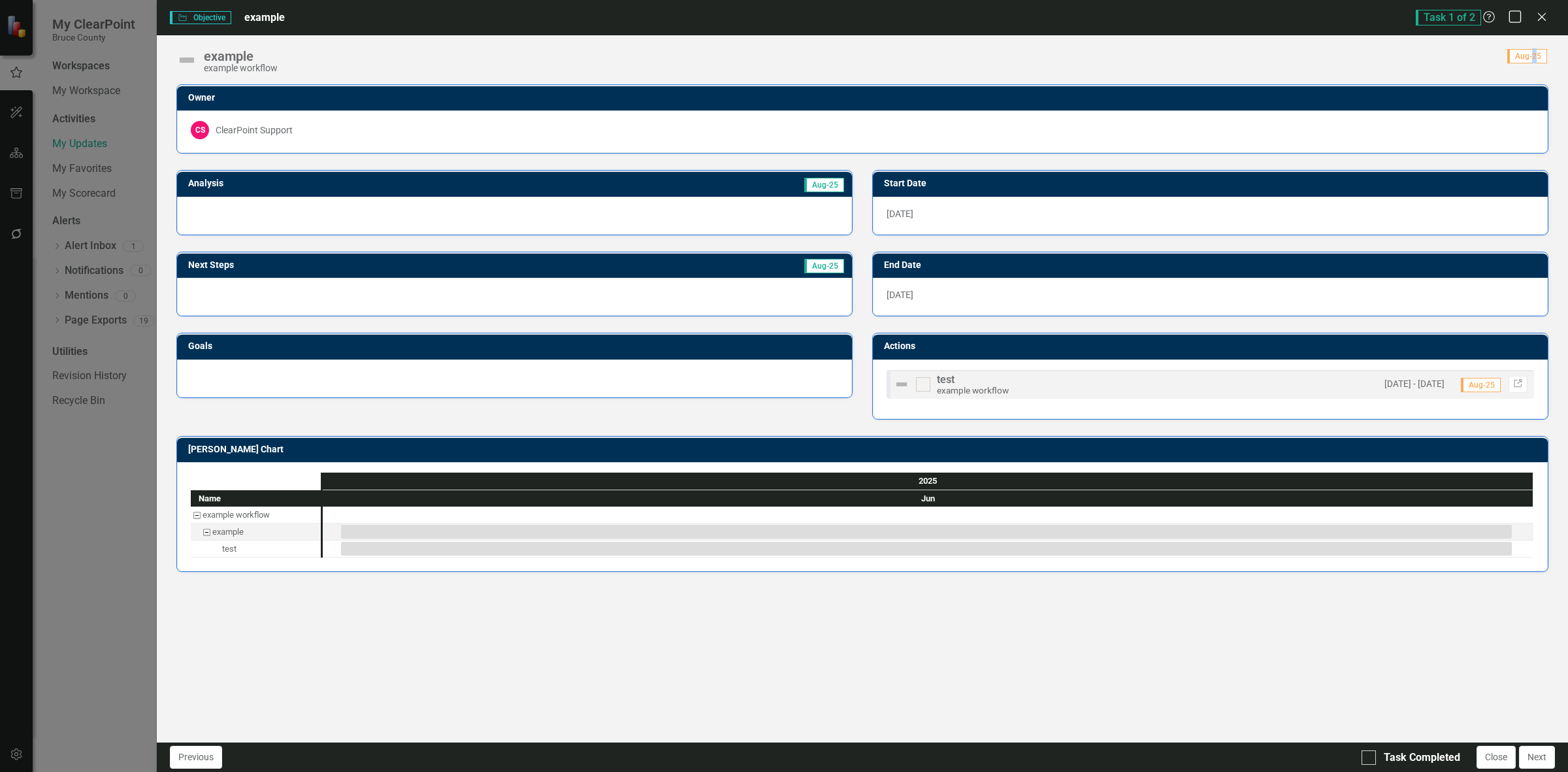
click at [1516, 13] on icon "Maximize" at bounding box center [1515, 17] width 17 height 12
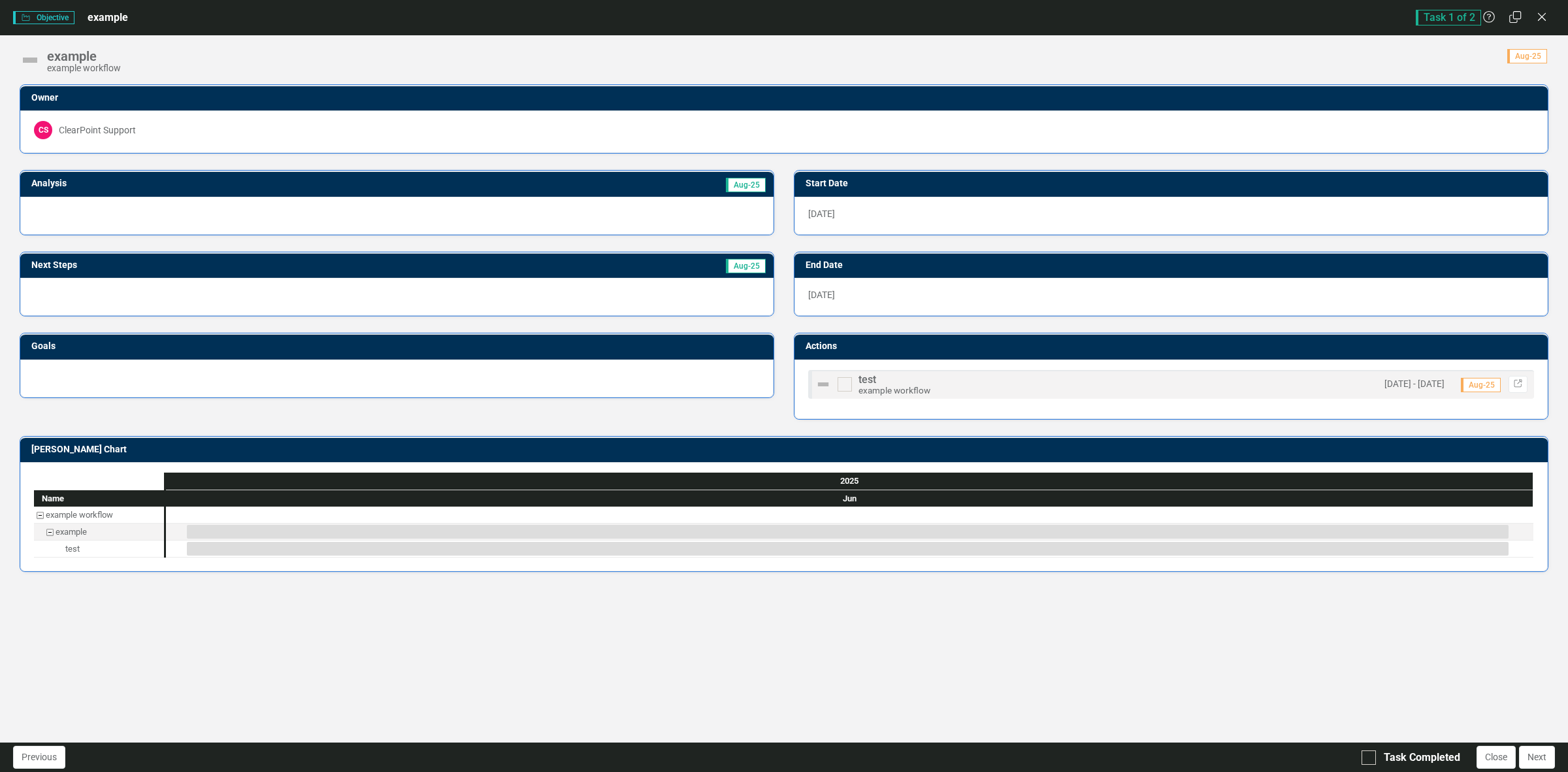
click at [1531, 60] on span "Aug-25" at bounding box center [1527, 56] width 40 height 14
click at [1493, 756] on button "Close" at bounding box center [1495, 757] width 39 height 23
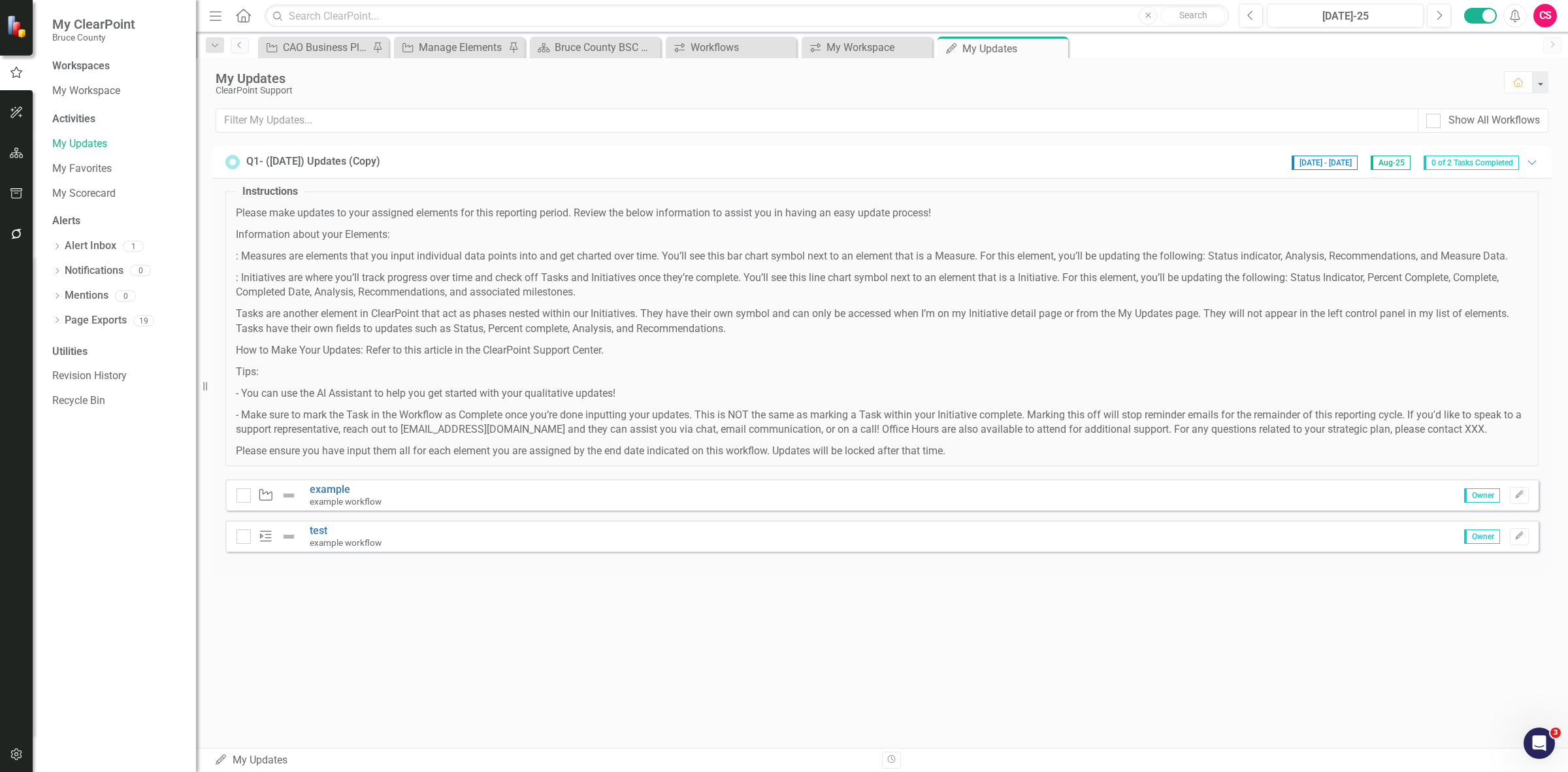
click at [1507, 535] on div "Owner Edit" at bounding box center [1492, 536] width 75 height 17
click at [1521, 540] on icon "Edit" at bounding box center [1519, 535] width 10 height 7
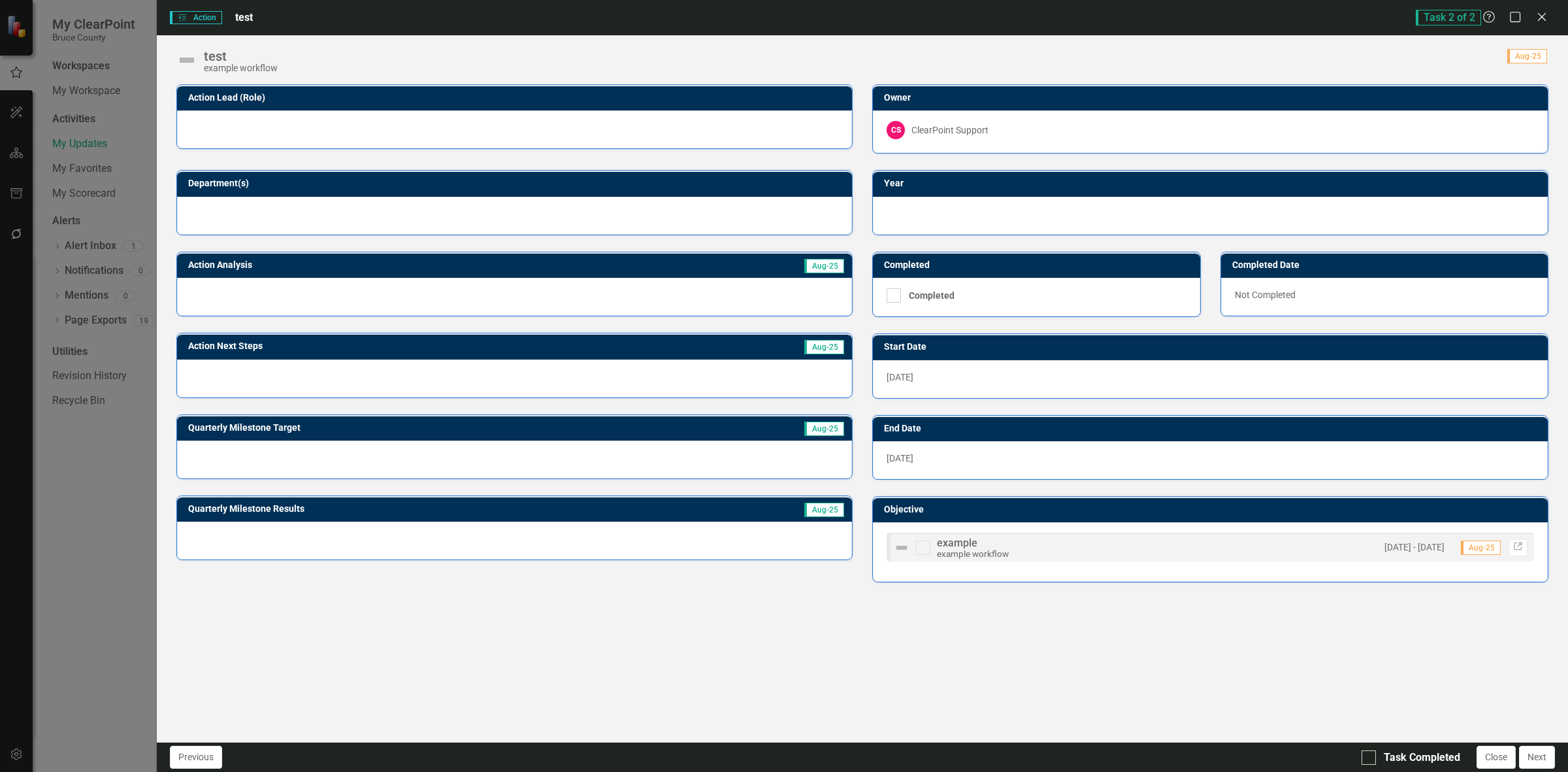
click at [523, 141] on div at bounding box center [514, 129] width 674 height 38
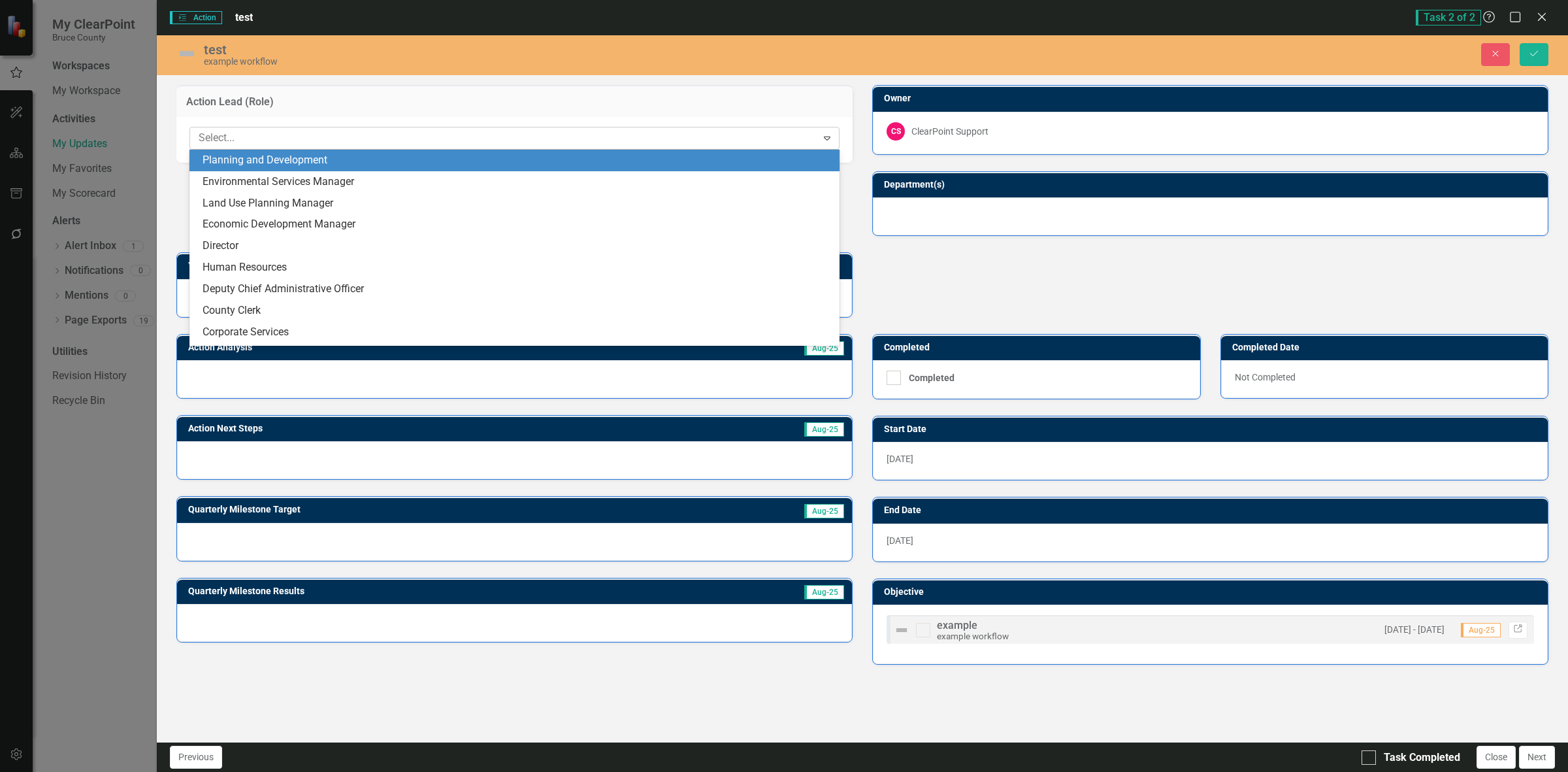
click at [621, 130] on div at bounding box center [504, 138] width 623 height 17
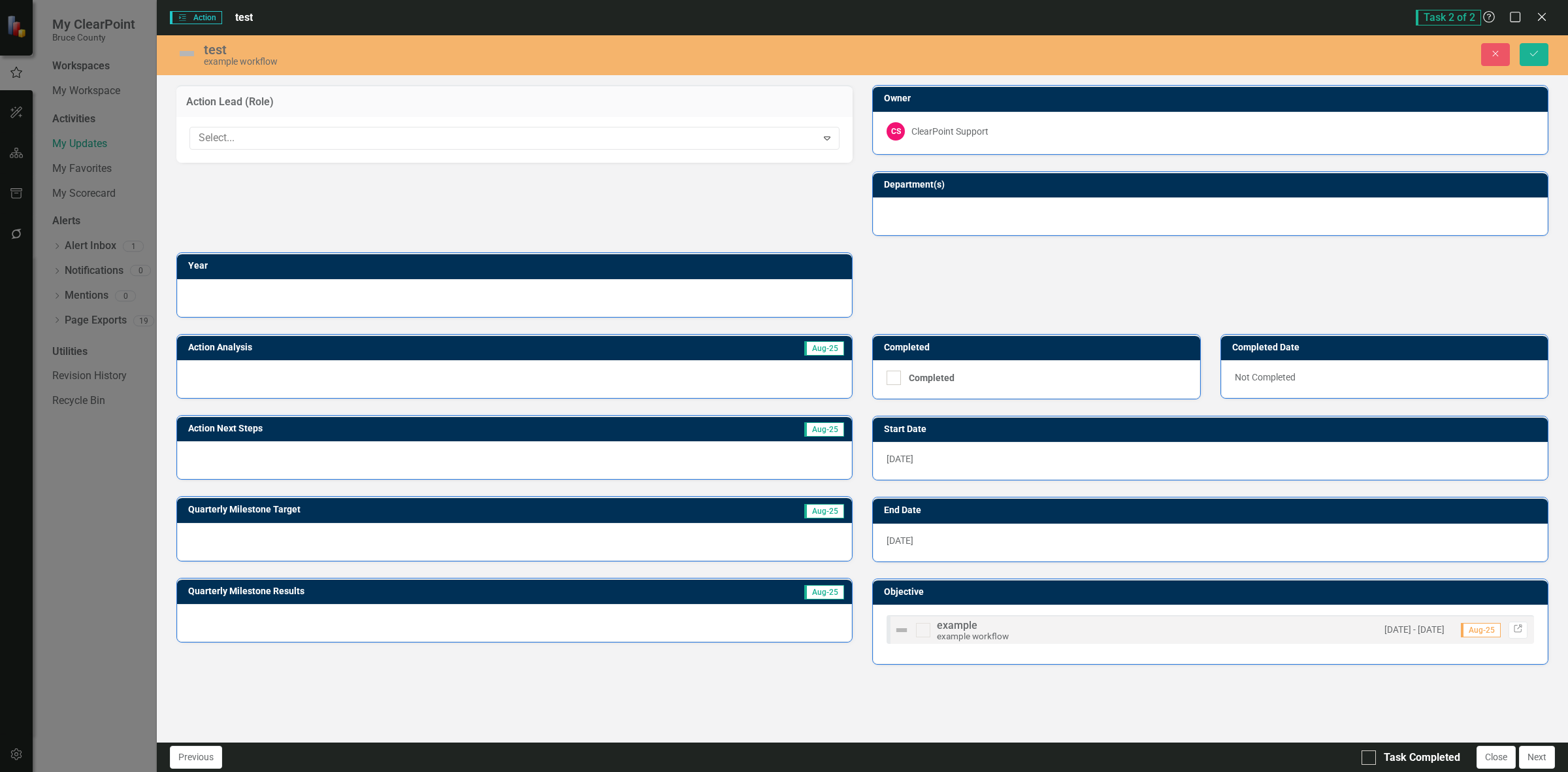
click at [626, 102] on h3 "Action Lead (Role)" at bounding box center [514, 102] width 656 height 12
click at [1482, 50] on button "Close" at bounding box center [1495, 55] width 29 height 23
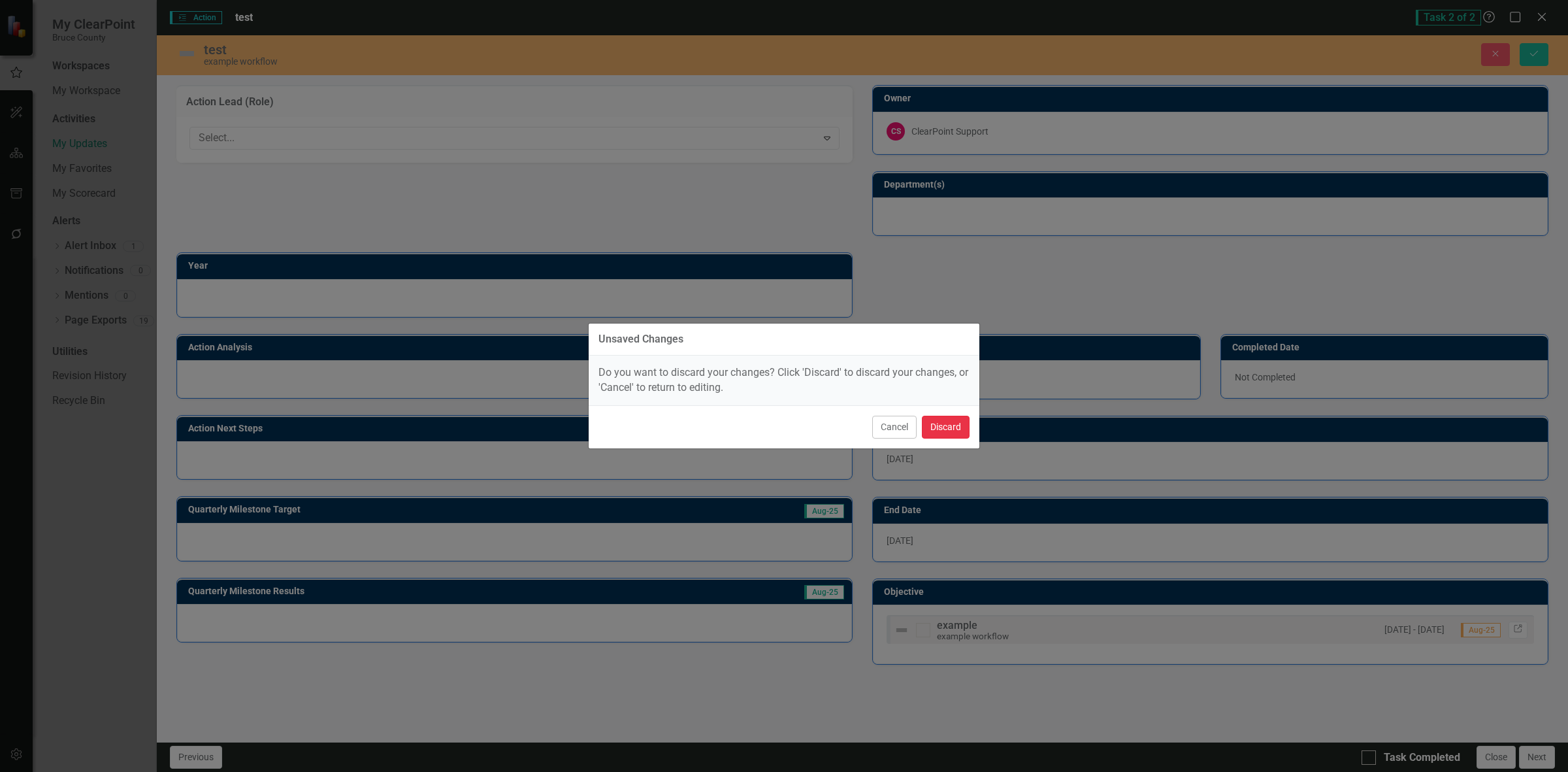
click at [952, 419] on button "Discard" at bounding box center [945, 428] width 47 height 23
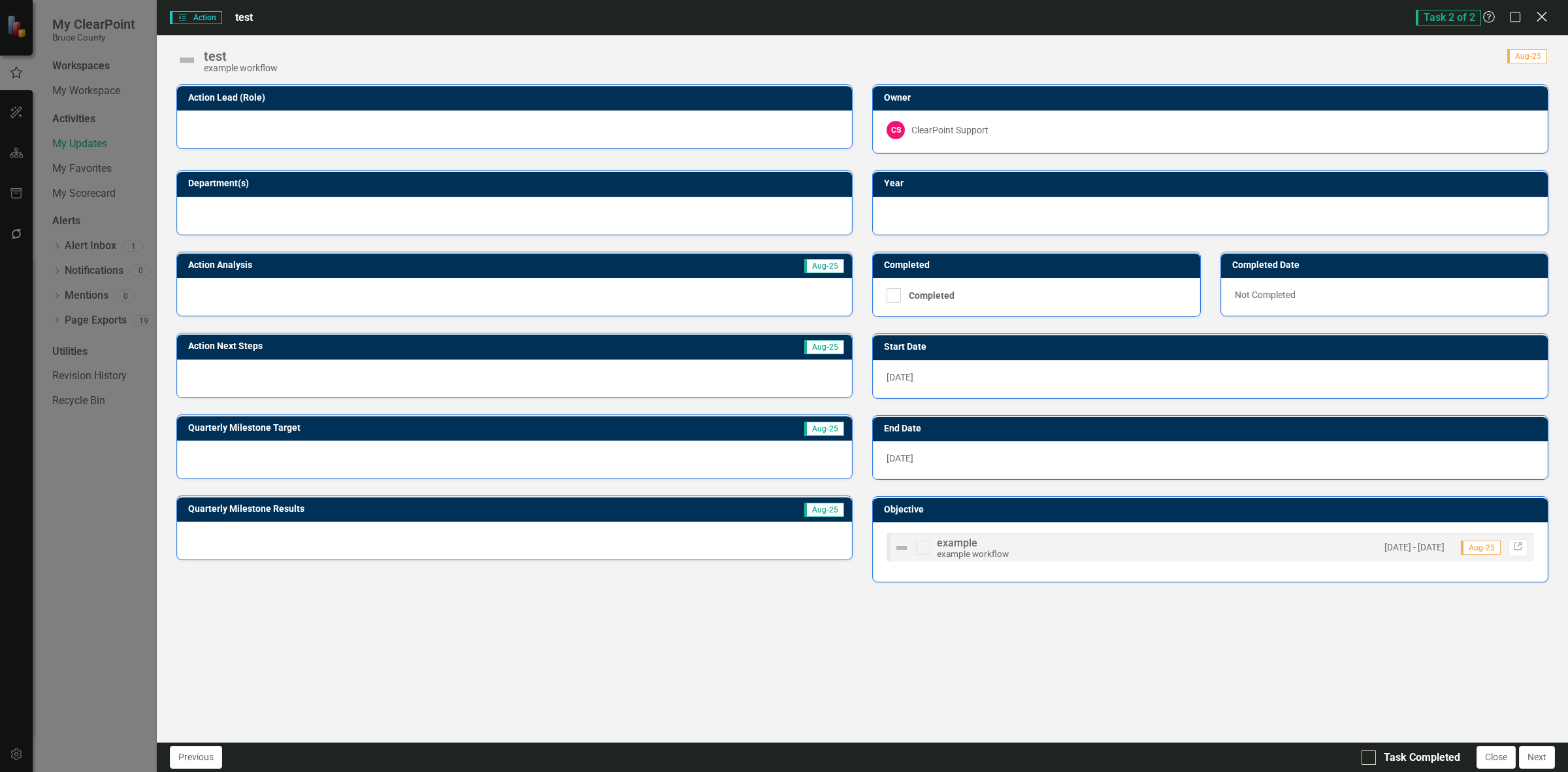
click at [1546, 14] on icon "Close" at bounding box center [1541, 17] width 17 height 12
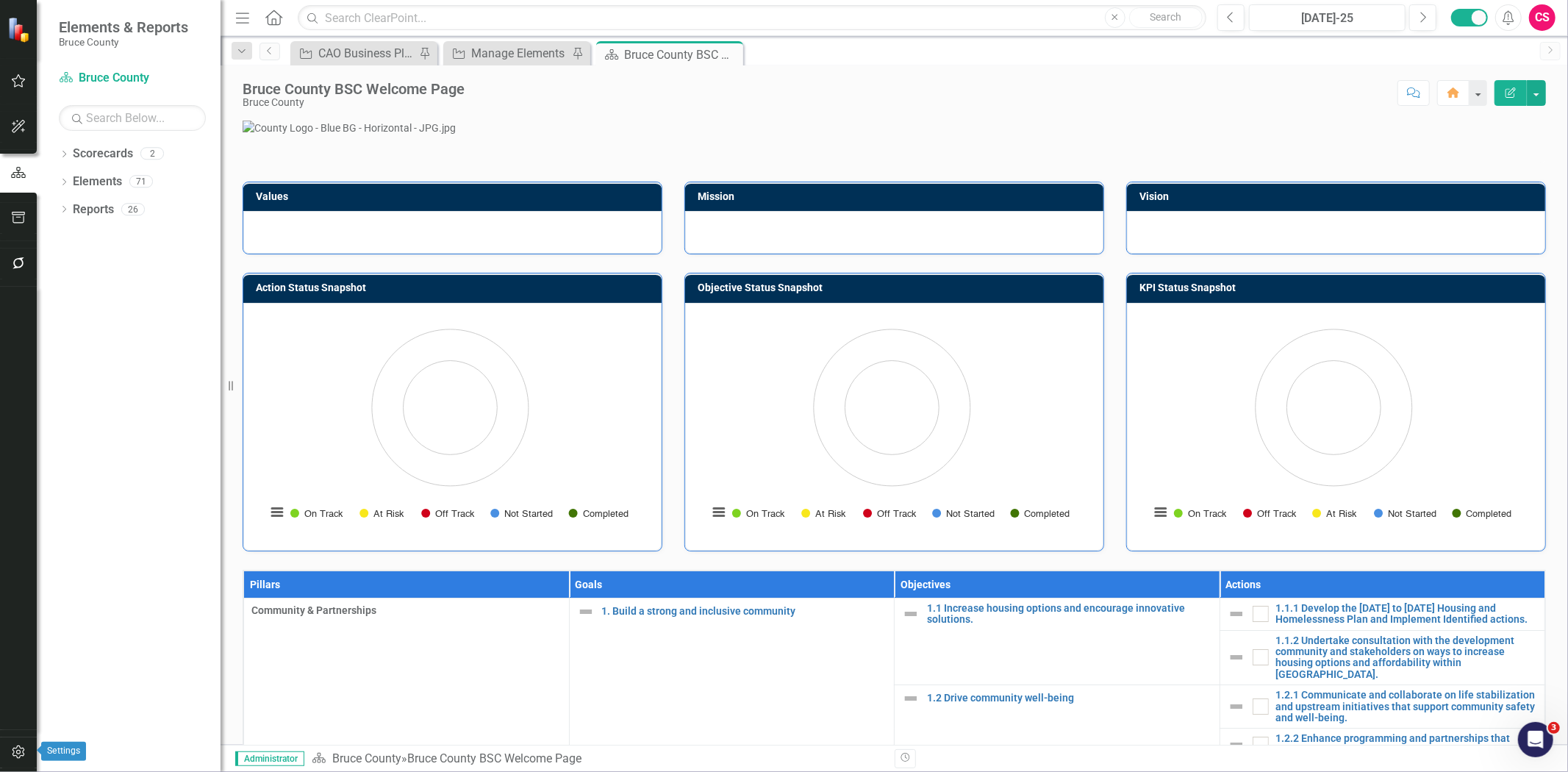
click at [12, 753] on icon "button" at bounding box center [18, 751] width 12 height 13
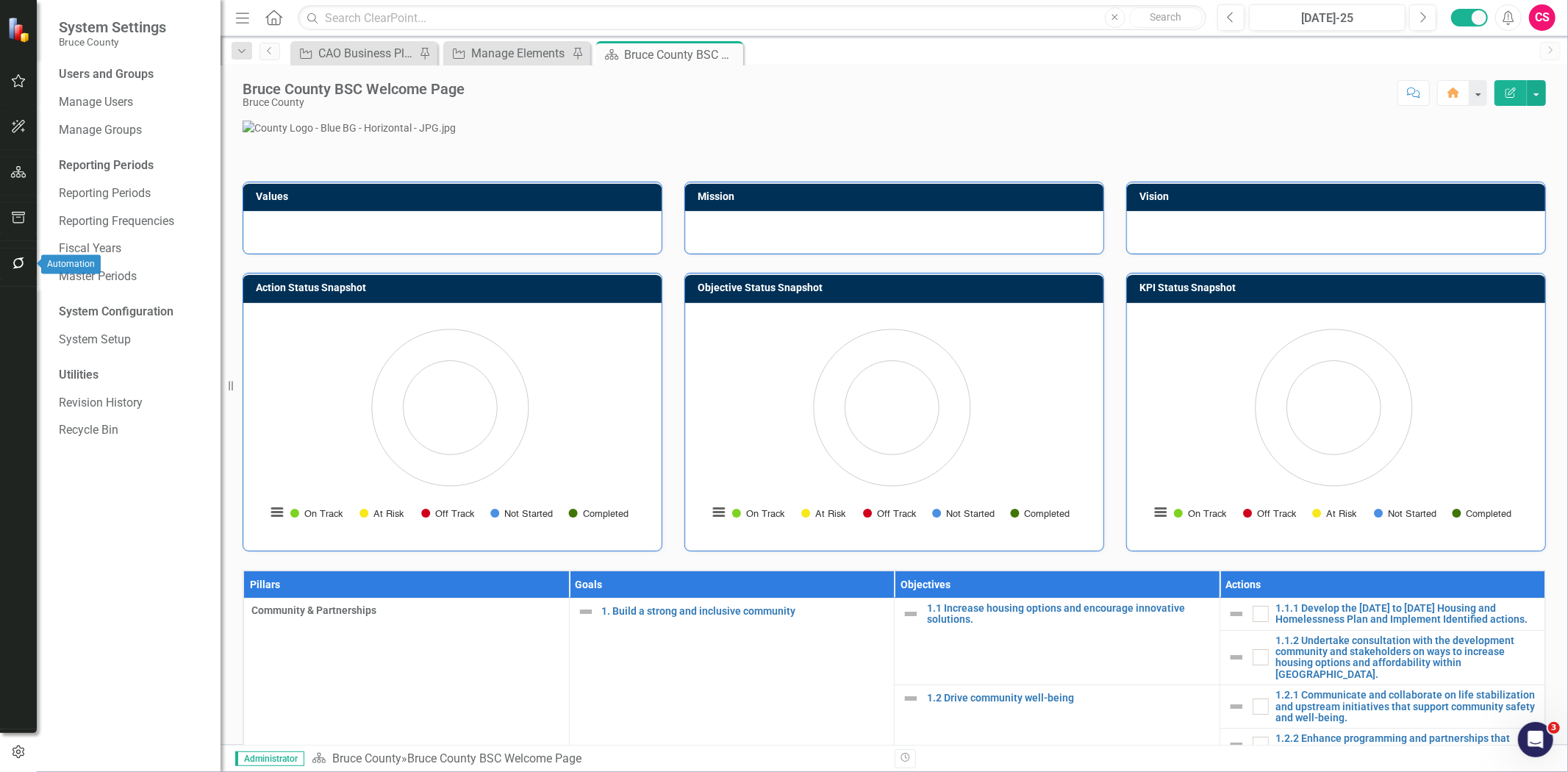
click at [13, 279] on div at bounding box center [18, 283] width 36 height 7
click at [13, 267] on icon "button" at bounding box center [19, 263] width 16 height 12
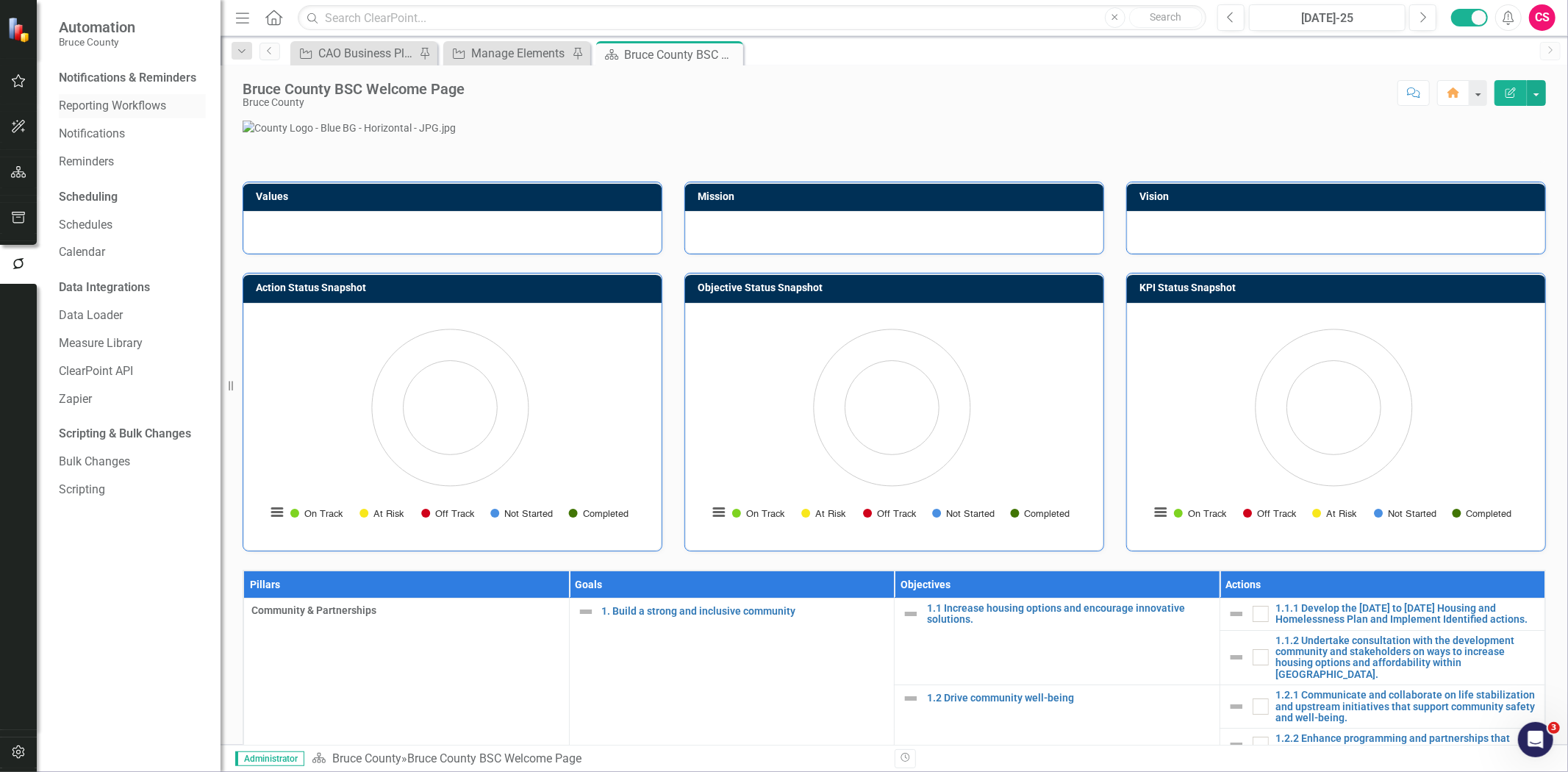
click at [116, 98] on link "Reporting Workflows" at bounding box center [132, 106] width 147 height 17
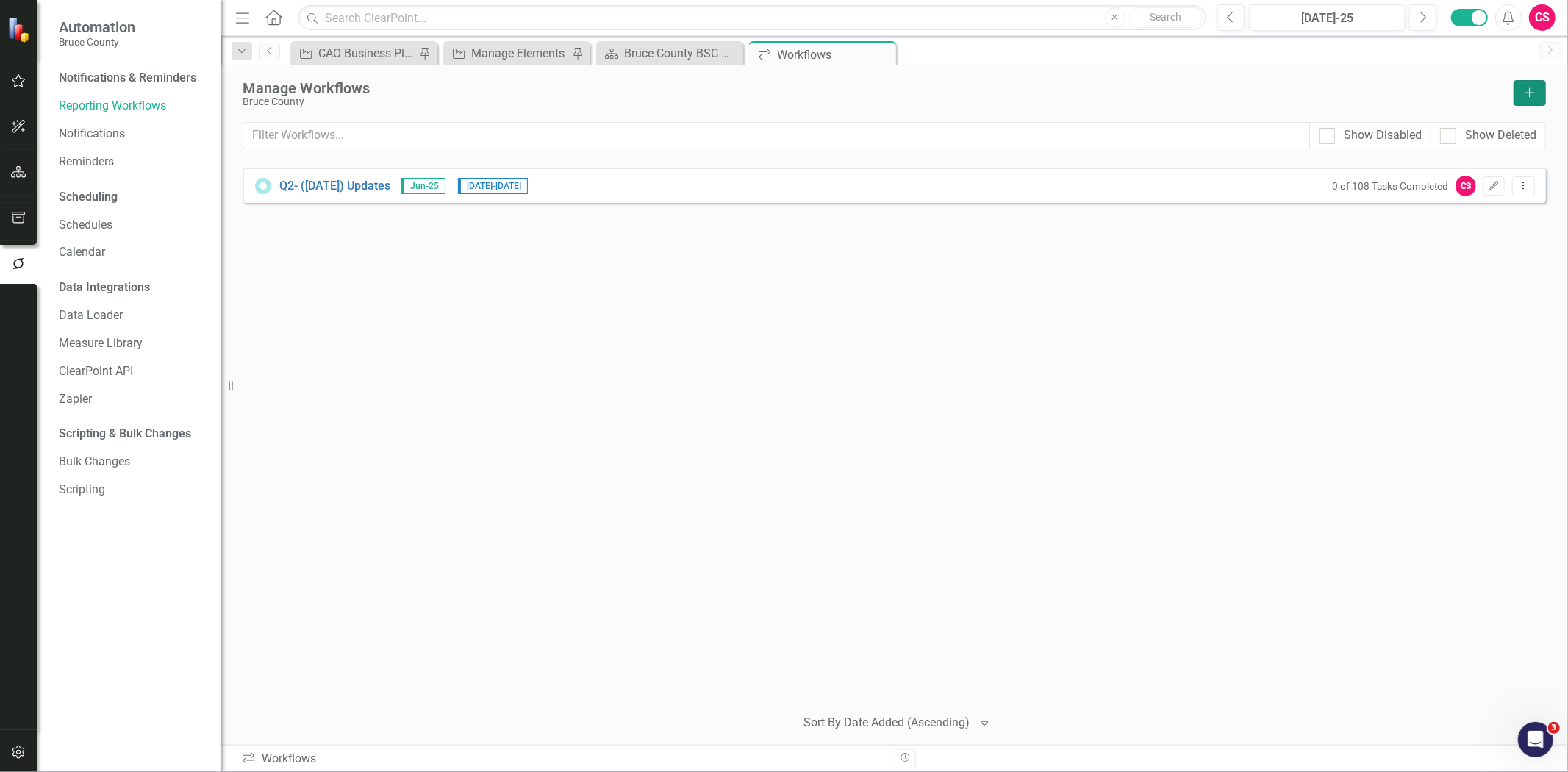
click at [1527, 90] on icon "Add" at bounding box center [1530, 92] width 13 height 10
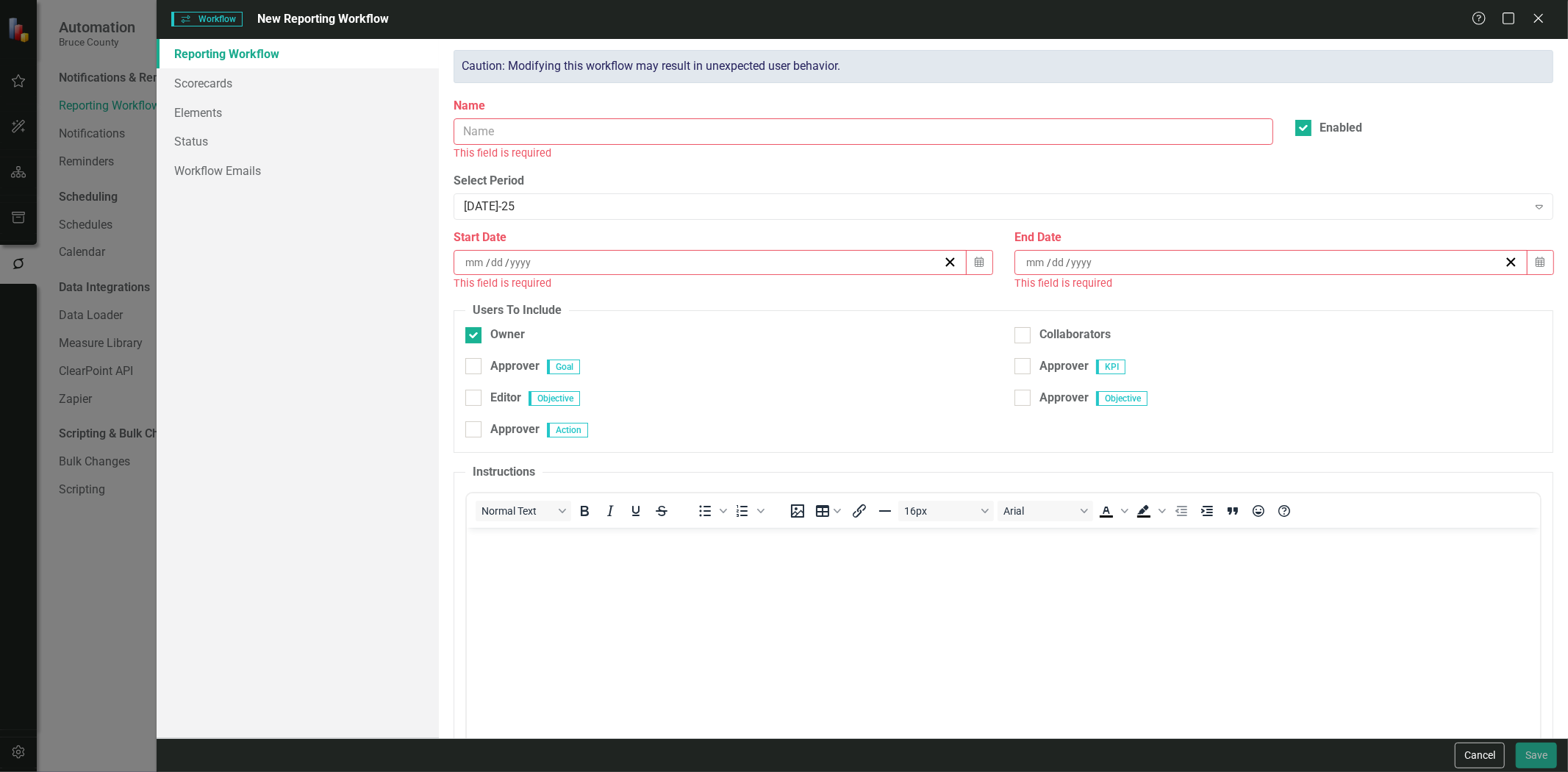
click at [606, 129] on input "Name" at bounding box center [863, 132] width 819 height 27
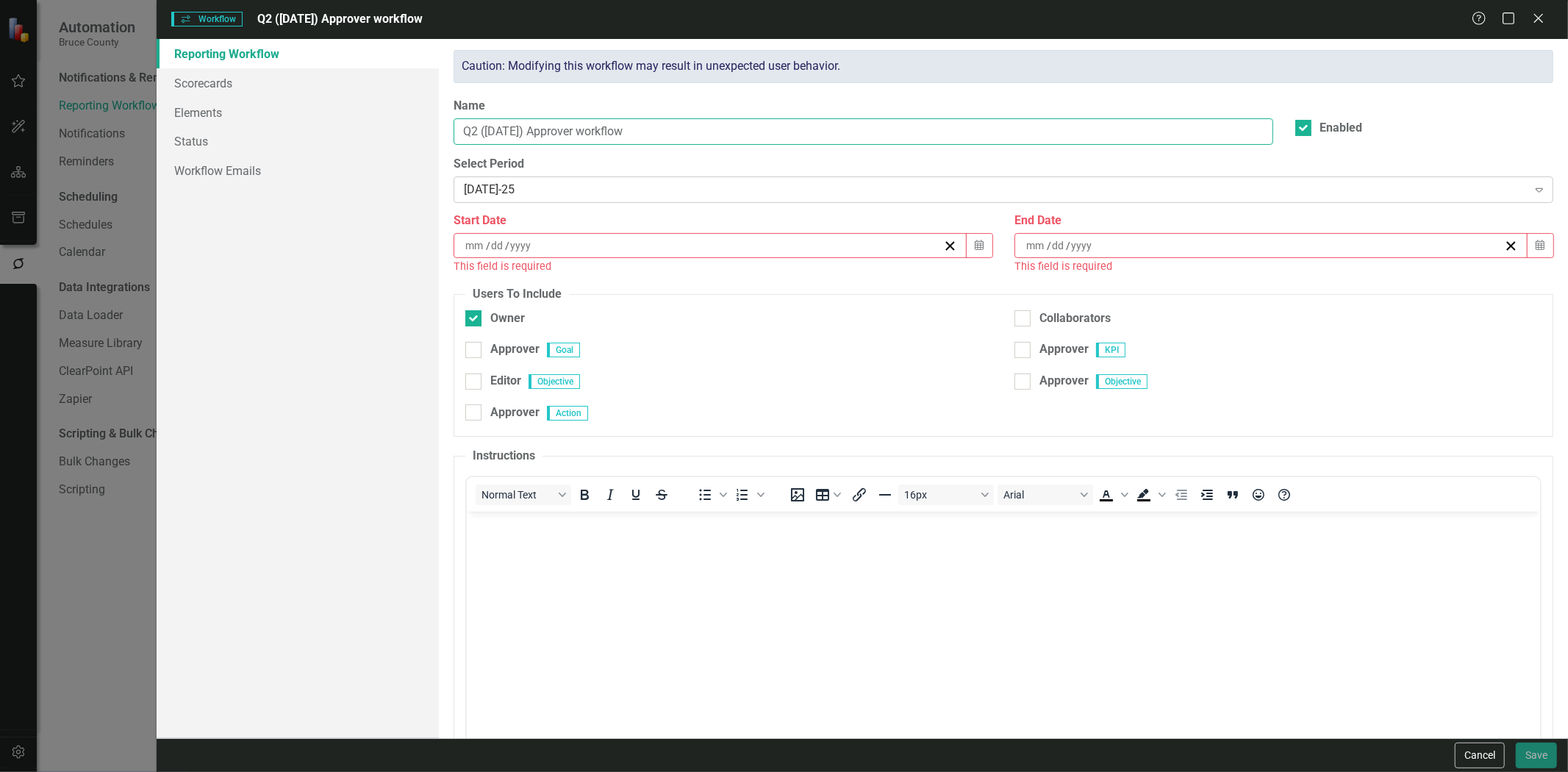
type input "Q2 (June 25) Approver workflow"
click at [552, 195] on div "[DATE]-25" at bounding box center [996, 189] width 1063 height 17
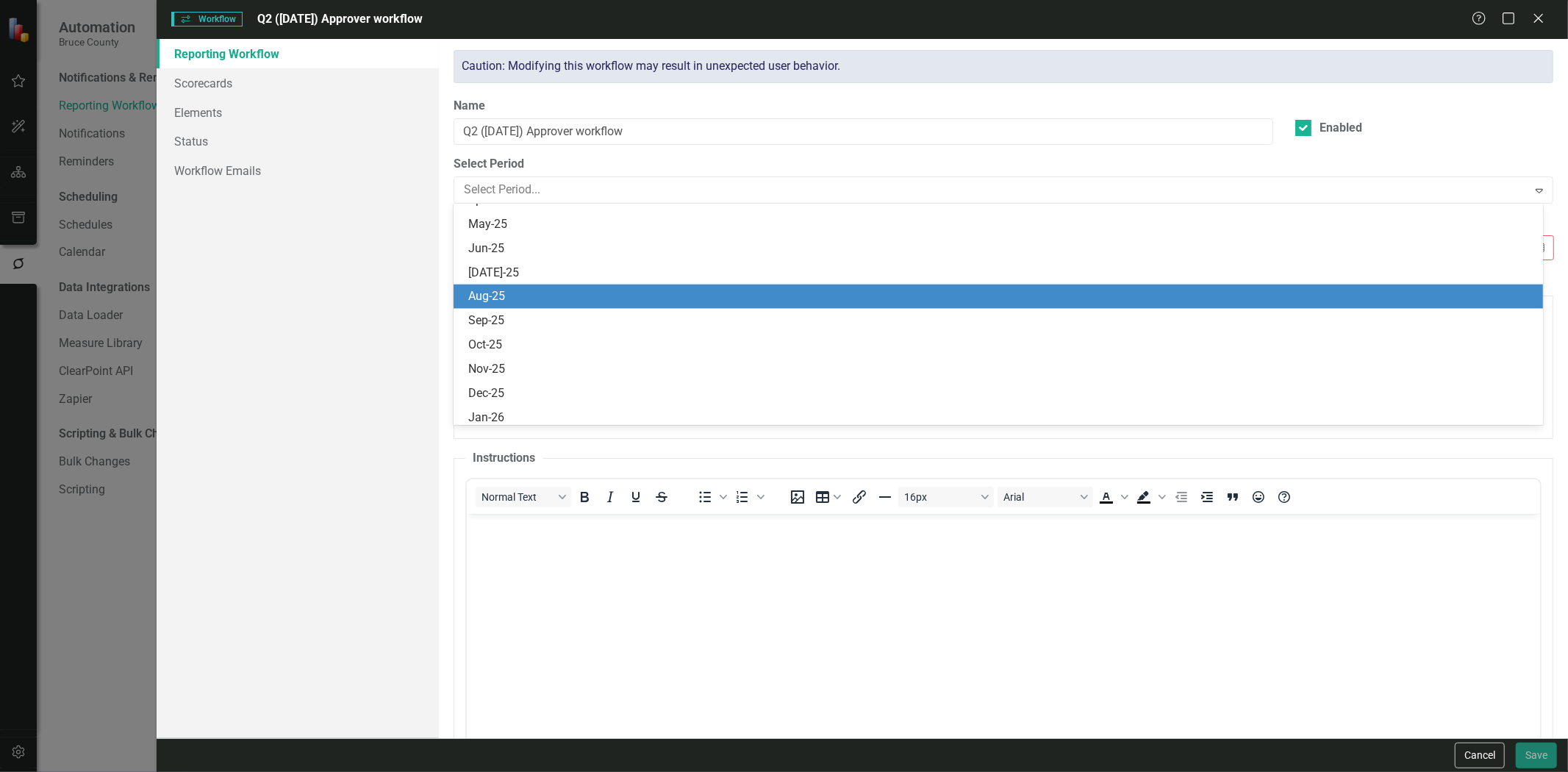
scroll to position [1342, 0]
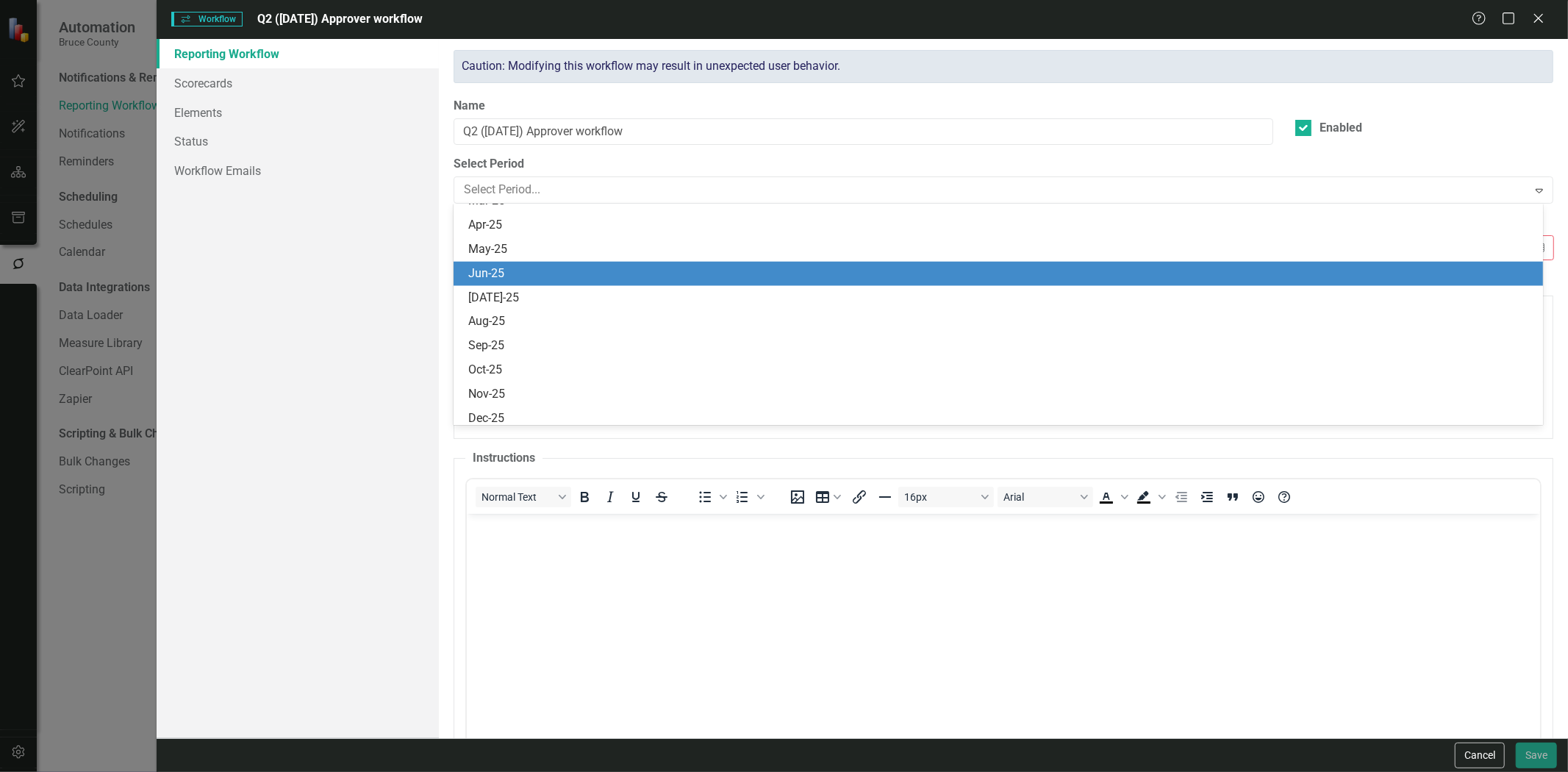
click at [510, 278] on div "Jun-25" at bounding box center [1002, 274] width 1067 height 17
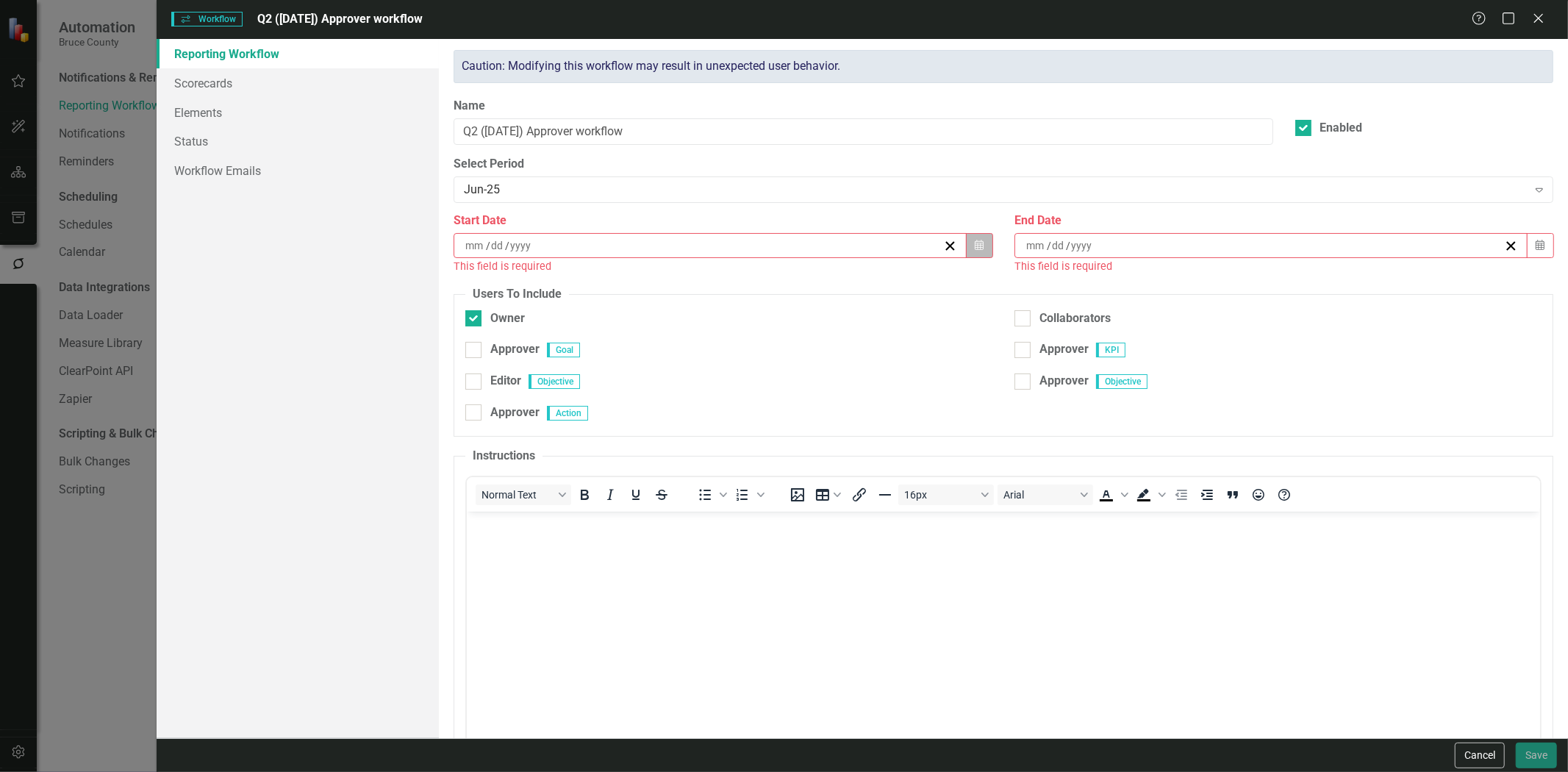
click at [975, 241] on icon "button" at bounding box center [979, 245] width 8 height 10
click at [782, 292] on button "›" at bounding box center [787, 283] width 33 height 33
click at [738, 355] on abbr "11" at bounding box center [743, 358] width 12 height 12
click at [977, 246] on icon "button" at bounding box center [979, 245] width 8 height 10
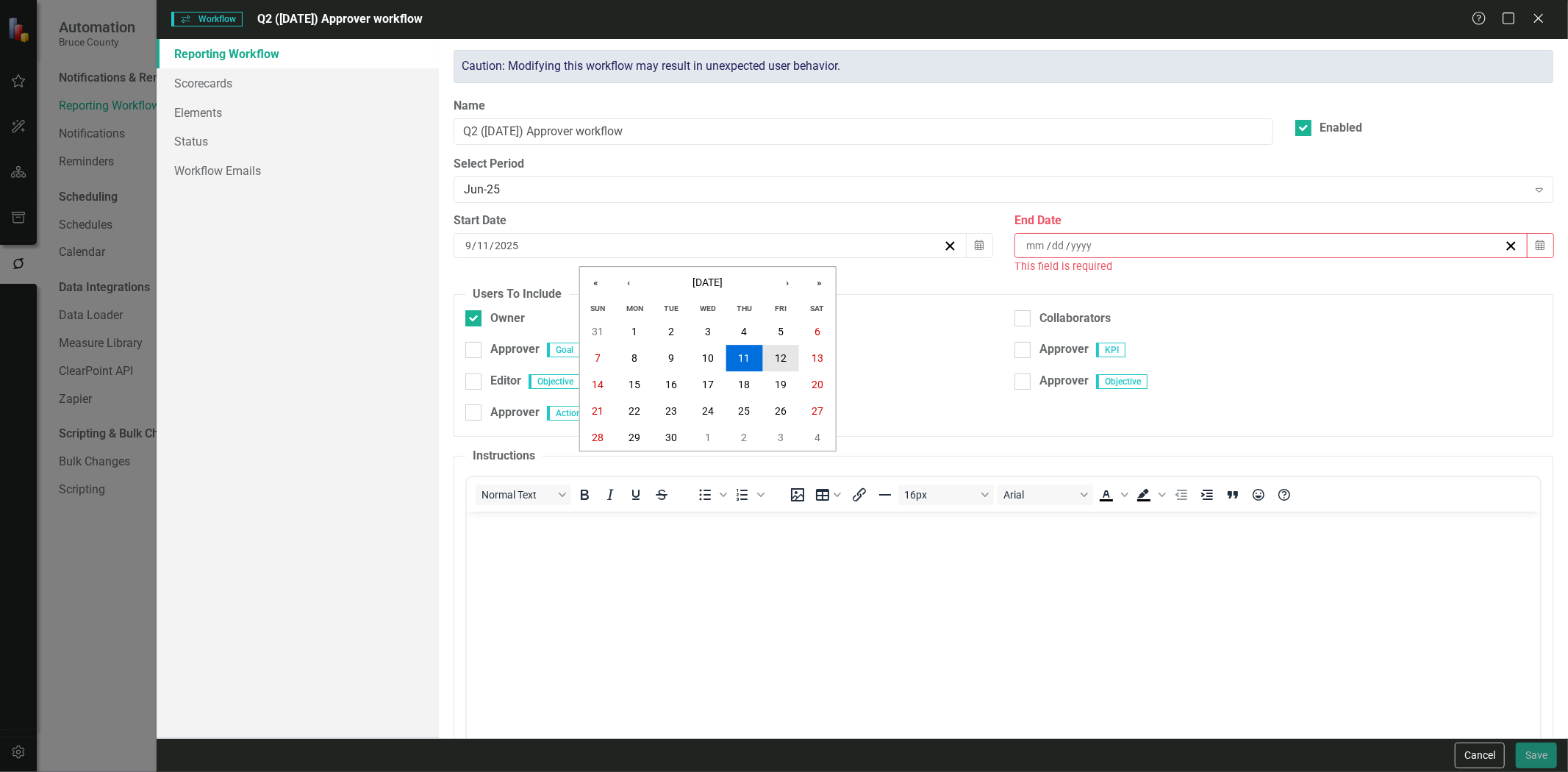
click at [788, 350] on button "12" at bounding box center [780, 358] width 36 height 26
click at [1526, 240] on button "Calendar" at bounding box center [1540, 246] width 28 height 25
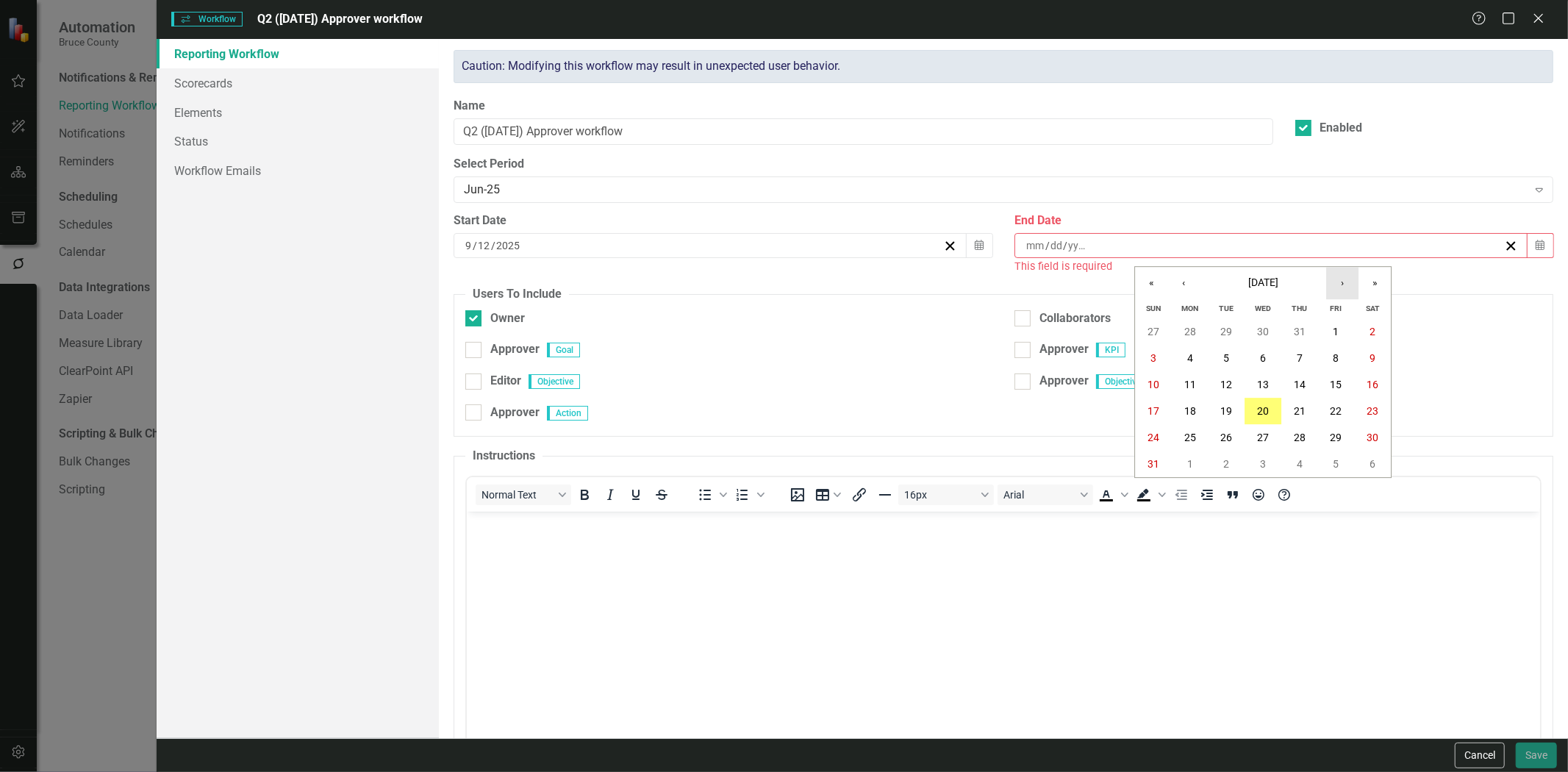
click at [1348, 282] on button "›" at bounding box center [1342, 283] width 33 height 33
click at [1313, 380] on button "18" at bounding box center [1299, 385] width 36 height 26
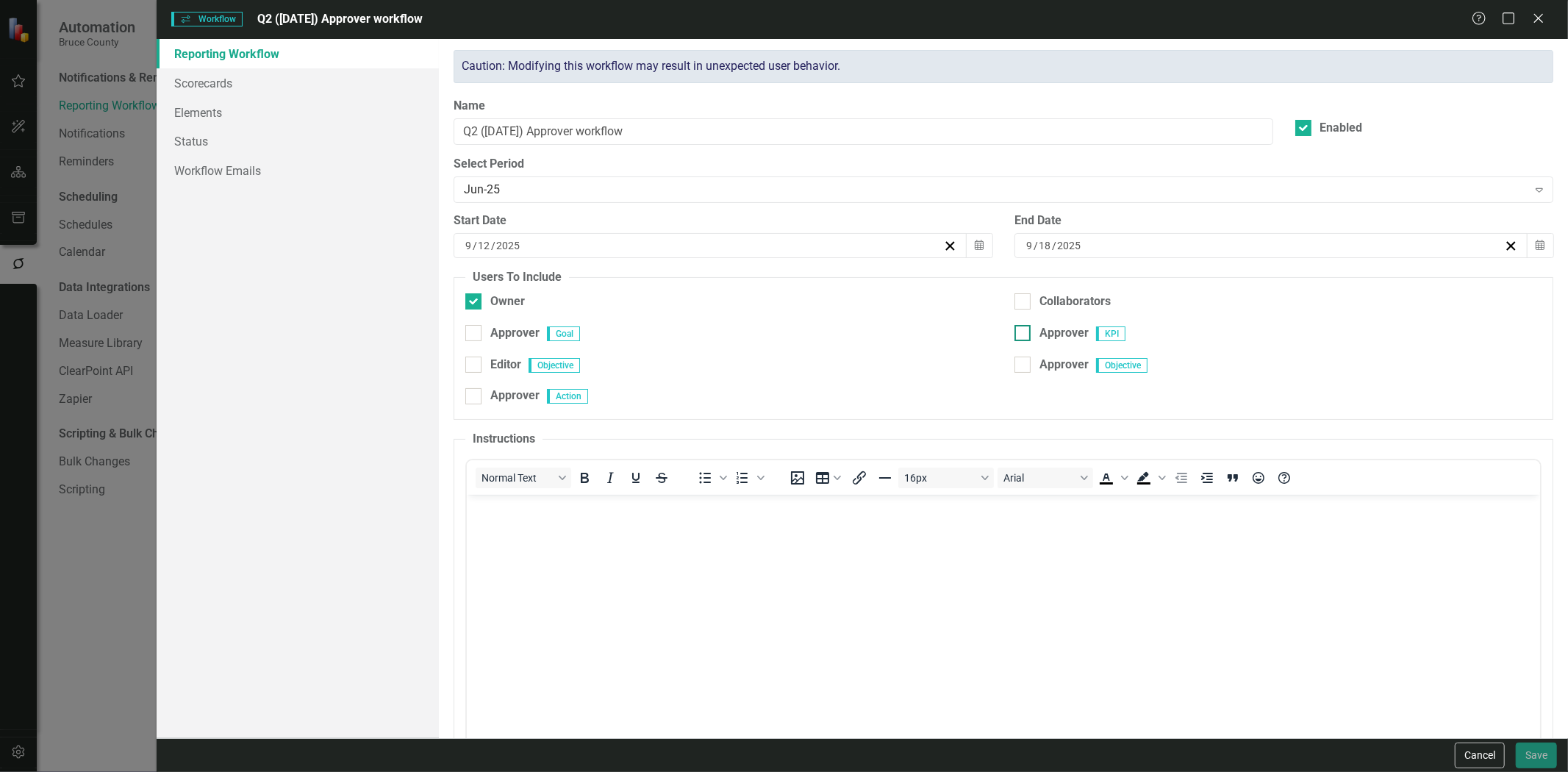
click at [1047, 334] on div "Approver" at bounding box center [1064, 333] width 49 height 17
click at [1024, 334] on input "Approver" at bounding box center [1019, 330] width 9 height 9
checkbox input "true"
click at [547, 386] on div "Editor Objective" at bounding box center [728, 372] width 527 height 32
click at [527, 395] on div "Approver" at bounding box center [515, 396] width 49 height 17
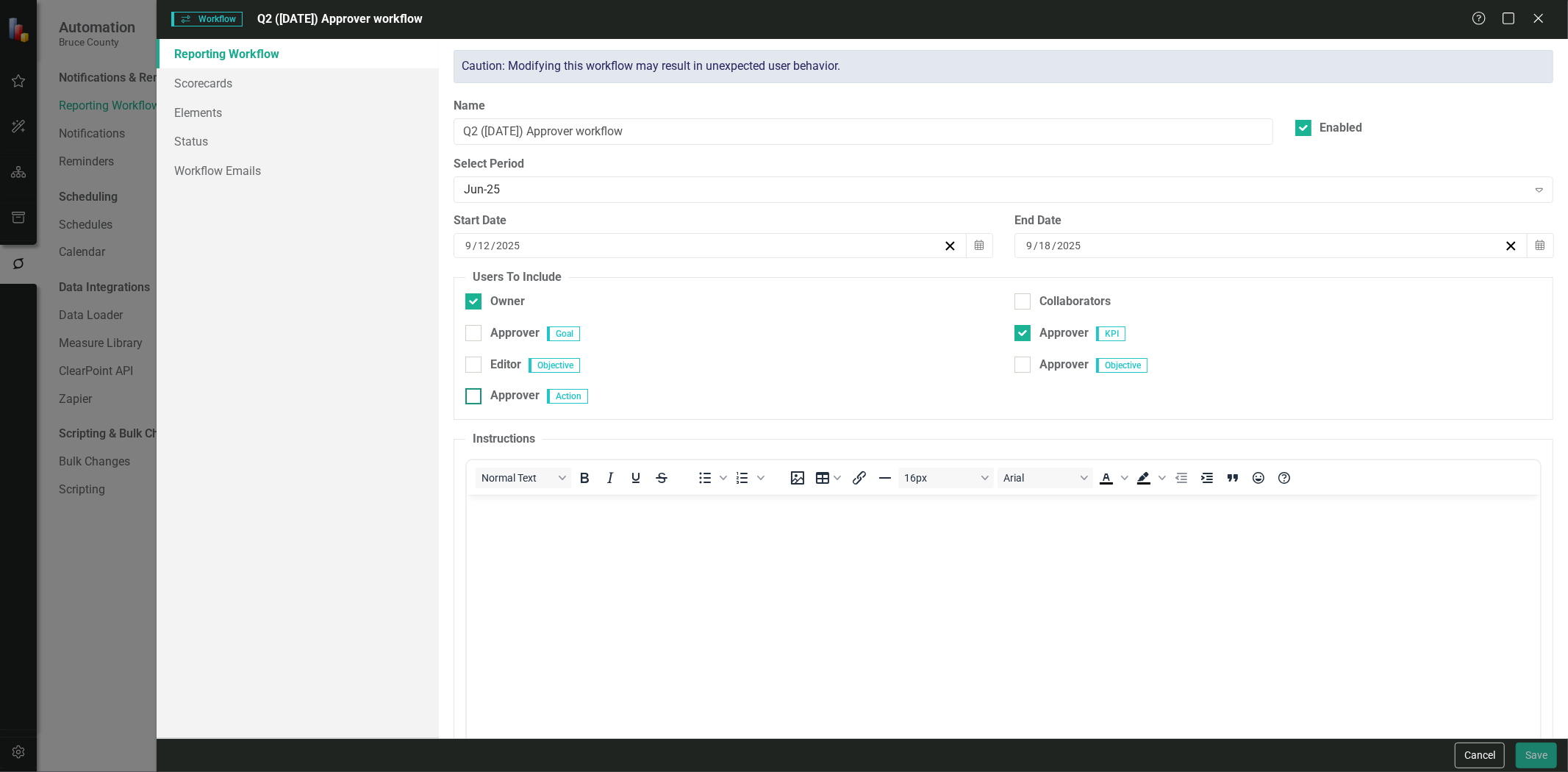
click at [475, 395] on input "Approver" at bounding box center [470, 393] width 9 height 9
checkbox input "true"
click at [503, 303] on div "Owner" at bounding box center [507, 302] width 35 height 17
click at [475, 302] on input "Owner" at bounding box center [470, 298] width 9 height 9
checkbox input "false"
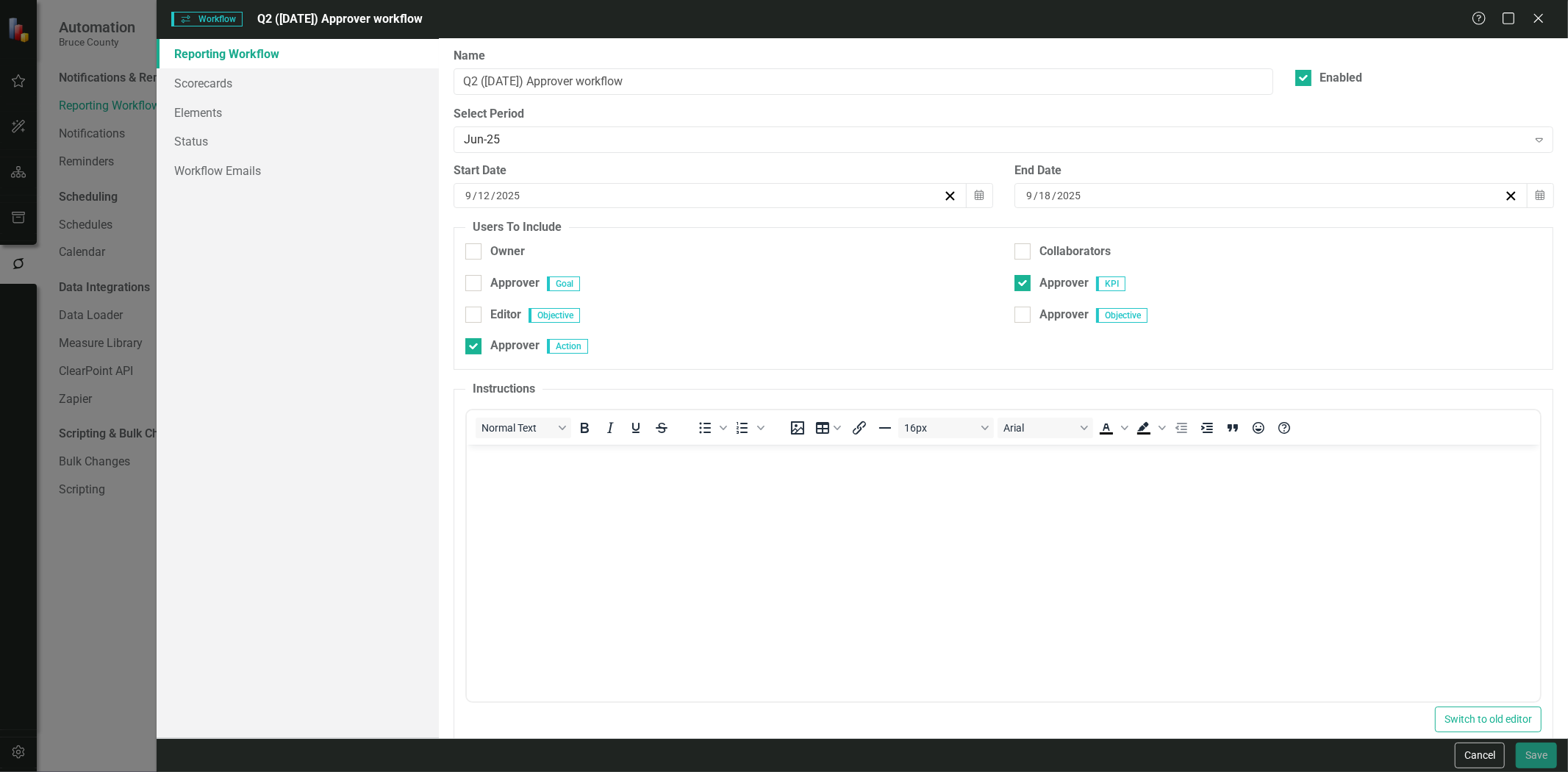
scroll to position [98, 0]
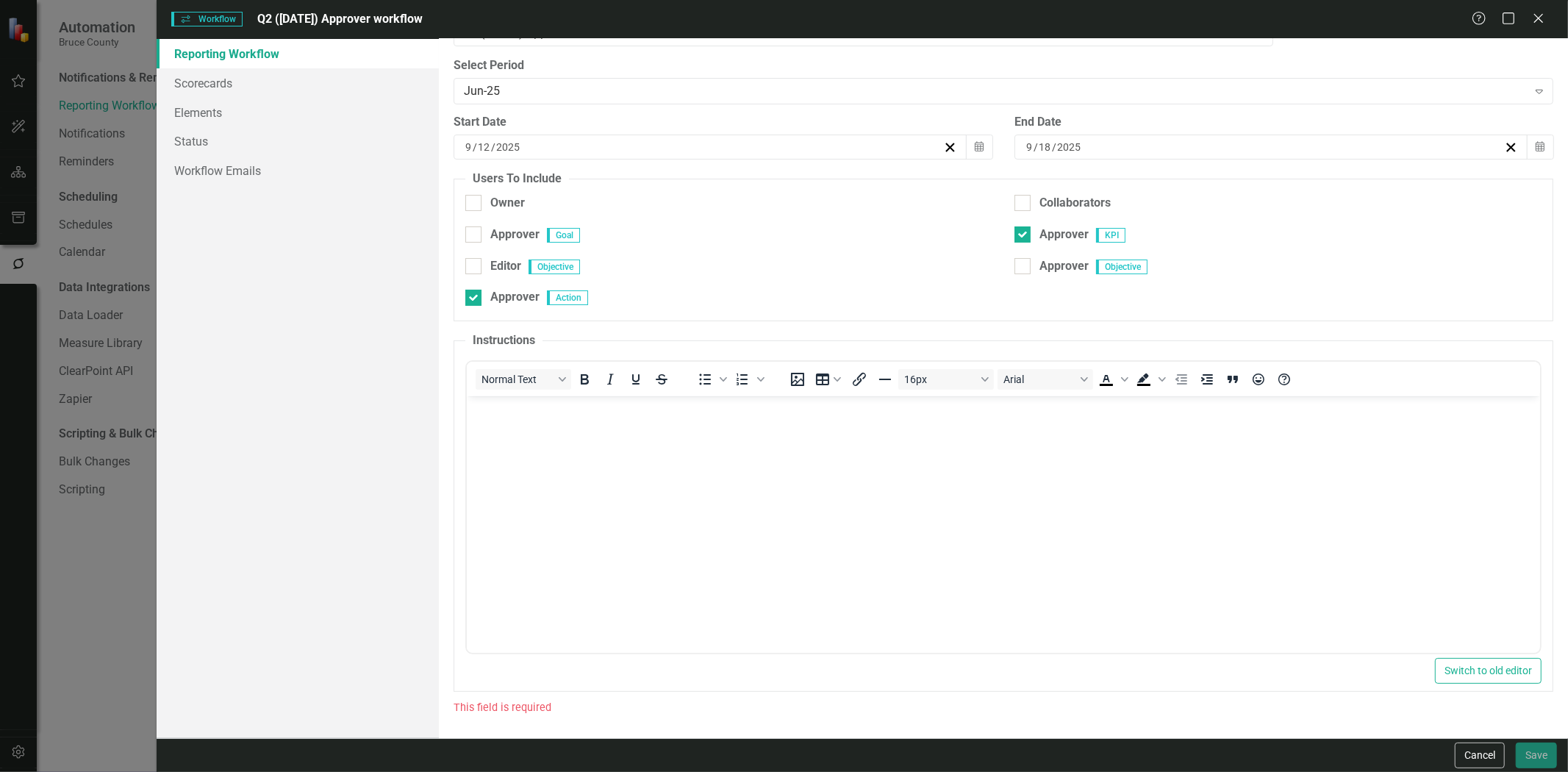
click at [584, 447] on body "Rich Text Area. Press ALT-0 for help." at bounding box center [1003, 506] width 1073 height 220
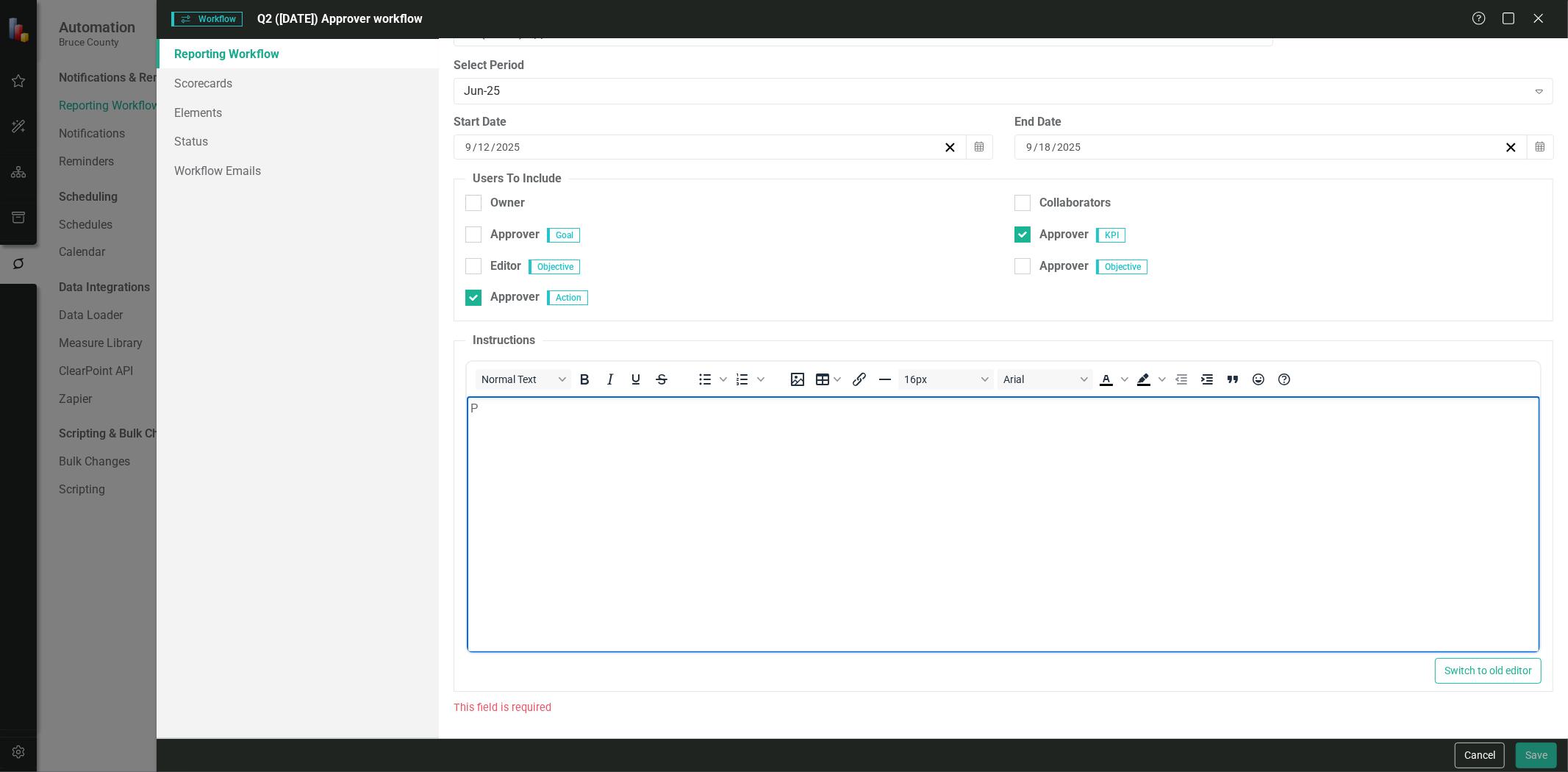
scroll to position [75, 0]
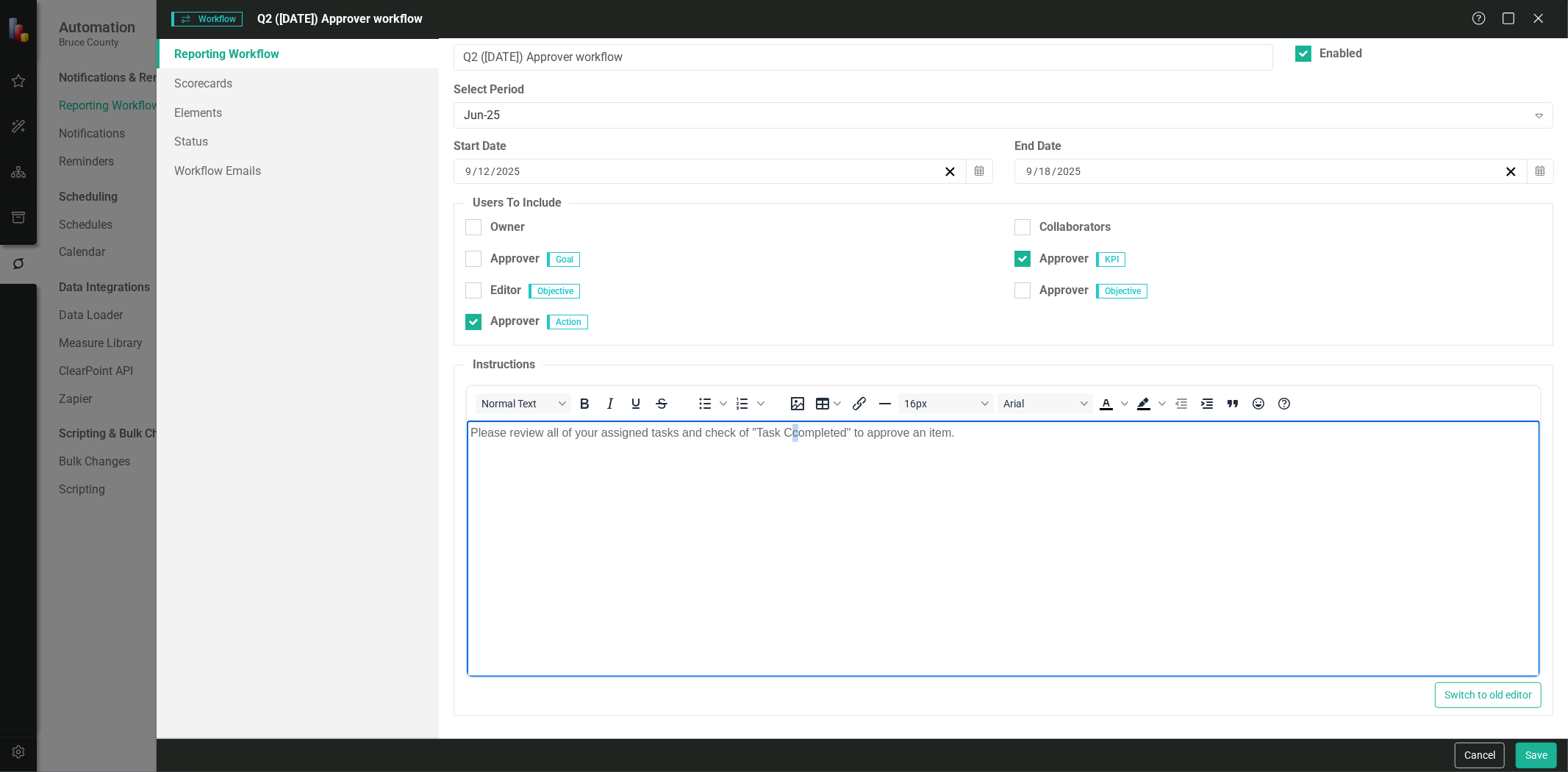
click at [798, 433] on p "Please review all of your assigned tasks and check of "Task Ccompleted" to appr…" at bounding box center [1004, 432] width 1067 height 18
click at [819, 450] on body "Please review all of your assigned tasks and check of "Task Completed" to appro…" at bounding box center [1003, 530] width 1073 height 220
click at [1117, 469] on body "Please review all of your assigned tasks and check of "Task Completed" to appro…" at bounding box center [1003, 530] width 1073 height 220
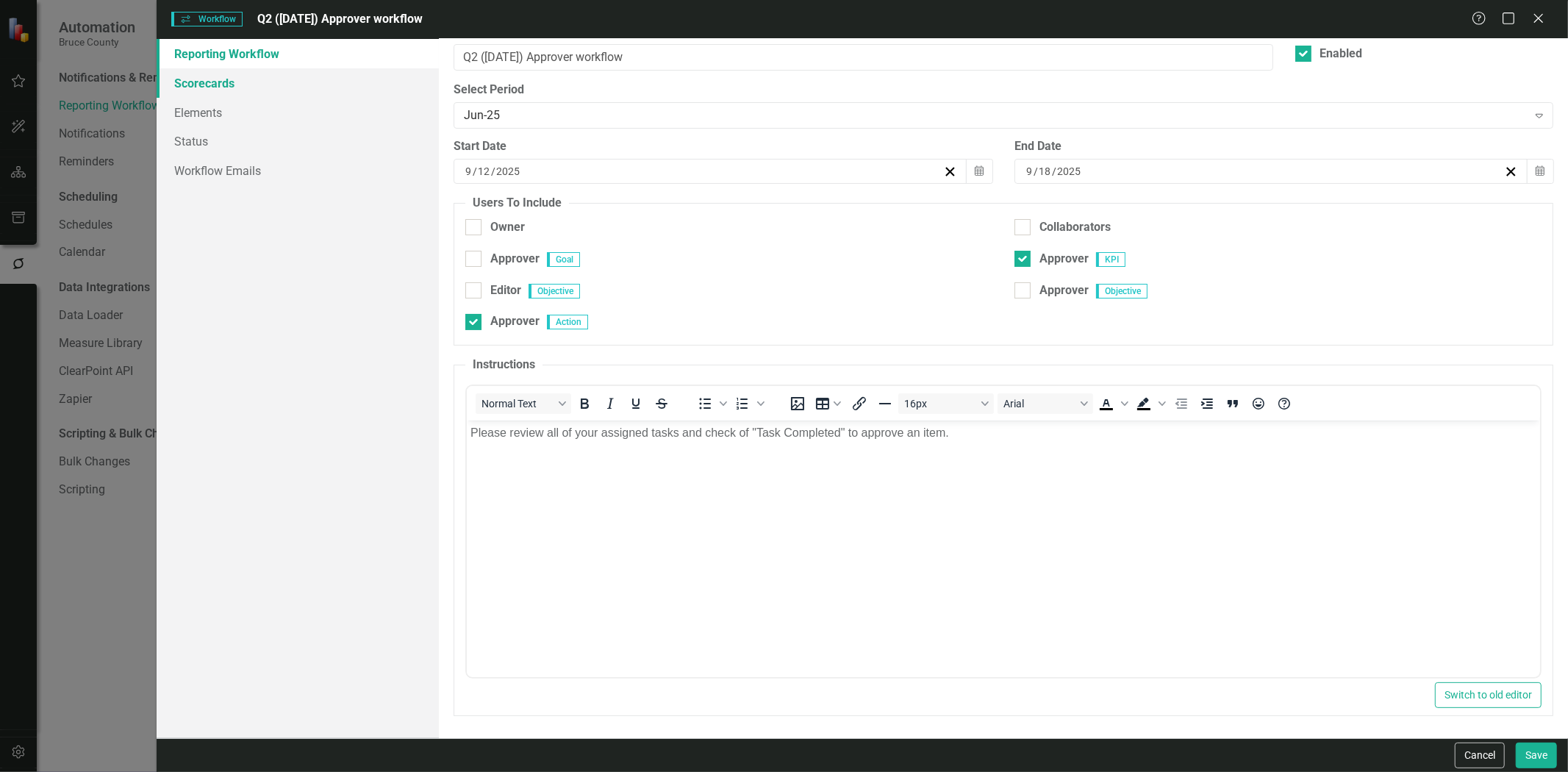
click at [219, 91] on link "Scorecards" at bounding box center [298, 82] width 282 height 29
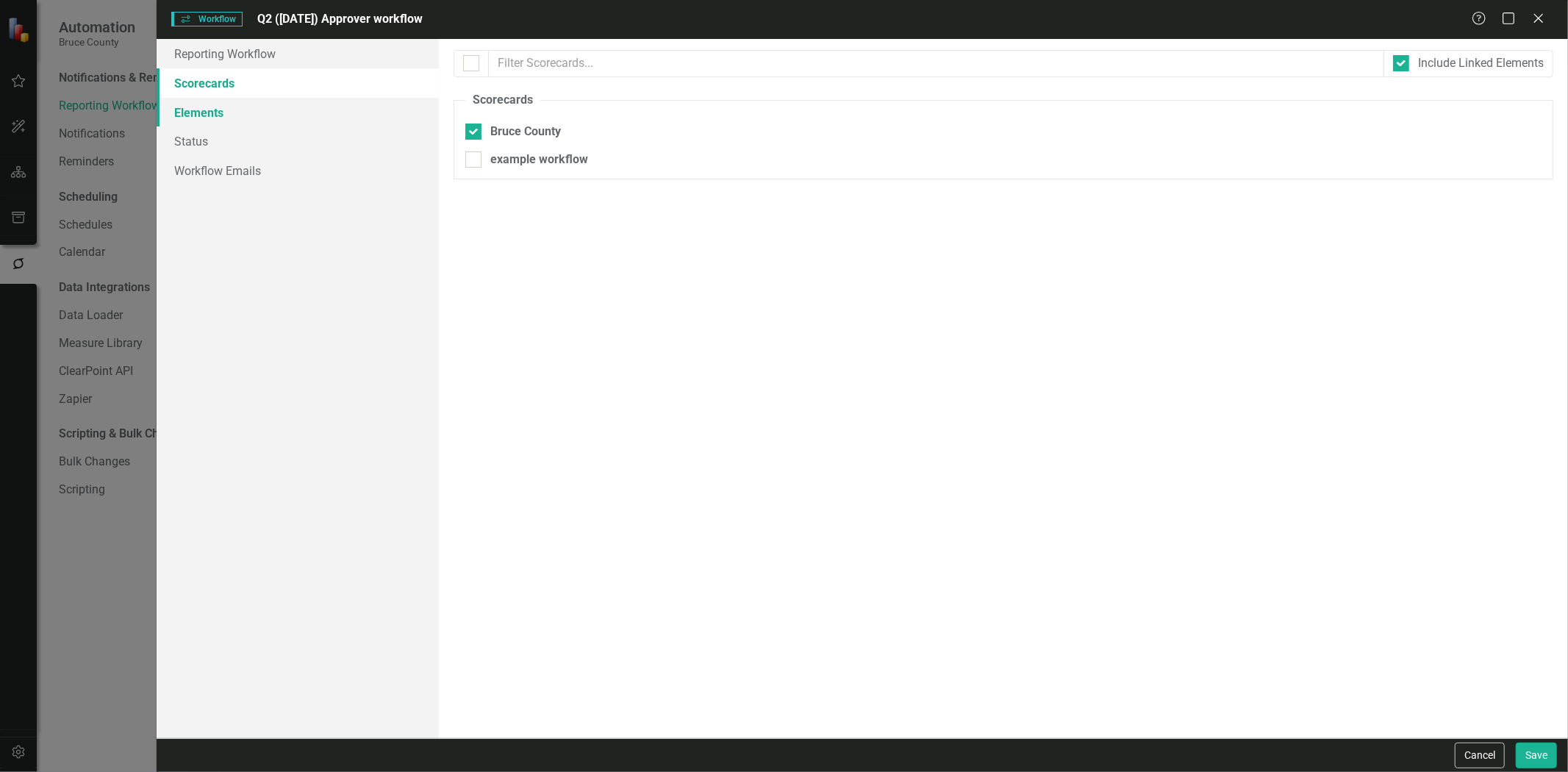
click at [231, 123] on link "Elements" at bounding box center [298, 112] width 282 height 29
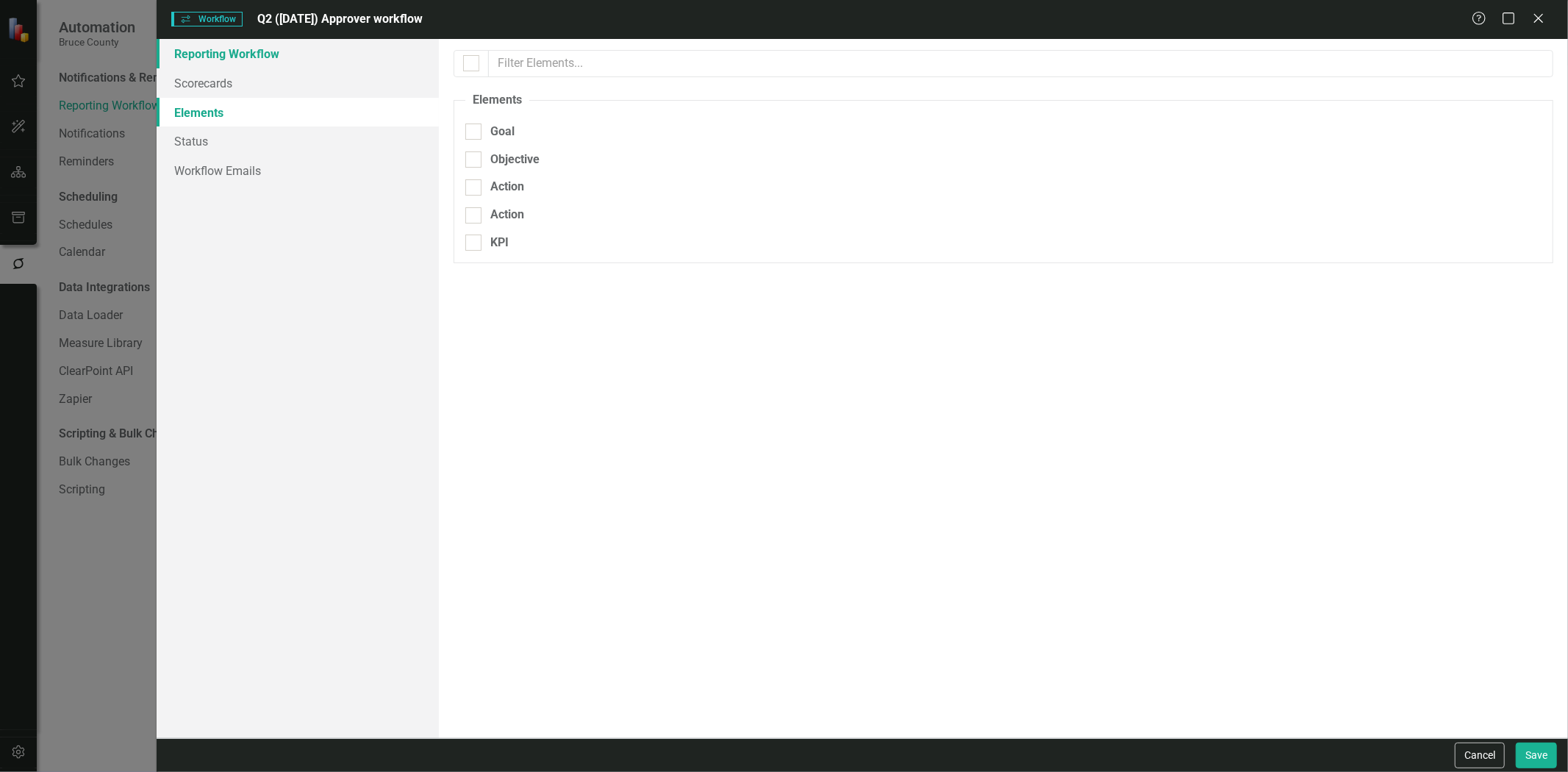
click at [248, 61] on link "Reporting Workflow" at bounding box center [298, 53] width 282 height 29
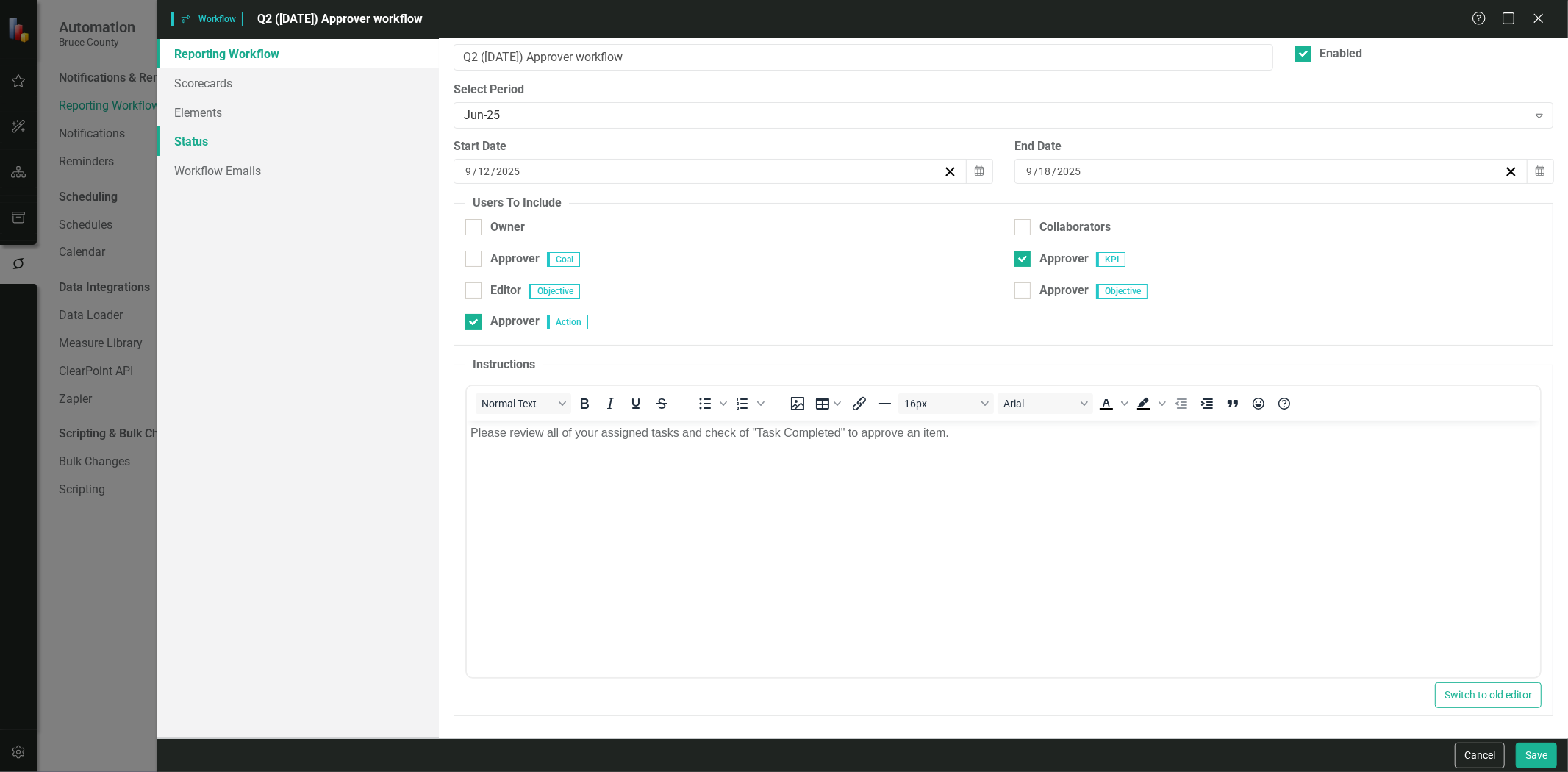
click at [237, 134] on link "Status" at bounding box center [298, 140] width 282 height 29
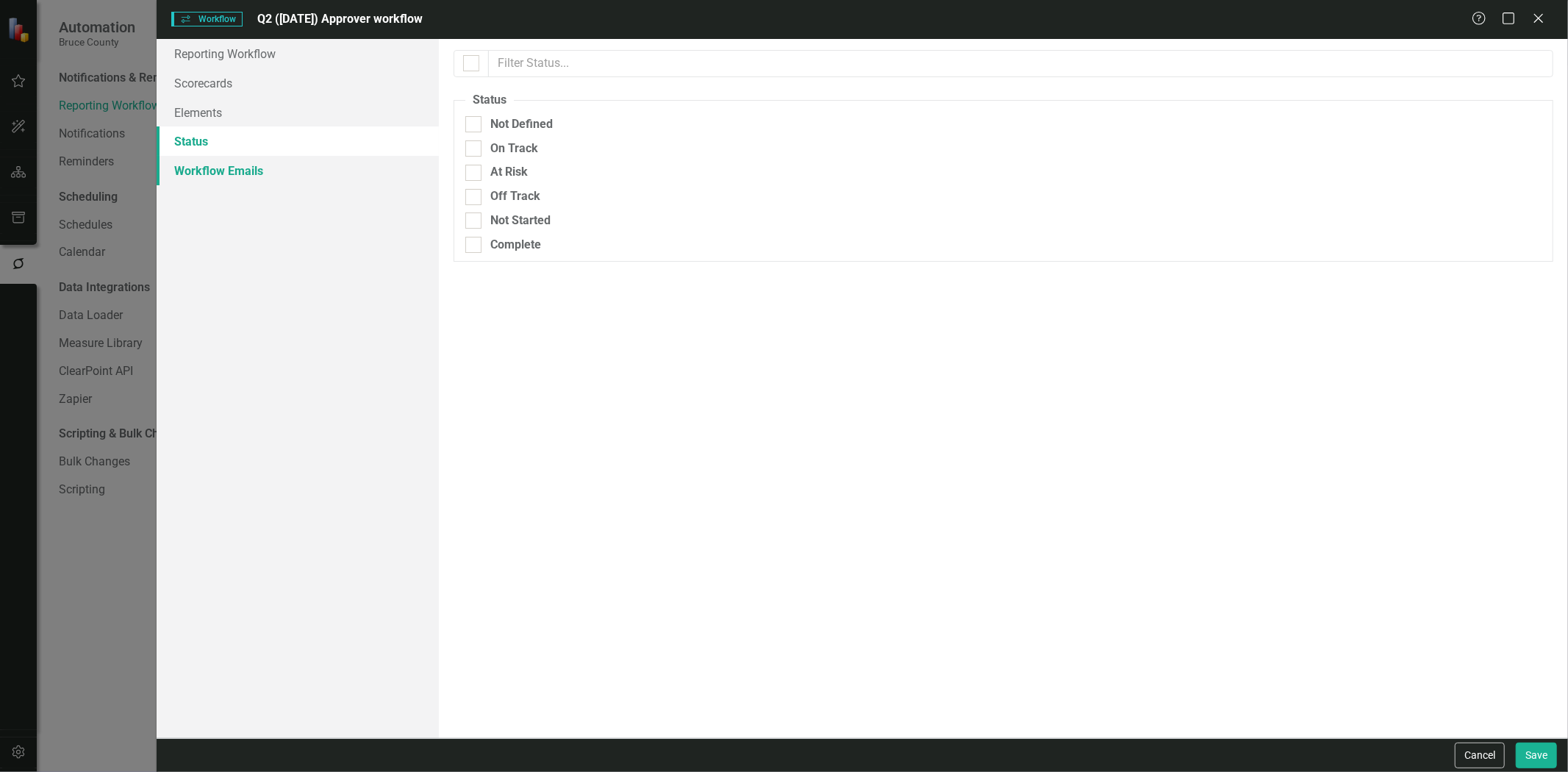
click at [239, 170] on link "Workflow Emails" at bounding box center [298, 170] width 282 height 29
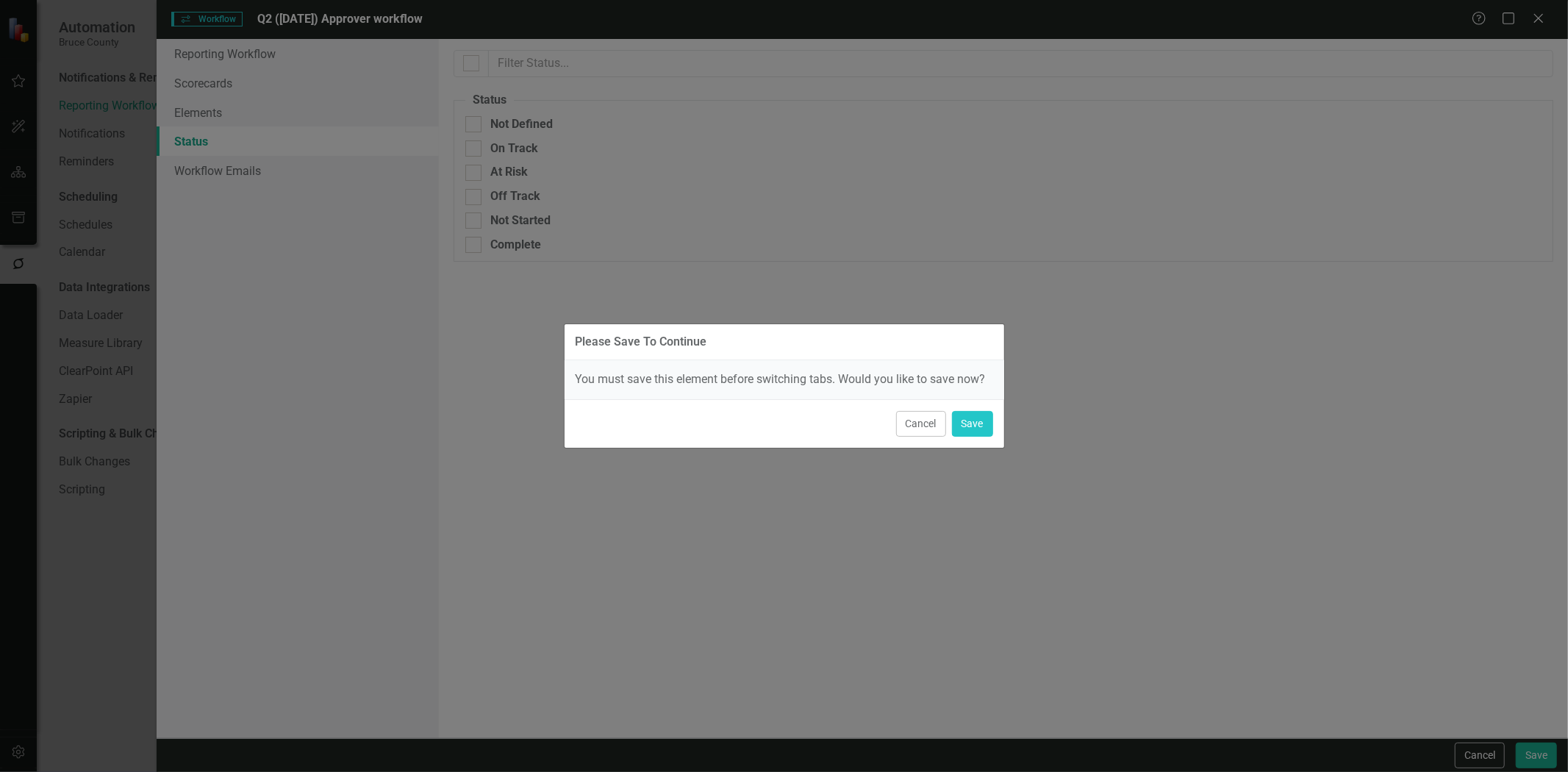
click at [1000, 414] on div "Cancel Save" at bounding box center [784, 424] width 440 height 49
click at [982, 420] on button "Save" at bounding box center [973, 424] width 41 height 26
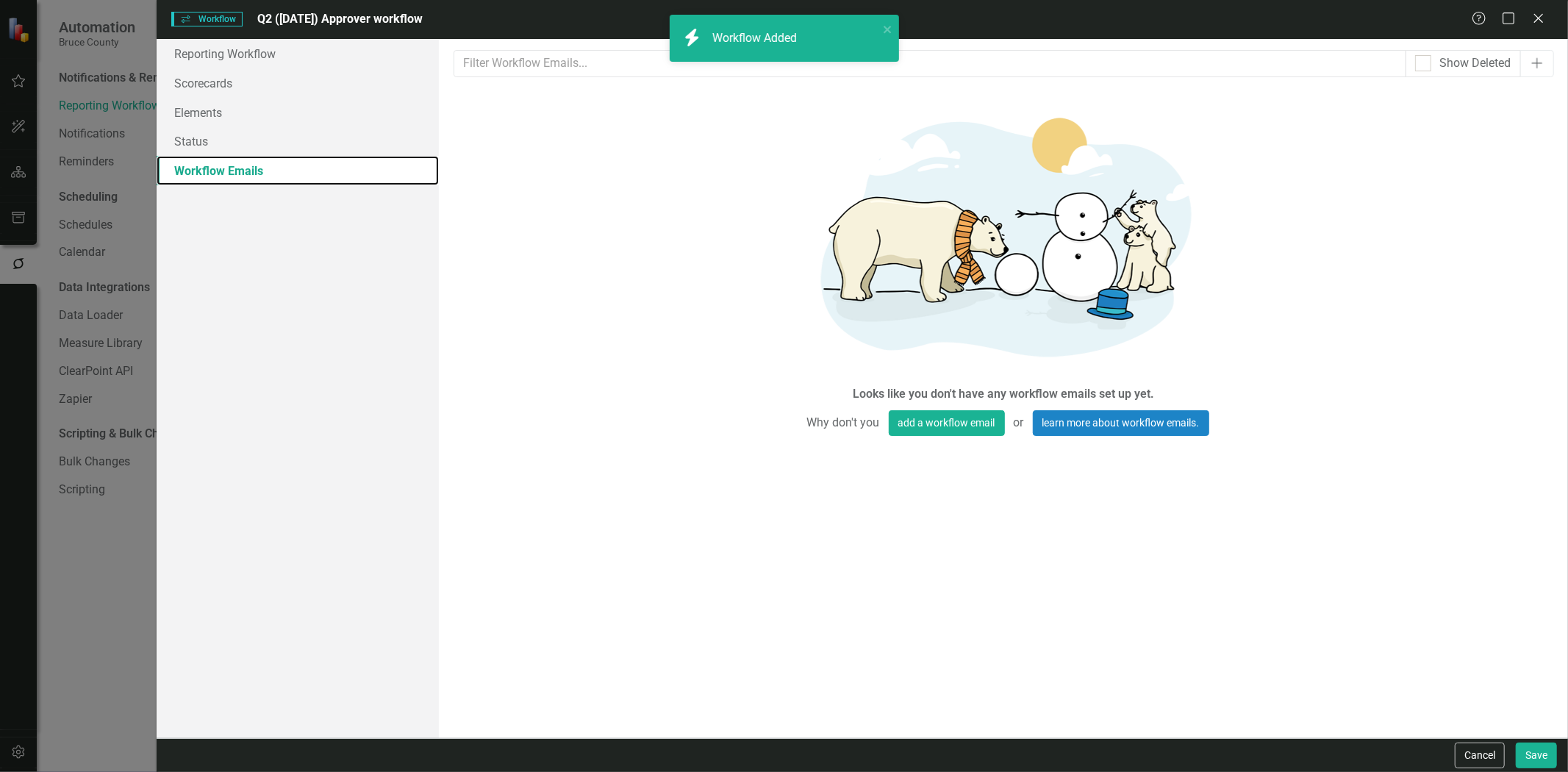
scroll to position [0, 0]
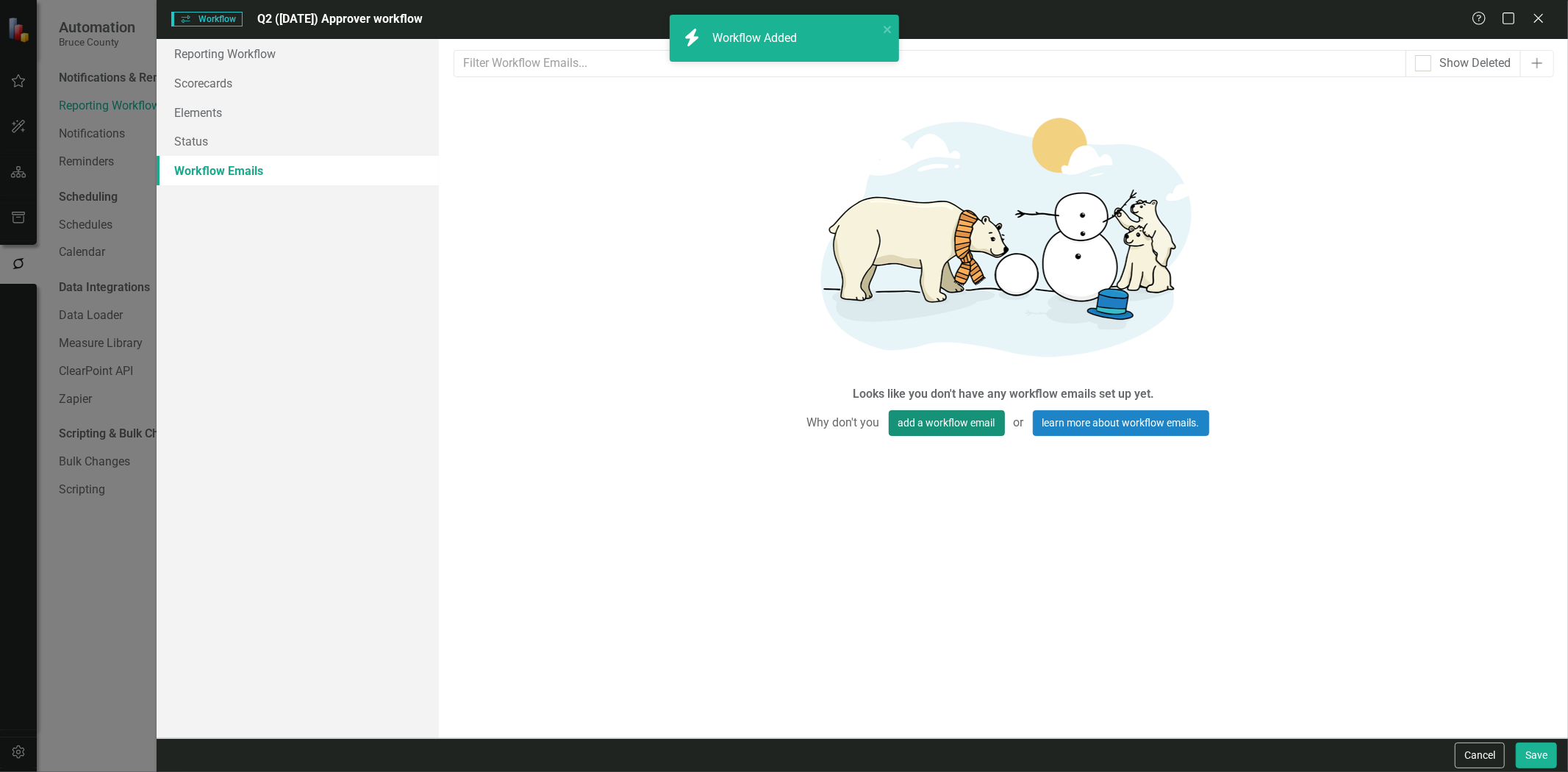
click at [954, 427] on button "add a workflow email" at bounding box center [947, 423] width 116 height 26
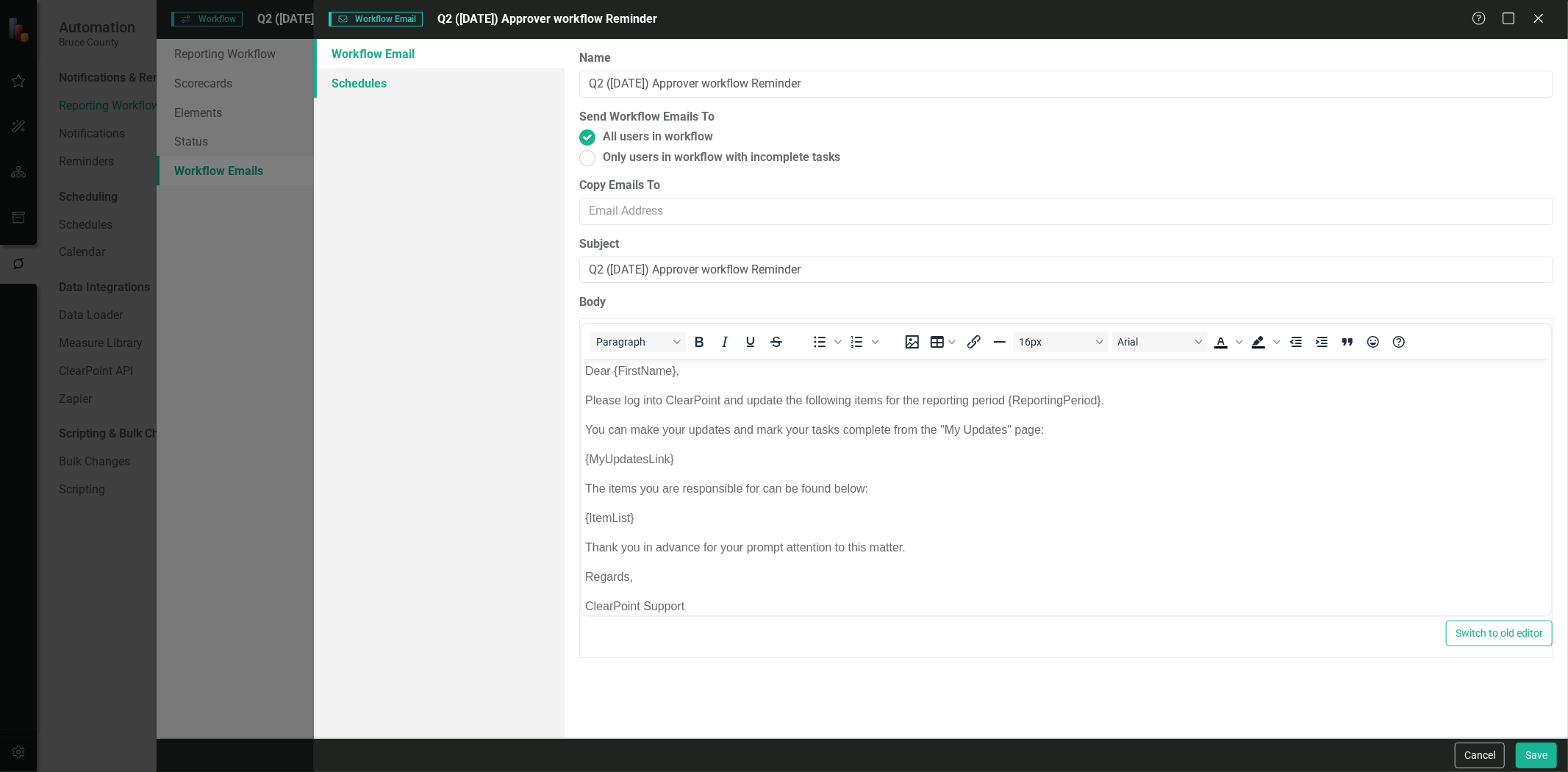
click at [406, 88] on link "Schedules" at bounding box center [439, 82] width 250 height 29
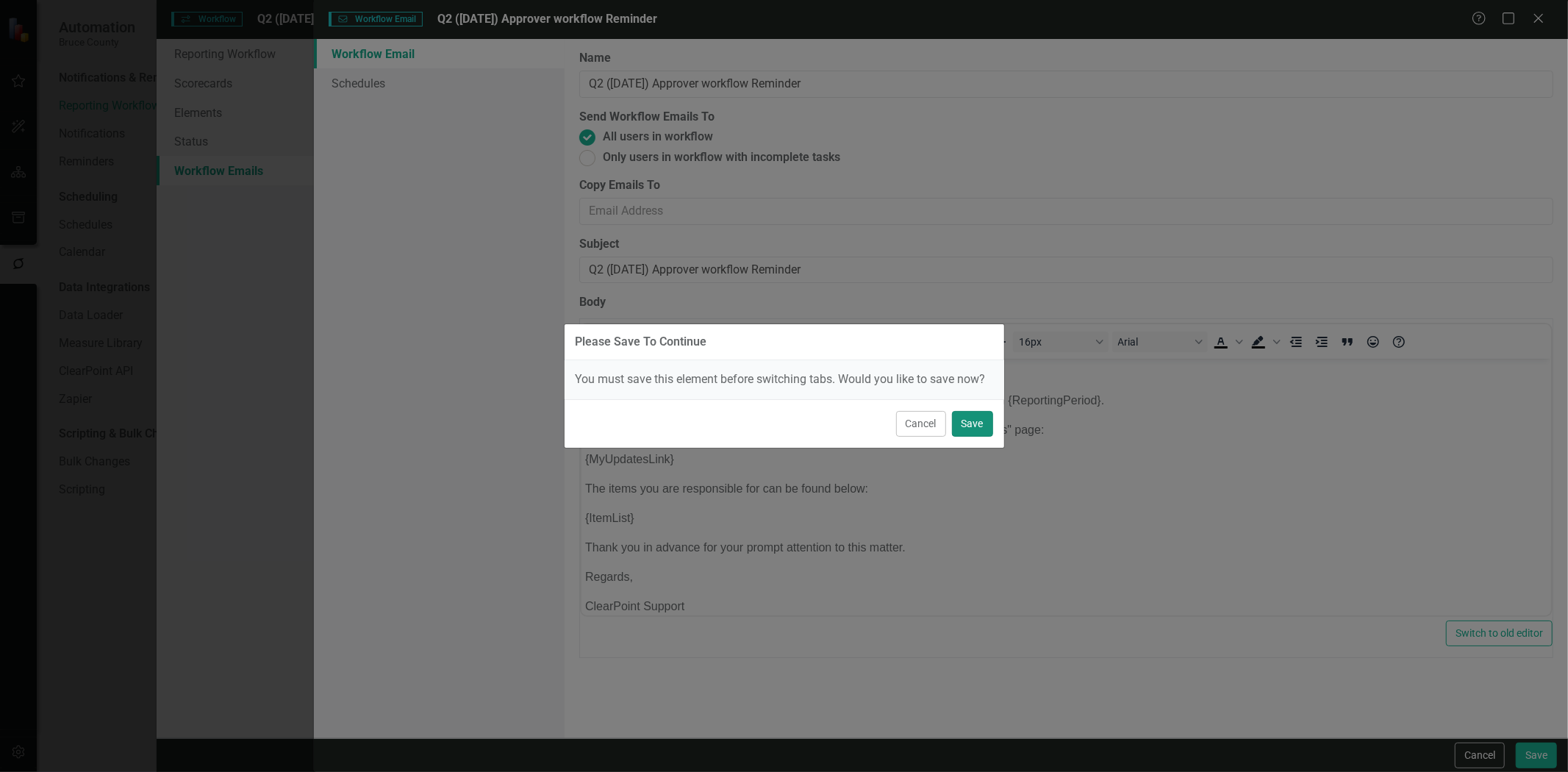
click at [967, 427] on button "Save" at bounding box center [973, 424] width 41 height 26
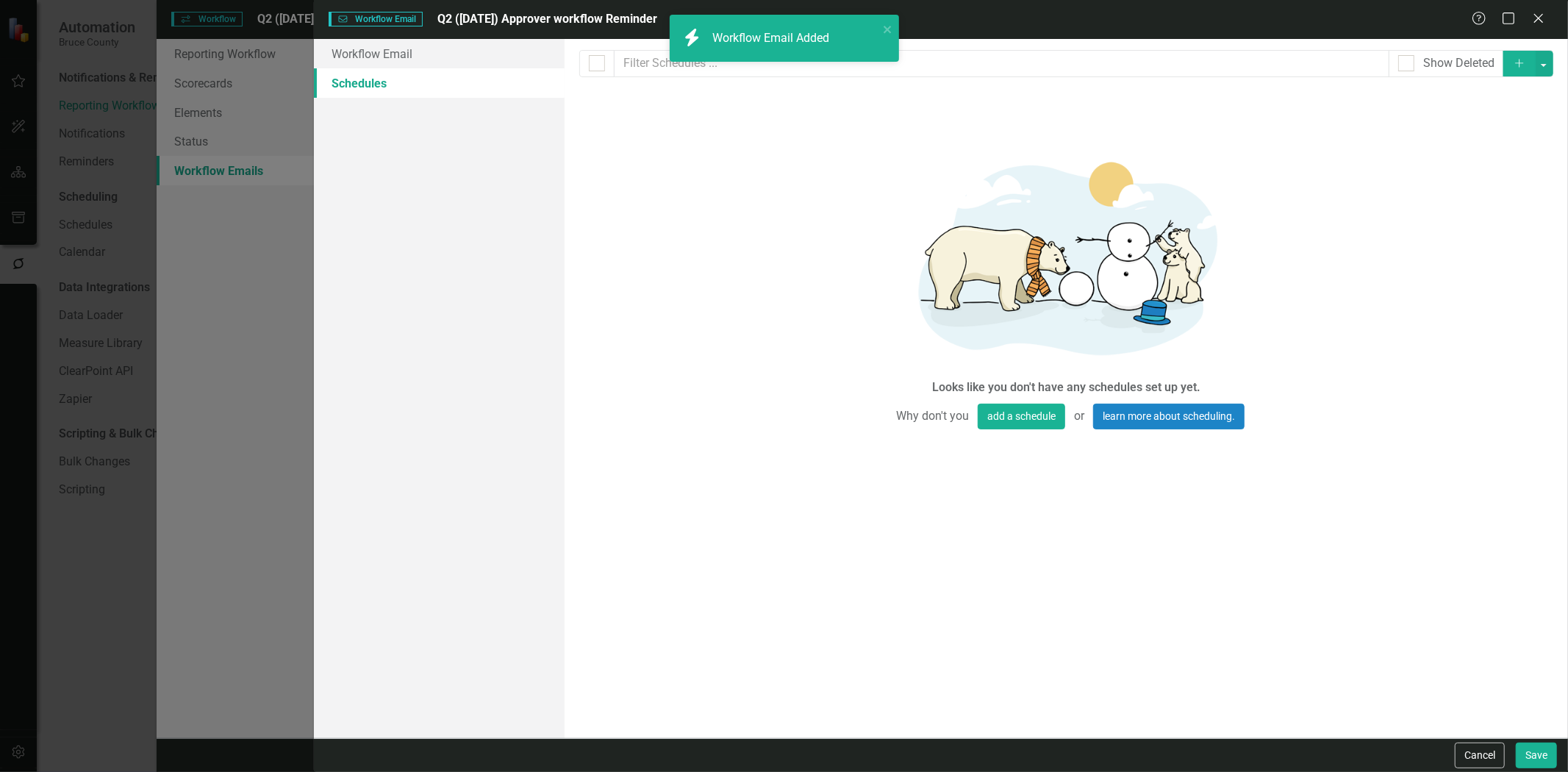
click at [1515, 63] on icon "Add" at bounding box center [1519, 63] width 13 height 10
select select "pm"
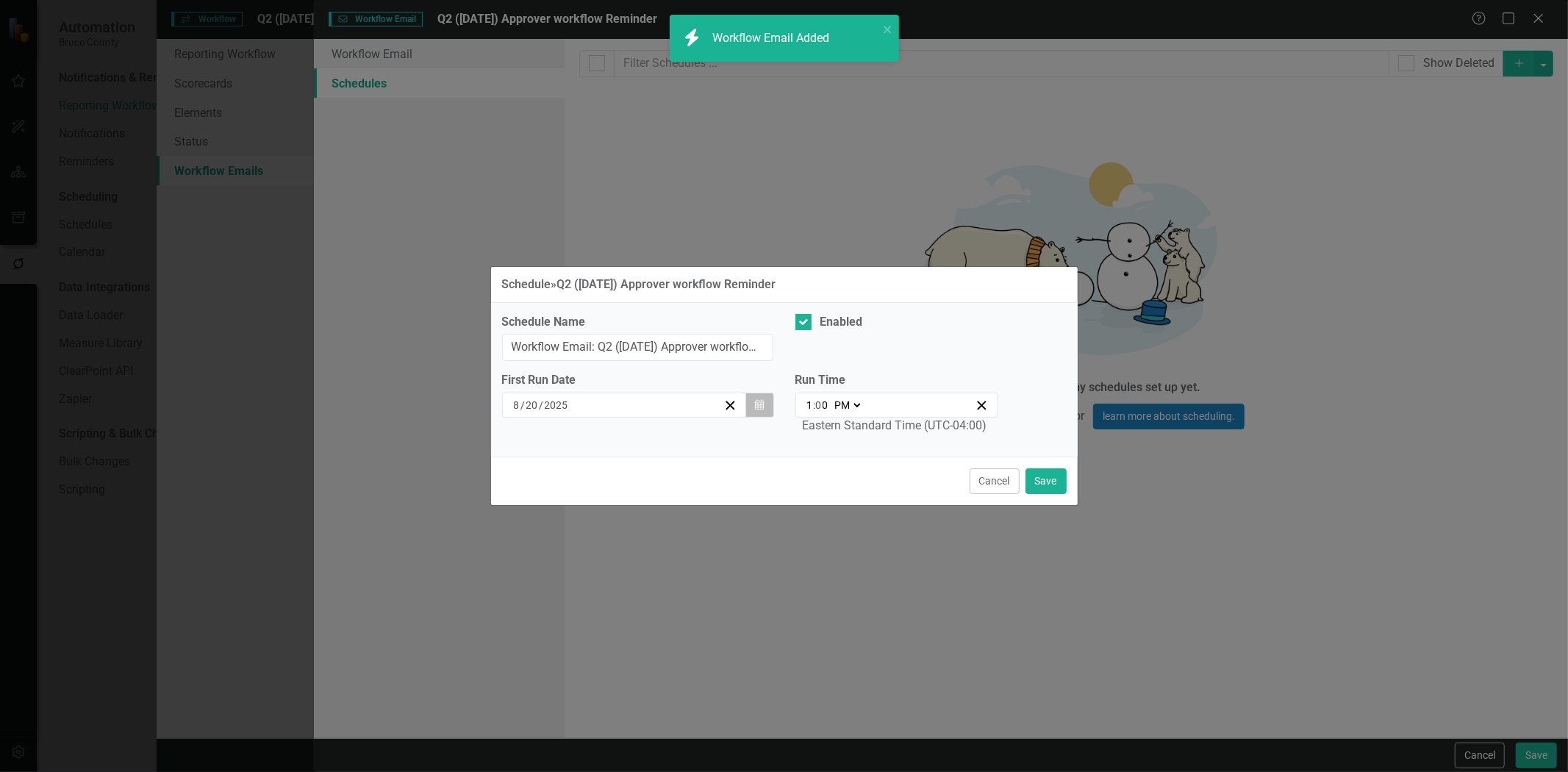
click at [761, 407] on icon "button" at bounding box center [759, 404] width 8 height 10
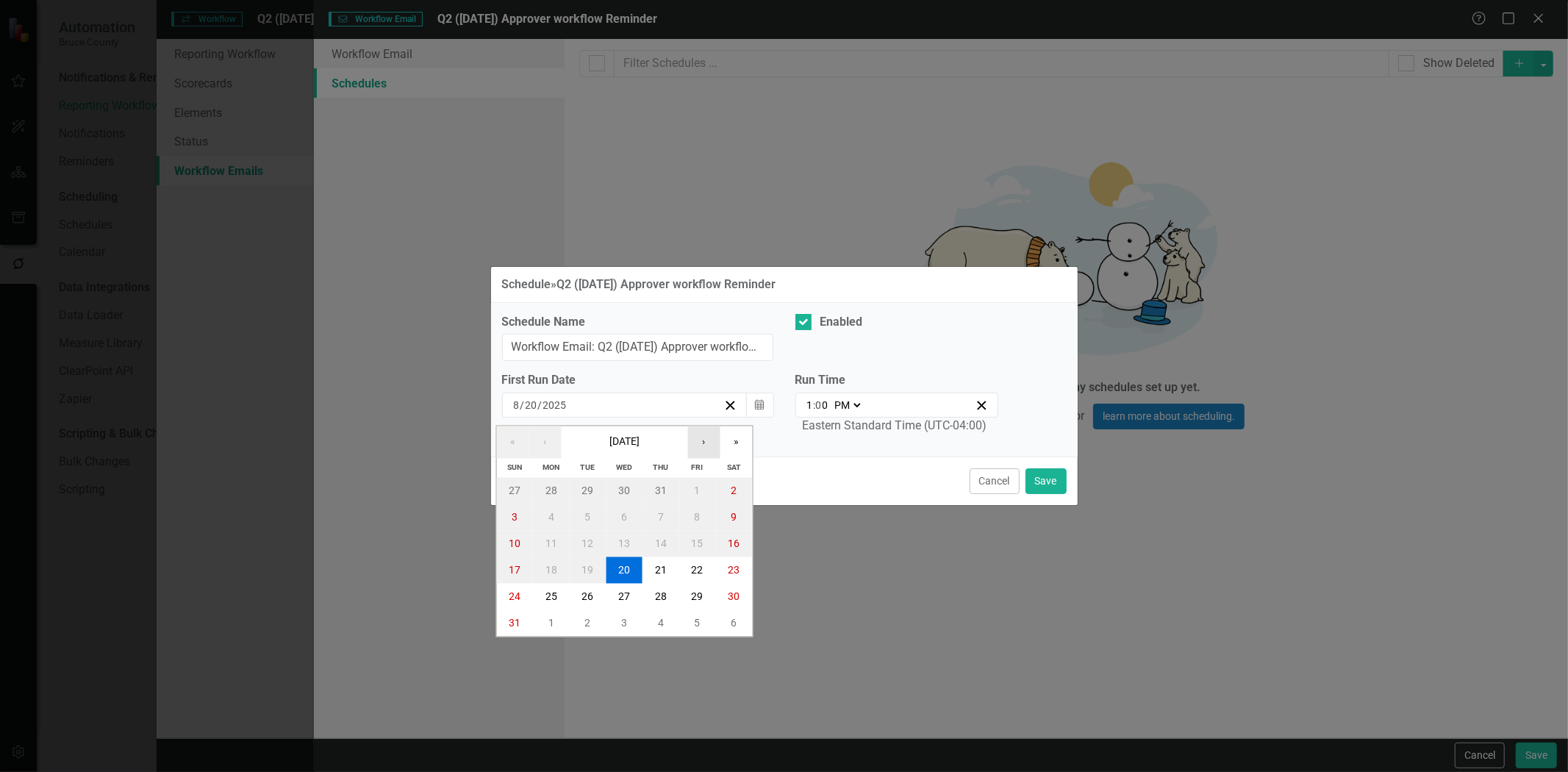
click at [712, 432] on button "›" at bounding box center [703, 442] width 33 height 33
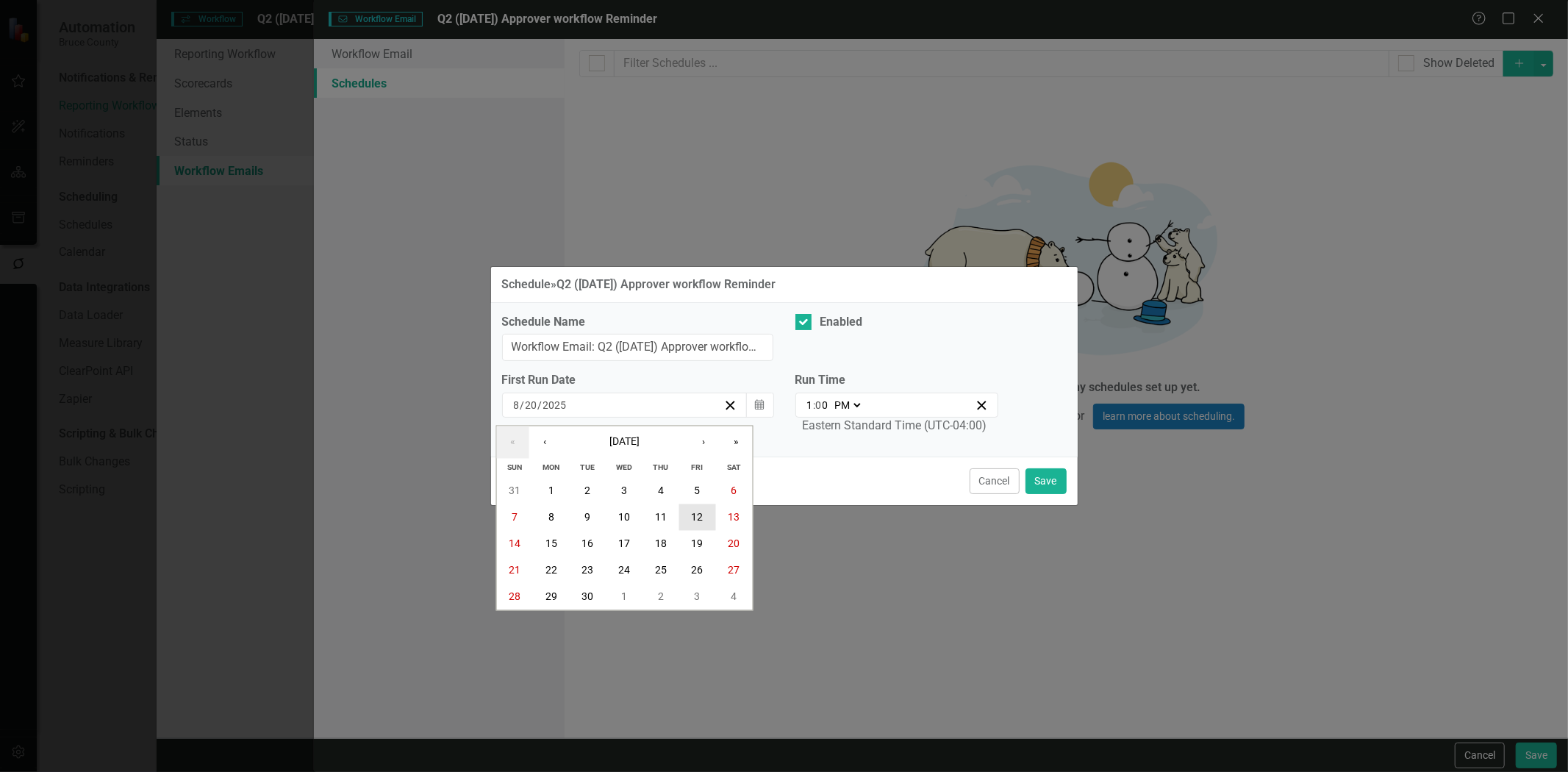
click at [700, 516] on abbr "12" at bounding box center [698, 517] width 12 height 12
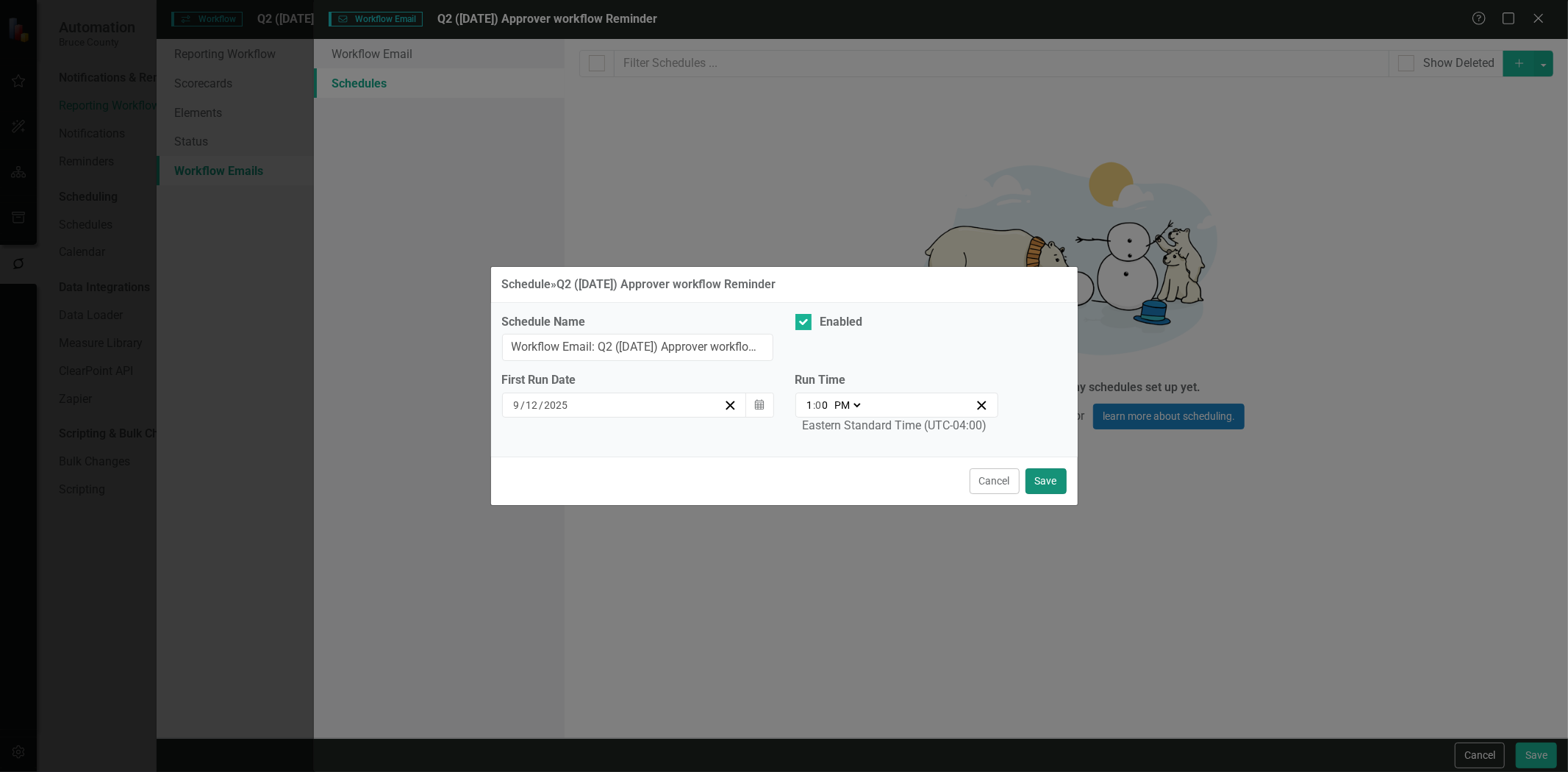
click at [1044, 488] on button "Save" at bounding box center [1046, 482] width 41 height 26
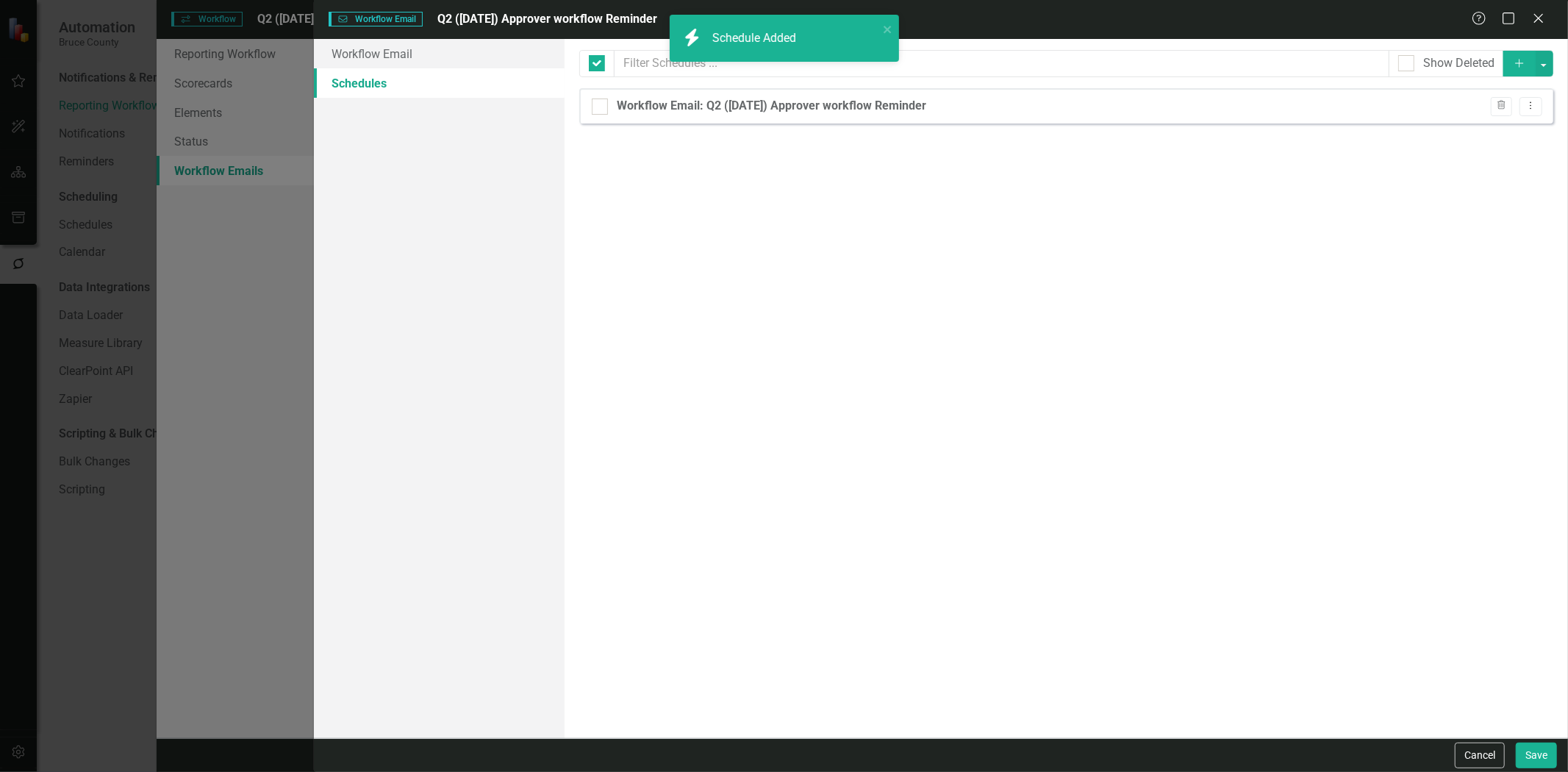
checkbox input "false"
click at [1542, 755] on button "Save" at bounding box center [1536, 755] width 41 height 26
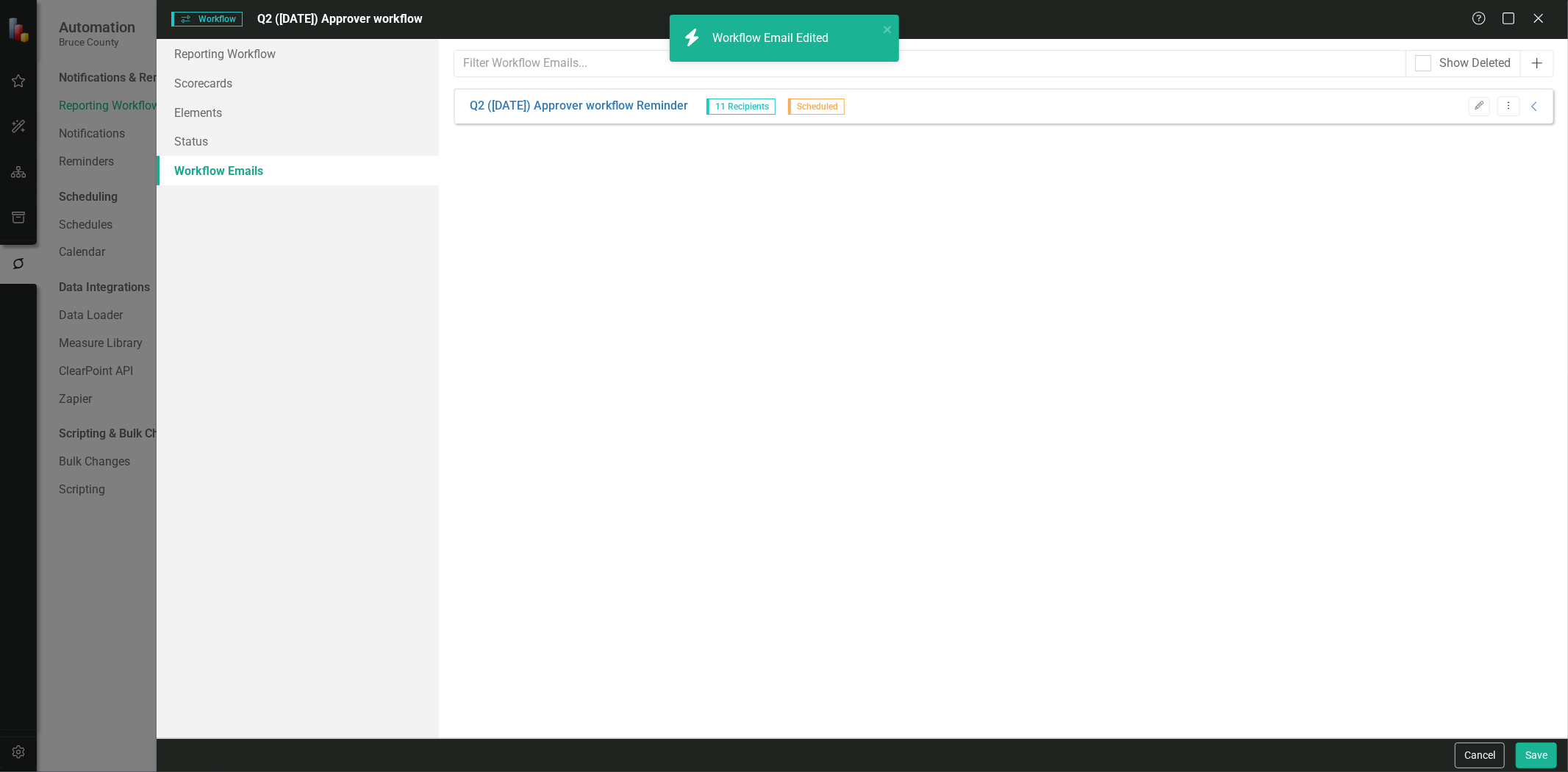
click at [1533, 67] on icon "Add" at bounding box center [1537, 63] width 15 height 12
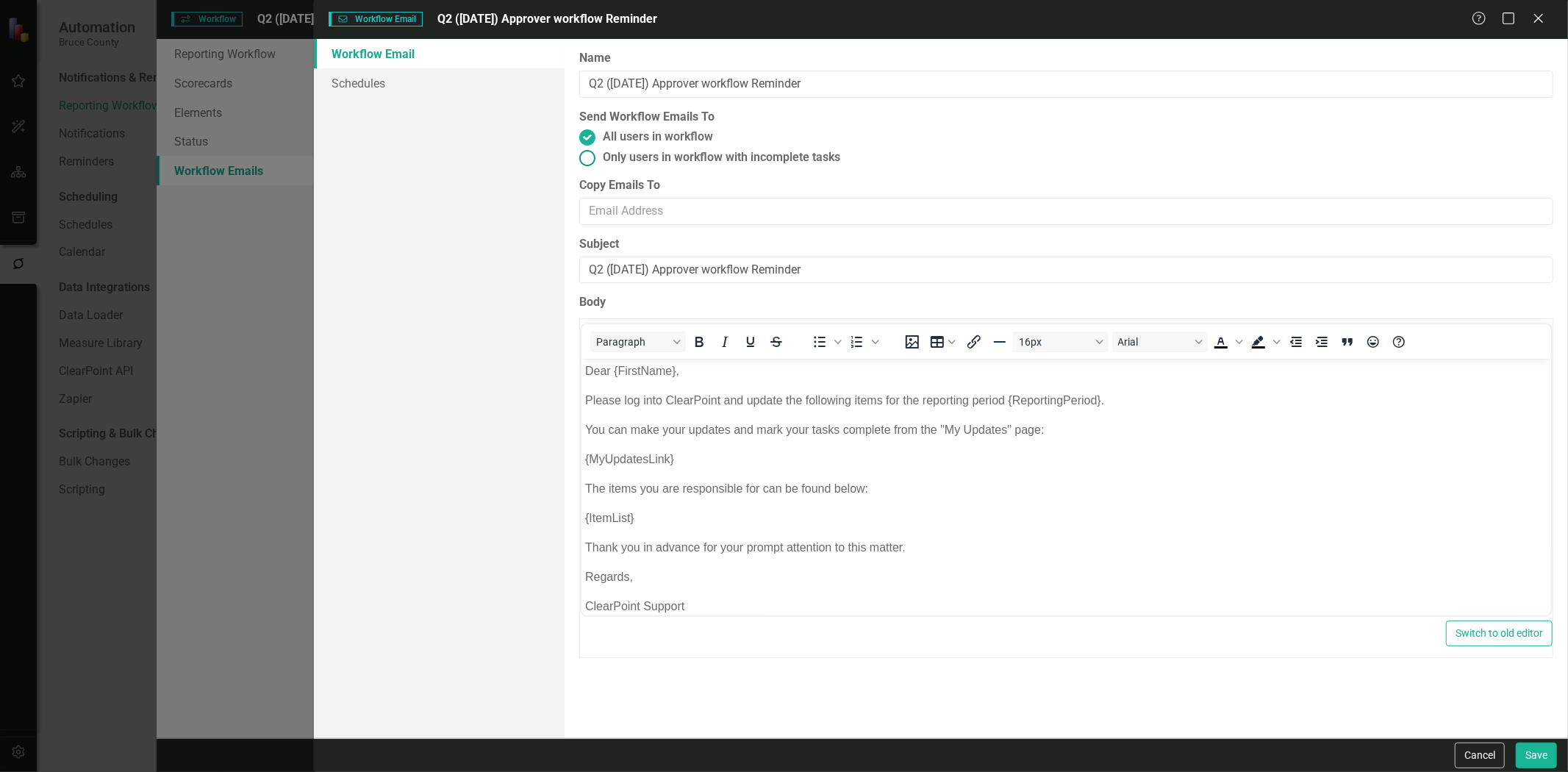
click at [619, 150] on span "Only users in workflow with incomplete tasks" at bounding box center [722, 158] width 237 height 17
click at [599, 150] on input "Only users in workflow with incomplete tasks" at bounding box center [586, 158] width 22 height 22
radio input "true"
click at [484, 75] on link "Schedules" at bounding box center [439, 82] width 250 height 29
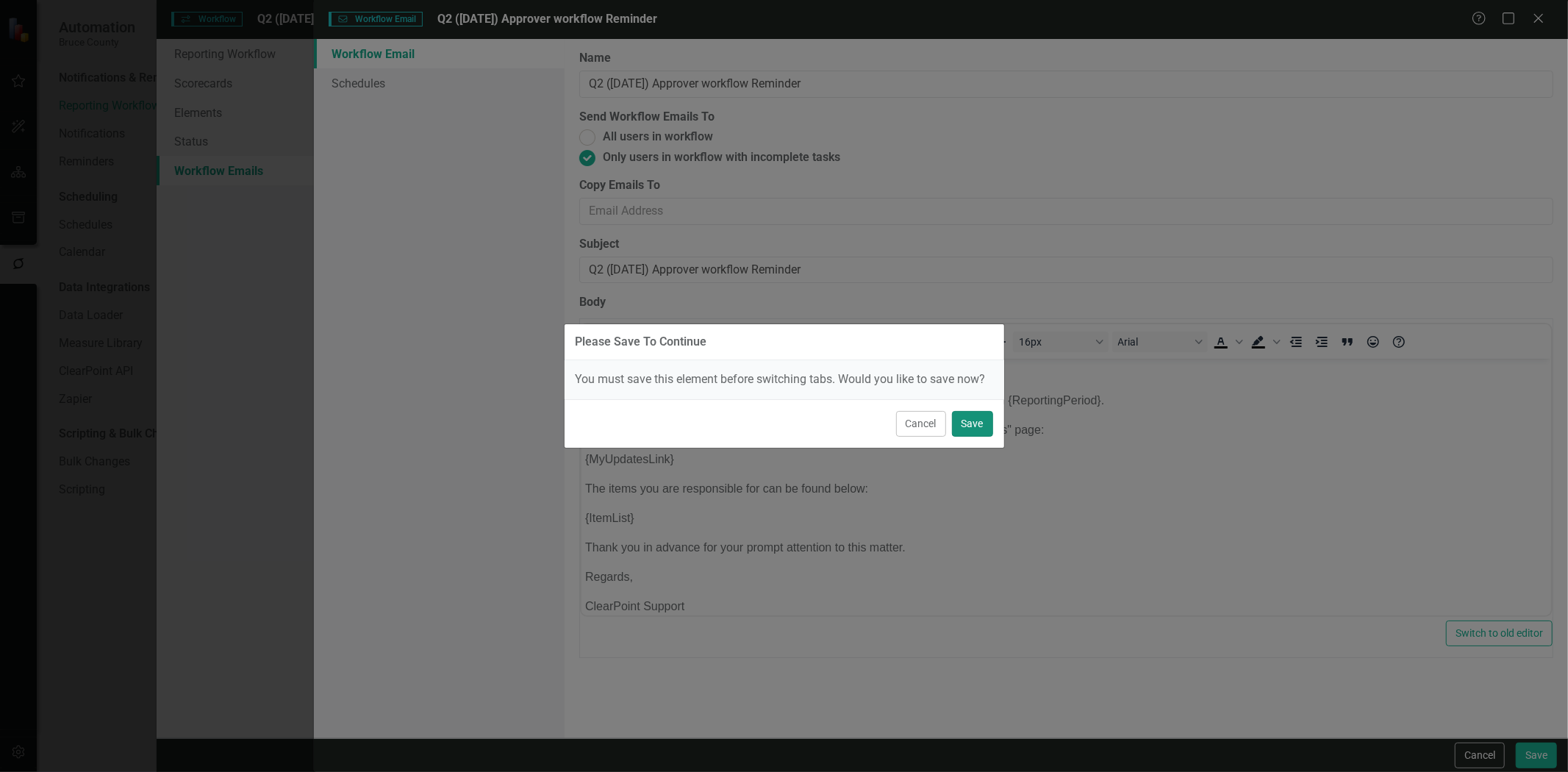
click at [988, 414] on button "Save" at bounding box center [973, 424] width 41 height 26
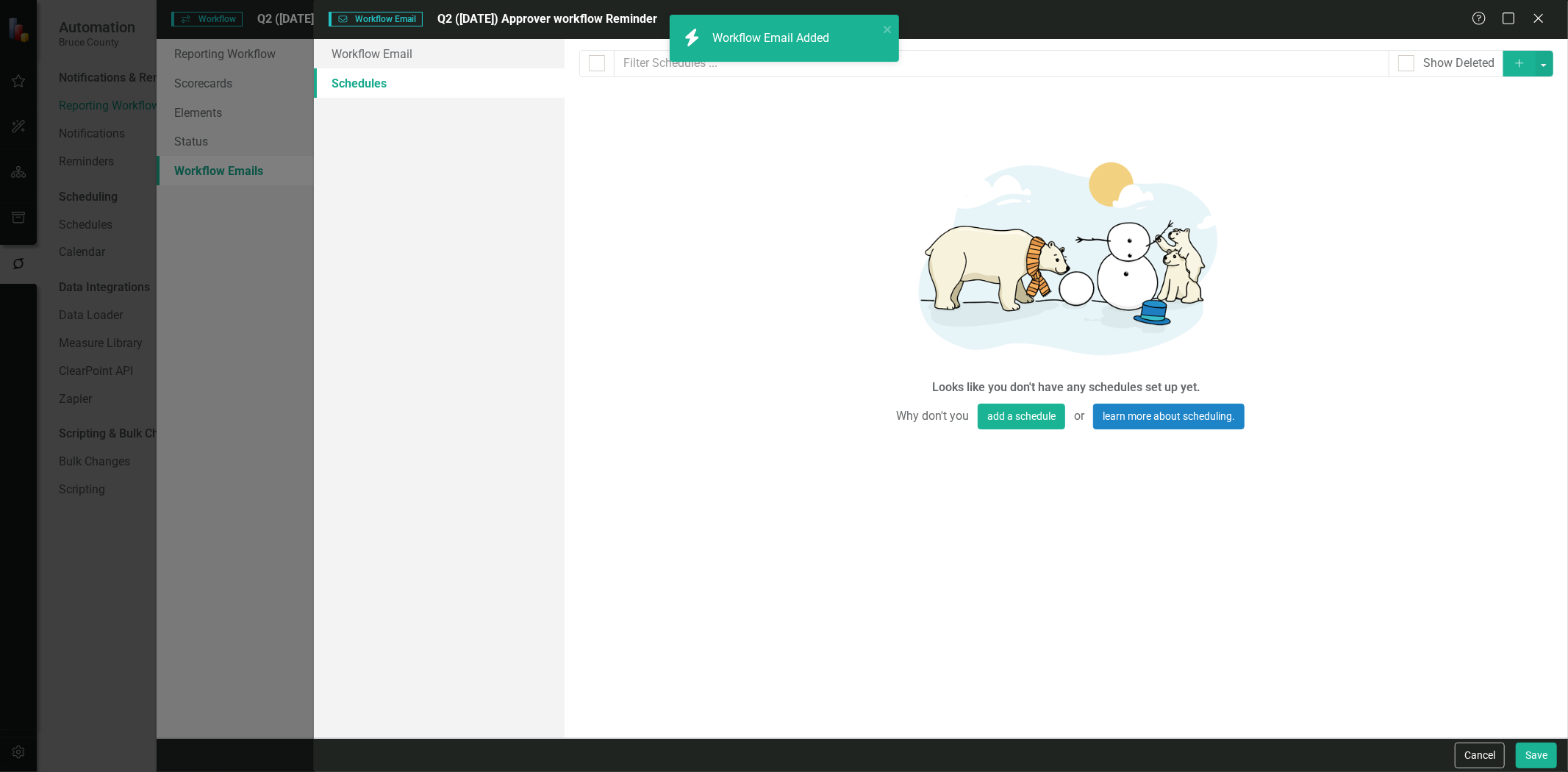
click at [1520, 63] on icon "Add" at bounding box center [1519, 63] width 13 height 10
select select "pm"
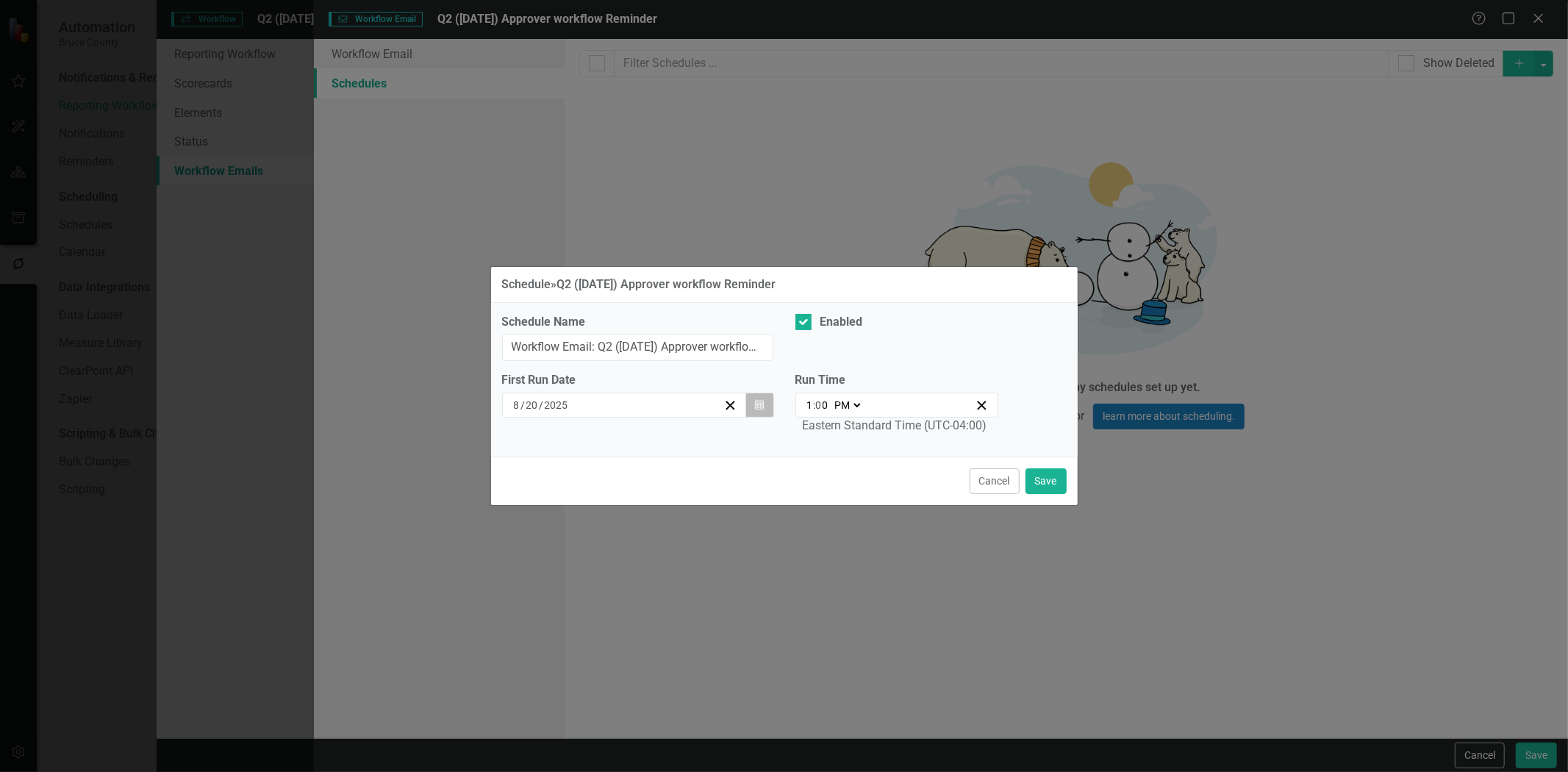
click at [760, 404] on icon "Calendar" at bounding box center [759, 404] width 8 height 10
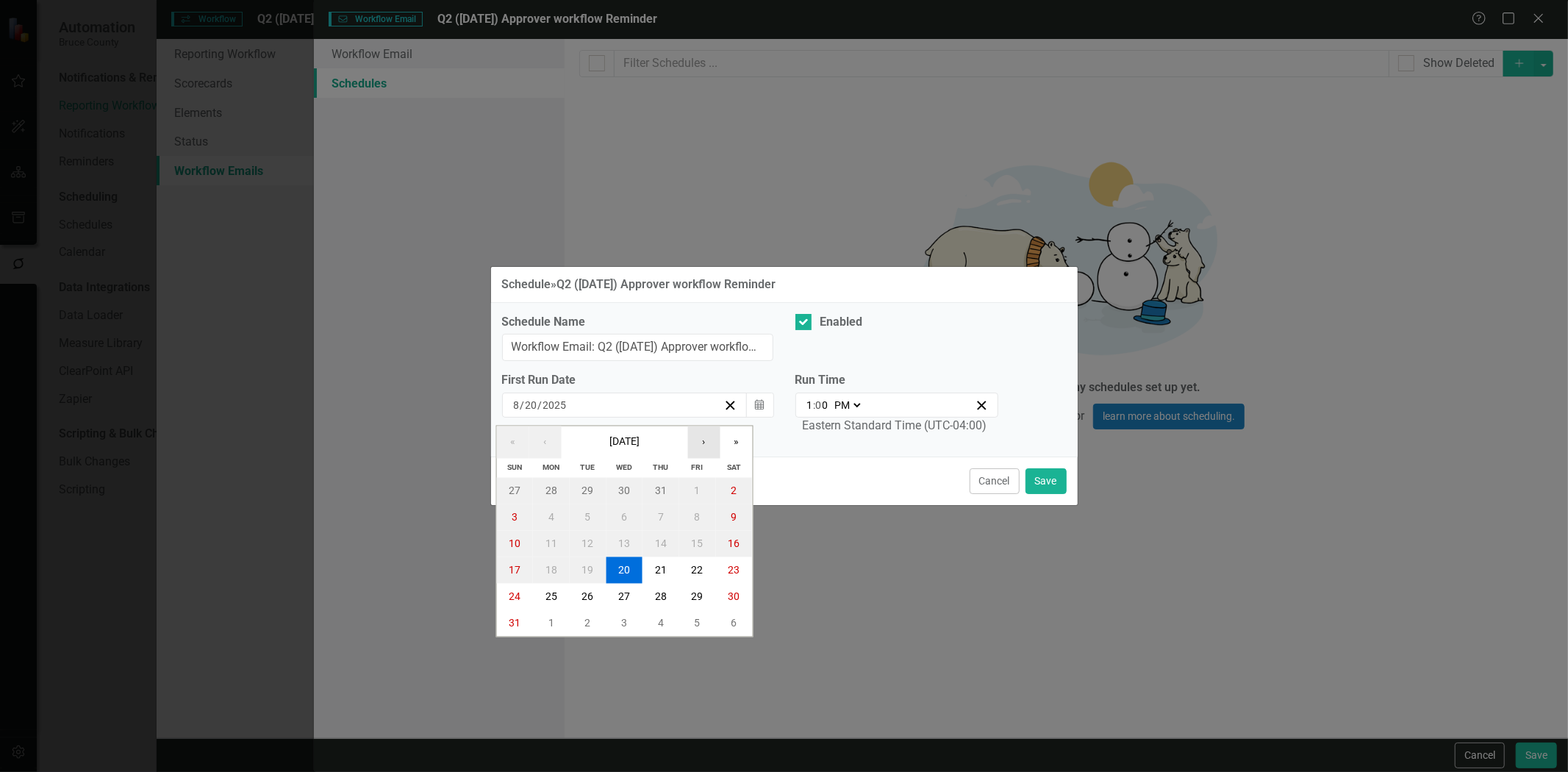
click at [709, 435] on button "›" at bounding box center [703, 442] width 33 height 33
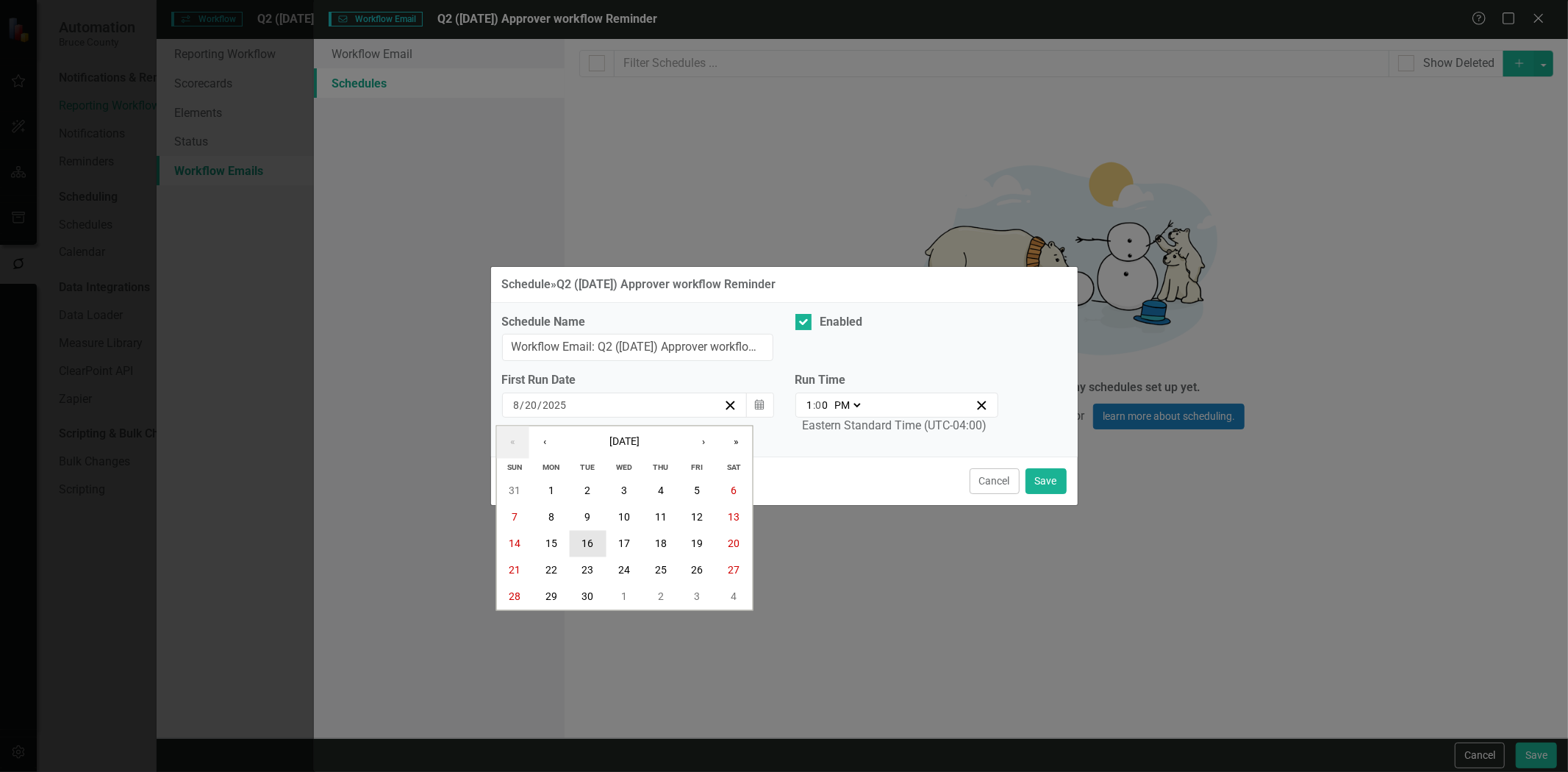
click at [597, 542] on button "16" at bounding box center [587, 543] width 36 height 26
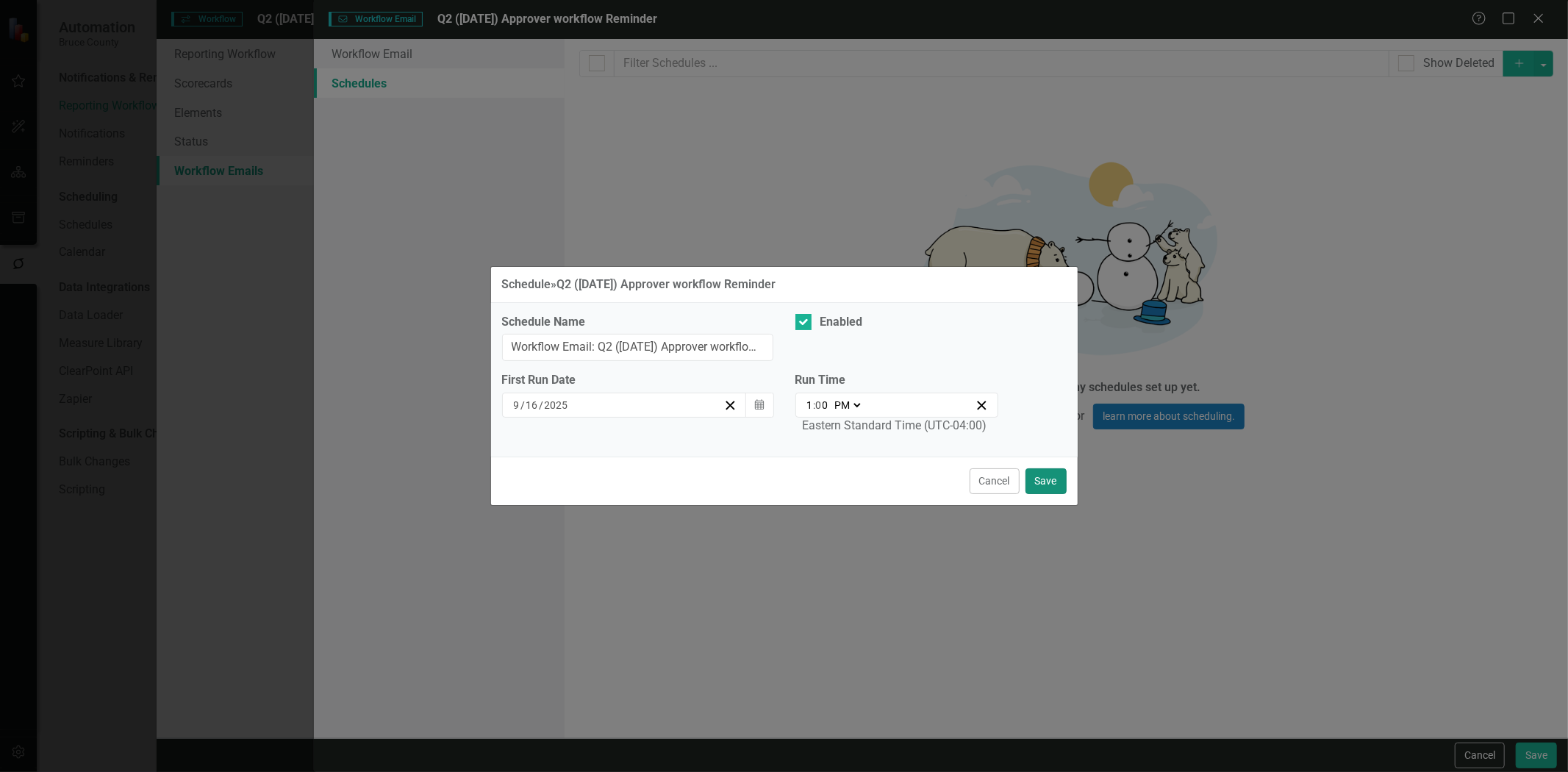
click at [1042, 482] on button "Save" at bounding box center [1046, 482] width 41 height 26
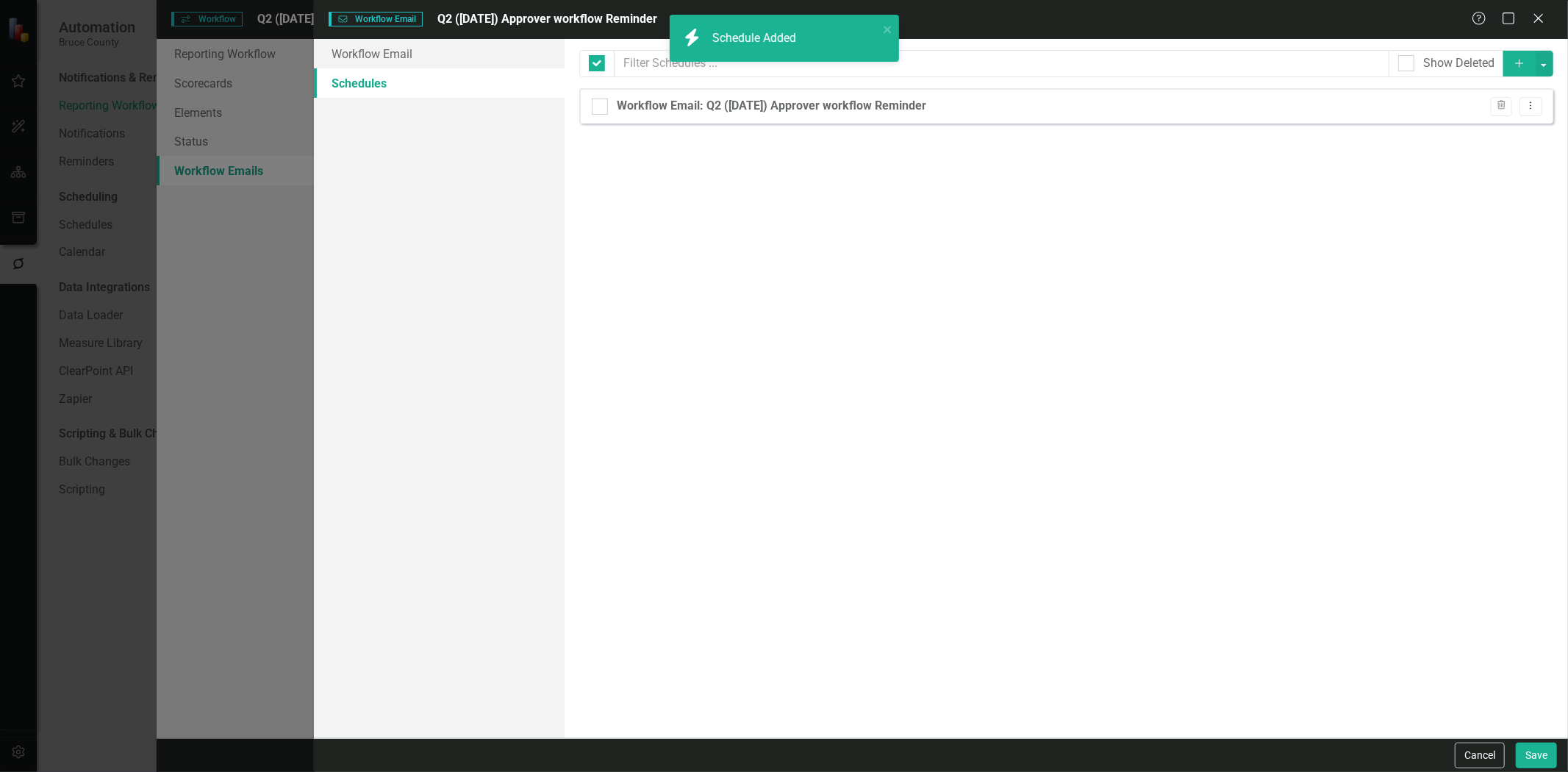
checkbox input "false"
click at [1544, 757] on button "Save" at bounding box center [1536, 755] width 41 height 26
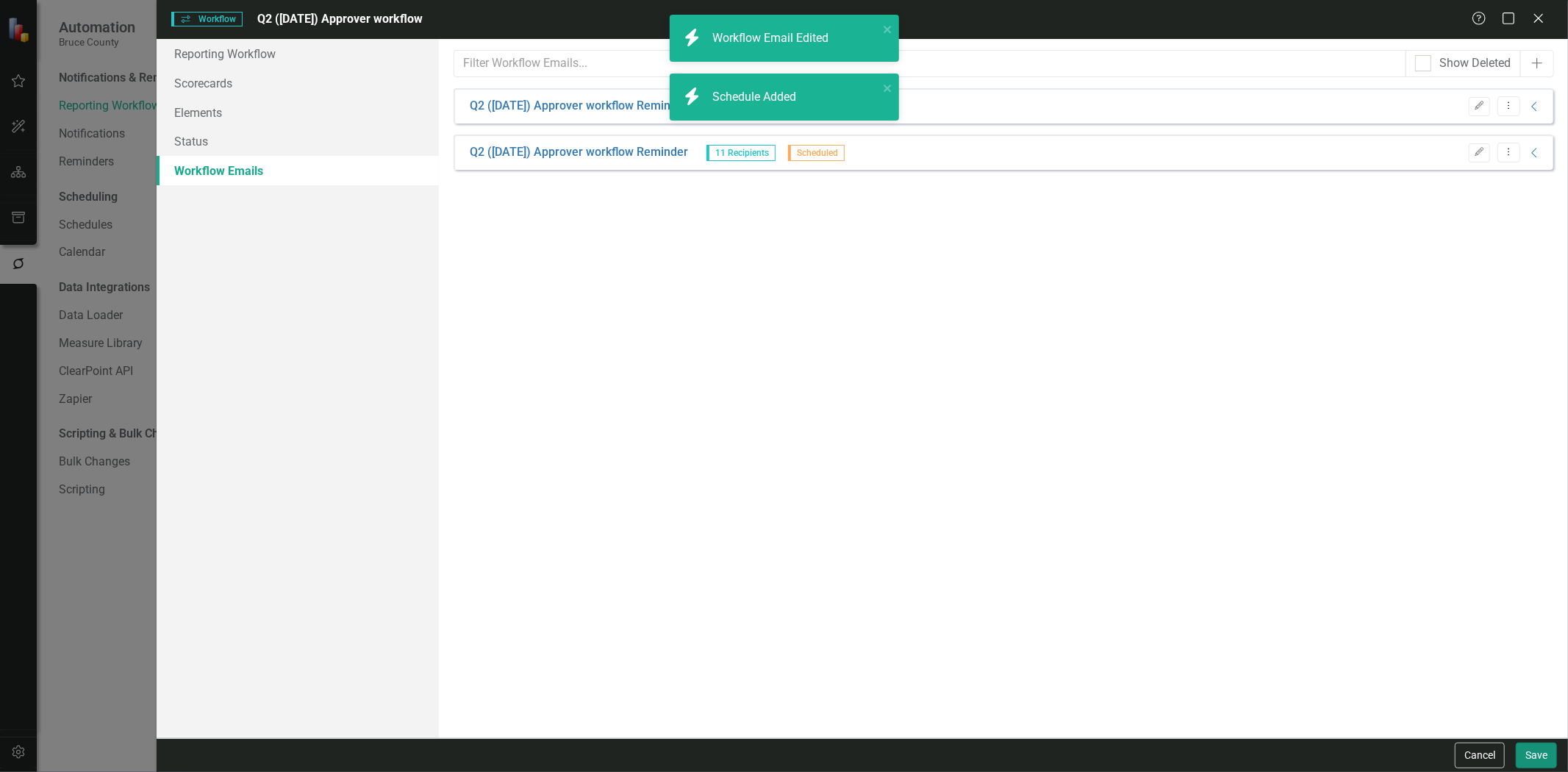
click at [1542, 752] on button "Save" at bounding box center [1536, 755] width 41 height 26
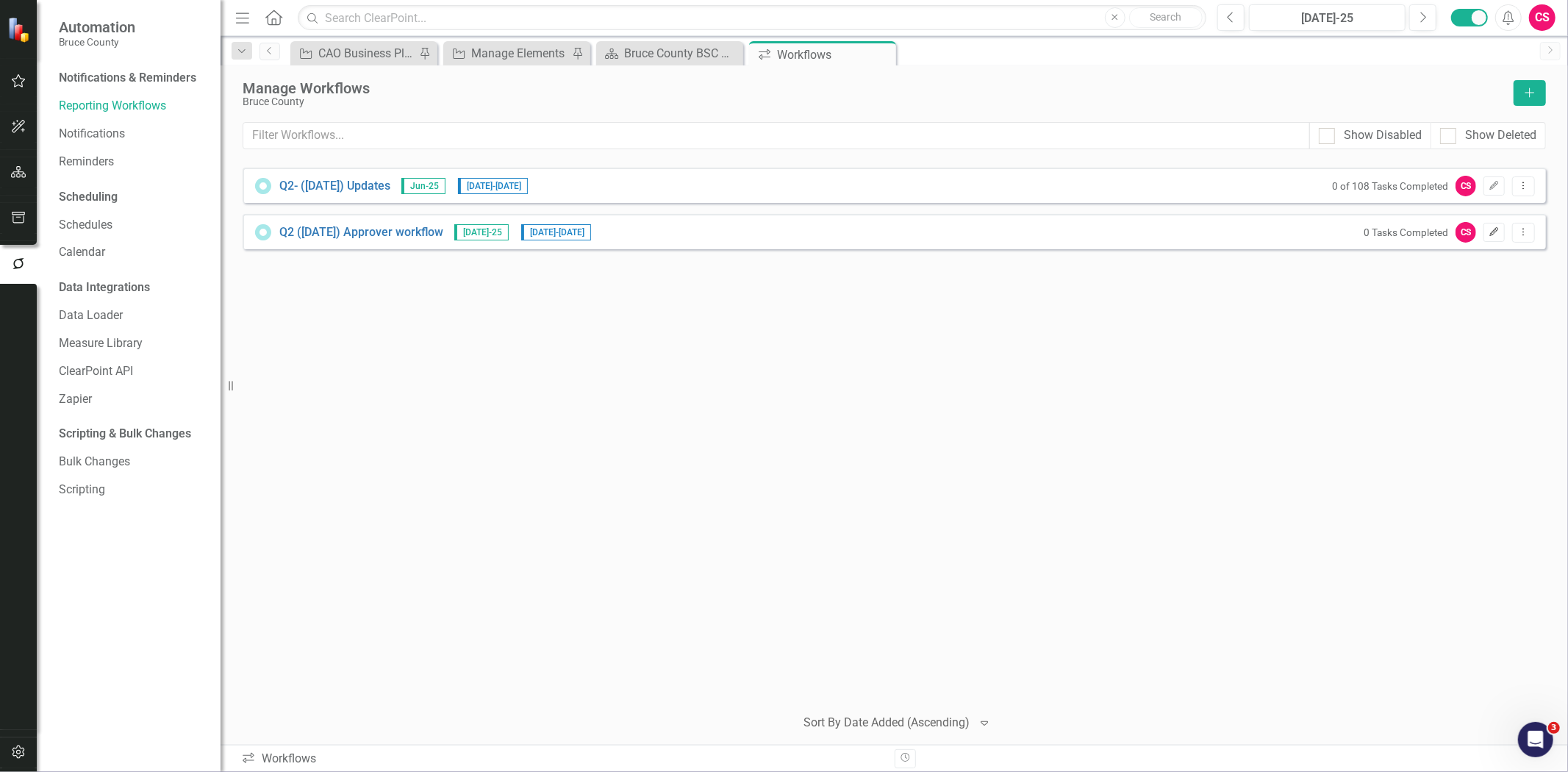
click at [1496, 232] on icon "Edit" at bounding box center [1494, 232] width 11 height 8
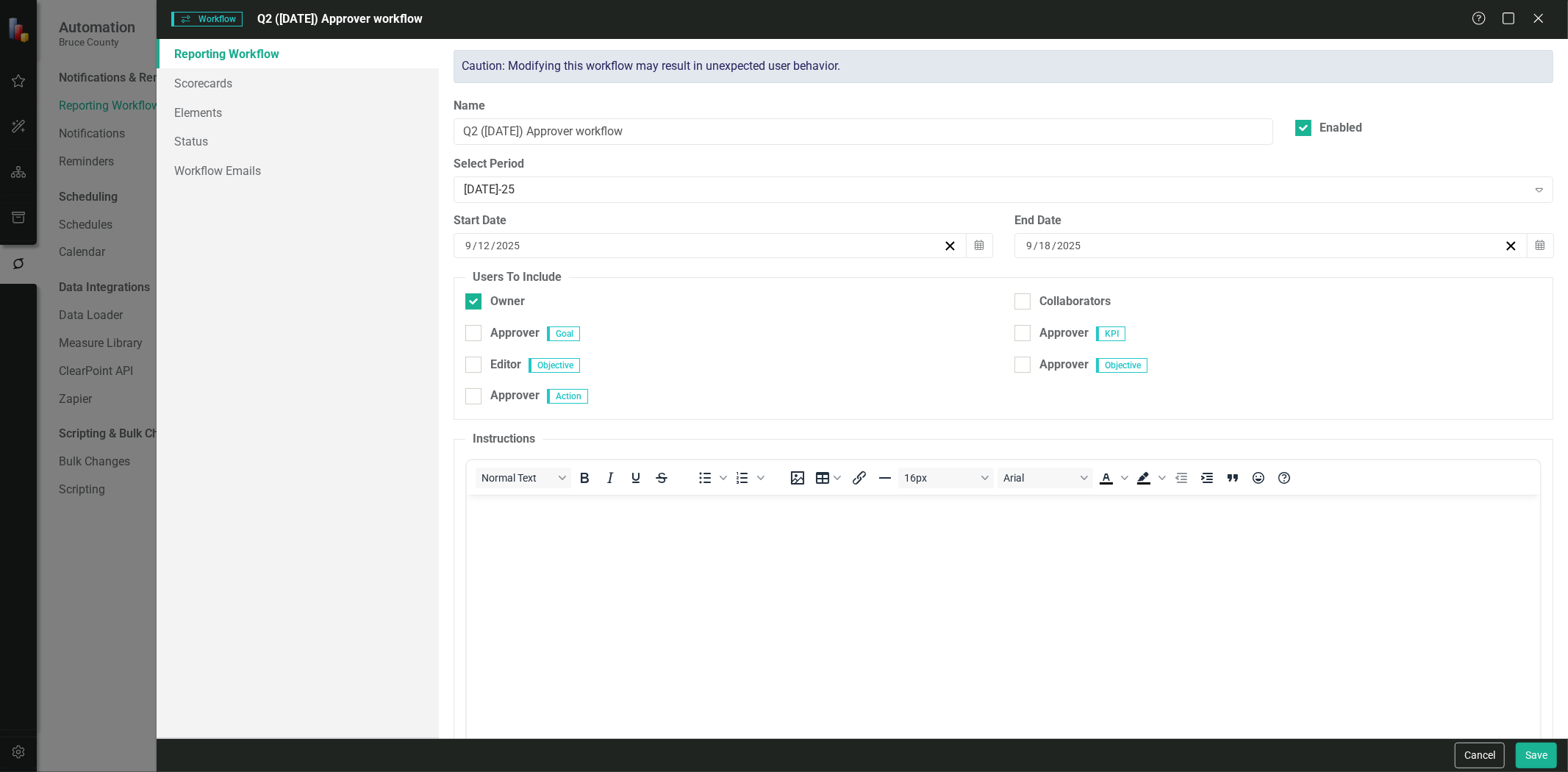
checkbox input "true"
checkbox input "false"
click at [484, 302] on div "Owner" at bounding box center [495, 302] width 60 height 17
click at [475, 302] on input "Owner" at bounding box center [470, 298] width 9 height 9
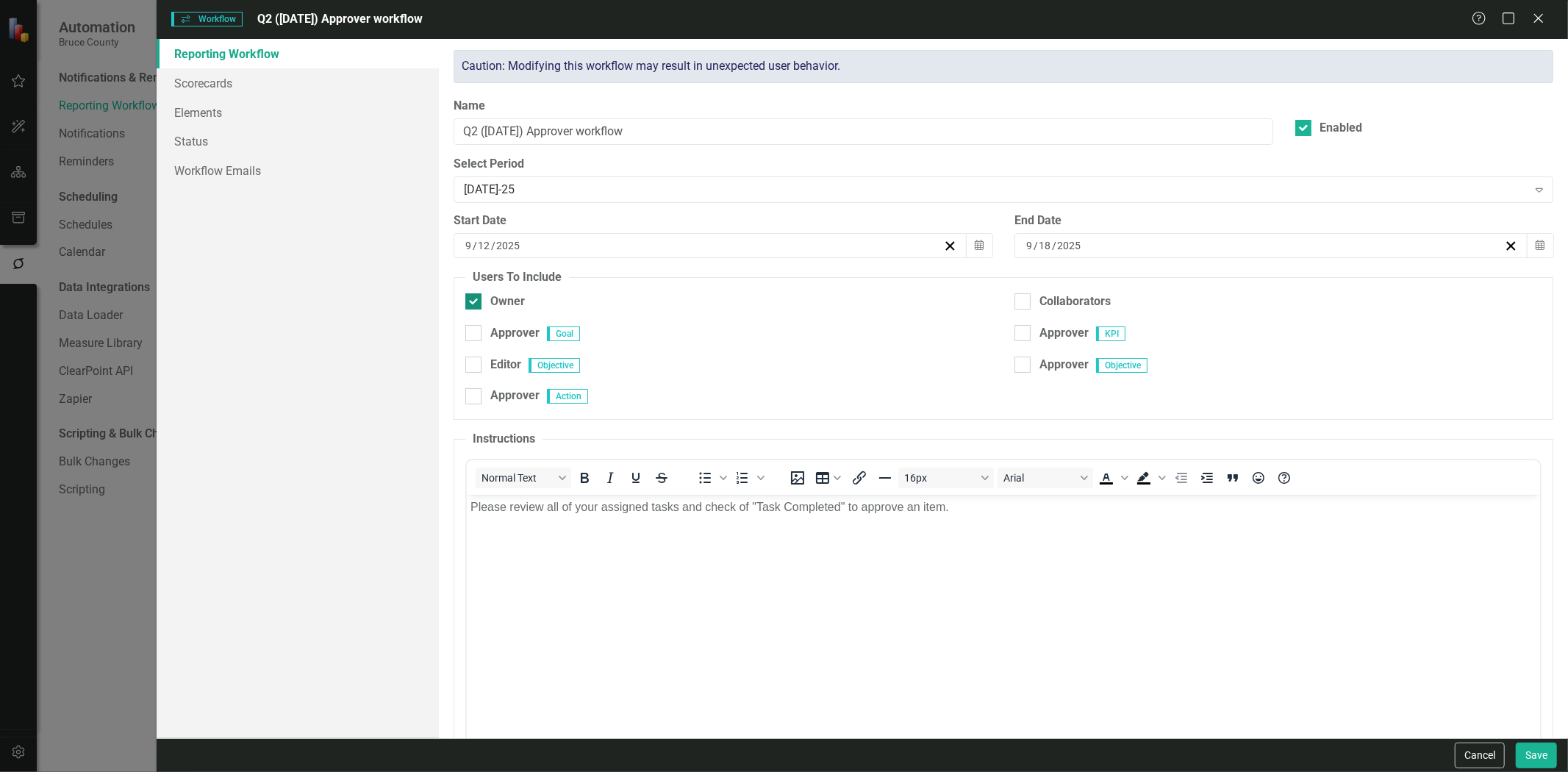
checkbox input "false"
click at [1067, 337] on div "Approver" at bounding box center [1064, 333] width 49 height 17
click at [1024, 334] on input "Approver" at bounding box center [1019, 330] width 9 height 9
checkbox input "true"
click at [1067, 368] on div "Approver" at bounding box center [1064, 365] width 49 height 17
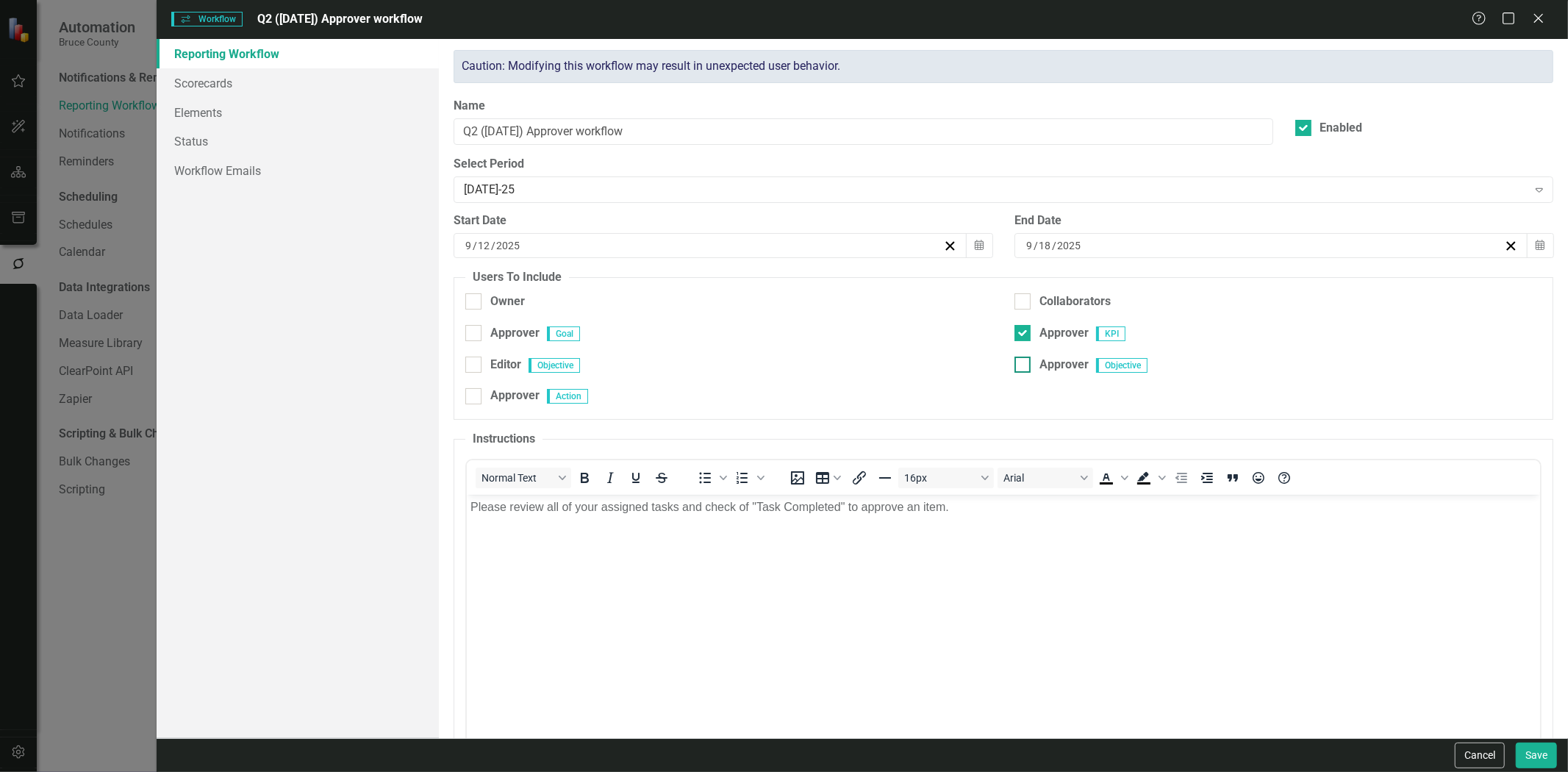
click at [1024, 366] on input "Approver" at bounding box center [1019, 361] width 9 height 9
click at [1067, 368] on div "Approver" at bounding box center [1064, 365] width 49 height 17
click at [1024, 366] on input "Approver" at bounding box center [1019, 361] width 9 height 9
checkbox input "false"
click at [518, 397] on div "Approver" at bounding box center [515, 396] width 49 height 17
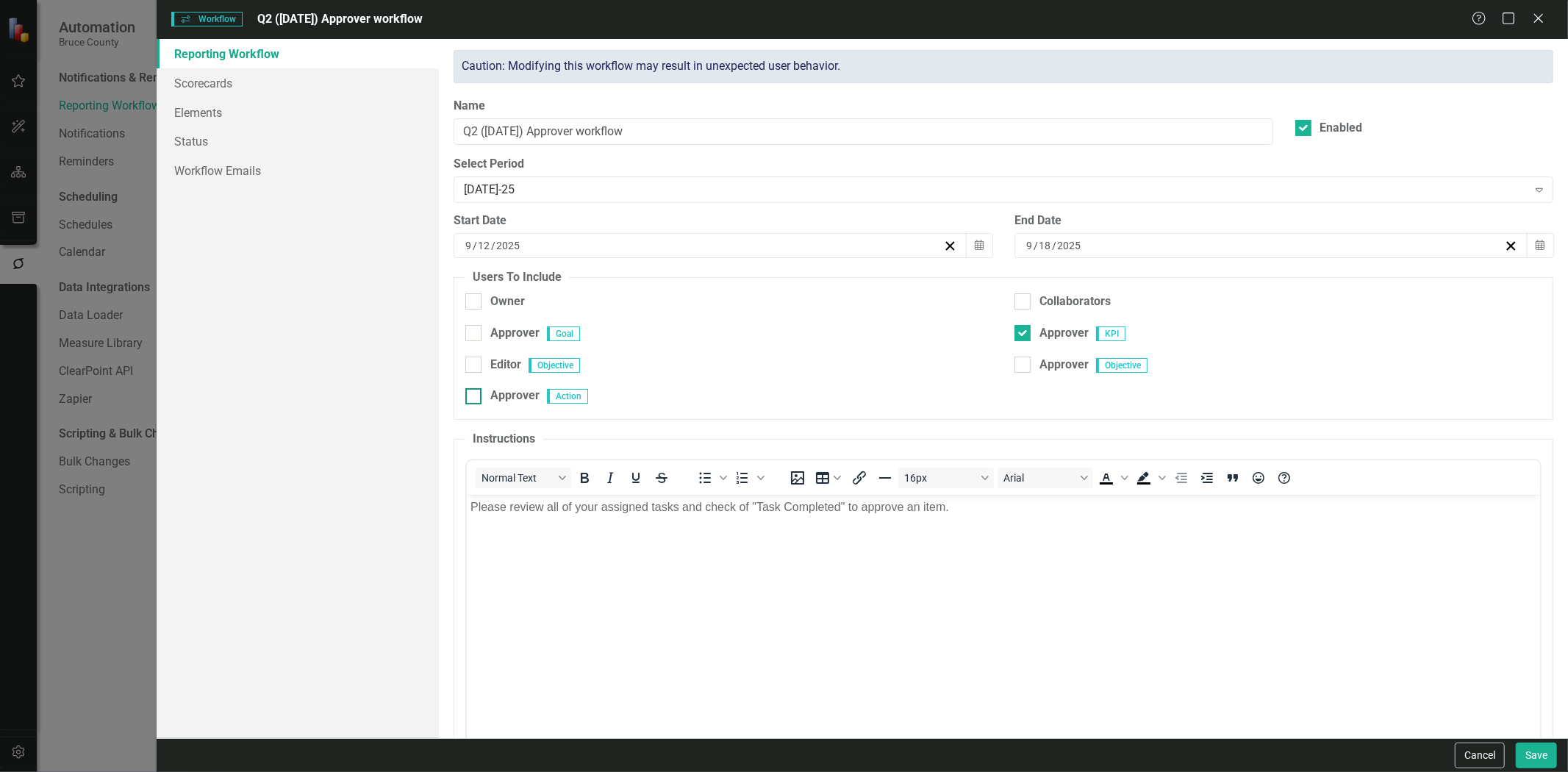
click at [475, 397] on input "Approver" at bounding box center [470, 393] width 9 height 9
checkbox input "true"
click at [1039, 368] on div "Approver" at bounding box center [1064, 365] width 49 height 17
click at [1024, 366] on input "Approver" at bounding box center [1019, 361] width 9 height 9
click at [1039, 368] on div "Approver" at bounding box center [1064, 365] width 49 height 17
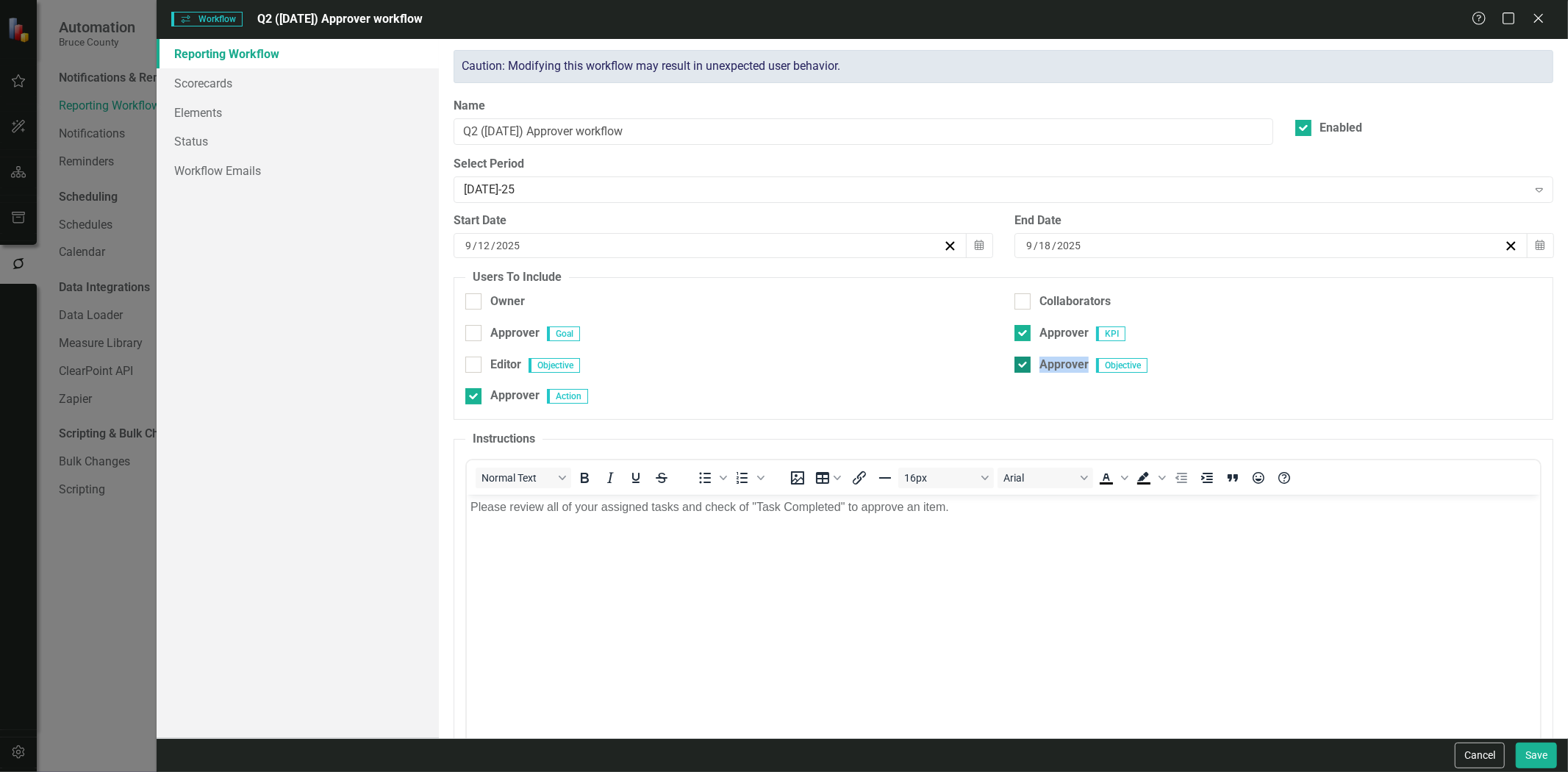
click at [1024, 366] on input "Approver" at bounding box center [1019, 361] width 9 height 9
checkbox input "false"
click at [1546, 752] on button "Save" at bounding box center [1536, 755] width 41 height 26
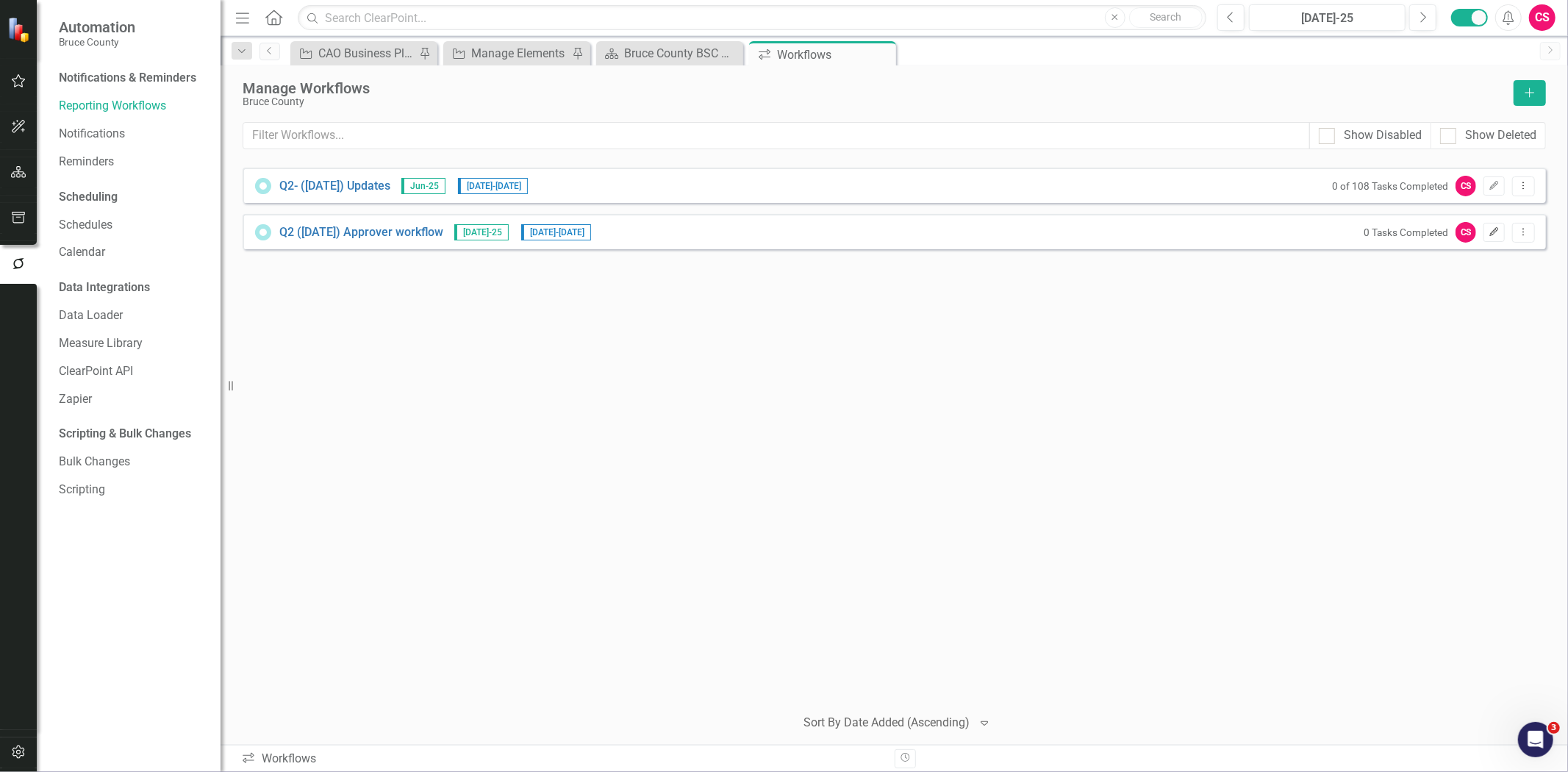
click at [1502, 230] on button "Edit" at bounding box center [1494, 232] width 21 height 19
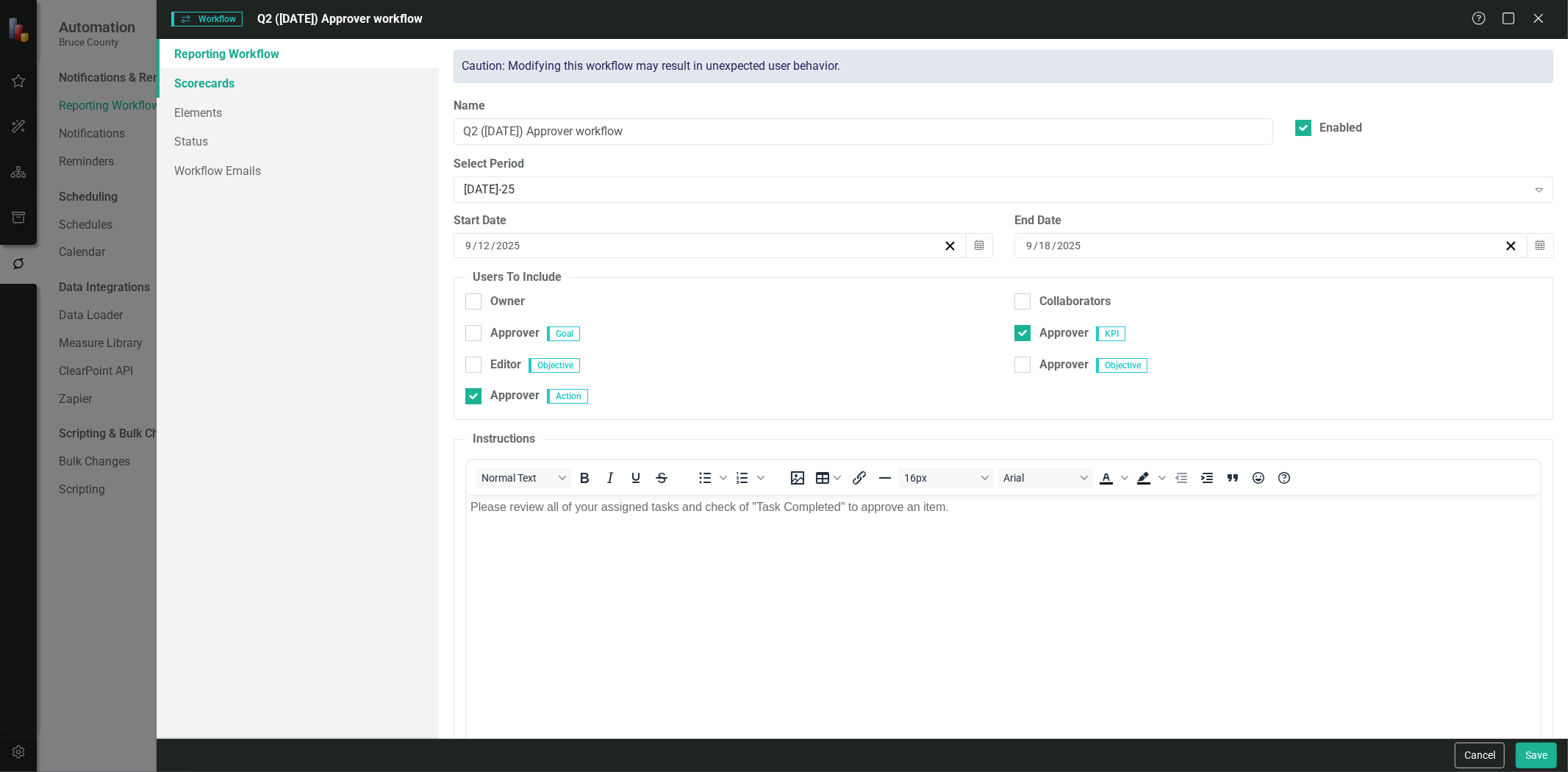
click at [223, 78] on link "Scorecards" at bounding box center [298, 82] width 282 height 29
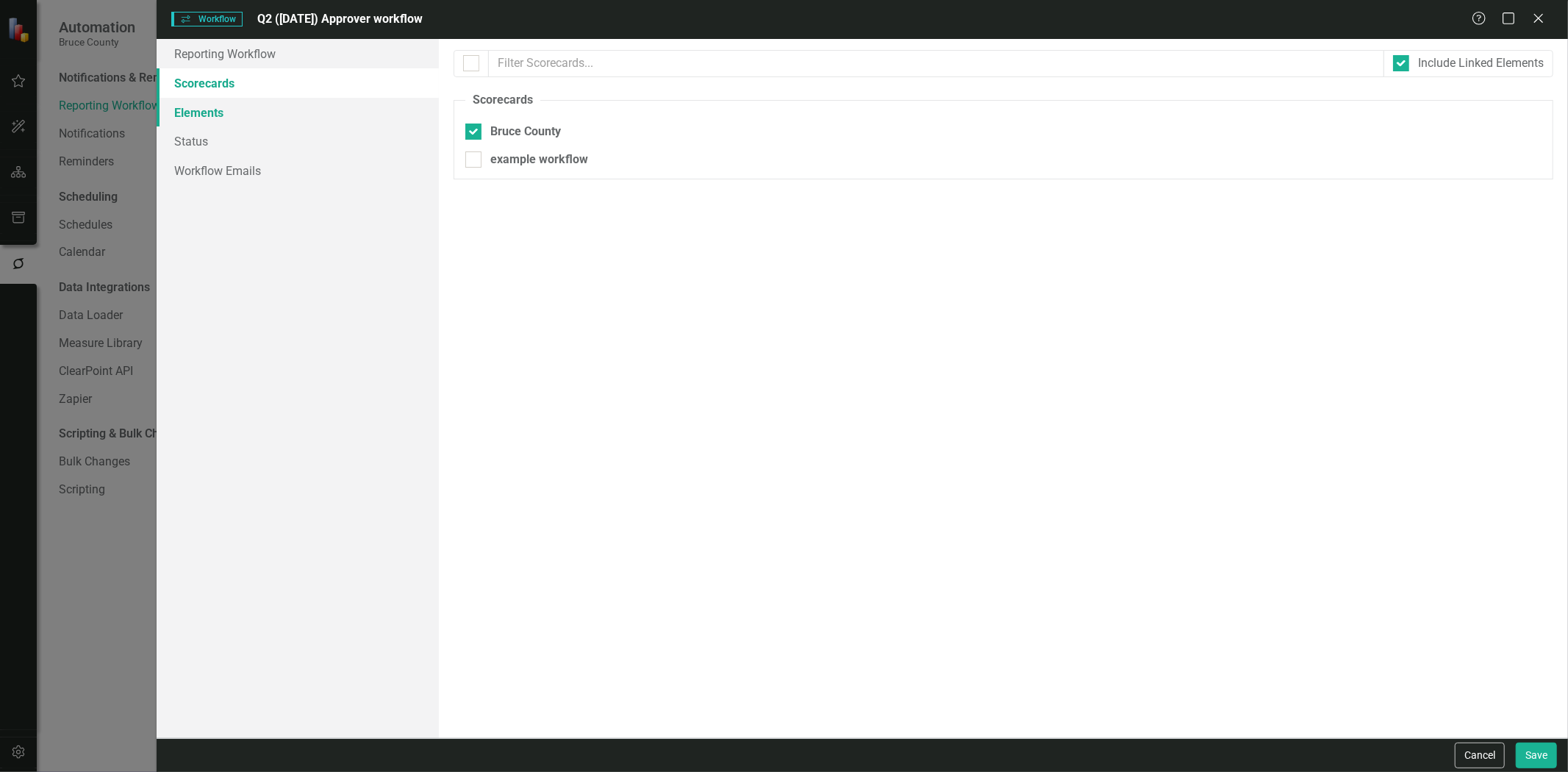
click at [244, 116] on link "Elements" at bounding box center [298, 112] width 282 height 29
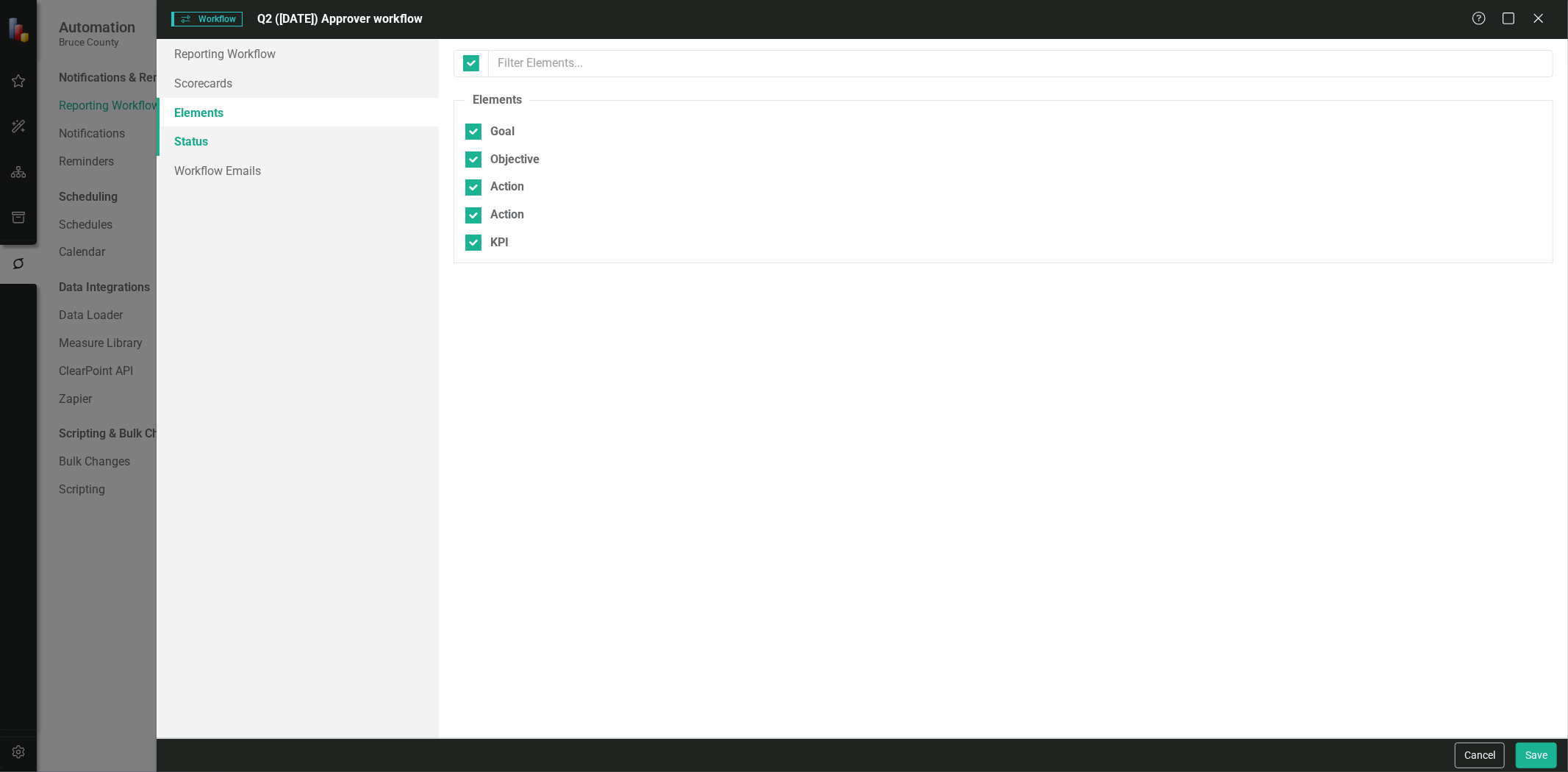
click at [248, 133] on link "Status" at bounding box center [298, 140] width 282 height 29
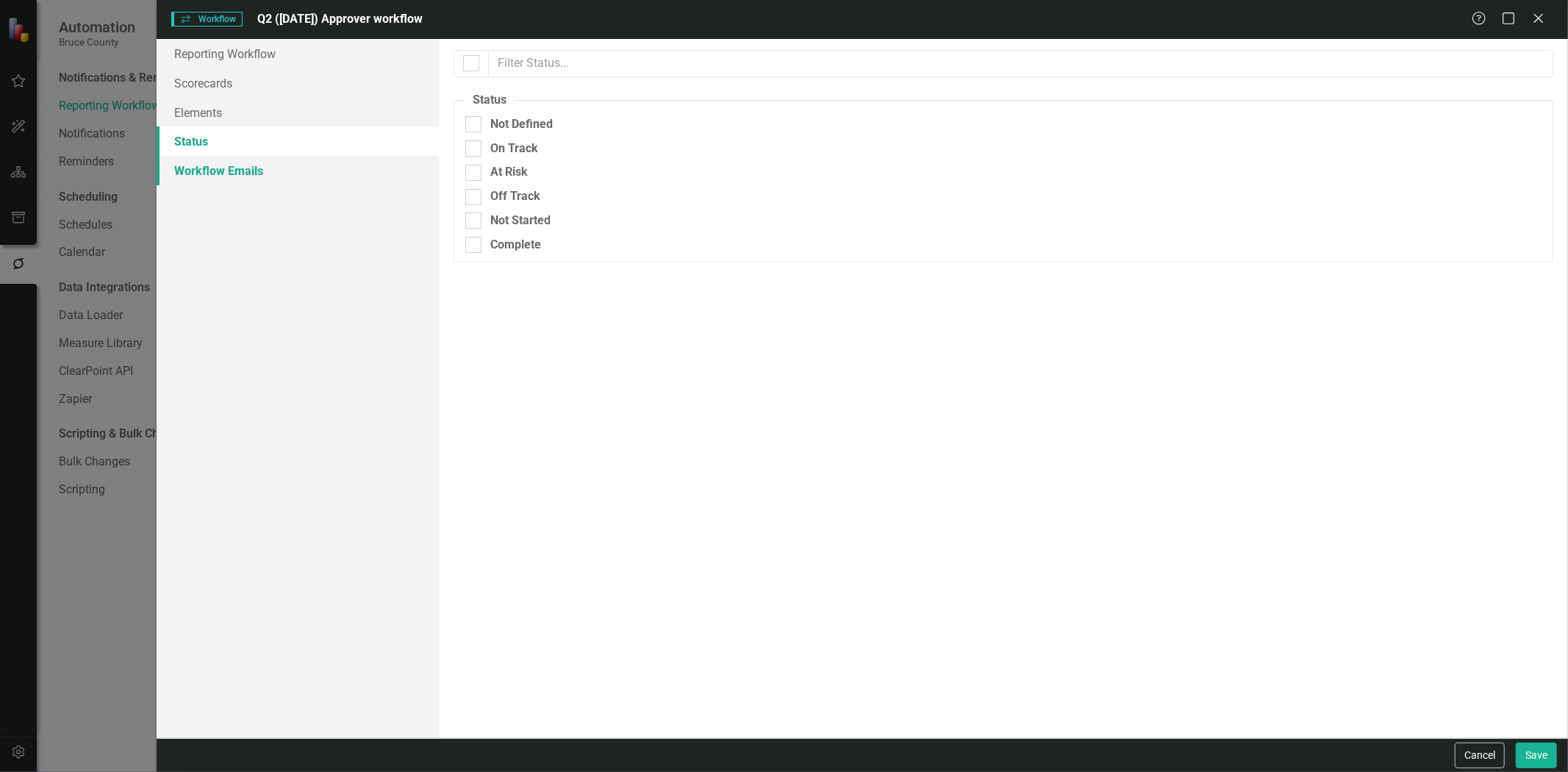
click at [261, 176] on link "Workflow Emails" at bounding box center [298, 170] width 282 height 29
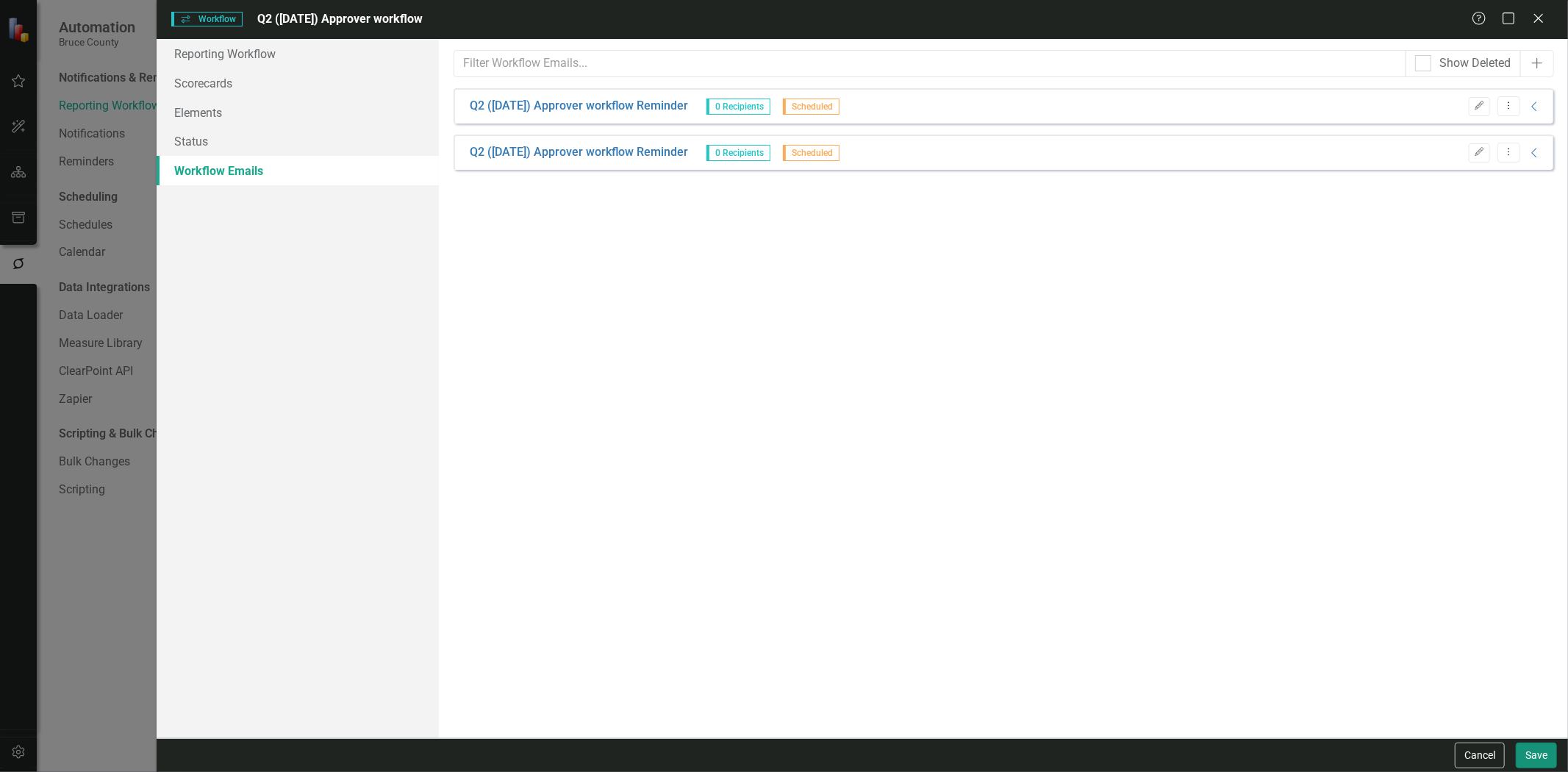
click at [1535, 745] on button "Save" at bounding box center [1536, 755] width 41 height 26
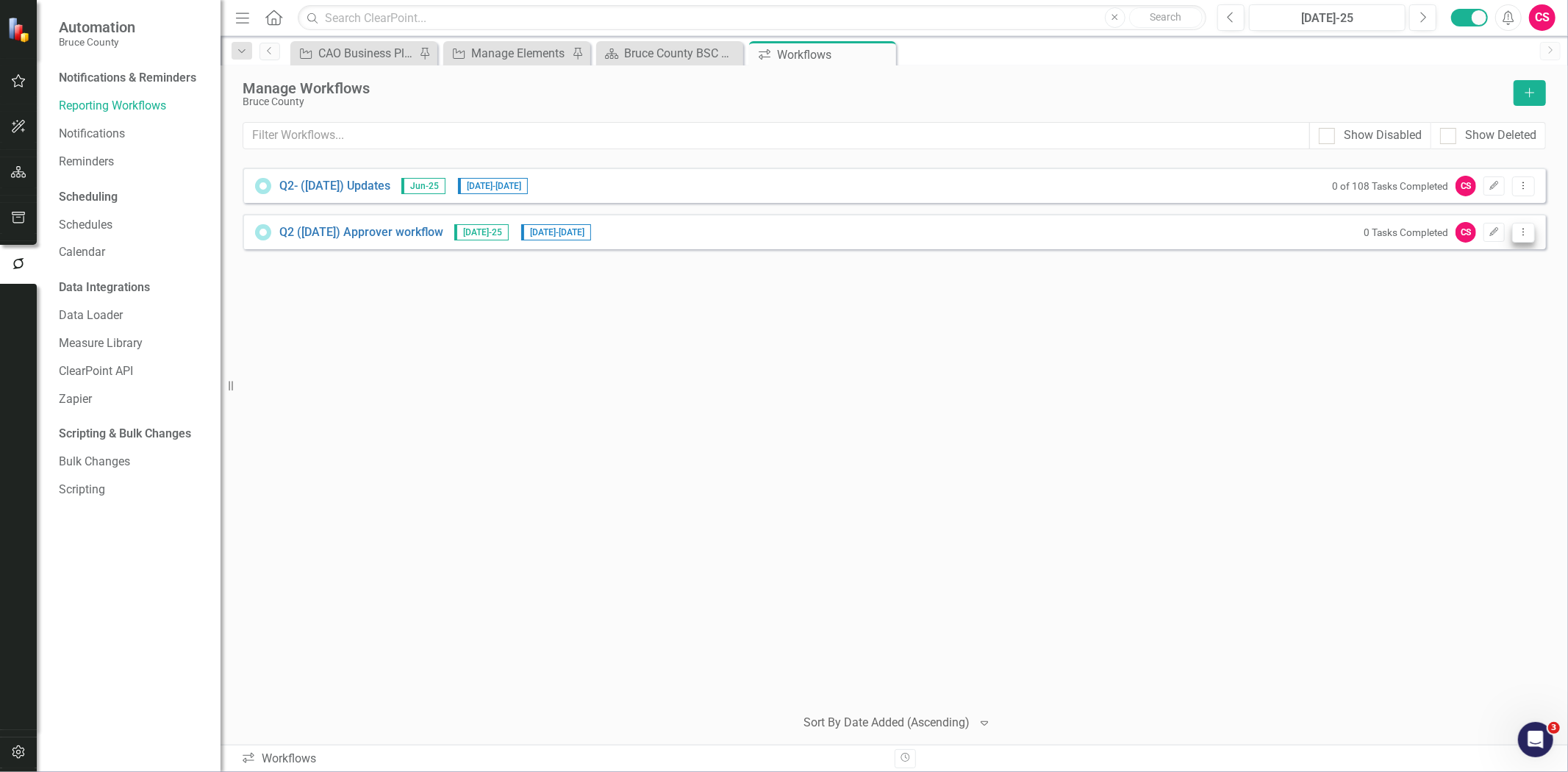
click at [1526, 231] on icon "Dropdown Menu" at bounding box center [1523, 232] width 12 height 9
click at [1499, 262] on link "Preview Preview Workflow" at bounding box center [1467, 256] width 136 height 27
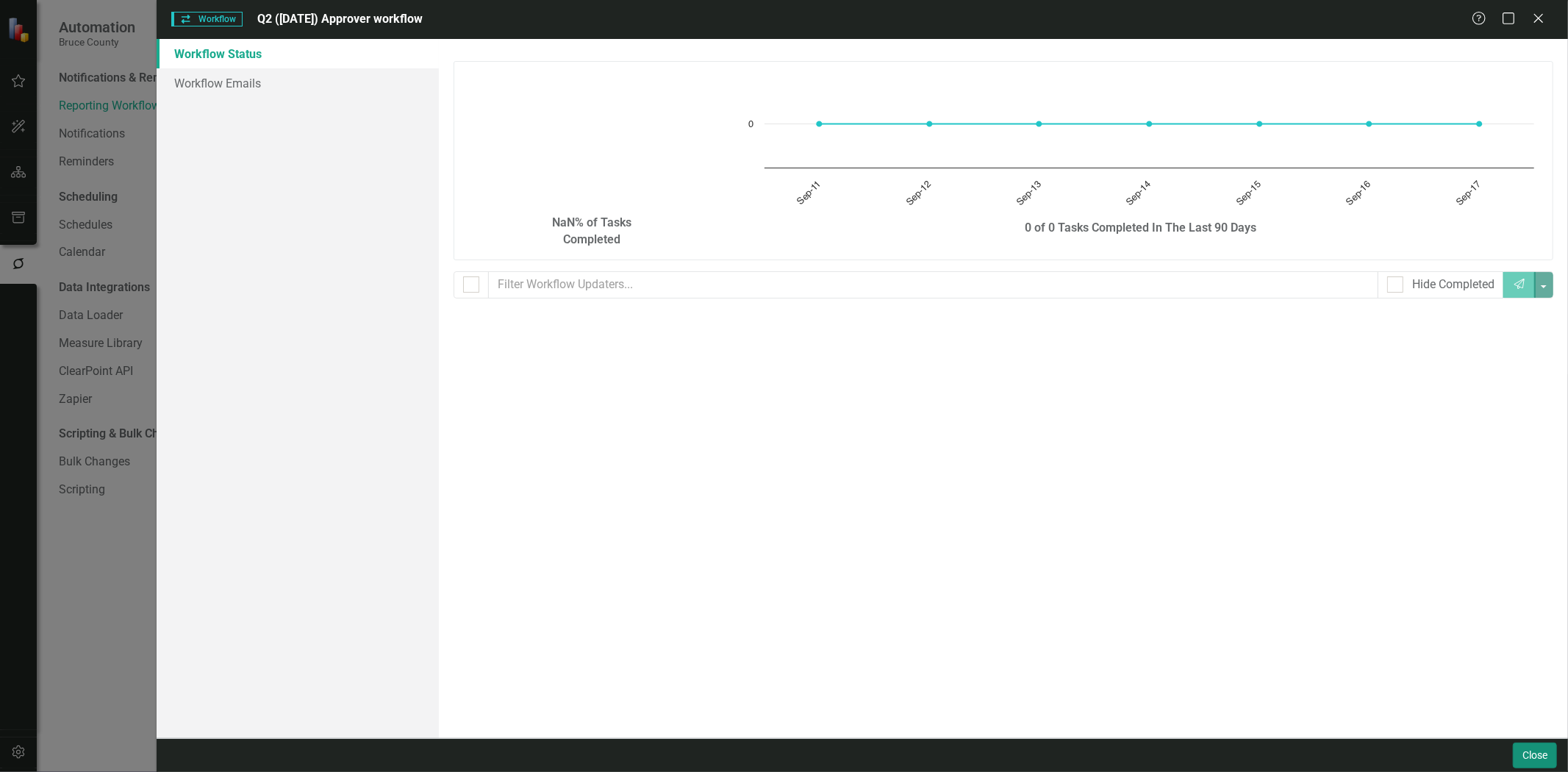
click at [1530, 751] on button "Close" at bounding box center [1534, 755] width 44 height 26
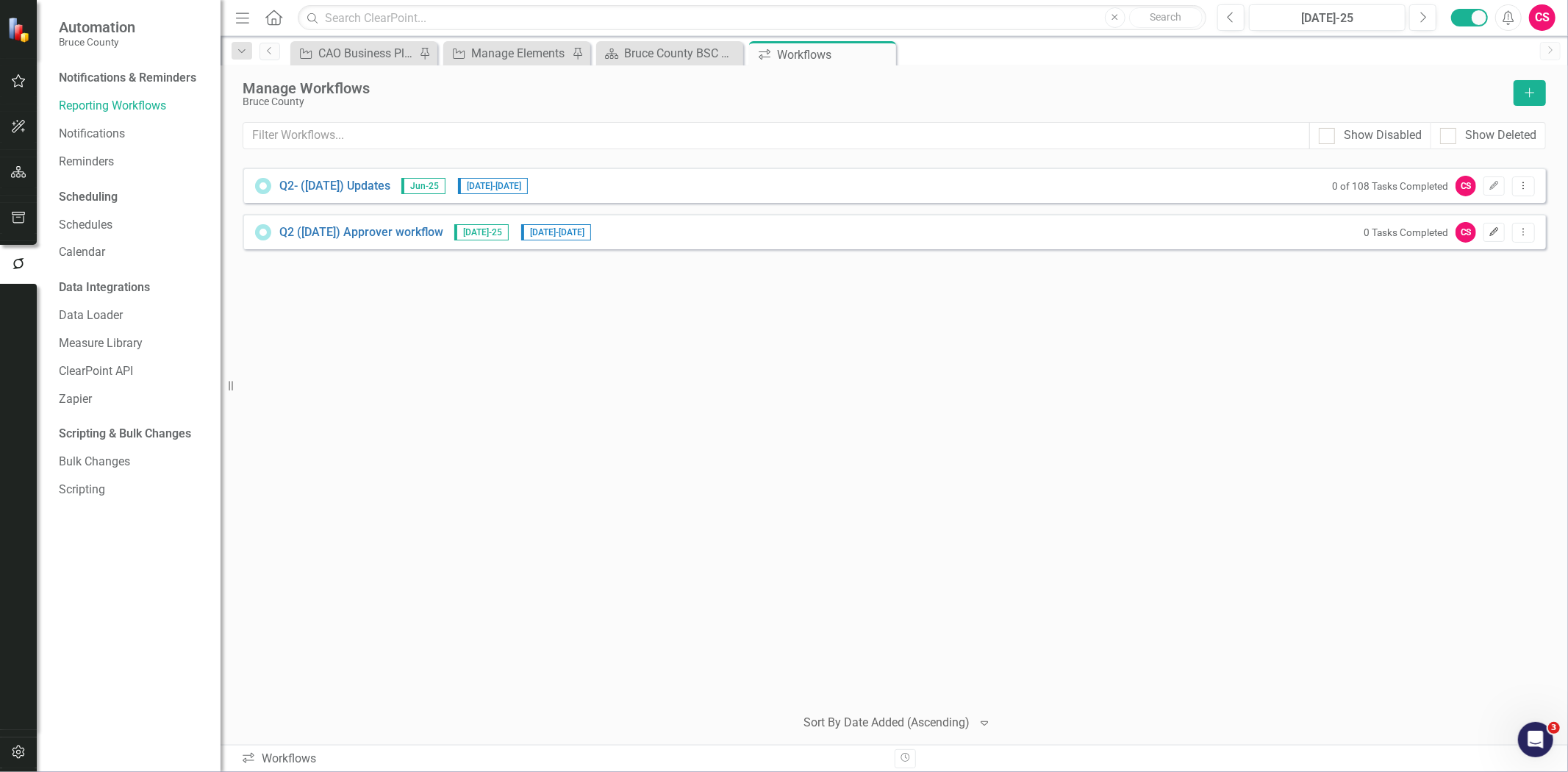
click at [1498, 228] on icon "Edit" at bounding box center [1494, 232] width 11 height 8
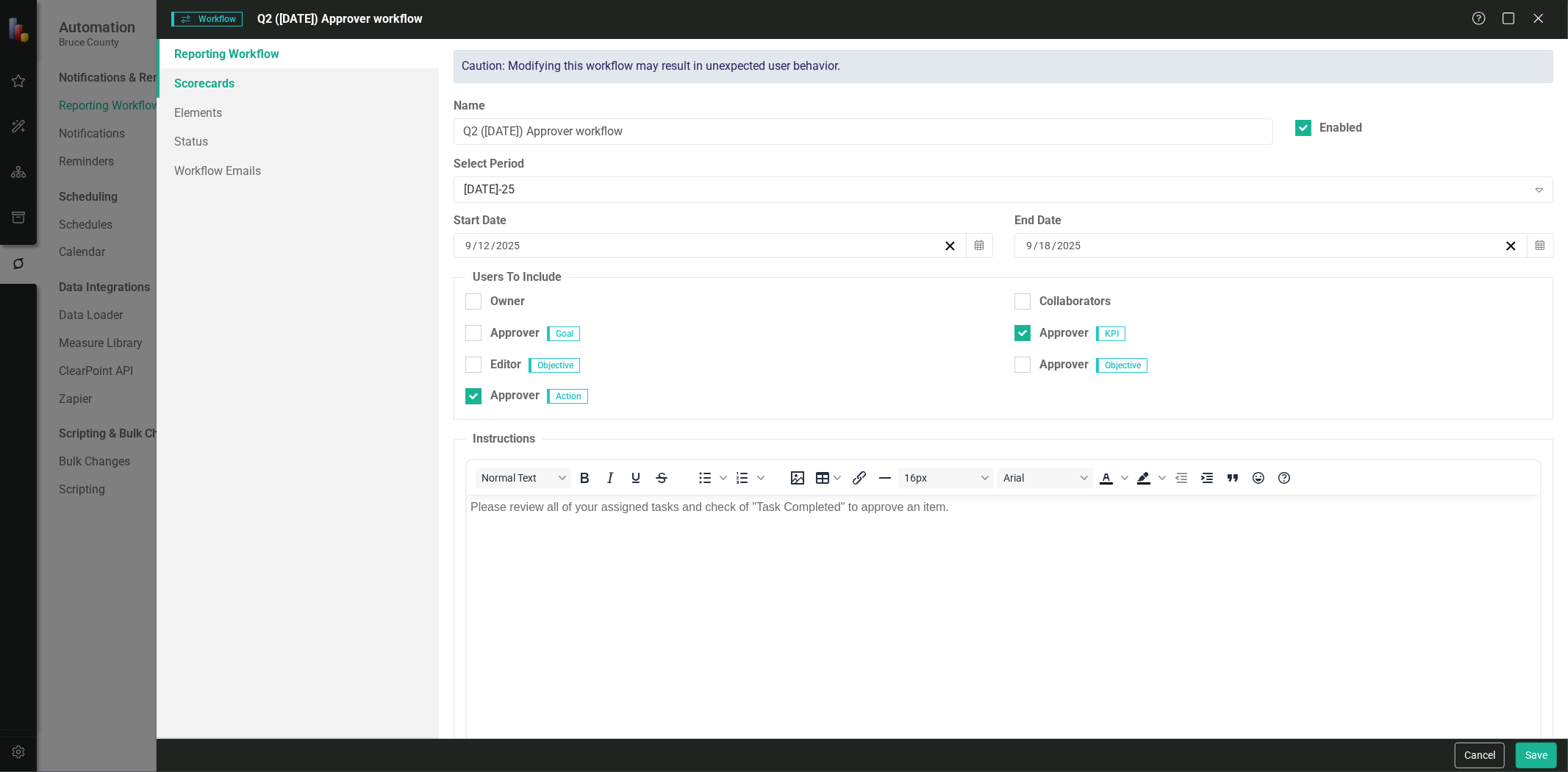
click at [214, 96] on link "Scorecards" at bounding box center [298, 82] width 282 height 29
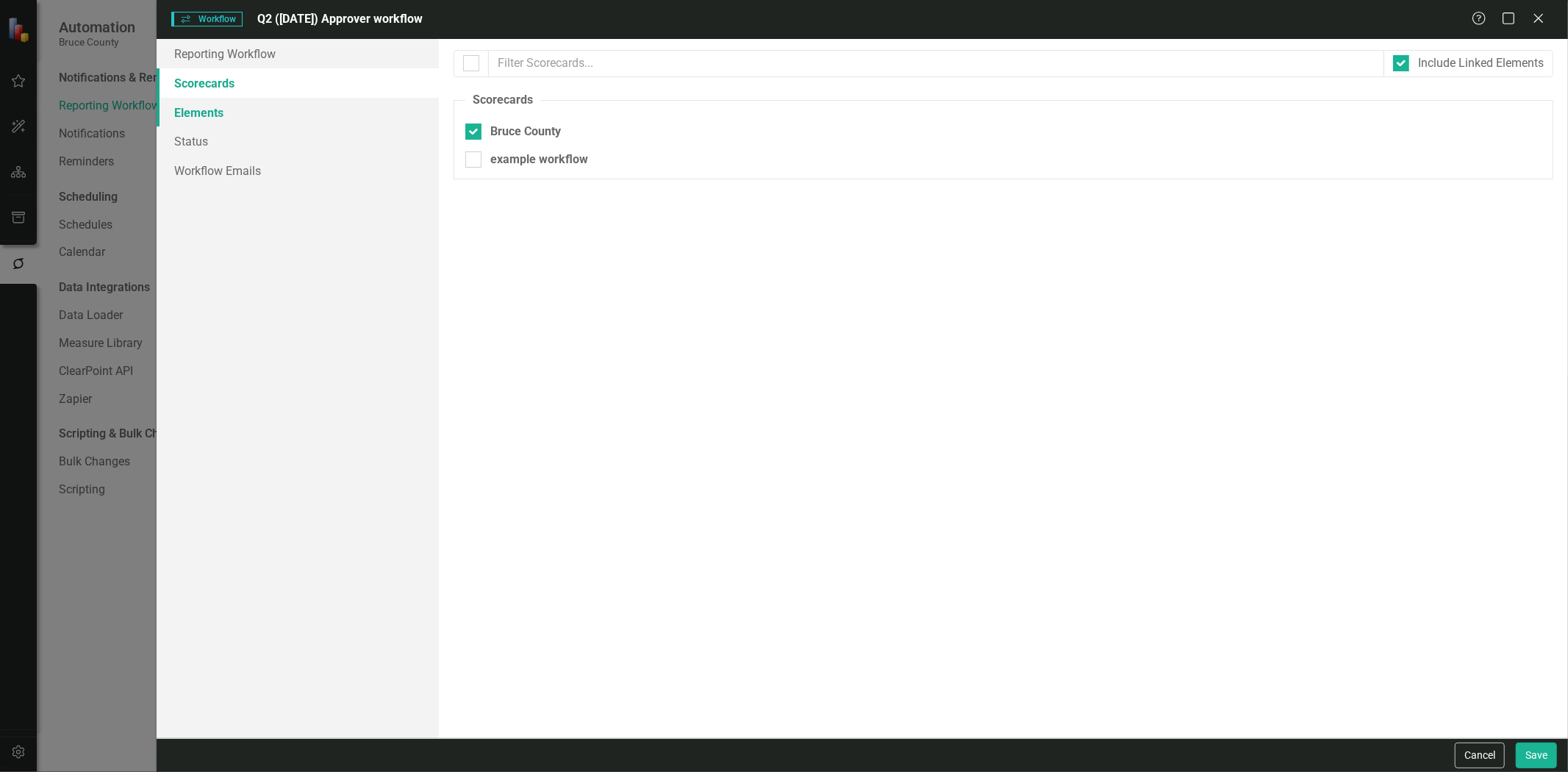
click at [218, 119] on link "Elements" at bounding box center [298, 112] width 282 height 29
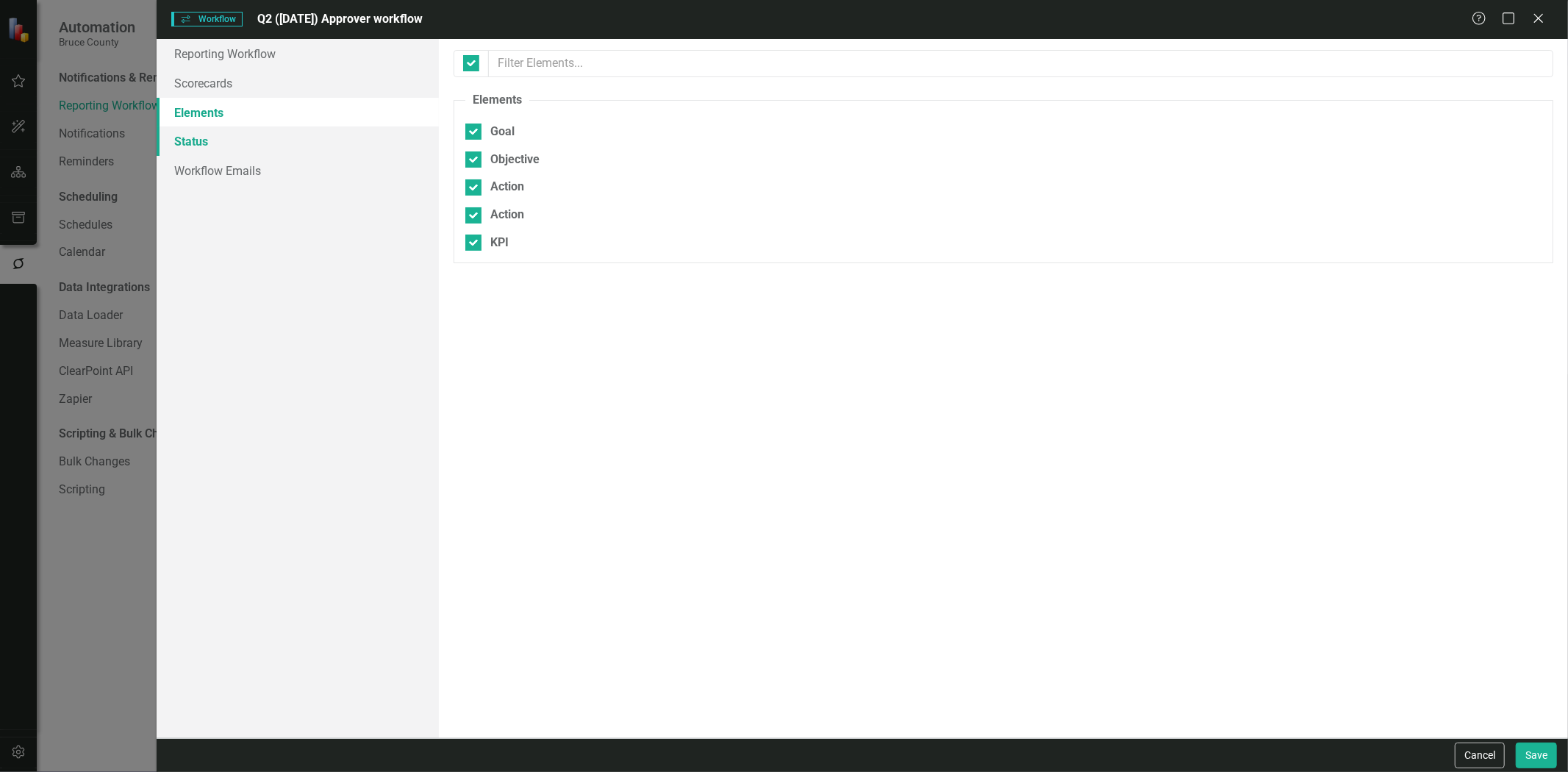
click at [221, 133] on link "Status" at bounding box center [298, 140] width 282 height 29
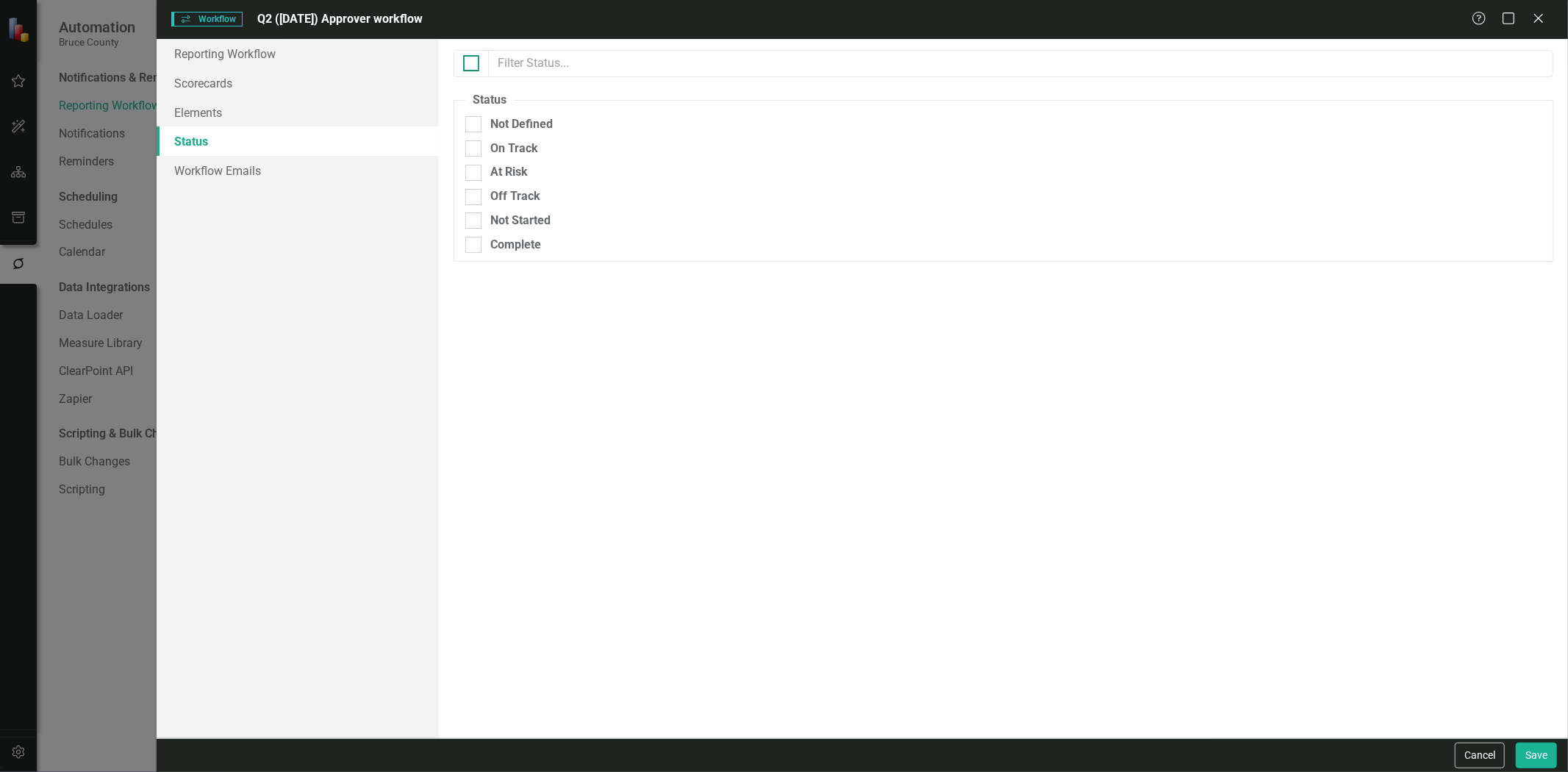
click at [471, 60] on input "checkbox" at bounding box center [468, 60] width 9 height 9
checkbox input "true"
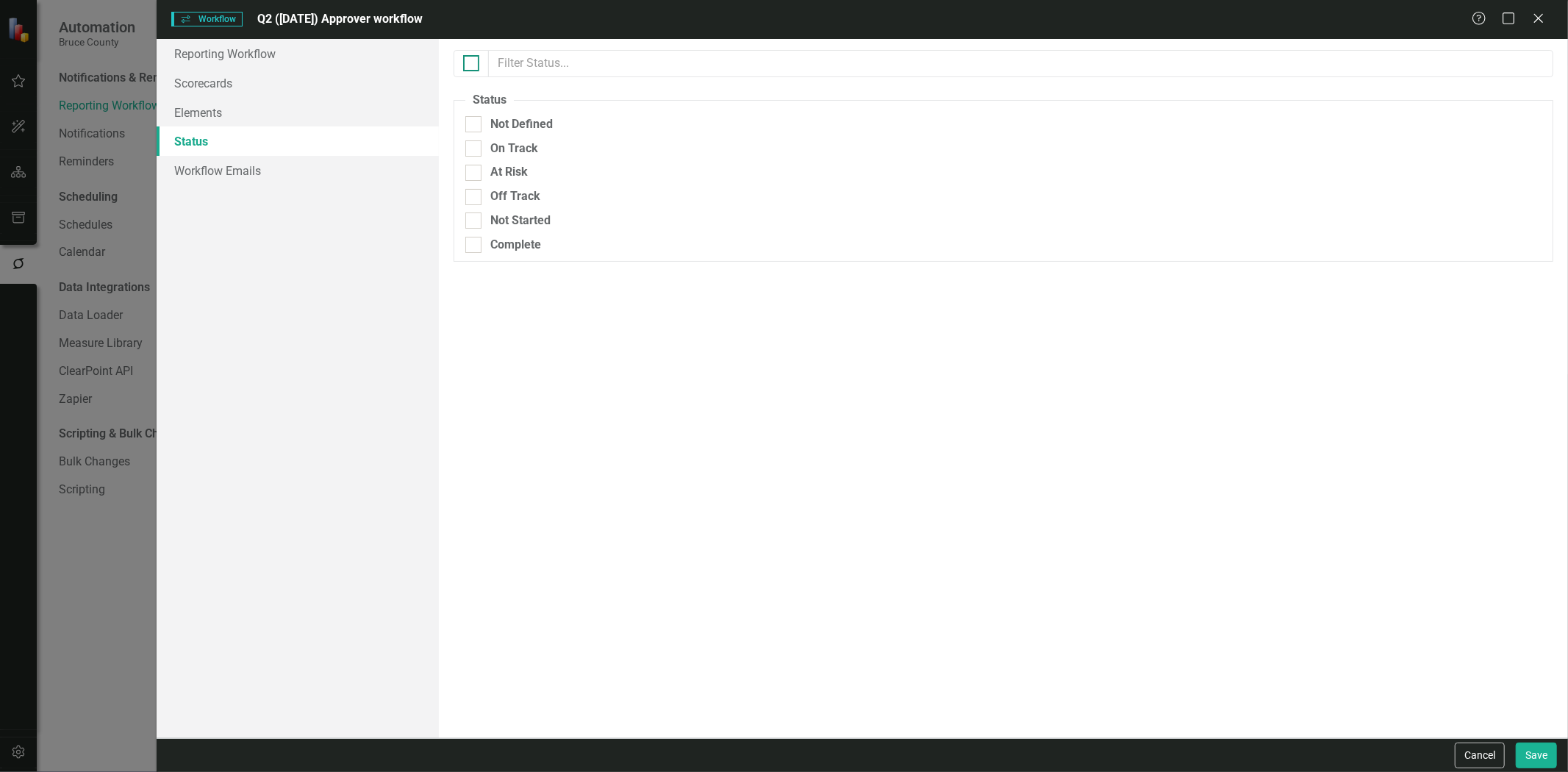
checkbox input "true"
click at [1530, 735] on div "Status Not Defined On Track At Risk Off Track Not Started Complete" at bounding box center [1003, 388] width 1129 height 699
click at [1530, 741] on div "Cancel Save" at bounding box center [863, 754] width 1412 height 34
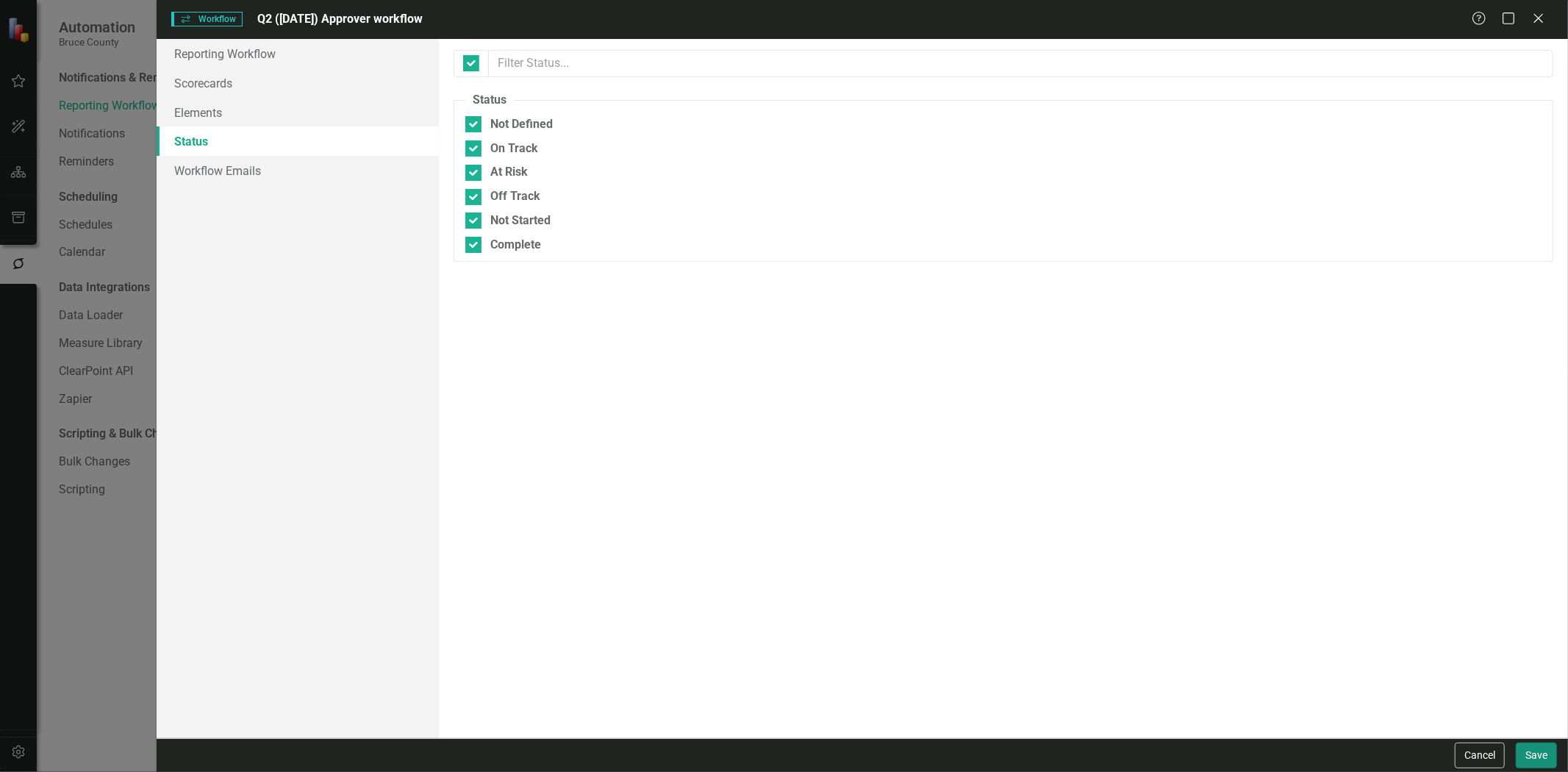
click at [1530, 745] on button "Save" at bounding box center [1536, 755] width 41 height 26
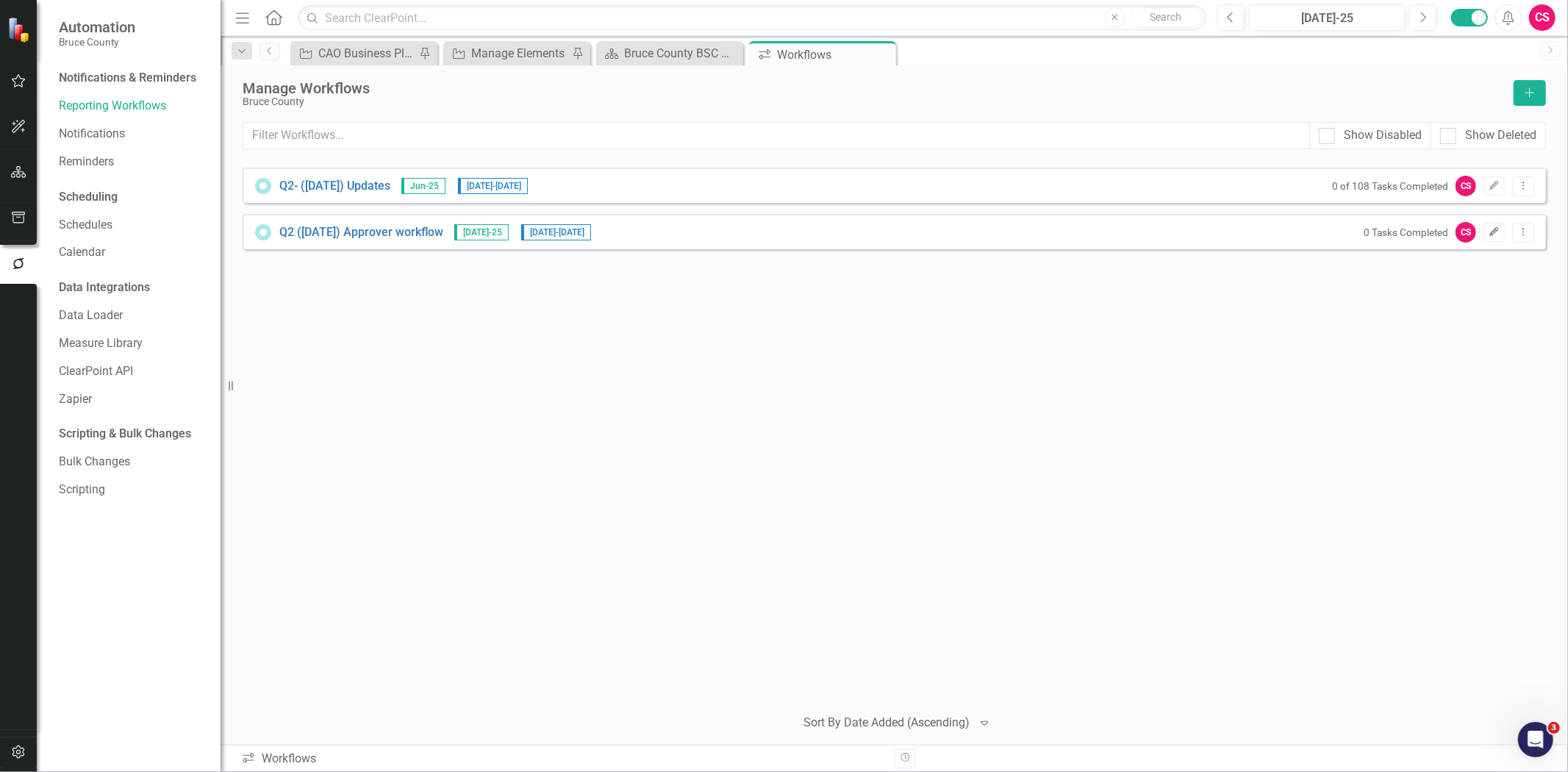
click at [1496, 233] on icon "Edit" at bounding box center [1494, 232] width 11 height 8
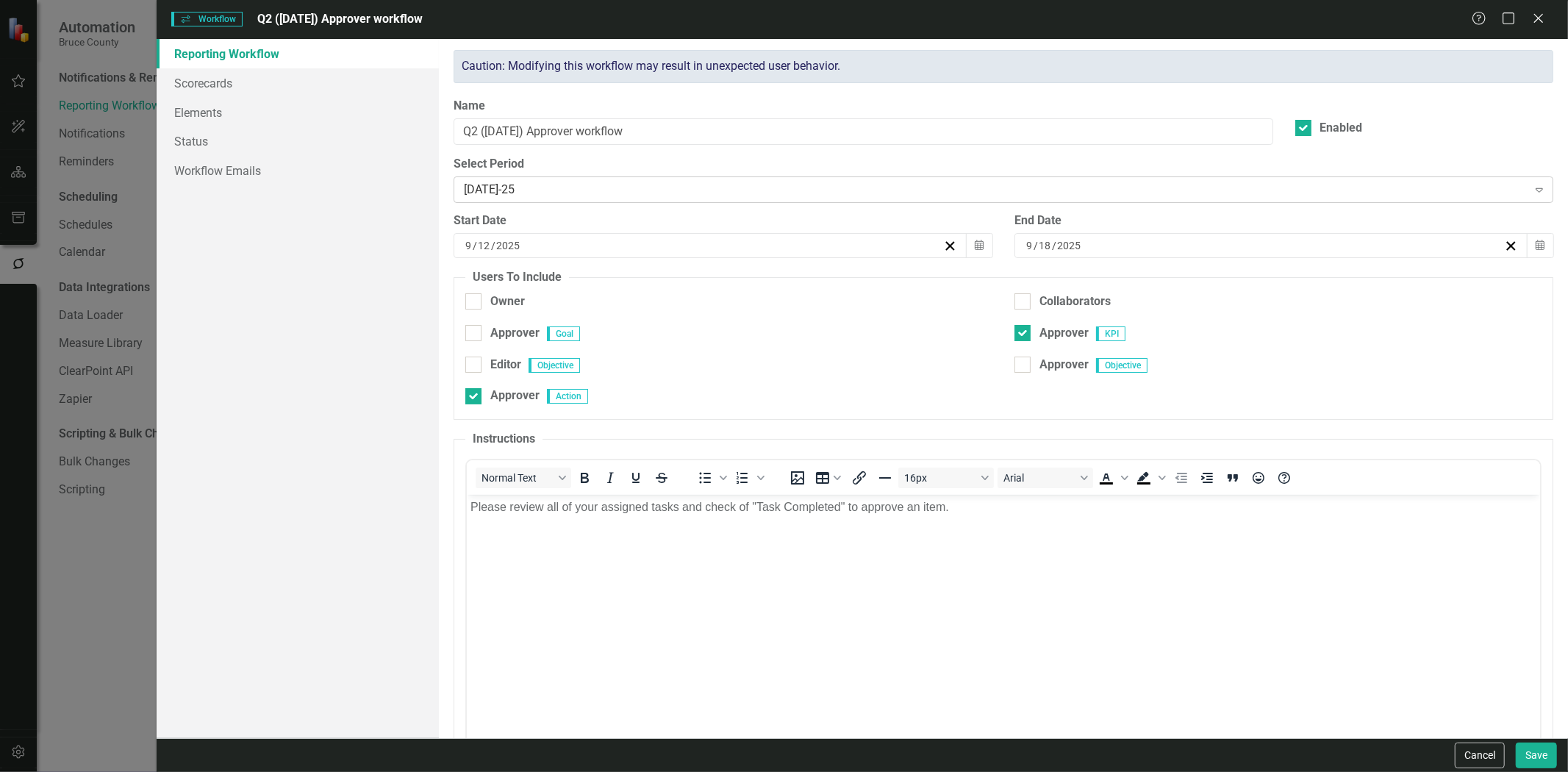
click at [517, 184] on div "[DATE]-25" at bounding box center [996, 189] width 1063 height 17
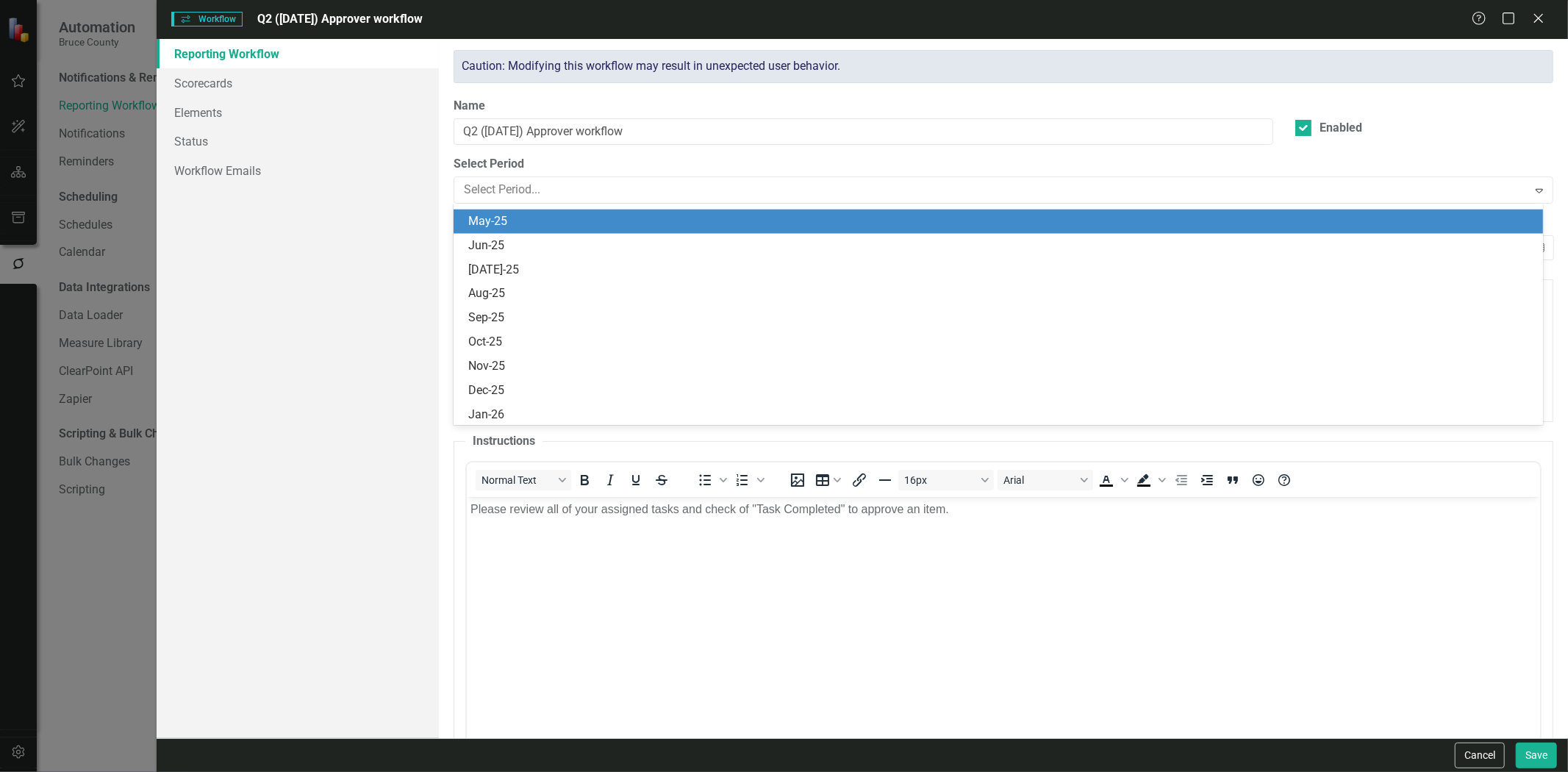
scroll to position [1342, 0]
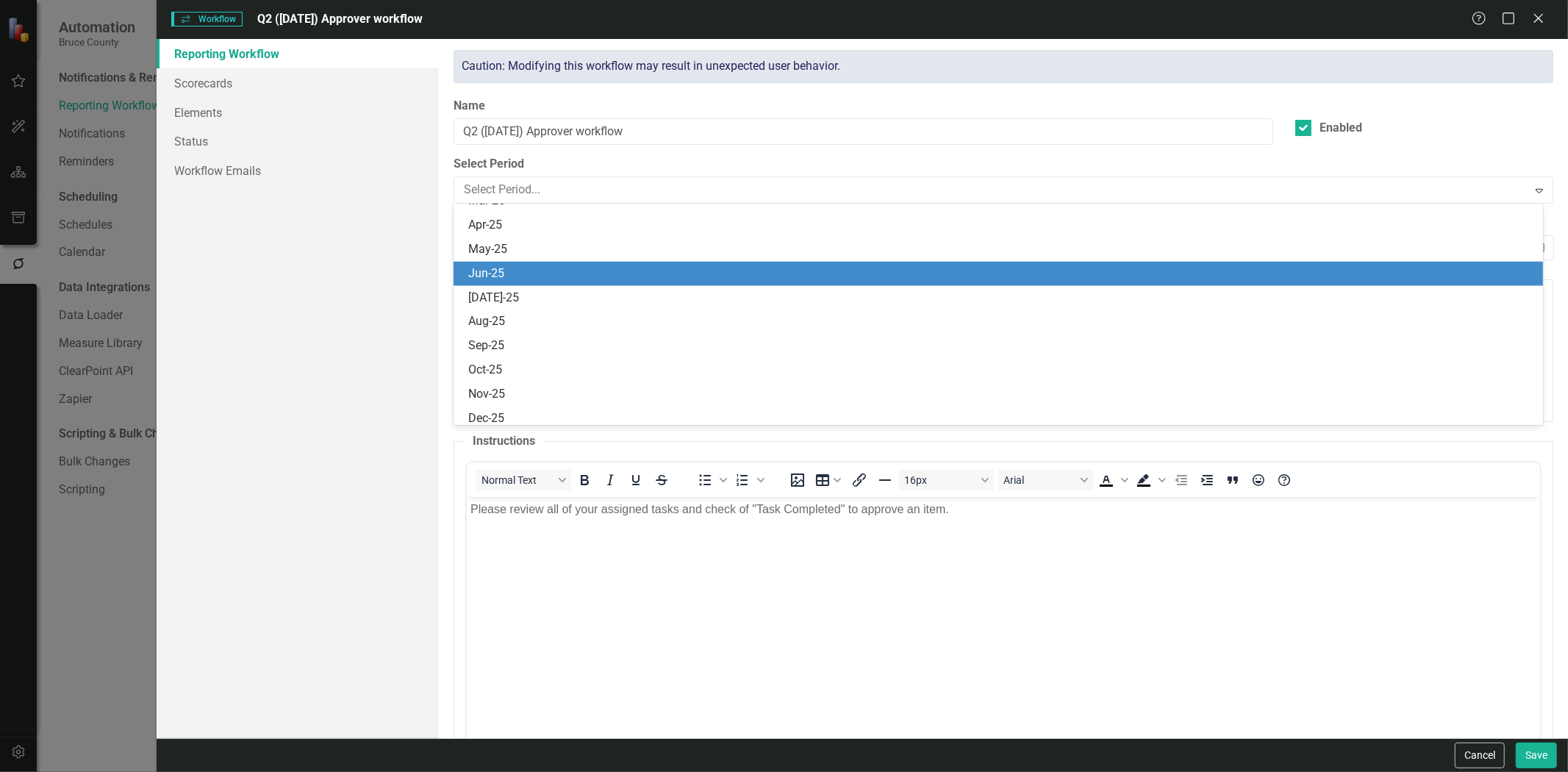
click at [507, 280] on div "Jun-25" at bounding box center [1002, 274] width 1067 height 17
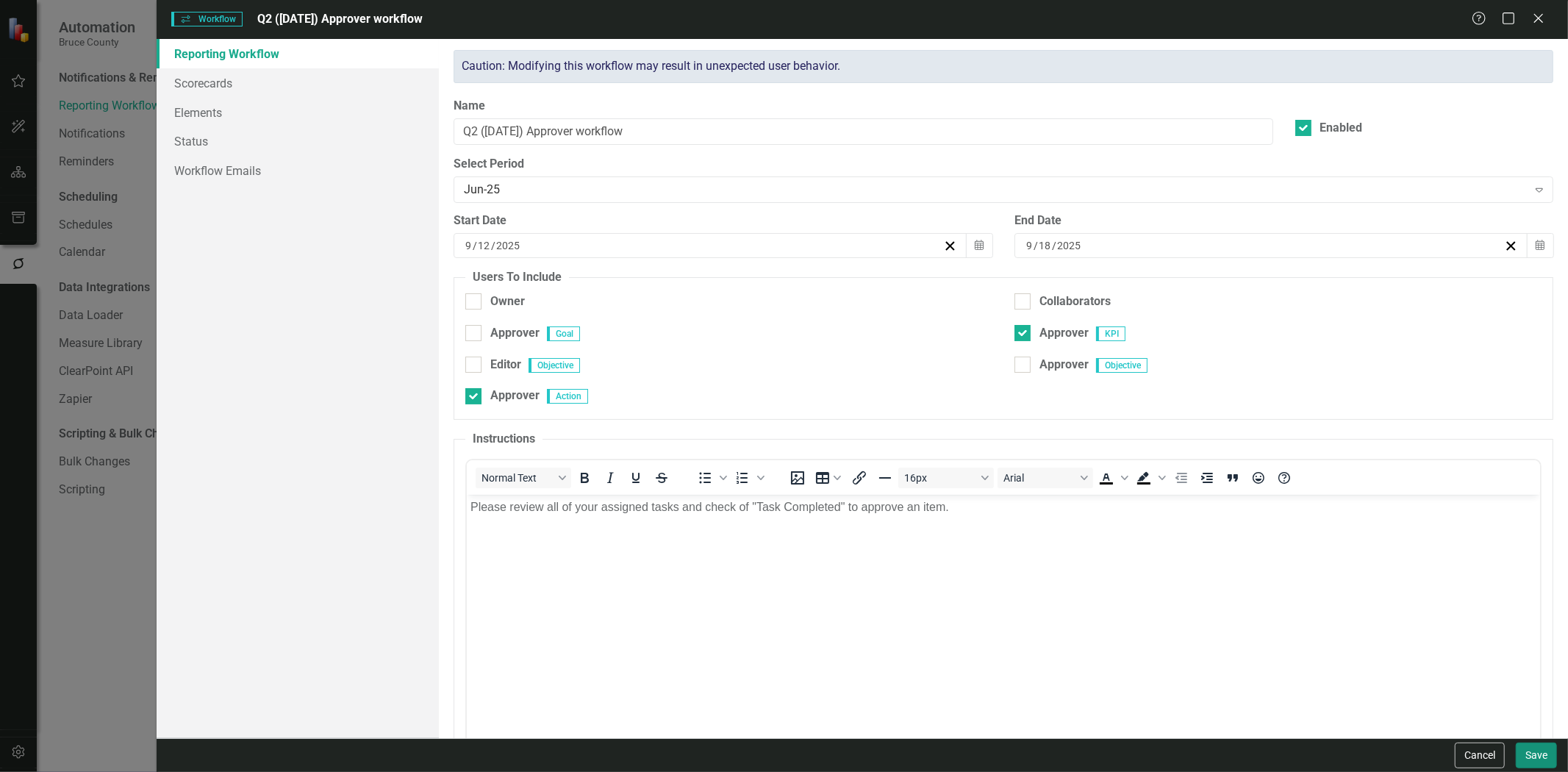
click at [1542, 752] on button "Save" at bounding box center [1536, 755] width 41 height 26
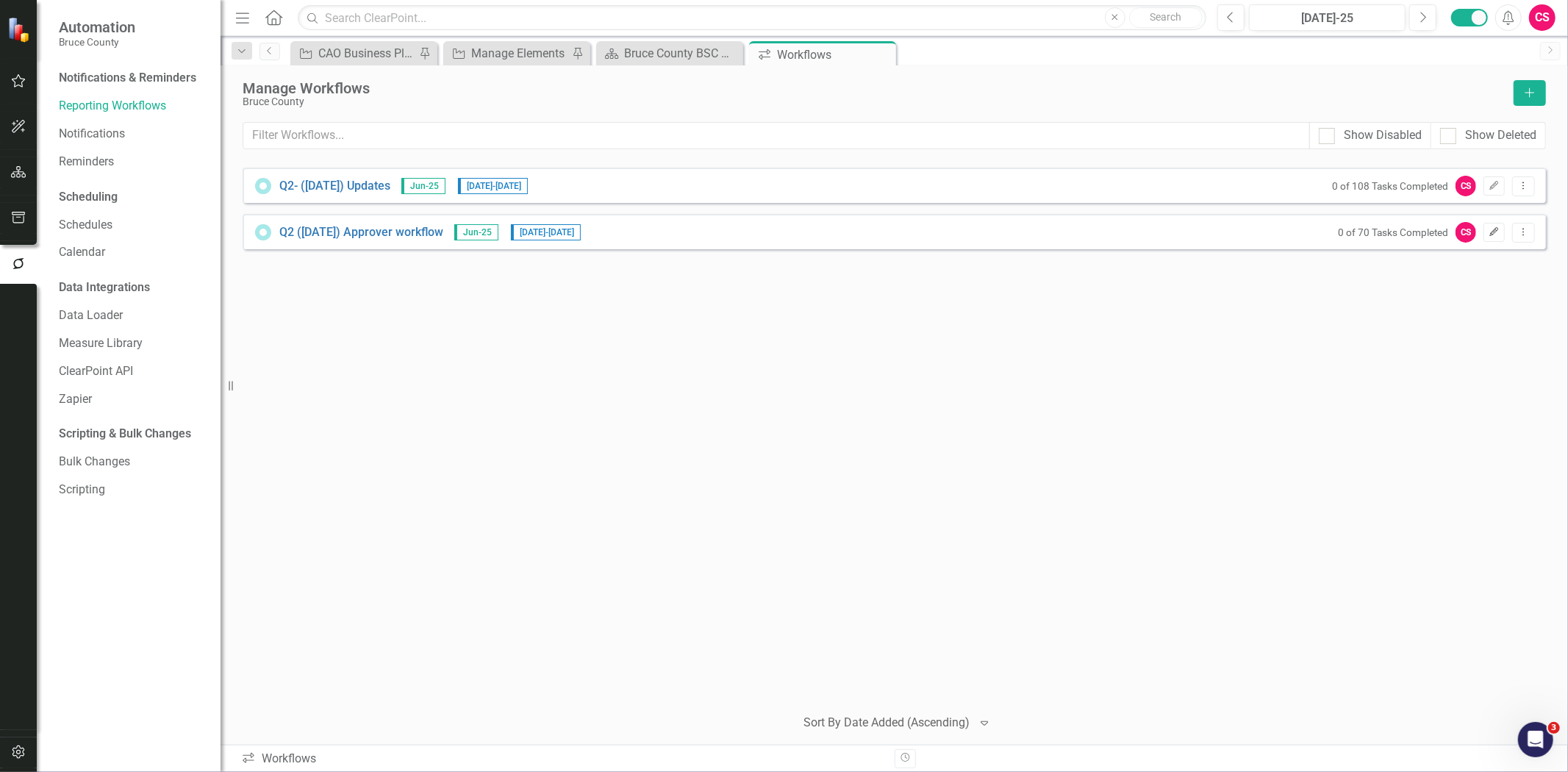
click at [1496, 224] on button "Edit" at bounding box center [1494, 232] width 21 height 19
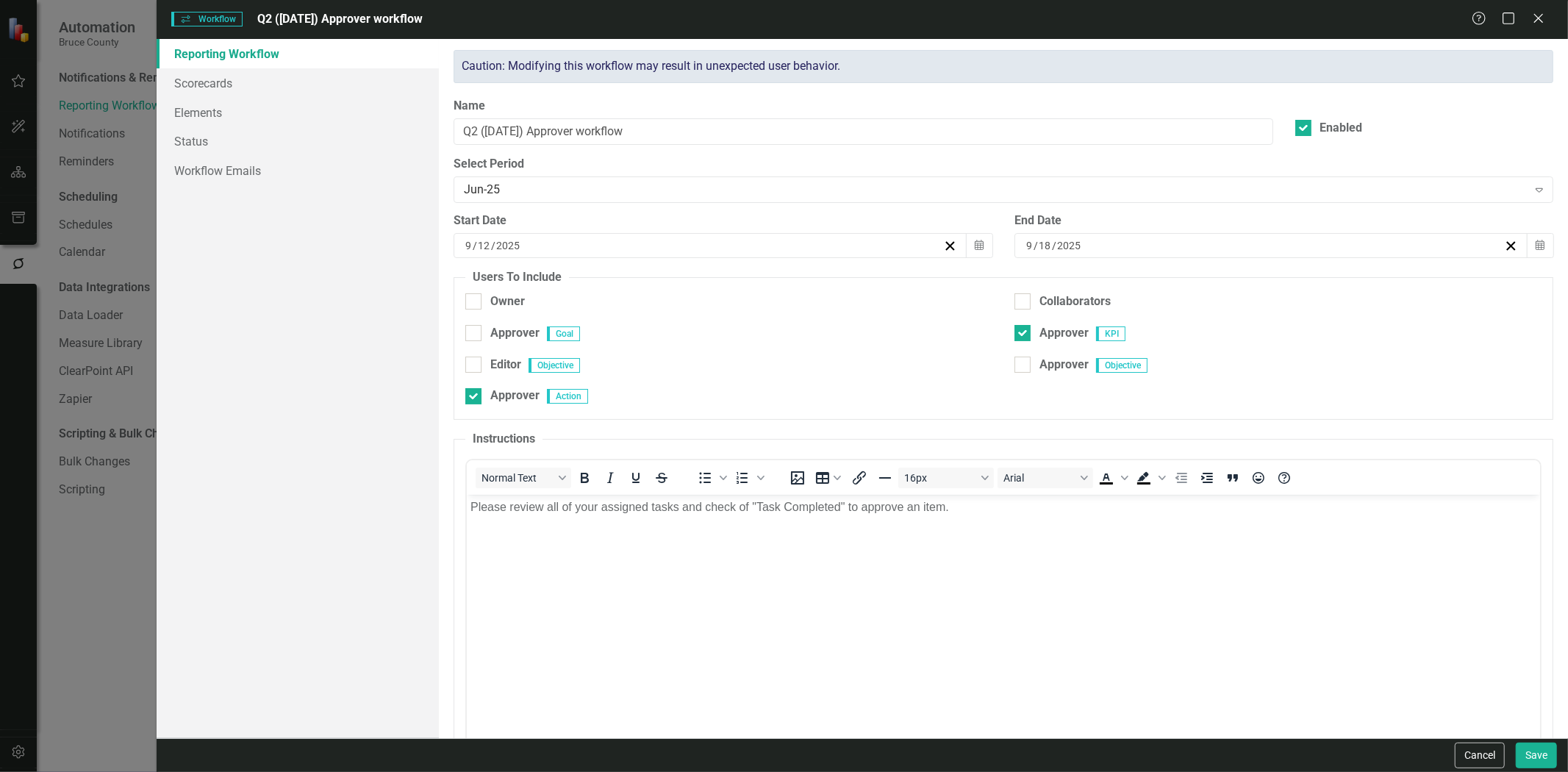
scroll to position [0, 0]
click at [261, 171] on link "Workflow Emails" at bounding box center [298, 170] width 282 height 29
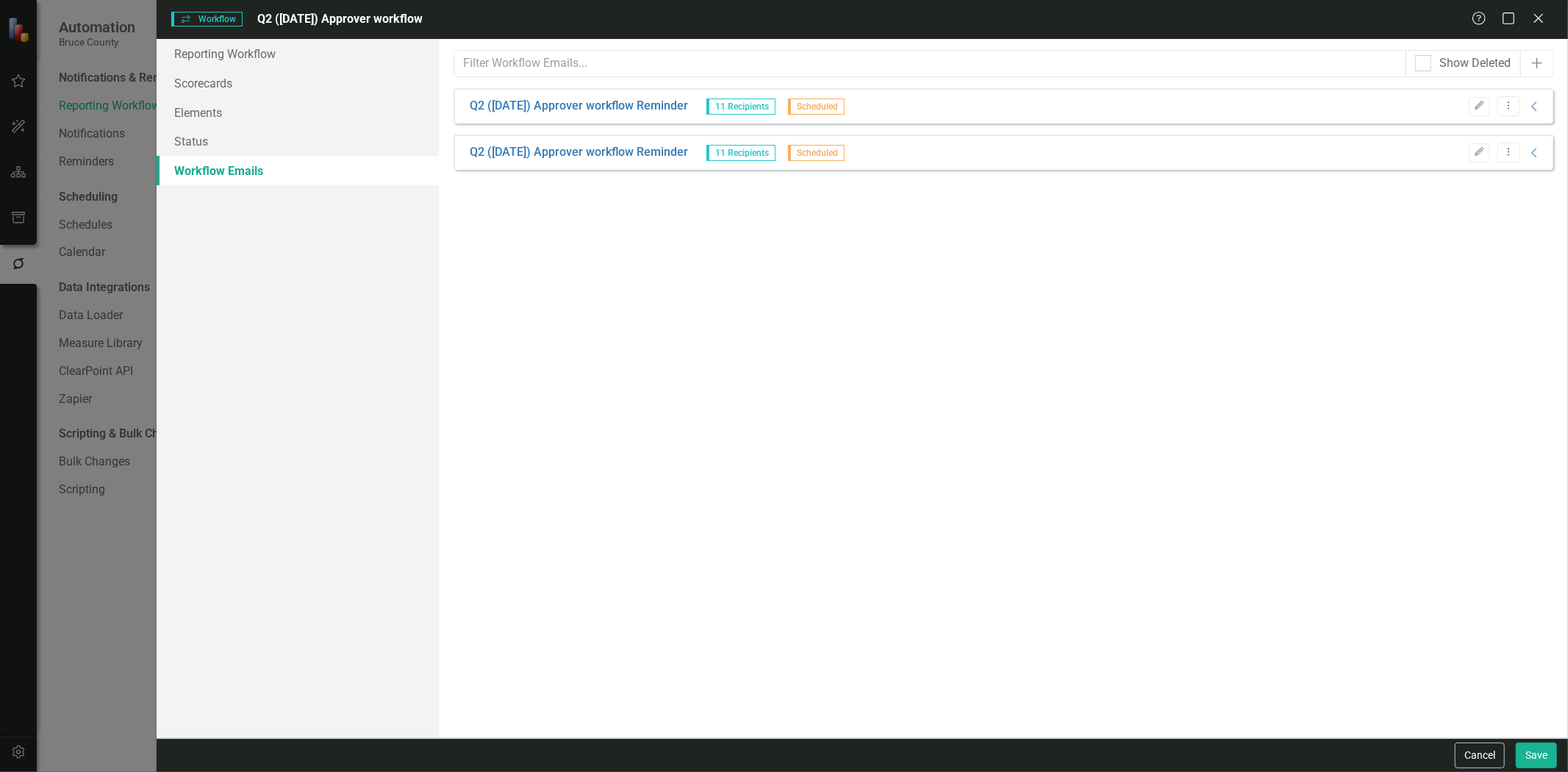
click at [1535, 114] on div "Edit Dropdown Menu Collapse" at bounding box center [1502, 105] width 81 height 20
click at [1534, 108] on icon at bounding box center [1534, 106] width 6 height 9
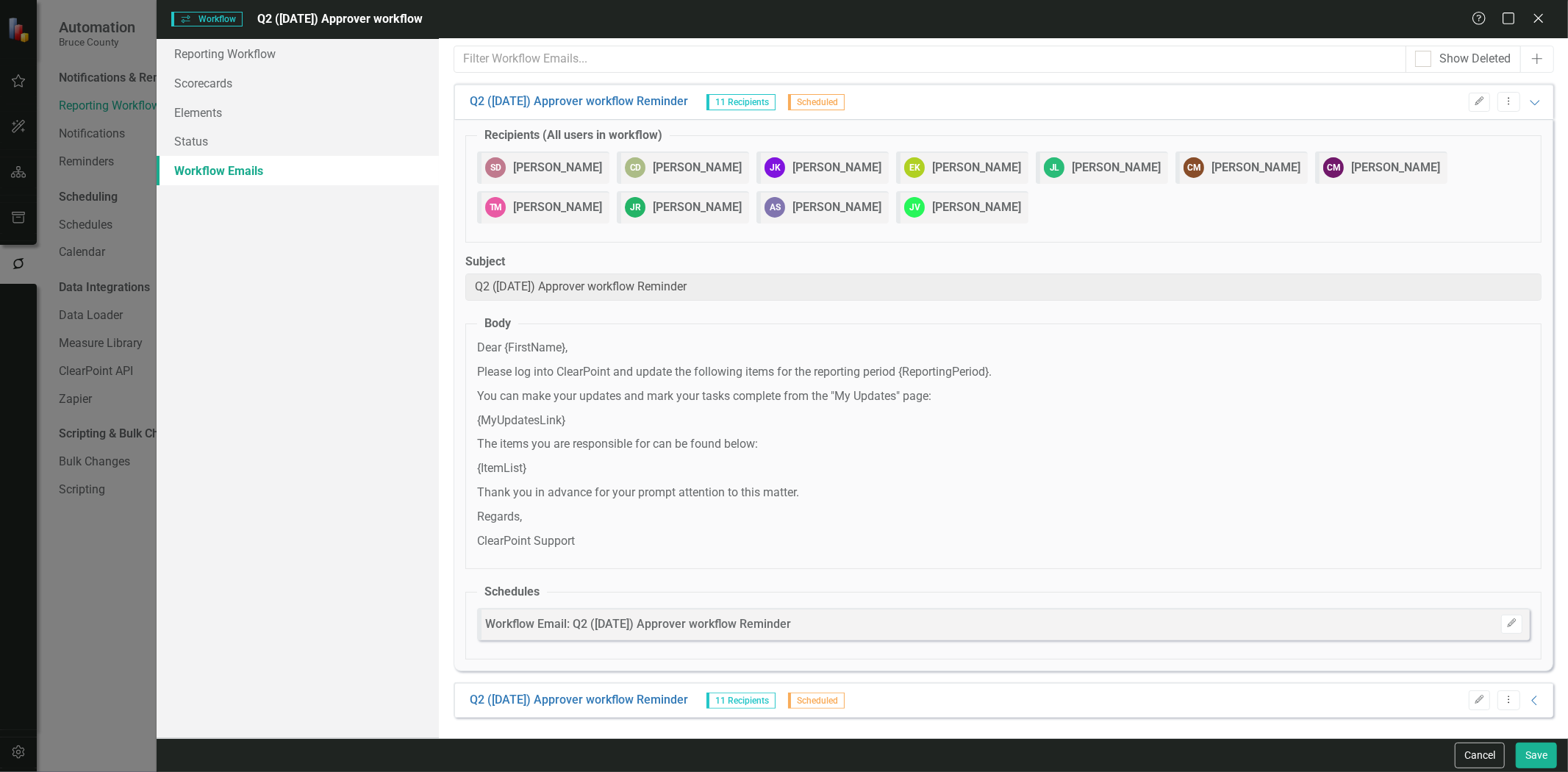
scroll to position [6, 0]
click at [1509, 614] on button "Edit" at bounding box center [1512, 623] width 21 height 19
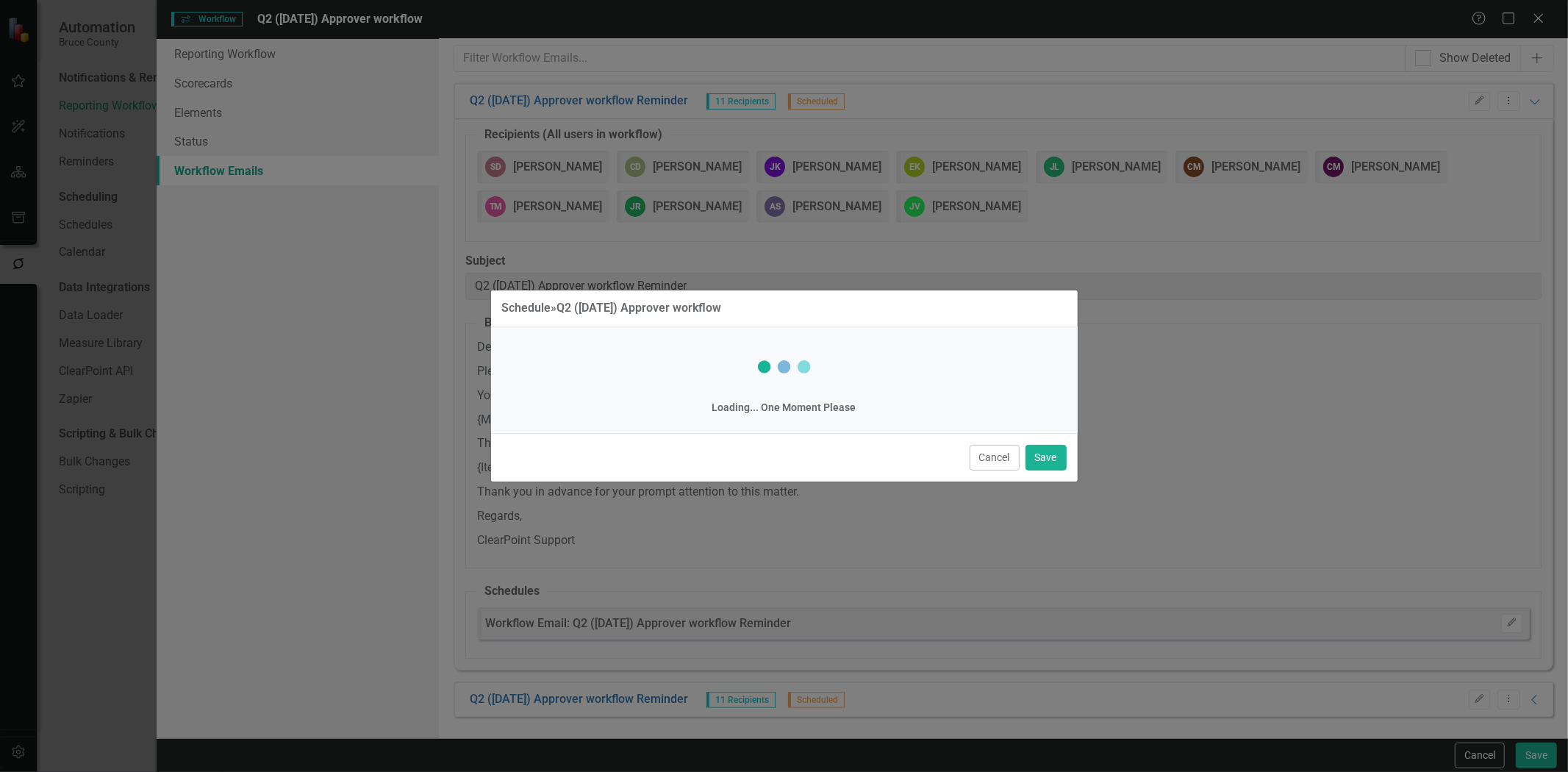
select select "pm"
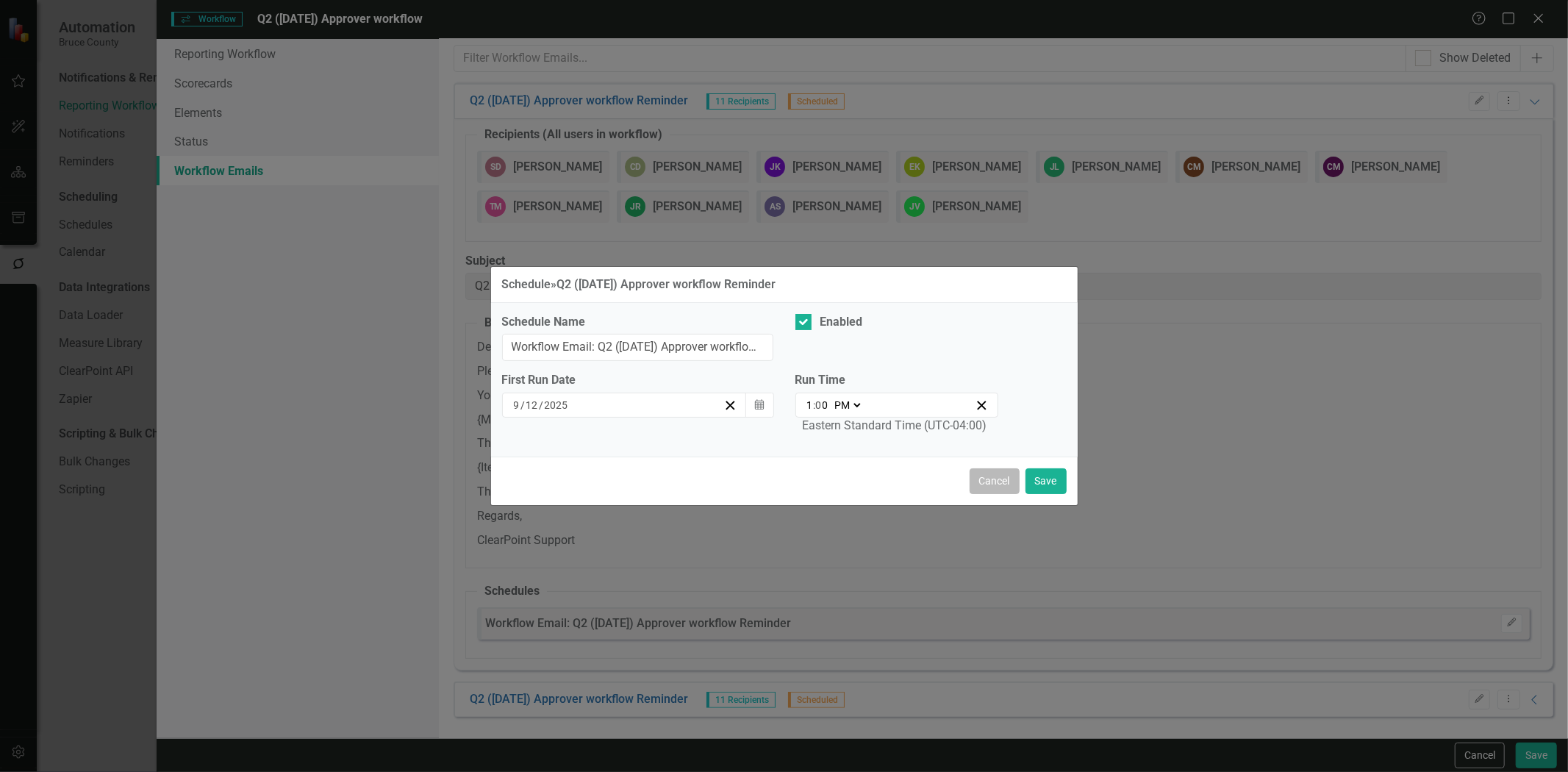
click at [996, 479] on button "Cancel" at bounding box center [995, 482] width 50 height 26
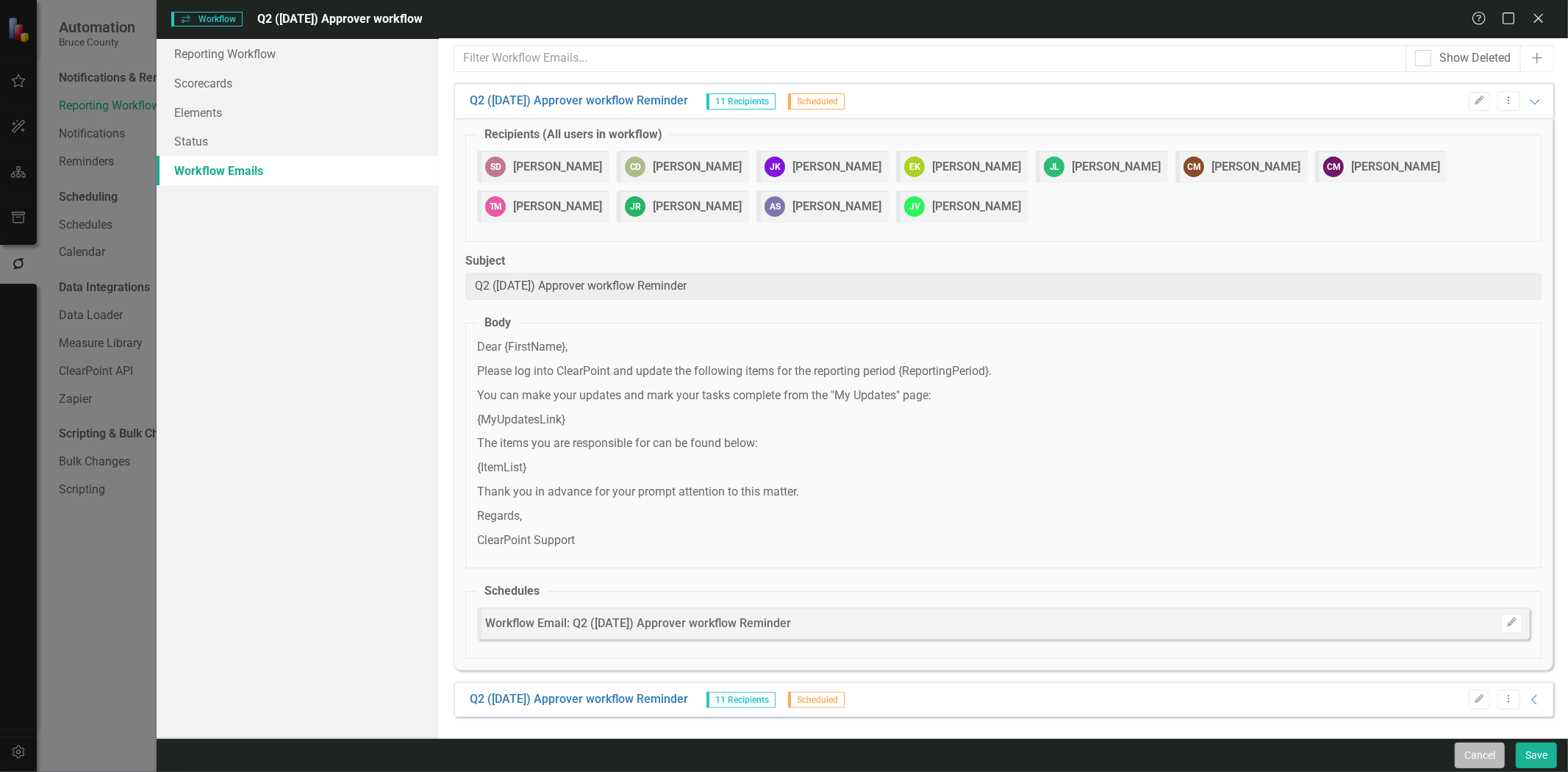
click at [1471, 751] on button "Cancel" at bounding box center [1480, 755] width 50 height 26
